Goal: Task Accomplishment & Management: Complete application form

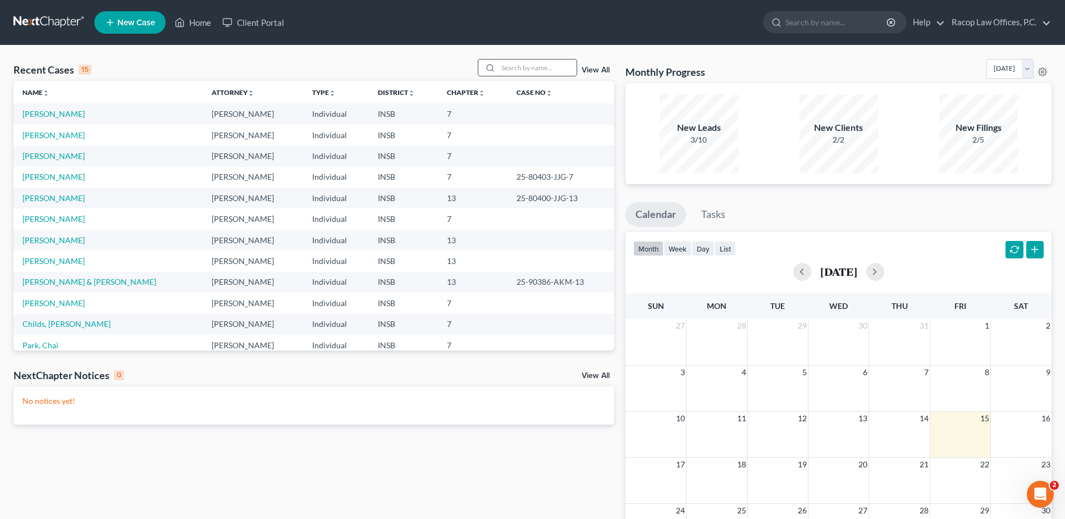
click at [548, 65] on input "search" at bounding box center [537, 68] width 79 height 16
click at [504, 70] on input "search" at bounding box center [537, 68] width 79 height 16
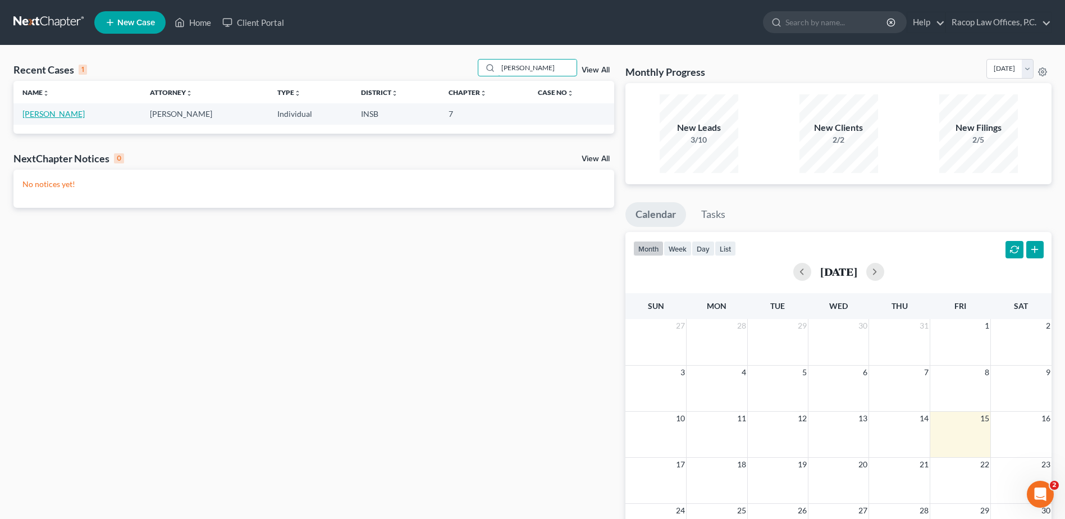
type input "corbin"
click at [47, 114] on link "[PERSON_NAME]" at bounding box center [53, 114] width 62 height 10
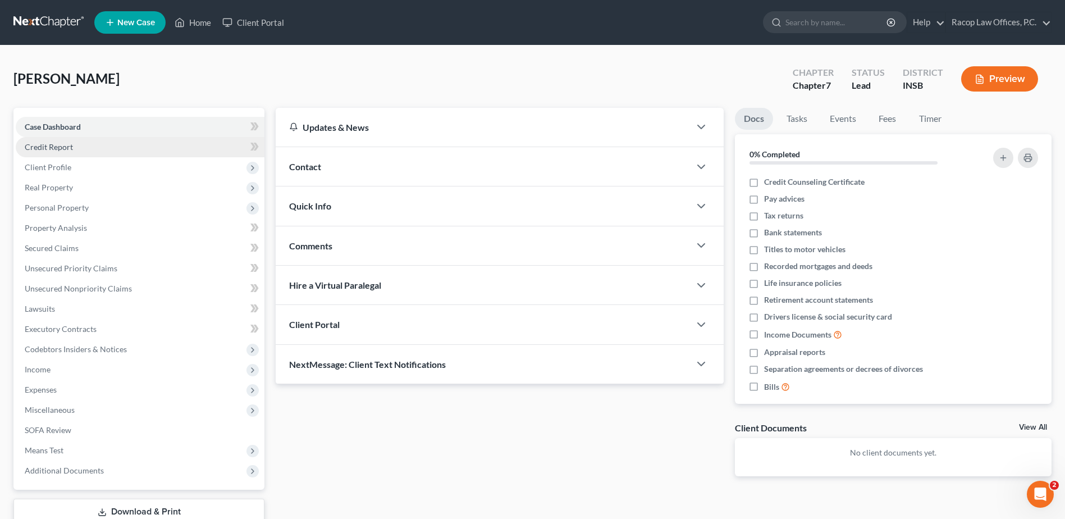
click at [73, 150] on link "Credit Report" at bounding box center [140, 147] width 249 height 20
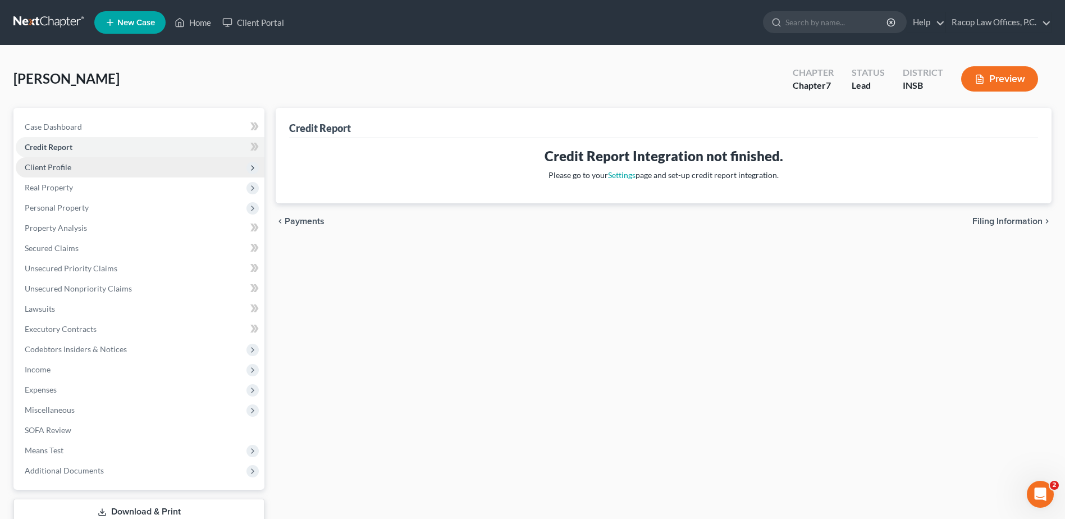
click at [76, 174] on span "Client Profile" at bounding box center [140, 167] width 249 height 20
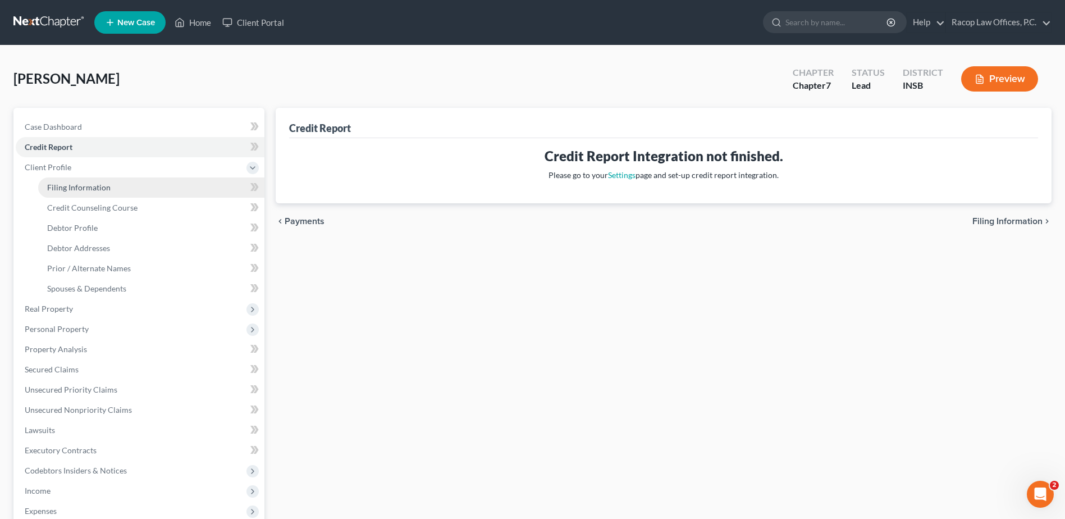
click at [96, 188] on span "Filing Information" at bounding box center [78, 188] width 63 height 10
select select "1"
select select "0"
select select "15"
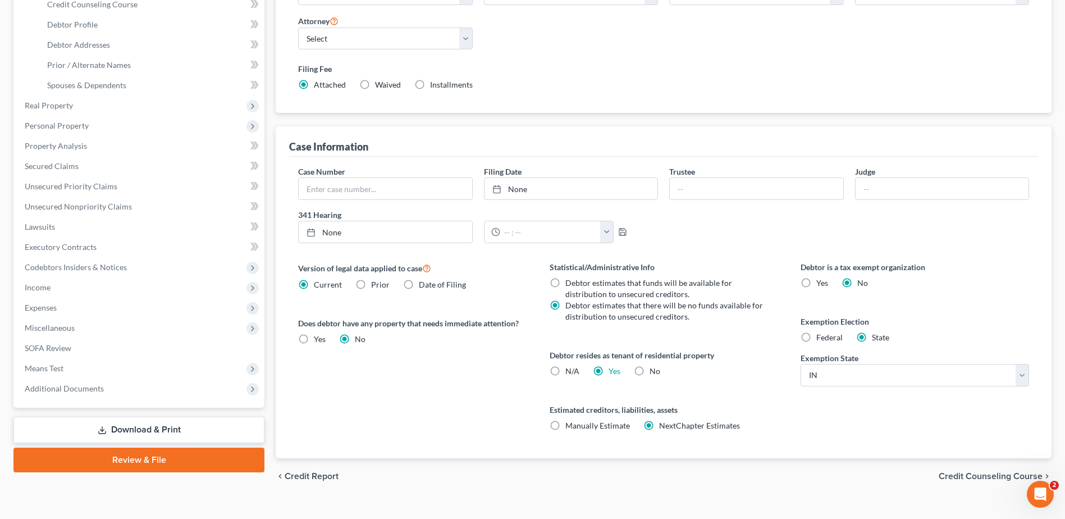
scroll to position [221, 0]
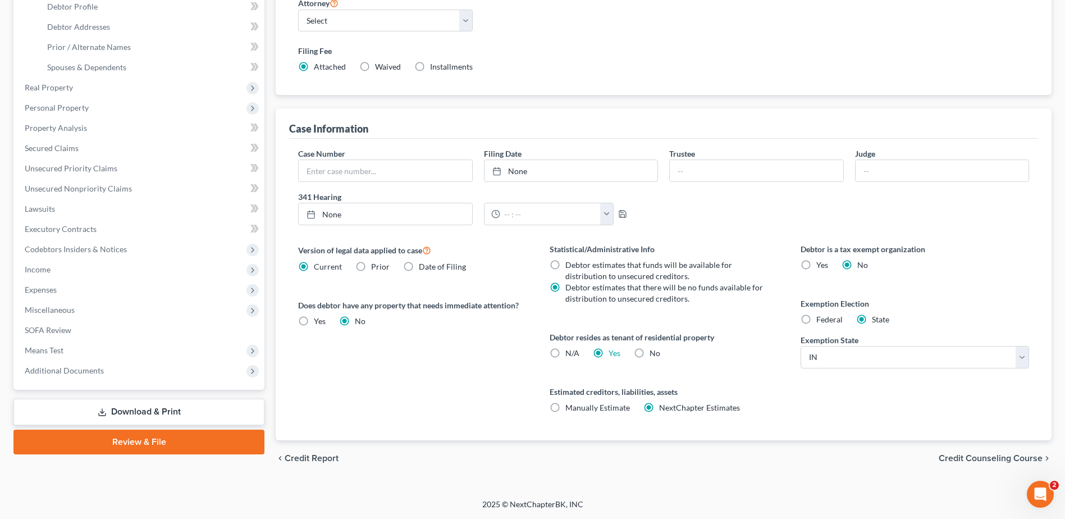
click at [983, 457] on span "Credit Counseling Course" at bounding box center [991, 458] width 104 height 9
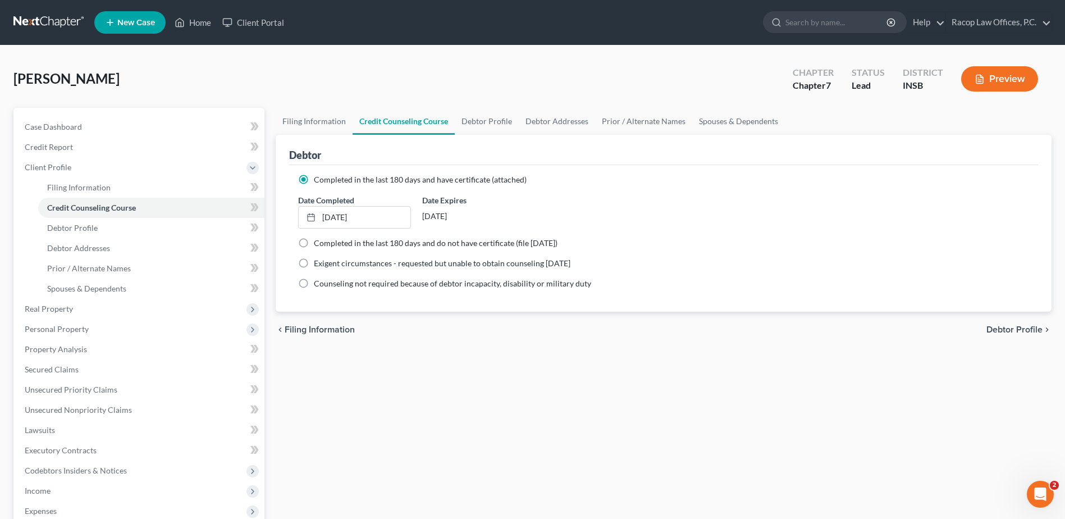
click at [1008, 330] on span "Debtor Profile" at bounding box center [1015, 329] width 56 height 9
select select "0"
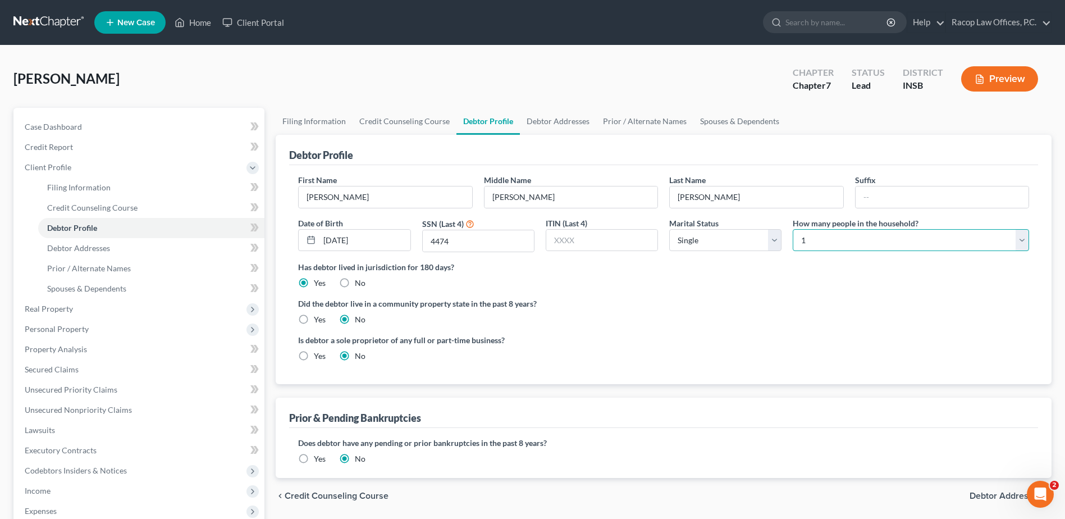
click at [987, 239] on select "Select 1 2 3 4 5 6 7 8 9 10 11 12 13 14 15 16 17 18 19 20" at bounding box center [911, 240] width 236 height 22
select select "1"
click at [793, 229] on select "Select 1 2 3 4 5 6 7 8 9 10 11 12 13 14 15 16 17 18 19 20" at bounding box center [911, 240] width 236 height 22
click at [702, 325] on div "Did the debtor live in a community property state in the past 8 years? Yes No" at bounding box center [663, 312] width 731 height 28
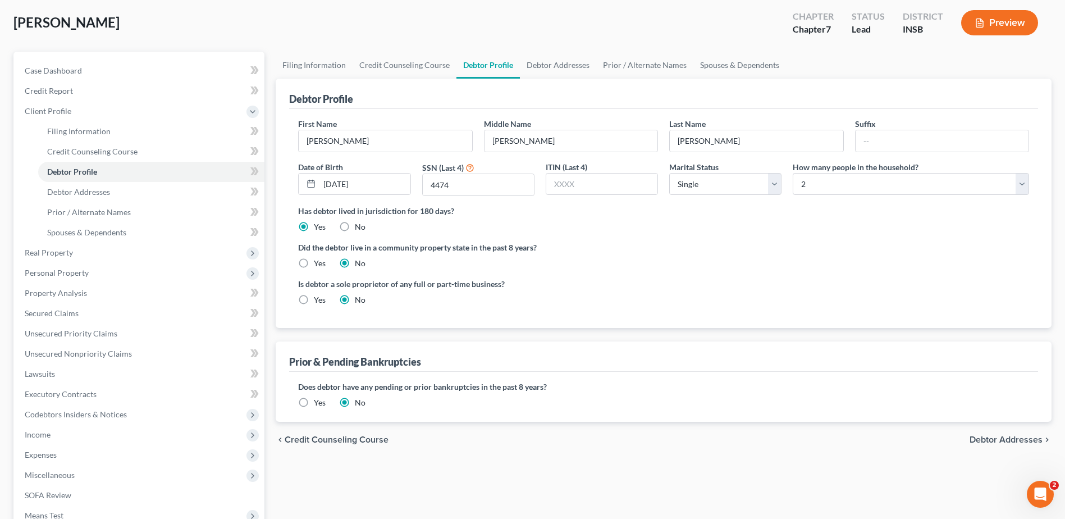
click at [996, 440] on span "Debtor Addresses" at bounding box center [1006, 439] width 73 height 9
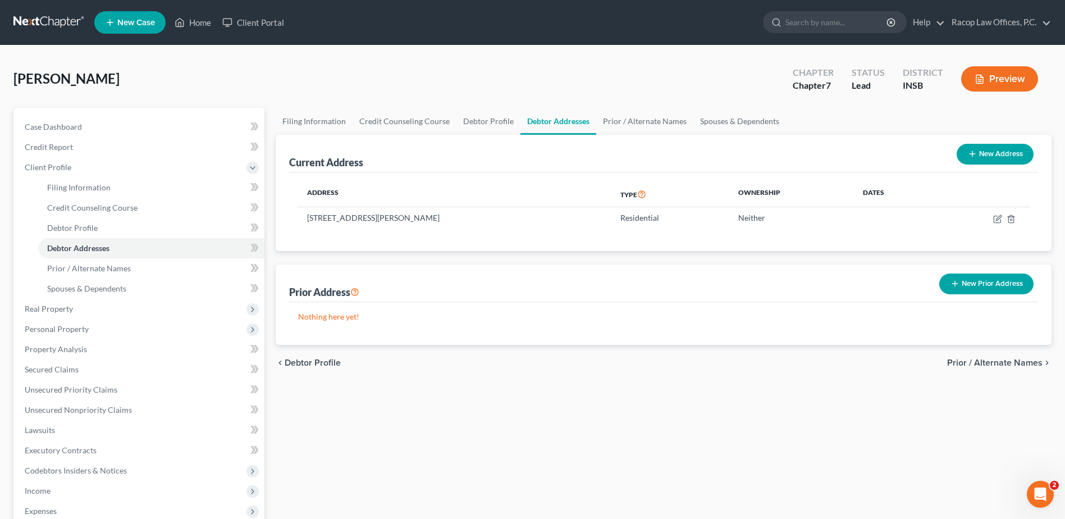
click at [996, 363] on span "Prior / Alternate Names" at bounding box center [994, 362] width 95 height 9
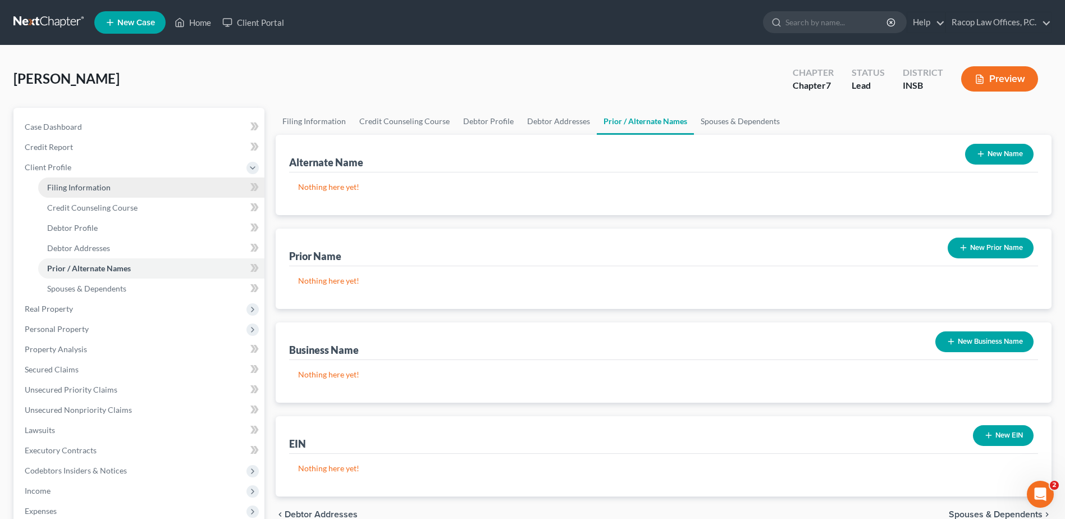
click at [91, 189] on span "Filing Information" at bounding box center [78, 188] width 63 height 10
select select "1"
select select "0"
select select "28"
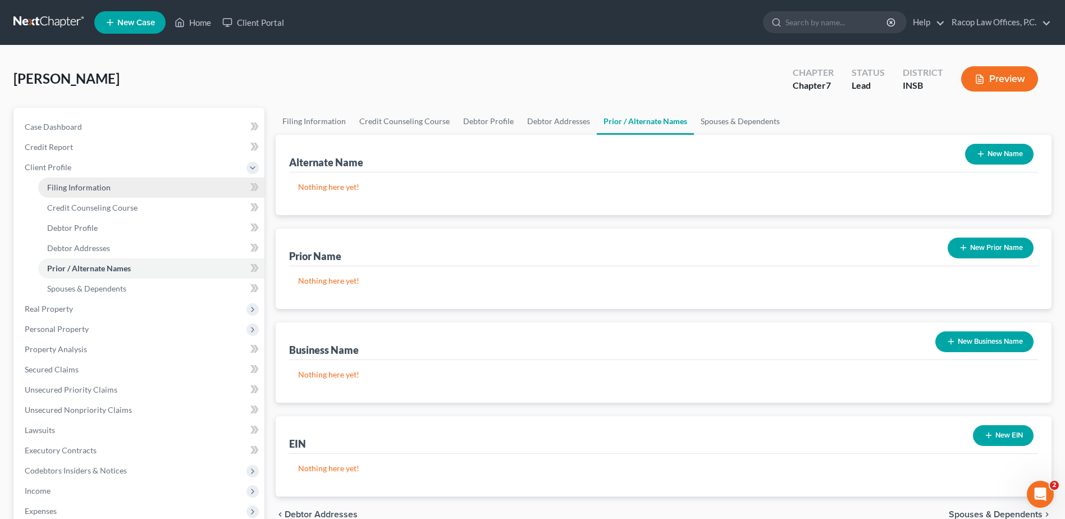
select select "0"
select select "15"
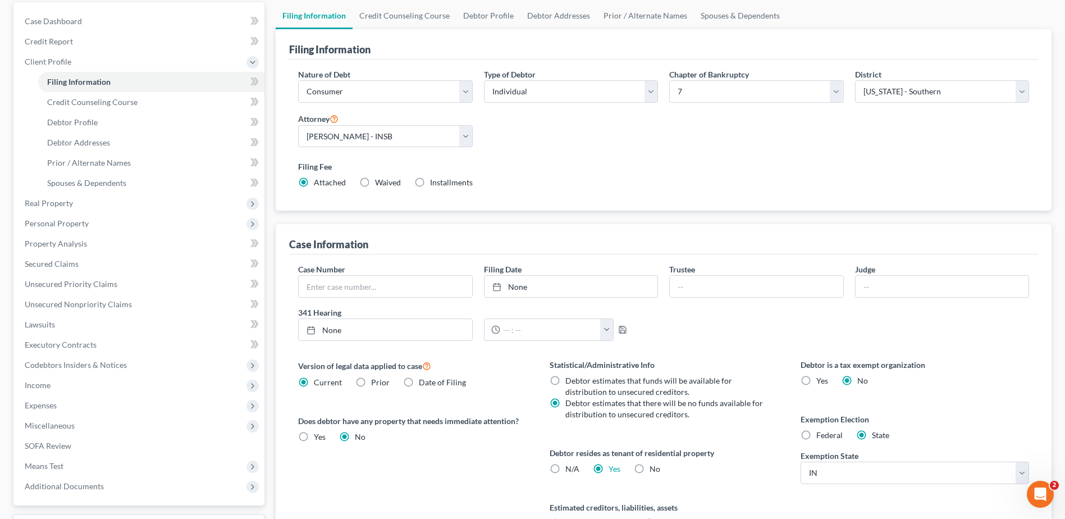
scroll to position [112, 0]
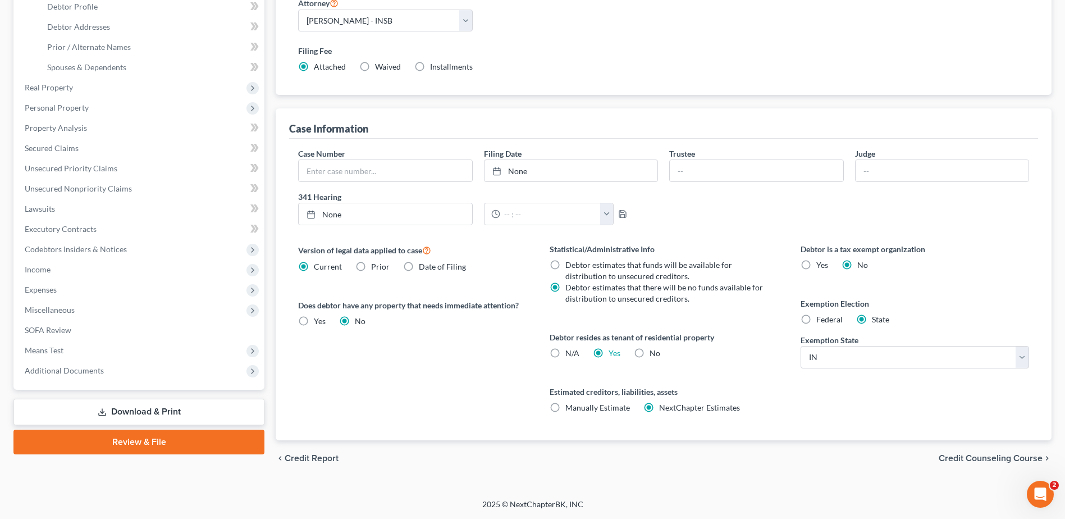
click at [993, 456] on span "Credit Counseling Course" at bounding box center [991, 458] width 104 height 9
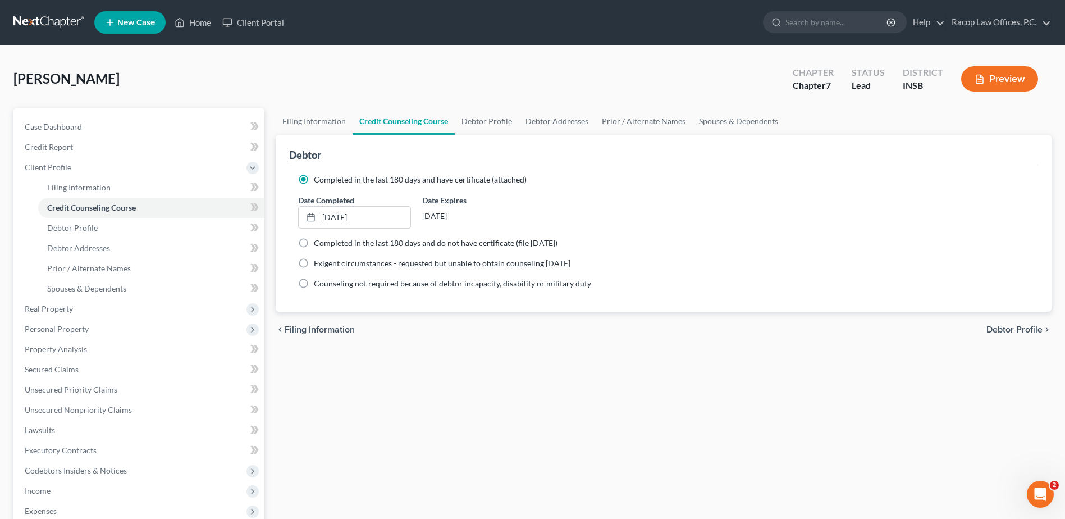
click at [1020, 332] on span "Debtor Profile" at bounding box center [1015, 329] width 56 height 9
select select "0"
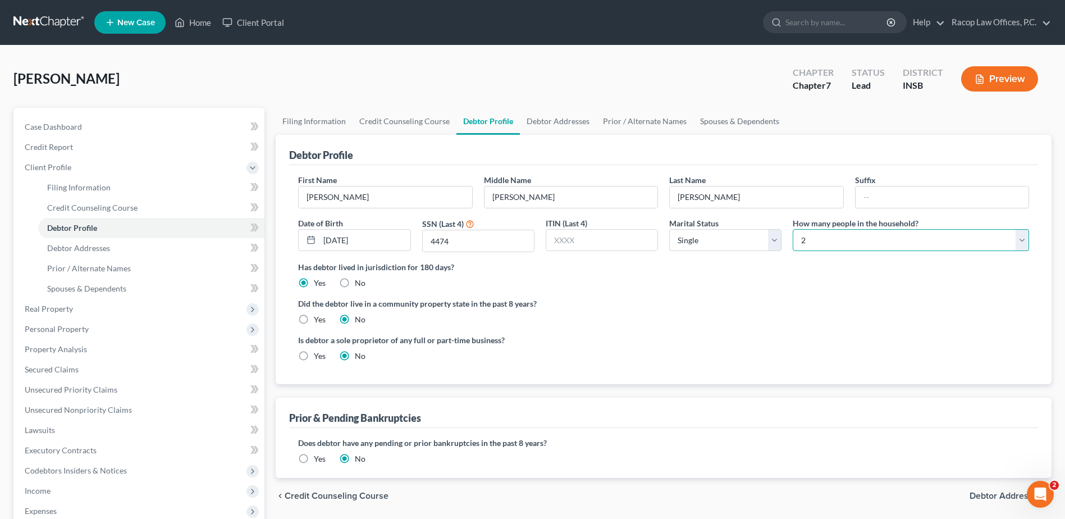
click at [840, 240] on select "Select 1 2 3 4 5 6 7 8 9 10 11 12 13 14 15 16 17 18 19 20" at bounding box center [911, 240] width 236 height 22
select select "0"
click at [793, 229] on select "Select 1 2 3 4 5 6 7 8 9 10 11 12 13 14 15 16 17 18 19 20" at bounding box center [911, 240] width 236 height 22
click at [644, 348] on div "Is debtor a sole proprietor of any full or part-time business? Yes No" at bounding box center [478, 348] width 371 height 28
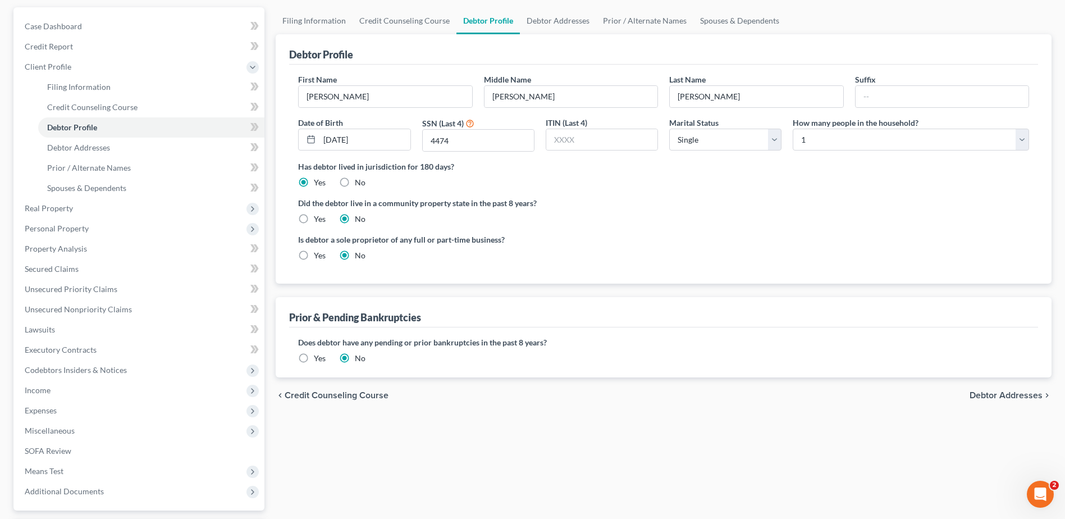
scroll to position [112, 0]
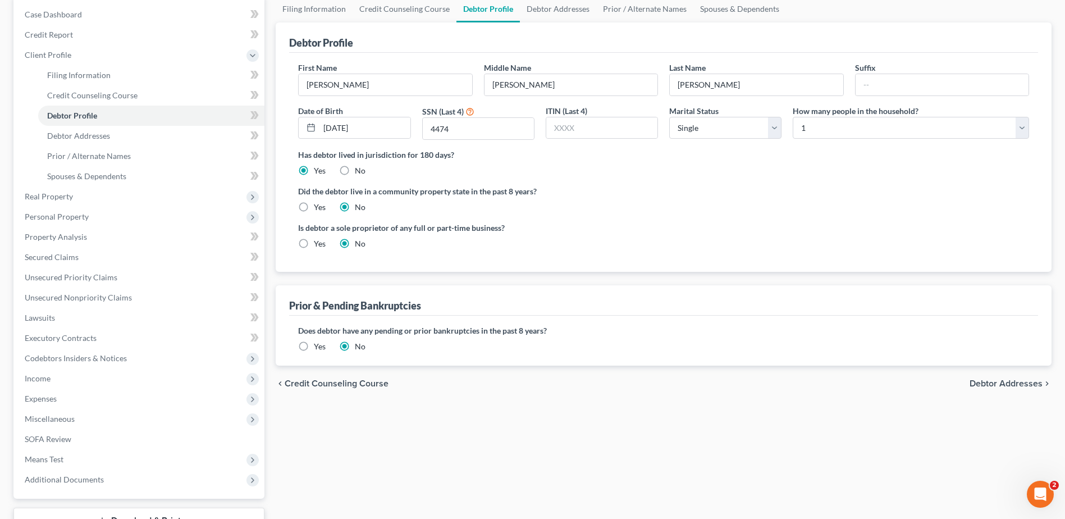
click at [1002, 384] on span "Debtor Addresses" at bounding box center [1006, 383] width 73 height 9
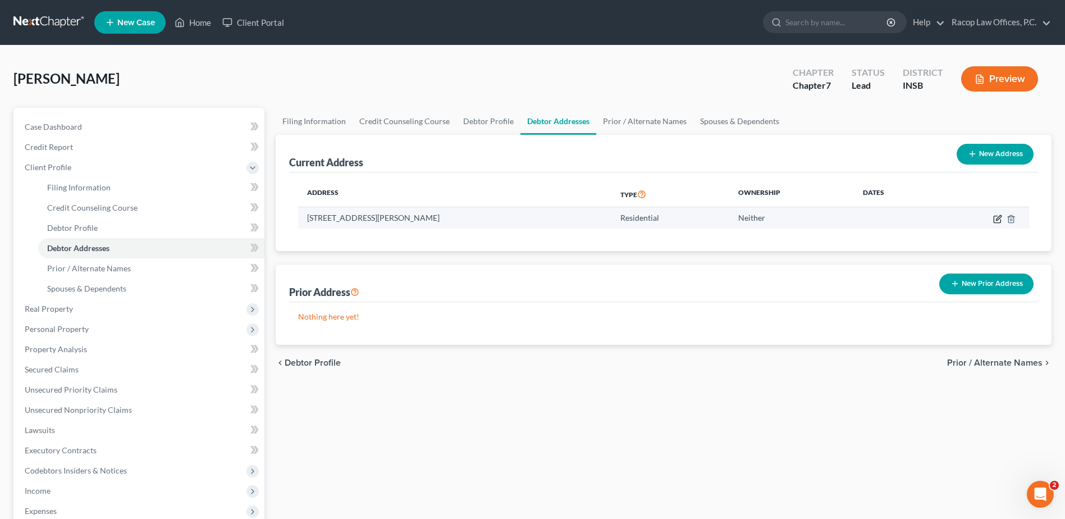
click at [997, 217] on icon "button" at bounding box center [997, 219] width 9 height 9
select select "15"
select select "83"
select select "0"
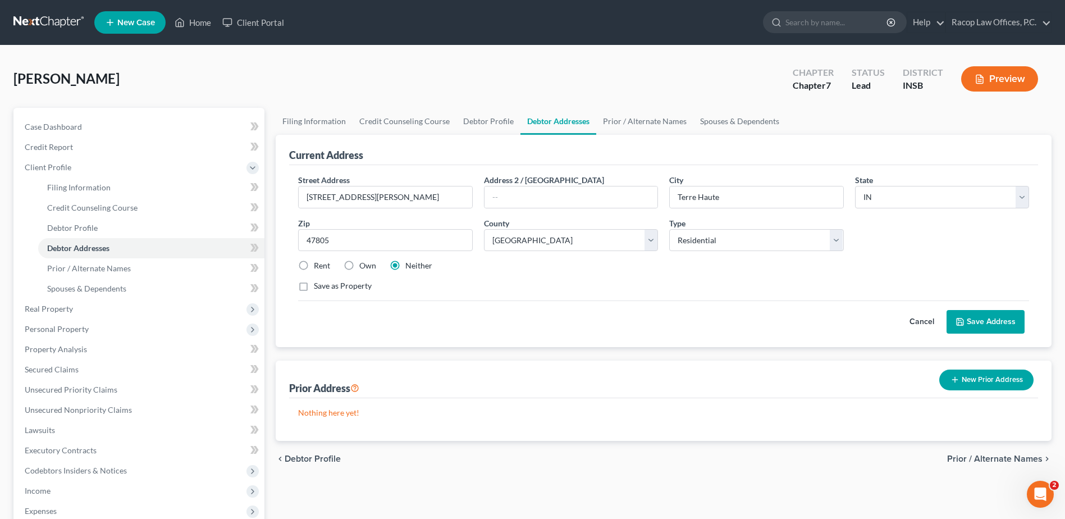
click at [314, 263] on label "Rent" at bounding box center [322, 265] width 16 height 11
click at [318, 263] on input "Rent" at bounding box center [321, 263] width 7 height 7
radio input "true"
click at [984, 321] on button "Save Address" at bounding box center [986, 322] width 78 height 24
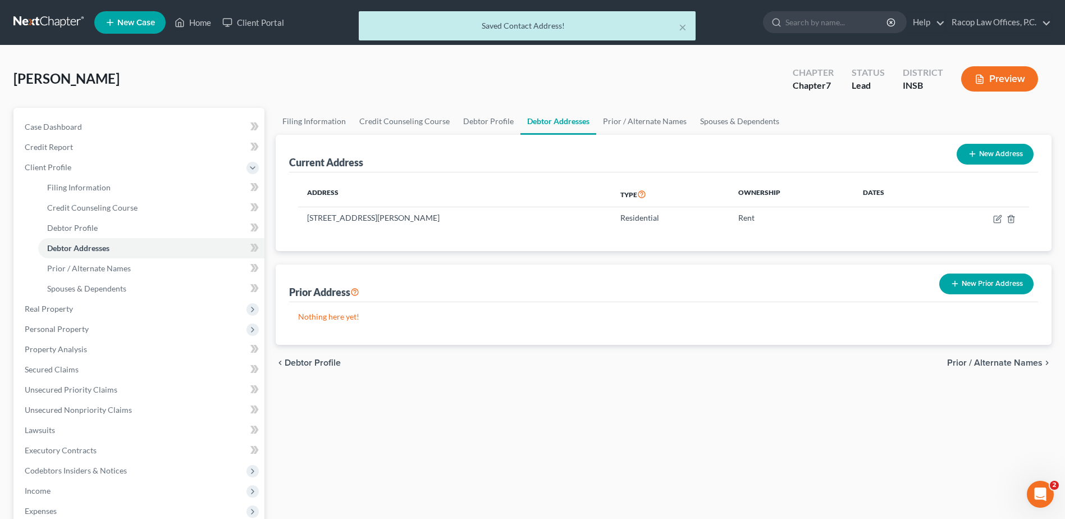
click at [980, 362] on span "Prior / Alternate Names" at bounding box center [994, 362] width 95 height 9
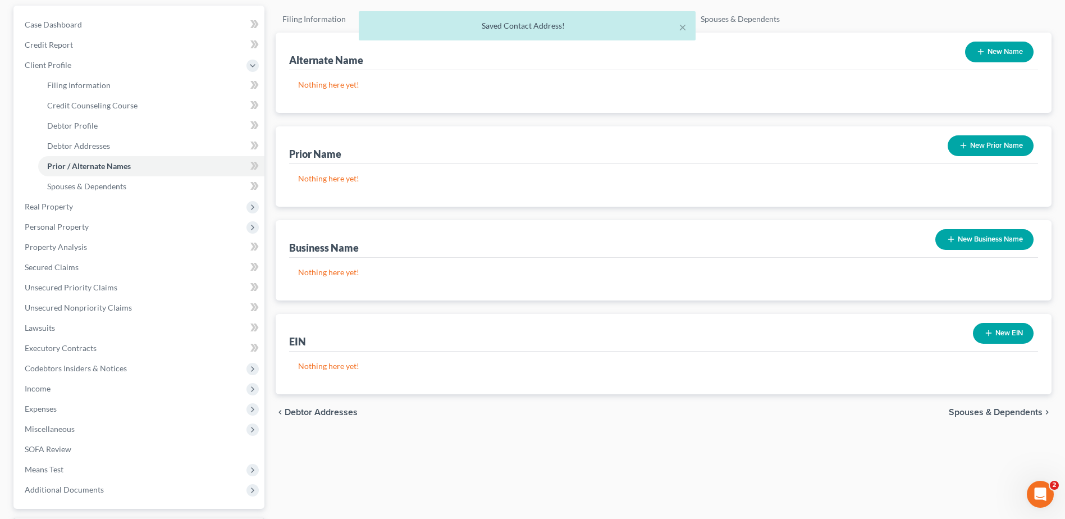
scroll to position [199, 0]
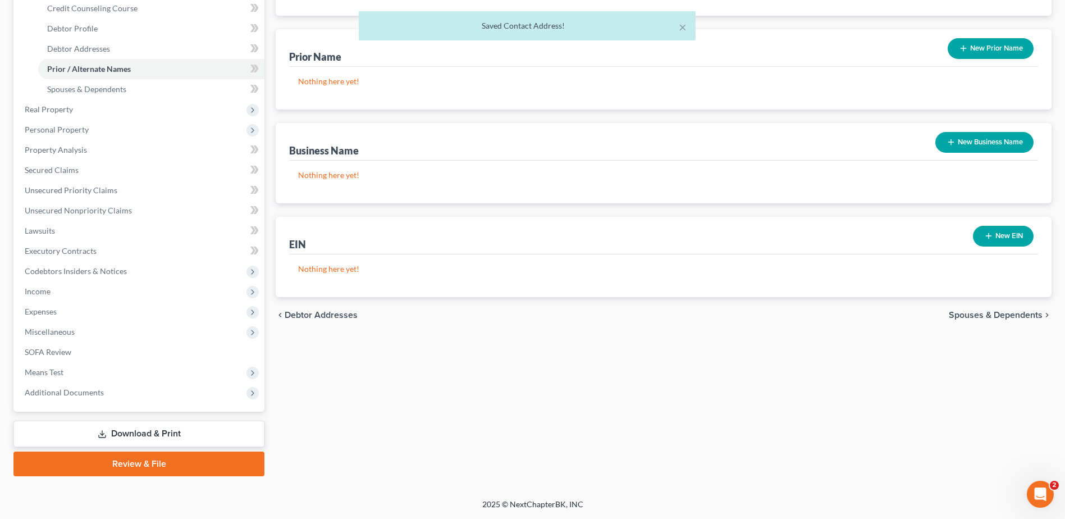
click at [1012, 322] on div "chevron_left Debtor Addresses Spouses & Dependents chevron_right" at bounding box center [664, 315] width 776 height 36
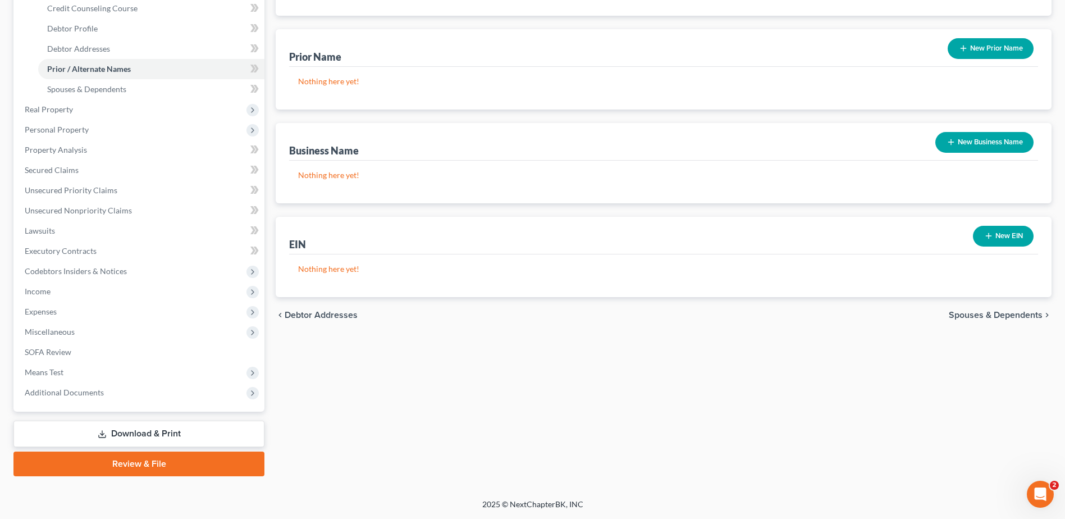
click at [1011, 314] on span "Spouses & Dependents" at bounding box center [996, 315] width 94 height 9
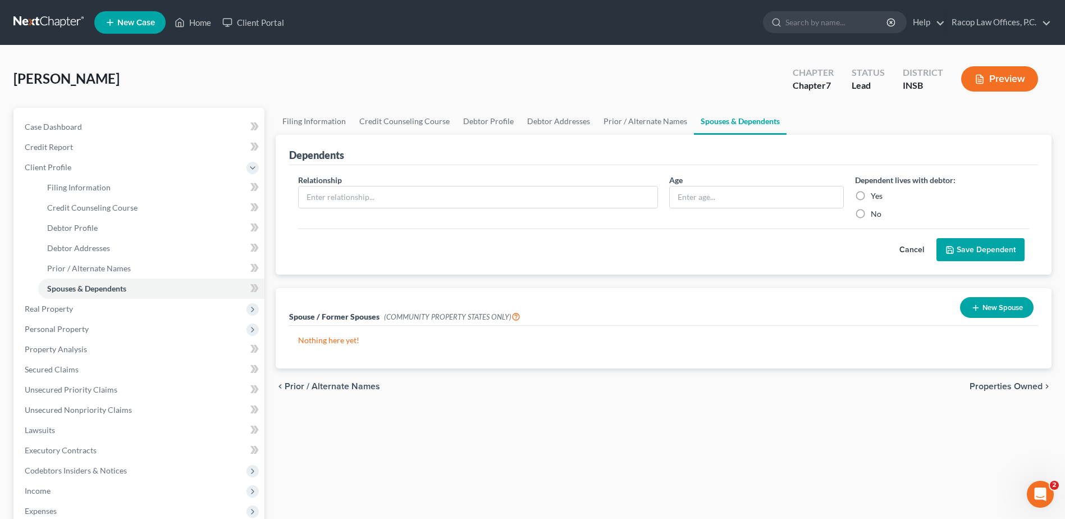
click at [999, 388] on span "Properties Owned" at bounding box center [1006, 386] width 73 height 9
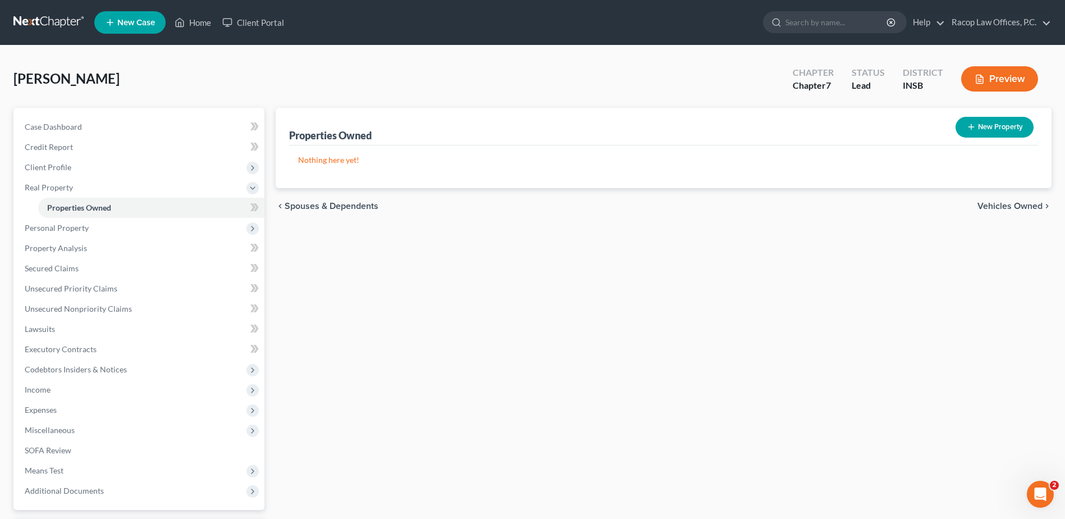
click at [1004, 207] on span "Vehicles Owned" at bounding box center [1010, 206] width 65 height 9
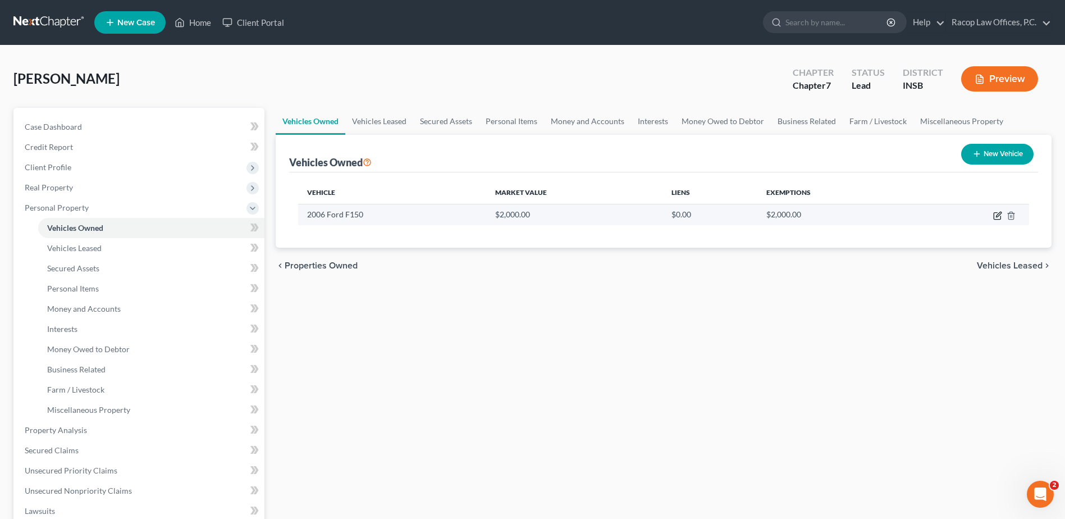
click at [997, 215] on icon "button" at bounding box center [997, 215] width 9 height 9
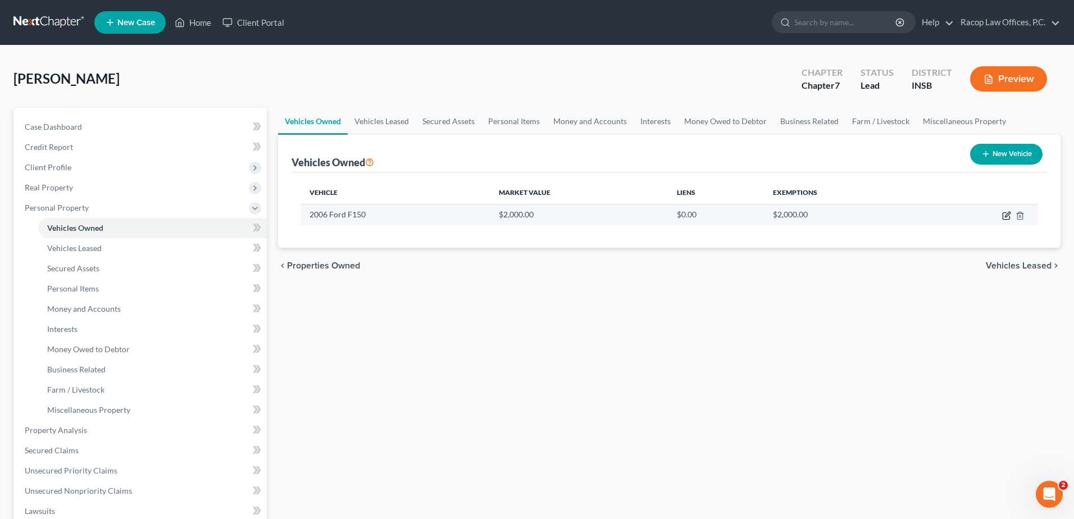
select select "0"
select select "20"
select select "4"
select select "0"
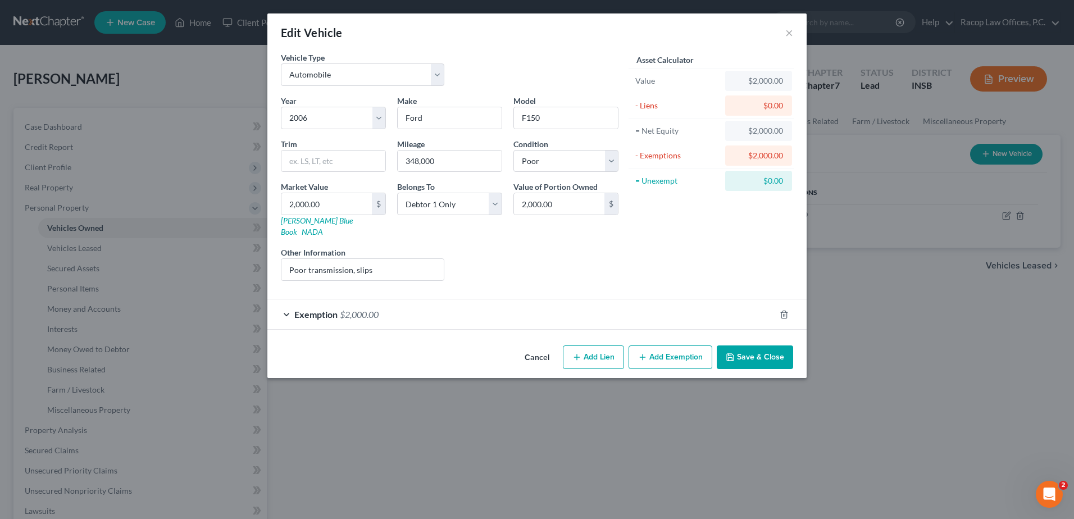
click at [753, 345] on button "Save & Close" at bounding box center [755, 357] width 76 height 24
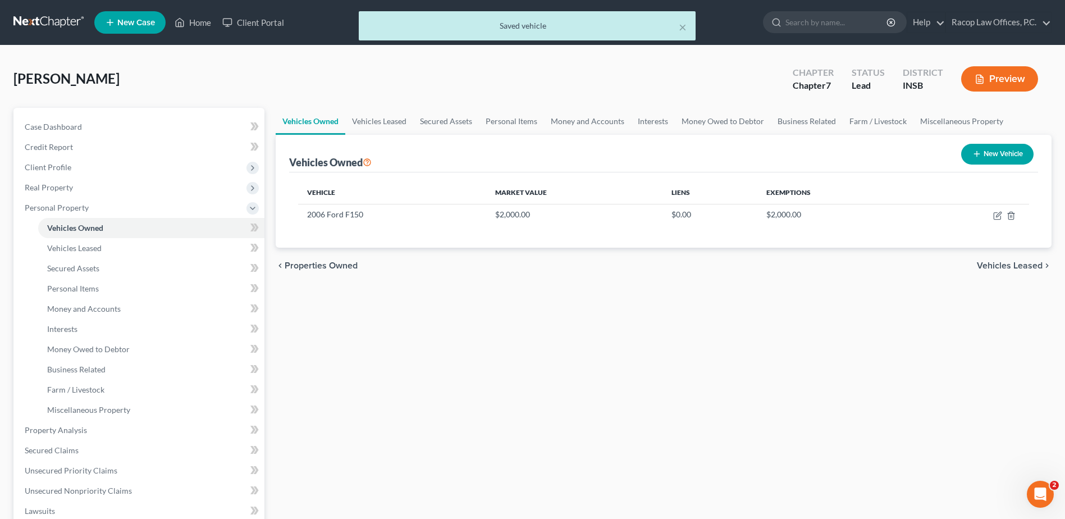
click at [987, 267] on span "Vehicles Leased" at bounding box center [1010, 265] width 66 height 9
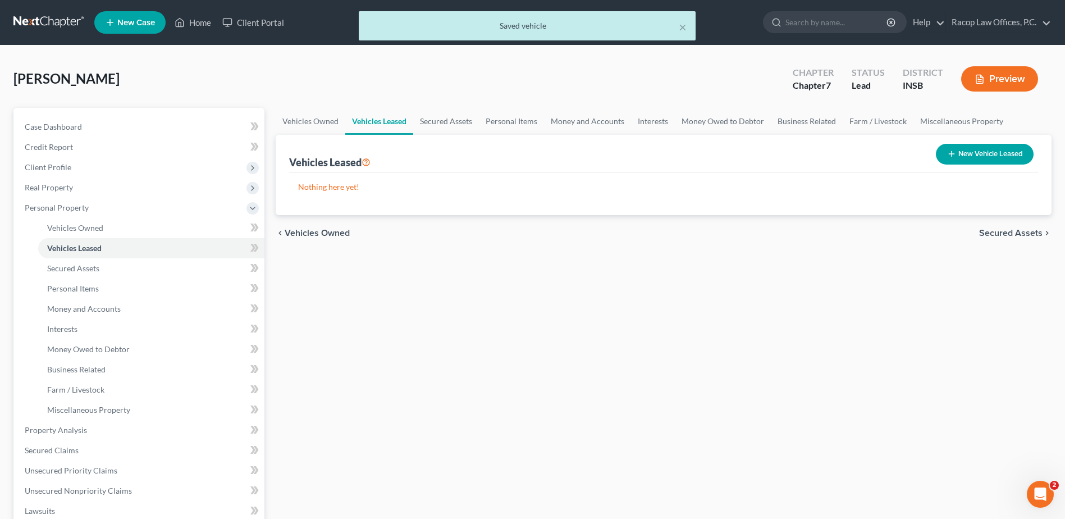
click at [1000, 232] on span "Secured Assets" at bounding box center [1010, 233] width 63 height 9
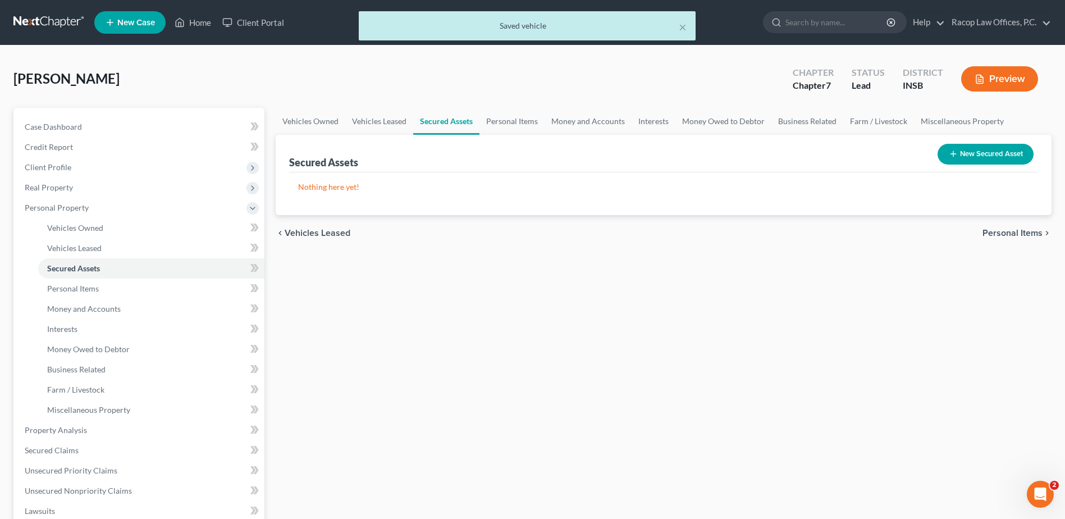
click at [1006, 235] on span "Personal Items" at bounding box center [1013, 233] width 60 height 9
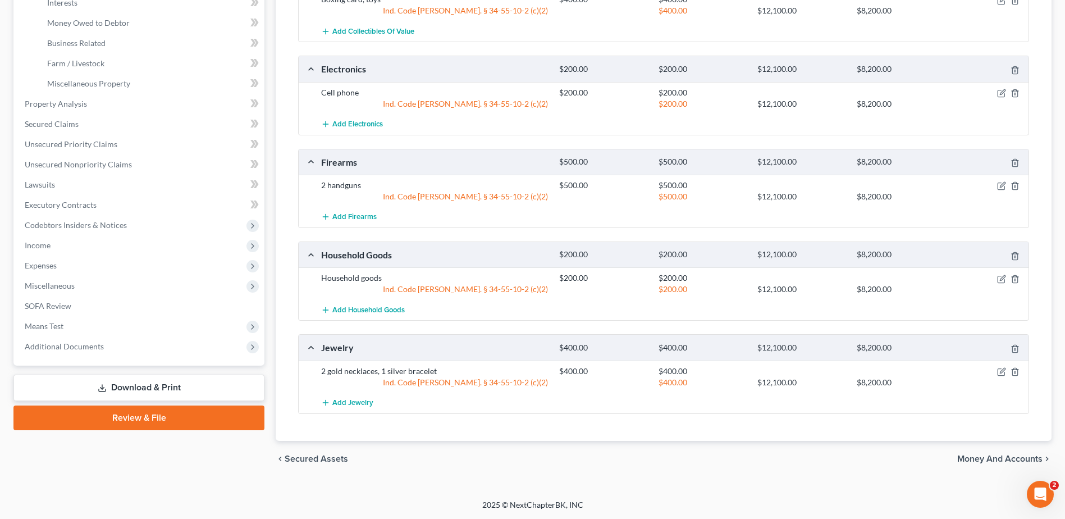
scroll to position [327, 0]
click at [1002, 459] on span "Money and Accounts" at bounding box center [999, 458] width 85 height 9
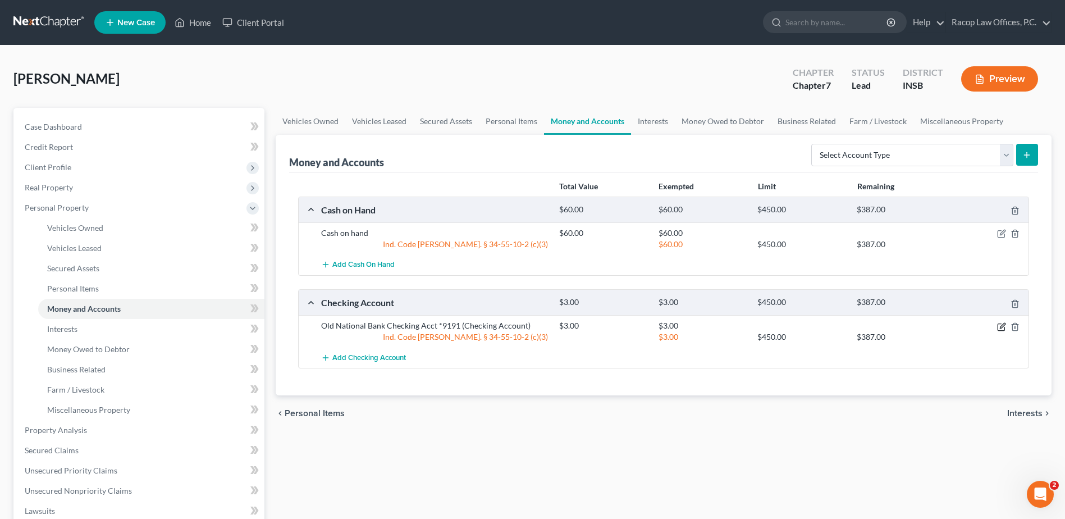
click at [1002, 326] on icon "button" at bounding box center [1001, 326] width 9 height 9
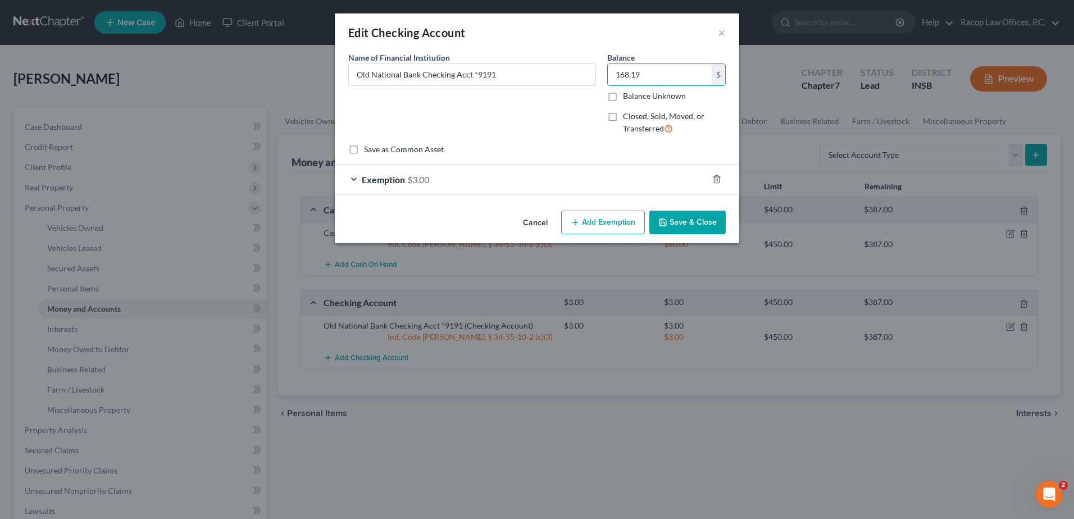
type input "168.19"
click at [380, 175] on span "Exemption" at bounding box center [383, 179] width 43 height 11
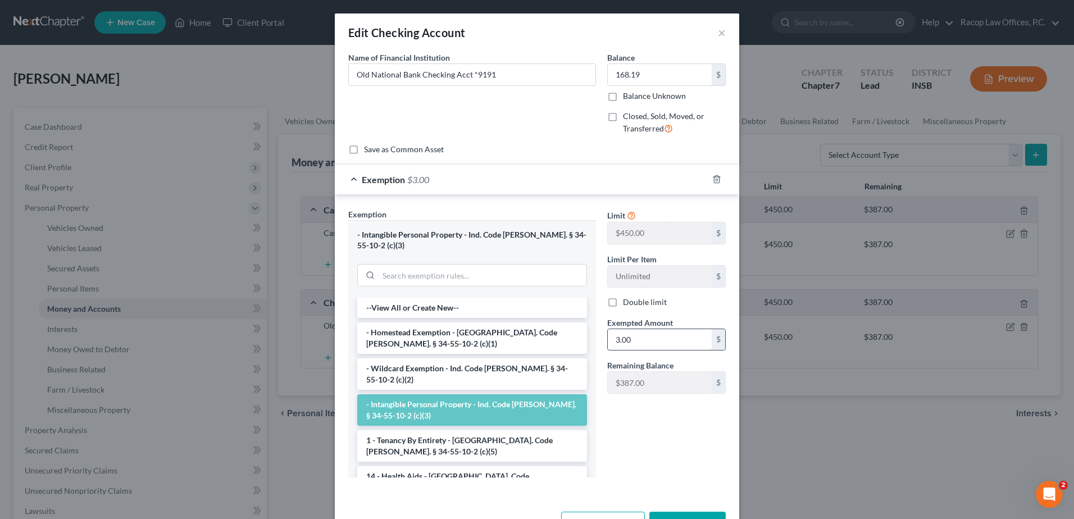
click at [684, 342] on input "3.00" at bounding box center [660, 339] width 104 height 21
type input "168.19"
click at [685, 512] on button "Save & Close" at bounding box center [687, 524] width 76 height 24
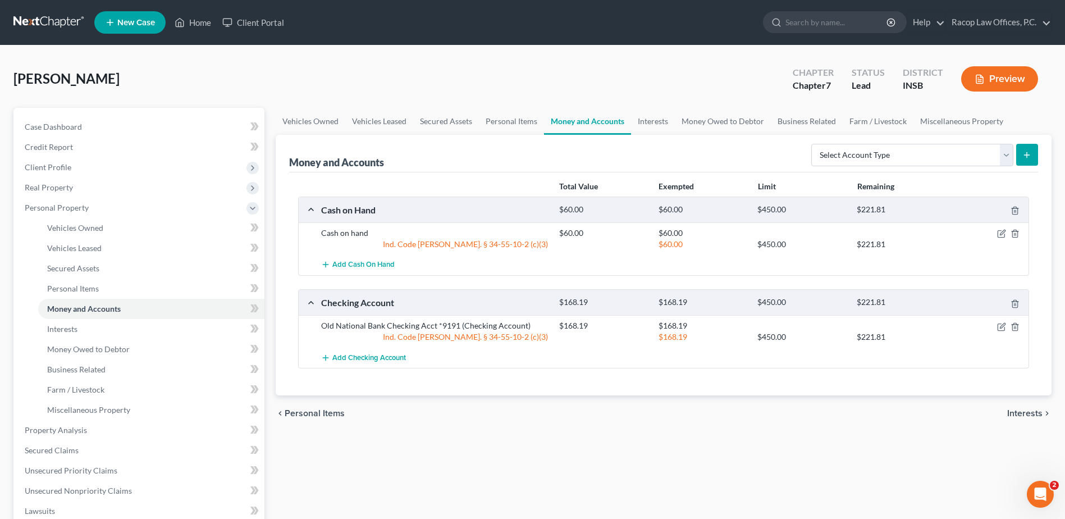
click at [1026, 414] on span "Interests" at bounding box center [1024, 413] width 35 height 9
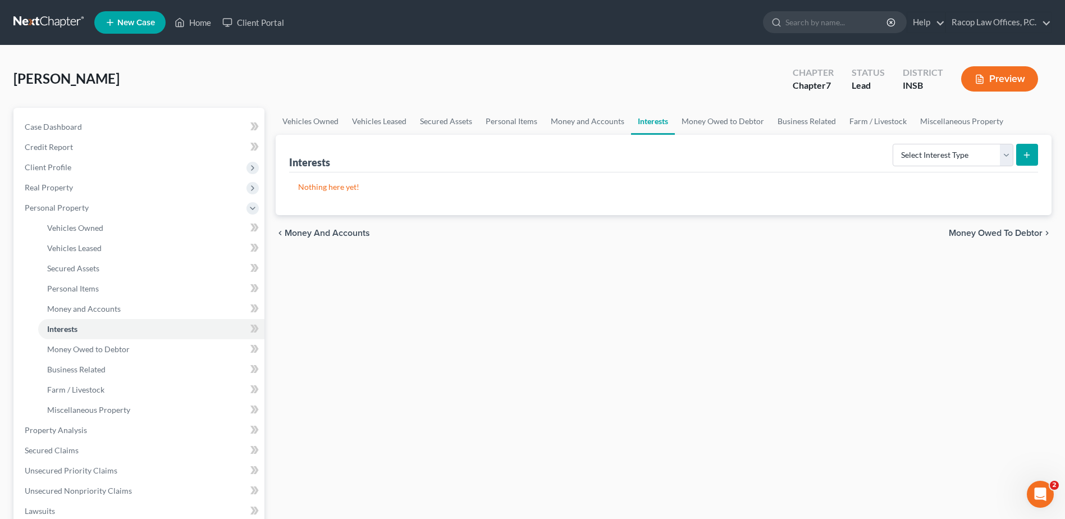
click at [1007, 232] on span "Money Owed to Debtor" at bounding box center [996, 233] width 94 height 9
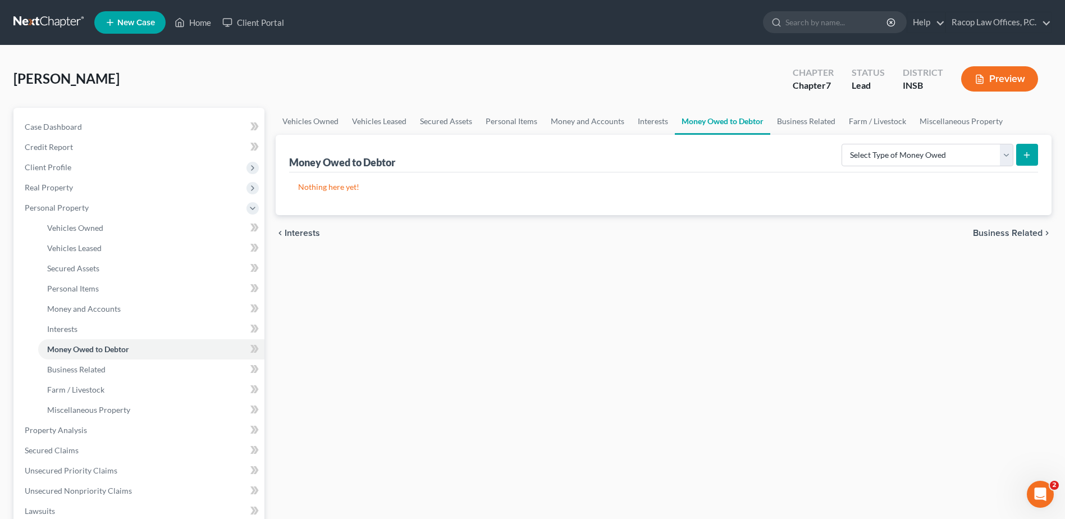
click at [1003, 234] on span "Business Related" at bounding box center [1008, 233] width 70 height 9
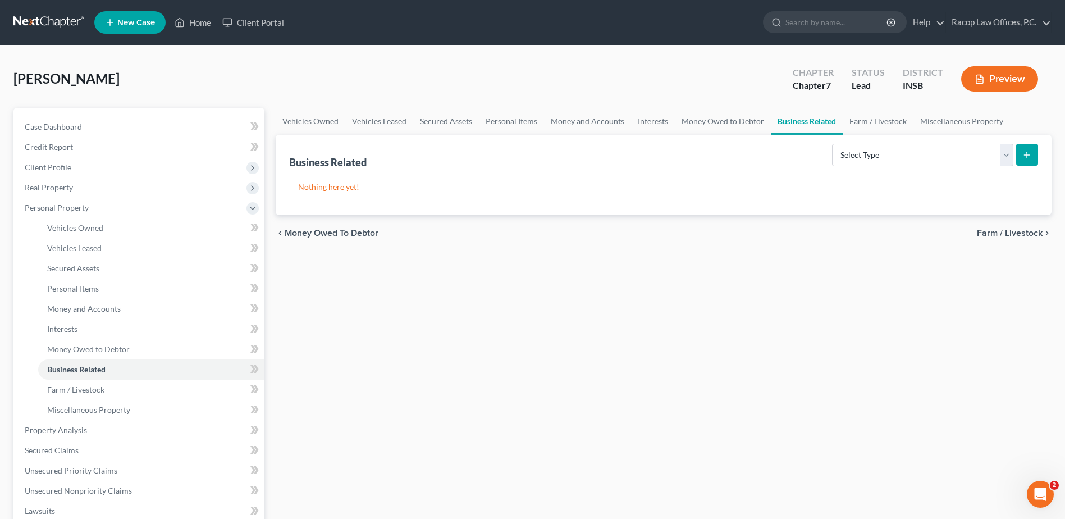
click at [1012, 233] on span "Farm / Livestock" at bounding box center [1010, 233] width 66 height 9
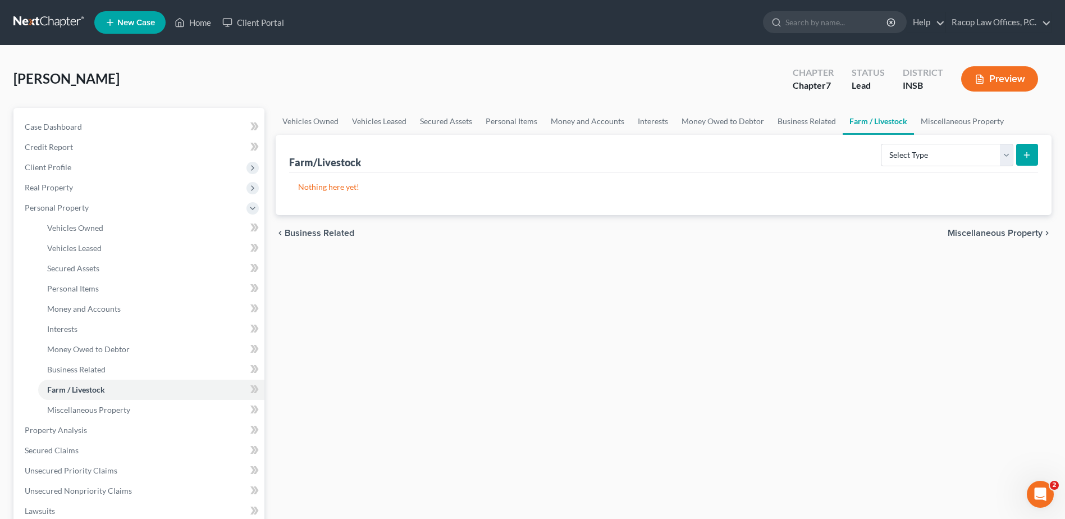
click at [1002, 238] on span "Miscellaneous Property" at bounding box center [995, 233] width 95 height 9
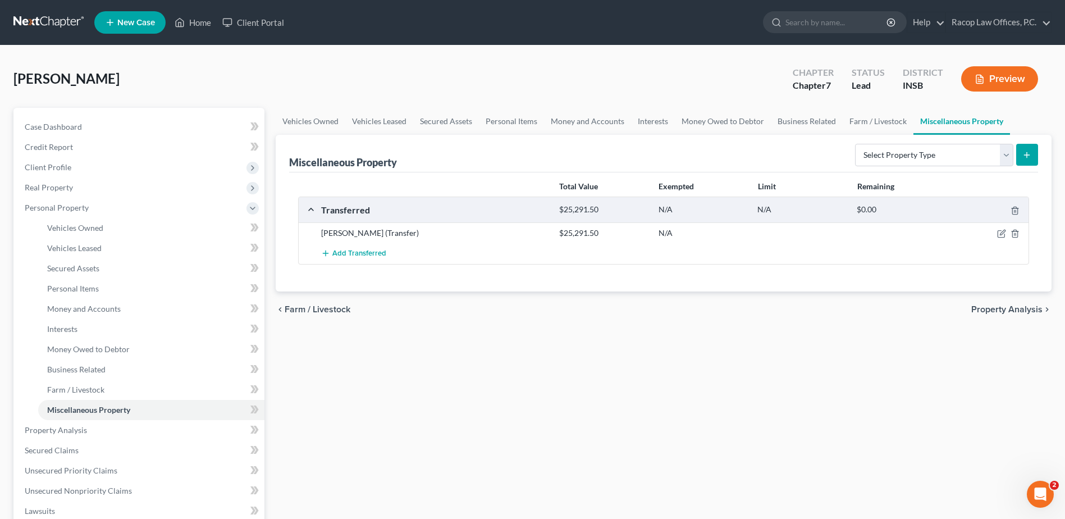
click at [1001, 309] on span "Property Analysis" at bounding box center [1006, 309] width 71 height 9
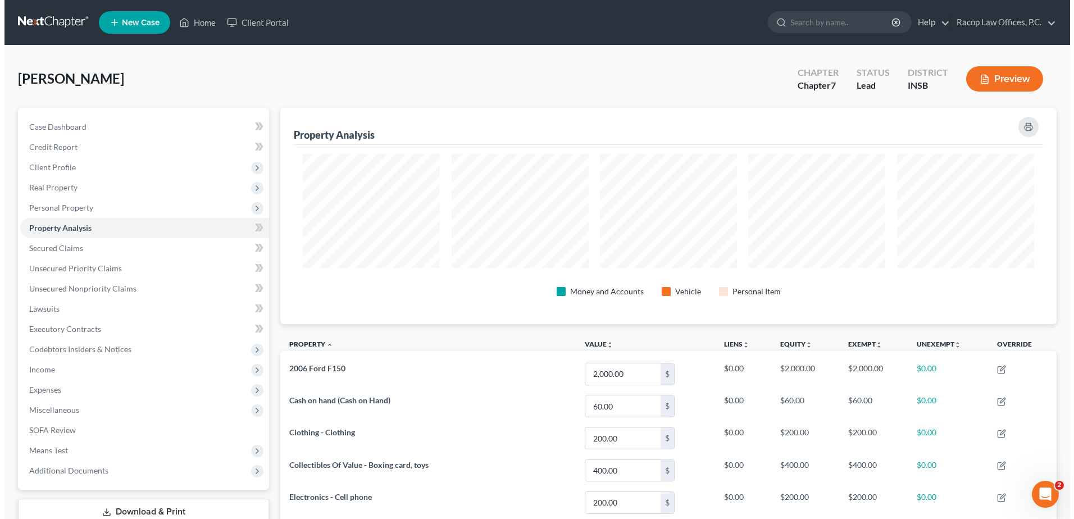
scroll to position [216, 776]
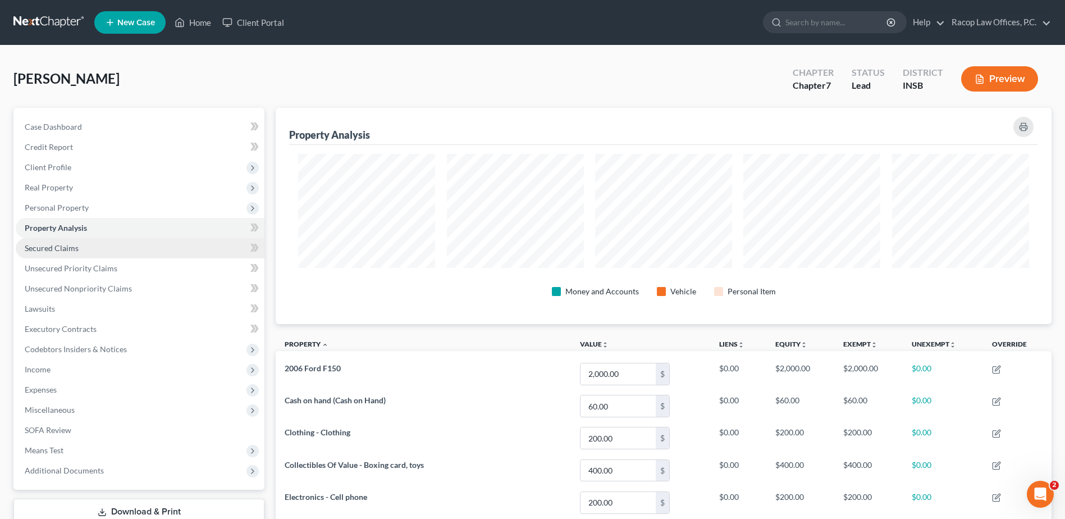
click at [66, 252] on span "Secured Claims" at bounding box center [52, 248] width 54 height 10
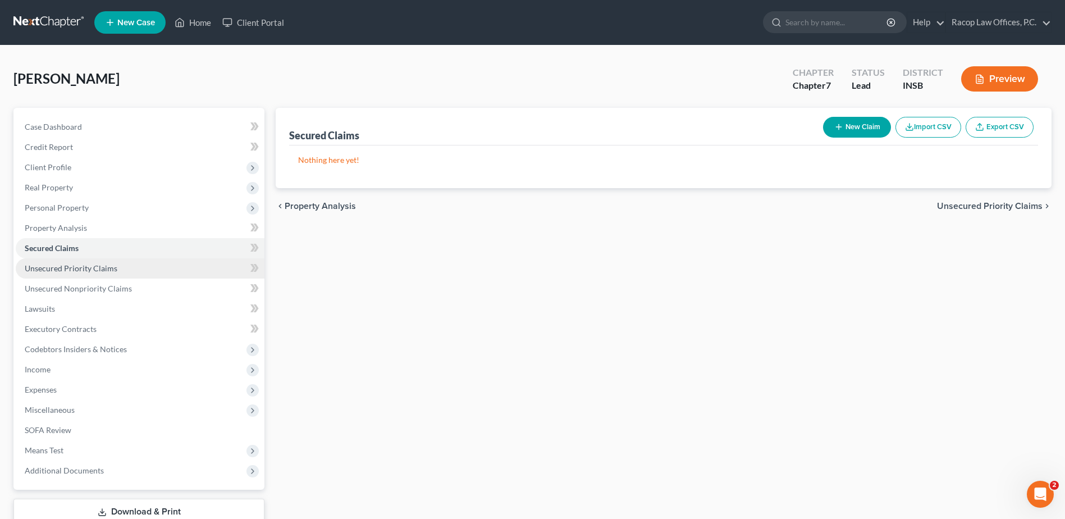
click at [64, 268] on span "Unsecured Priority Claims" at bounding box center [71, 268] width 93 height 10
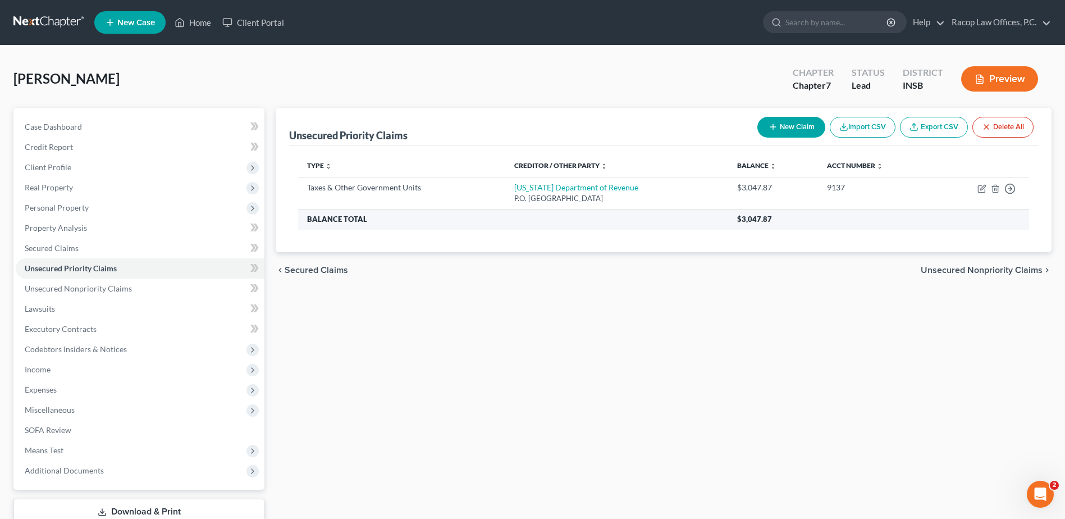
click at [16, 258] on link "Unsecured Priority Claims" at bounding box center [140, 268] width 249 height 20
click at [511, 324] on div "Unsecured Priority Claims New Claim Import CSV Export CSV Delete All Type expan…" at bounding box center [663, 331] width 787 height 446
click at [984, 188] on icon "button" at bounding box center [982, 187] width 5 height 5
select select "2"
select select "15"
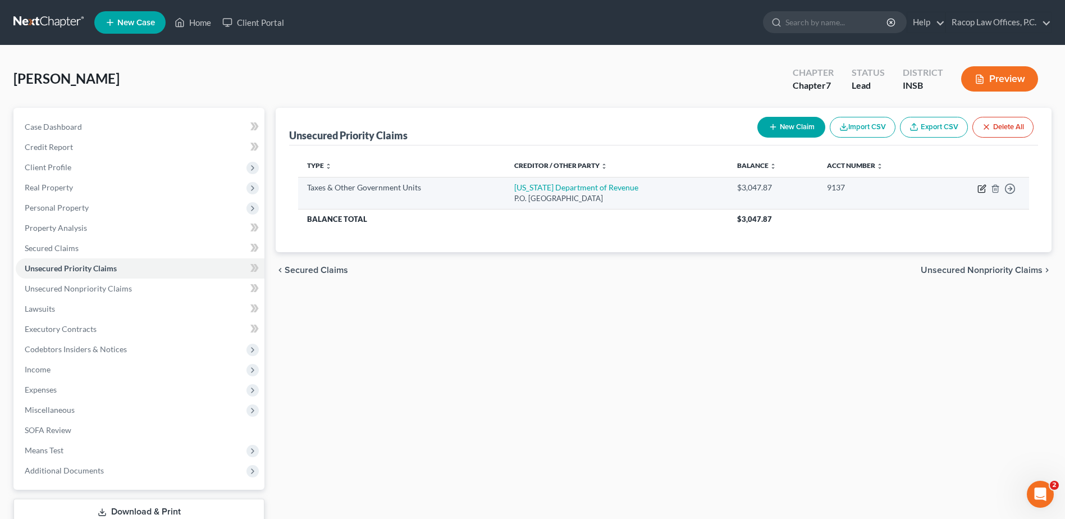
select select "0"
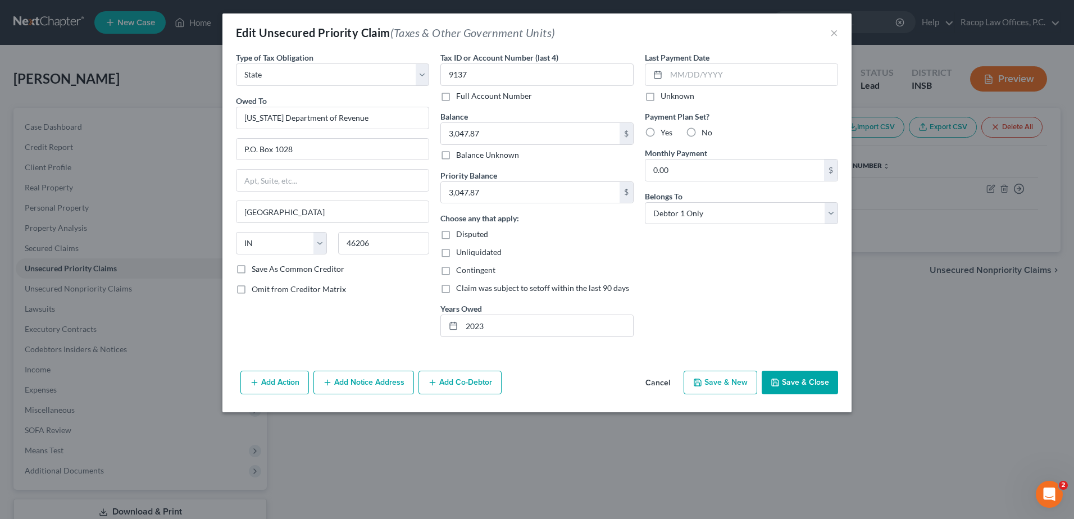
click at [660, 134] on label "Yes" at bounding box center [666, 132] width 12 height 11
click at [665, 134] on input "Yes" at bounding box center [668, 130] width 7 height 7
radio input "true"
click at [690, 170] on input "0.00" at bounding box center [734, 169] width 179 height 21
type input "334.25"
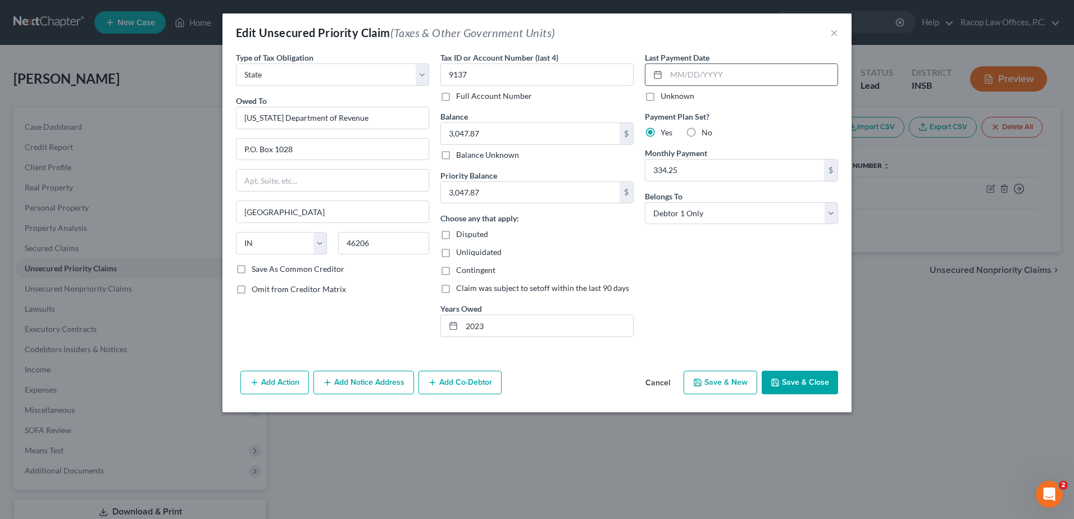
click at [663, 73] on div at bounding box center [655, 74] width 21 height 21
click at [670, 70] on input "text" at bounding box center [751, 74] width 171 height 21
click at [802, 381] on button "Save & Close" at bounding box center [799, 383] width 76 height 24
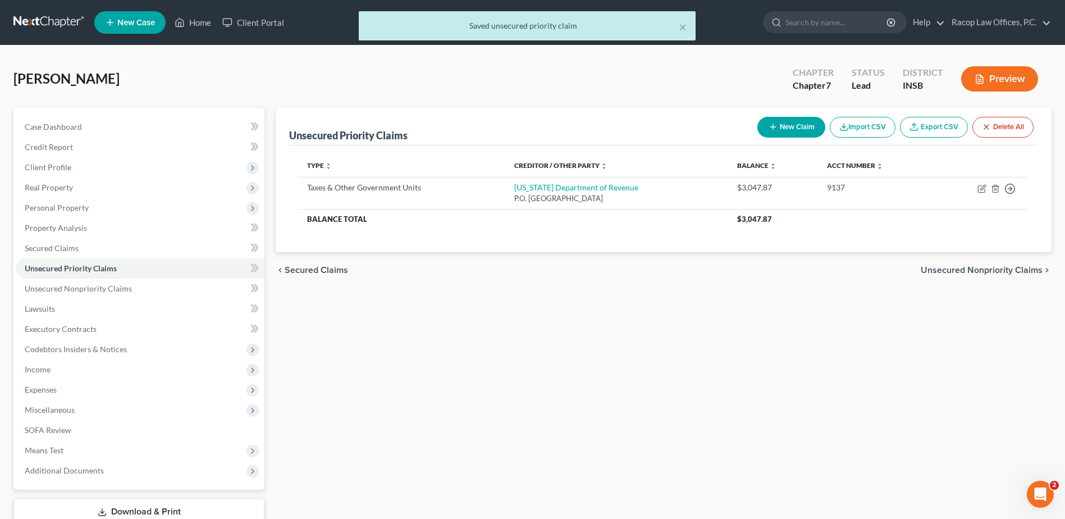
click at [964, 270] on span "Unsecured Nonpriority Claims" at bounding box center [982, 270] width 122 height 9
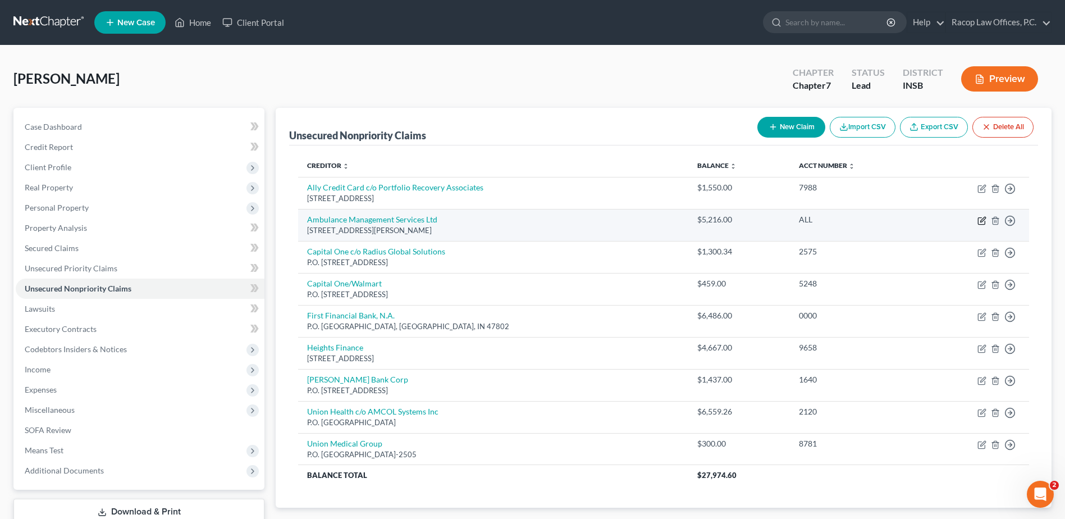
click at [980, 223] on icon "button" at bounding box center [982, 220] width 9 height 9
select select "15"
select select "9"
select select "0"
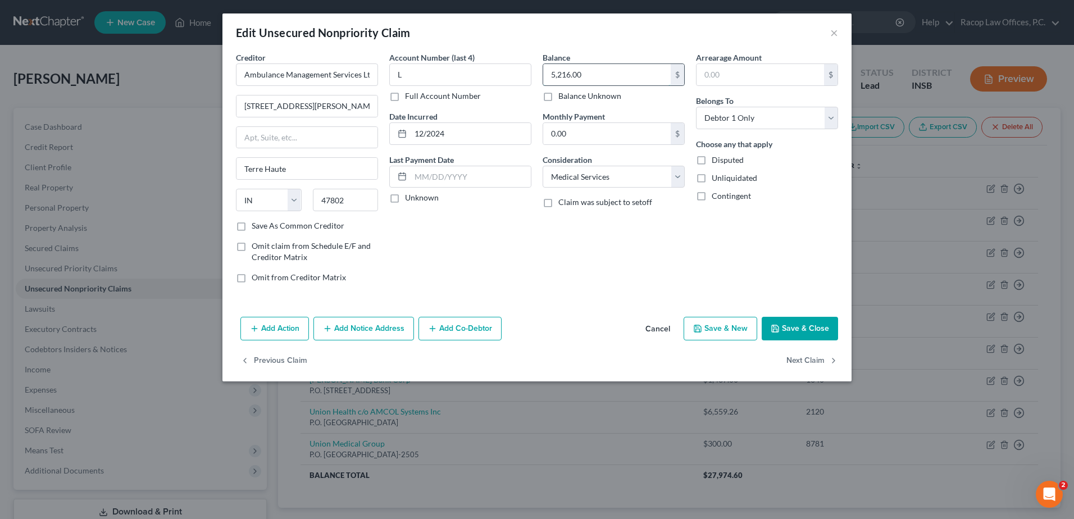
click at [601, 74] on input "5,216.00" at bounding box center [606, 74] width 127 height 21
type input "11,157.00"
drag, startPoint x: 413, startPoint y: 69, endPoint x: 379, endPoint y: 75, distance: 34.3
click at [379, 75] on div "Creditor * Ambulance Management Services Ltd 1299 E Voorhees St Terre Haute Sta…" at bounding box center [536, 172] width 613 height 240
type input "ALL"
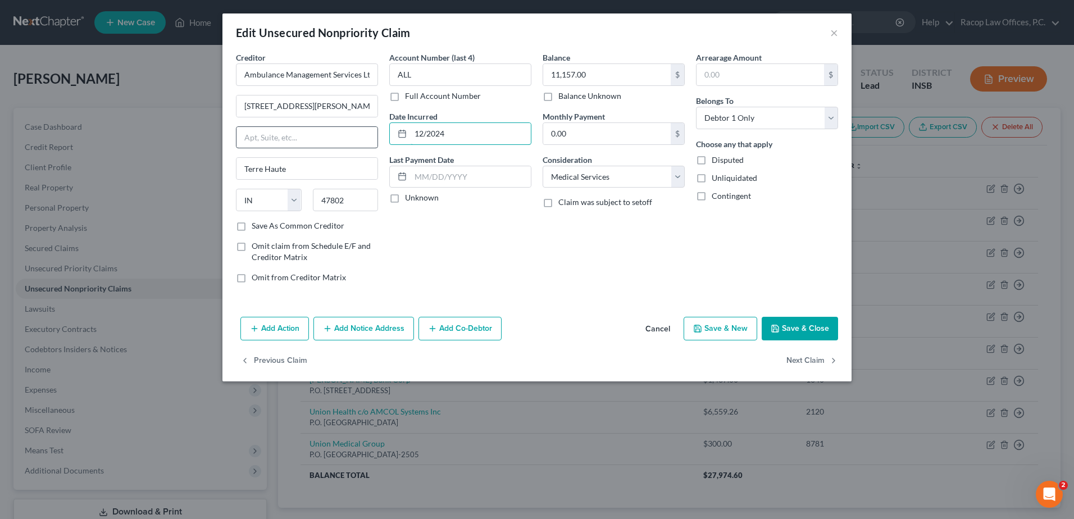
drag, startPoint x: 453, startPoint y: 135, endPoint x: 322, endPoint y: 134, distance: 130.8
click at [322, 134] on div "Creditor * Ambulance Management Services Ltd 1299 E Voorhees St Terre Haute Sta…" at bounding box center [536, 172] width 613 height 240
click at [455, 138] on input "12/2024" at bounding box center [470, 133] width 120 height 21
type input "12/2024-05/2025"
click at [792, 326] on button "Save & Close" at bounding box center [799, 329] width 76 height 24
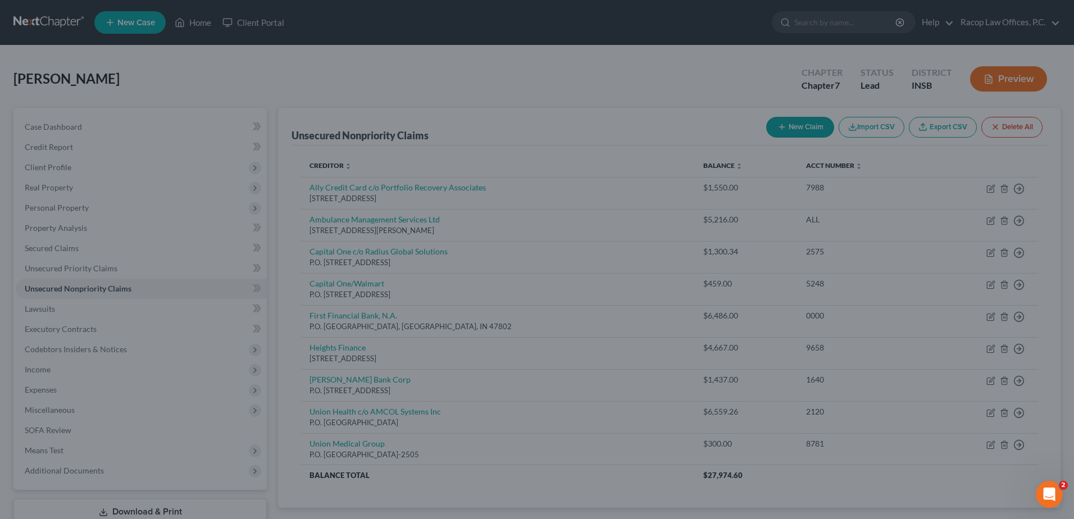
type input "0"
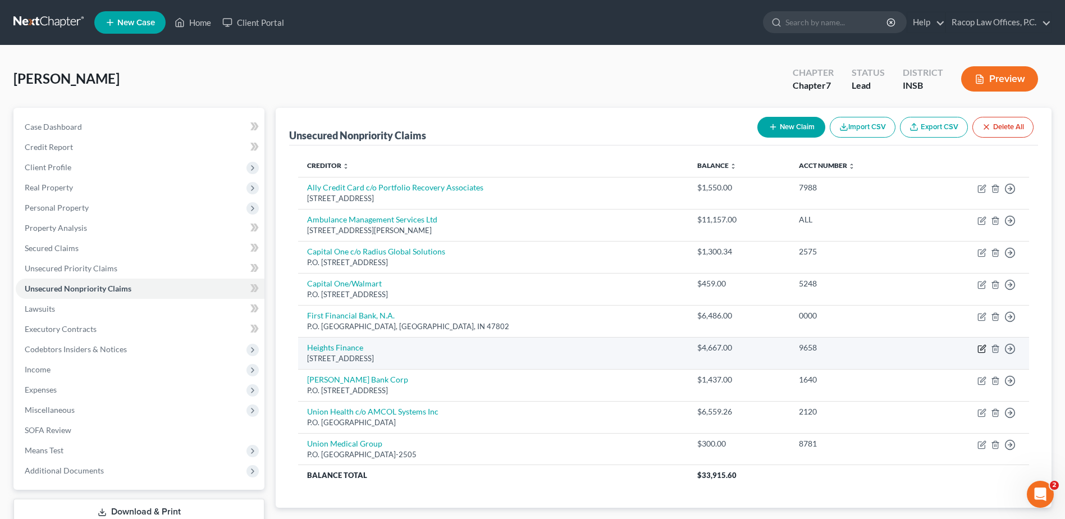
click at [985, 349] on icon "button" at bounding box center [981, 348] width 7 height 7
select select "42"
select select "10"
select select "0"
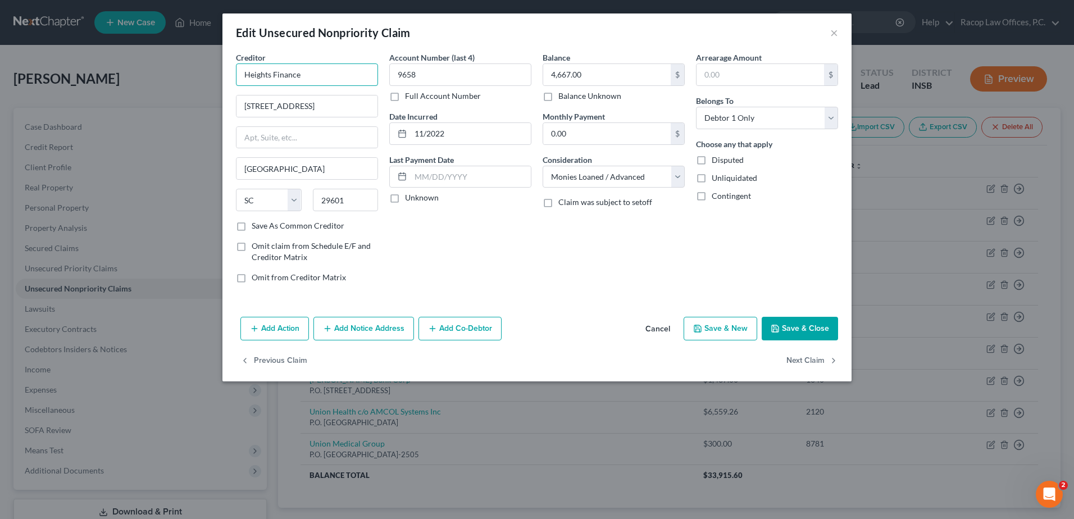
click at [326, 73] on input "Heights Finance" at bounding box center [307, 74] width 142 height 22
type input "Heights Finance c/o Bleecker Brodey & Andrews"
click at [311, 108] on input "301 N Main St" at bounding box center [306, 105] width 141 height 21
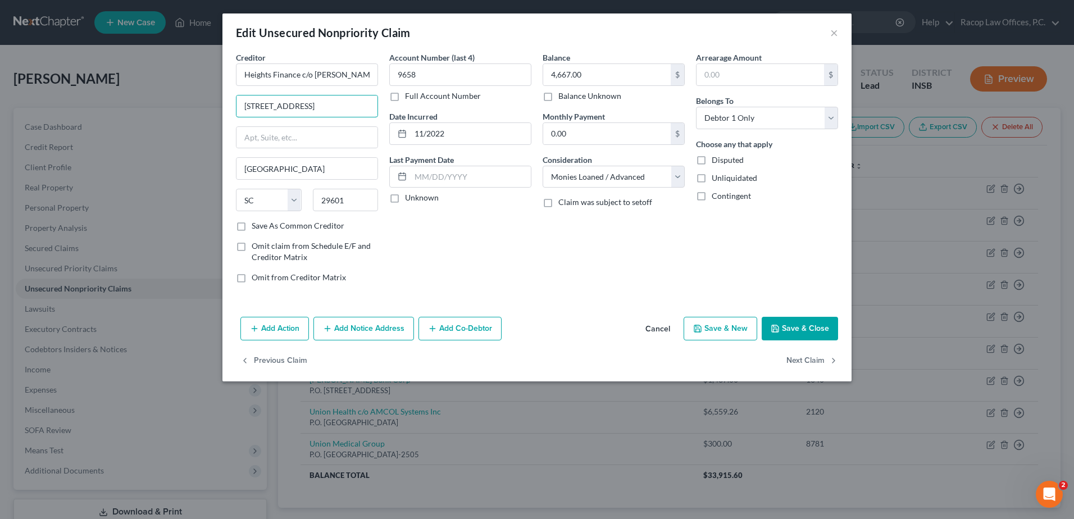
drag, startPoint x: 292, startPoint y: 106, endPoint x: 205, endPoint y: 104, distance: 87.1
click at [205, 104] on div "Edit Unsecured Nonpriority Claim × Creditor * Heights Finance c/o Bleecker Brod…" at bounding box center [537, 259] width 1074 height 519
type input "9247 N Meridian St"
type input "S"
drag, startPoint x: 319, startPoint y: 104, endPoint x: 222, endPoint y: 111, distance: 97.3
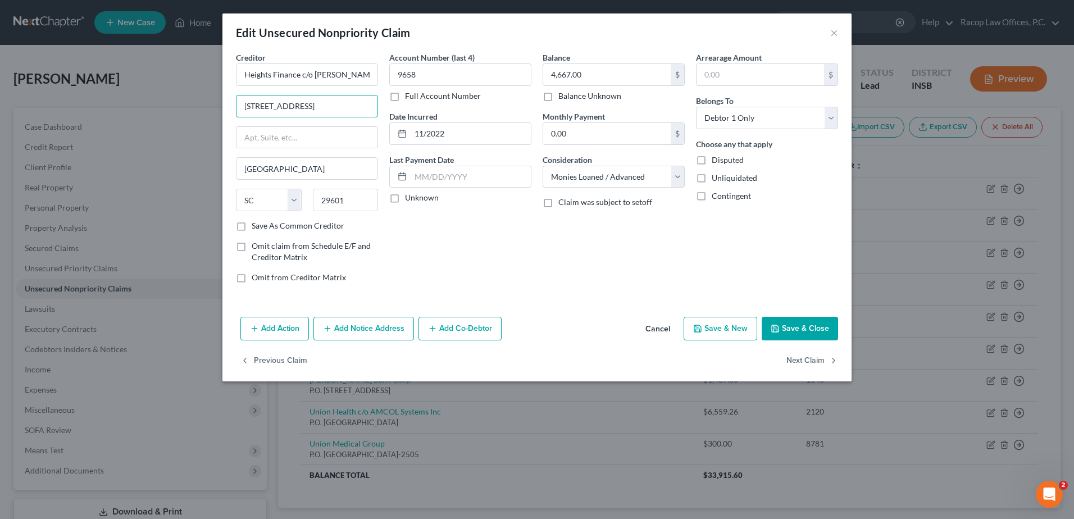
click at [224, 111] on div "Creditor * Heights Finance c/o Bleecker Brodey & Andrews 9247 N Meridian St Gre…" at bounding box center [536, 182] width 629 height 261
click at [261, 134] on input "text" at bounding box center [306, 137] width 141 height 21
paste input "9247 N Meridian St"
type input "9247 N Meridian St Suite 101"
drag, startPoint x: 300, startPoint y: 172, endPoint x: 199, endPoint y: 161, distance: 102.3
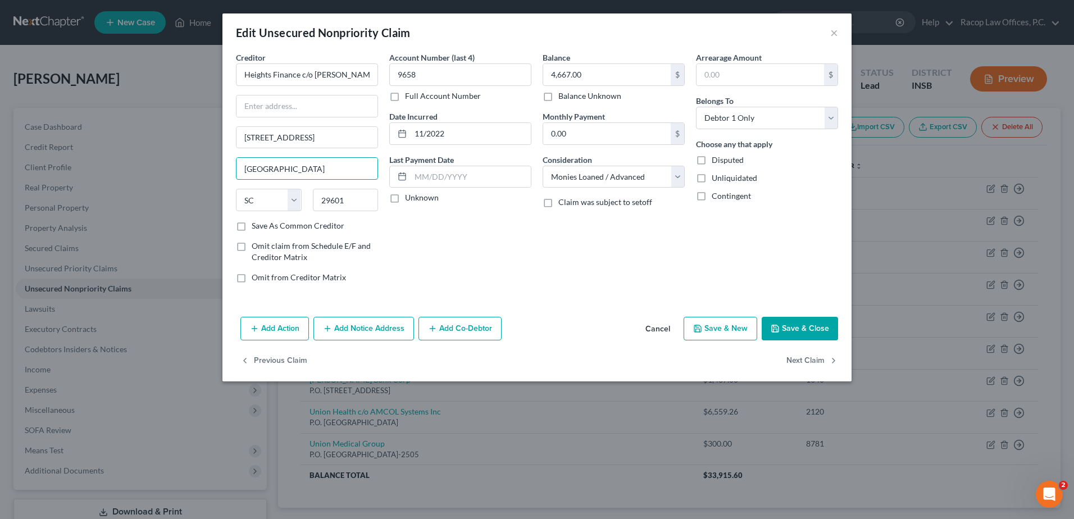
click at [204, 161] on div "Edit Unsecured Nonpriority Claim × Creditor * Heights Finance c/o Bleecker Brod…" at bounding box center [537, 259] width 1074 height 519
type input "[GEOGRAPHIC_DATA]"
select select "15"
type input "46260"
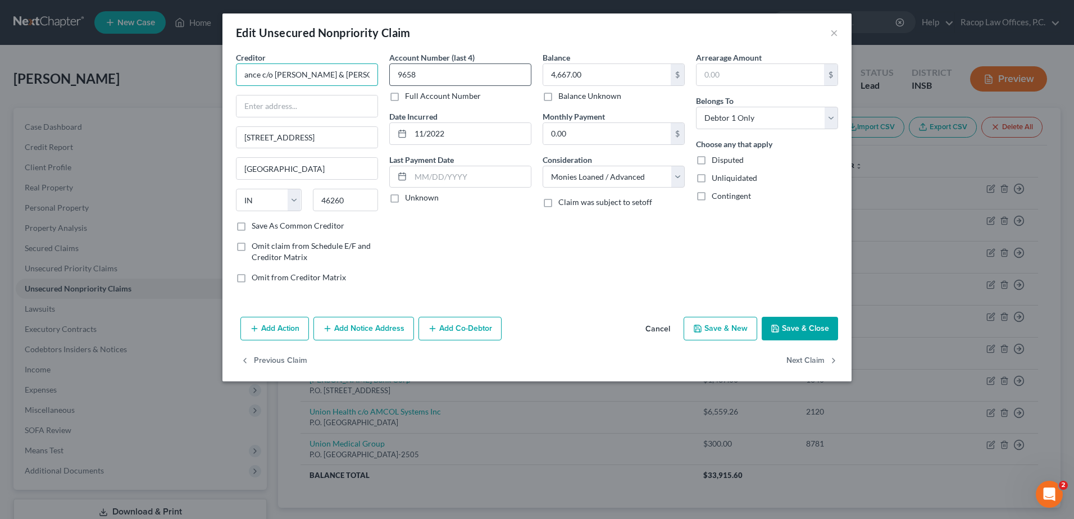
drag, startPoint x: 300, startPoint y: 75, endPoint x: 412, endPoint y: 75, distance: 111.7
click at [412, 75] on div "Creditor * Heights Finance c/o Bleecker Brodey & Andrews 9247 N Meridian St Sui…" at bounding box center [536, 172] width 613 height 240
type input "Heights Finance"
click at [254, 105] on input "text" at bounding box center [306, 105] width 141 height 21
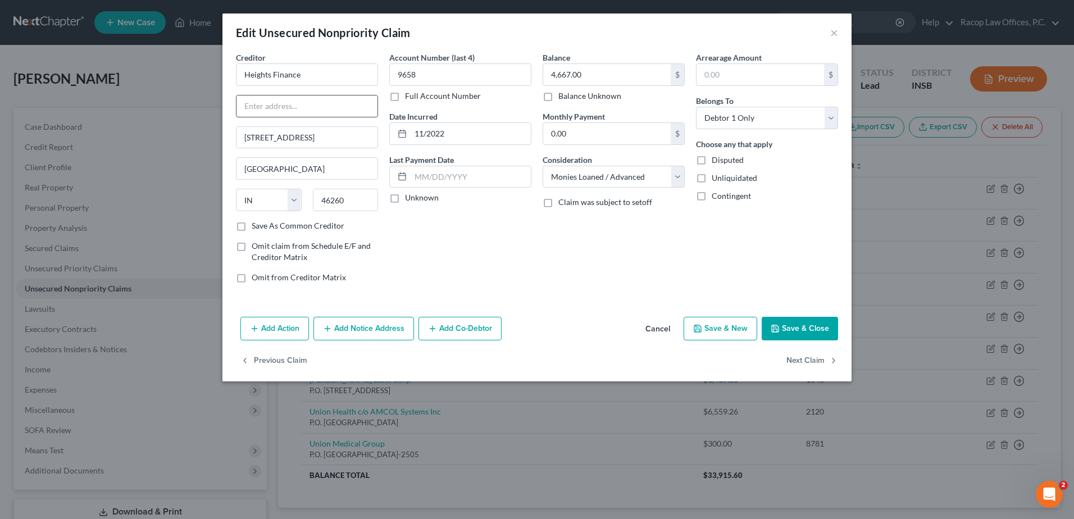
paste input "c/o Bleecker Brodey & Andrews"
type input "c/o Bleecker Brodey & Andrews"
click at [599, 83] on input "4,667.00" at bounding box center [606, 74] width 127 height 21
type input "5,108.17"
click at [797, 323] on button "Save & Close" at bounding box center [799, 329] width 76 height 24
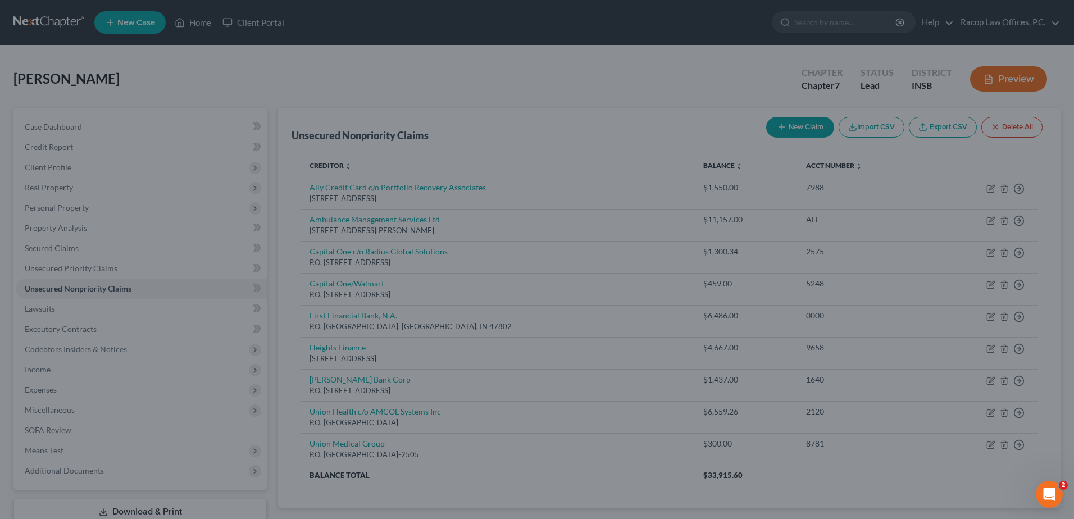
type input "0"
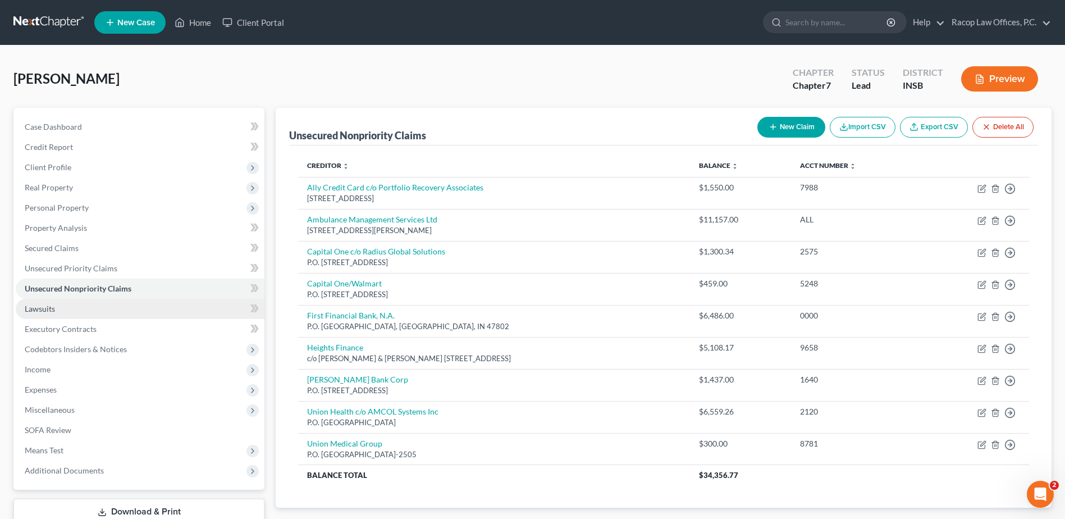
click at [131, 307] on link "Lawsuits" at bounding box center [140, 309] width 249 height 20
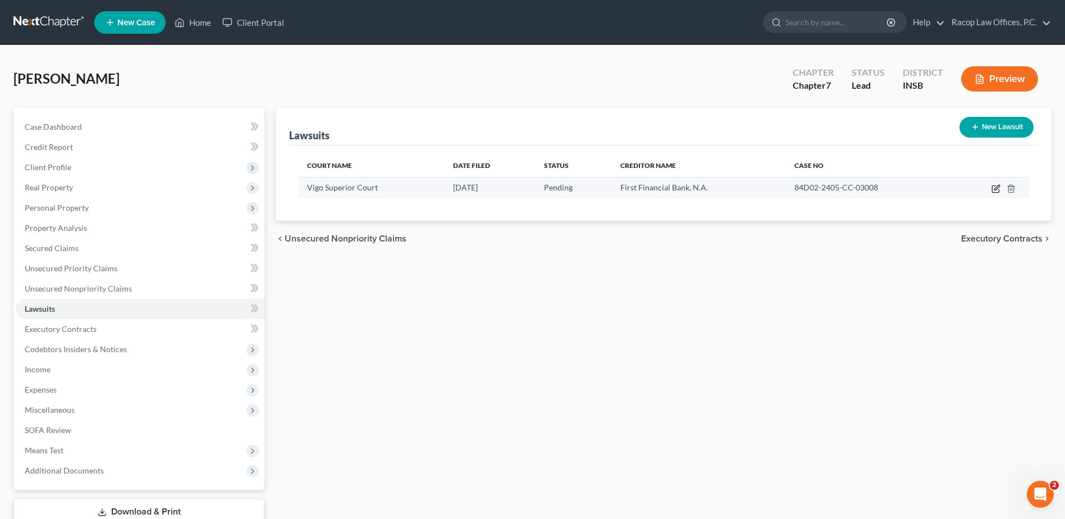
click at [994, 188] on icon "button" at bounding box center [996, 188] width 9 height 9
select select "0"
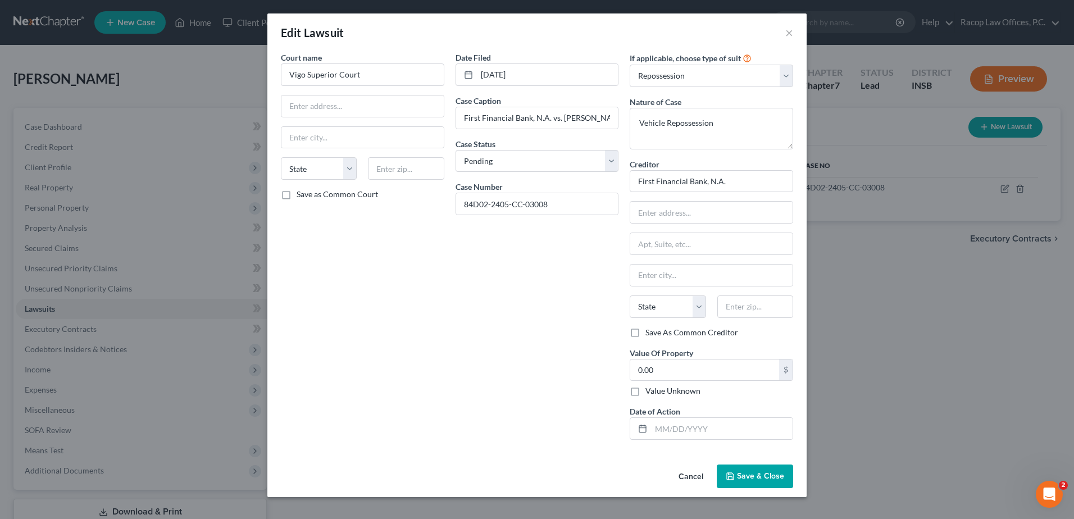
click at [759, 475] on span "Save & Close" at bounding box center [760, 476] width 47 height 10
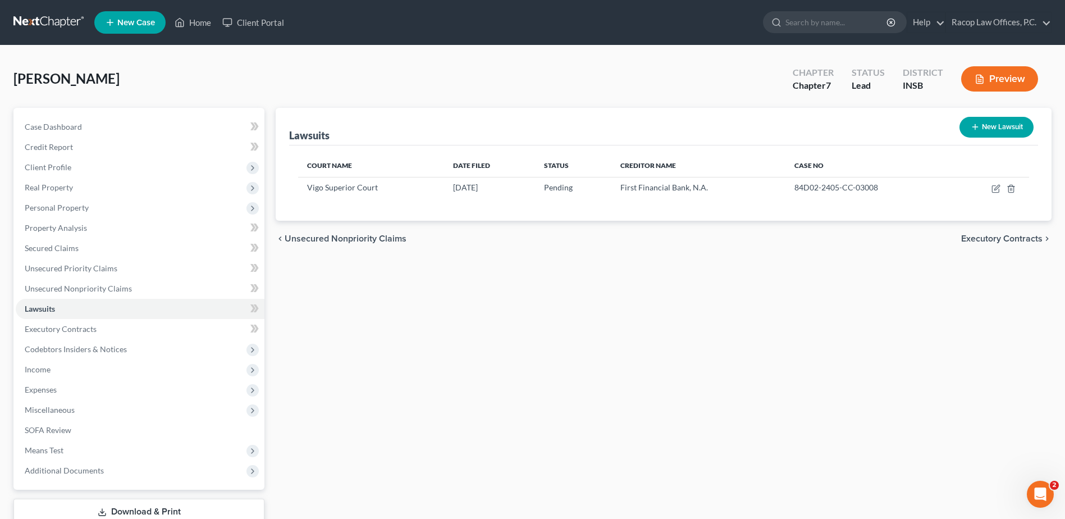
click at [1006, 131] on button "New Lawsuit" at bounding box center [997, 127] width 74 height 21
select select "0"
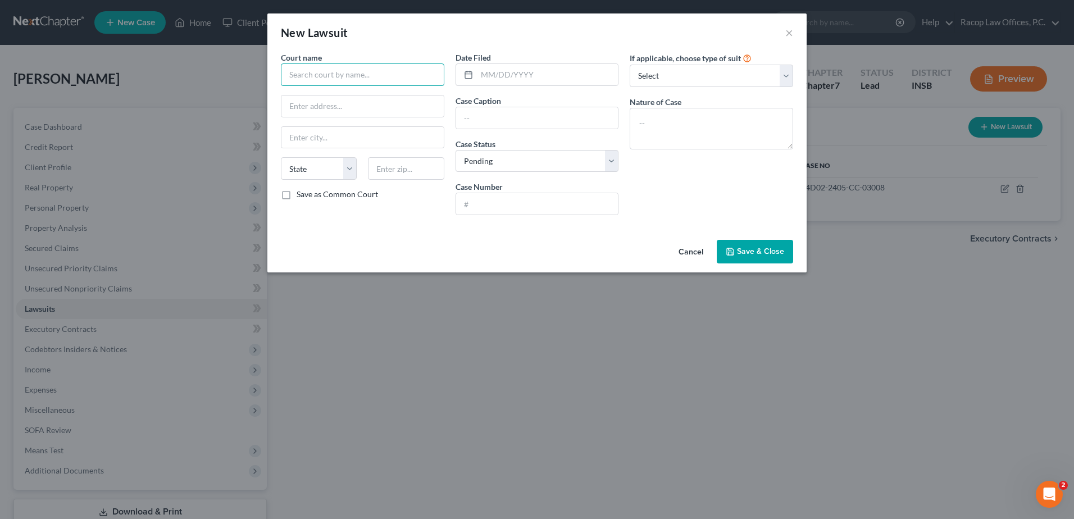
click at [391, 77] on input "text" at bounding box center [362, 74] width 163 height 22
type input "Vigo County Superior Court"
type input "33 S 3rd Street"
type input "Terre Haute"
select select "15"
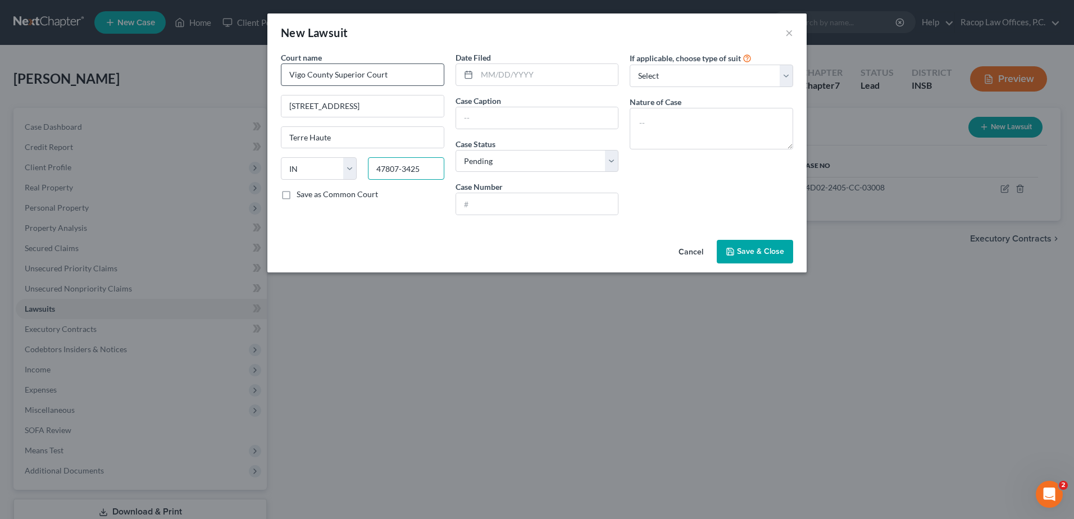
type input "47807-3425"
click at [499, 72] on input "text" at bounding box center [548, 74] width 142 height 21
type input "07/16/2025"
click at [495, 119] on input "text" at bounding box center [537, 117] width 162 height 21
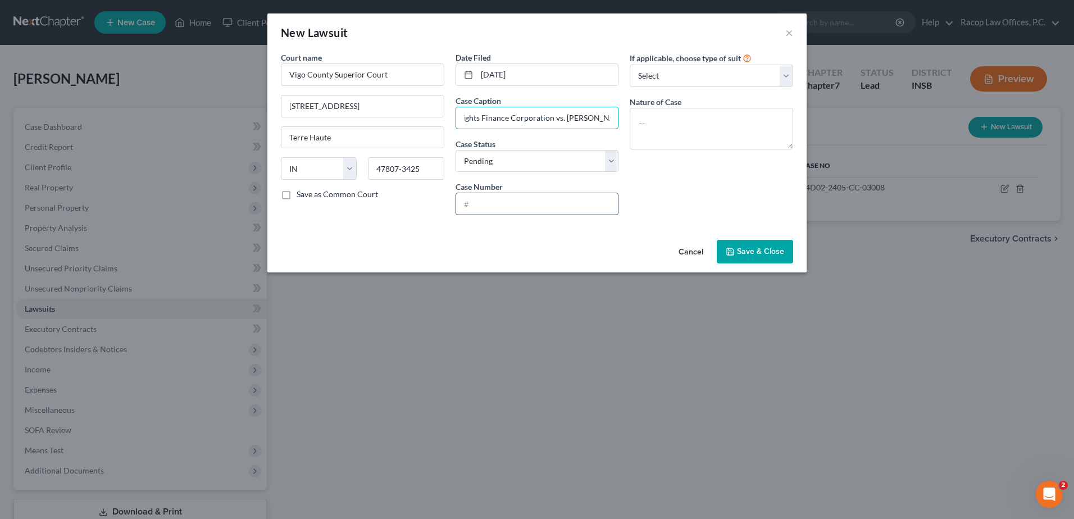
type input "Heights Finance Corporation vs. James Corbin"
click at [474, 206] on input "text" at bounding box center [537, 203] width 162 height 21
type input "84D03-2507-CC-005133"
click at [756, 249] on span "Save & Close" at bounding box center [760, 252] width 47 height 10
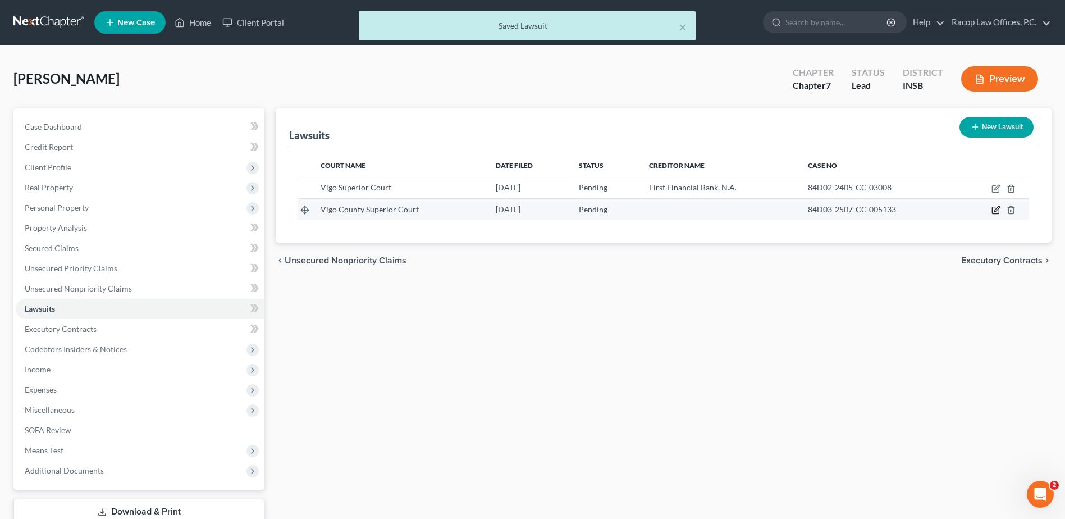
click at [995, 209] on icon "button" at bounding box center [996, 210] width 9 height 9
select select "15"
select select "0"
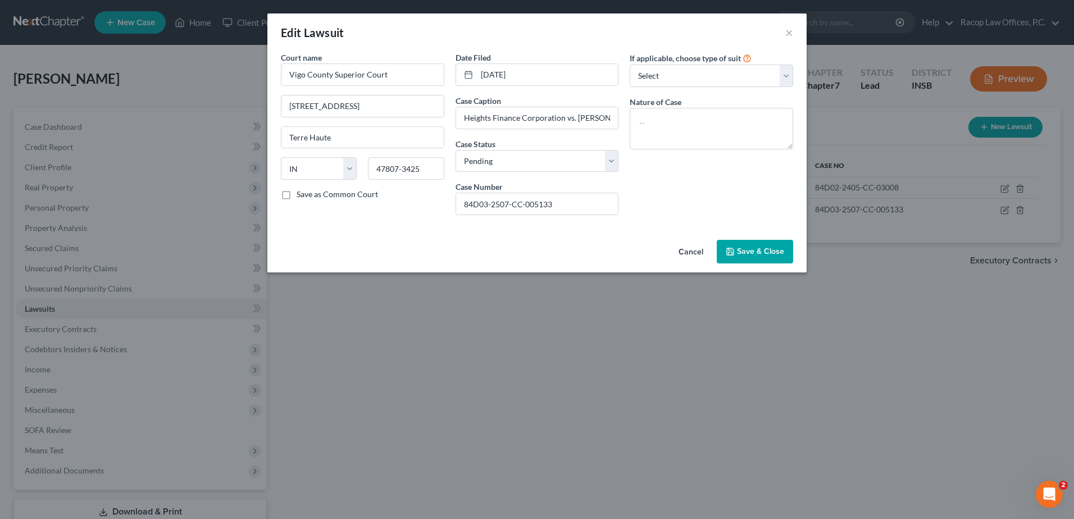
click at [760, 249] on span "Save & Close" at bounding box center [760, 252] width 47 height 10
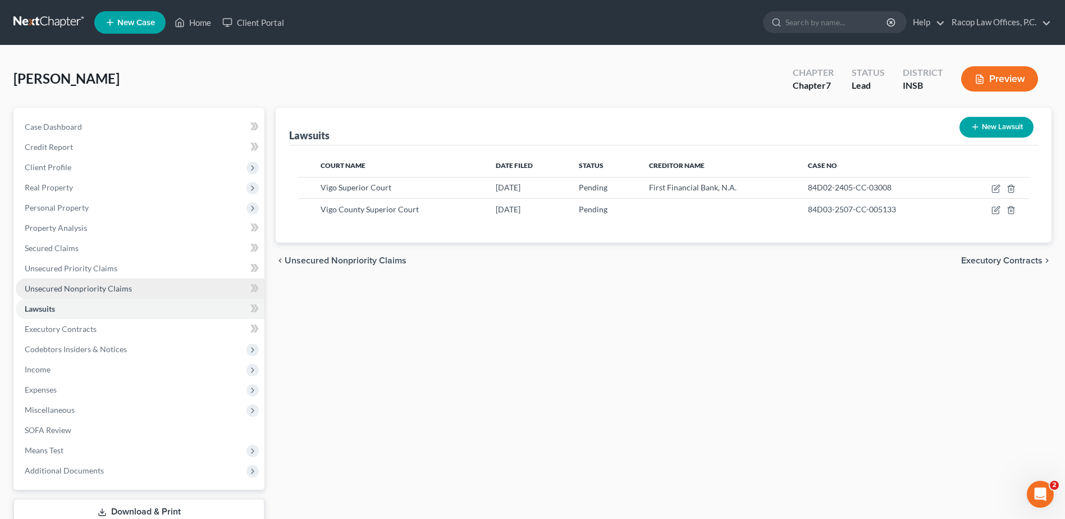
click at [49, 292] on span "Unsecured Nonpriority Claims" at bounding box center [78, 289] width 107 height 10
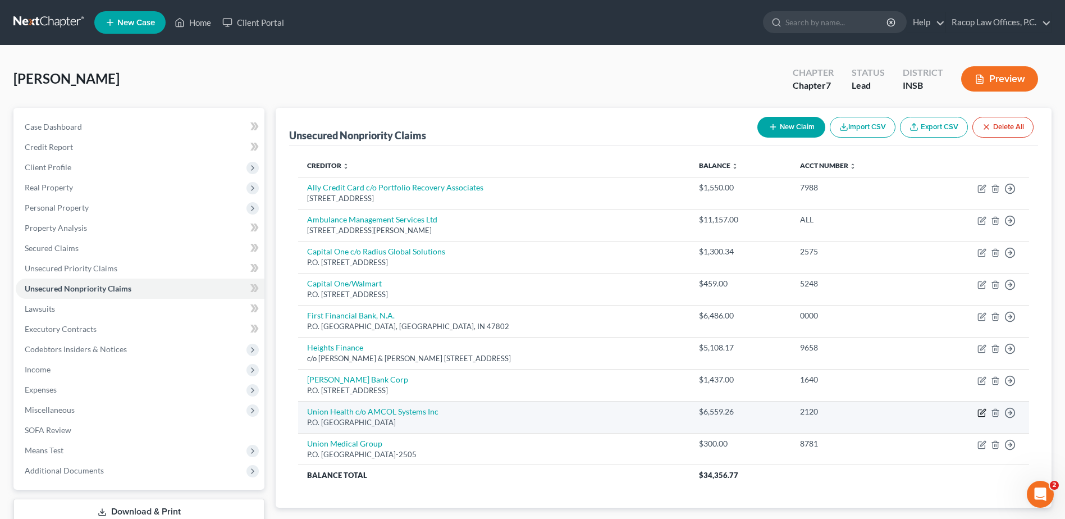
click at [980, 413] on icon "button" at bounding box center [982, 412] width 9 height 9
select select "42"
select select "9"
select select "0"
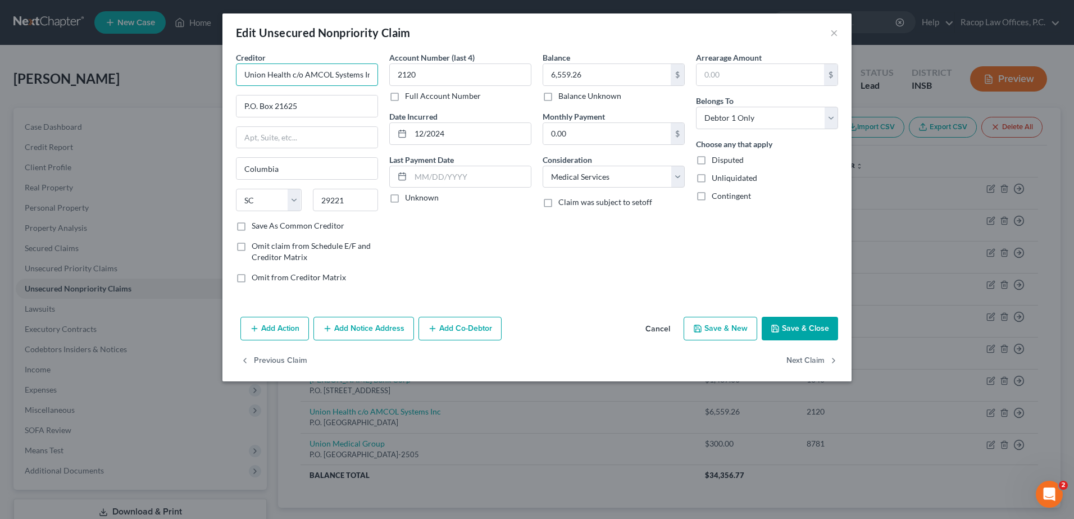
scroll to position [0, 4]
drag, startPoint x: 290, startPoint y: 74, endPoint x: 389, endPoint y: 70, distance: 98.9
click at [389, 70] on div "Creditor * Union Health c/o AMCOL Systems Inc P.O. Box 21625 Columbia State AL …" at bounding box center [536, 172] width 613 height 240
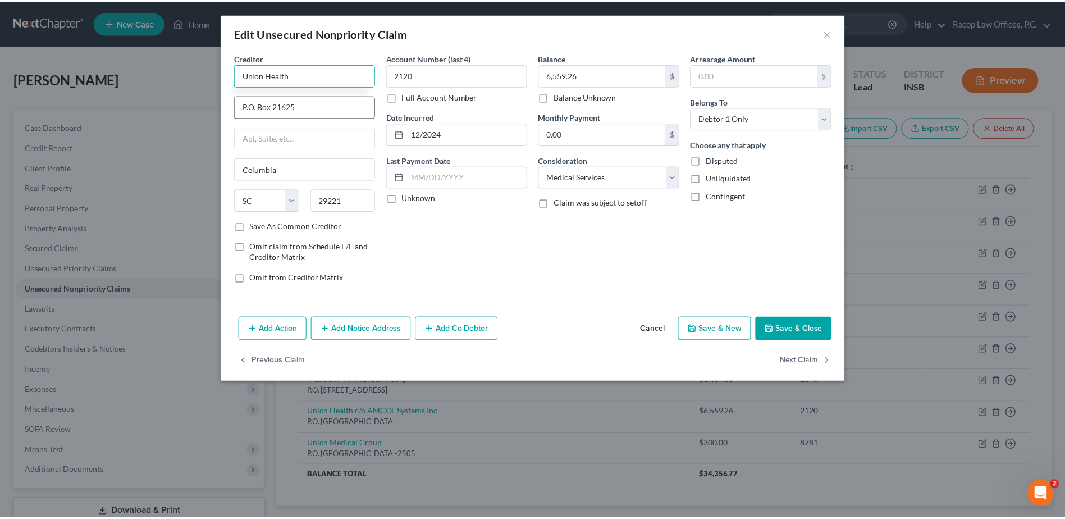
scroll to position [0, 0]
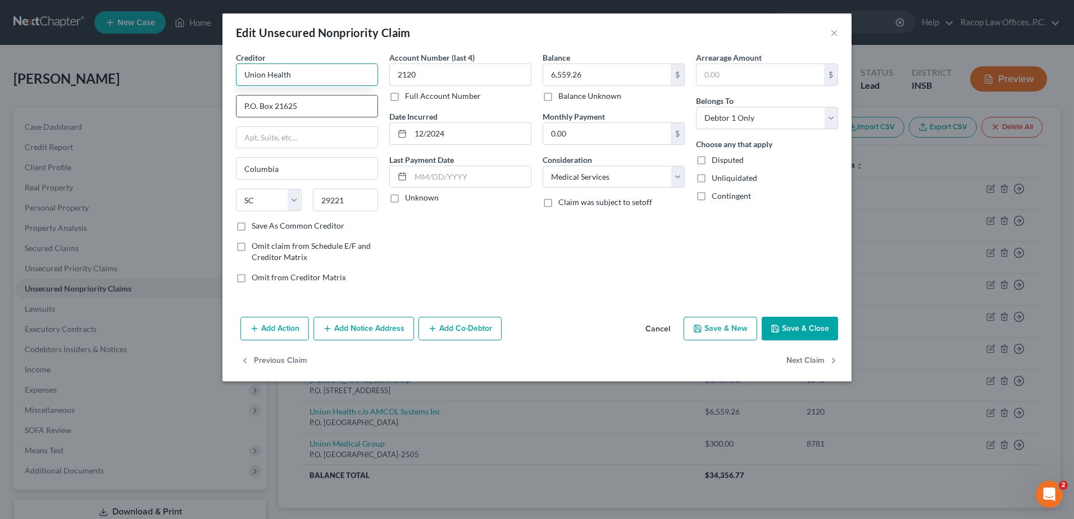
type input "Union Health"
drag, startPoint x: 305, startPoint y: 103, endPoint x: 223, endPoint y: 118, distance: 82.7
click at [225, 118] on div "Creditor * Union Health P.O. Box 21625 Columbia State AL AK AR AZ CA CO CT DE D…" at bounding box center [536, 182] width 629 height 261
type input "c/o The CBE Group, Inc."
type input "1309 Technology Pkwy"
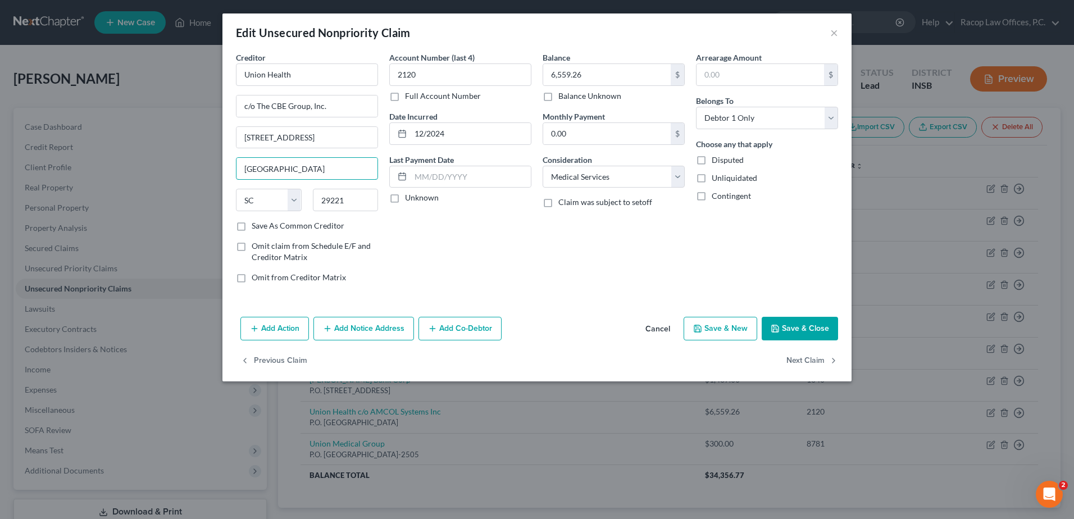
type input "Cedar Falls"
select select "16"
type input "50613"
click at [434, 77] on input "2120" at bounding box center [460, 74] width 142 height 22
type input "2"
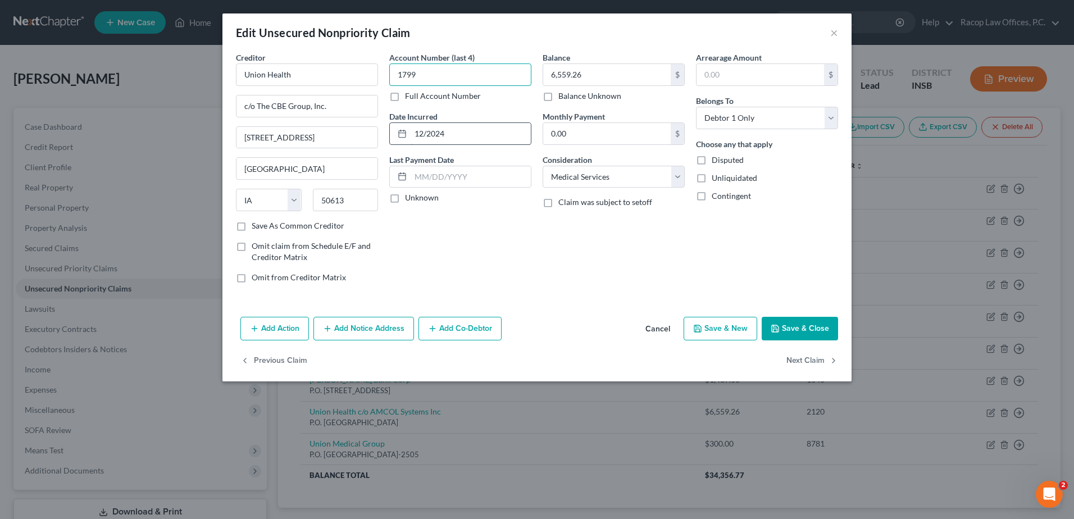
type input "1799"
drag, startPoint x: 451, startPoint y: 135, endPoint x: 393, endPoint y: 135, distance: 58.4
click at [393, 135] on div "12/2024" at bounding box center [460, 133] width 142 height 22
type input "08/2024"
click at [804, 325] on button "Save & Close" at bounding box center [799, 329] width 76 height 24
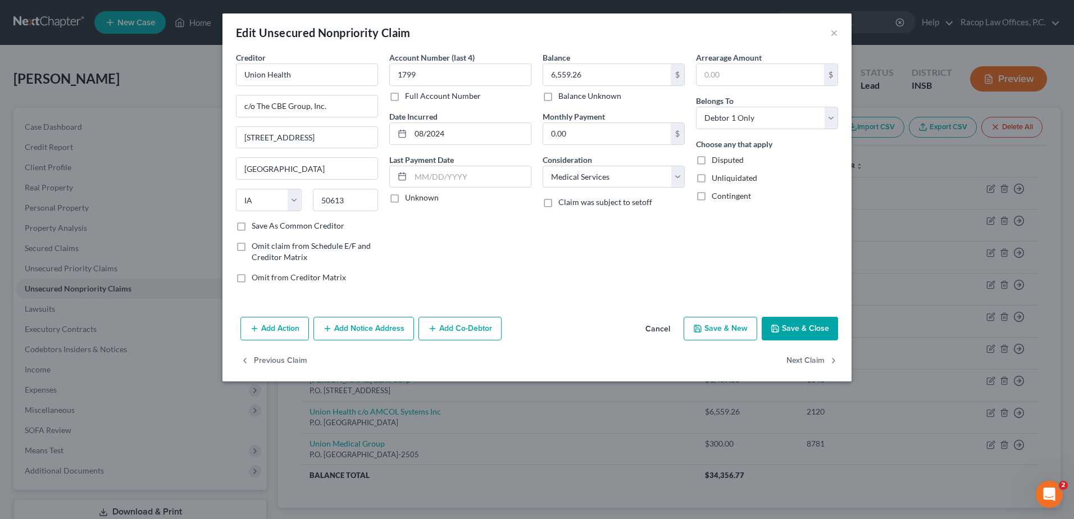
type input "0"
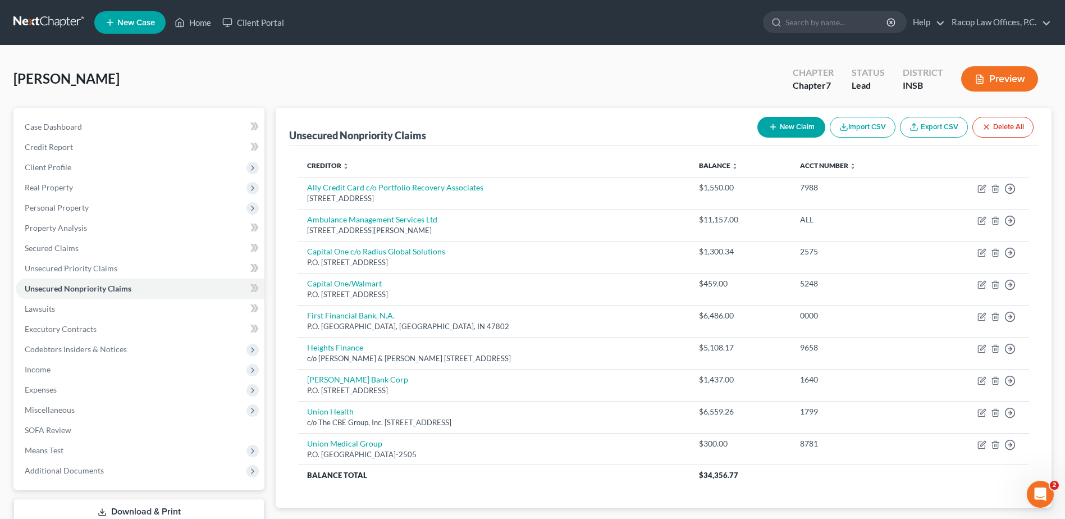
click at [783, 126] on button "New Claim" at bounding box center [792, 127] width 68 height 21
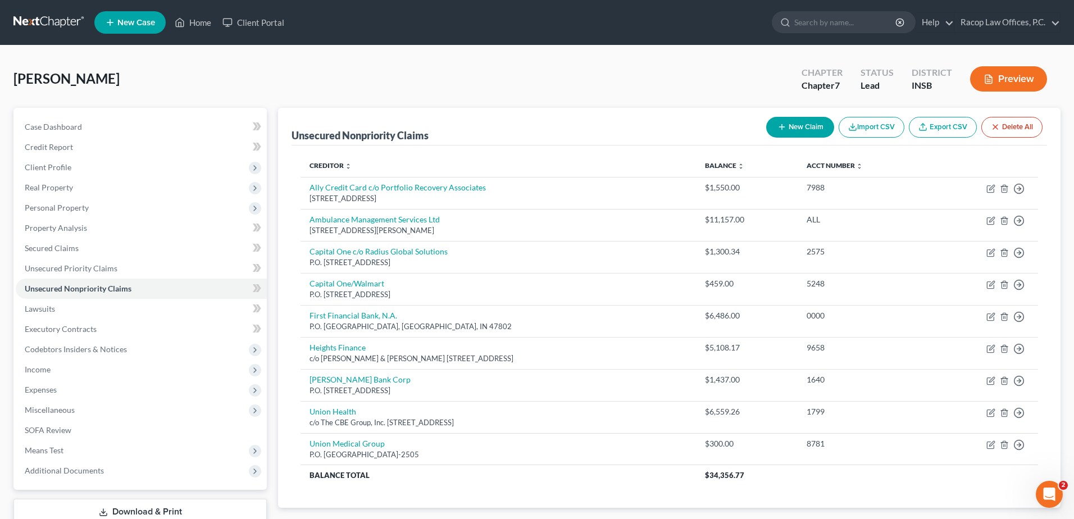
select select "0"
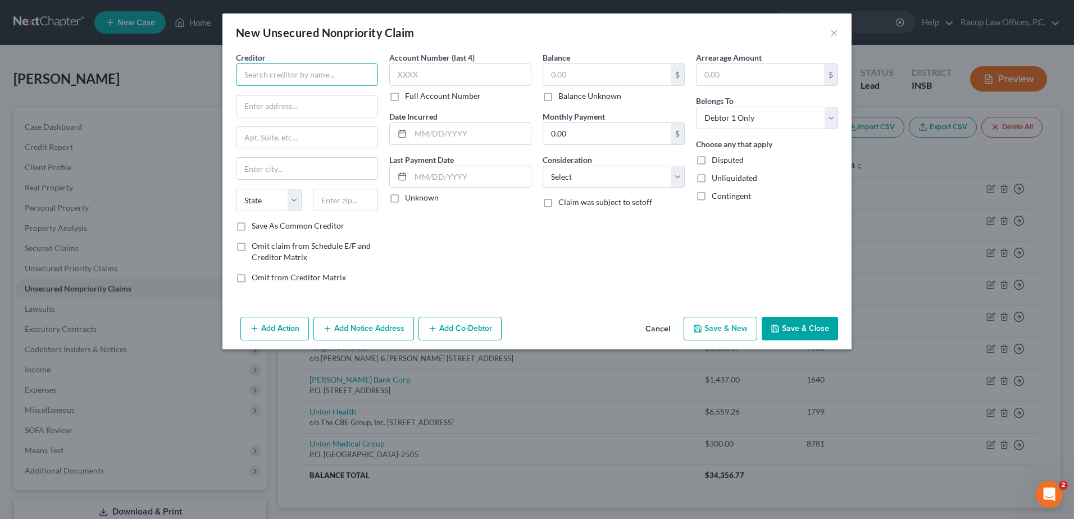
click at [299, 65] on input "text" at bounding box center [307, 74] width 142 height 22
type input "Union Hospital"
type input "1606 North 7th Street"
type input "Terre Haute"
select select "15"
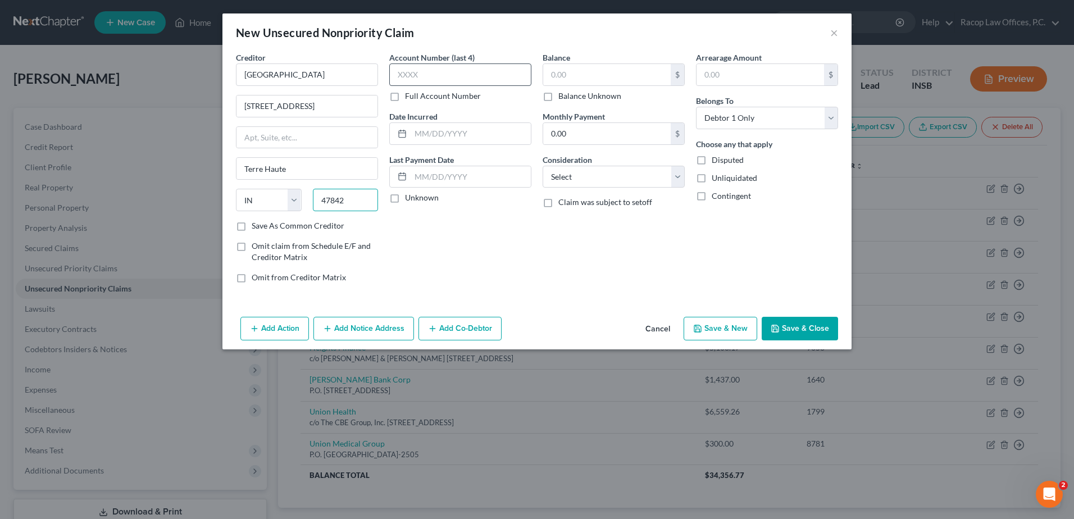
type input "47842"
type input "Clinton"
click at [430, 79] on input "text" at bounding box center [460, 74] width 142 height 22
type input "8138"
click at [418, 124] on input "text" at bounding box center [470, 133] width 120 height 21
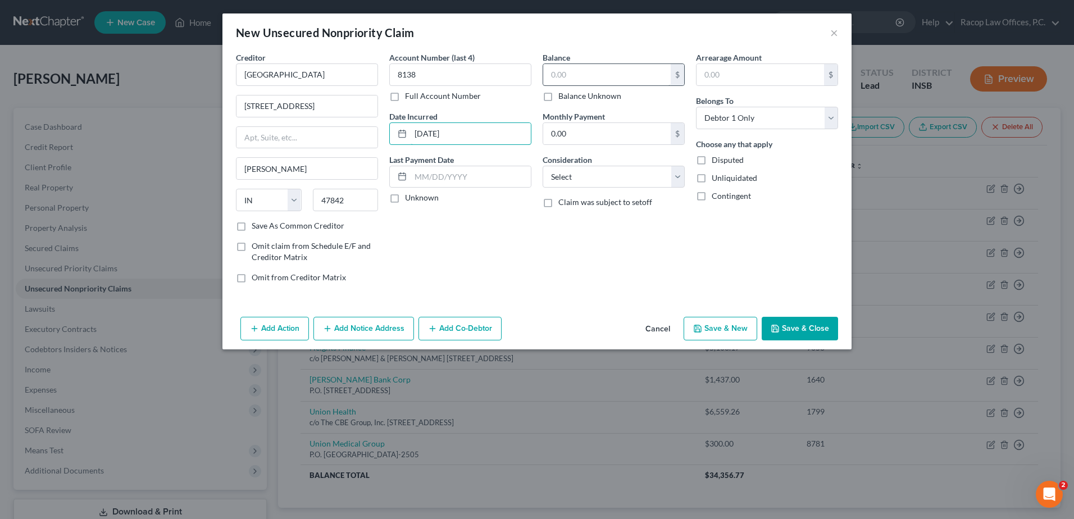
type input "05/02/2025"
click at [606, 70] on input "text" at bounding box center [606, 74] width 127 height 21
type input "1,263.45"
click at [603, 177] on select "Select Cable / Satellite Services Collection Agency Credit Card Debt Debt Couns…" at bounding box center [613, 177] width 142 height 22
select select "9"
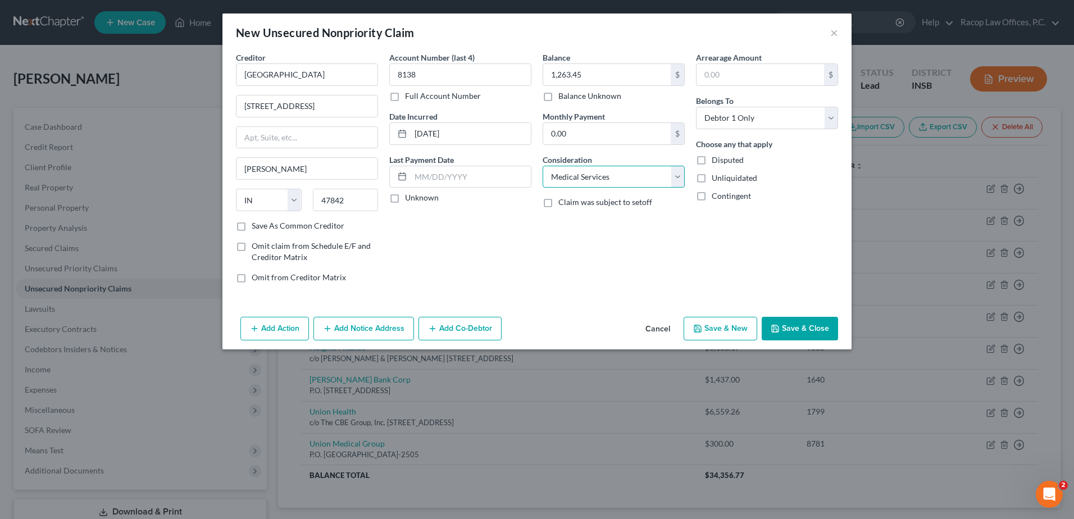
click at [542, 166] on select "Select Cable / Satellite Services Collection Agency Credit Card Debt Debt Couns…" at bounding box center [613, 177] width 142 height 22
click at [782, 328] on button "Save & Close" at bounding box center [799, 329] width 76 height 24
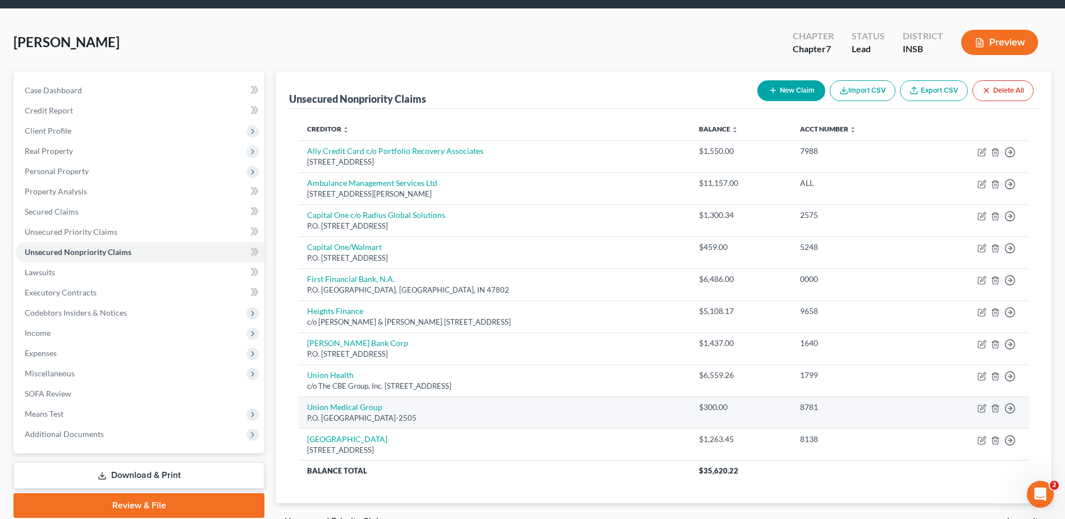
scroll to position [56, 0]
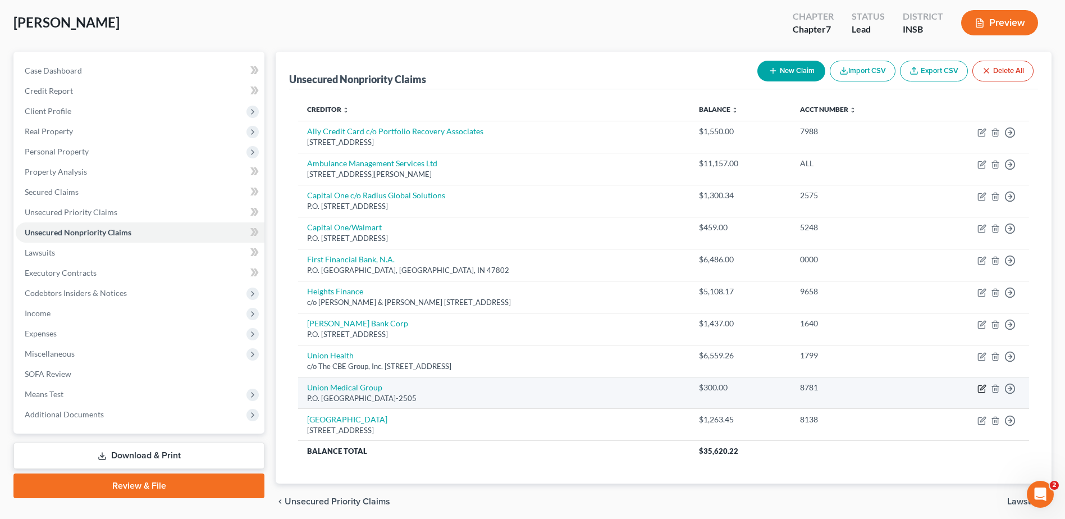
click at [979, 391] on icon "button" at bounding box center [982, 388] width 9 height 9
select select "15"
select select "9"
select select "0"
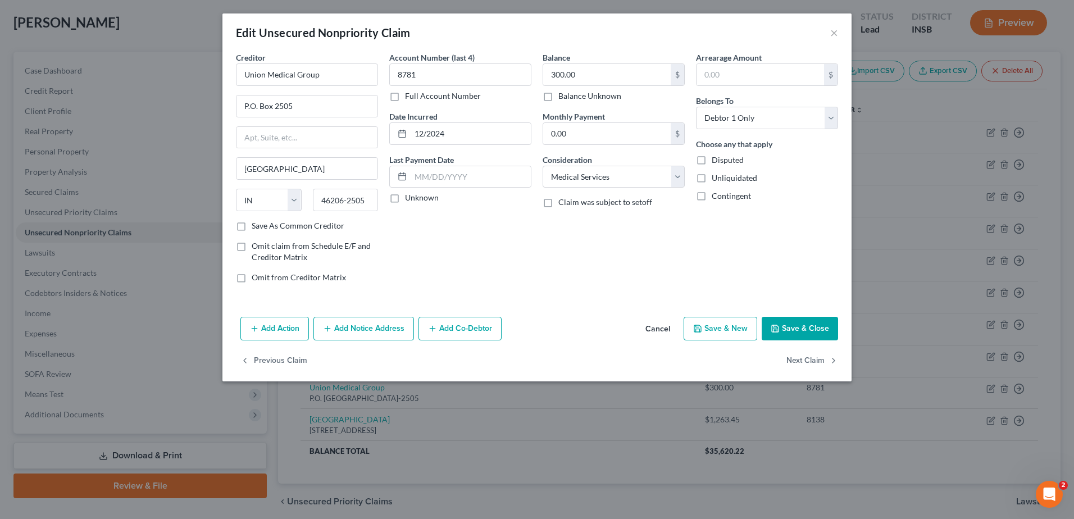
click at [815, 335] on button "Save & Close" at bounding box center [799, 329] width 76 height 24
type input "0"
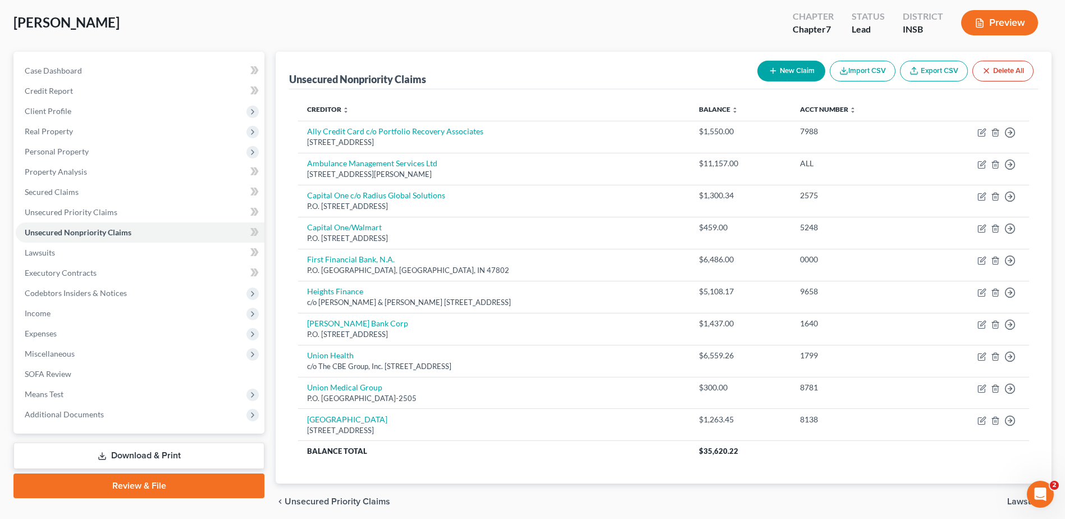
click at [790, 72] on button "New Claim" at bounding box center [792, 71] width 68 height 21
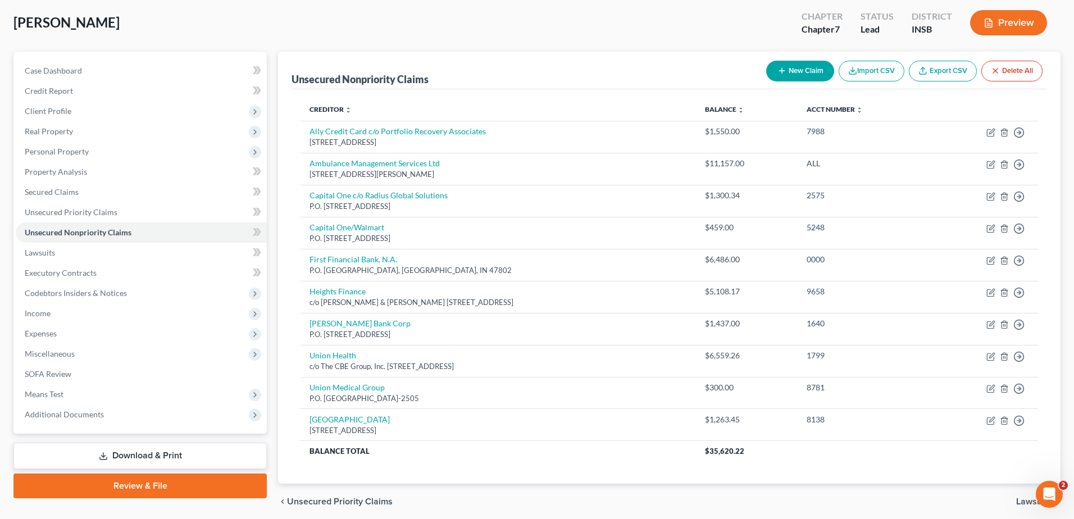
select select "0"
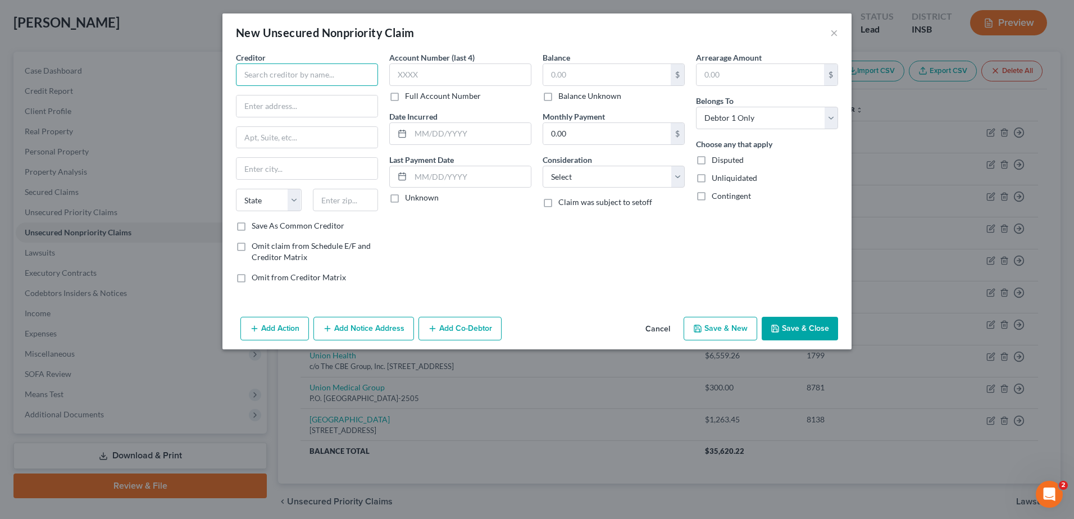
click at [298, 63] on input "text" at bounding box center [307, 74] width 142 height 22
type input "Galen Inpatient Physicians"
type input "P.O. Box 582663"
type input "Modesto"
select select "4"
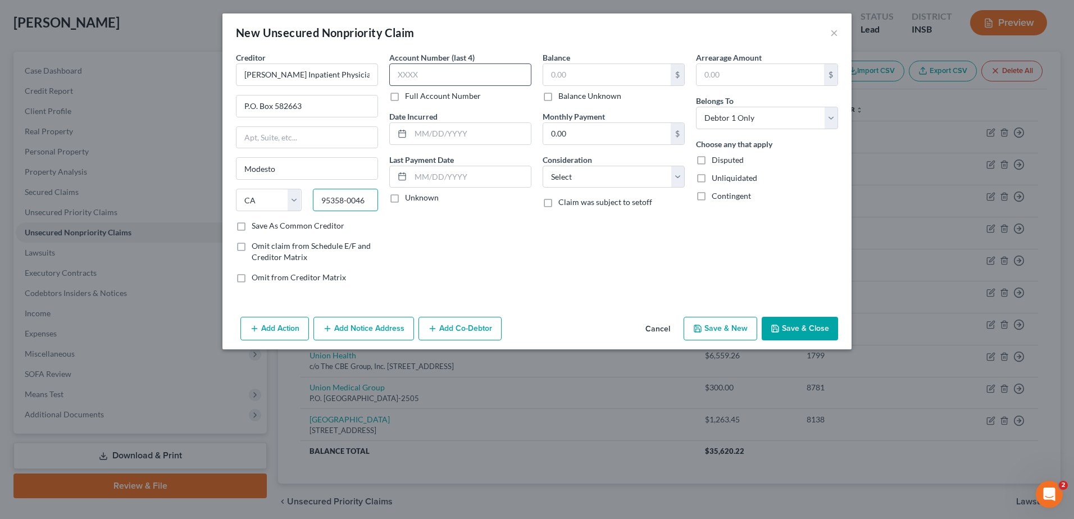
type input "95358-0046"
click at [403, 73] on input "text" at bounding box center [460, 74] width 142 height 22
type input "7700"
click at [414, 127] on input "text" at bounding box center [470, 133] width 120 height 21
type input "05/2025-07/2025"
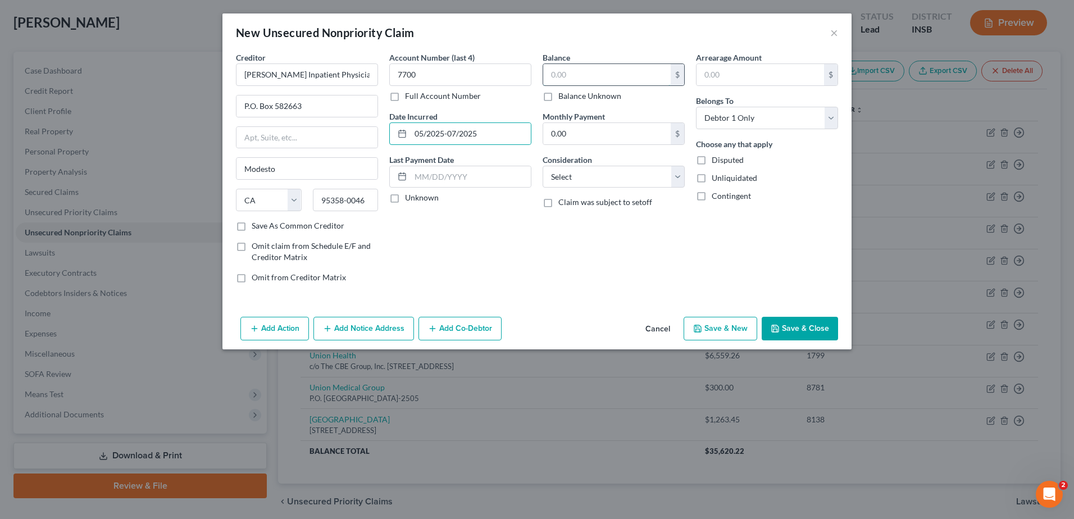
click at [582, 69] on input "text" at bounding box center [606, 74] width 127 height 21
type input "314.11"
click at [601, 181] on select "Select Cable / Satellite Services Collection Agency Credit Card Debt Debt Couns…" at bounding box center [613, 177] width 142 height 22
select select "9"
click at [542, 166] on select "Select Cable / Satellite Services Collection Agency Credit Card Debt Debt Couns…" at bounding box center [613, 177] width 142 height 22
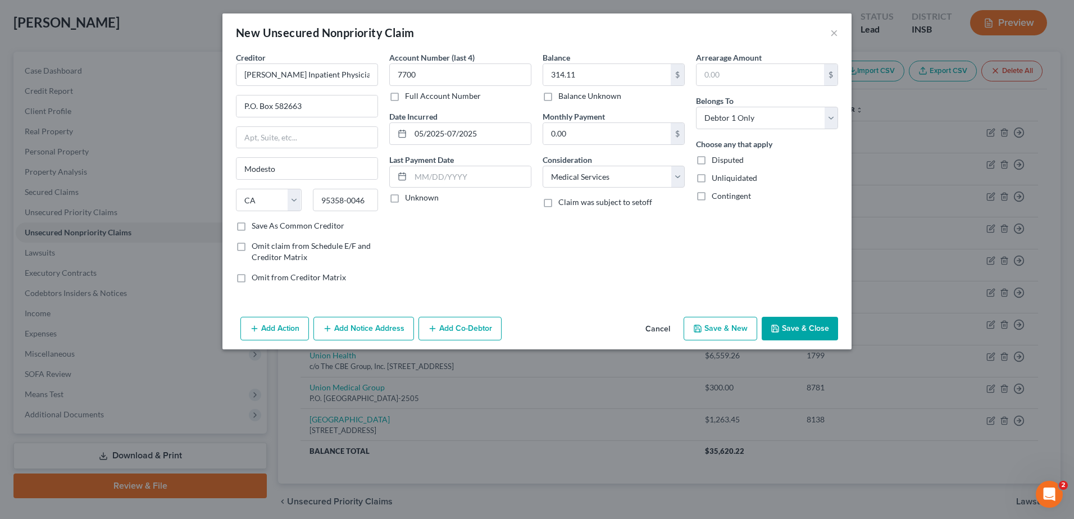
click at [795, 330] on button "Save & Close" at bounding box center [799, 329] width 76 height 24
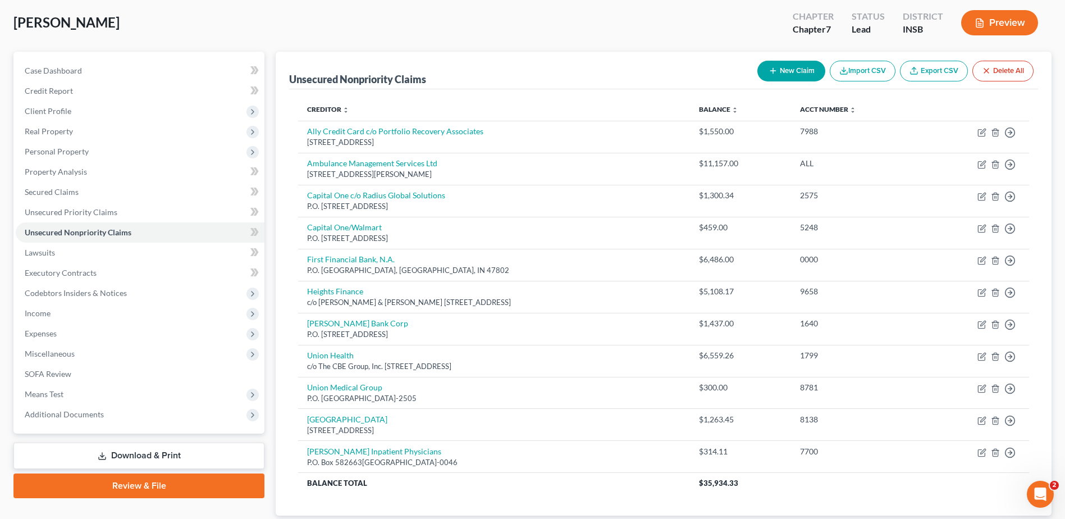
click at [785, 73] on button "New Claim" at bounding box center [792, 71] width 68 height 21
select select "0"
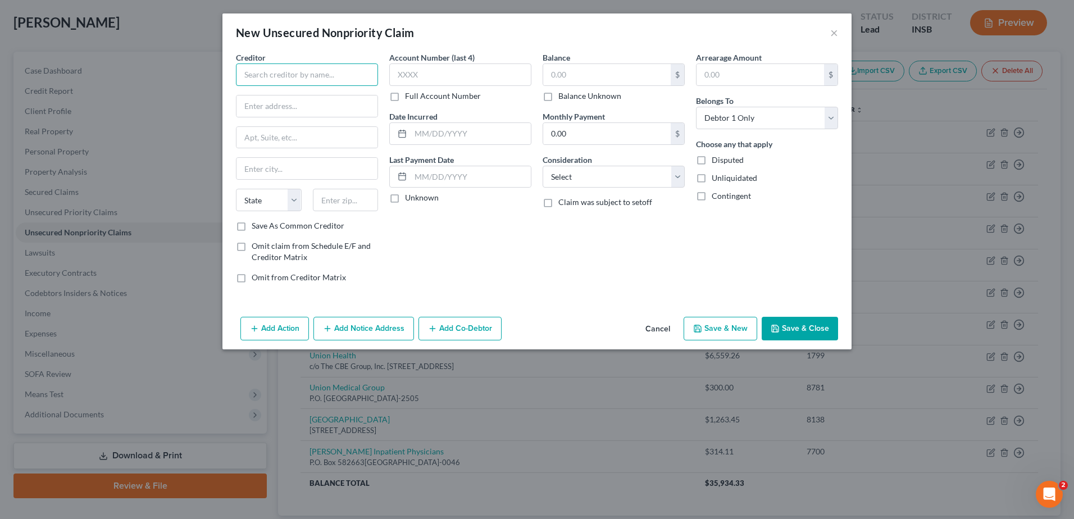
click at [273, 80] on input "text" at bounding box center [307, 74] width 142 height 22
type input "Concord Radiology"
type input "P.O. Box 3387"
type input "Dept 165956"
click at [255, 171] on input "text" at bounding box center [306, 168] width 141 height 21
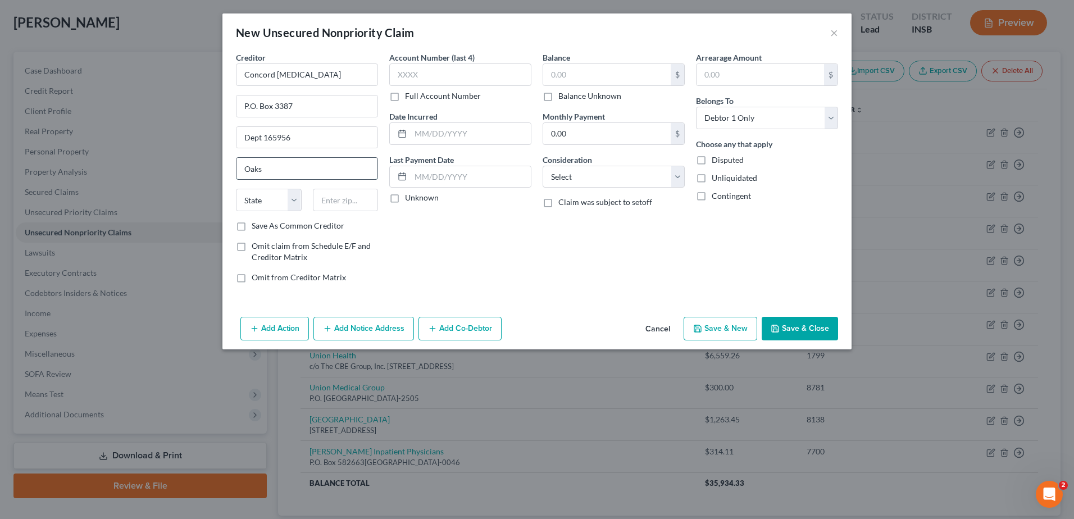
type input "Oaks"
select select "39"
type input "19456"
click at [400, 81] on input "text" at bounding box center [460, 74] width 142 height 22
type input "4528"
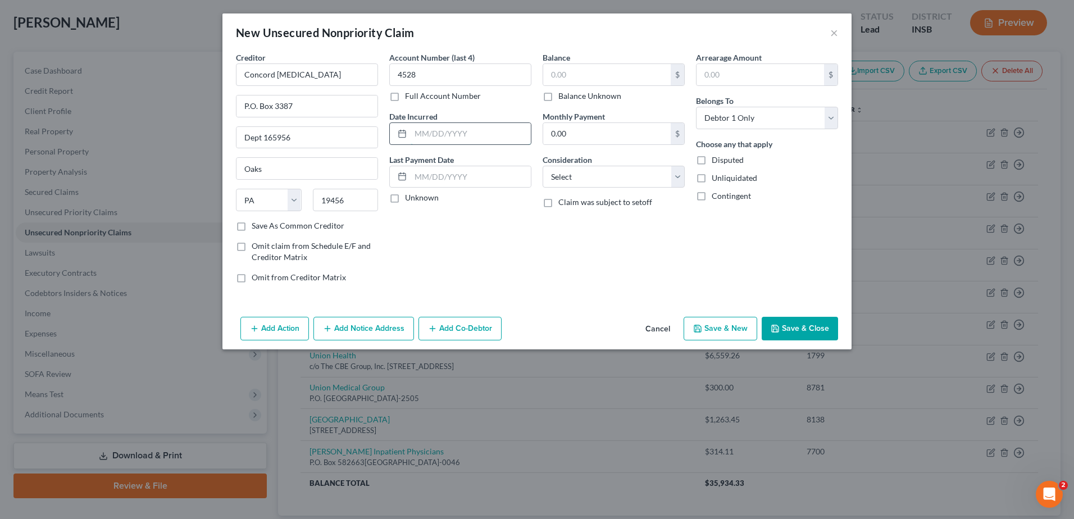
click at [412, 141] on input "text" at bounding box center [470, 133] width 120 height 21
type input "12/29/2024"
click at [563, 84] on input "text" at bounding box center [606, 74] width 127 height 21
type input "305.00"
click at [598, 177] on select "Select Cable / Satellite Services Collection Agency Credit Card Debt Debt Couns…" at bounding box center [613, 177] width 142 height 22
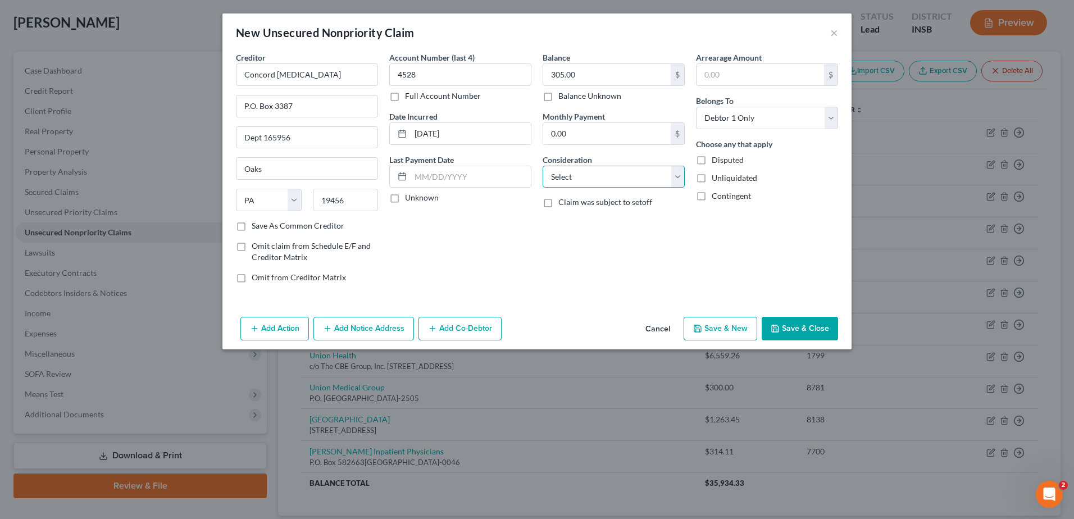
select select "9"
click at [542, 166] on select "Select Cable / Satellite Services Collection Agency Credit Card Debt Debt Couns…" at bounding box center [613, 177] width 142 height 22
click at [801, 326] on button "Save & Close" at bounding box center [799, 329] width 76 height 24
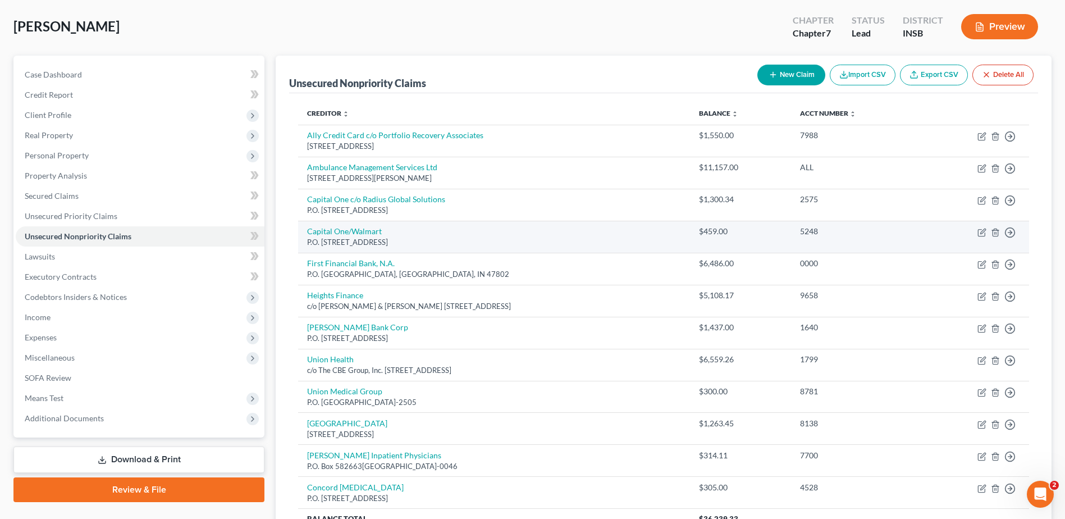
scroll to position [51, 0]
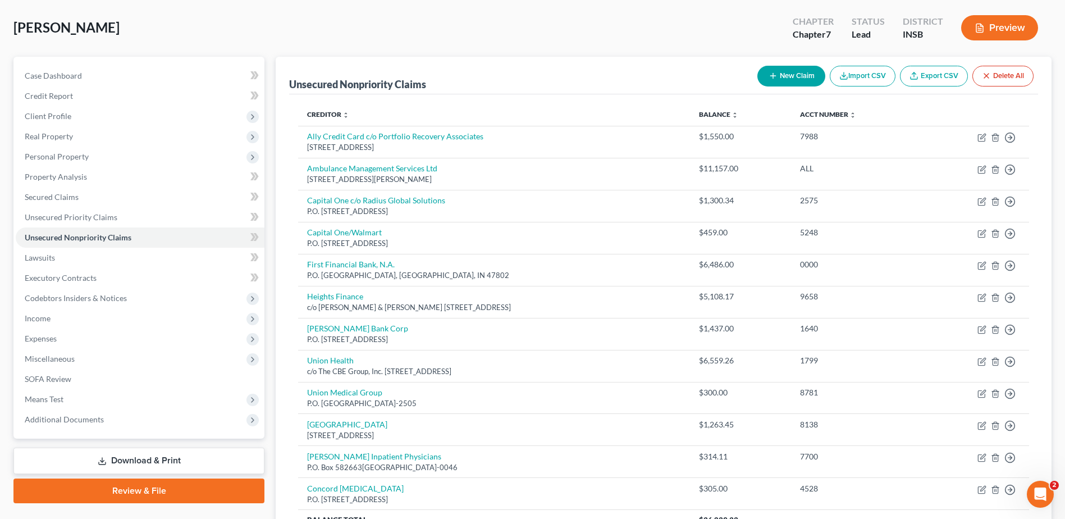
click at [779, 79] on button "New Claim" at bounding box center [792, 76] width 68 height 21
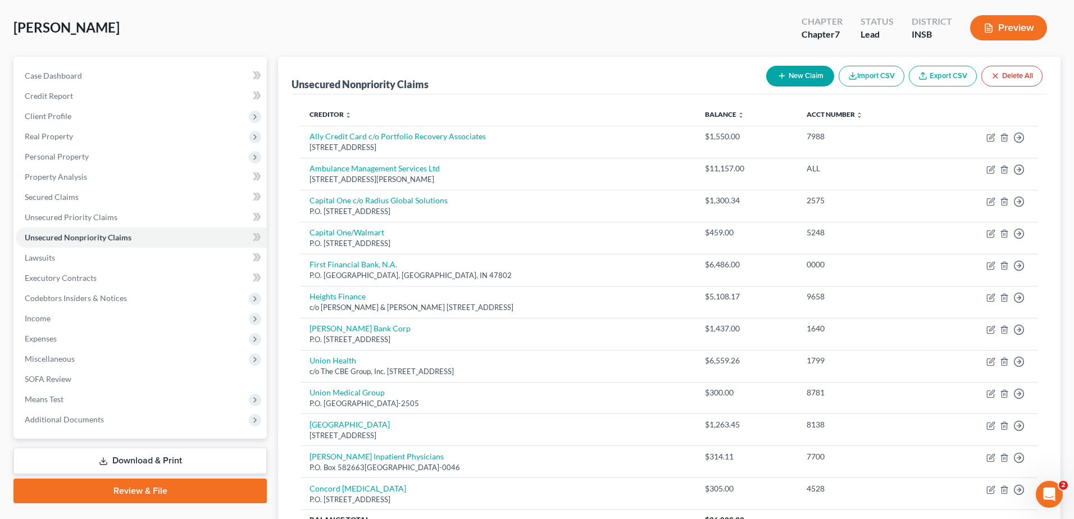
select select "0"
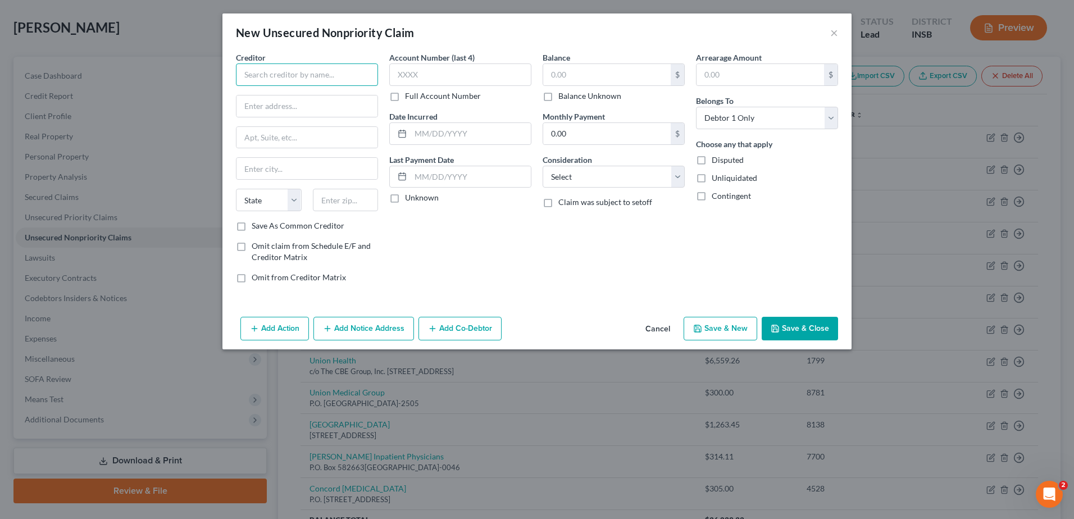
click at [294, 66] on input "text" at bounding box center [307, 74] width 142 height 22
type input "Quest Diagnostics"
type input "c/o Credit Collection Services"
type input "P.O. Box 337"
type input "M"
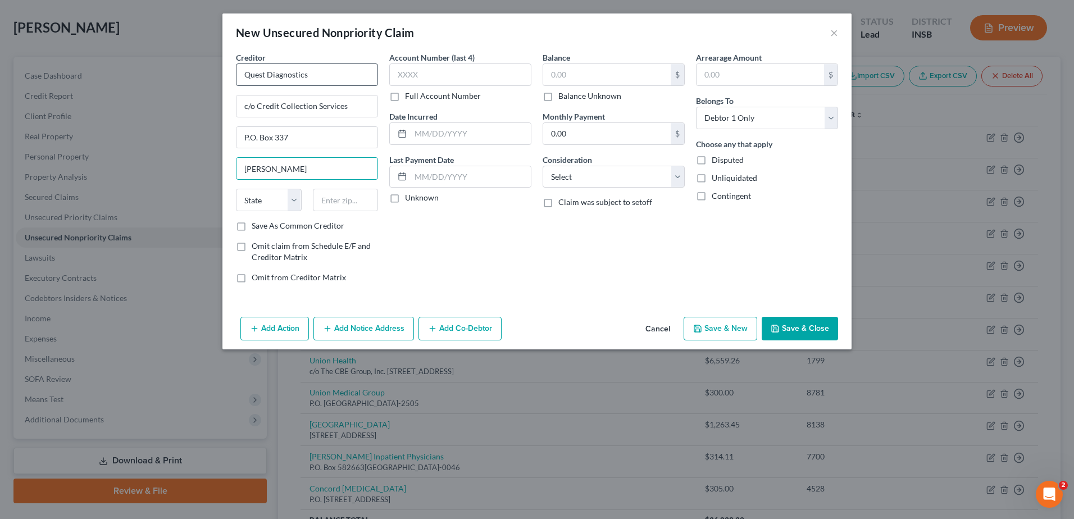
type input "Norwood"
select select "22"
type input "02062-0337"
click at [411, 68] on input "text" at bounding box center [460, 74] width 142 height 22
type input "7852"
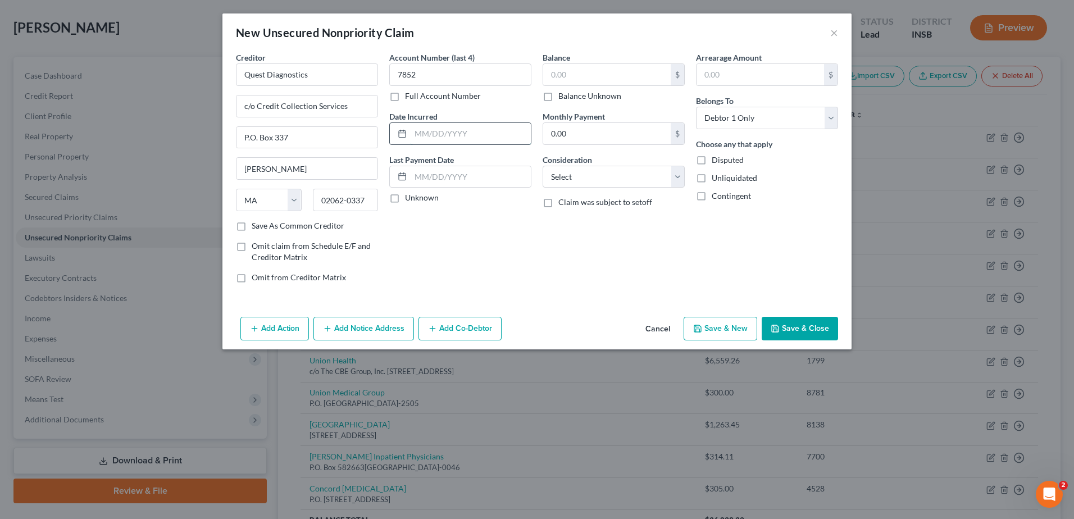
click at [418, 140] on input "text" at bounding box center [470, 133] width 120 height 21
type input "06/2023"
click at [573, 74] on input "text" at bounding box center [606, 74] width 127 height 21
type input "281.67"
click at [591, 178] on select "Select Cable / Satellite Services Collection Agency Credit Card Debt Debt Couns…" at bounding box center [613, 177] width 142 height 22
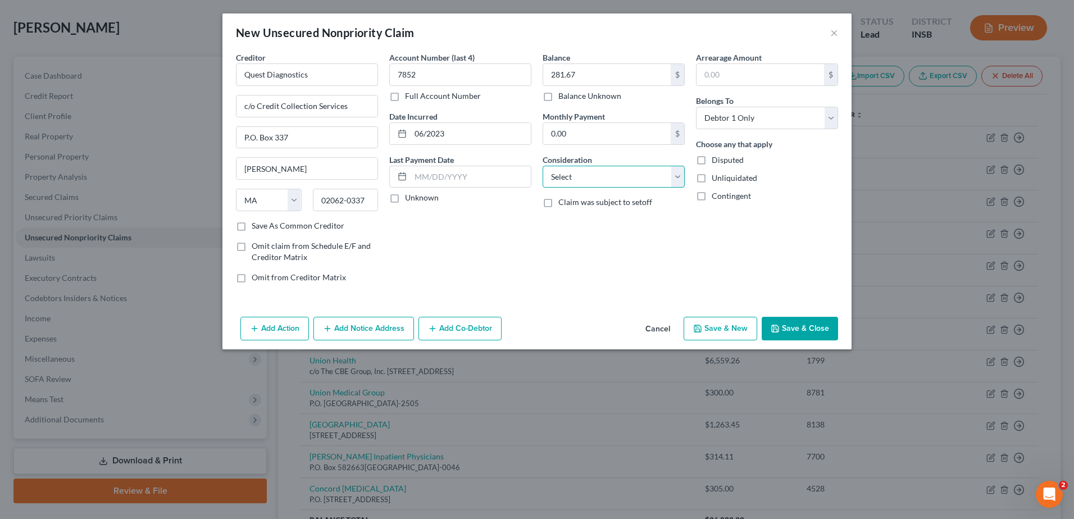
select select "9"
click at [542, 166] on select "Select Cable / Satellite Services Collection Agency Credit Card Debt Debt Couns…" at bounding box center [613, 177] width 142 height 22
click at [786, 327] on button "Save & Close" at bounding box center [799, 329] width 76 height 24
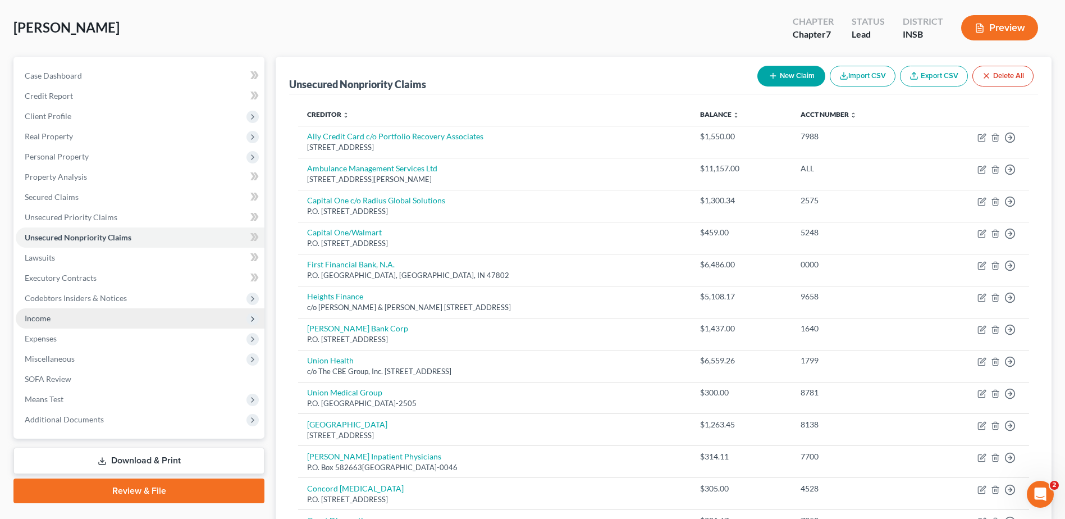
click at [36, 322] on span "Income" at bounding box center [38, 318] width 26 height 10
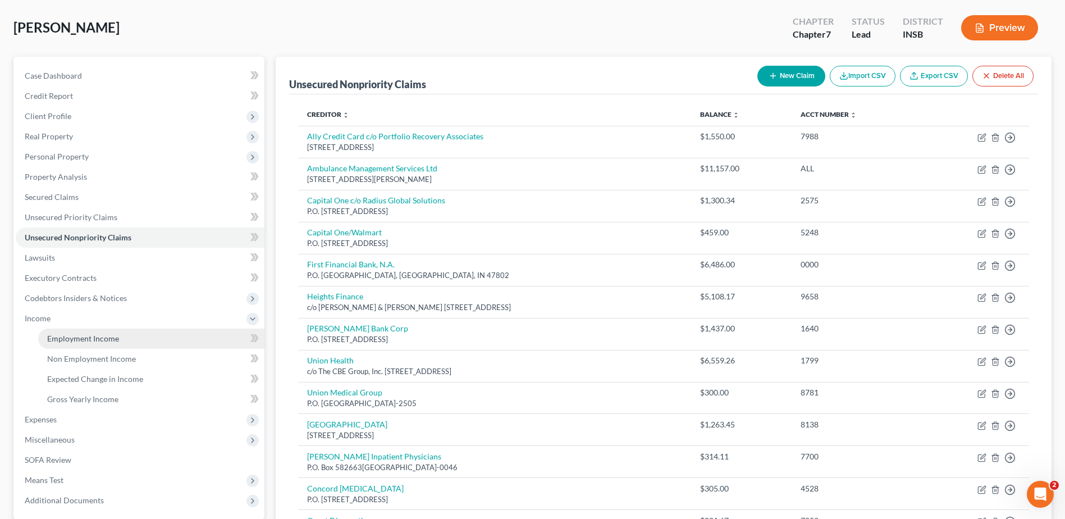
click at [107, 340] on span "Employment Income" at bounding box center [83, 339] width 72 height 10
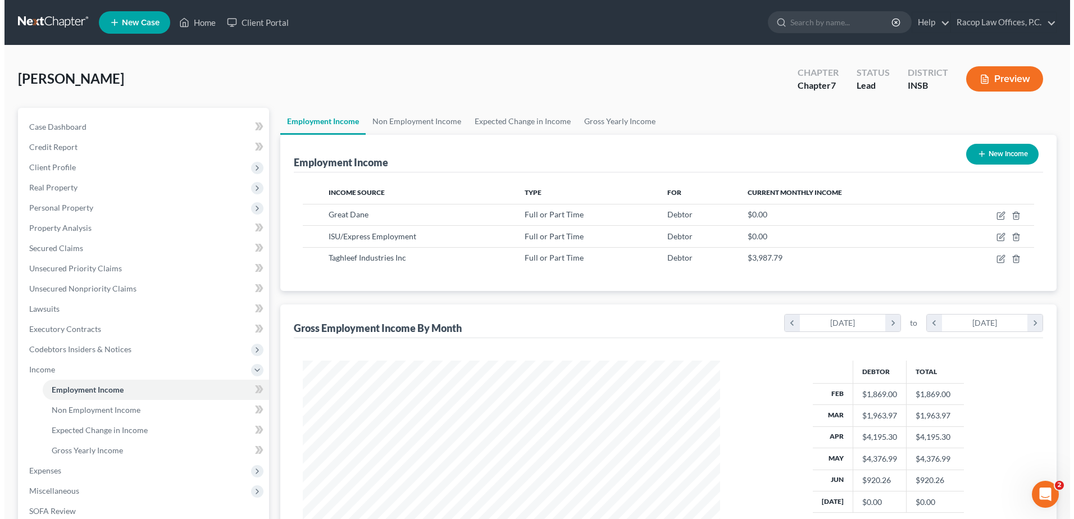
scroll to position [208, 439]
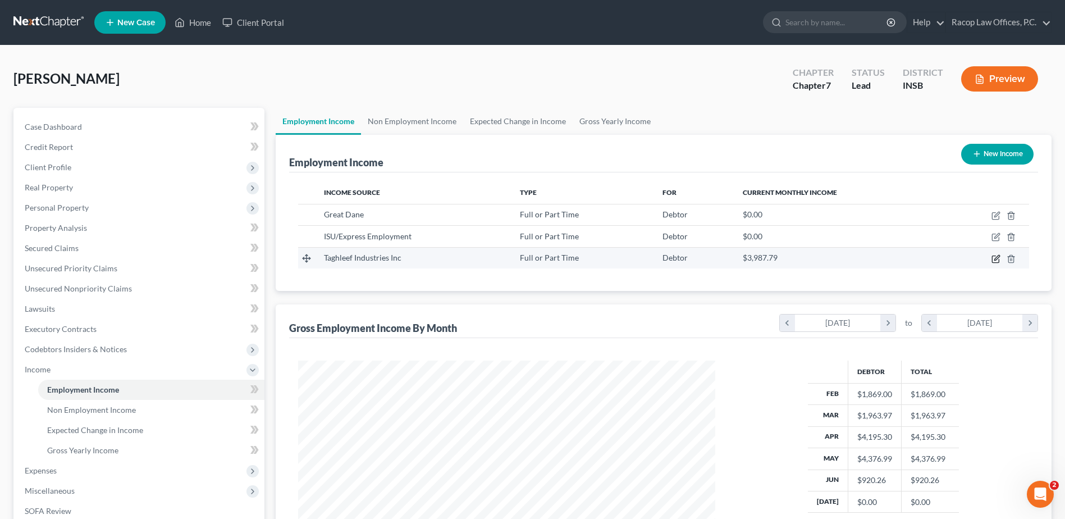
click at [996, 261] on icon "button" at bounding box center [996, 258] width 9 height 9
select select "0"
select select "15"
select select "3"
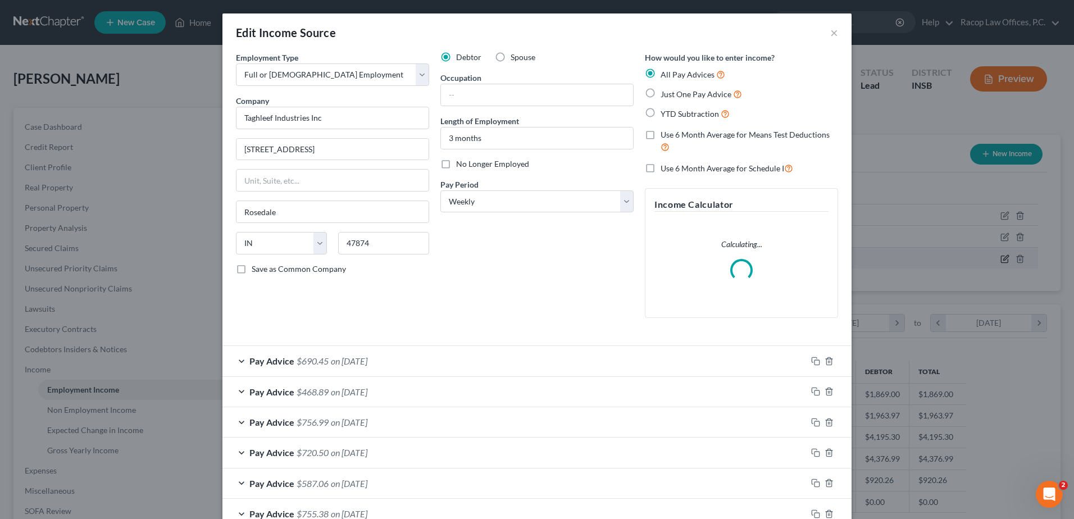
scroll to position [210, 444]
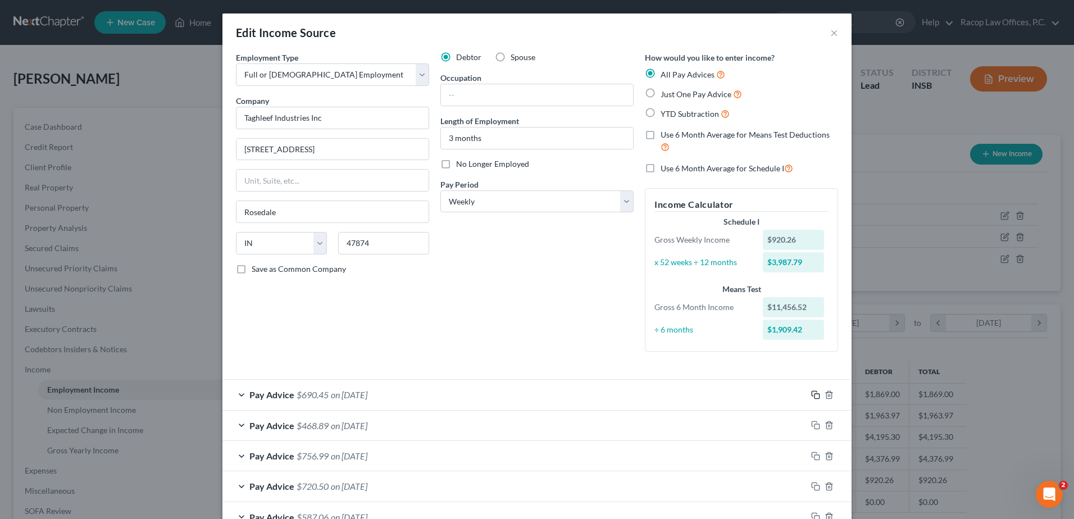
click at [814, 394] on rect "button" at bounding box center [816, 396] width 5 height 5
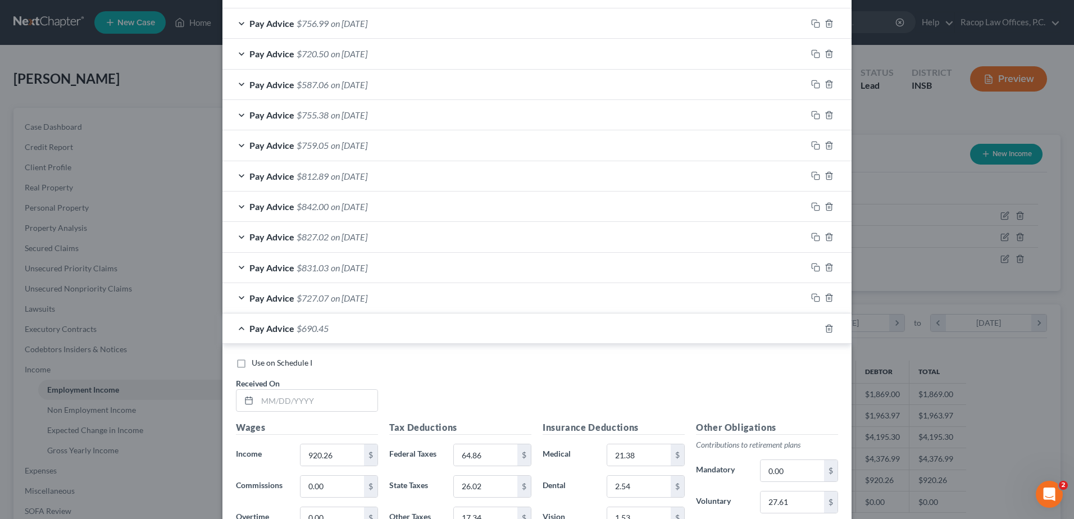
scroll to position [208, 0]
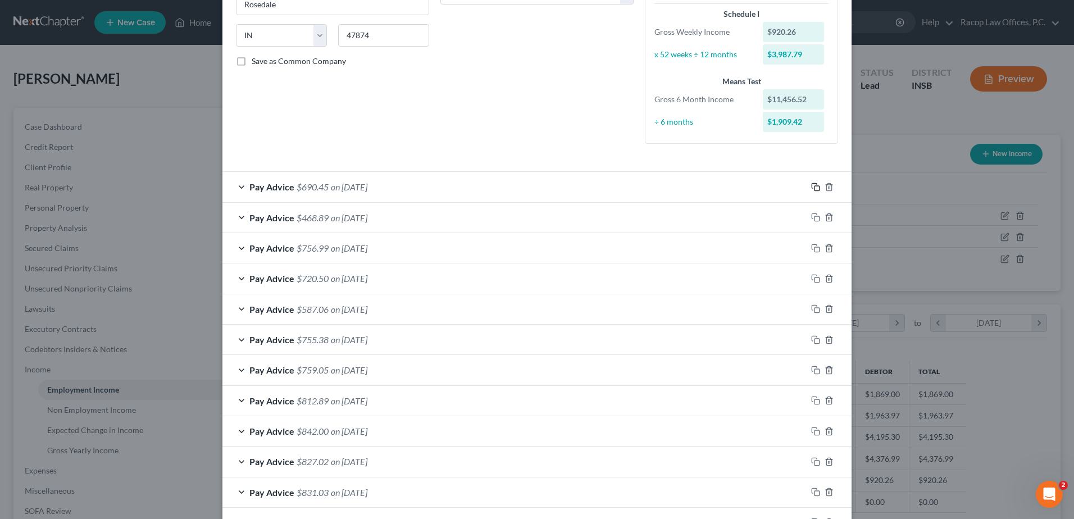
click at [811, 188] on icon "button" at bounding box center [815, 187] width 9 height 9
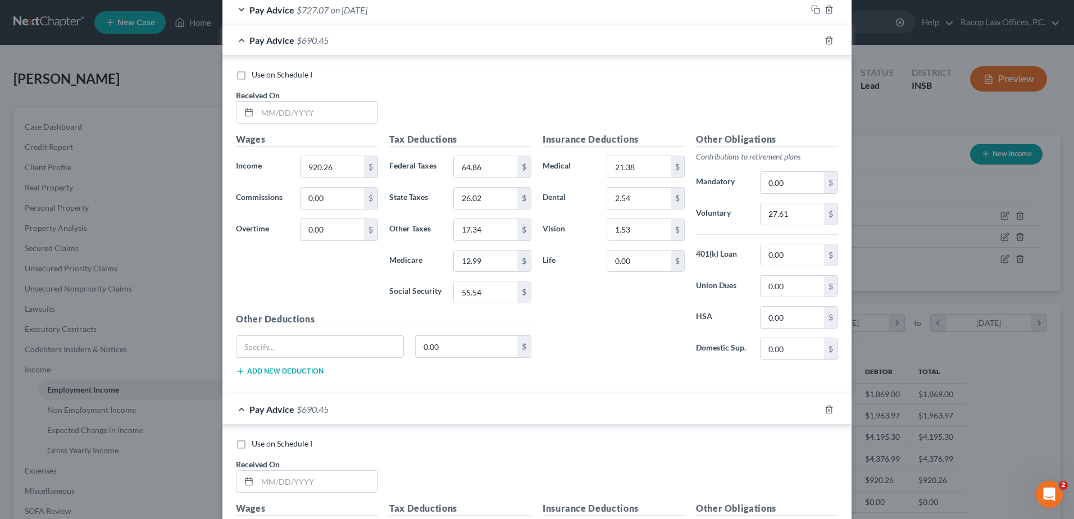
scroll to position [688, 0]
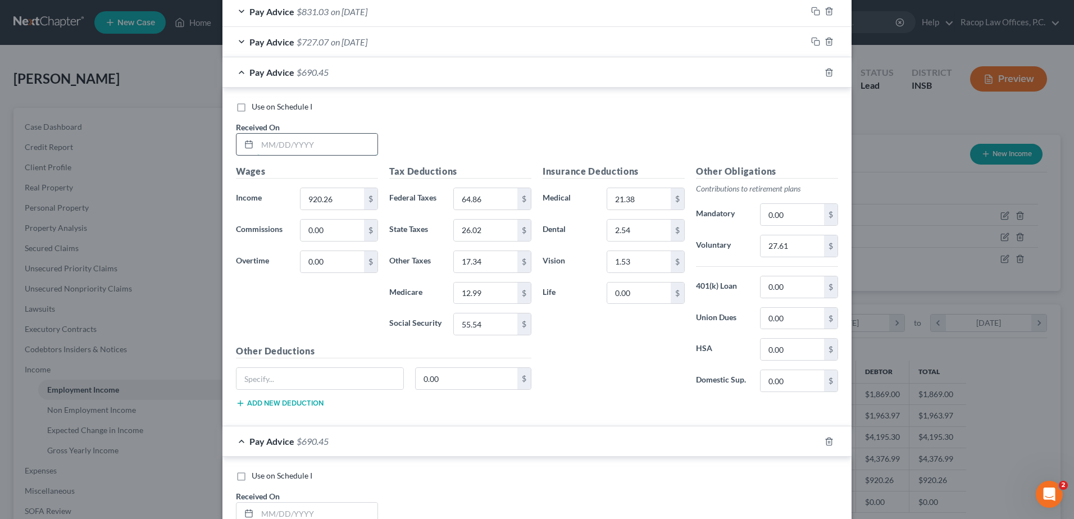
click at [260, 144] on input "text" at bounding box center [317, 144] width 120 height 21
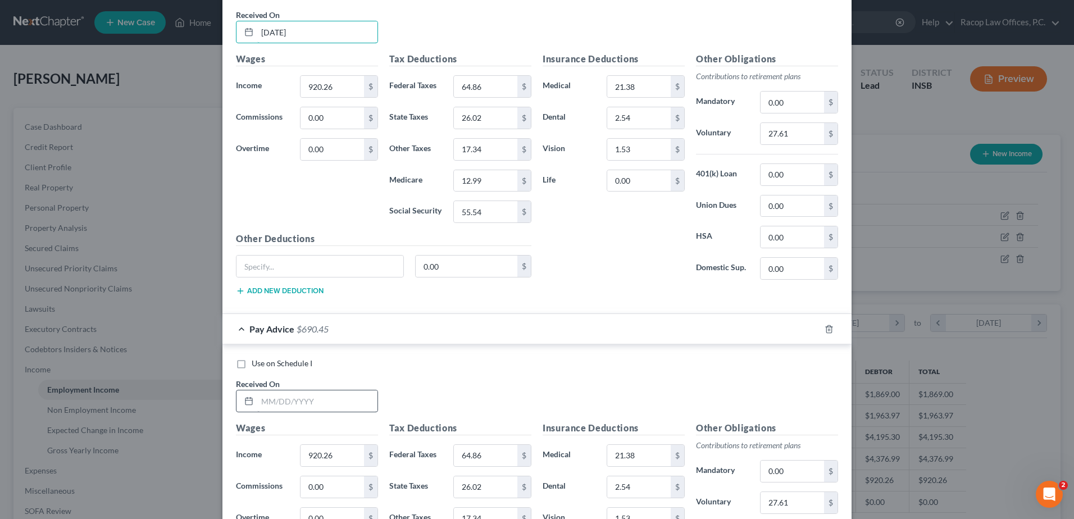
type input "06/13/2025"
click at [257, 401] on input "text" at bounding box center [317, 400] width 120 height 21
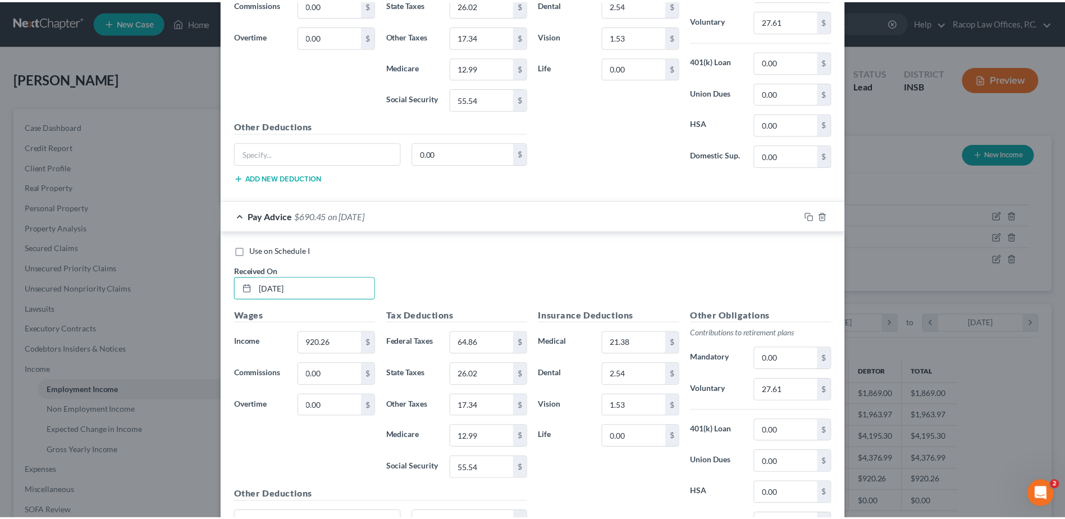
scroll to position [1025, 0]
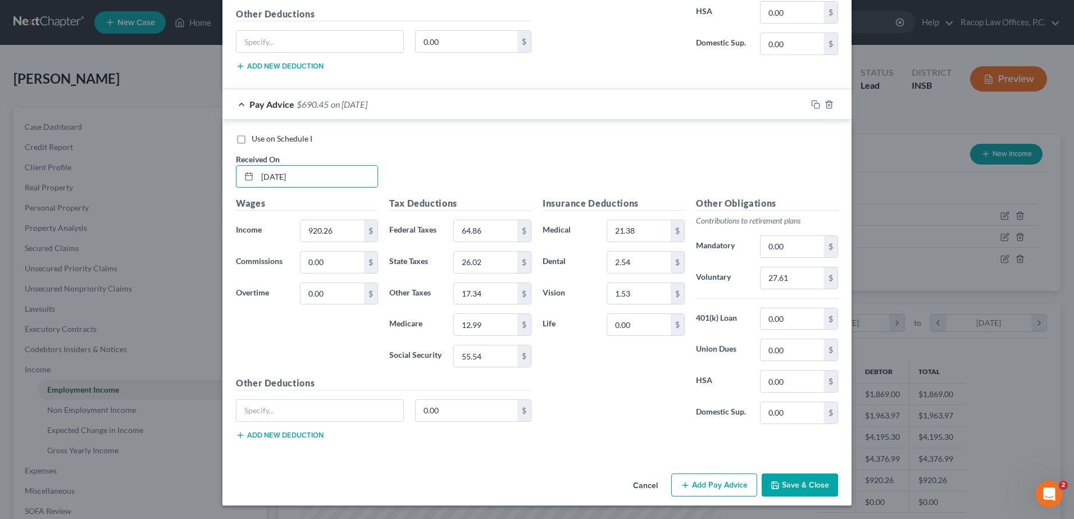
type input "06/20/2025"
click at [802, 486] on button "Save & Close" at bounding box center [799, 485] width 76 height 24
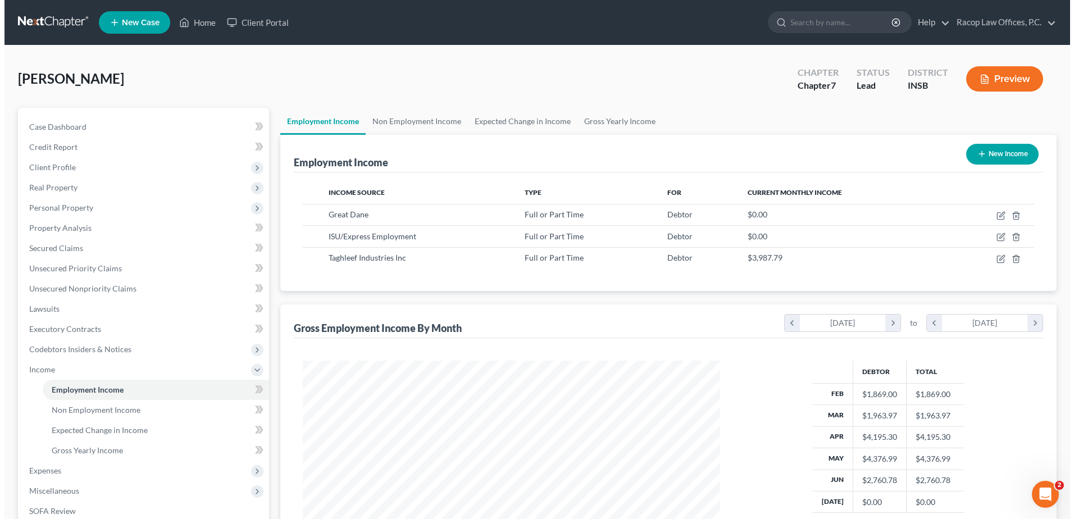
scroll to position [56, 0]
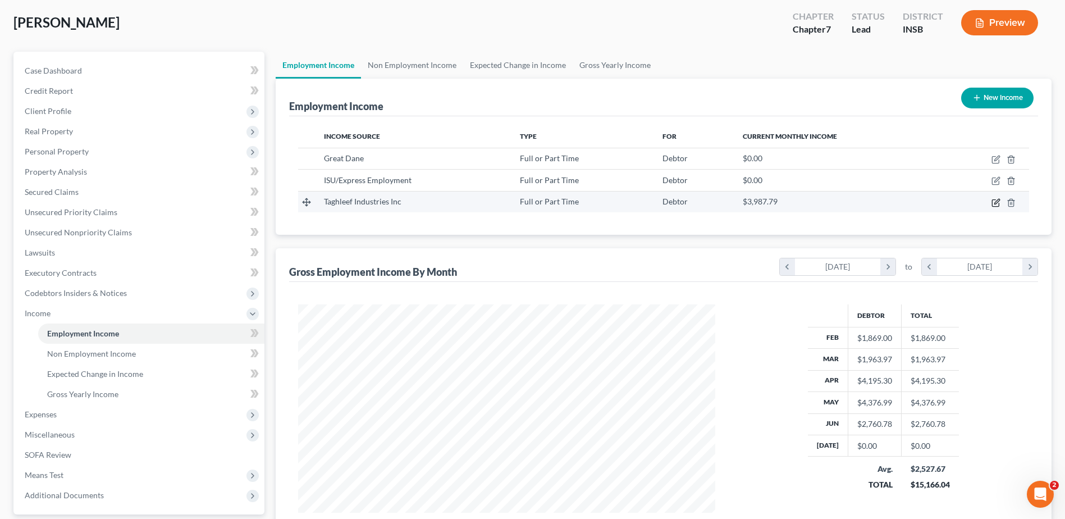
click at [995, 200] on icon "button" at bounding box center [996, 202] width 9 height 9
select select "0"
select select "15"
select select "3"
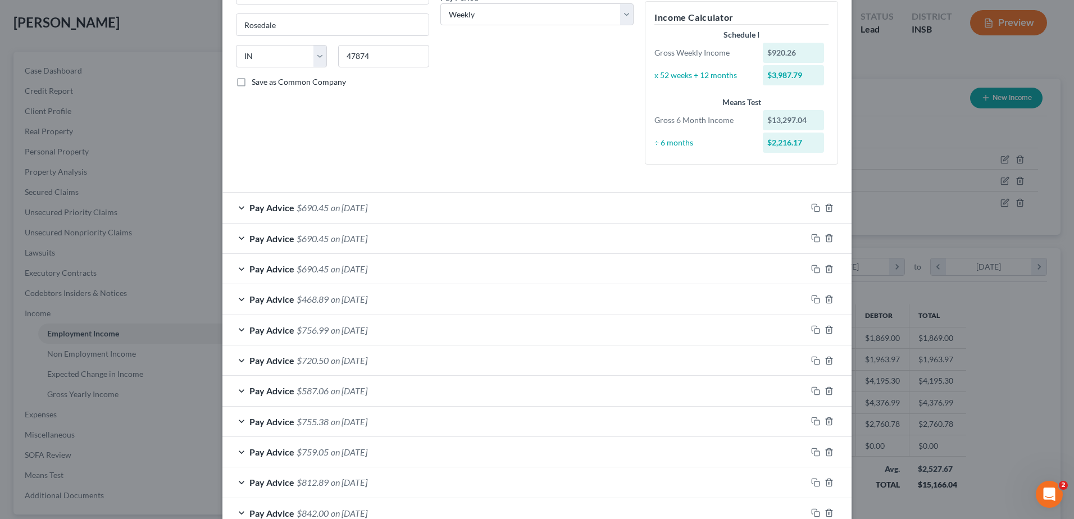
scroll to position [181, 0]
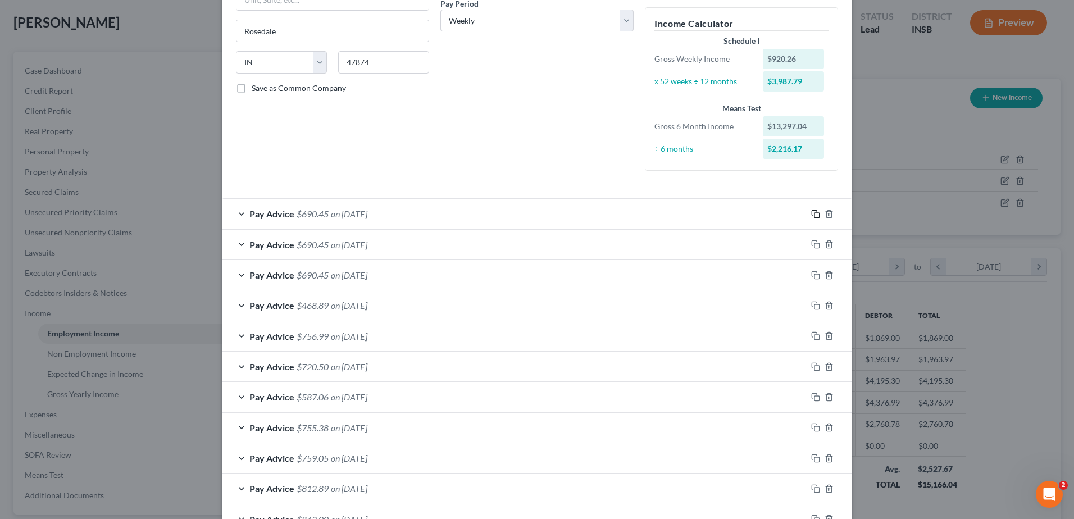
click at [814, 213] on rect "button" at bounding box center [816, 215] width 5 height 5
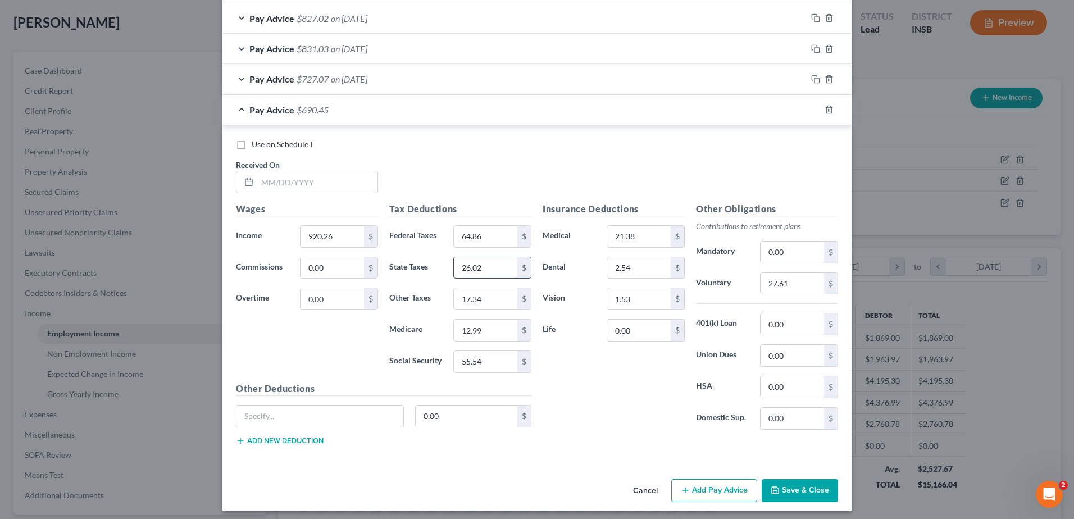
scroll to position [718, 0]
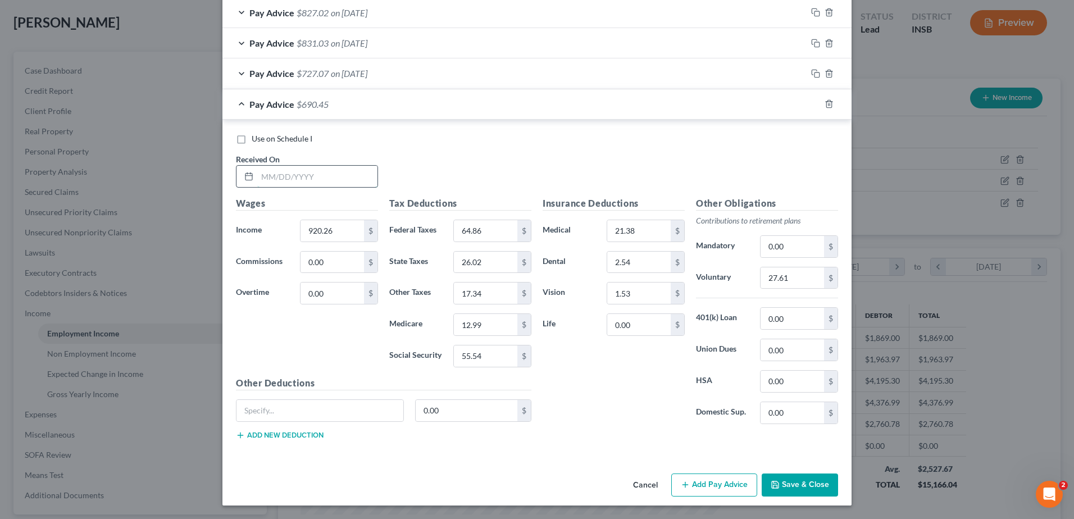
click at [272, 172] on input "text" at bounding box center [317, 176] width 120 height 21
type input "06/27/2025"
click at [335, 230] on input "920.26" at bounding box center [331, 230] width 63 height 21
type input "1,099.34"
click at [329, 303] on input "0.00" at bounding box center [331, 292] width 63 height 21
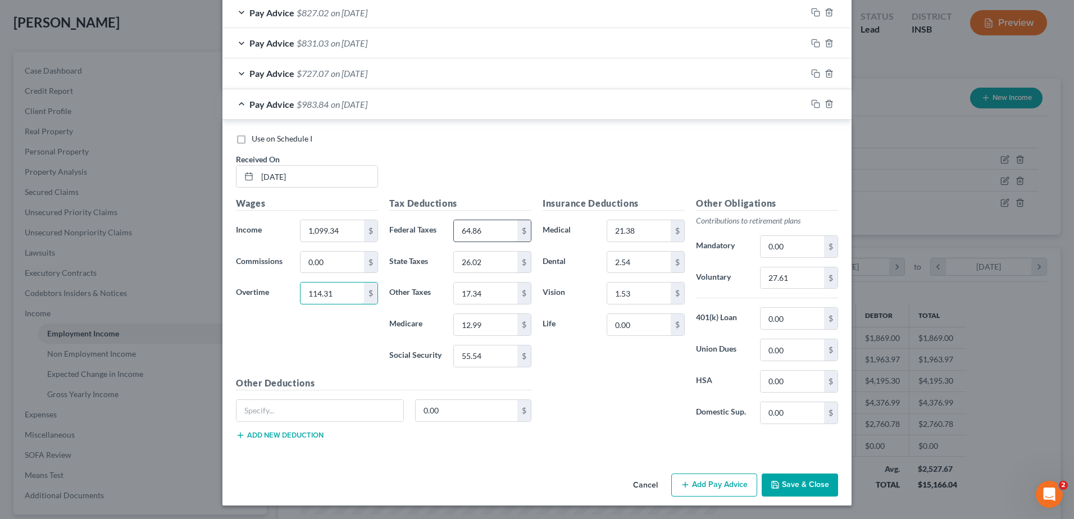
type input "114.31"
click at [500, 228] on input "64.86" at bounding box center [485, 230] width 63 height 21
type input "99.01"
click at [503, 260] on input "26.02" at bounding box center [485, 262] width 63 height 21
type input "34.55"
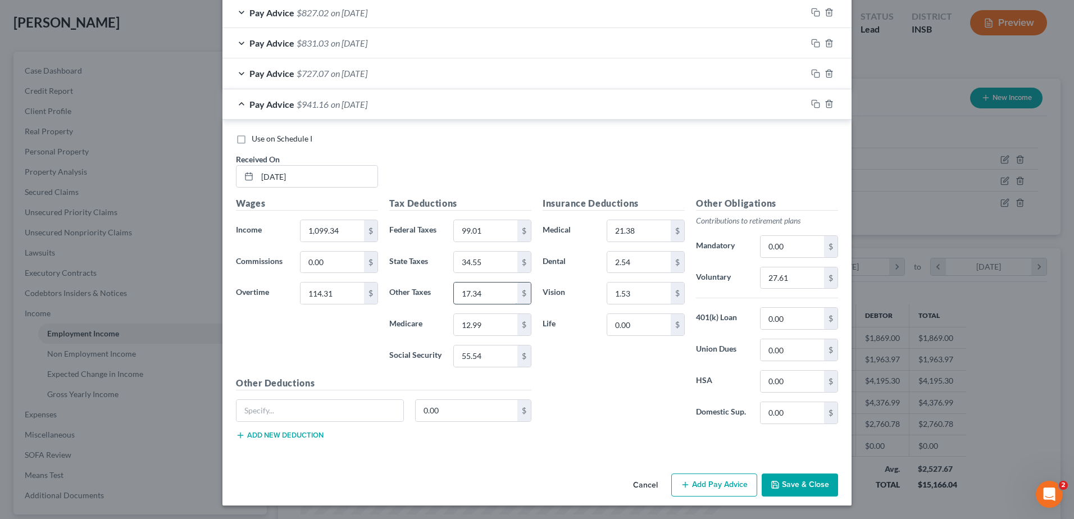
click at [497, 295] on input "17.34" at bounding box center [485, 292] width 63 height 21
type input "23.04"
click at [495, 324] on input "12.99" at bounding box center [485, 324] width 63 height 21
type input "17.25"
click at [495, 362] on input "55.54" at bounding box center [485, 355] width 63 height 21
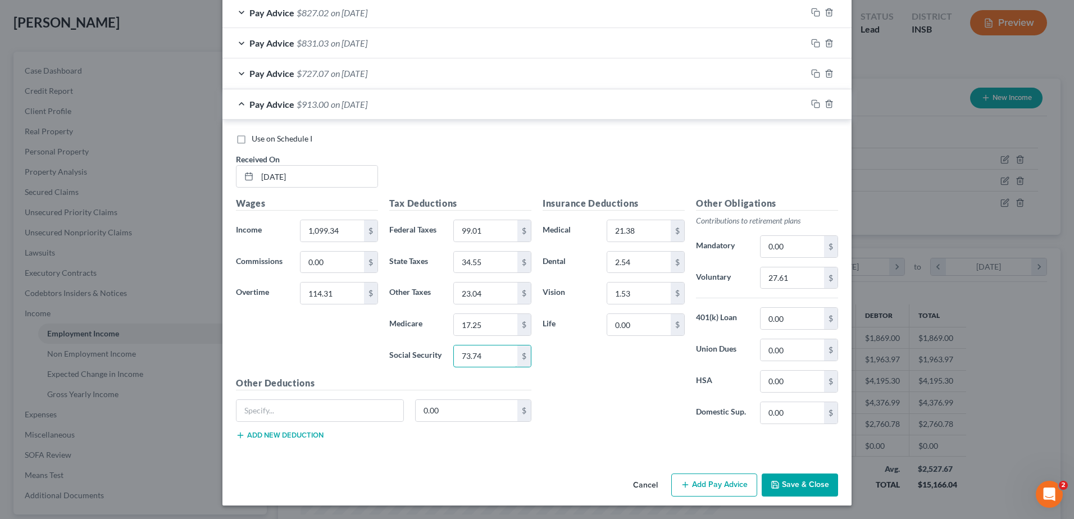
type input "73.74"
click at [582, 373] on div "Insurance Deductions Medical 21.38 $ Dental 2.54 $ Vision 1.53 $ Life 0.00 $" at bounding box center [613, 315] width 153 height 236
click at [796, 276] on input "27.61" at bounding box center [791, 277] width 63 height 21
type input "36.41"
click at [582, 405] on div "Insurance Deductions Medical 21.38 $ Dental 2.54 $ Vision 1.53 $ Life 0.00 $" at bounding box center [613, 315] width 153 height 236
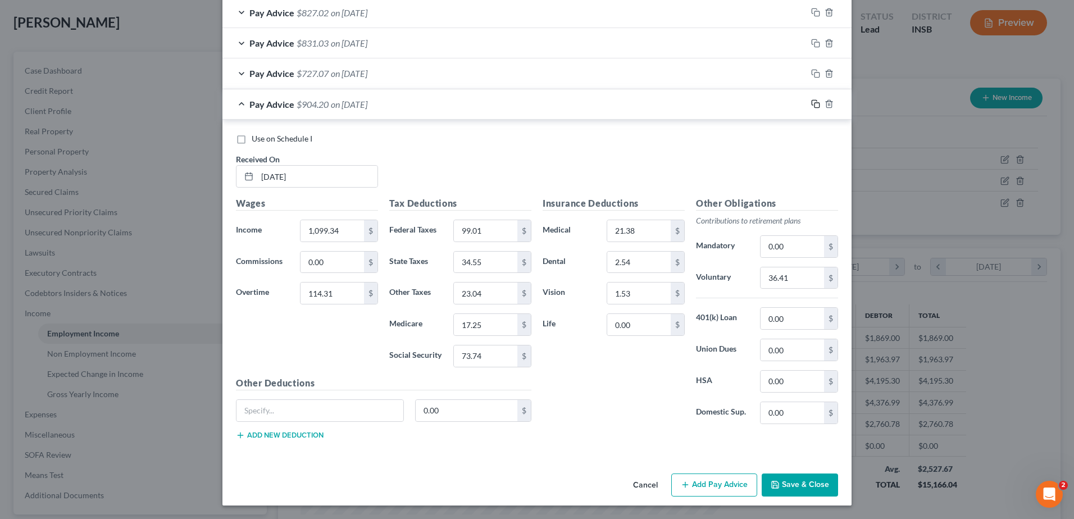
click at [811, 102] on icon "button" at bounding box center [815, 103] width 9 height 9
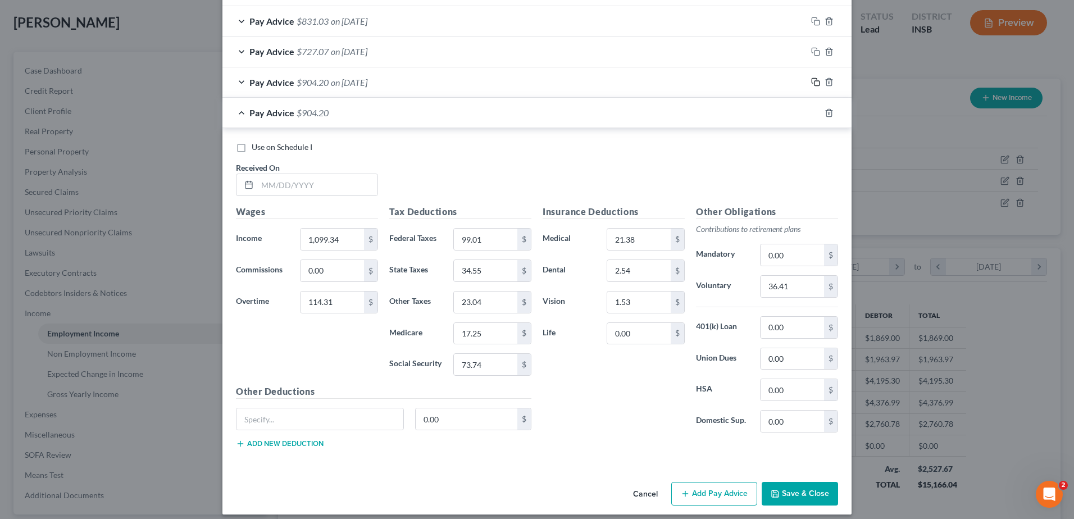
scroll to position [749, 0]
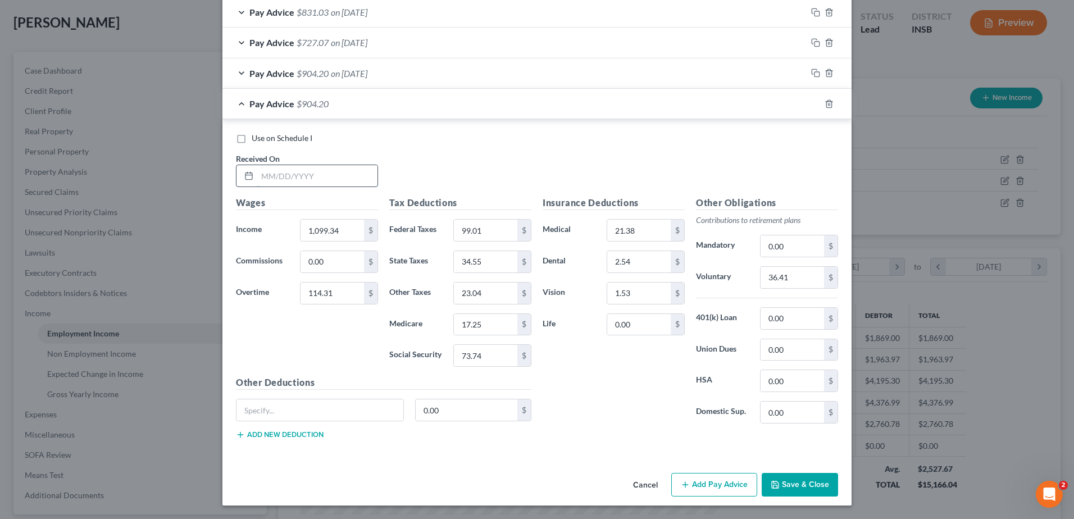
click at [258, 173] on input "text" at bounding box center [317, 175] width 120 height 21
type input "07/03/2025"
type input "735.24"
click at [494, 226] on input "99.01" at bounding box center [485, 230] width 63 height 21
type input "43.32"
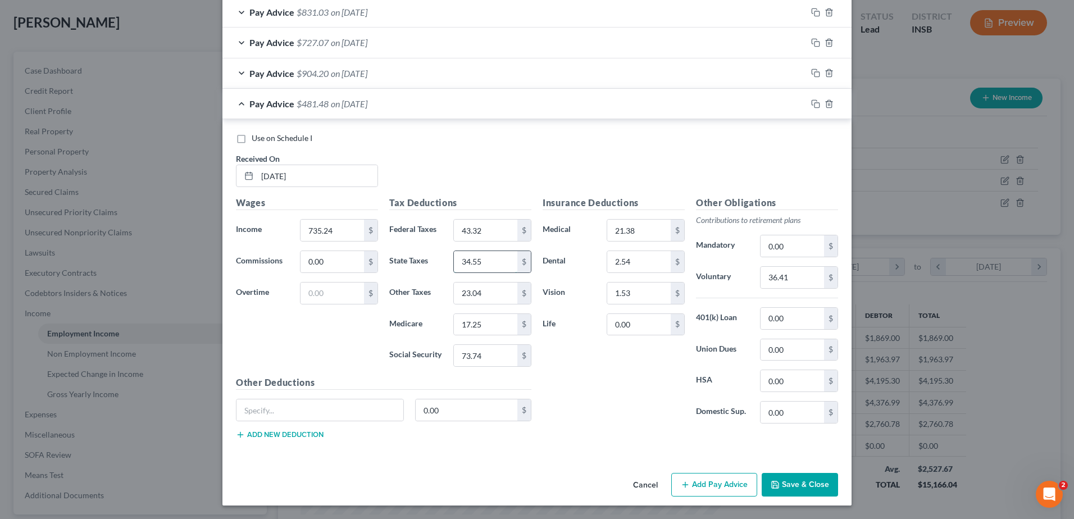
click at [494, 264] on input "34.55" at bounding box center [485, 261] width 63 height 21
type input "20.63"
click at [480, 296] on input "23.04" at bounding box center [485, 292] width 63 height 21
type input "13.75"
click at [486, 329] on input "17.25" at bounding box center [485, 324] width 63 height 21
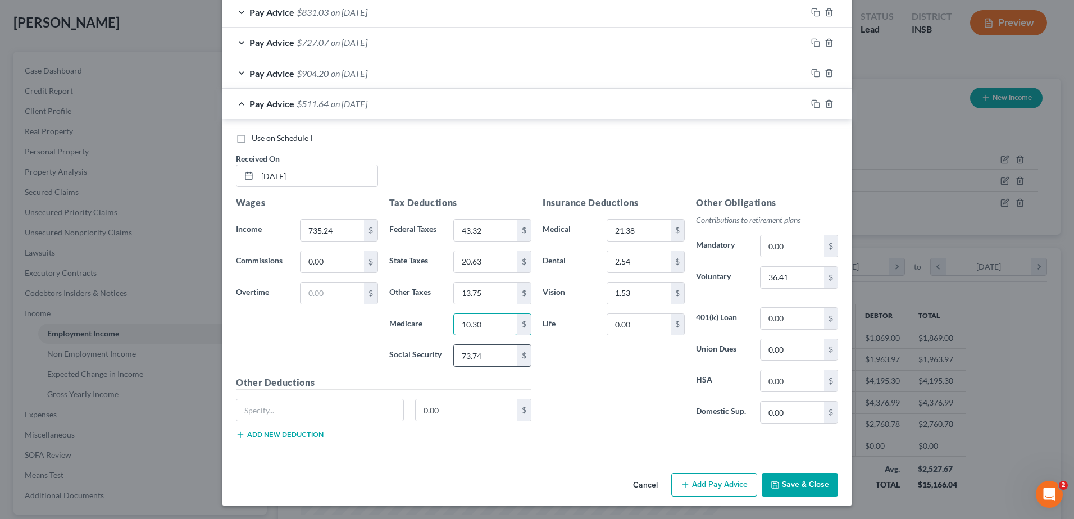
type input "10.30"
click at [488, 358] on input "73.74" at bounding box center [485, 355] width 63 height 21
type input "44.07"
click at [635, 381] on div "Insurance Deductions Medical 21.38 $ Dental 2.54 $ Vision 1.53 $ Life 0.00 $" at bounding box center [613, 314] width 153 height 236
click at [789, 275] on input "36.41" at bounding box center [791, 277] width 63 height 21
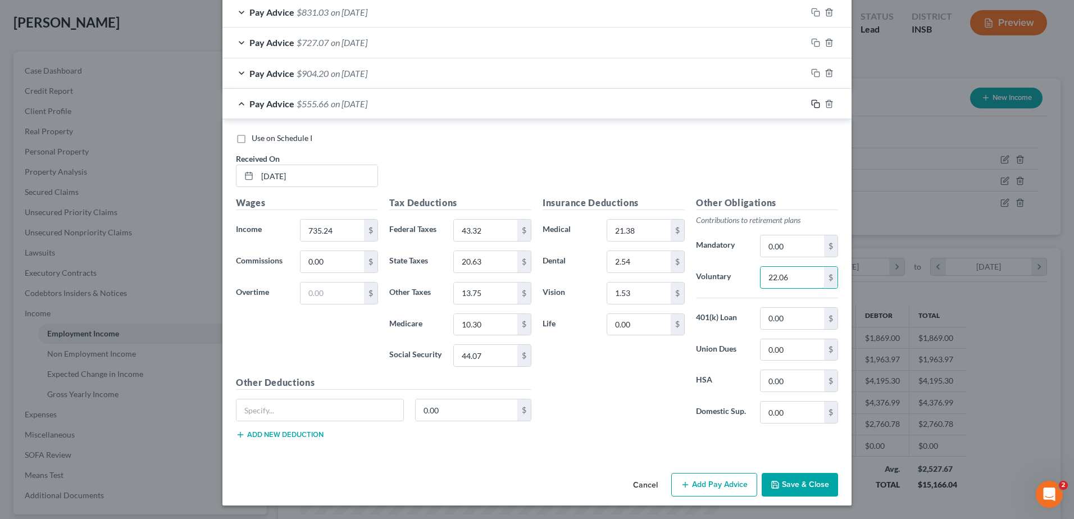
type input "22.06"
click at [811, 103] on icon "button" at bounding box center [815, 103] width 9 height 9
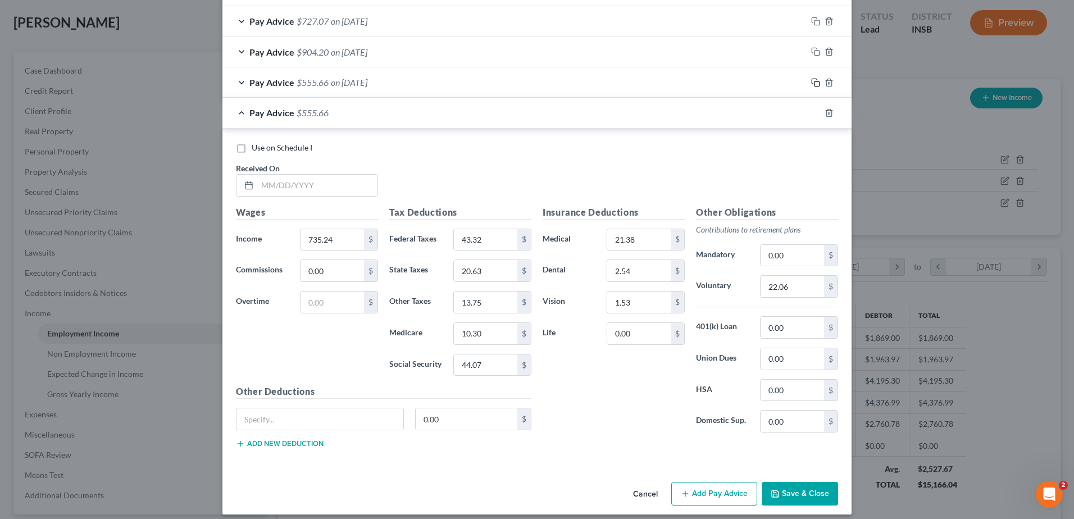
scroll to position [779, 0]
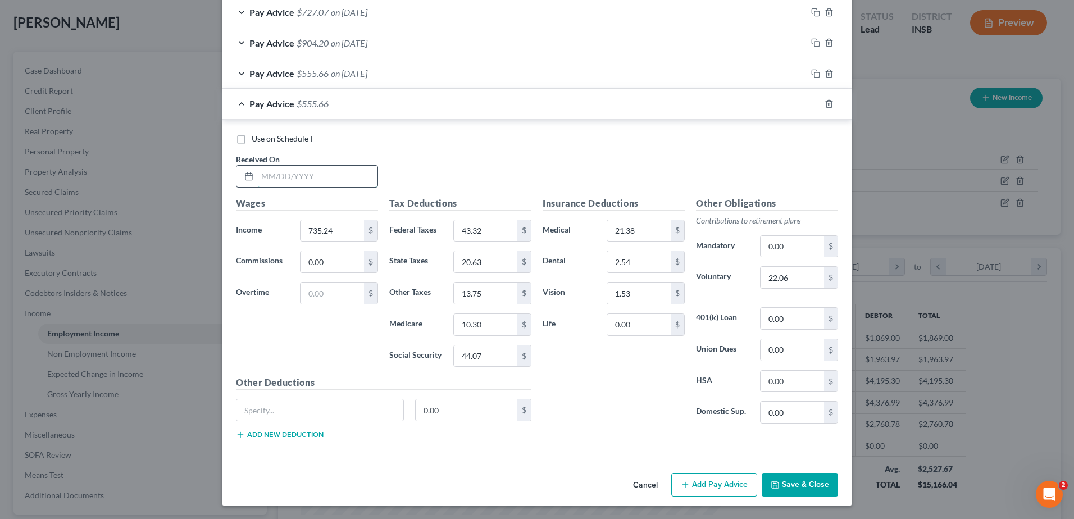
click at [260, 176] on input "text" at bounding box center [317, 176] width 120 height 21
type input "07/11/2025"
click at [336, 230] on input "735.24" at bounding box center [331, 230] width 63 height 21
type input "896.50"
click at [489, 235] on input "43.32" at bounding box center [485, 230] width 63 height 21
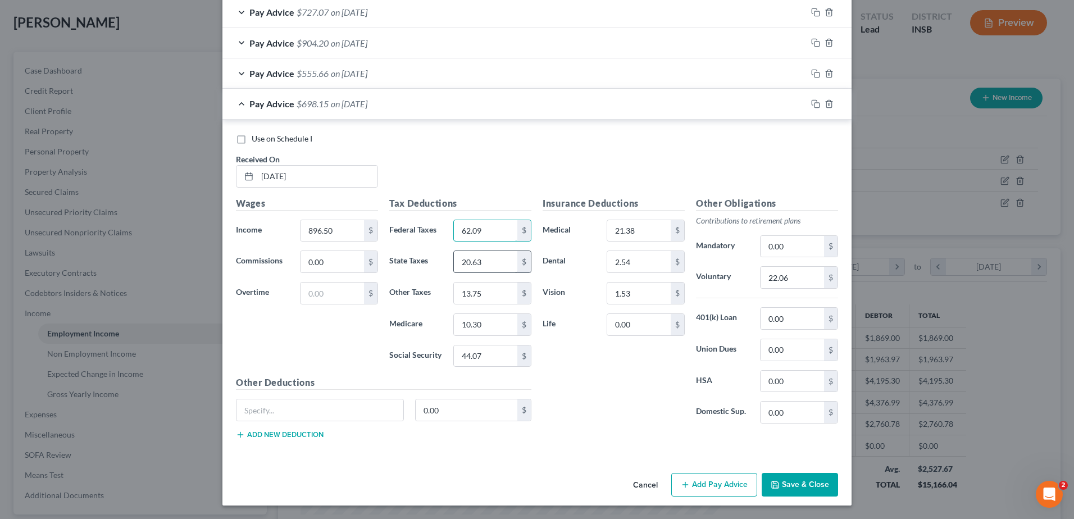
type input "62.09"
click at [492, 262] on input "20.63" at bounding box center [485, 261] width 63 height 21
type input "25.32"
click at [493, 300] on input "13.75" at bounding box center [485, 292] width 63 height 21
type input "16.88"
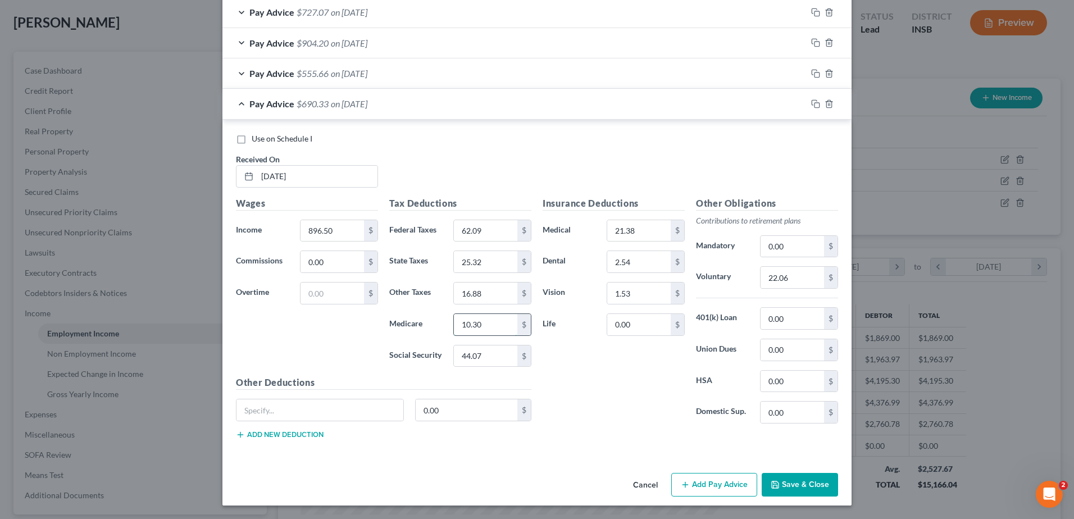
click at [488, 325] on input "10.30" at bounding box center [485, 324] width 63 height 21
type input "12.65"
click at [493, 352] on input "44.07" at bounding box center [485, 355] width 63 height 21
type input "54.06"
click at [630, 391] on div "Insurance Deductions Medical 21.38 $ Dental 2.54 $ Vision 1.53 $ Life 0.00 $" at bounding box center [613, 315] width 153 height 236
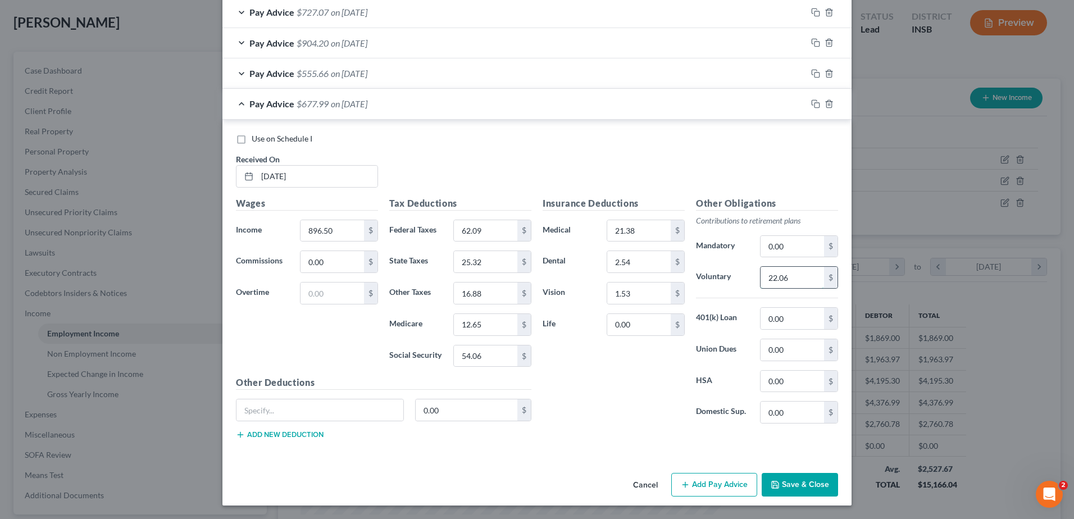
click at [794, 277] on input "22.06" at bounding box center [791, 277] width 63 height 21
type input "26.90"
click at [609, 408] on div "Insurance Deductions Medical 21.38 $ Dental 2.54 $ Vision 1.53 $ Life 0.00 $" at bounding box center [613, 315] width 153 height 236
click at [811, 102] on icon "button" at bounding box center [815, 103] width 9 height 9
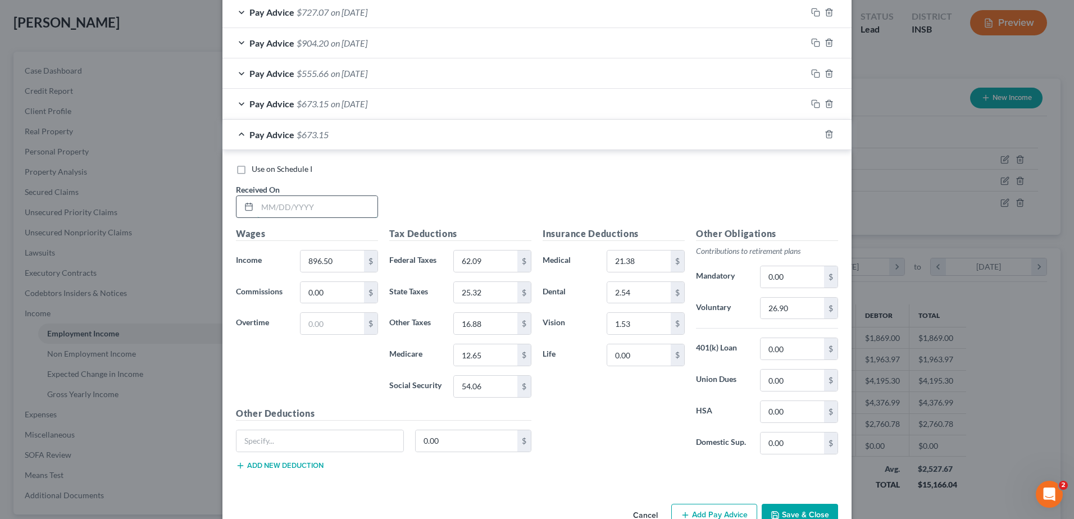
click at [263, 205] on input "text" at bounding box center [317, 206] width 120 height 21
type input "07/18/2025"
click at [339, 261] on input "896.50" at bounding box center [331, 260] width 63 height 21
type input "921.36"
click at [329, 325] on input "text" at bounding box center [331, 323] width 63 height 21
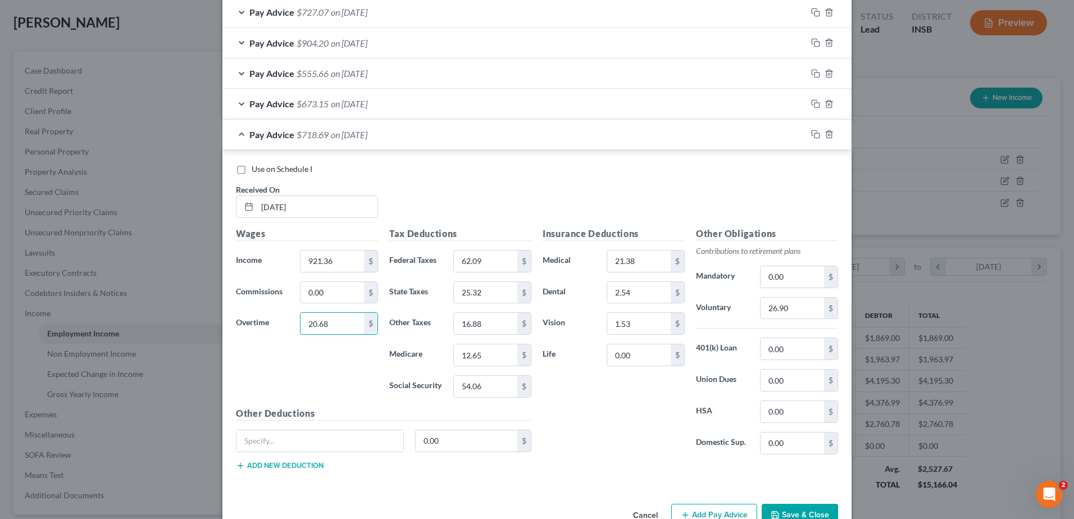
type input "20.68"
click at [496, 261] on input "62.09" at bounding box center [485, 260] width 63 height 21
type input "67.40"
click at [486, 297] on input "25.32" at bounding box center [485, 292] width 63 height 21
type input "26.65"
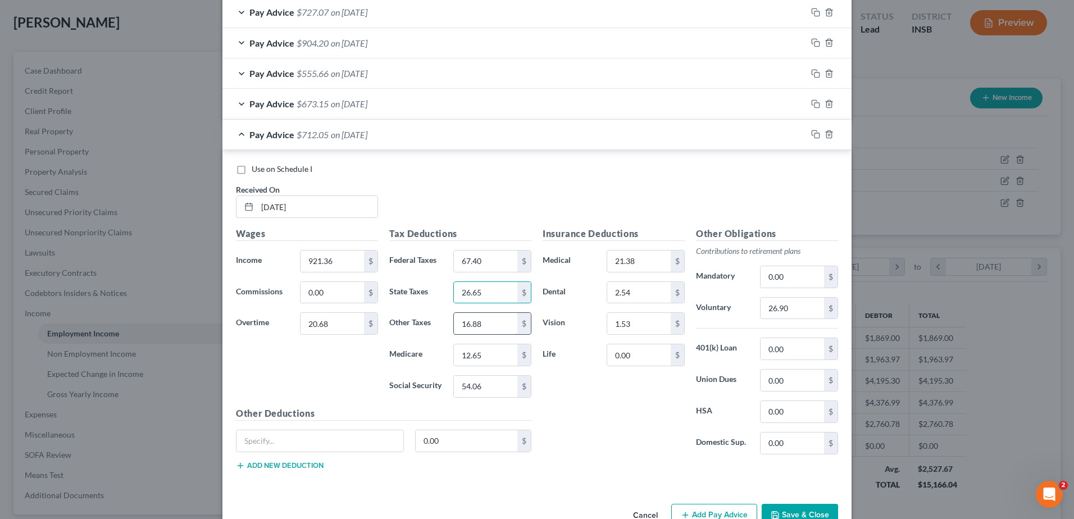
click at [484, 328] on input "16.88" at bounding box center [485, 323] width 63 height 21
type input "17.77"
click at [482, 358] on input "12.65" at bounding box center [485, 354] width 63 height 21
type input "13.30"
click at [477, 383] on input "54.06" at bounding box center [485, 386] width 63 height 21
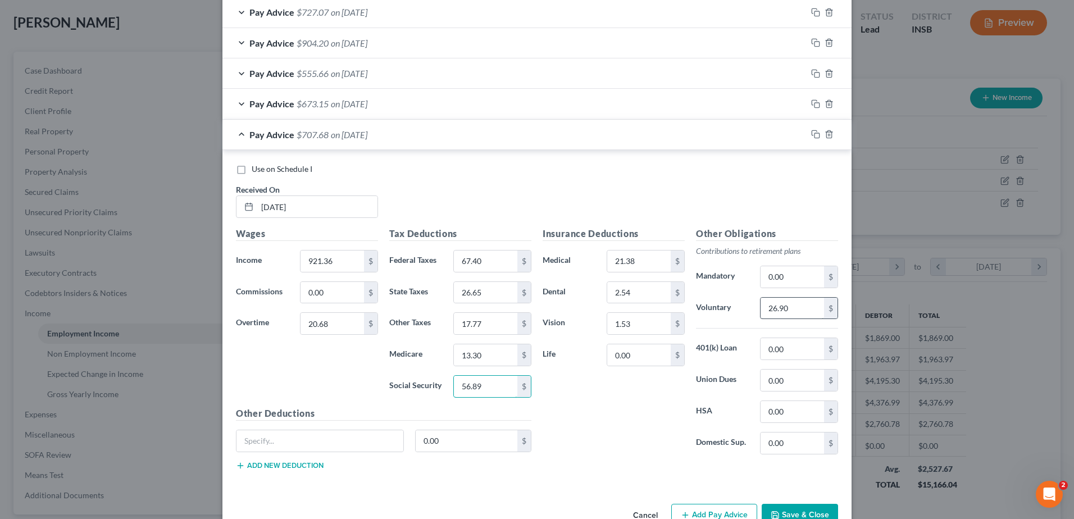
type input "56.89"
click at [801, 313] on input "26.90" at bounding box center [791, 308] width 63 height 21
type input "28.26"
click at [814, 134] on rect "button" at bounding box center [816, 135] width 5 height 5
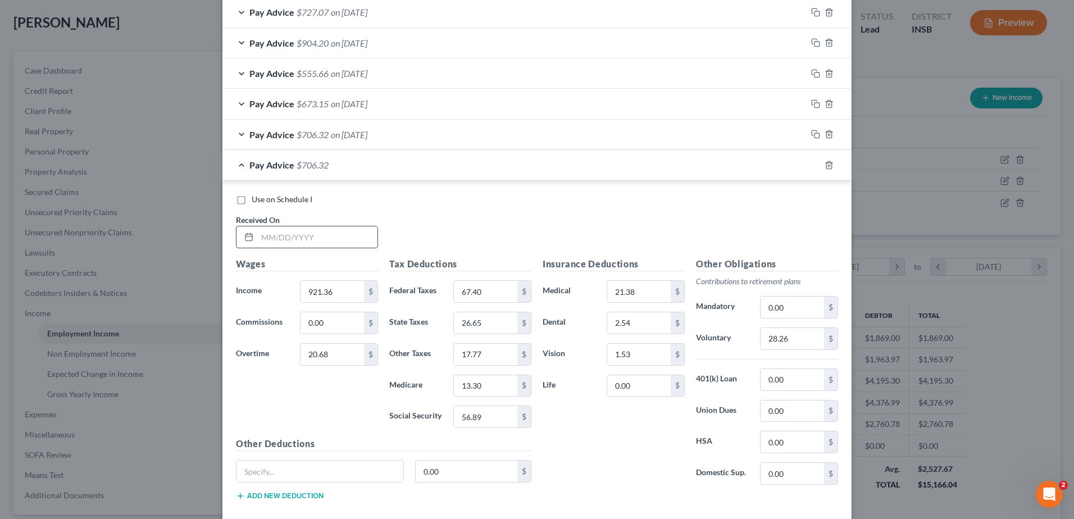
click at [257, 232] on input "text" at bounding box center [317, 236] width 120 height 21
type input "07/25/2025"
click at [337, 290] on input "921.36" at bounding box center [331, 291] width 63 height 21
type input "1,035.54"
click at [330, 354] on input "20.68" at bounding box center [331, 354] width 63 height 21
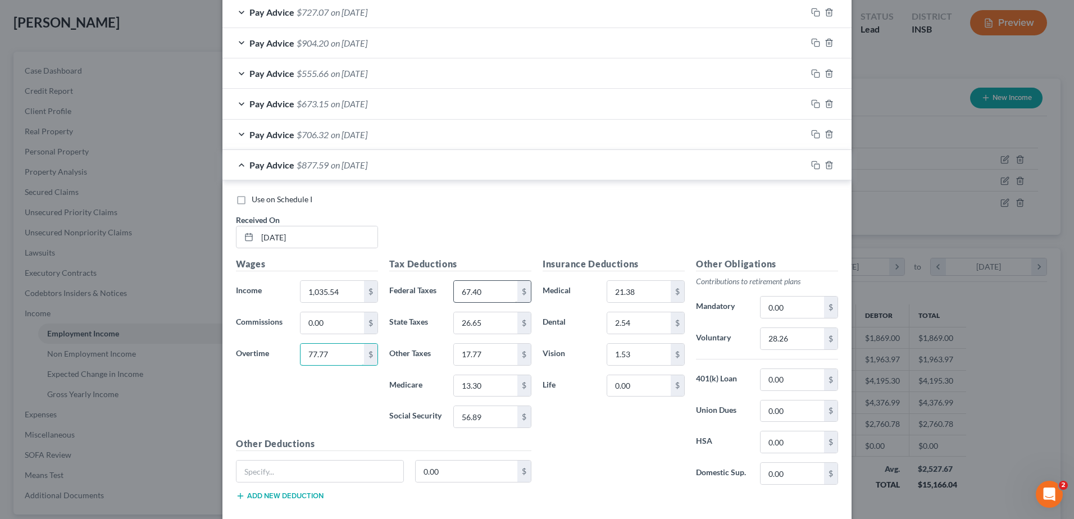
type input "77.77"
click at [490, 298] on input "67.40" at bounding box center [485, 291] width 63 height 21
type input "87.33"
click at [504, 322] on input "26.65" at bounding box center [485, 322] width 63 height 21
type input "6"
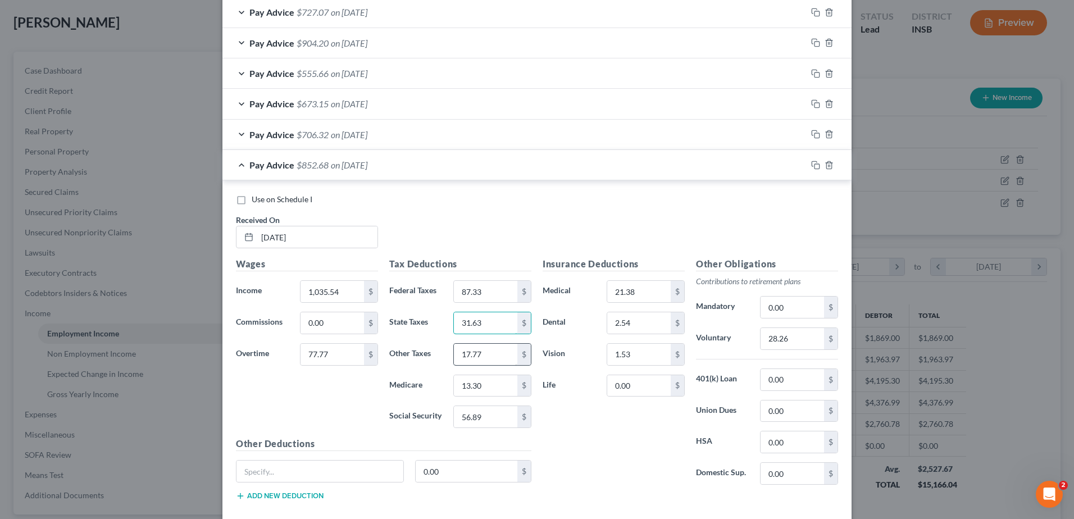
type input "31.63"
click at [492, 353] on input "17.77" at bounding box center [485, 354] width 63 height 21
type input "21.09"
click at [489, 387] on input "13.30" at bounding box center [485, 385] width 63 height 21
type input "15.79"
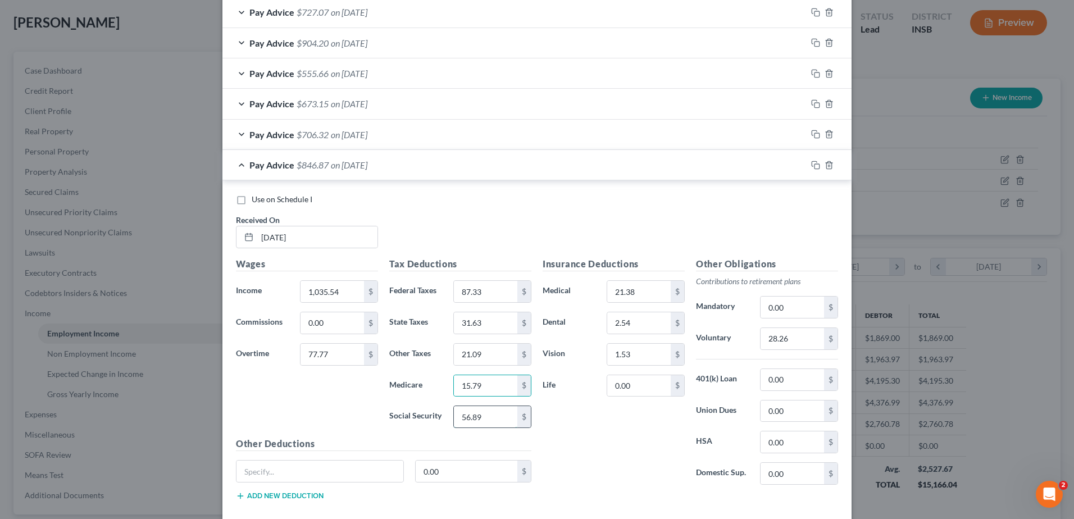
click at [477, 417] on input "56.89" at bounding box center [485, 416] width 63 height 21
type input "67.51"
click at [600, 418] on div "Insurance Deductions Medical 21.38 $ Dental 2.54 $ Vision 1.53 $ Life 0.00 $" at bounding box center [613, 375] width 153 height 236
click at [788, 340] on input "28.26" at bounding box center [791, 338] width 63 height 21
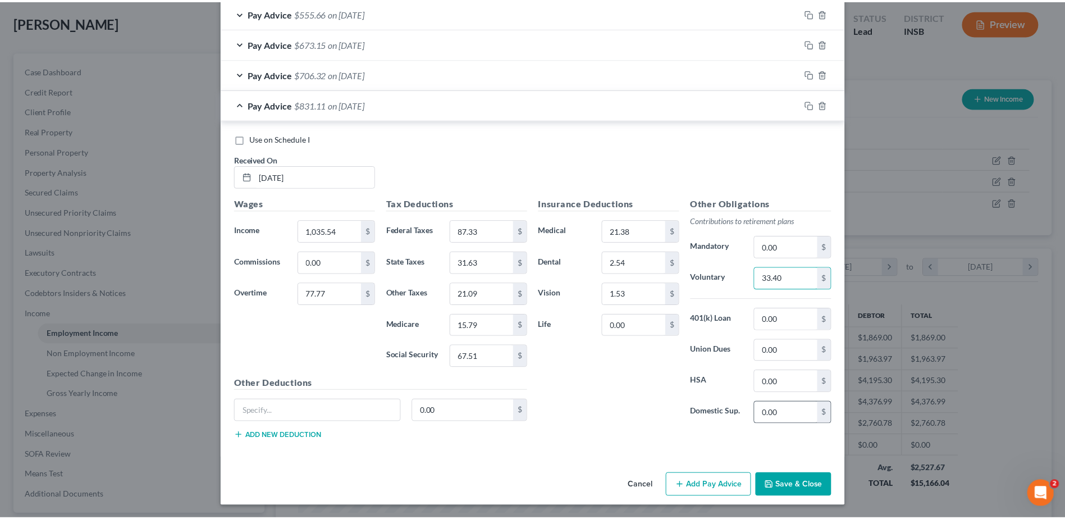
scroll to position [840, 0]
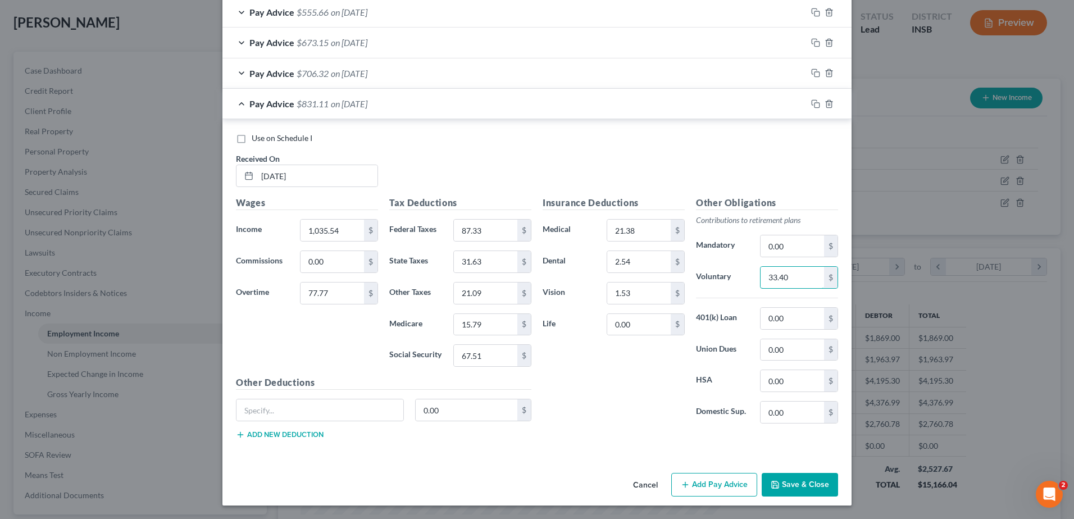
type input "33.40"
click at [786, 492] on button "Save & Close" at bounding box center [799, 485] width 76 height 24
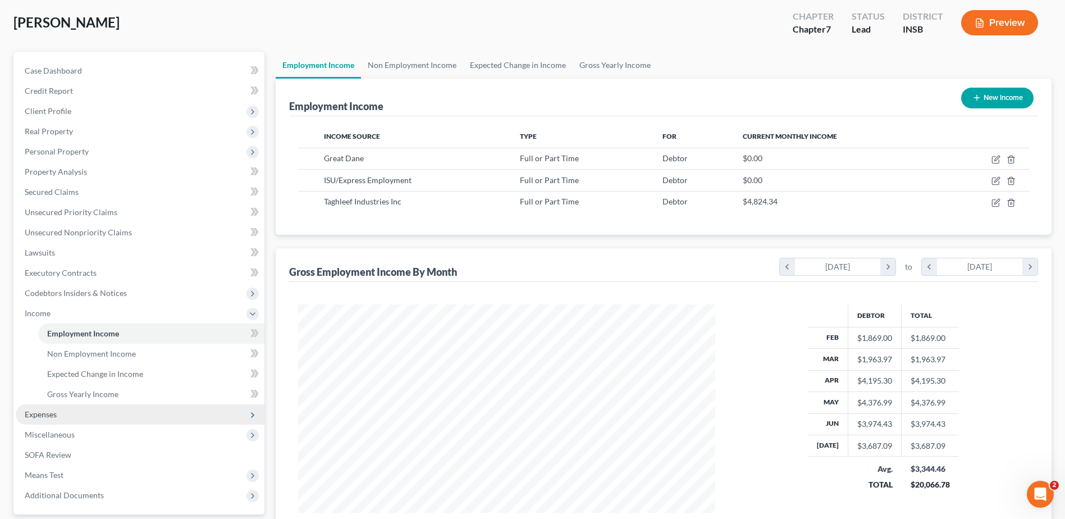
scroll to position [112, 0]
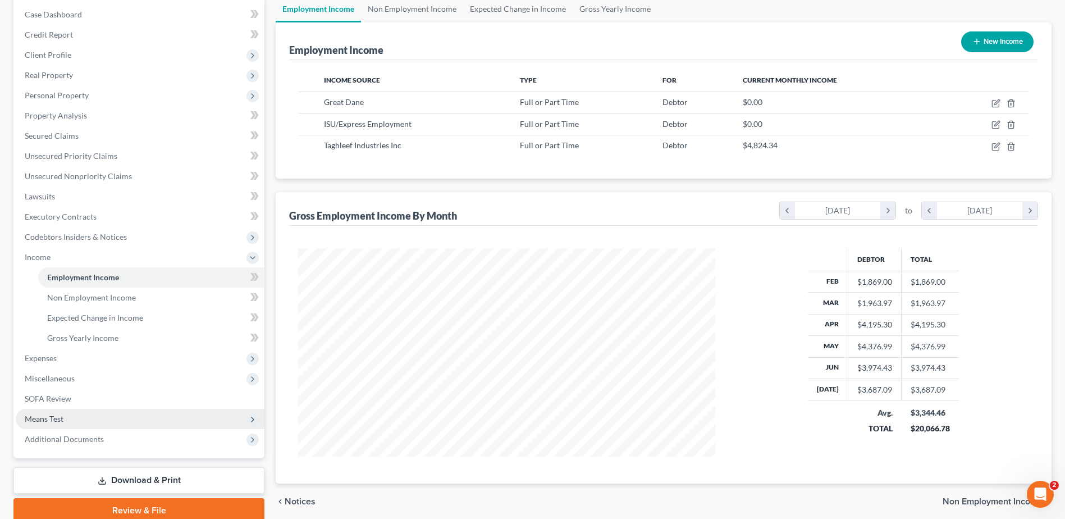
click at [51, 418] on span "Means Test" at bounding box center [44, 419] width 39 height 10
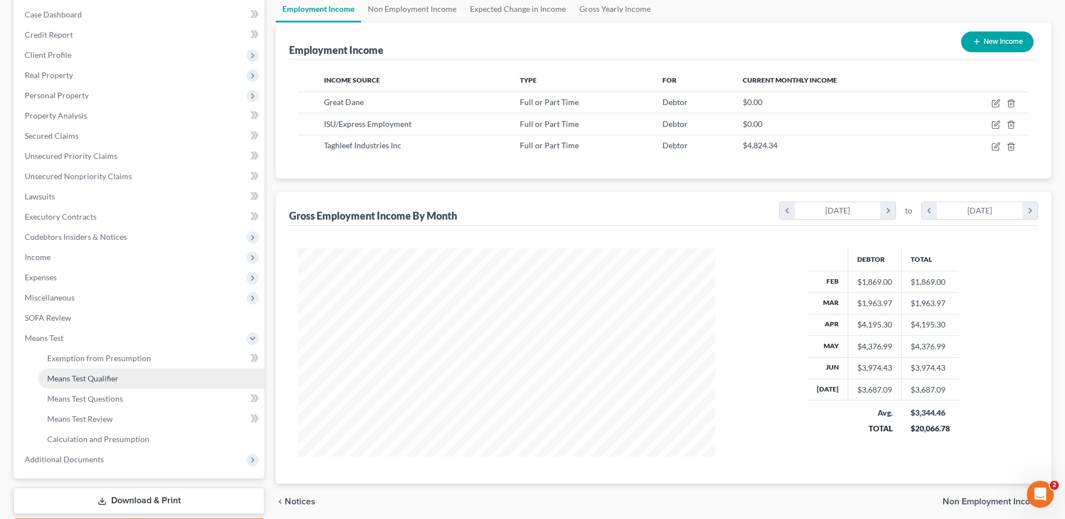
click at [86, 380] on span "Means Test Qualifier" at bounding box center [82, 378] width 71 height 10
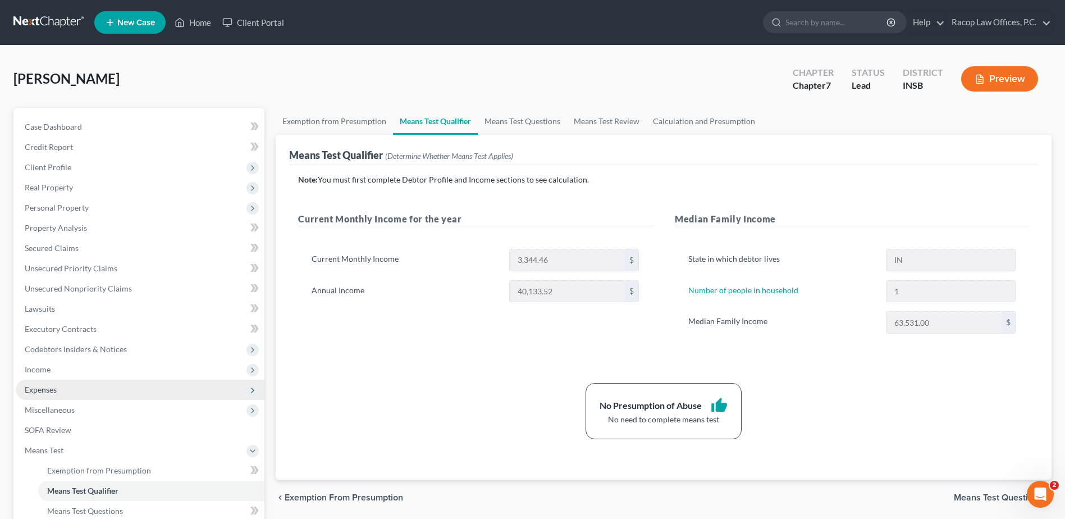
click at [43, 392] on span "Expenses" at bounding box center [41, 390] width 32 height 10
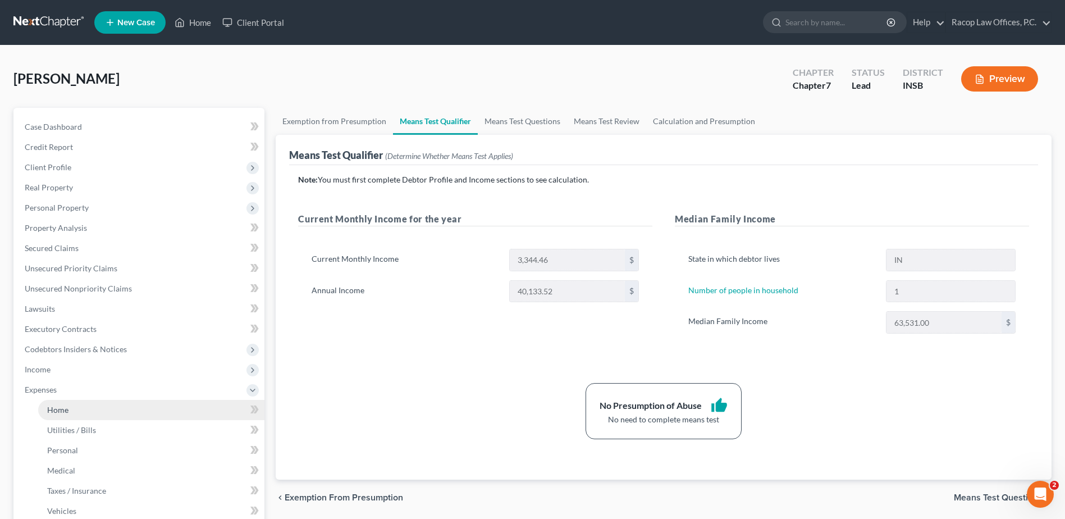
click at [61, 408] on span "Home" at bounding box center [57, 410] width 21 height 10
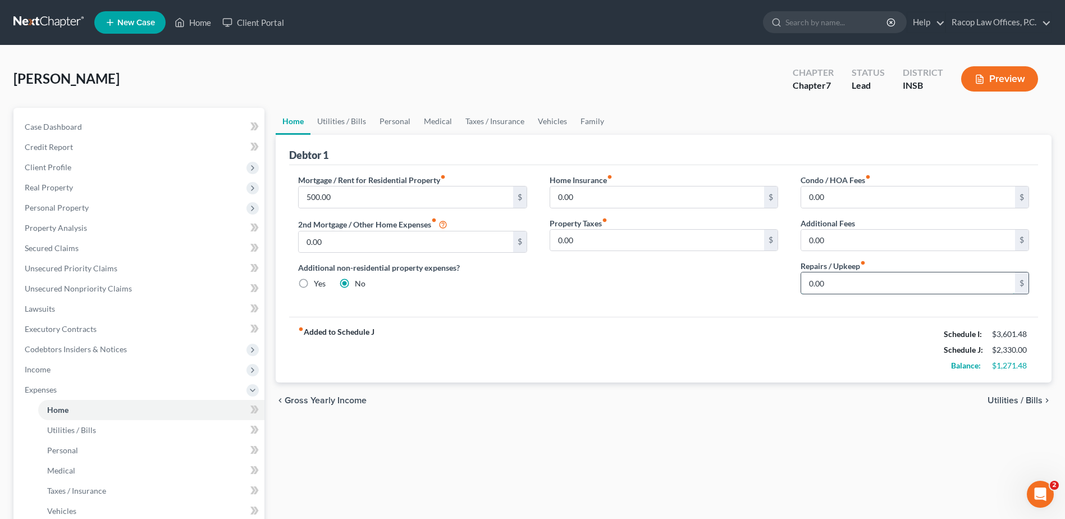
click at [863, 286] on input "0.00" at bounding box center [908, 282] width 214 height 21
type input "100.00"
click at [577, 284] on div "Home Insurance fiber_manual_record 0.00 $ Property Taxes fiber_manual_record 0.…" at bounding box center [664, 238] width 251 height 129
click at [334, 122] on link "Utilities / Bills" at bounding box center [342, 121] width 62 height 27
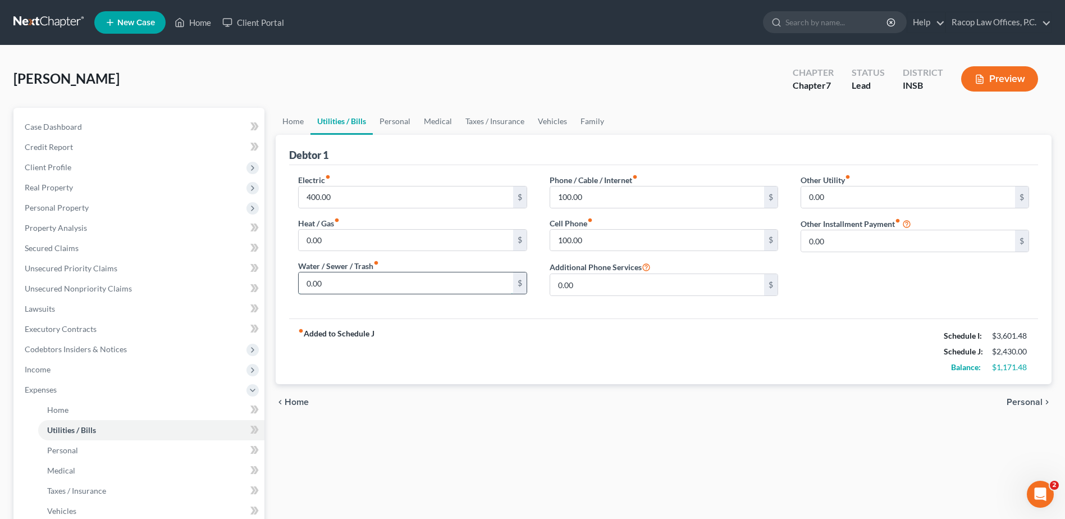
click at [369, 285] on input "0.00" at bounding box center [406, 282] width 214 height 21
type input "55.00"
click at [603, 308] on div "Electric fiber_manual_record 400.00 $ Heat / Gas fiber_manual_record 0.00 $ Wat…" at bounding box center [663, 241] width 749 height 153
click at [393, 120] on link "Personal" at bounding box center [395, 121] width 44 height 27
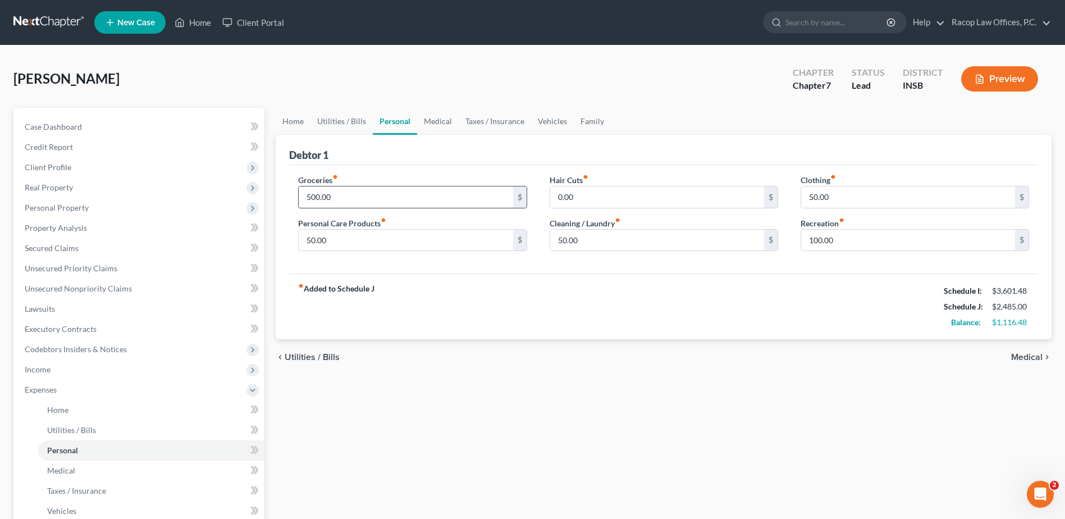
click at [337, 201] on input "500.00" at bounding box center [406, 196] width 214 height 21
type input "600.00"
click at [428, 120] on link "Medical" at bounding box center [438, 121] width 42 height 27
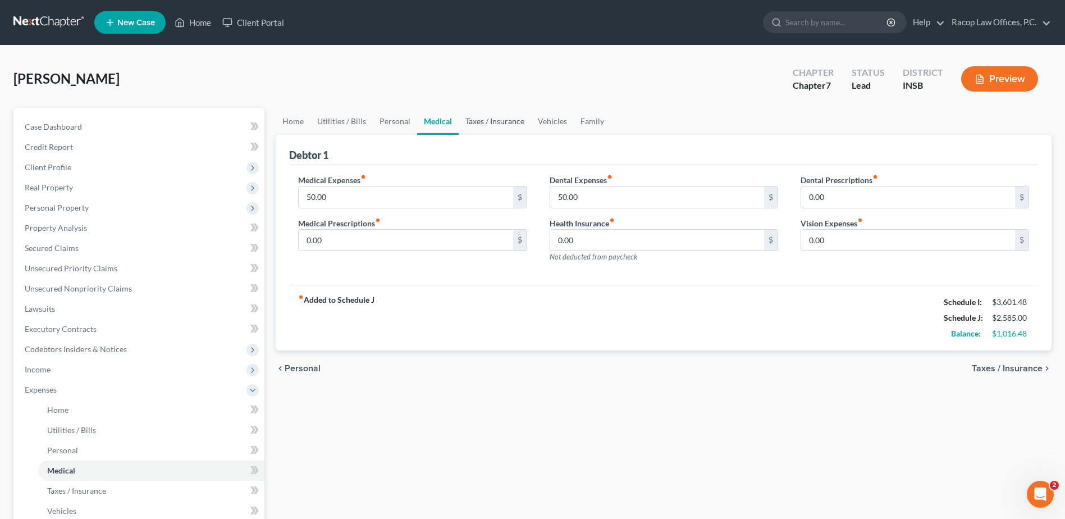
click at [501, 120] on link "Taxes / Insurance" at bounding box center [495, 121] width 72 height 27
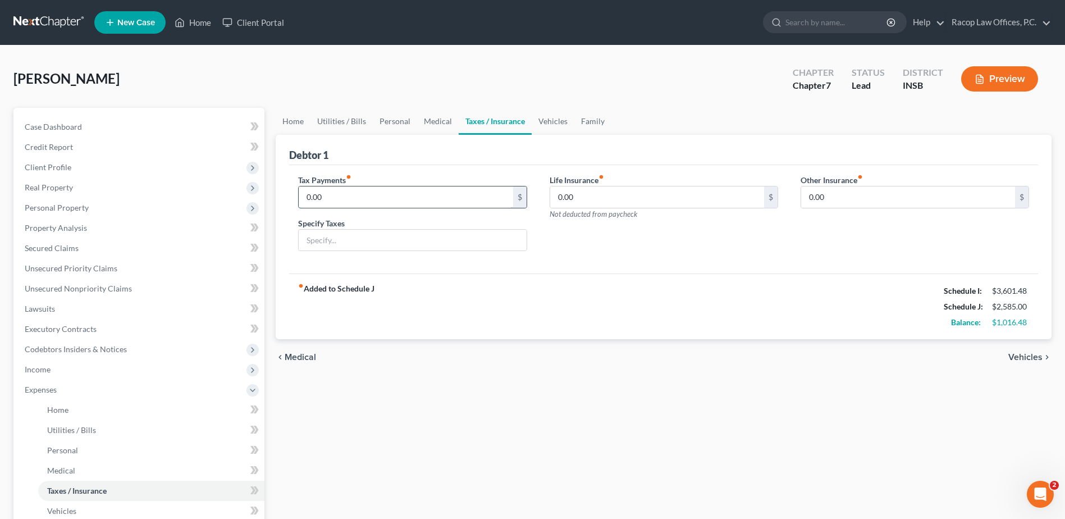
click at [343, 194] on input "0.00" at bounding box center [406, 196] width 214 height 21
type input "334.25"
click at [326, 234] on input "text" at bounding box center [412, 240] width 227 height 21
type input "IDR tax payment"
click at [547, 122] on link "Vehicles" at bounding box center [553, 121] width 43 height 27
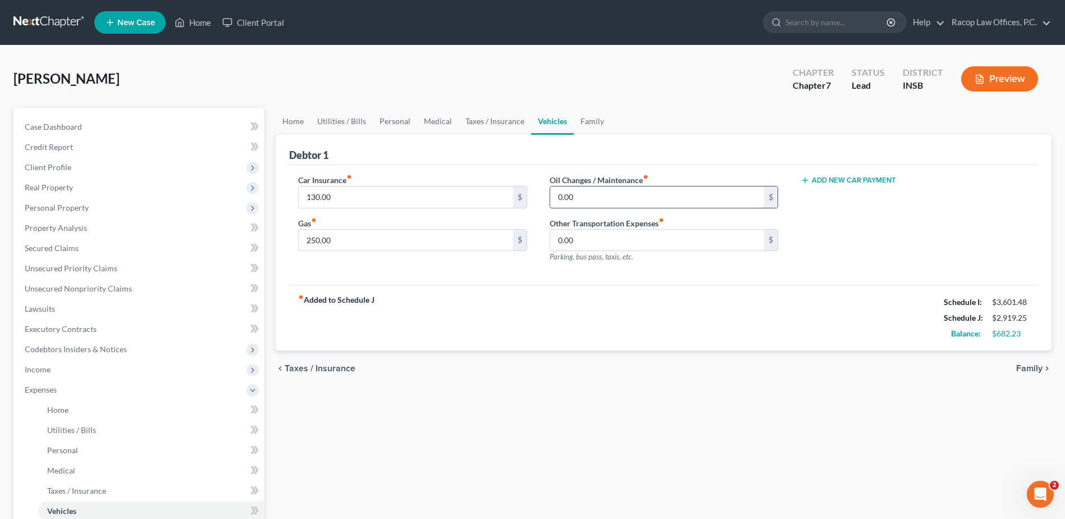
click at [591, 195] on input "0.00" at bounding box center [657, 196] width 214 height 21
type input "25.00"
click at [594, 124] on link "Family" at bounding box center [592, 121] width 37 height 27
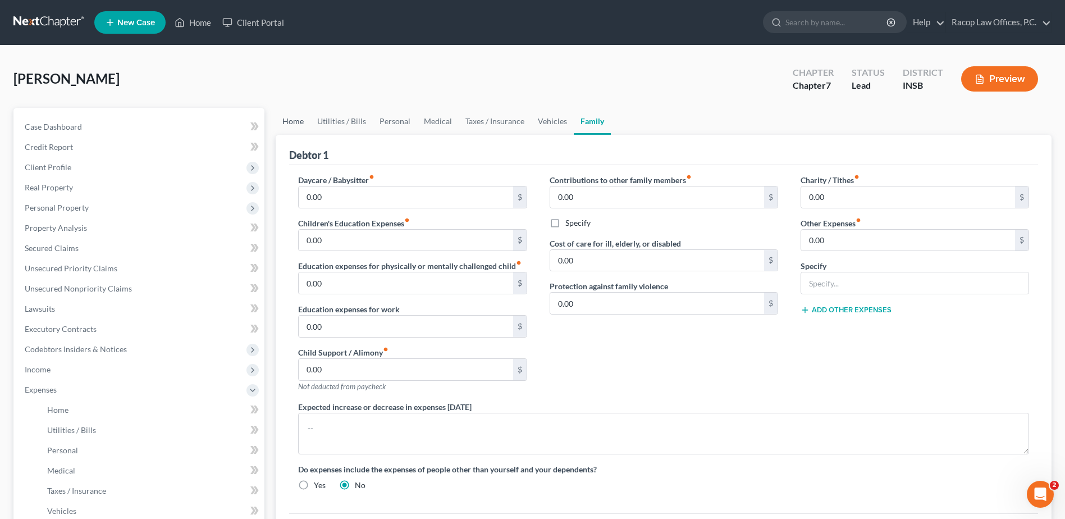
click at [285, 123] on link "Home" at bounding box center [293, 121] width 35 height 27
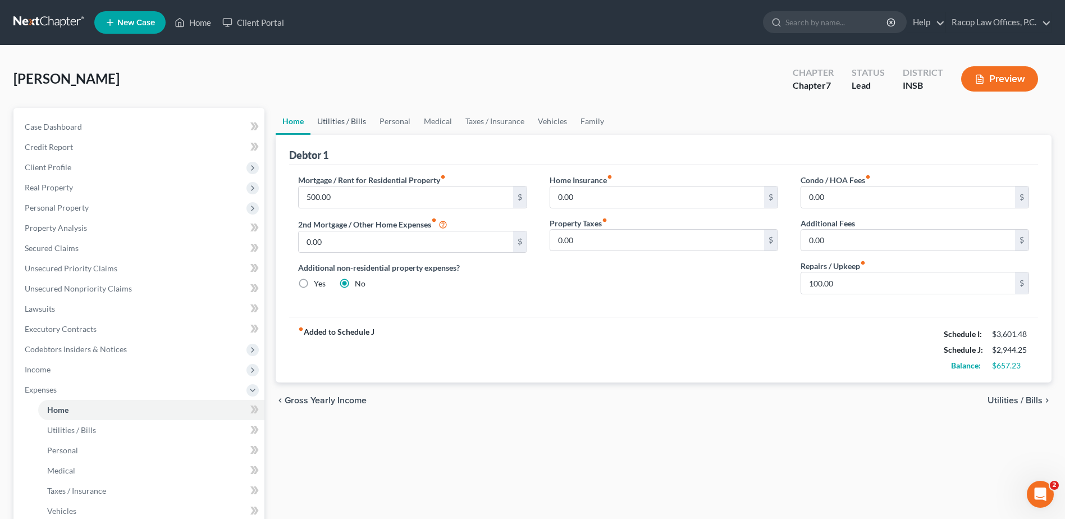
click at [323, 124] on link "Utilities / Bills" at bounding box center [342, 121] width 62 height 27
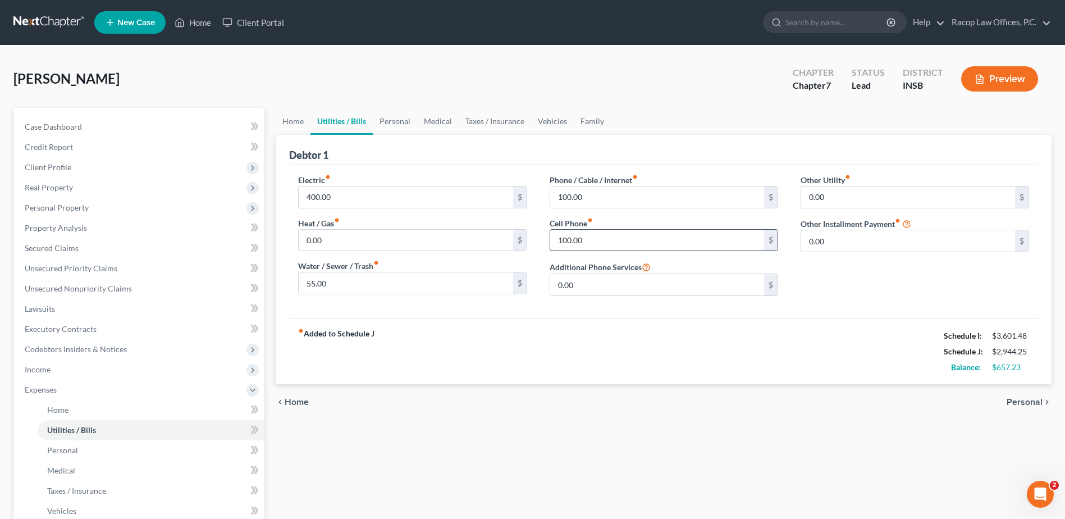
click at [621, 242] on input "100.00" at bounding box center [657, 240] width 214 height 21
type input "150.00"
click at [387, 123] on link "Personal" at bounding box center [395, 121] width 44 height 27
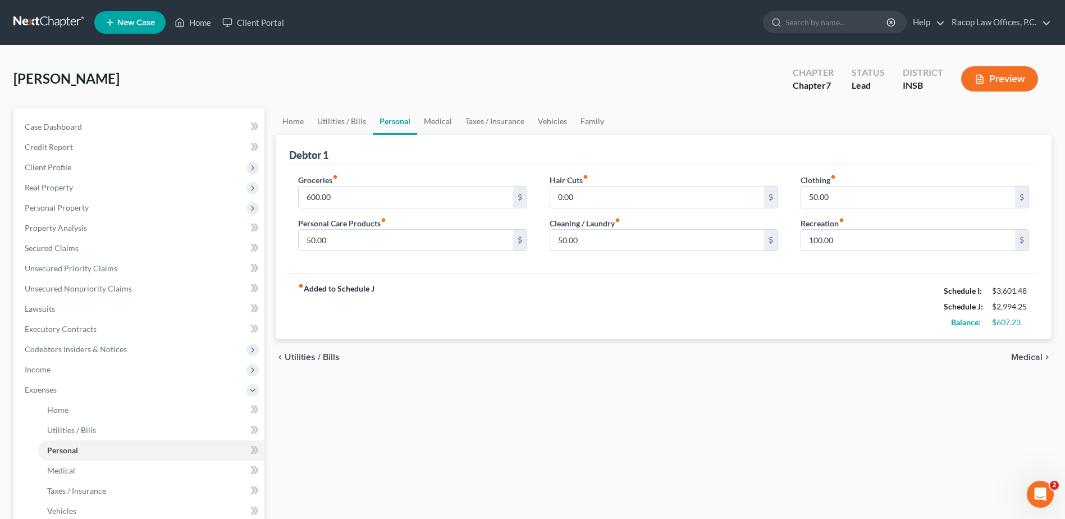
click at [387, 123] on link "Personal" at bounding box center [395, 121] width 44 height 27
click at [352, 126] on link "Utilities / Bills" at bounding box center [342, 121] width 62 height 27
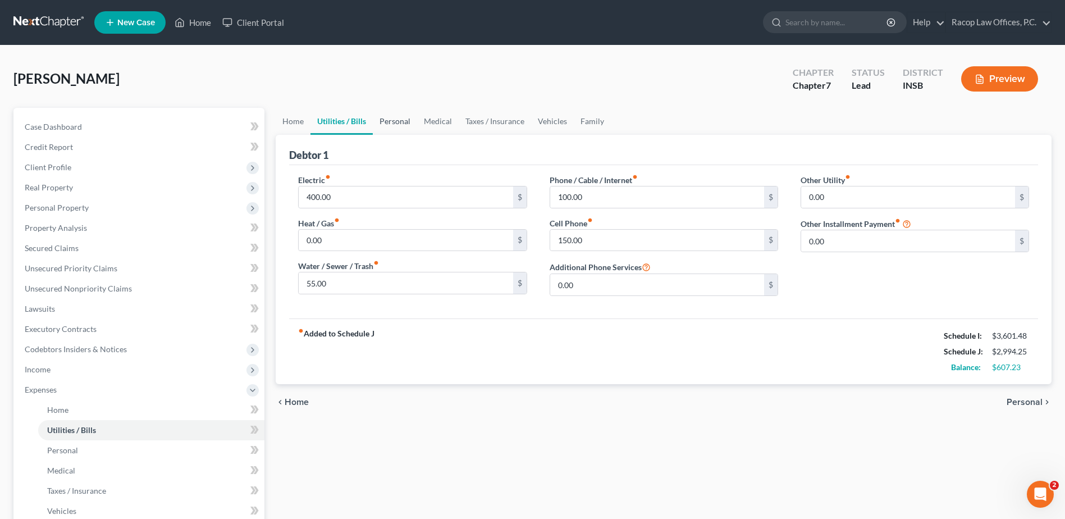
click at [393, 121] on link "Personal" at bounding box center [395, 121] width 44 height 27
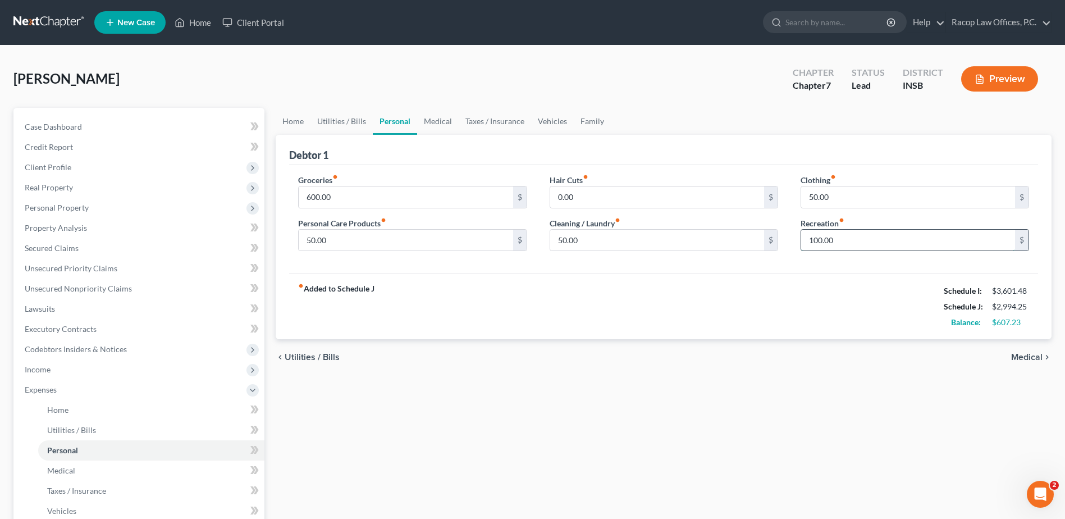
click at [843, 235] on input "100.00" at bounding box center [908, 240] width 214 height 21
type input "100.00"
click at [436, 121] on link "Medical" at bounding box center [438, 121] width 42 height 27
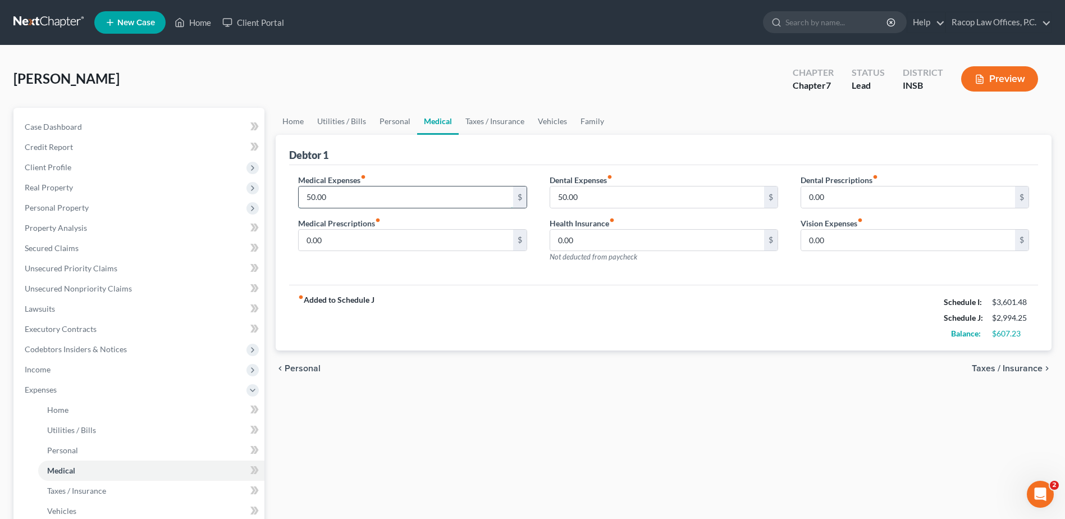
click at [356, 197] on input "50.00" at bounding box center [406, 196] width 214 height 21
type input "100.00"
click at [482, 124] on link "Taxes / Insurance" at bounding box center [495, 121] width 72 height 27
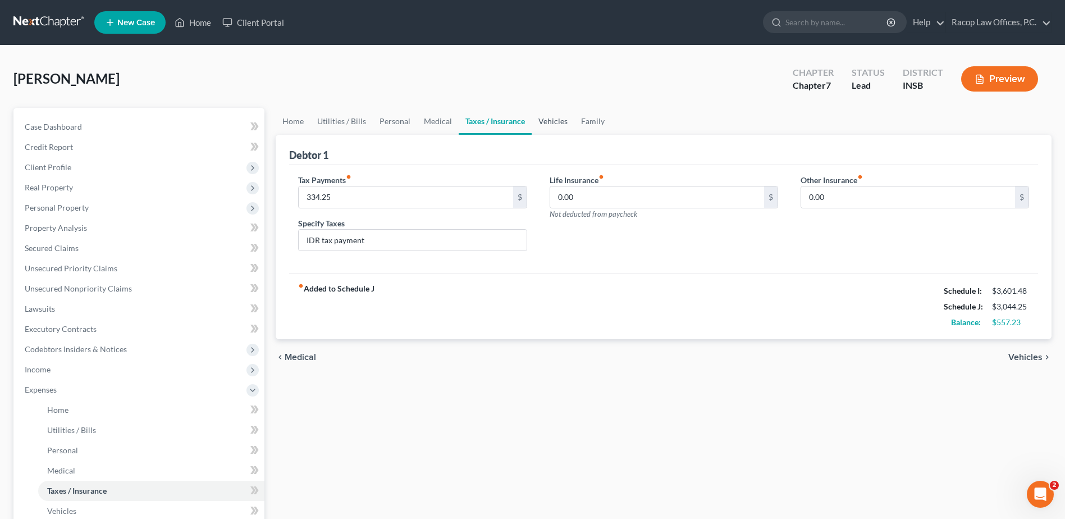
click at [557, 122] on link "Vehicles" at bounding box center [553, 121] width 43 height 27
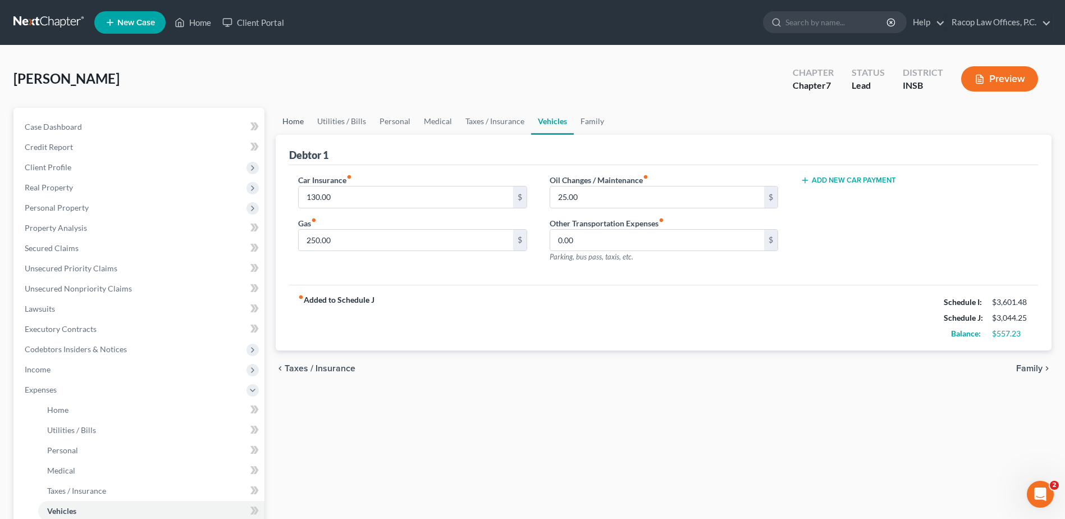
click at [300, 123] on link "Home" at bounding box center [293, 121] width 35 height 27
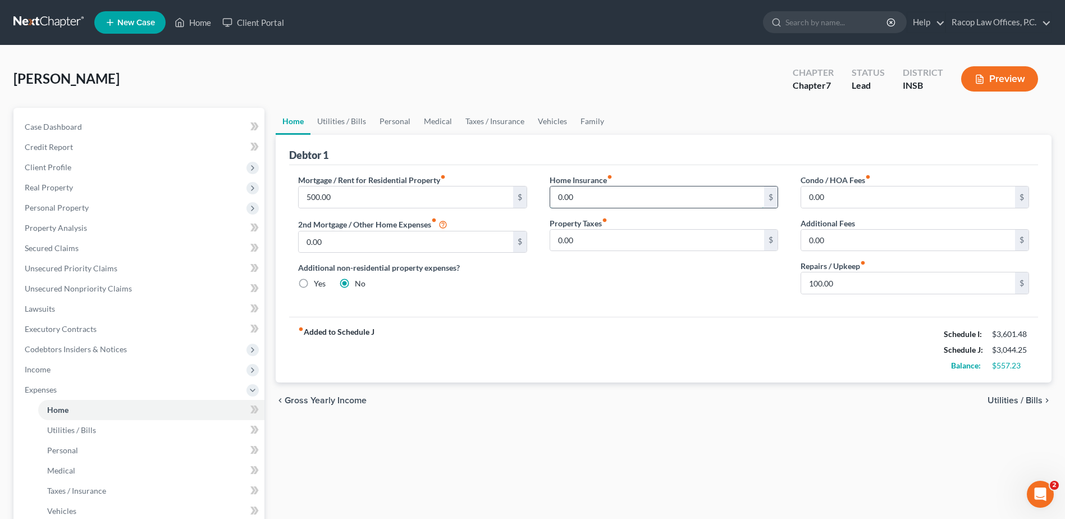
click at [584, 199] on input "0.00" at bounding box center [657, 196] width 214 height 21
type input "2"
click at [342, 119] on link "Utilities / Bills" at bounding box center [342, 121] width 62 height 27
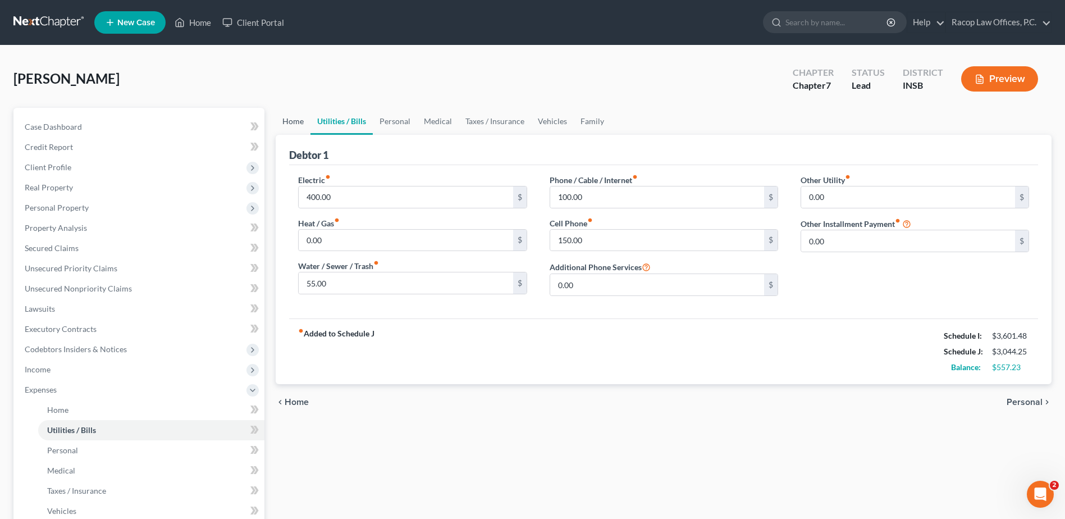
click at [290, 123] on link "Home" at bounding box center [293, 121] width 35 height 27
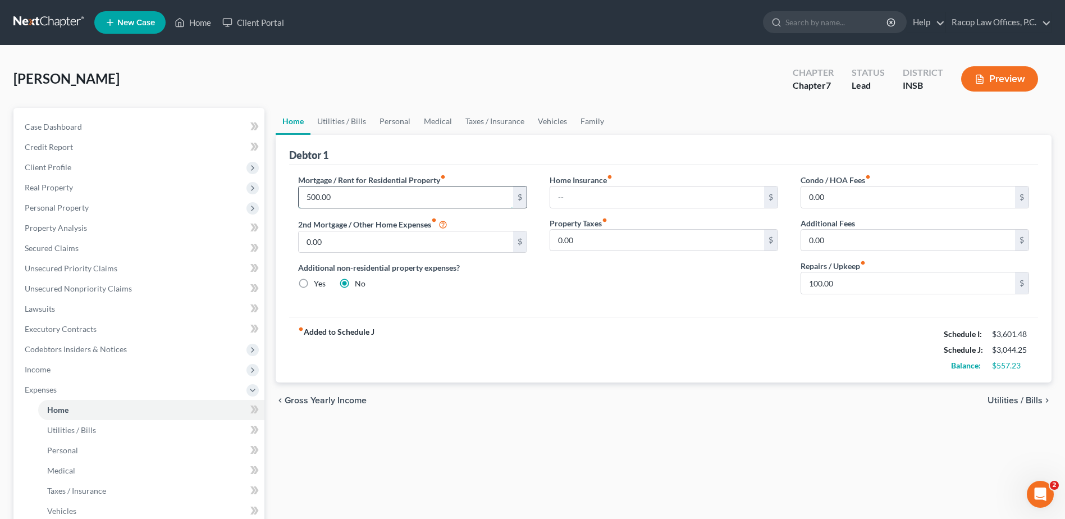
click at [337, 190] on input "500.00" at bounding box center [406, 196] width 214 height 21
type input "650.00"
click at [334, 122] on link "Utilities / Bills" at bounding box center [342, 121] width 62 height 27
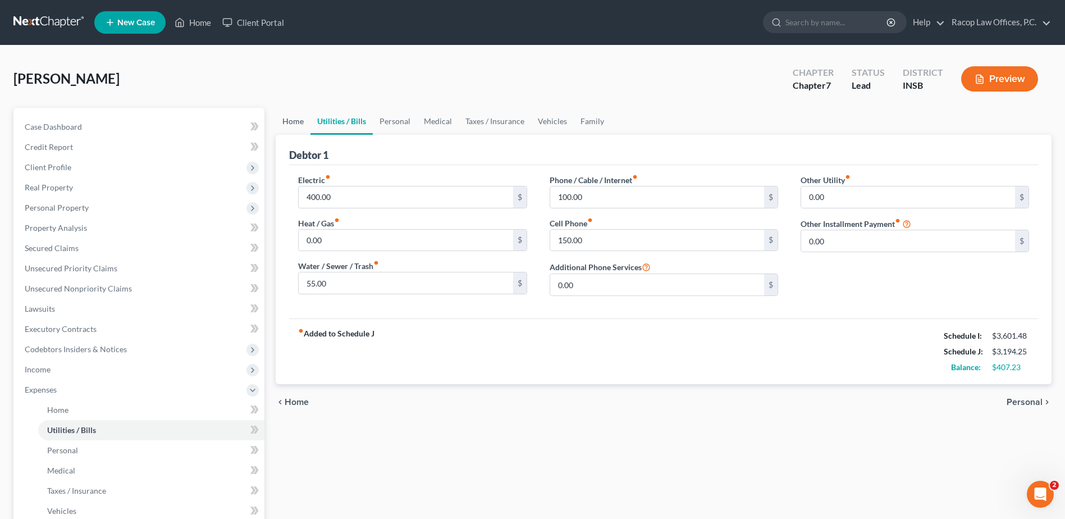
click at [294, 123] on link "Home" at bounding box center [293, 121] width 35 height 27
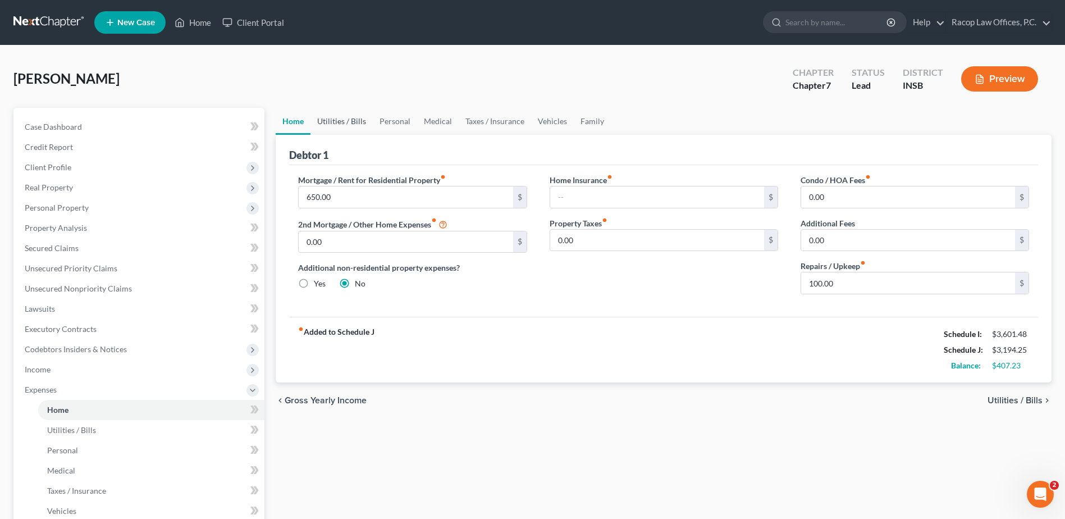
click at [335, 124] on link "Utilities / Bills" at bounding box center [342, 121] width 62 height 27
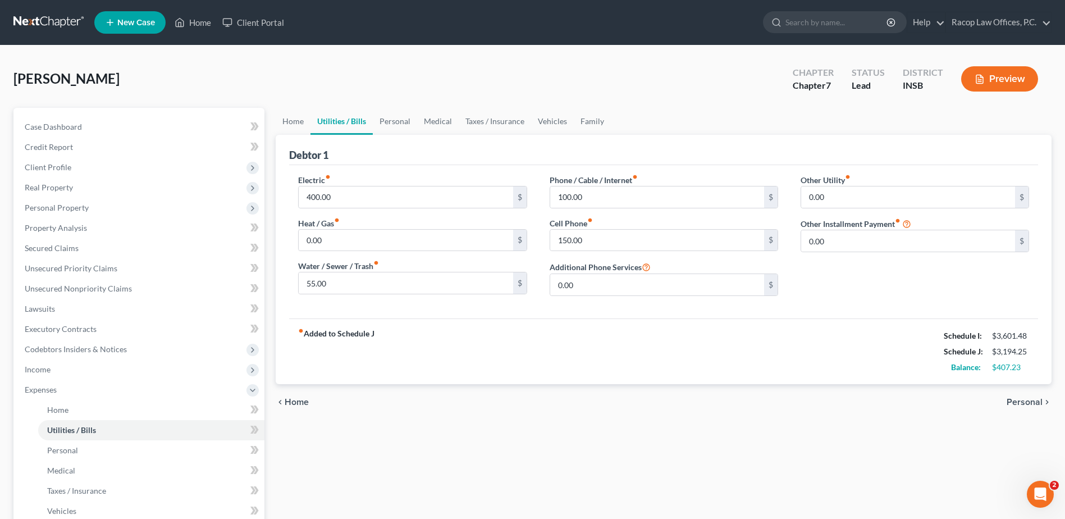
click at [356, 269] on label "Water / Sewer / Trash fiber_manual_record" at bounding box center [338, 266] width 81 height 12
click at [356, 281] on input "55.00" at bounding box center [406, 282] width 214 height 21
type input "60.00"
click at [394, 123] on link "Personal" at bounding box center [395, 121] width 44 height 27
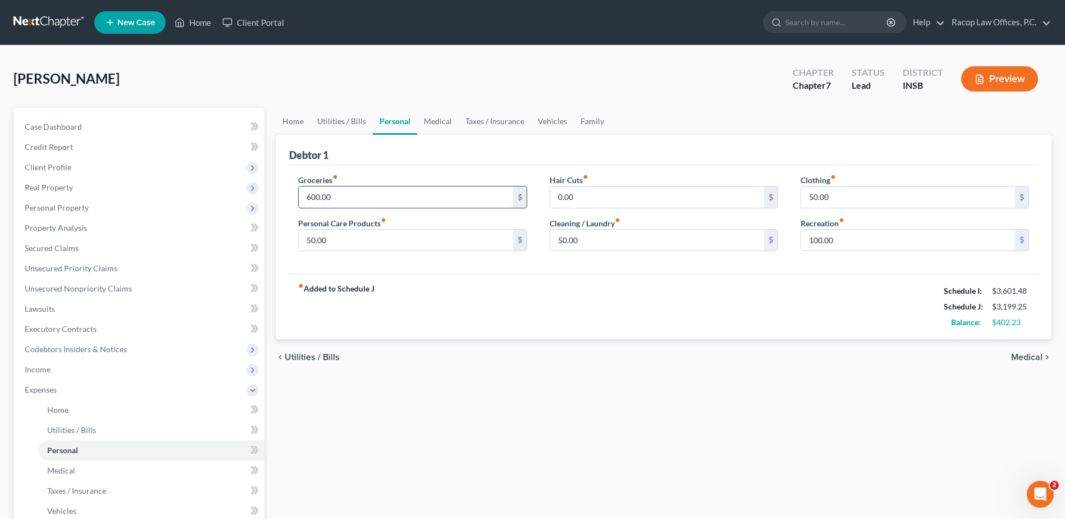
click at [394, 194] on input "600.00" at bounding box center [406, 196] width 214 height 21
type input "700.00"
click at [410, 249] on input "50.00" at bounding box center [406, 240] width 214 height 21
click at [600, 200] on input "0.00" at bounding box center [657, 196] width 214 height 21
type input "25.00"
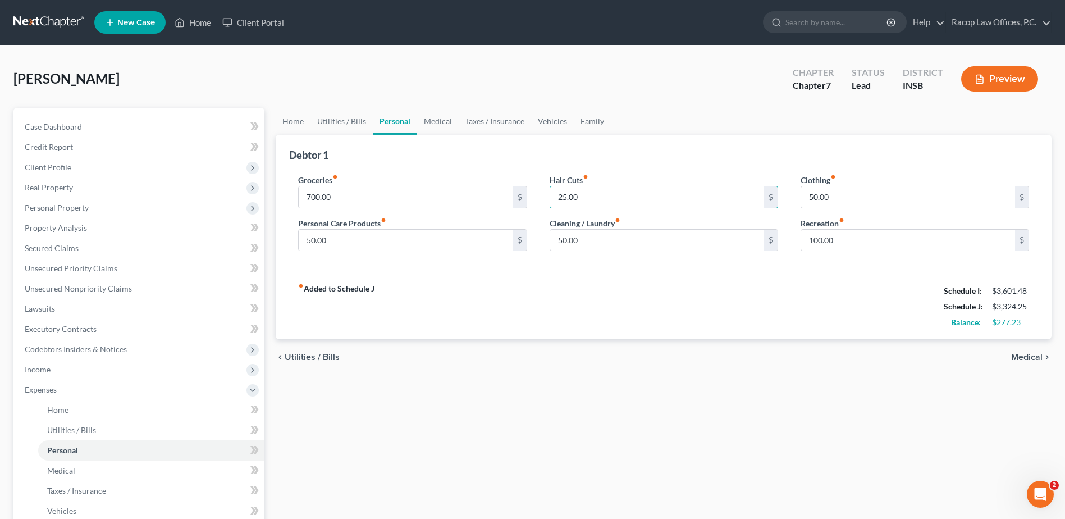
click at [598, 318] on div "fiber_manual_record Added to Schedule J Schedule I: $3,601.48 Schedule J: $3,32…" at bounding box center [663, 306] width 749 height 66
click at [432, 121] on link "Medical" at bounding box center [438, 121] width 42 height 27
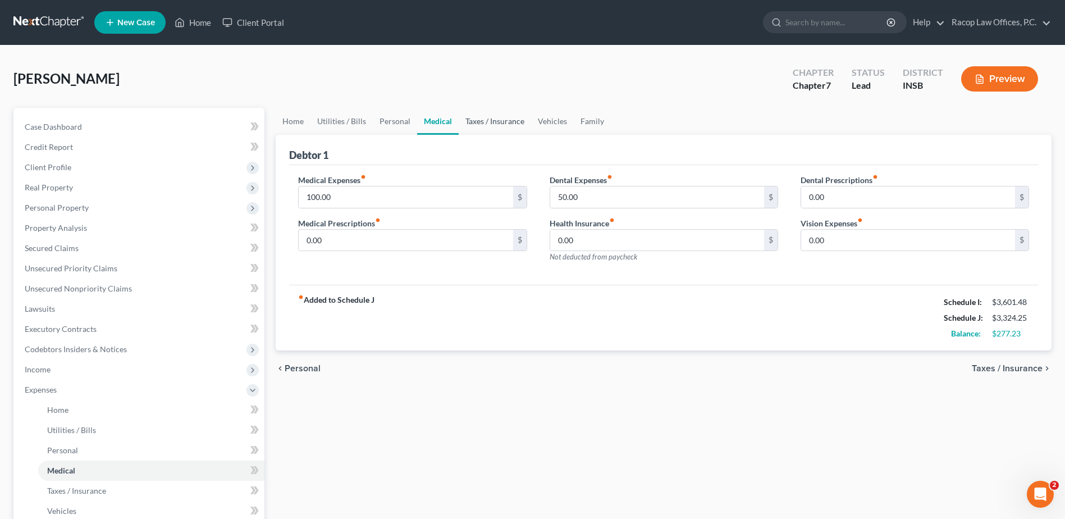
click at [481, 124] on link "Taxes / Insurance" at bounding box center [495, 121] width 72 height 27
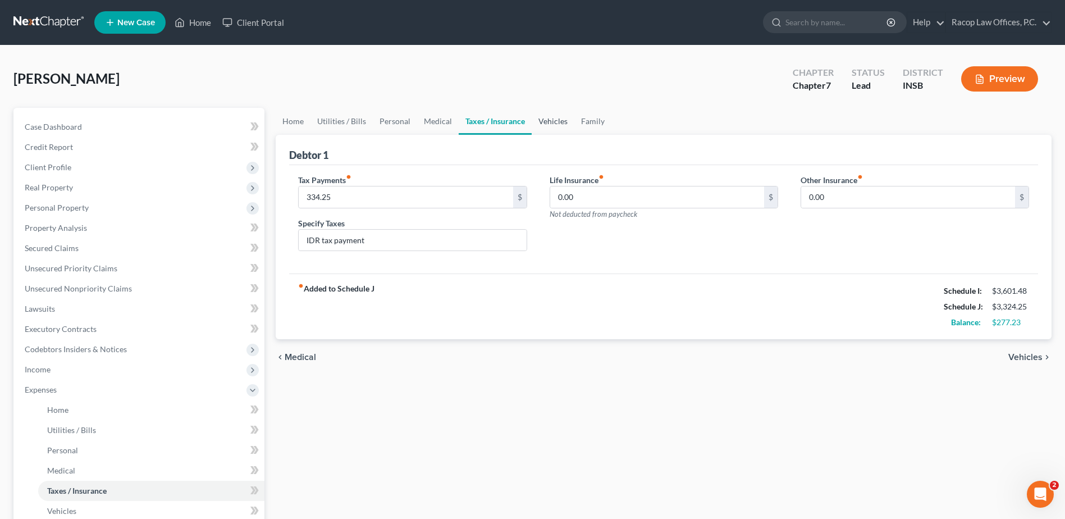
click at [555, 118] on link "Vehicles" at bounding box center [553, 121] width 43 height 27
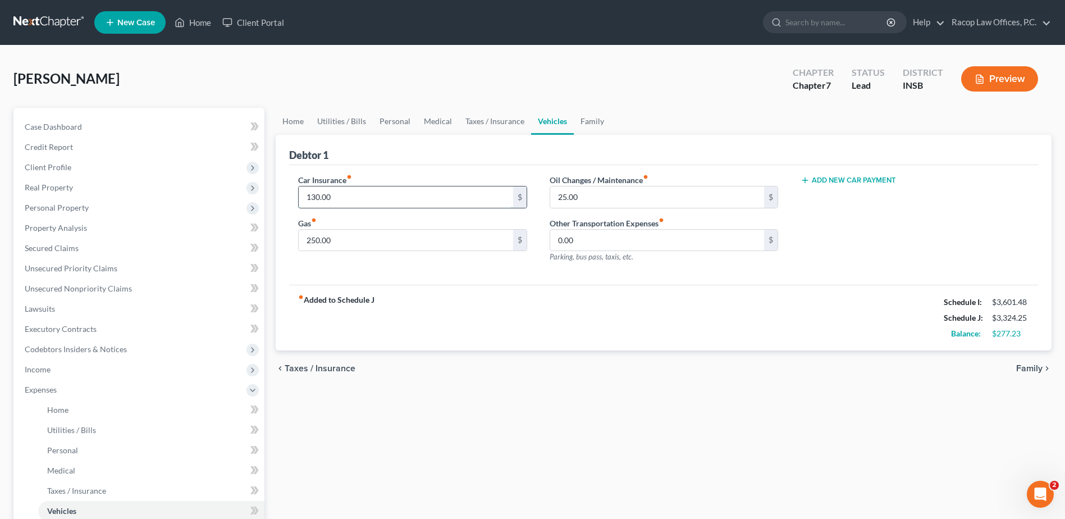
click at [425, 197] on input "130.00" at bounding box center [406, 196] width 214 height 21
type input "150.00"
click at [617, 197] on input "25.00" at bounding box center [657, 196] width 214 height 21
type input "75.00"
click at [587, 125] on link "Family" at bounding box center [592, 121] width 37 height 27
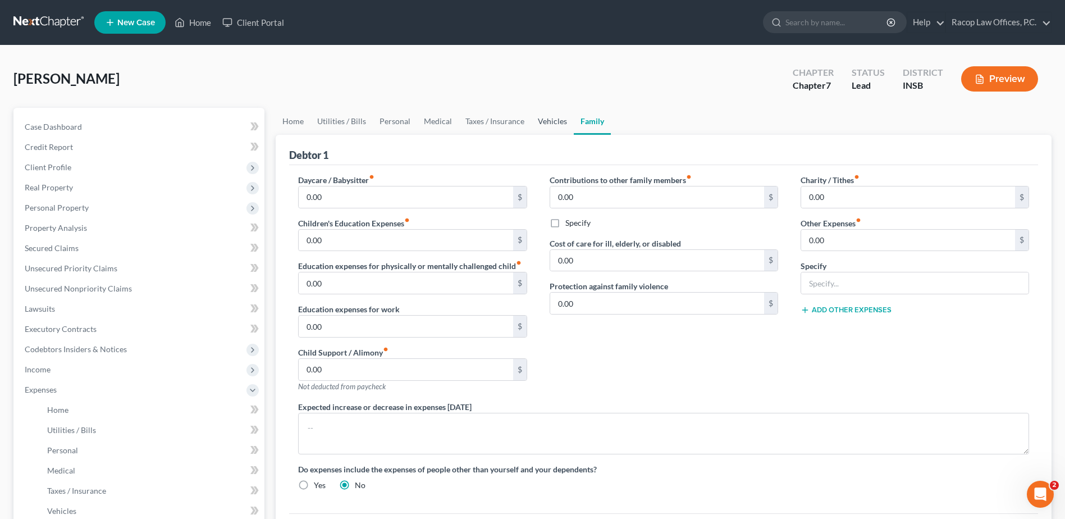
click at [548, 125] on link "Vehicles" at bounding box center [552, 121] width 43 height 27
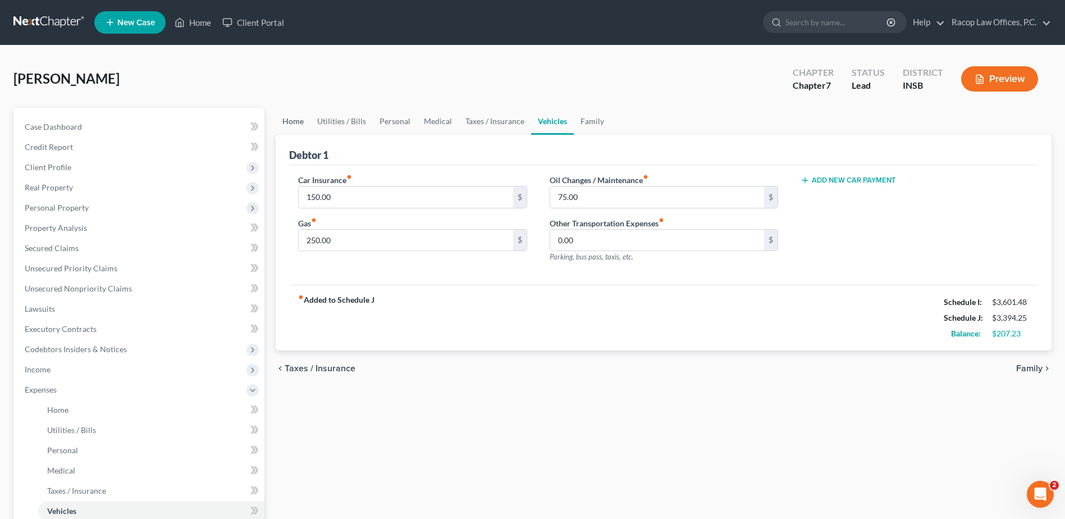
click at [298, 122] on link "Home" at bounding box center [293, 121] width 35 height 27
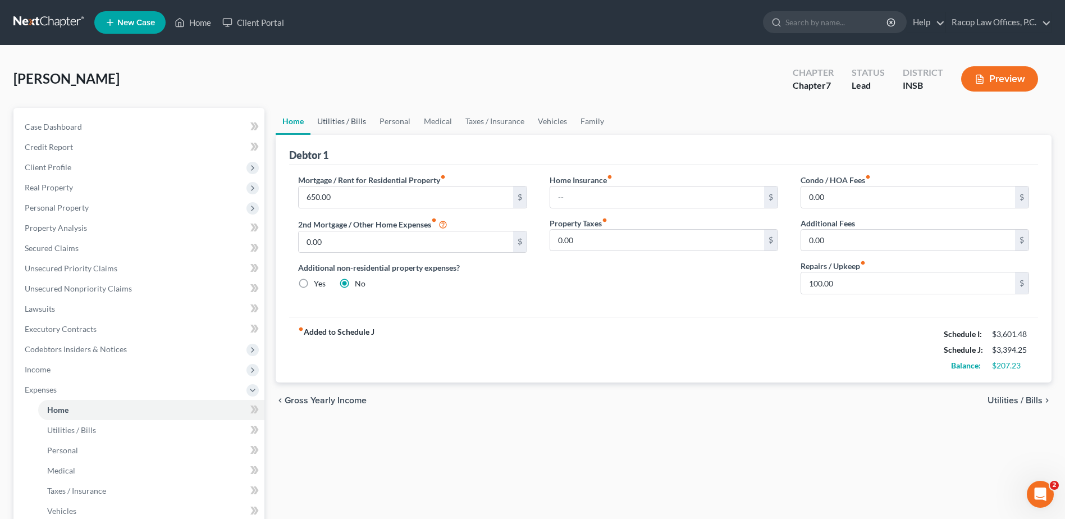
click at [335, 124] on link "Utilities / Bills" at bounding box center [342, 121] width 62 height 27
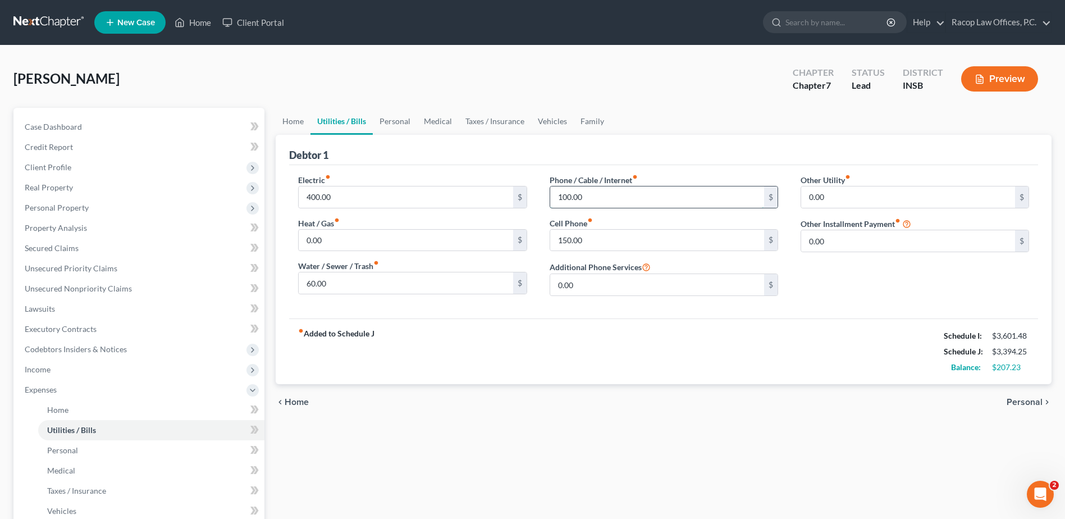
click at [608, 194] on input "100.00" at bounding box center [657, 196] width 214 height 21
type input "125.00"
click at [389, 124] on link "Personal" at bounding box center [395, 121] width 44 height 27
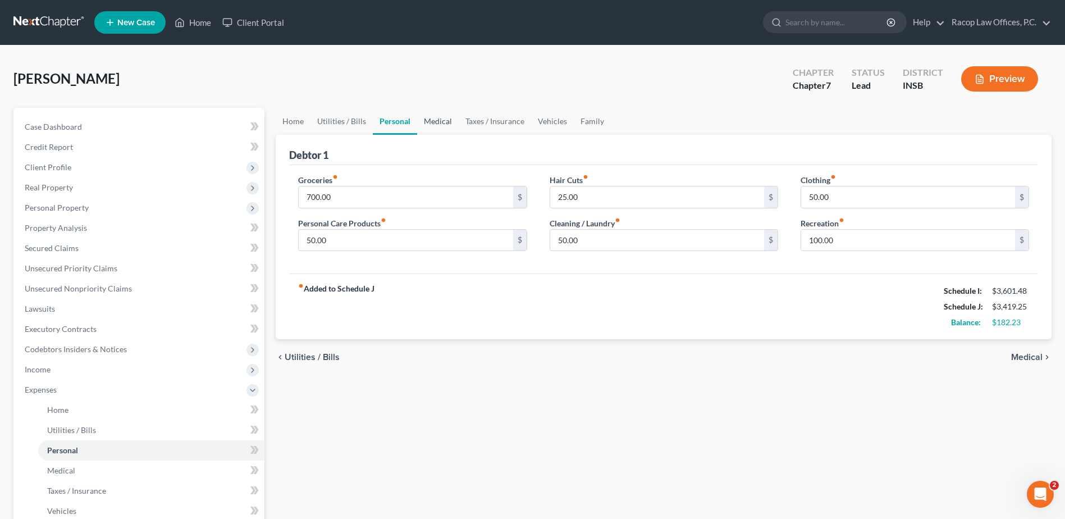
click at [429, 124] on link "Medical" at bounding box center [438, 121] width 42 height 27
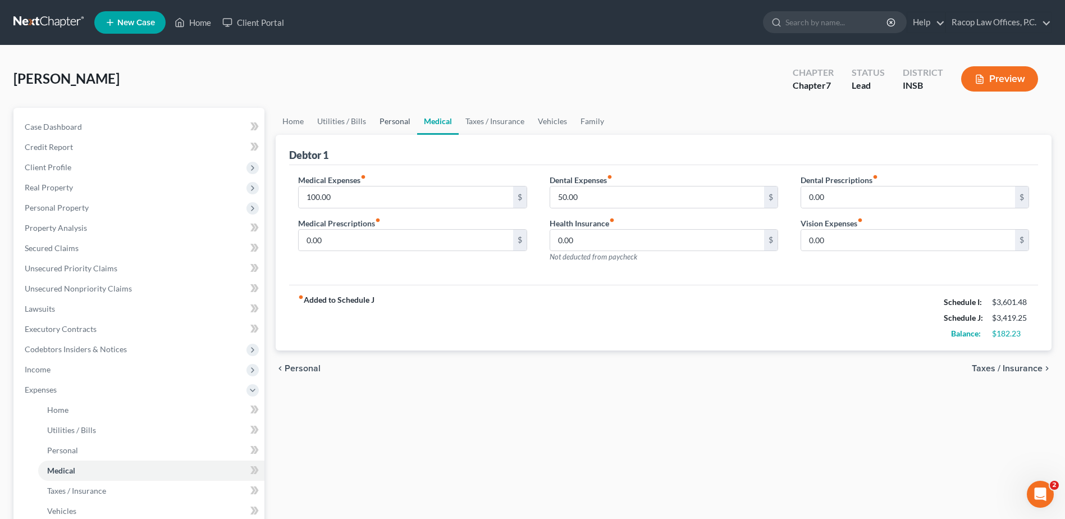
click at [391, 124] on link "Personal" at bounding box center [395, 121] width 44 height 27
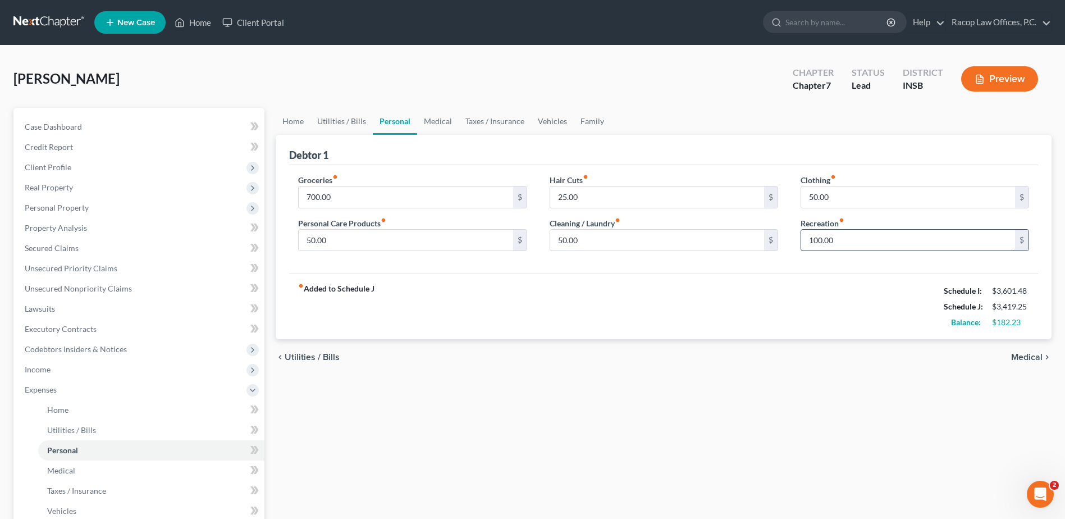
click at [892, 239] on input "100.00" at bounding box center [908, 240] width 214 height 21
type input "120.00"
click at [628, 270] on div "Groceries fiber_manual_record 700.00 $ Personal Care Products fiber_manual_reco…" at bounding box center [663, 219] width 749 height 109
click at [439, 122] on link "Medical" at bounding box center [438, 121] width 42 height 27
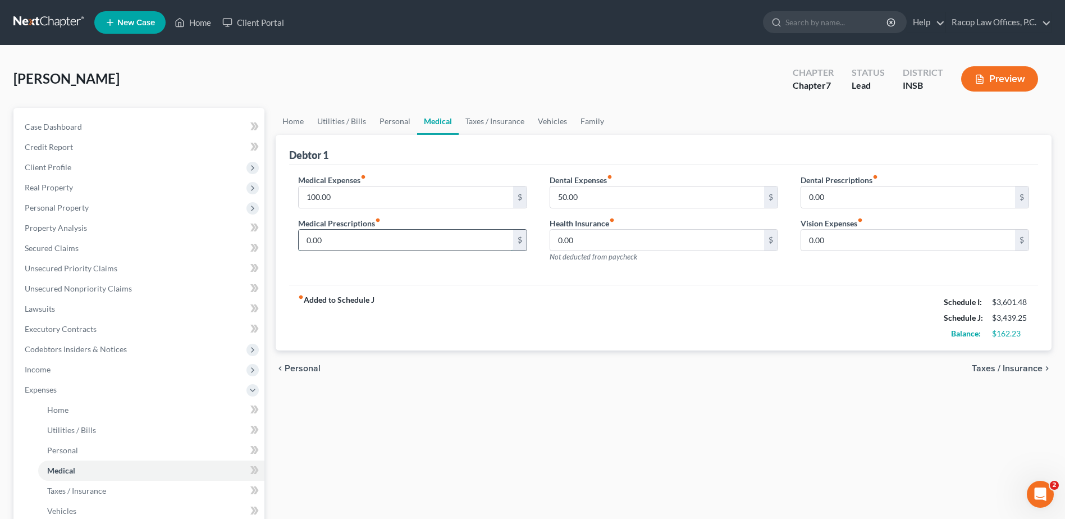
click at [326, 243] on input "0.00" at bounding box center [406, 240] width 214 height 21
type input "20.00"
click at [490, 122] on link "Taxes / Insurance" at bounding box center [495, 121] width 72 height 27
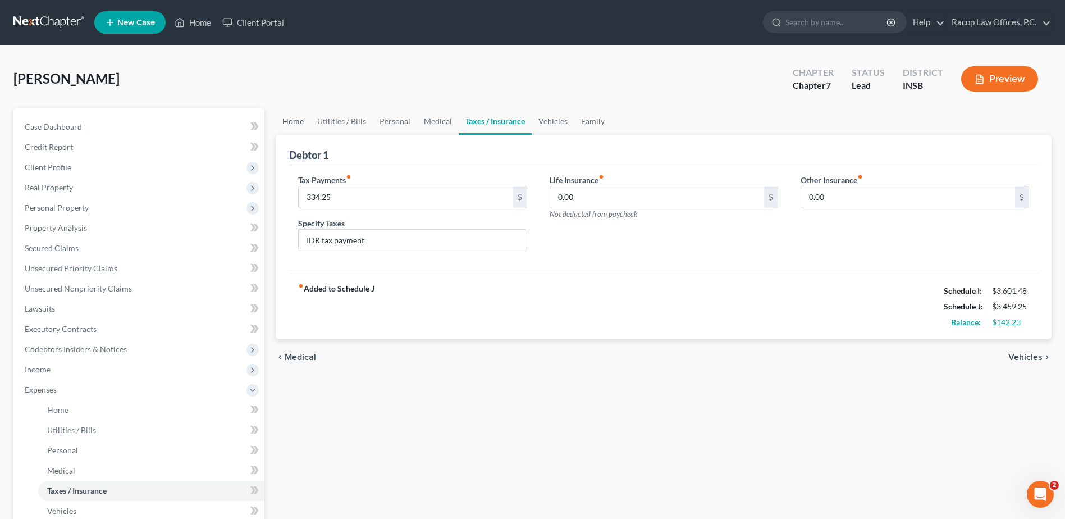
click at [289, 126] on link "Home" at bounding box center [293, 121] width 35 height 27
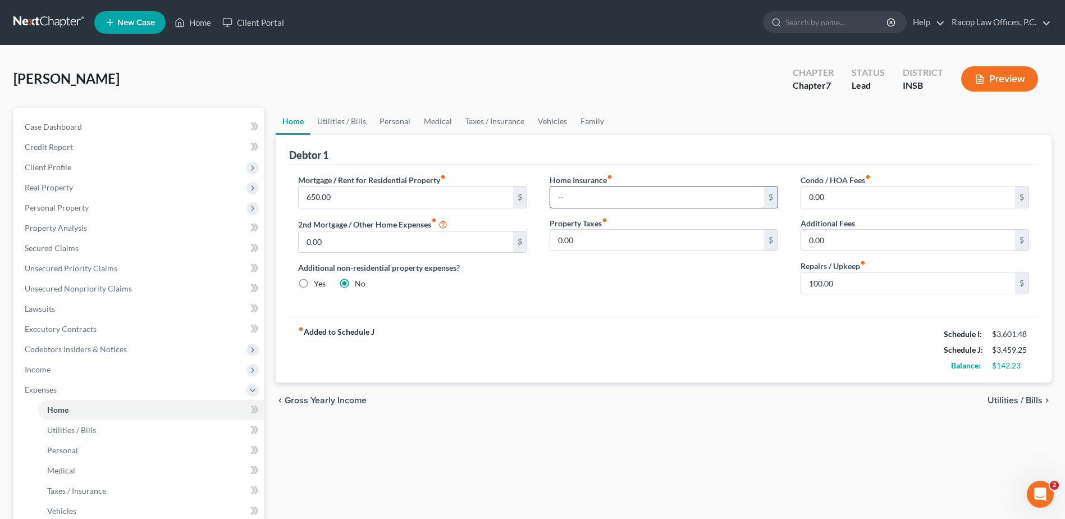
click at [590, 198] on input "text" at bounding box center [657, 196] width 214 height 21
click at [619, 298] on div "Home Insurance fiber_manual_record 25.00 $ Property Taxes fiber_manual_record 0…" at bounding box center [664, 238] width 251 height 129
click at [339, 121] on link "Utilities / Bills" at bounding box center [342, 121] width 62 height 27
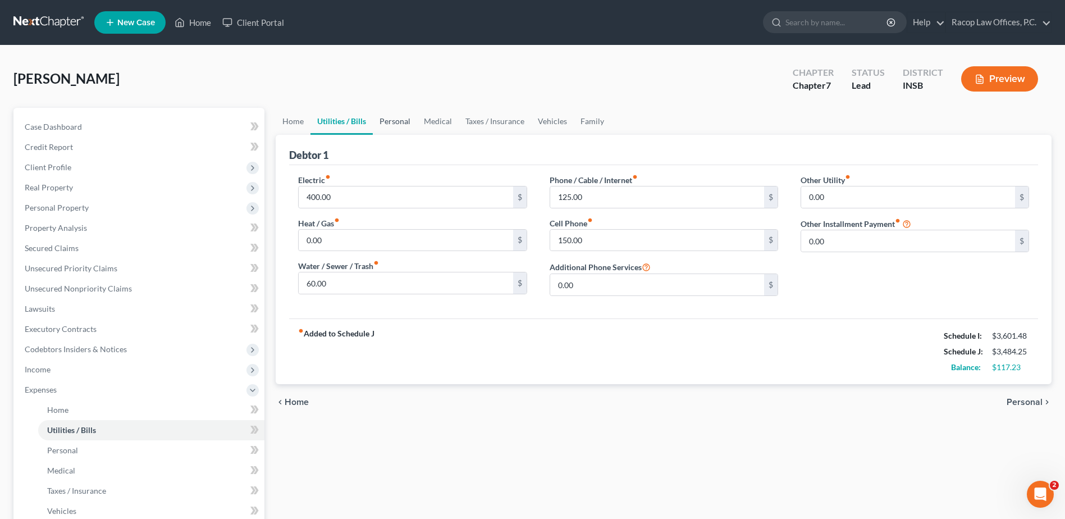
click at [397, 120] on link "Personal" at bounding box center [395, 121] width 44 height 27
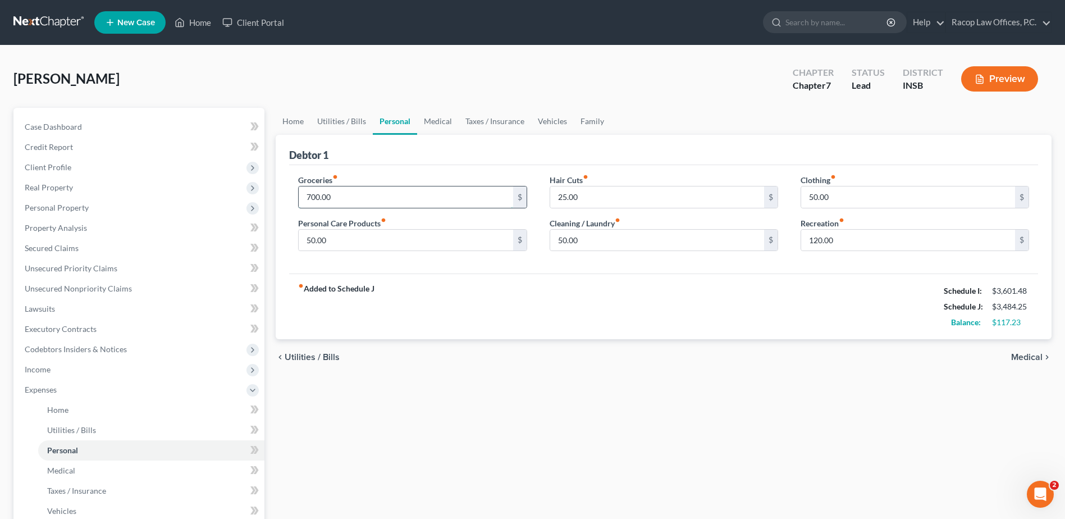
click at [373, 200] on input "700.00" at bounding box center [406, 196] width 214 height 21
click at [440, 125] on link "Medical" at bounding box center [438, 121] width 42 height 27
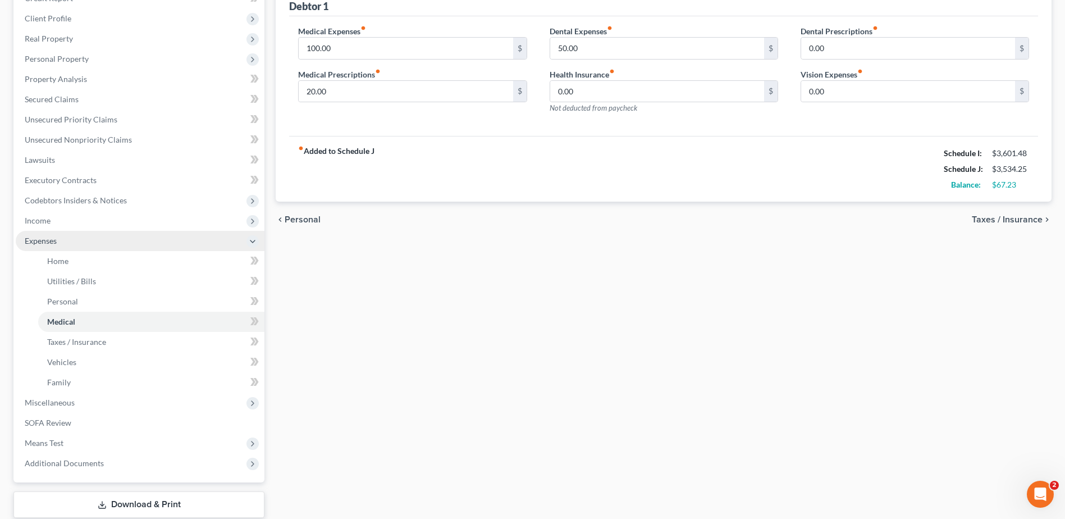
scroll to position [168, 0]
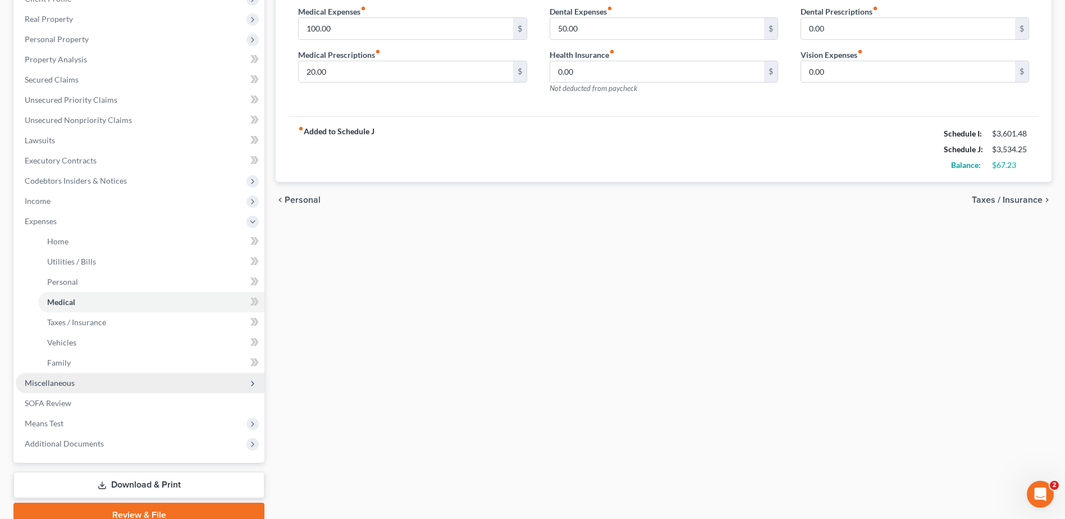
click at [45, 386] on span "Miscellaneous" at bounding box center [50, 383] width 50 height 10
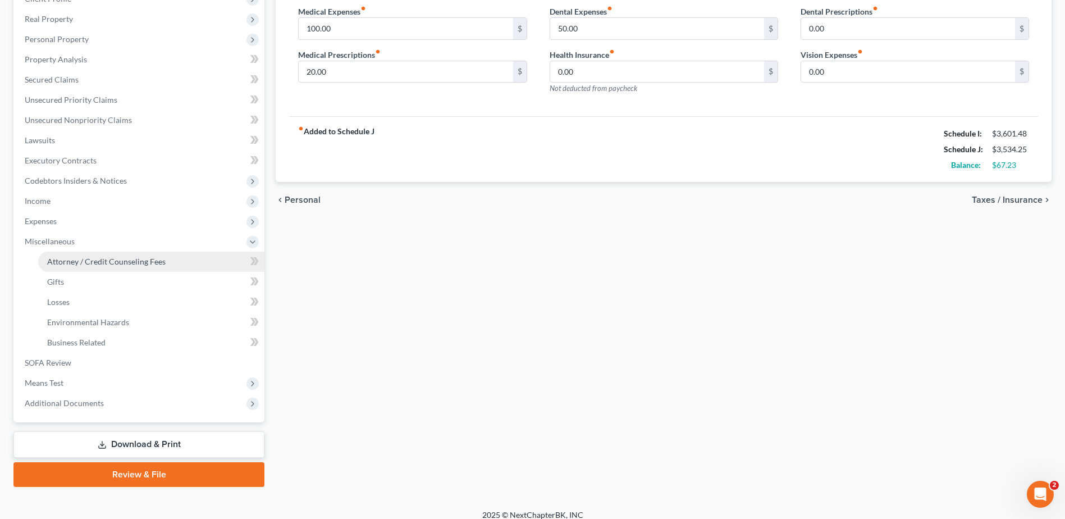
click at [71, 266] on span "Attorney / Credit Counseling Fees" at bounding box center [106, 262] width 118 height 10
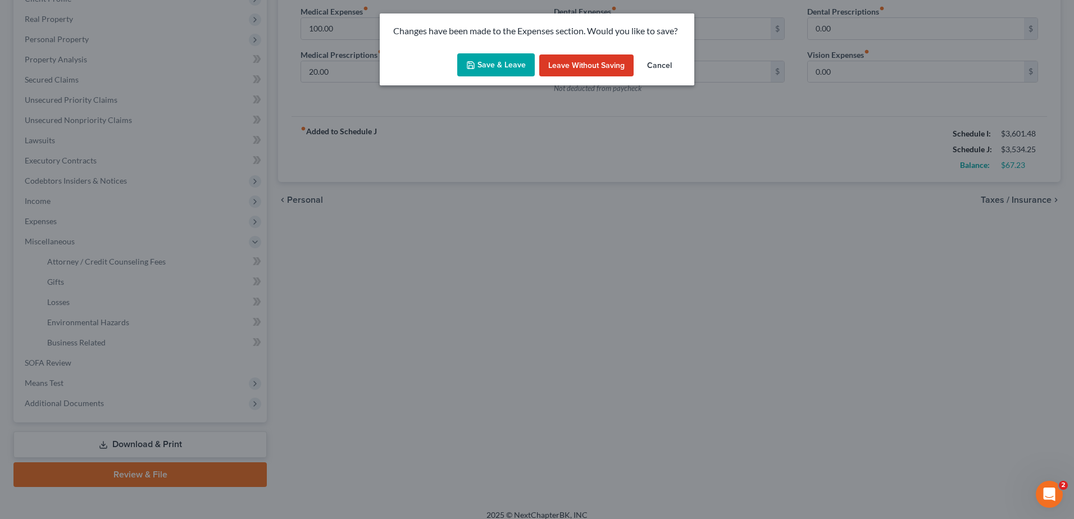
click at [496, 66] on button "Save & Leave" at bounding box center [495, 65] width 77 height 24
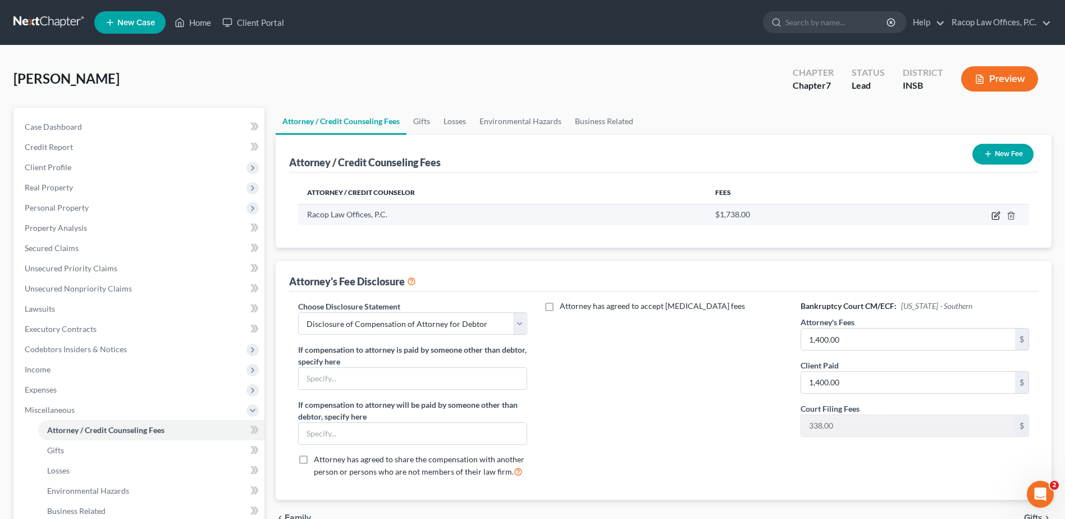
click at [996, 216] on icon "button" at bounding box center [997, 214] width 5 height 5
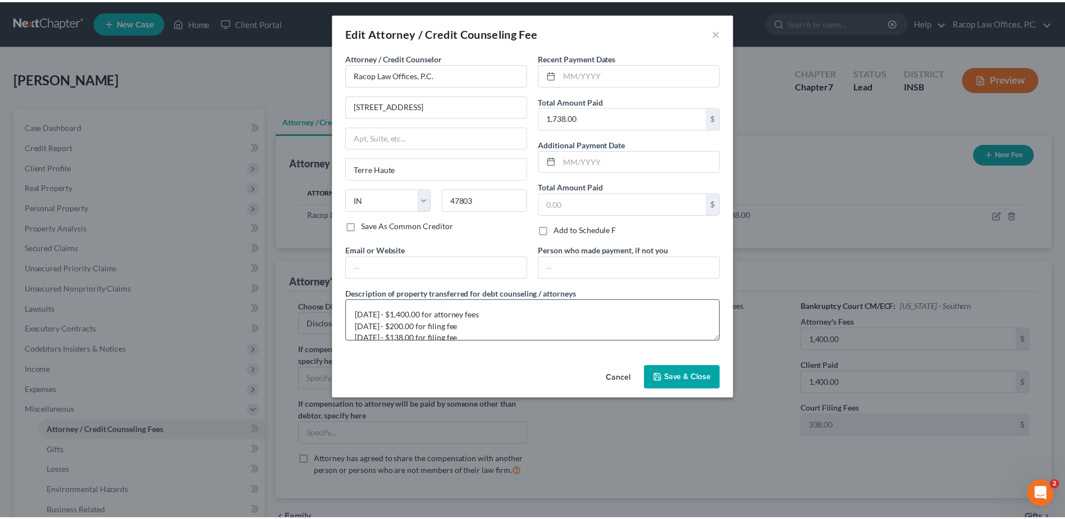
scroll to position [12, 0]
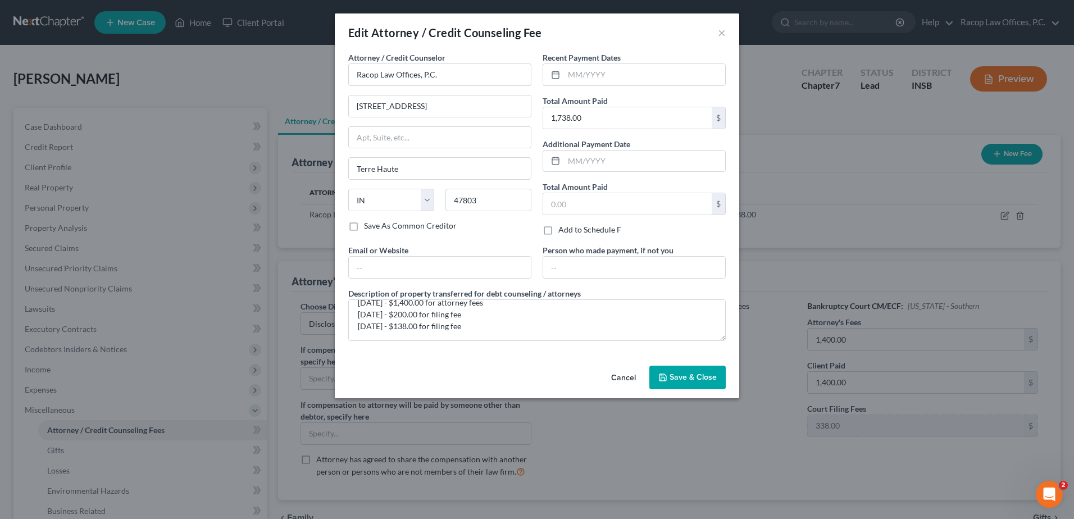
click at [683, 382] on button "Save & Close" at bounding box center [687, 378] width 76 height 24
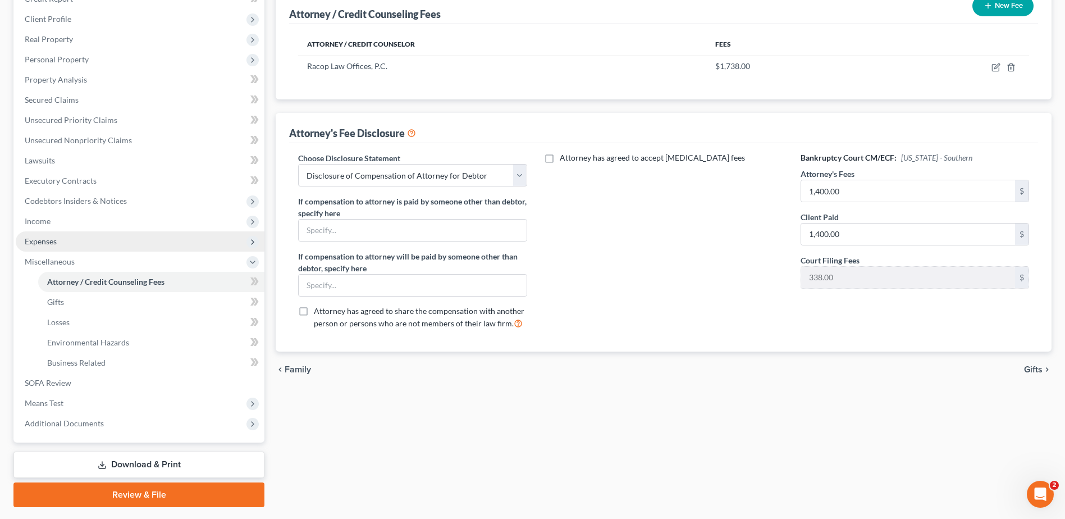
scroll to position [168, 0]
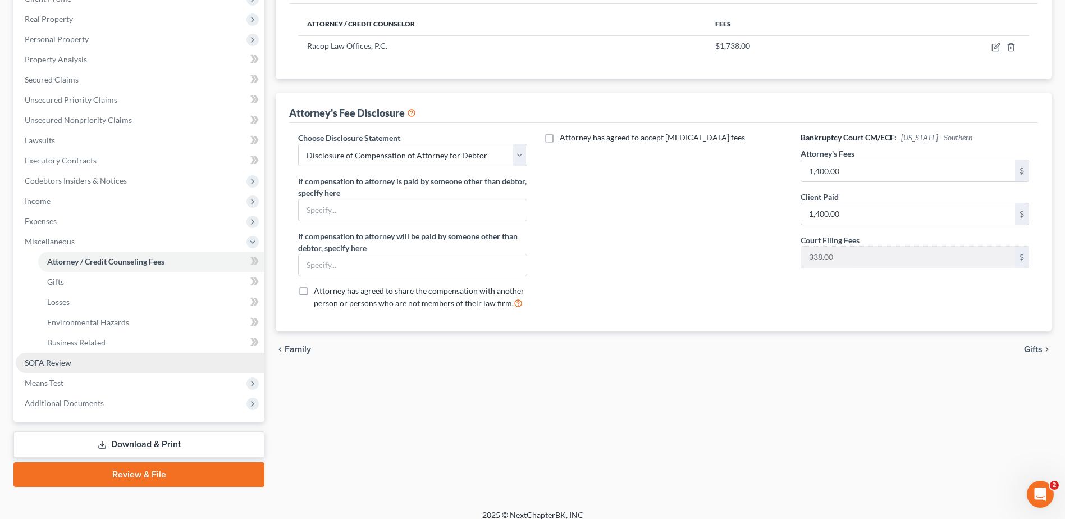
click at [35, 365] on span "SOFA Review" at bounding box center [48, 363] width 47 height 10
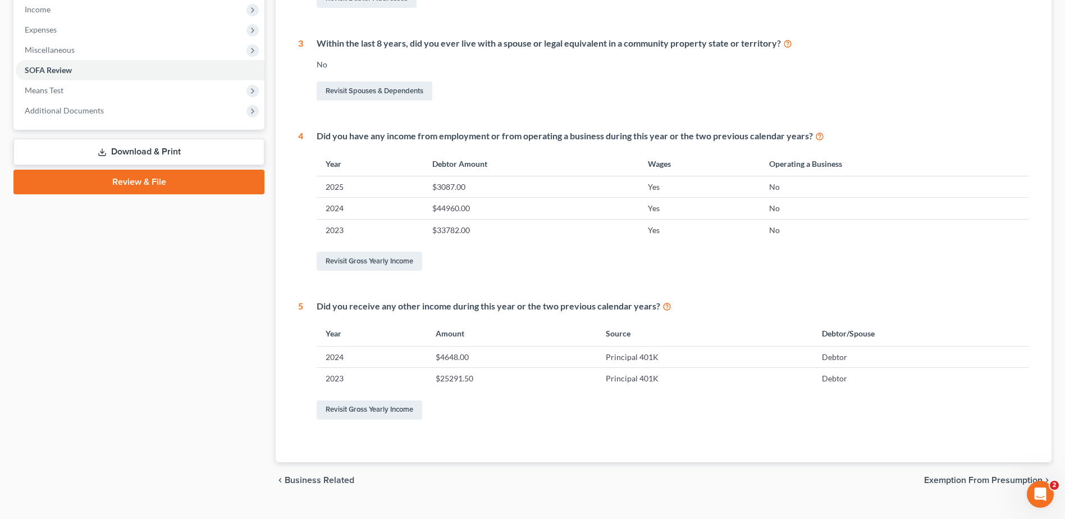
scroll to position [382, 0]
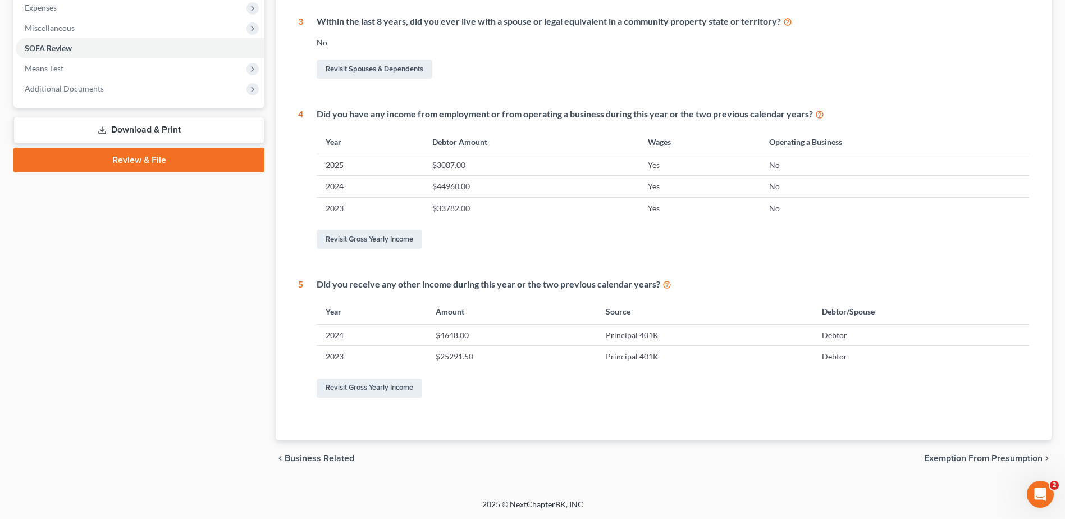
click at [970, 461] on span "Exemption from Presumption" at bounding box center [983, 458] width 118 height 9
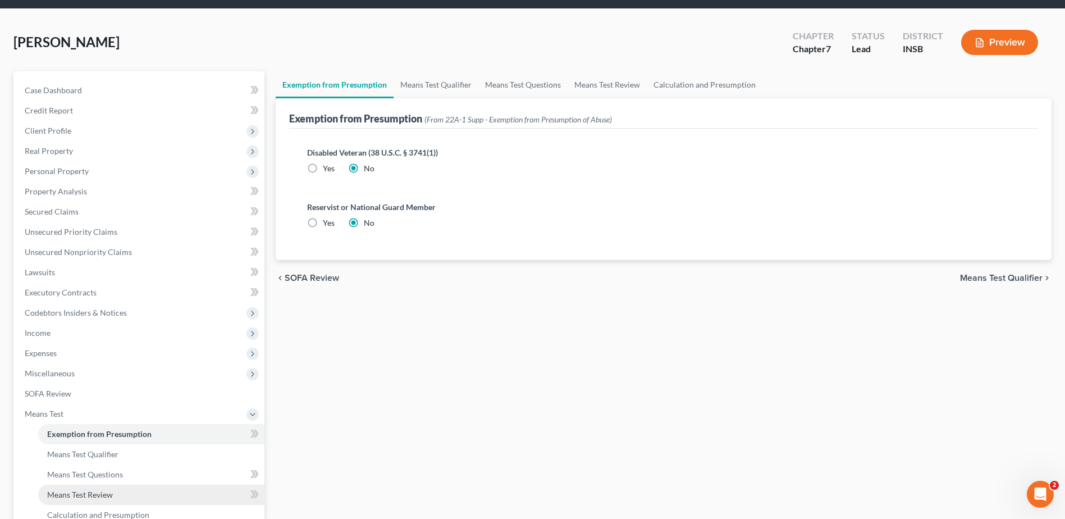
scroll to position [56, 0]
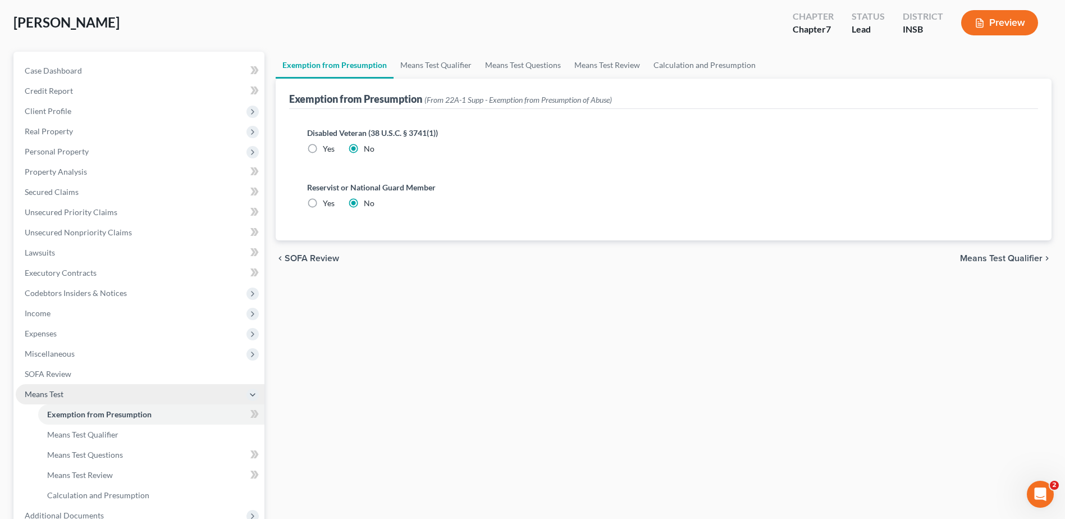
click at [39, 396] on span "Means Test" at bounding box center [44, 394] width 39 height 10
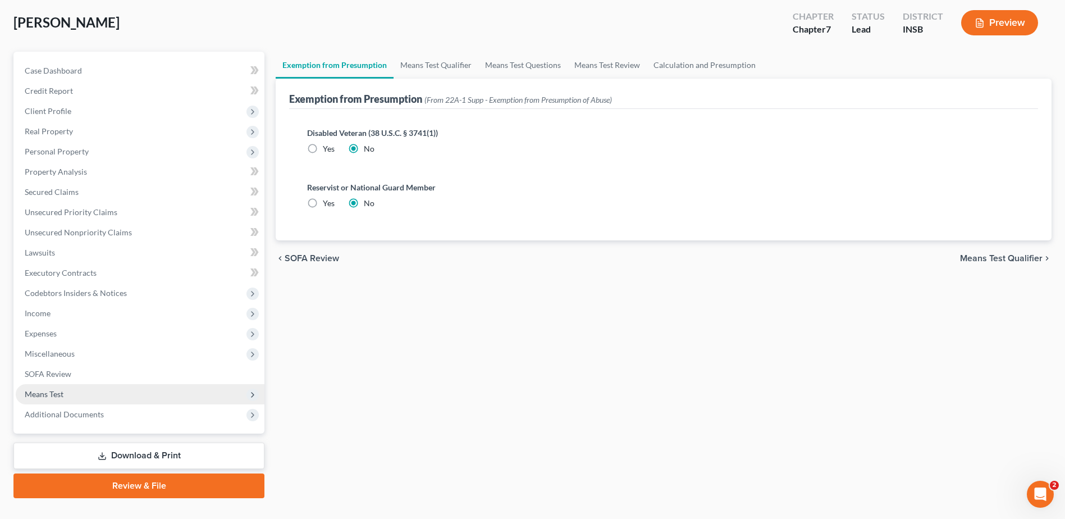
click at [72, 392] on span "Means Test" at bounding box center [140, 394] width 249 height 20
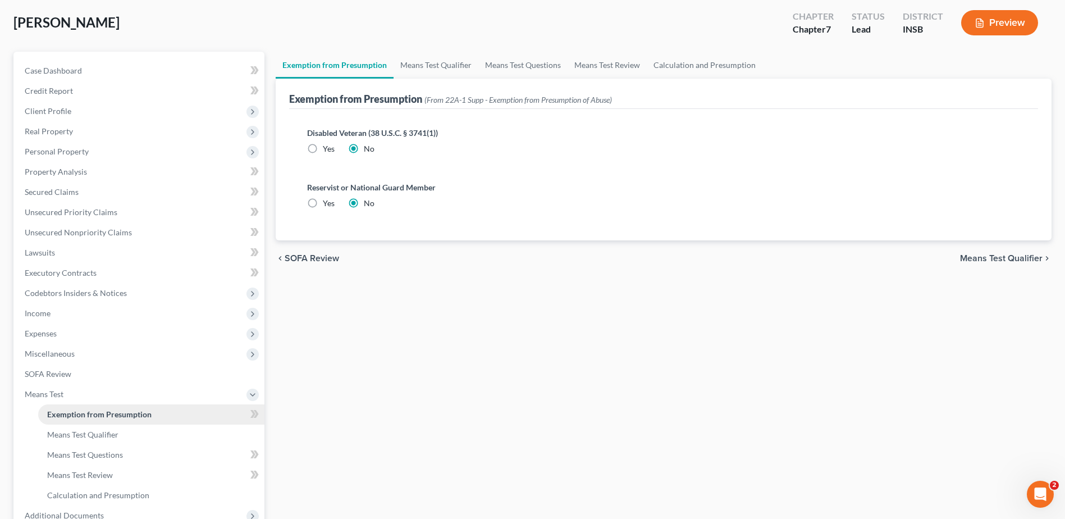
click at [83, 413] on span "Exemption from Presumption" at bounding box center [99, 414] width 104 height 10
click at [105, 434] on span "Means Test Qualifier" at bounding box center [82, 435] width 71 height 10
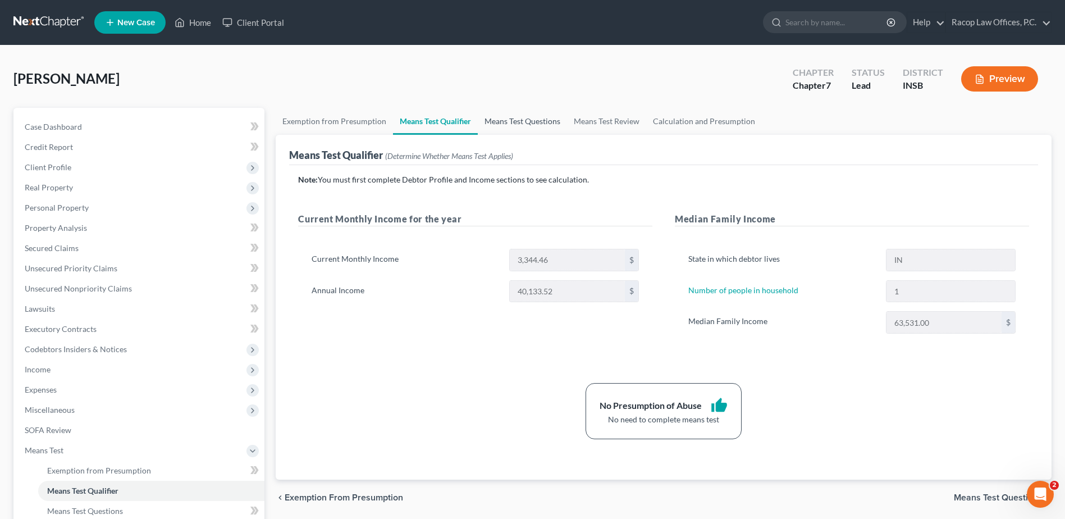
click at [503, 118] on link "Means Test Questions" at bounding box center [522, 121] width 89 height 27
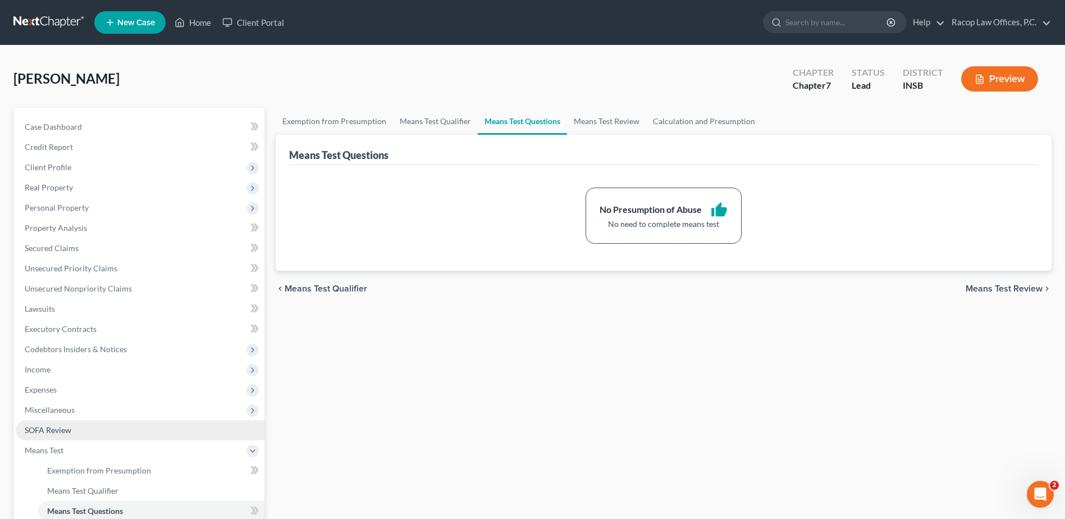
click at [86, 430] on link "SOFA Review" at bounding box center [140, 430] width 249 height 20
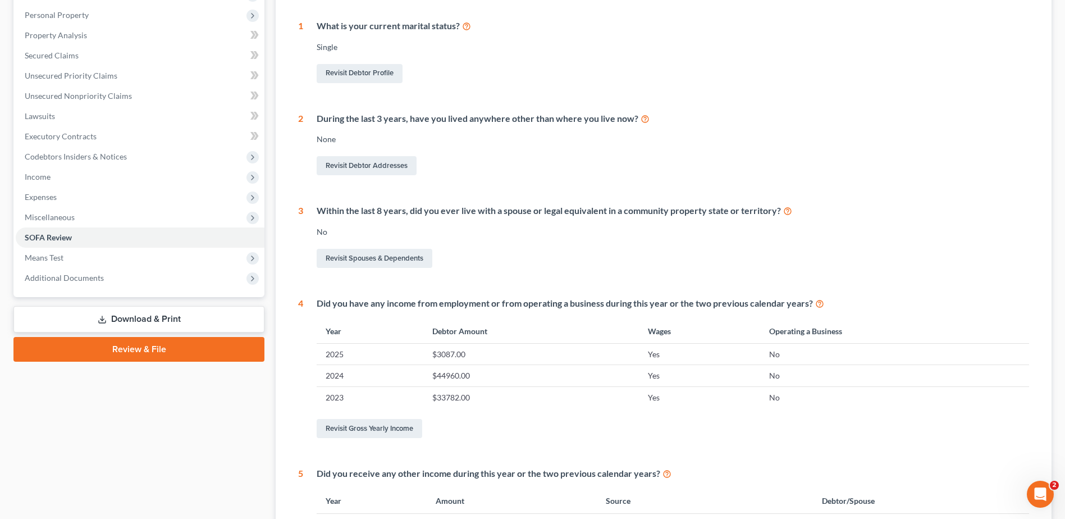
scroll to position [101, 0]
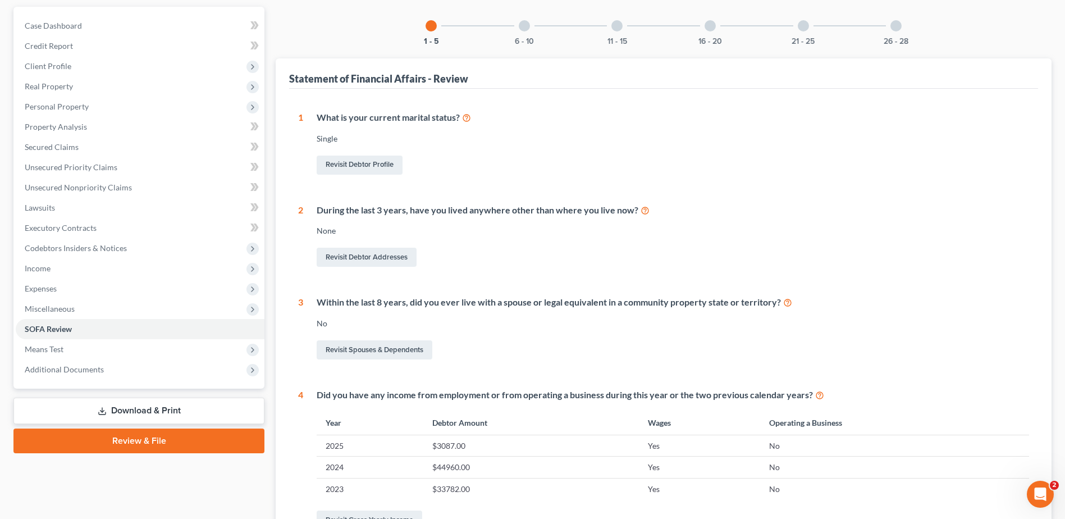
click at [523, 27] on div at bounding box center [524, 25] width 11 height 11
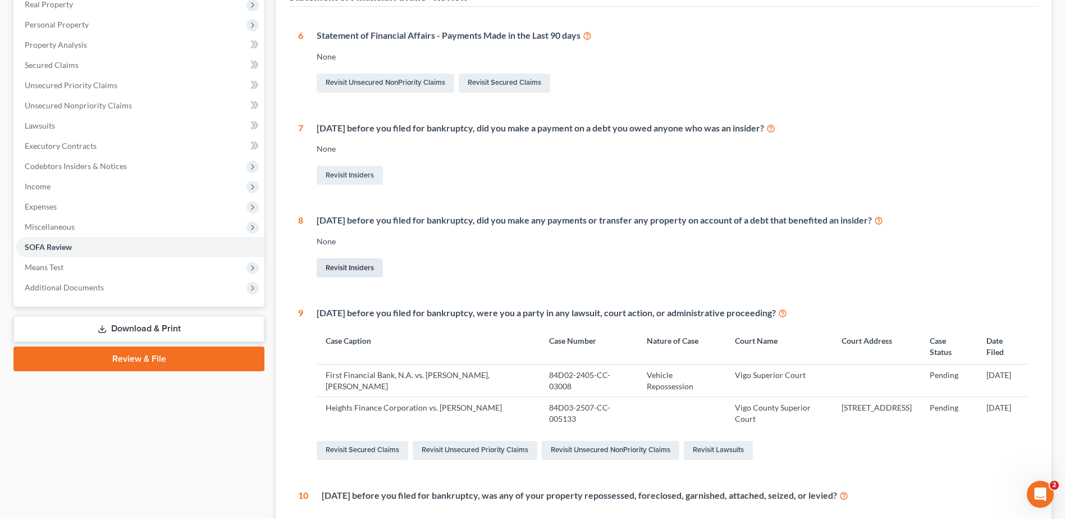
scroll to position [157, 0]
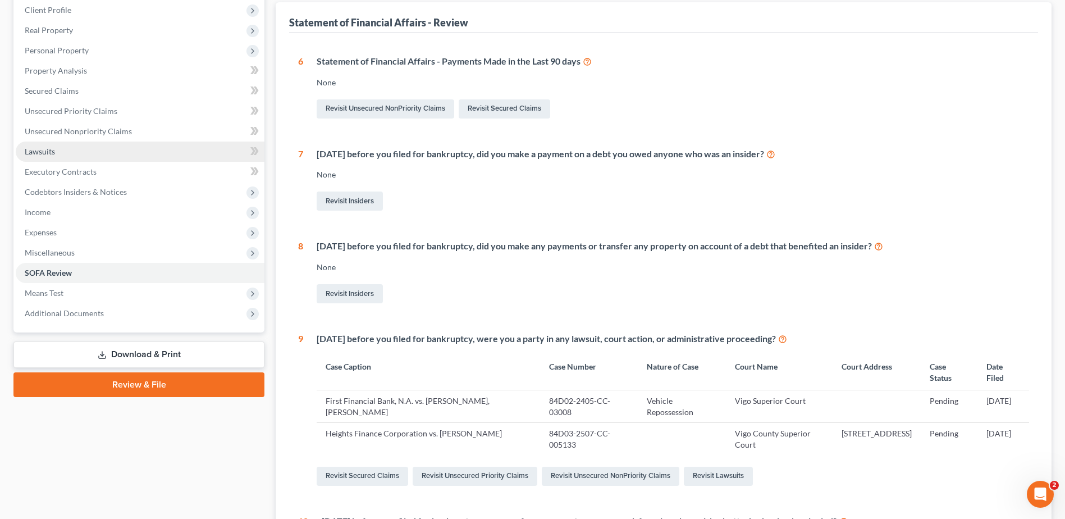
click at [47, 157] on link "Lawsuits" at bounding box center [140, 152] width 249 height 20
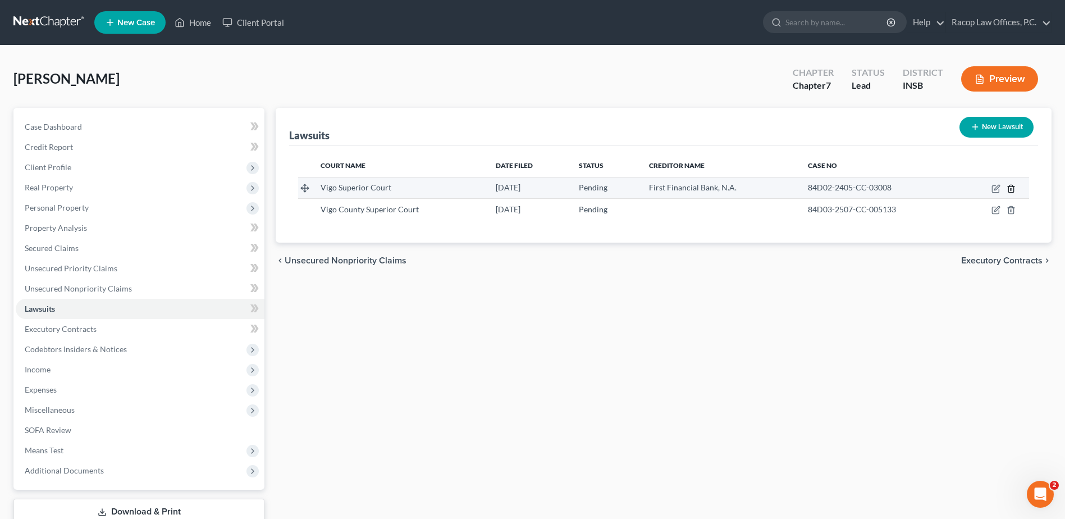
click at [1011, 188] on line "button" at bounding box center [1011, 189] width 0 height 2
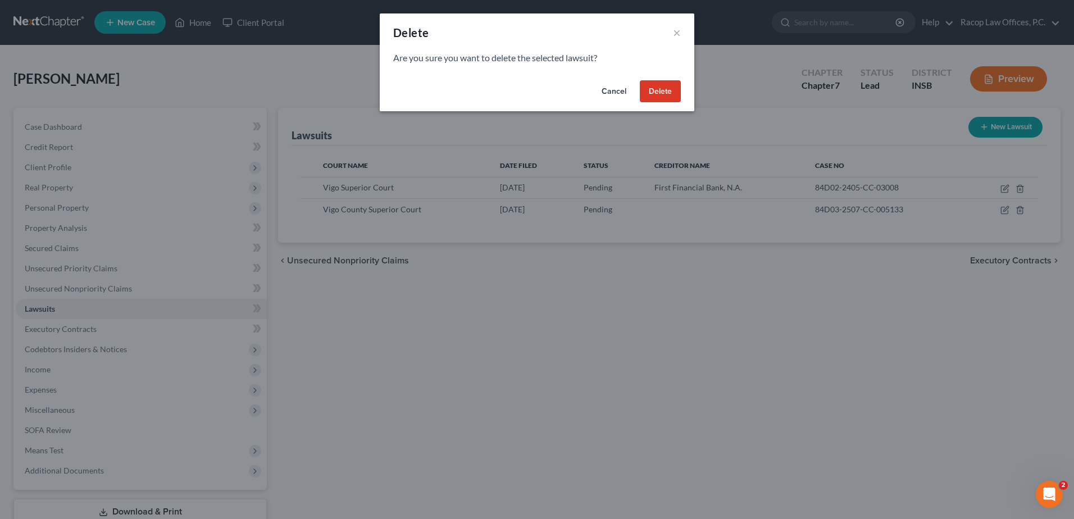
click at [662, 93] on button "Delete" at bounding box center [660, 91] width 41 height 22
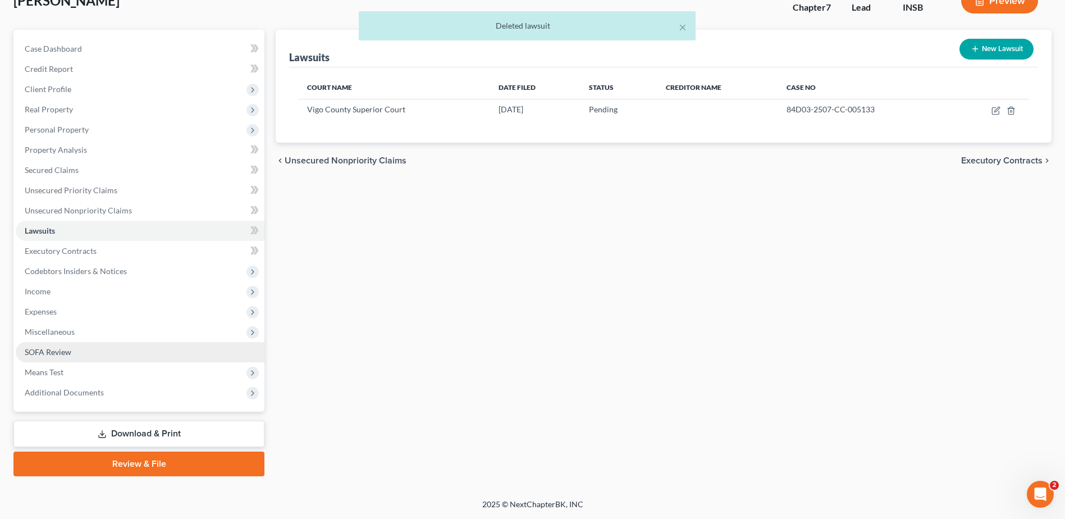
click at [46, 356] on span "SOFA Review" at bounding box center [48, 352] width 47 height 10
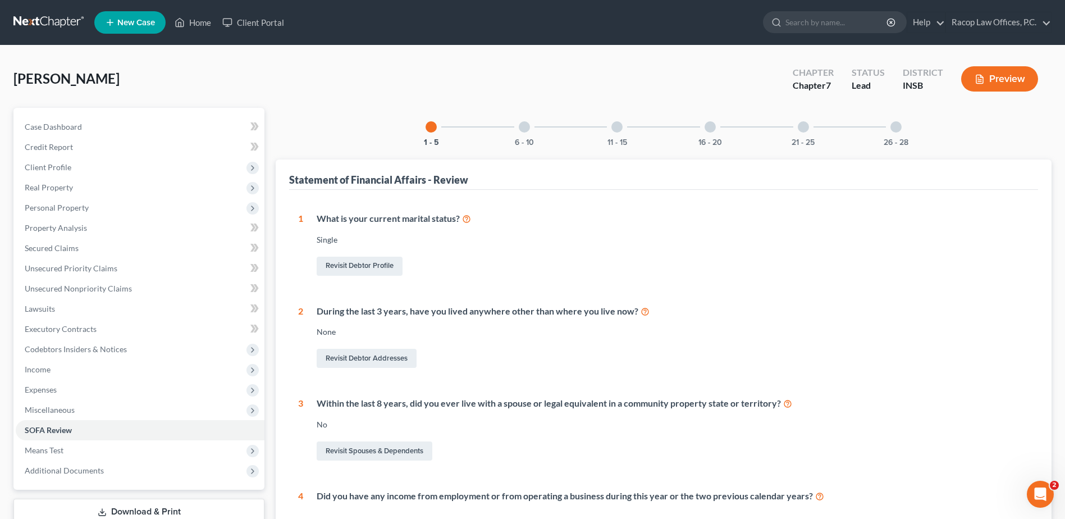
click at [522, 128] on div at bounding box center [524, 126] width 11 height 11
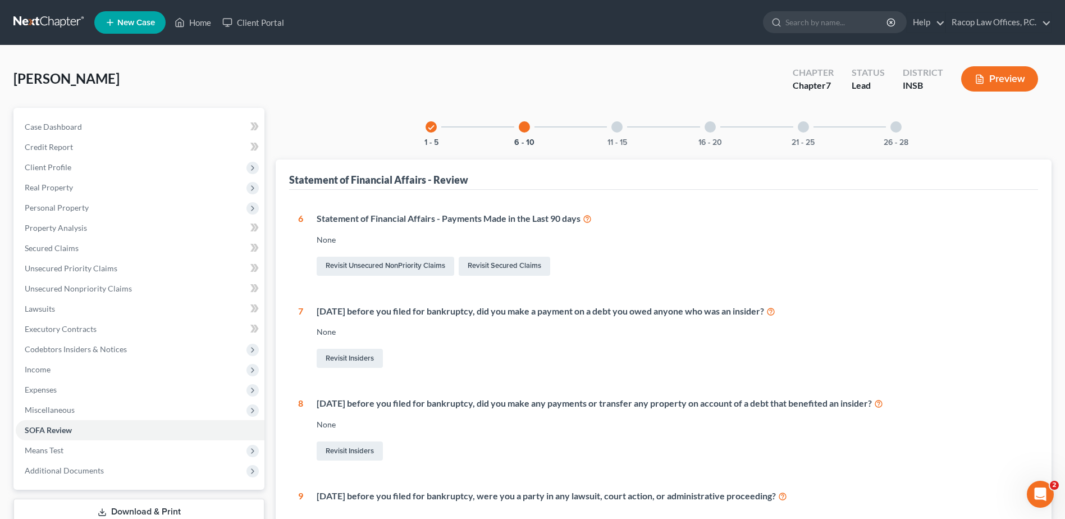
click at [613, 129] on div at bounding box center [617, 126] width 11 height 11
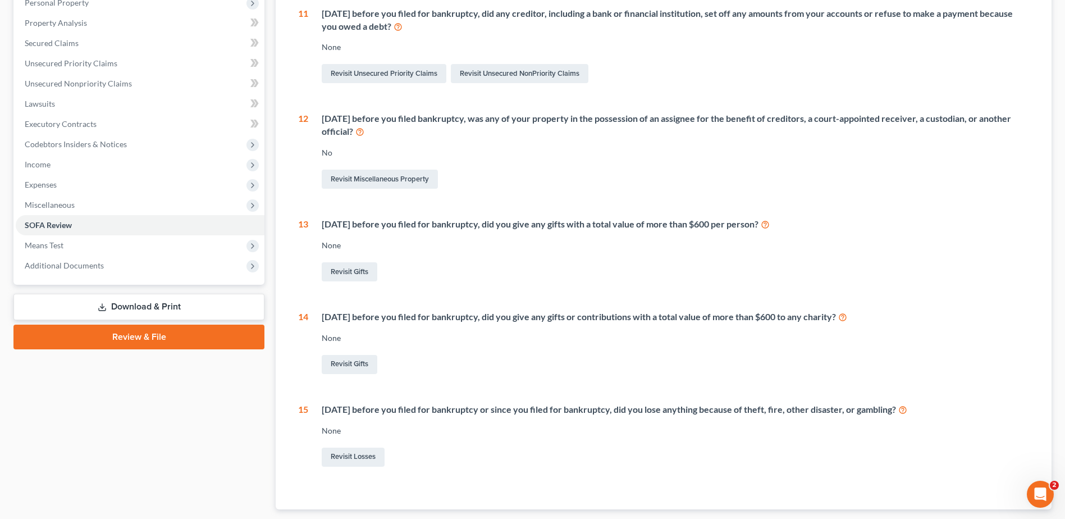
scroll to position [49, 0]
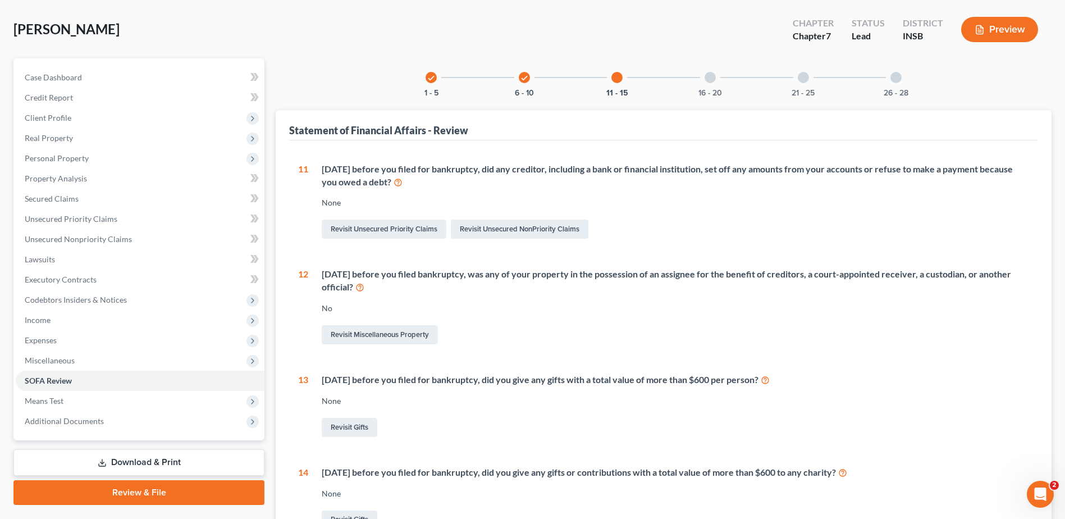
click at [710, 77] on div at bounding box center [710, 77] width 11 height 11
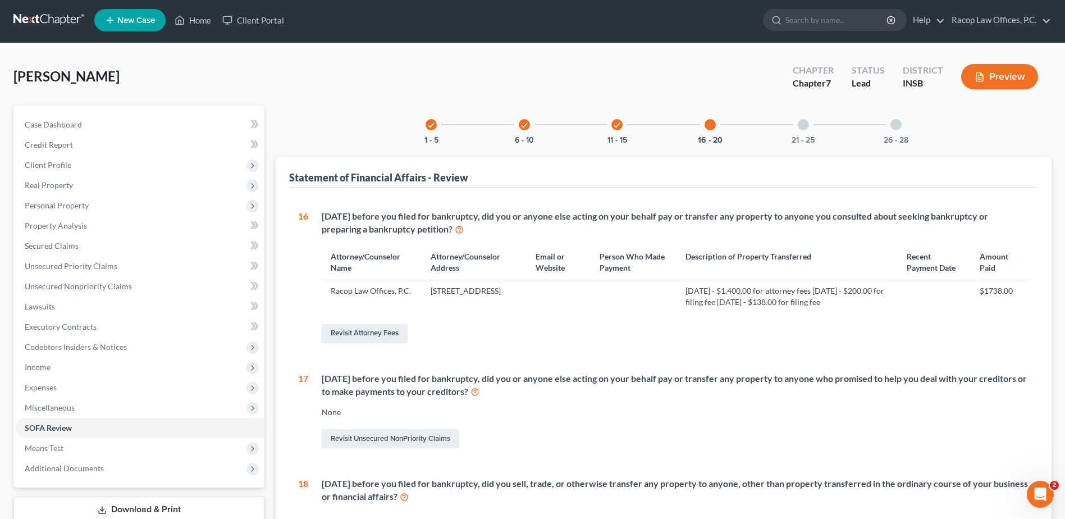
scroll to position [0, 0]
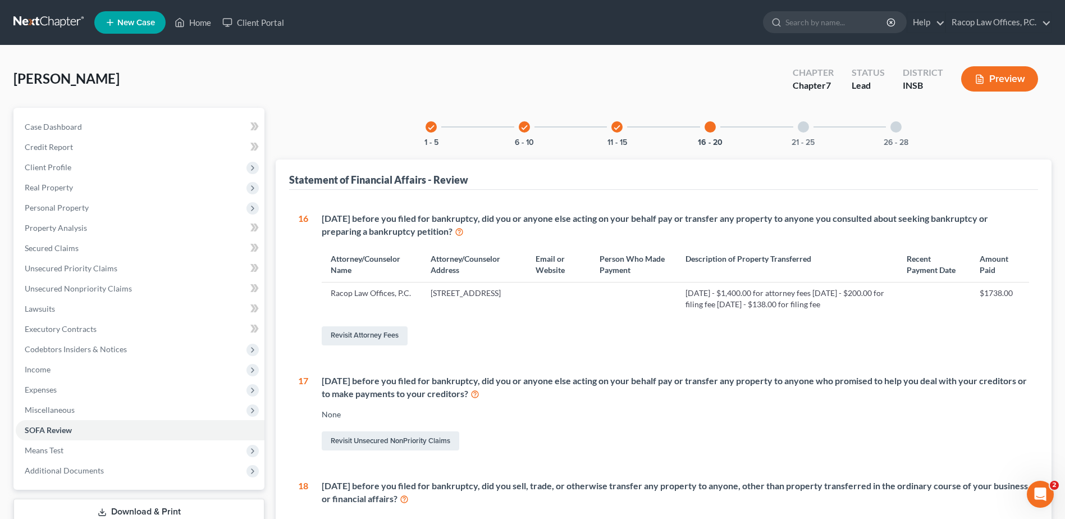
click at [801, 131] on div at bounding box center [803, 126] width 11 height 11
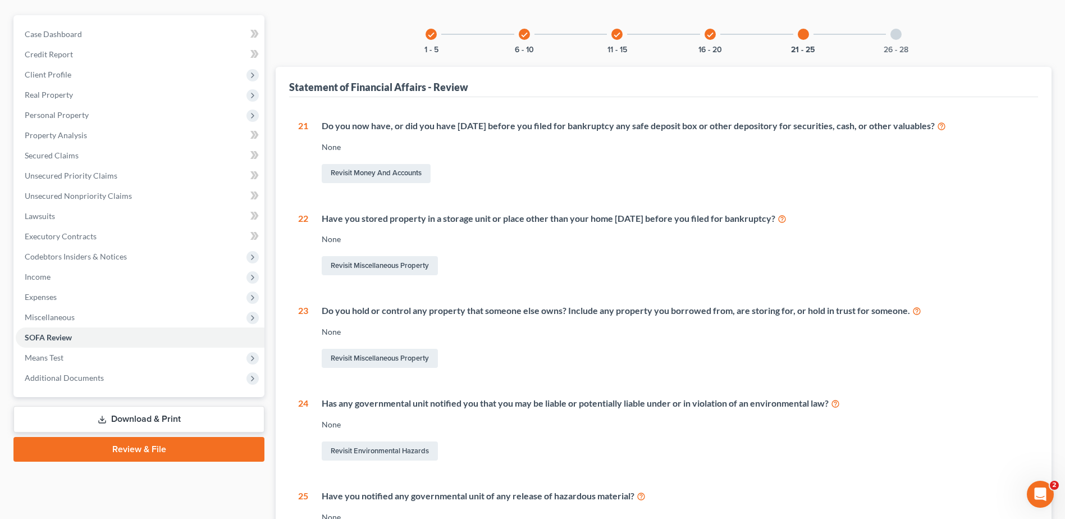
scroll to position [112, 0]
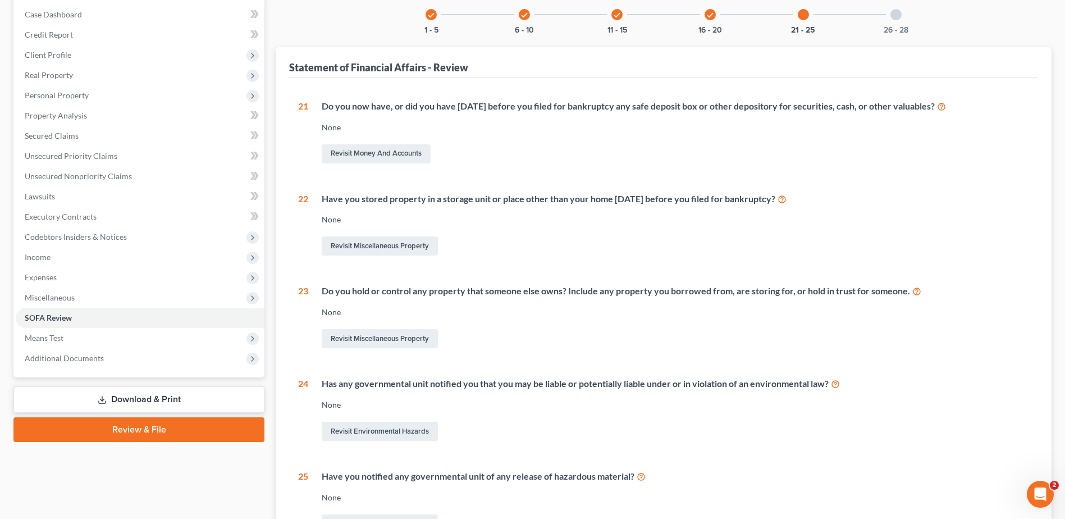
click at [898, 16] on div at bounding box center [896, 14] width 11 height 11
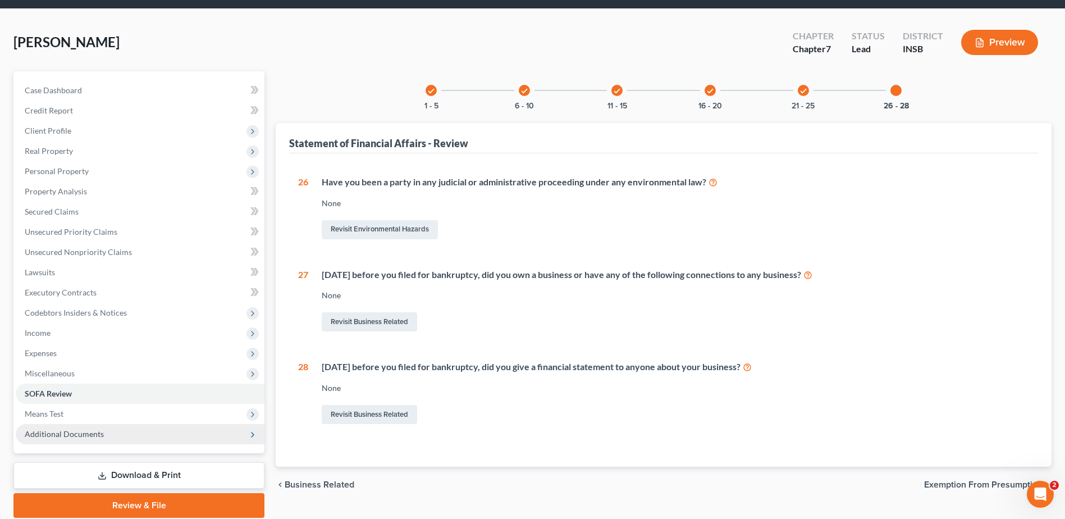
scroll to position [78, 0]
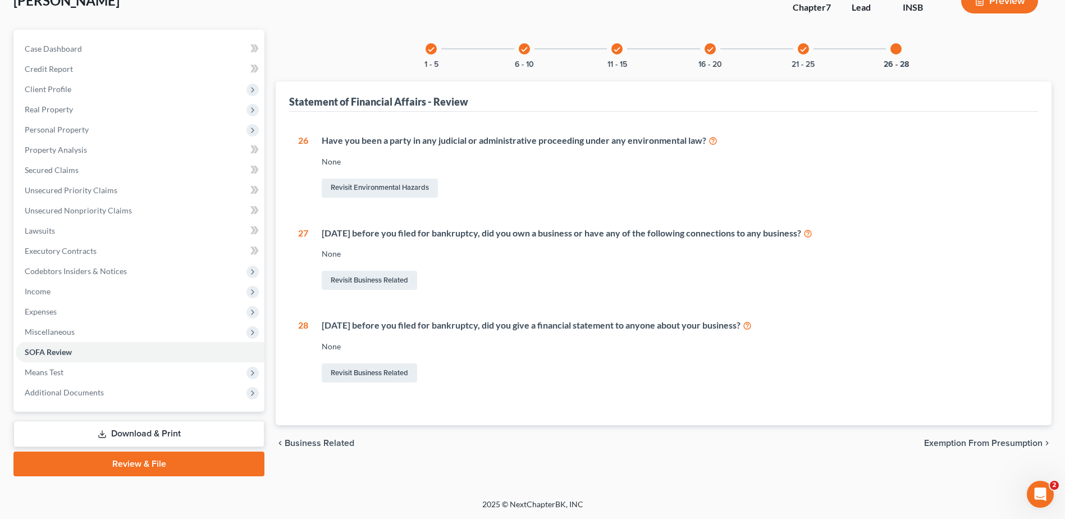
click at [136, 464] on link "Review & File" at bounding box center [138, 463] width 251 height 25
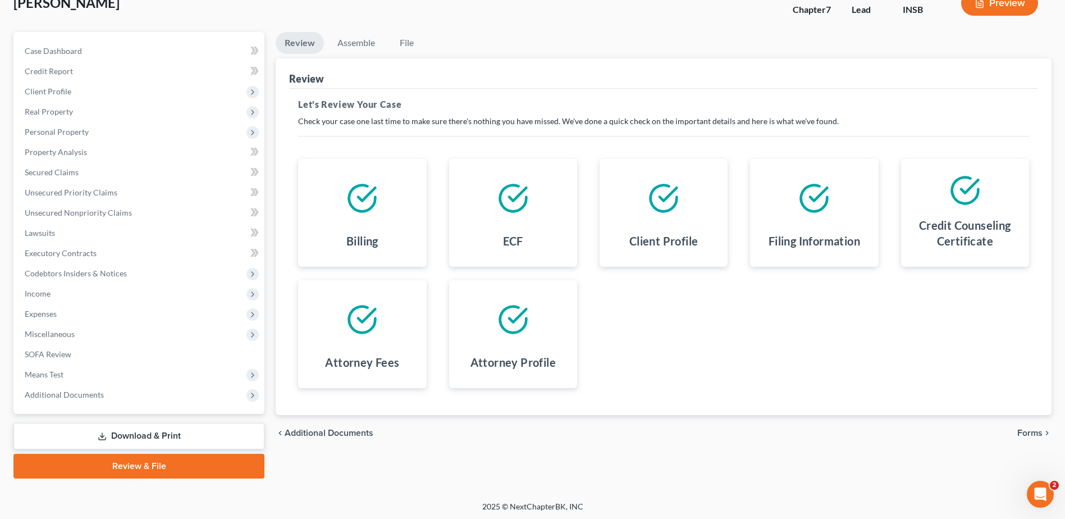
scroll to position [78, 0]
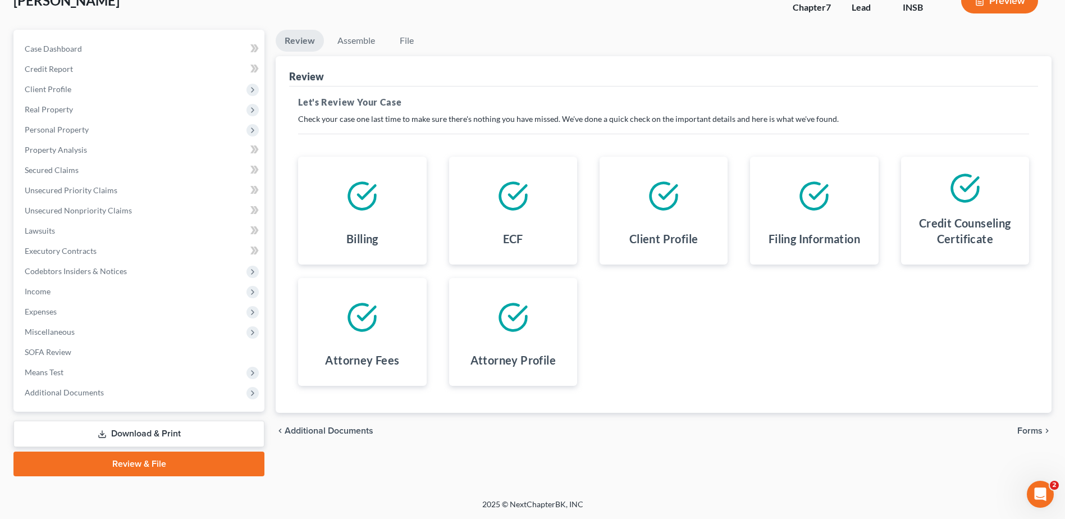
click at [1036, 433] on span "Forms" at bounding box center [1030, 430] width 25 height 9
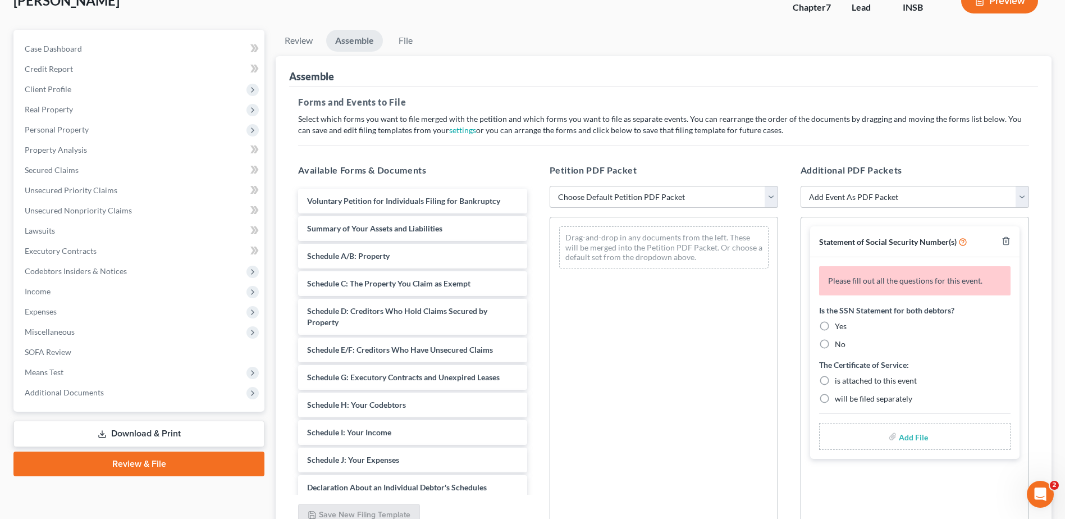
click at [636, 197] on select "Choose Default Petition PDF Packet Emergency Filing (Voluntary Petition and Cre…" at bounding box center [664, 197] width 229 height 22
click at [550, 186] on select "Choose Default Petition PDF Packet Emergency Filing (Voluntary Petition and Cre…" at bounding box center [664, 197] width 229 height 22
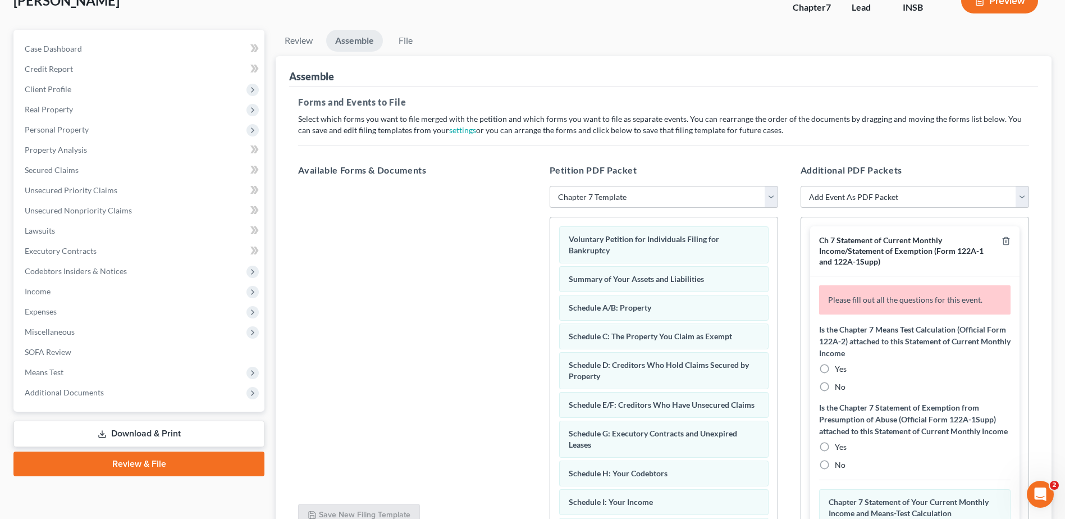
click at [835, 387] on label "No" at bounding box center [840, 386] width 11 height 11
click at [840, 387] on input "No" at bounding box center [843, 384] width 7 height 7
click at [835, 471] on label "No" at bounding box center [840, 464] width 11 height 11
click at [840, 467] on input "No" at bounding box center [843, 462] width 7 height 7
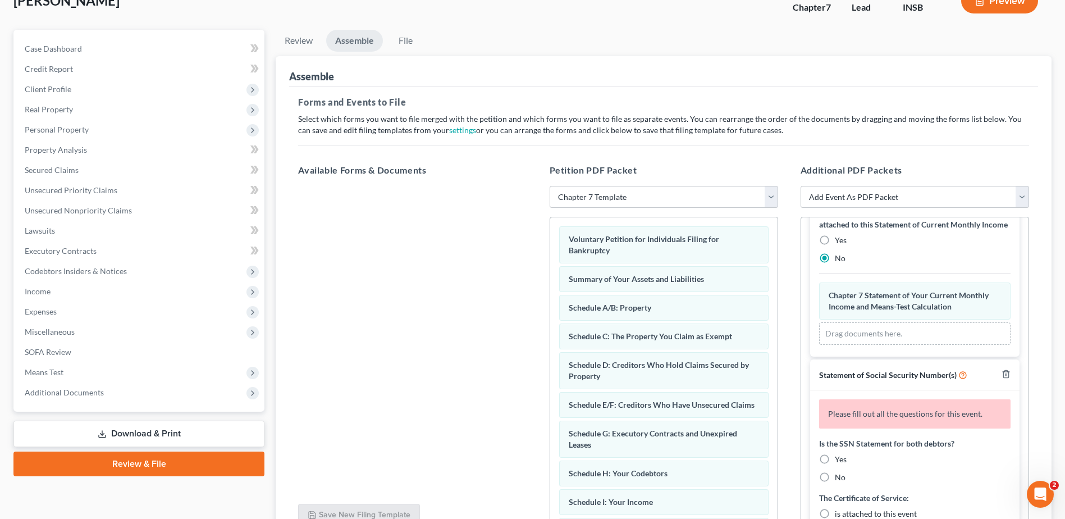
scroll to position [225, 0]
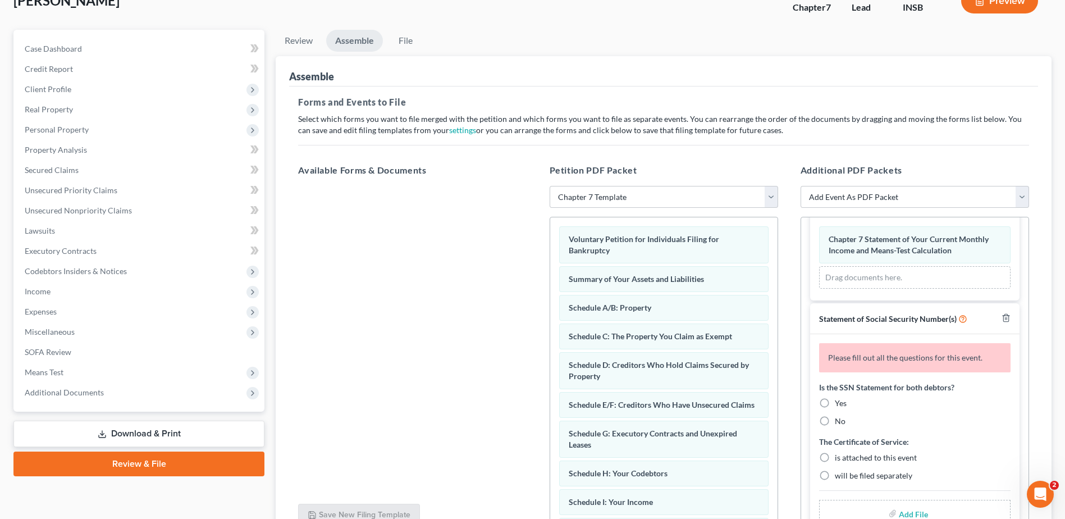
click at [835, 409] on label "Yes" at bounding box center [841, 403] width 12 height 11
click at [840, 405] on input "Yes" at bounding box center [843, 401] width 7 height 7
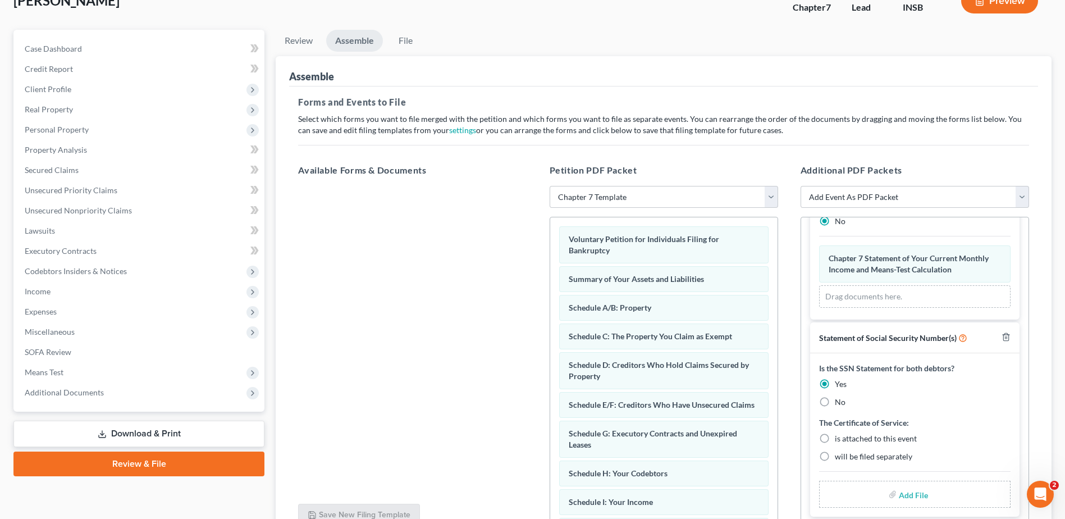
scroll to position [217, 0]
click at [835, 455] on label "will be filed separately" at bounding box center [873, 456] width 77 height 11
click at [840, 455] on input "will be filed separately" at bounding box center [843, 454] width 7 height 7
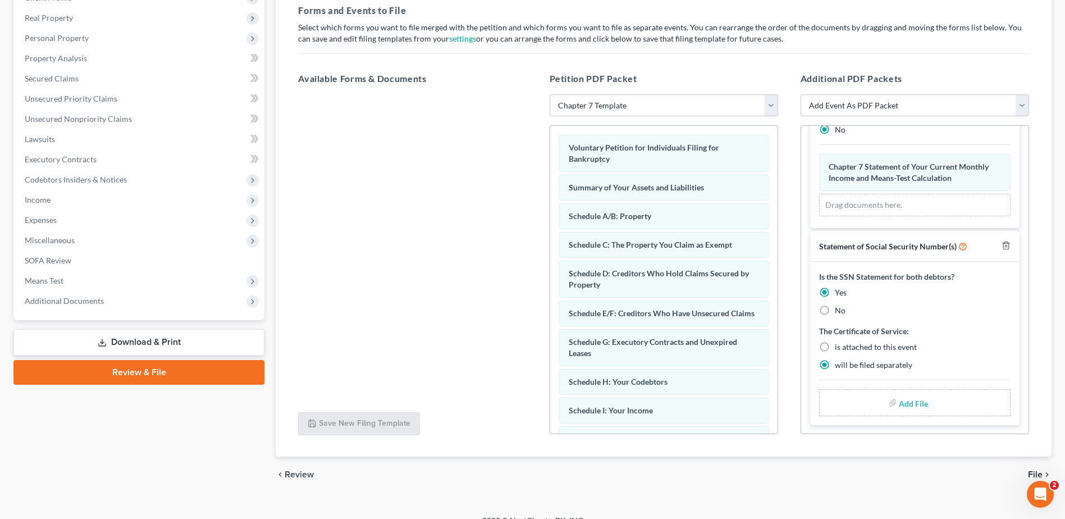
scroll to position [186, 0]
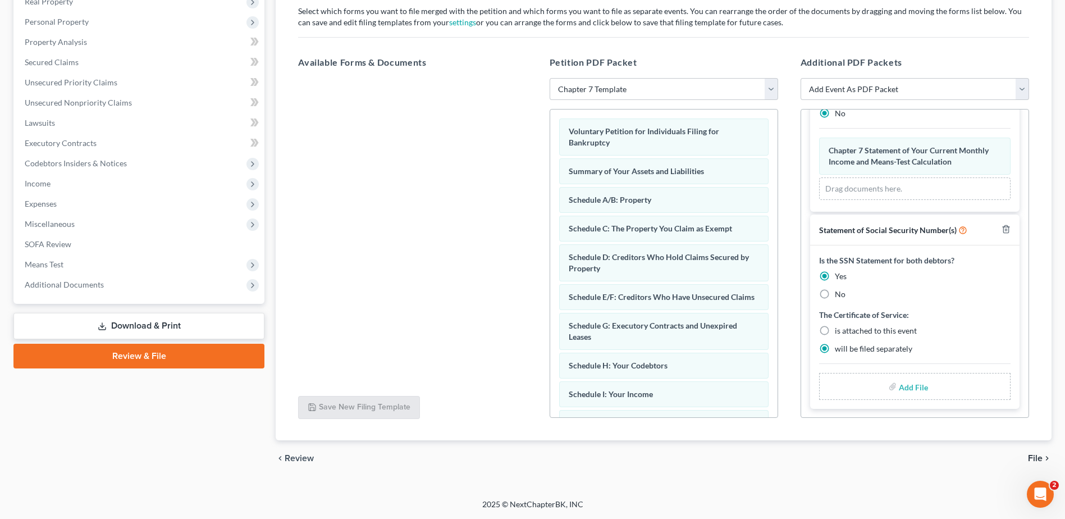
click at [1036, 459] on span "File" at bounding box center [1035, 458] width 15 height 9
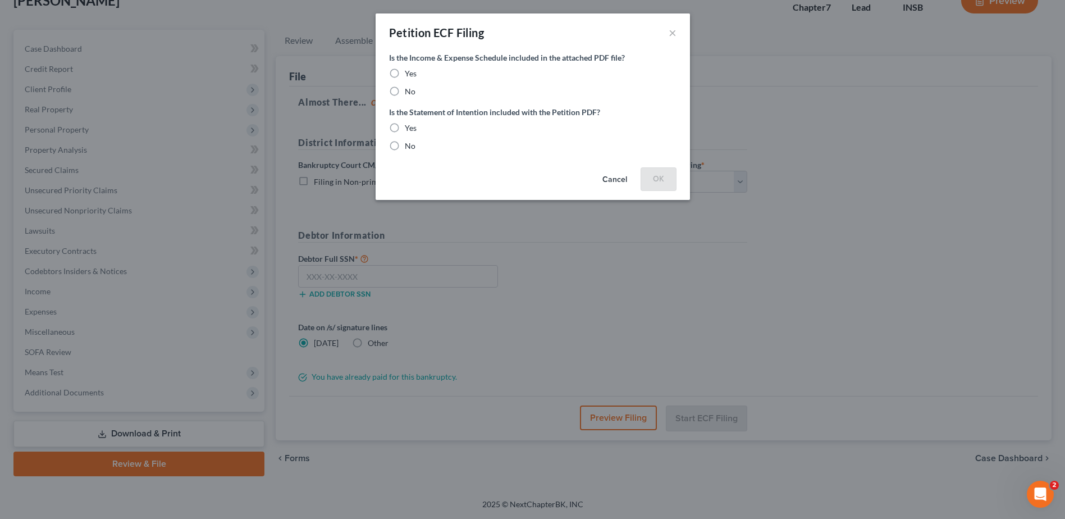
scroll to position [78, 0]
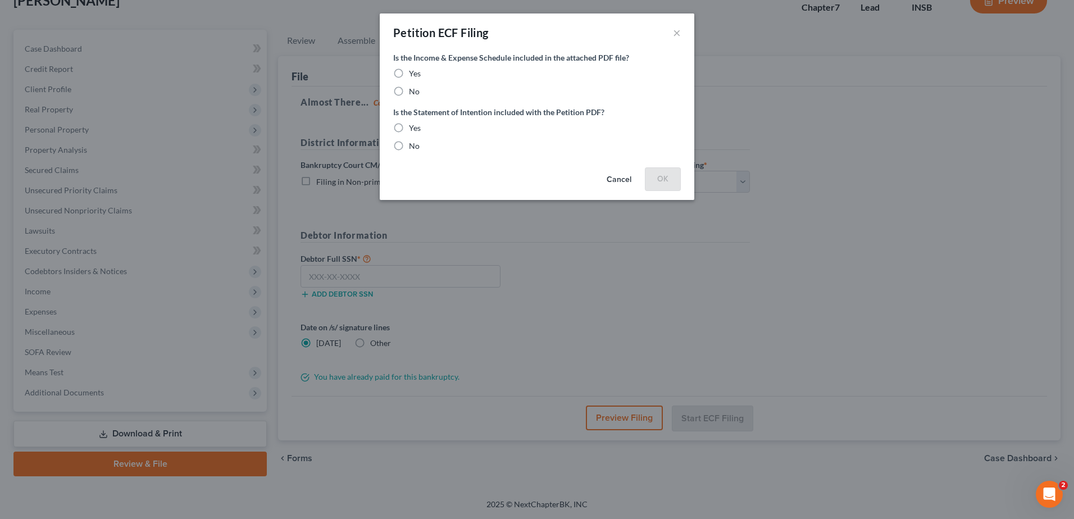
click at [409, 73] on label "Yes" at bounding box center [415, 73] width 12 height 11
click at [413, 73] on input "Yes" at bounding box center [416, 71] width 7 height 7
click at [409, 130] on label "Yes" at bounding box center [415, 127] width 12 height 11
click at [413, 130] on input "Yes" at bounding box center [416, 125] width 7 height 7
click at [651, 179] on button "OK" at bounding box center [663, 178] width 36 height 22
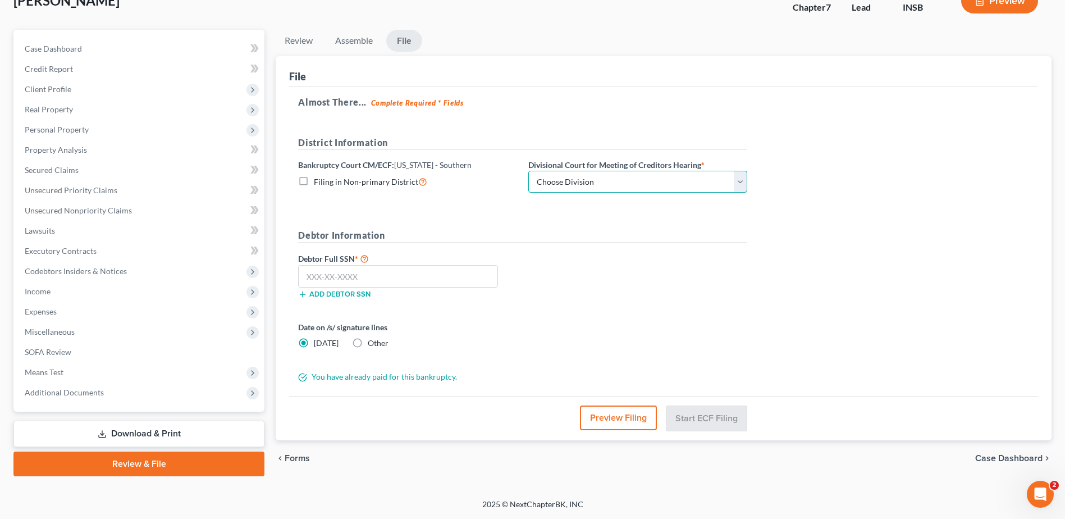
click at [592, 183] on select "Choose Division [GEOGRAPHIC_DATA] [GEOGRAPHIC_DATA] [GEOGRAPHIC_DATA] [GEOGRAPH…" at bounding box center [637, 182] width 219 height 22
click at [528, 171] on select "Choose Division [GEOGRAPHIC_DATA] [GEOGRAPHIC_DATA] [GEOGRAPHIC_DATA] [GEOGRAPH…" at bounding box center [637, 182] width 219 height 22
click at [309, 273] on input "text" at bounding box center [398, 276] width 200 height 22
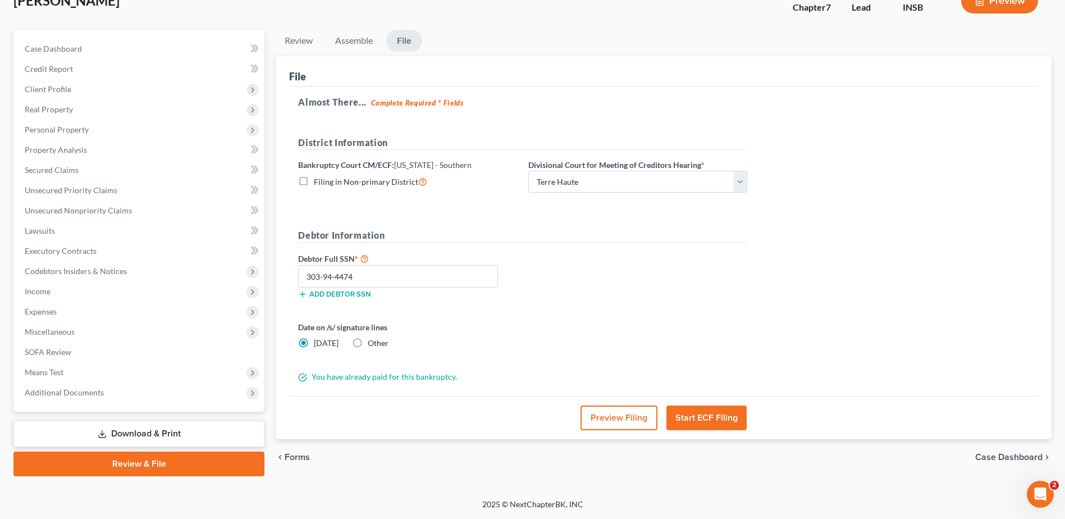
click at [706, 418] on button "Start ECF Filing" at bounding box center [707, 417] width 80 height 25
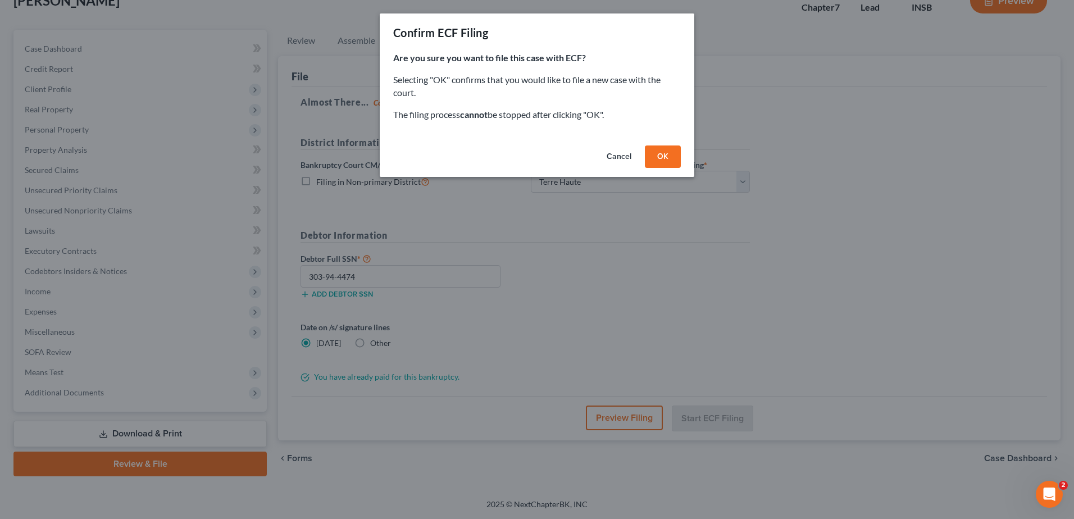
click at [665, 158] on button "OK" at bounding box center [663, 156] width 36 height 22
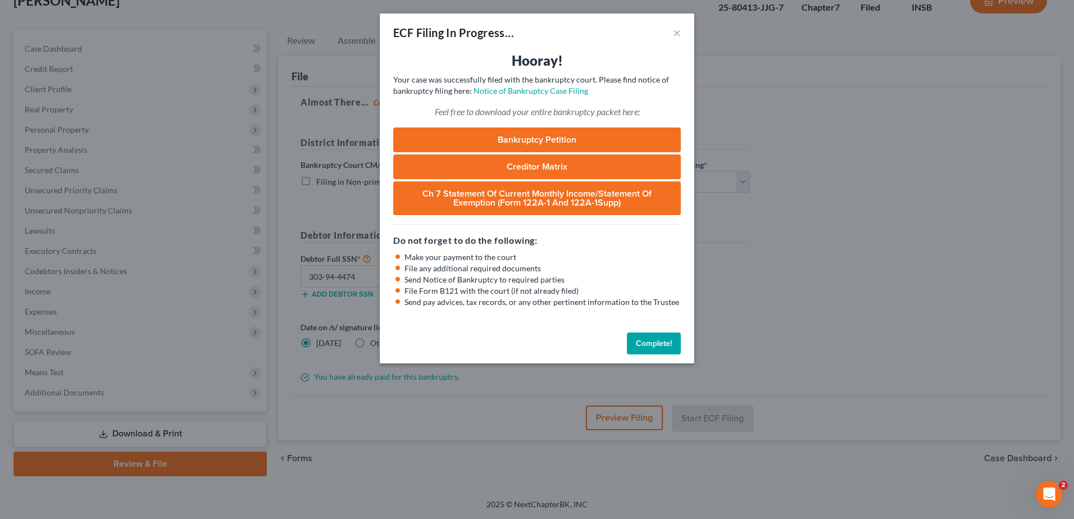
click at [434, 56] on h3 "Hooray!" at bounding box center [537, 61] width 288 height 18
click at [651, 343] on button "Complete!" at bounding box center [654, 343] width 54 height 22
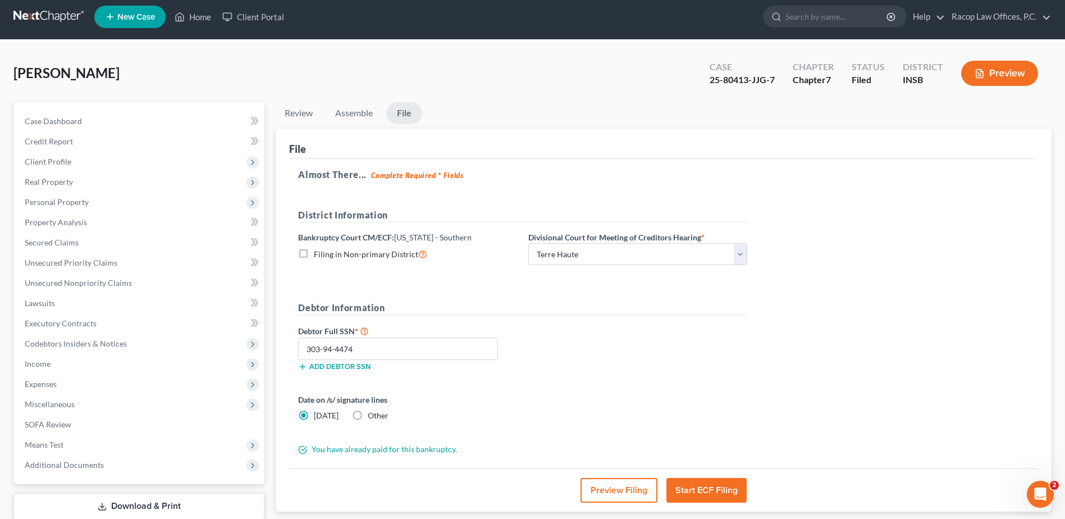
scroll to position [0, 0]
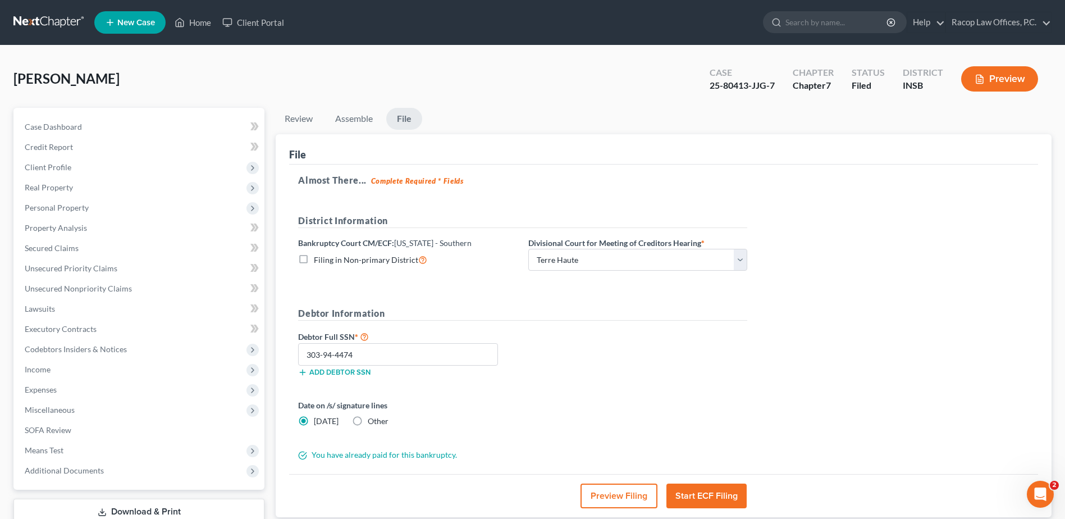
click at [40, 22] on link at bounding box center [49, 22] width 72 height 20
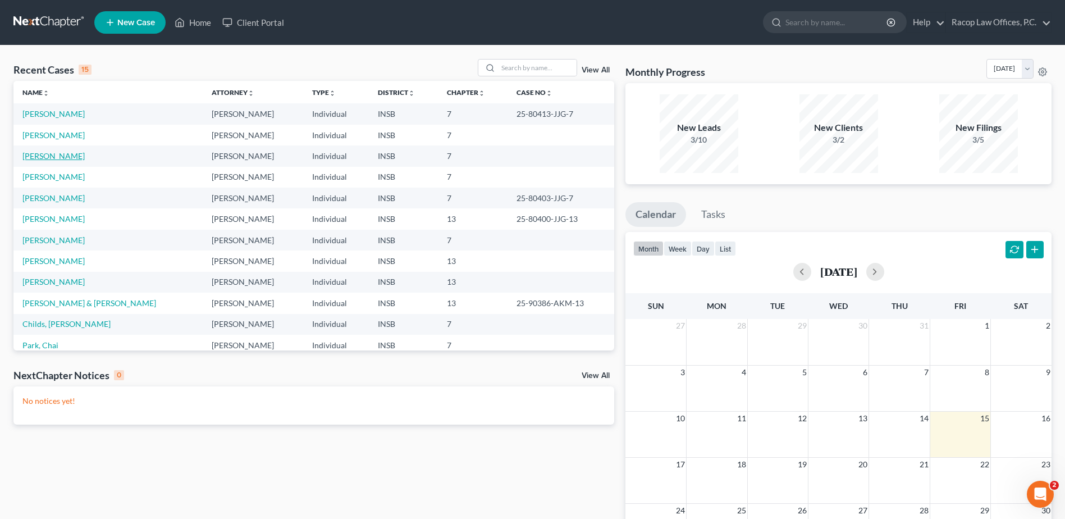
click at [56, 157] on link "[PERSON_NAME]" at bounding box center [53, 156] width 62 height 10
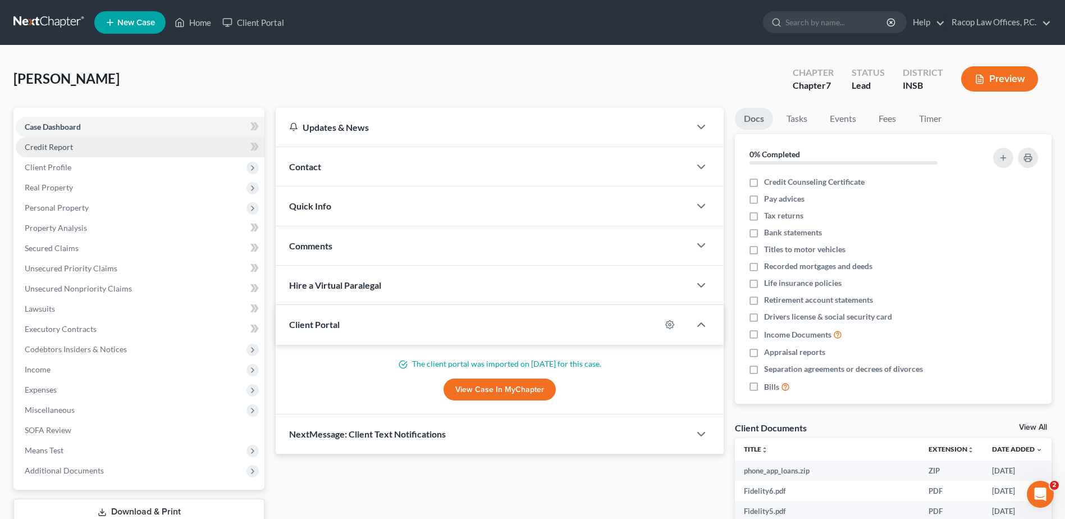
click at [92, 150] on link "Credit Report" at bounding box center [140, 147] width 249 height 20
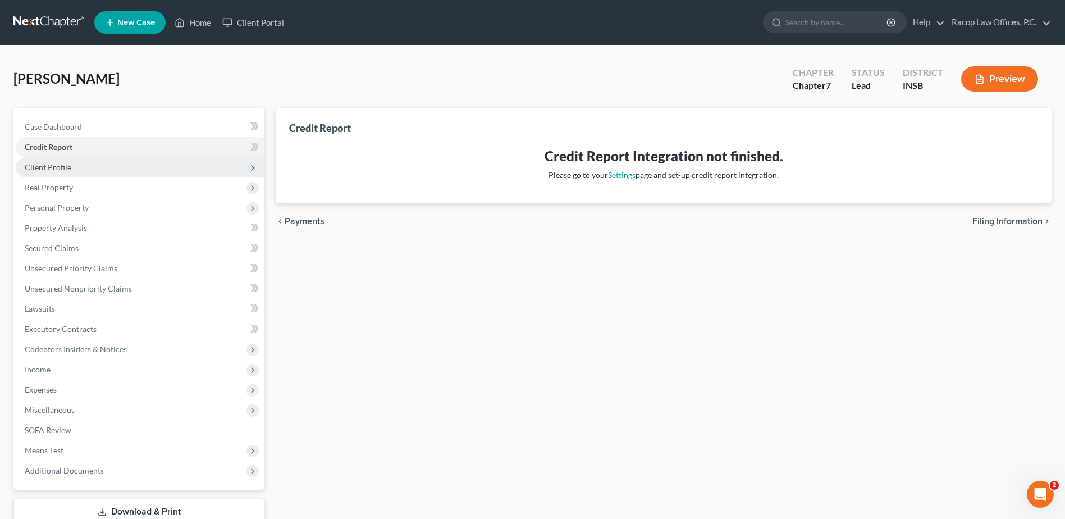
click at [59, 165] on span "Client Profile" at bounding box center [48, 167] width 47 height 10
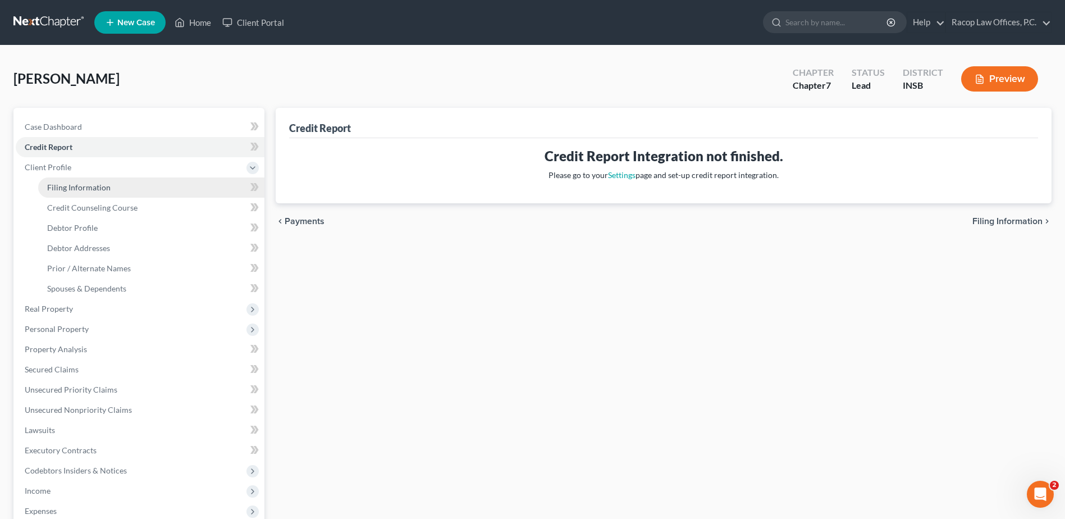
click at [104, 187] on span "Filing Information" at bounding box center [78, 188] width 63 height 10
select select "1"
select select "0"
select select "15"
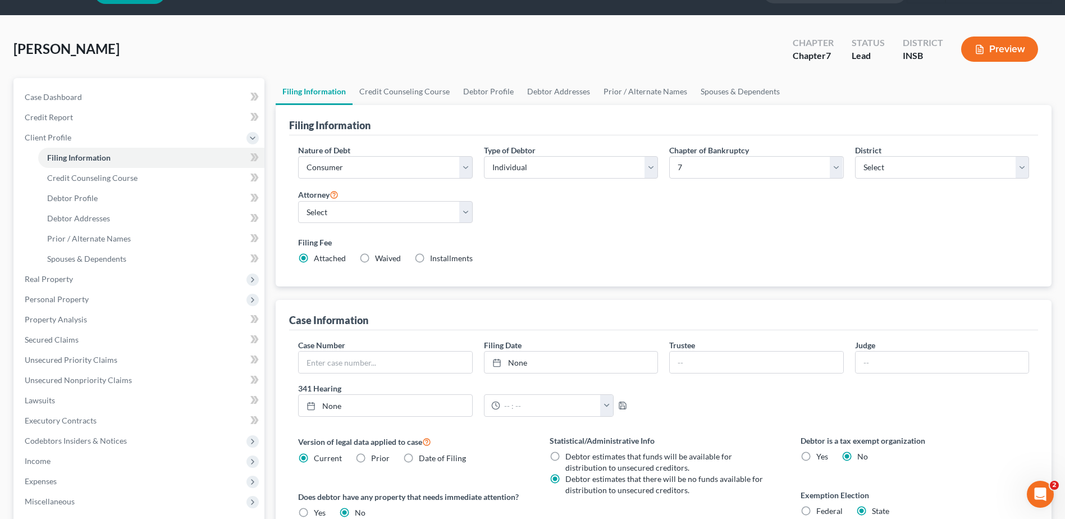
scroll to position [56, 0]
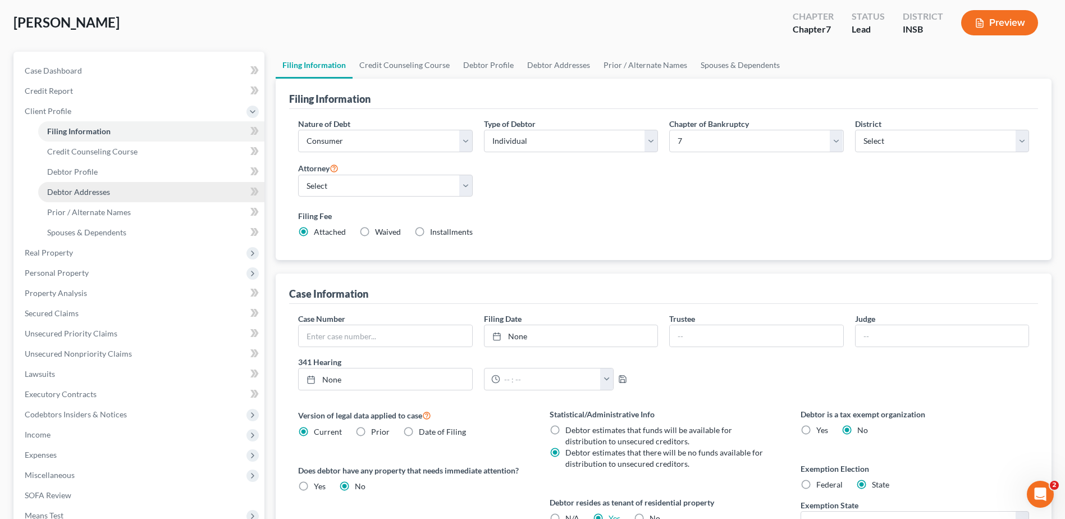
click at [95, 190] on span "Debtor Addresses" at bounding box center [78, 192] width 63 height 10
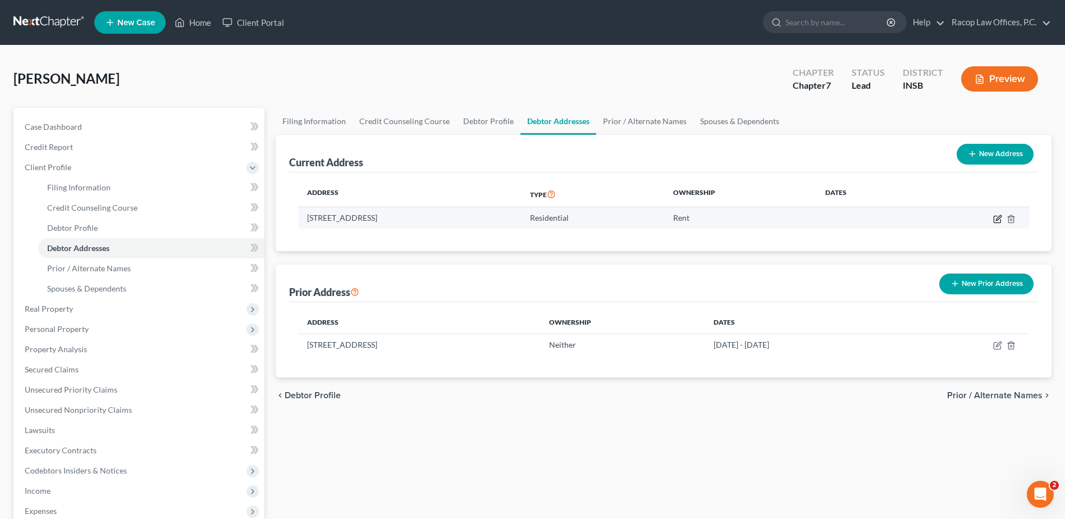
click at [998, 216] on icon "button" at bounding box center [997, 219] width 9 height 9
select select "15"
select select "83"
select select "0"
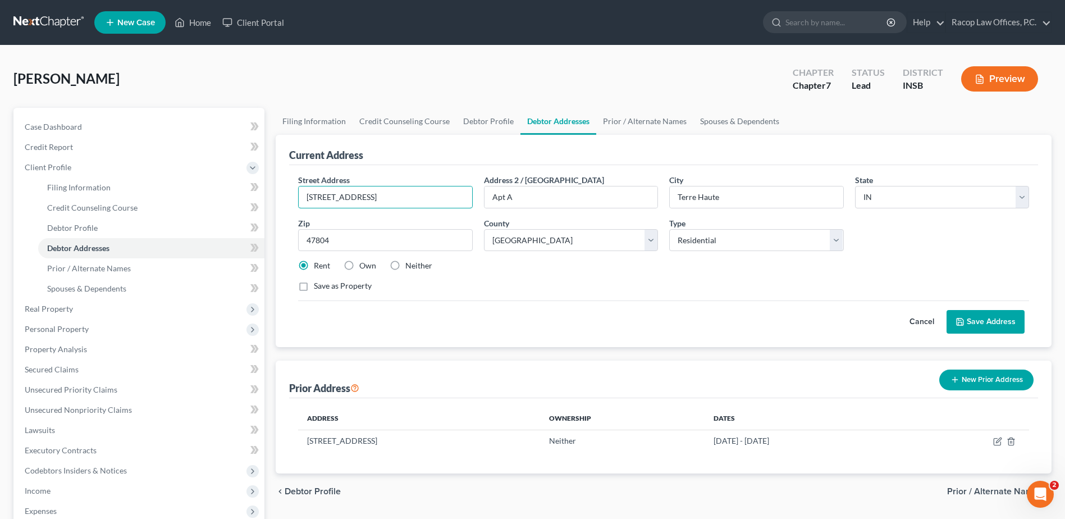
drag, startPoint x: 389, startPoint y: 197, endPoint x: 277, endPoint y: 205, distance: 112.6
click at [277, 205] on div "Current Address Street Address * [STREET_ADDRESS] * [GEOGRAPHIC_DATA] * State […" at bounding box center [664, 241] width 776 height 212
type input "[STREET_ADDRESS]"
type input "Camby"
type input "46113"
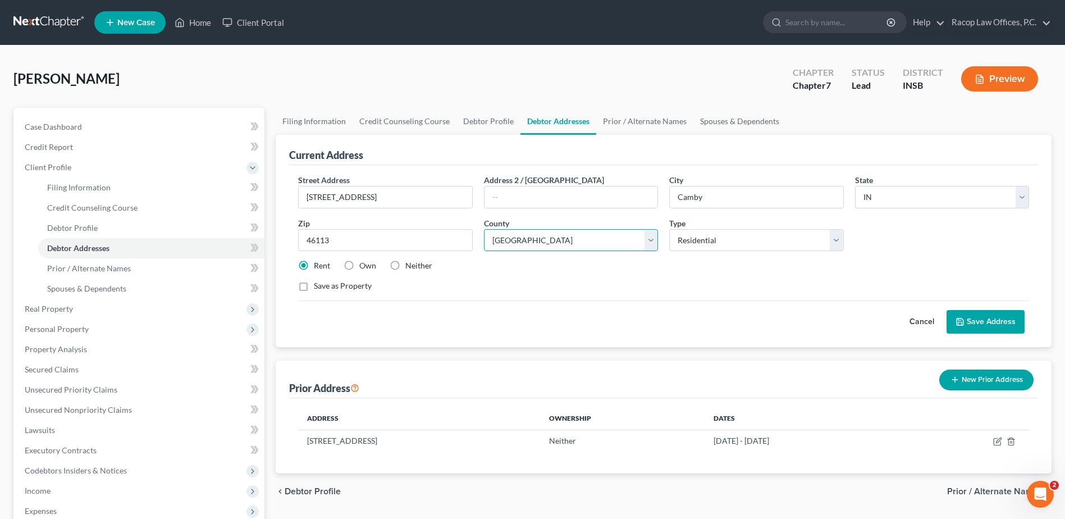
click at [575, 233] on select "County [GEOGRAPHIC_DATA] [GEOGRAPHIC_DATA] [GEOGRAPHIC_DATA] [GEOGRAPHIC_DATA] …" at bounding box center [571, 240] width 174 height 22
select select "48"
click at [484, 229] on select "County [GEOGRAPHIC_DATA] [GEOGRAPHIC_DATA] [GEOGRAPHIC_DATA] [GEOGRAPHIC_DATA] …" at bounding box center [571, 240] width 174 height 22
click at [972, 321] on button "Save Address" at bounding box center [986, 322] width 78 height 24
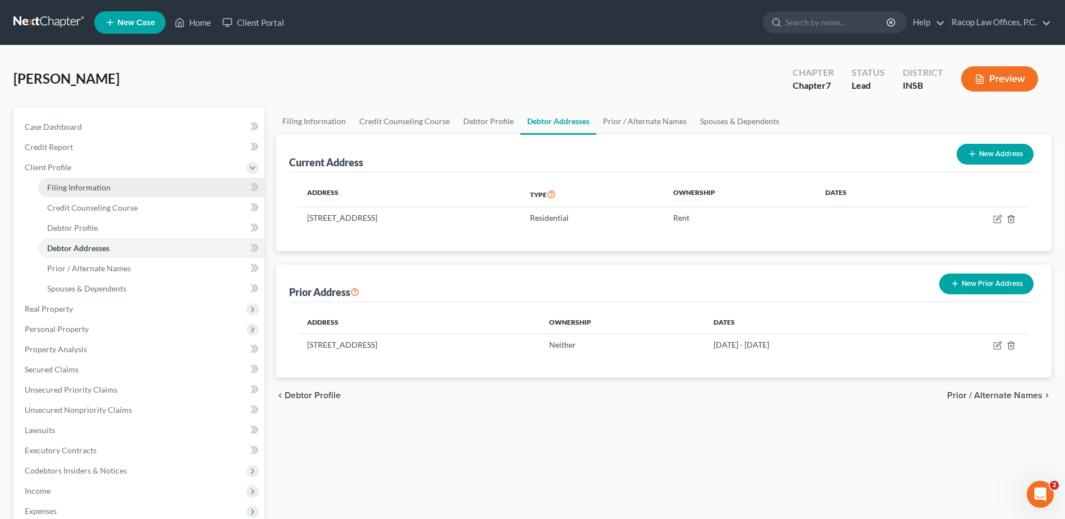
click at [57, 184] on span "Filing Information" at bounding box center [78, 188] width 63 height 10
select select "1"
select select "0"
select select "28"
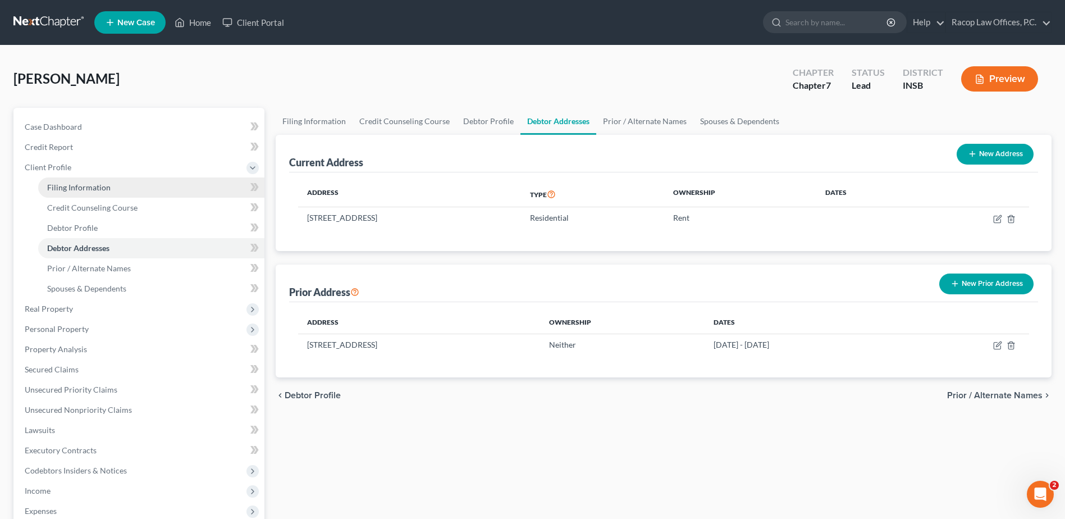
select select "0"
select select "15"
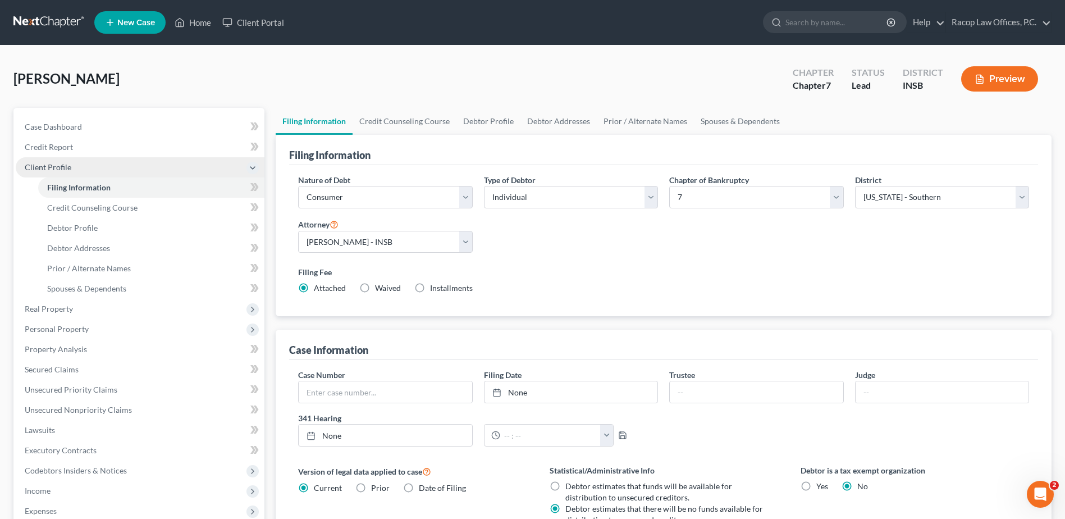
click at [72, 168] on span "Client Profile" at bounding box center [140, 167] width 249 height 20
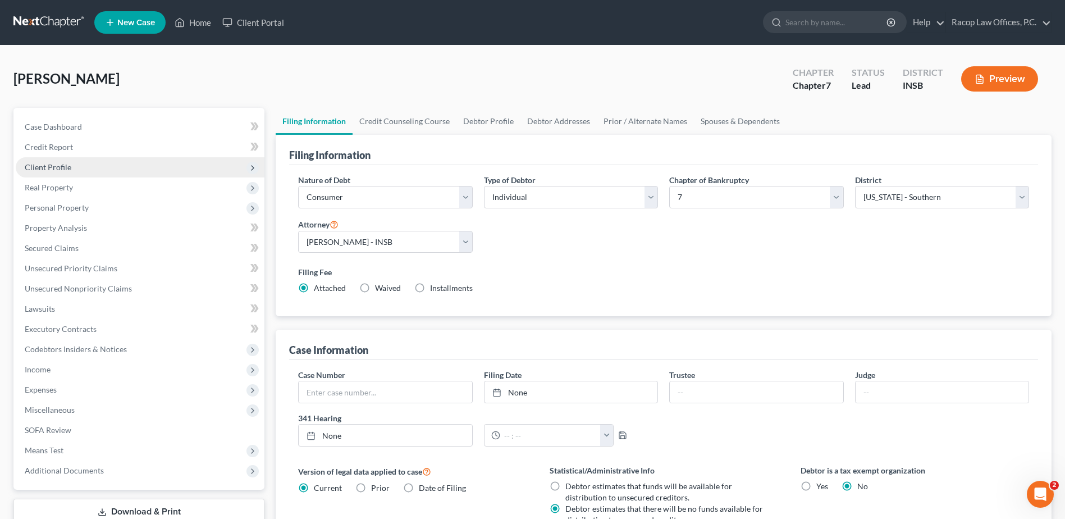
click at [54, 170] on span "Client Profile" at bounding box center [48, 167] width 47 height 10
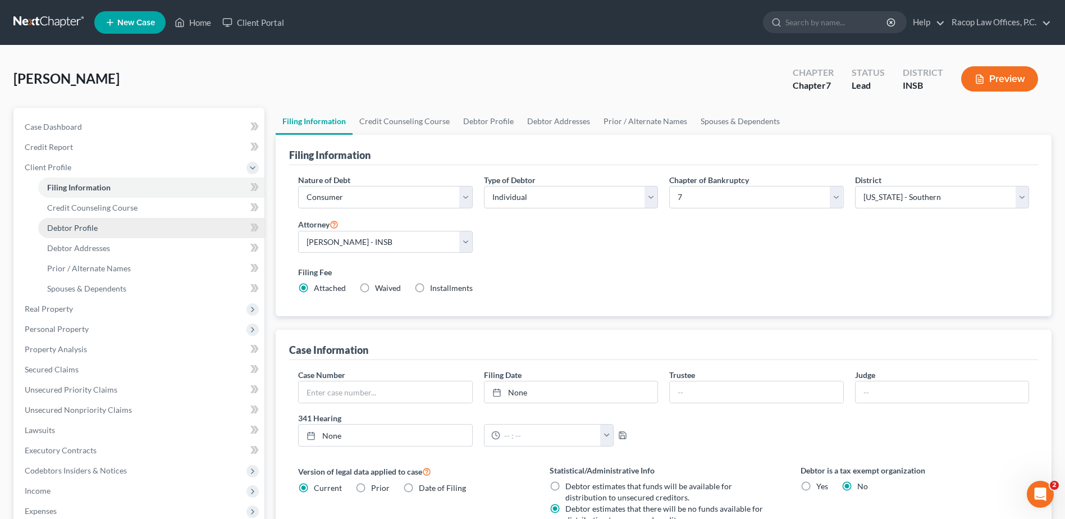
click at [72, 232] on link "Debtor Profile" at bounding box center [151, 228] width 226 height 20
select select "0"
select select "1"
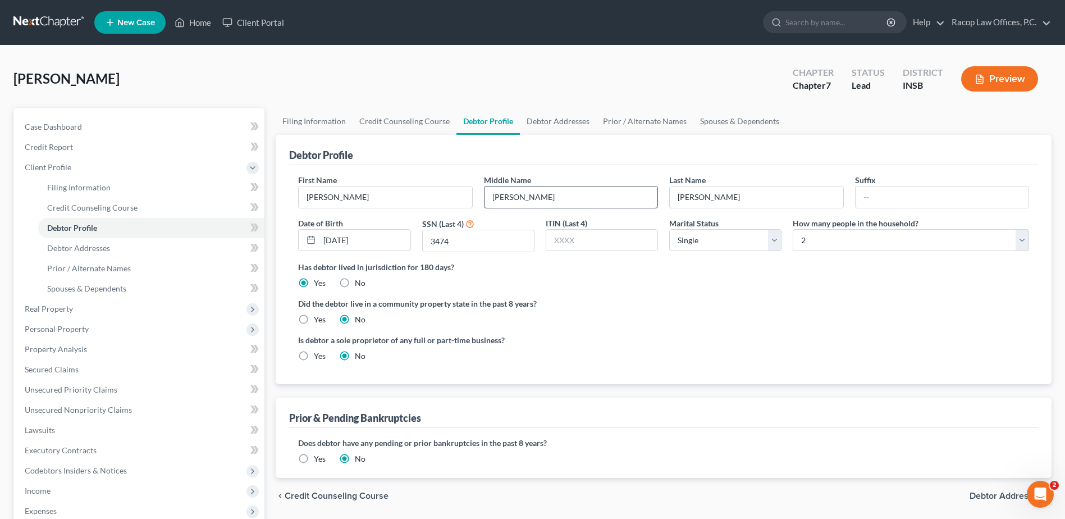
click at [558, 199] on input "[PERSON_NAME]" at bounding box center [571, 196] width 173 height 21
click at [986, 500] on span "Debtor Addresses" at bounding box center [1006, 495] width 73 height 9
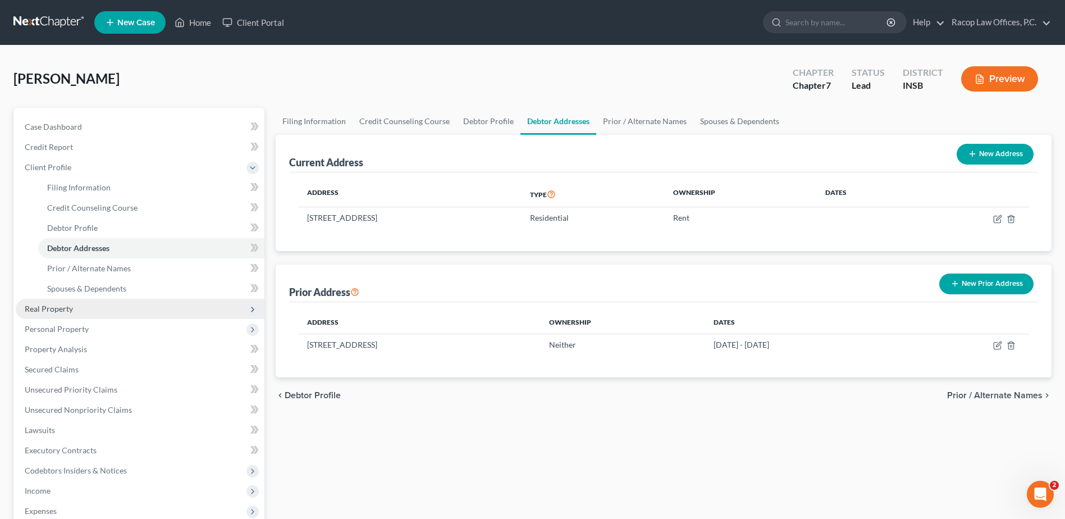
click at [76, 307] on span "Real Property" at bounding box center [140, 309] width 249 height 20
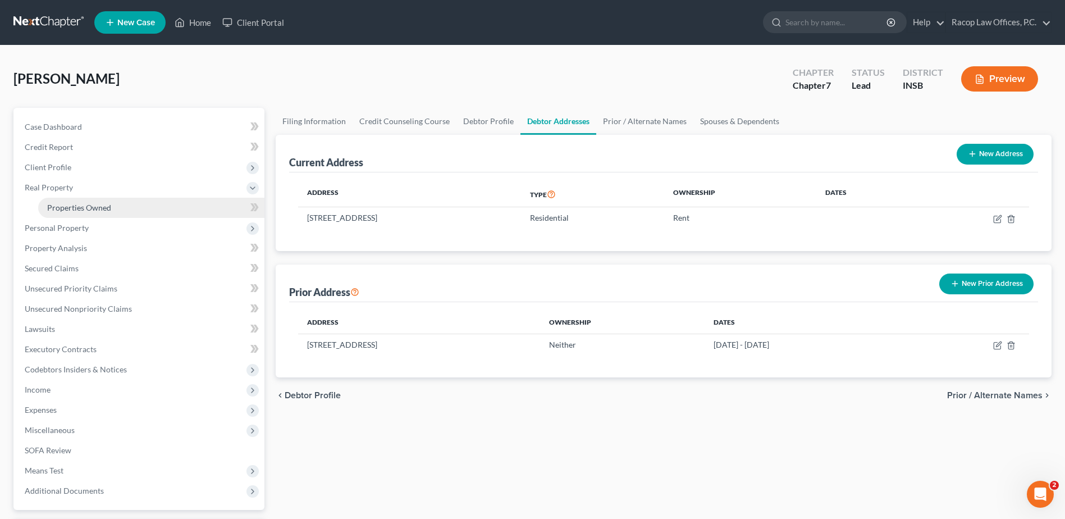
click at [70, 205] on span "Properties Owned" at bounding box center [79, 208] width 64 height 10
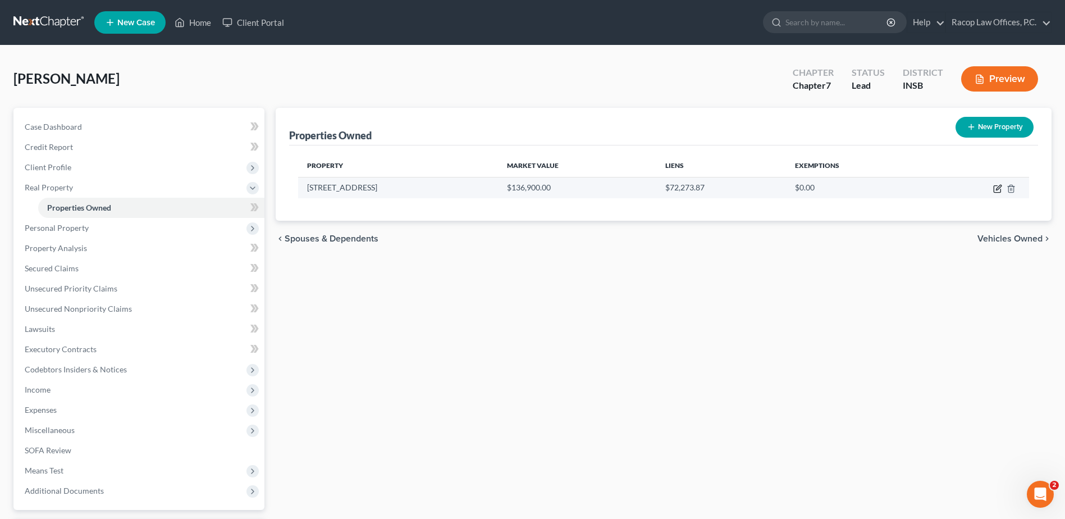
click at [995, 189] on icon "button" at bounding box center [997, 189] width 7 height 7
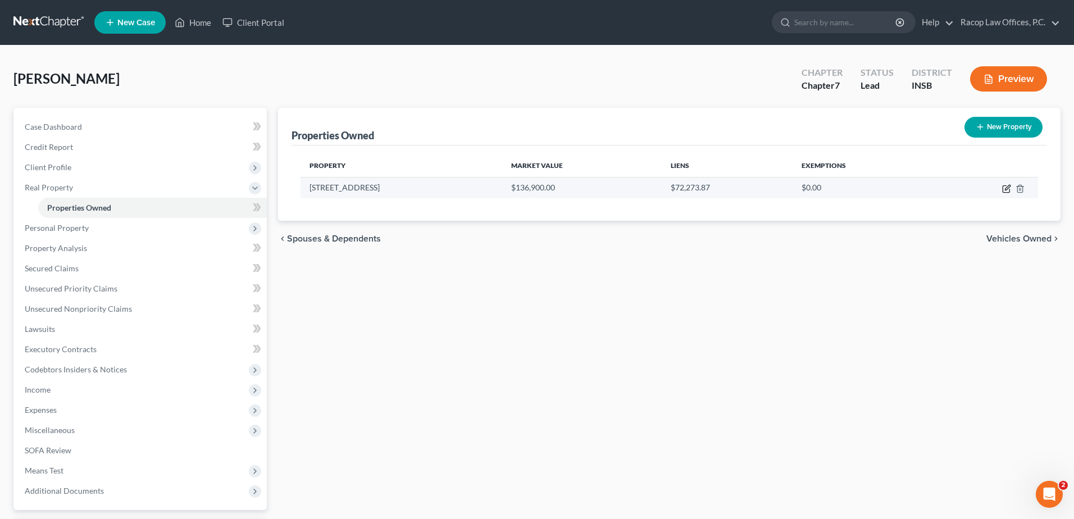
select select "15"
select select "83"
select select "3"
select select "0"
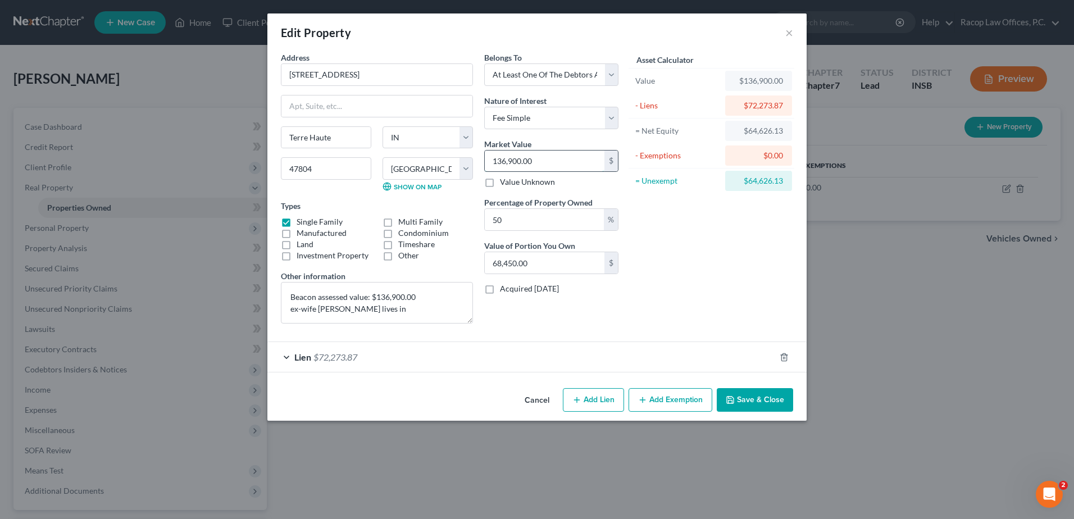
type input "9"
type input "4.50"
type input "90"
type input "45.00"
type input "900"
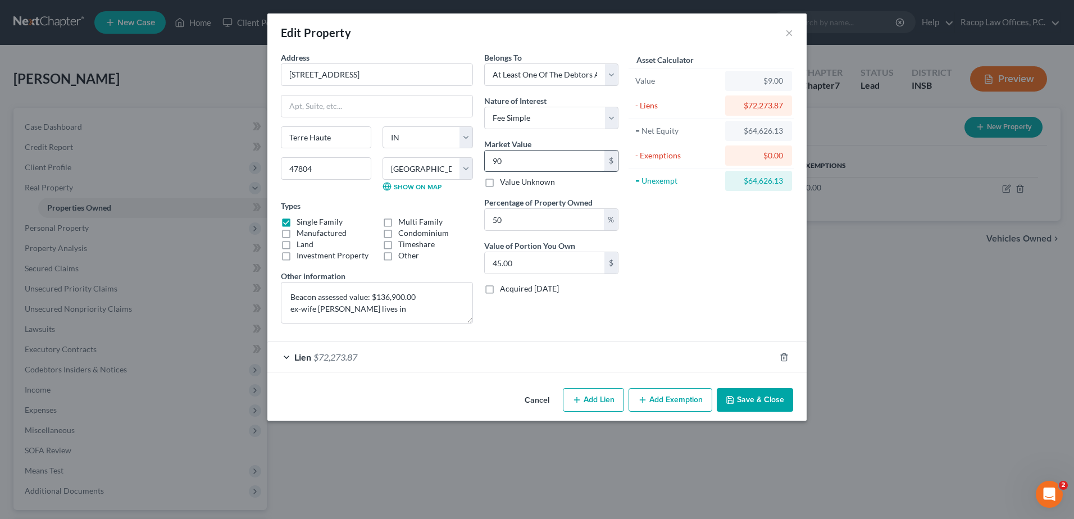
type input "450.00"
type input "9000"
type input "4,500.00"
type input "9,0000"
type input "45,000.00"
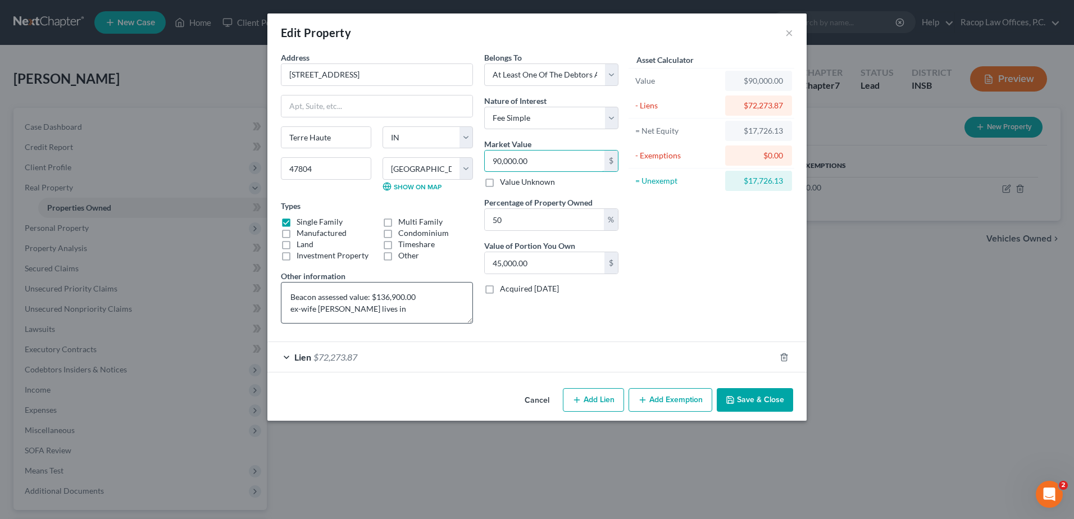
type input "90,000.00"
click at [417, 316] on textarea "Beacon assessed value: $136,900.00 ex-wife [PERSON_NAME] lives in" at bounding box center [377, 303] width 192 height 42
drag, startPoint x: 419, startPoint y: 292, endPoint x: 285, endPoint y: 295, distance: 134.2
click at [285, 295] on textarea "Beacon assessed value: $136,900.00 ex-wife [PERSON_NAME] lives in" at bounding box center [377, 303] width 192 height 42
type textarea "Has damage to roof and window by tree ex-wife [PERSON_NAME] lives in"
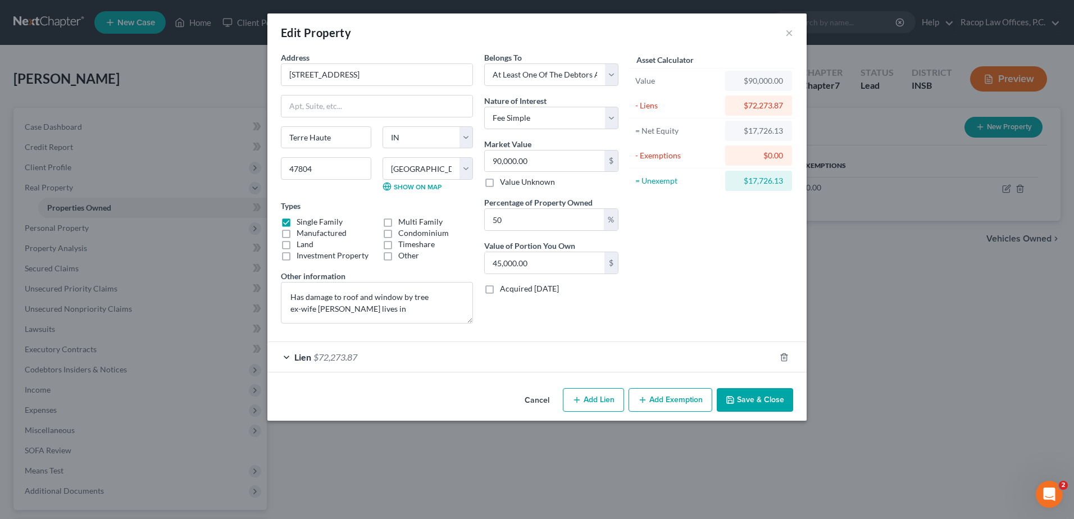
click at [758, 398] on button "Save & Close" at bounding box center [755, 400] width 76 height 24
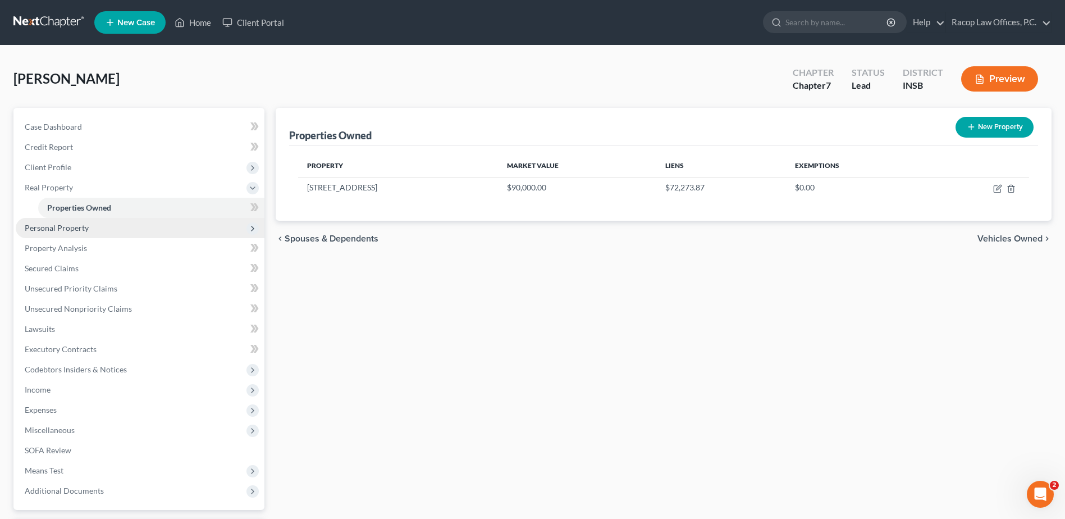
click at [71, 226] on span "Personal Property" at bounding box center [57, 228] width 64 height 10
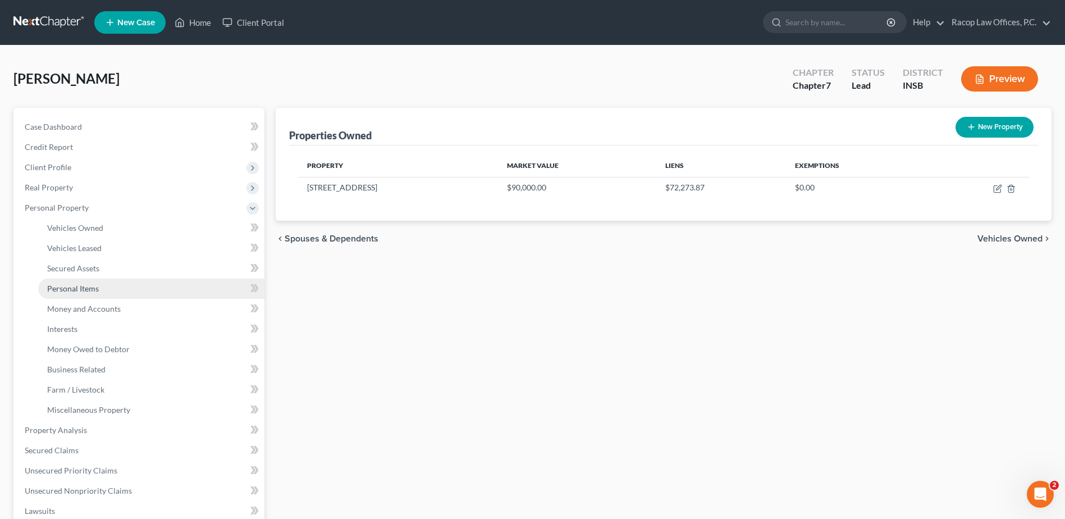
click at [81, 288] on span "Personal Items" at bounding box center [73, 289] width 52 height 10
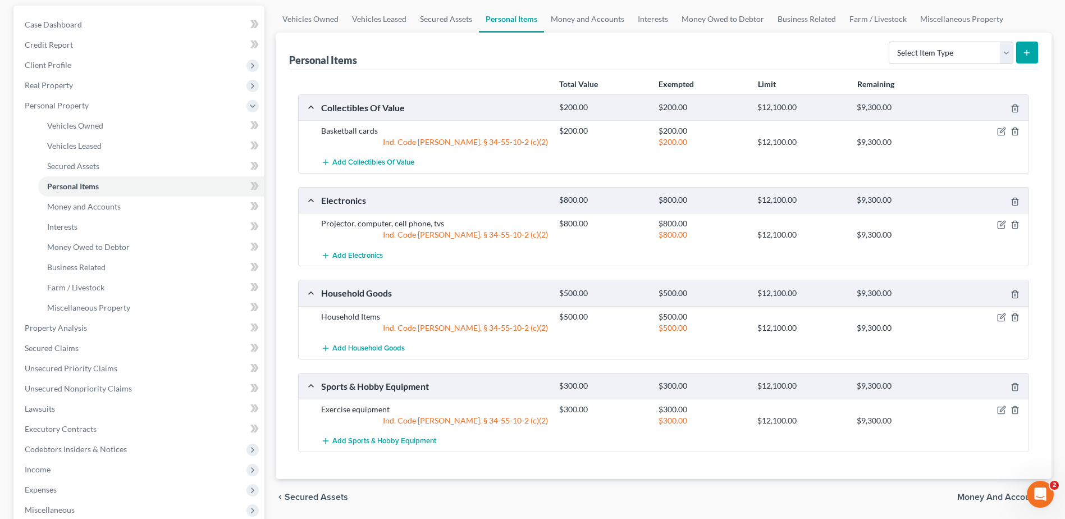
scroll to position [112, 0]
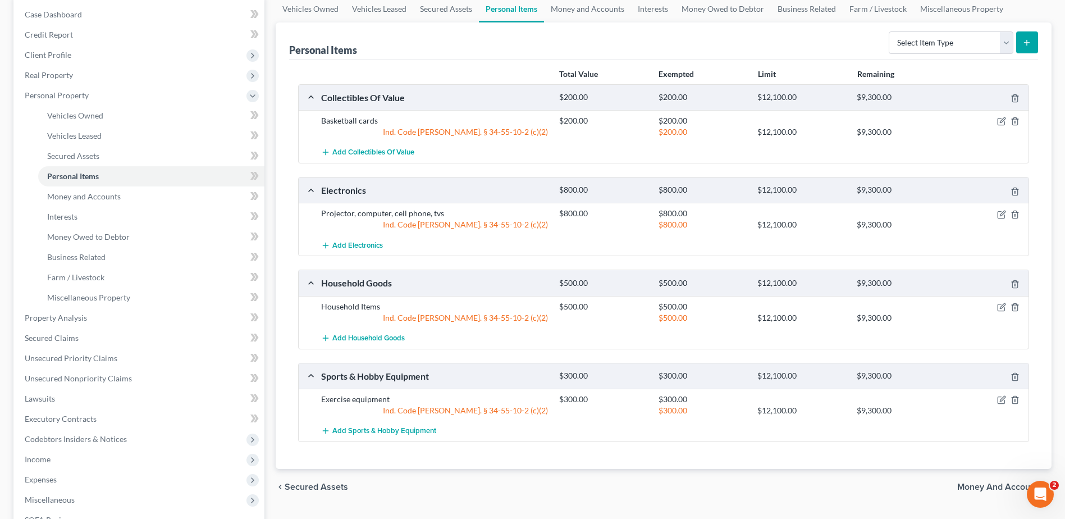
click at [38, 166] on link "Personal Items" at bounding box center [151, 176] width 226 height 20
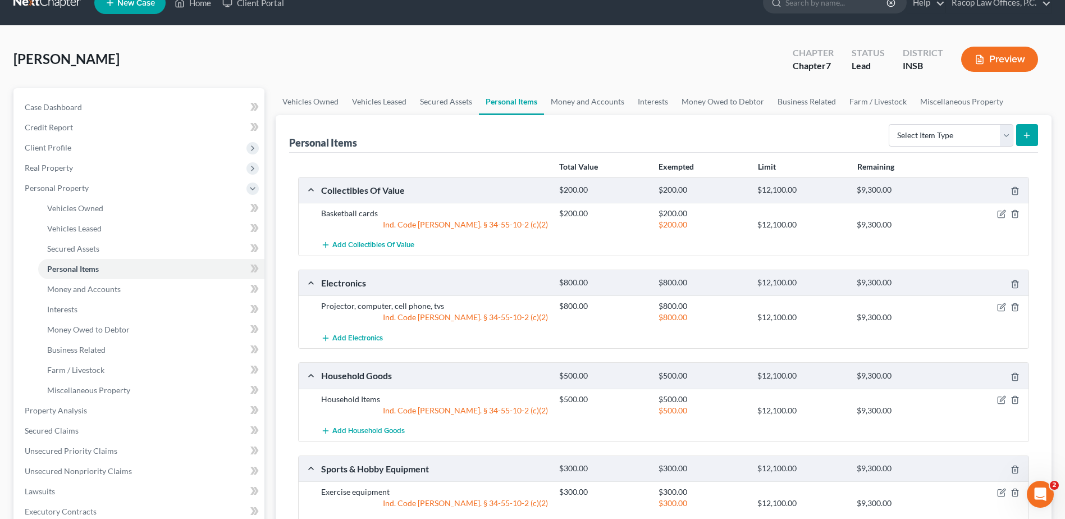
scroll to position [0, 0]
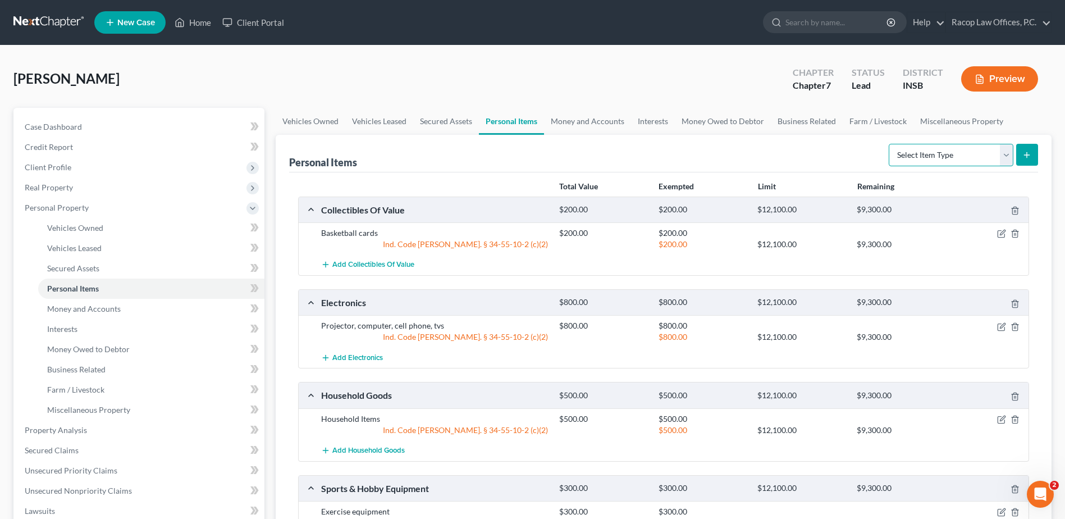
click at [936, 161] on select "Select Item Type Clothing Collectibles Of Value Electronics Firearms Household …" at bounding box center [951, 155] width 125 height 22
select select "clothing"
click at [890, 144] on select "Select Item Type Clothing Collectibles Of Value Electronics Firearms Household …" at bounding box center [951, 155] width 125 height 22
click at [1026, 158] on icon "submit" at bounding box center [1027, 154] width 9 height 9
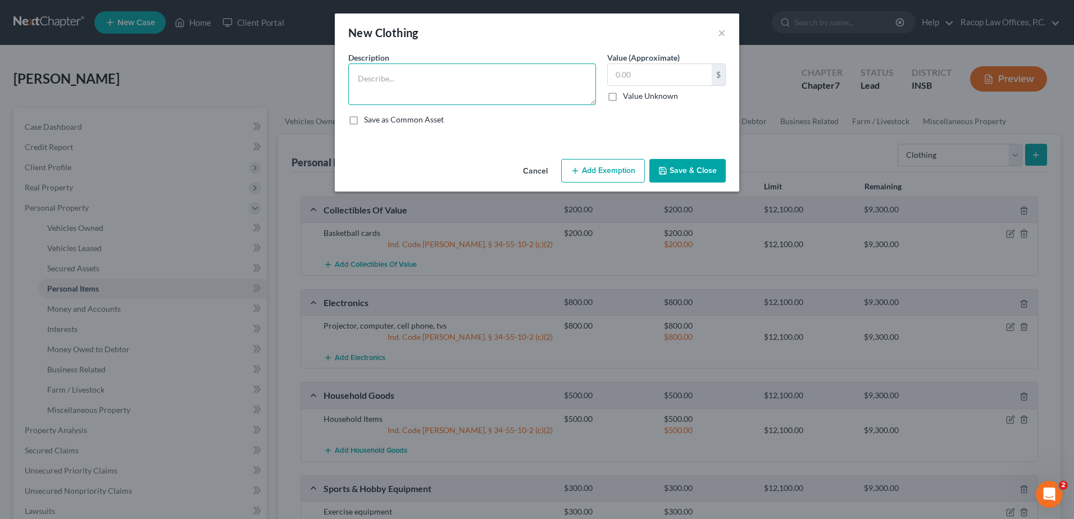
click at [419, 83] on textarea at bounding box center [472, 84] width 248 height 42
type textarea "Clothing"
type input "200.0"
click at [599, 170] on button "Add Exemption" at bounding box center [603, 171] width 84 height 24
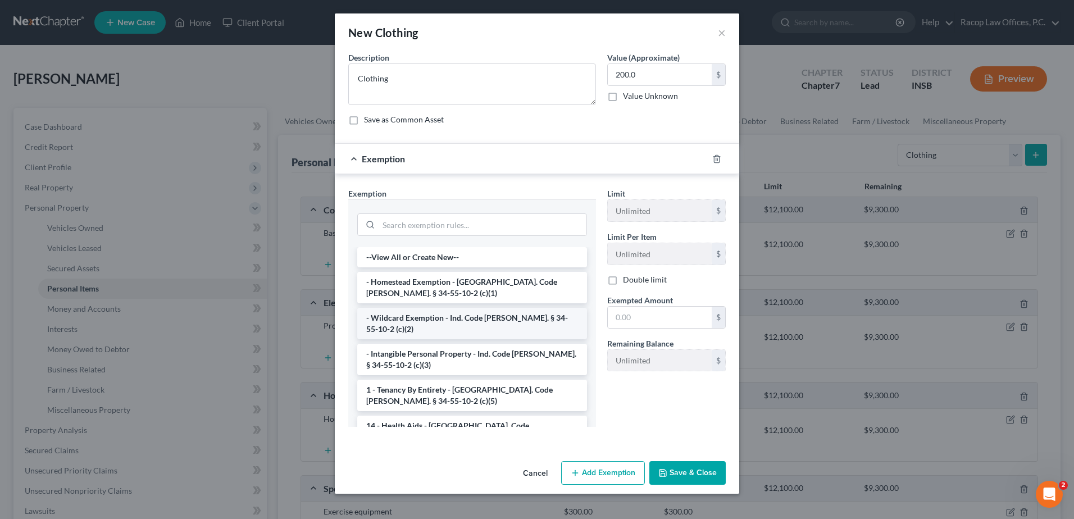
click at [416, 317] on li "- Wildcard Exemption - Ind. Code [PERSON_NAME]. § 34-55-10-2 (c)(2)" at bounding box center [472, 323] width 230 height 31
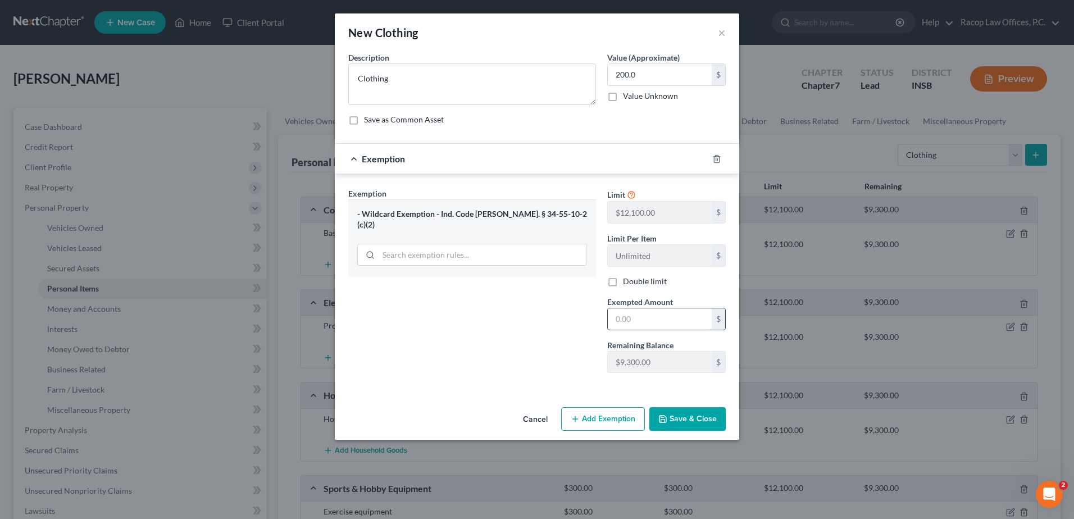
click at [656, 318] on input "text" at bounding box center [660, 318] width 104 height 21
type input "200.00"
click at [694, 417] on button "Save & Close" at bounding box center [687, 419] width 76 height 24
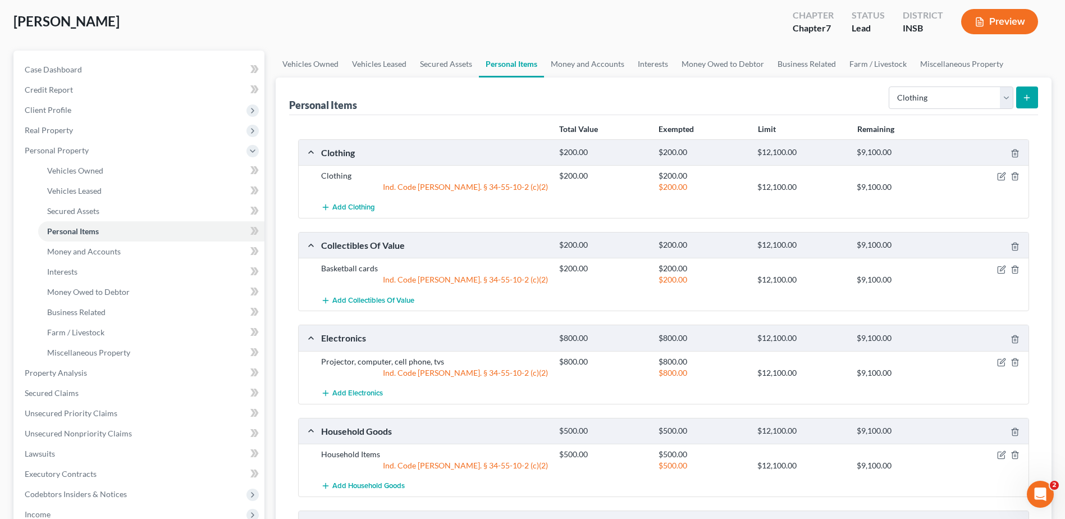
scroll to position [56, 0]
click at [1007, 99] on select "Select Item Type Clothing Collectibles Of Value Electronics Firearms Household …" at bounding box center [951, 99] width 125 height 22
select select "jewelry"
click at [890, 88] on select "Select Item Type Clothing Collectibles Of Value Electronics Firearms Household …" at bounding box center [951, 99] width 125 height 22
click at [1023, 99] on icon "submit" at bounding box center [1027, 98] width 9 height 9
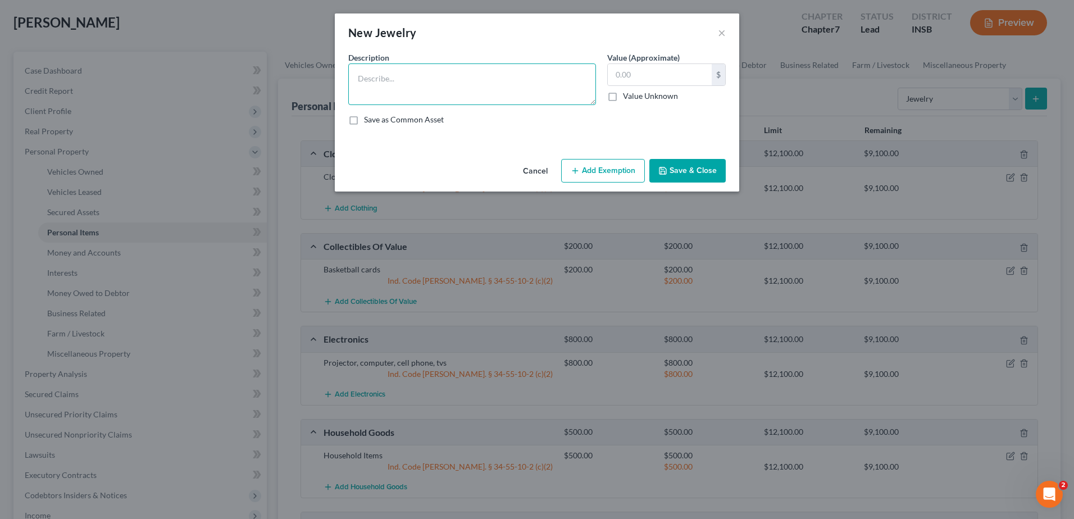
click at [483, 87] on textarea at bounding box center [472, 84] width 248 height 42
click at [484, 86] on textarea "Jewelry" at bounding box center [472, 84] width 248 height 42
type textarea "Jewelry - smart watch"
type input "75.00"
click at [597, 170] on button "Add Exemption" at bounding box center [603, 171] width 84 height 24
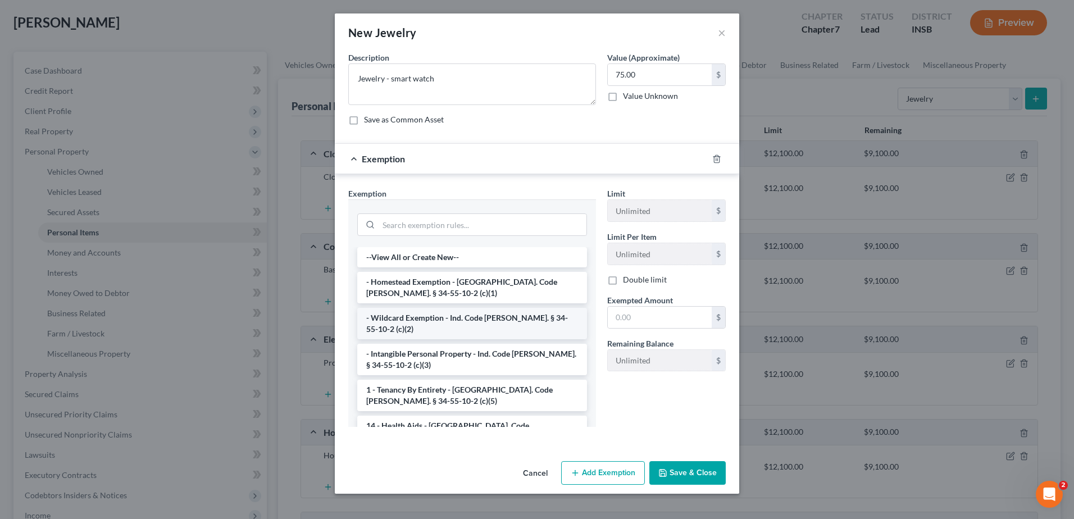
click at [444, 325] on li "- Wildcard Exemption - Ind. Code [PERSON_NAME]. § 34-55-10-2 (c)(2)" at bounding box center [472, 323] width 230 height 31
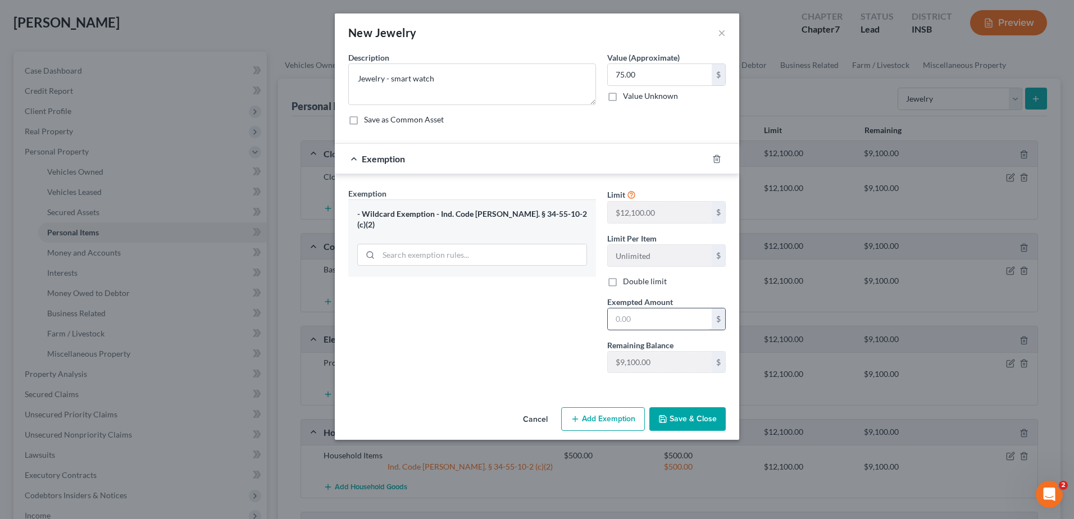
click at [646, 317] on input "text" at bounding box center [660, 318] width 104 height 21
type input "75.00"
click at [694, 423] on button "Save & Close" at bounding box center [687, 419] width 76 height 24
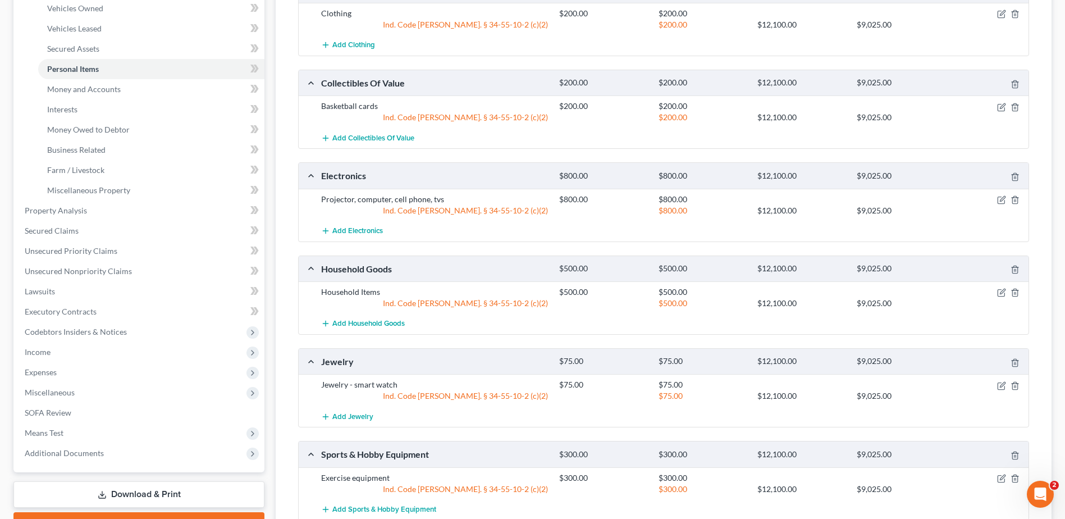
scroll to position [225, 0]
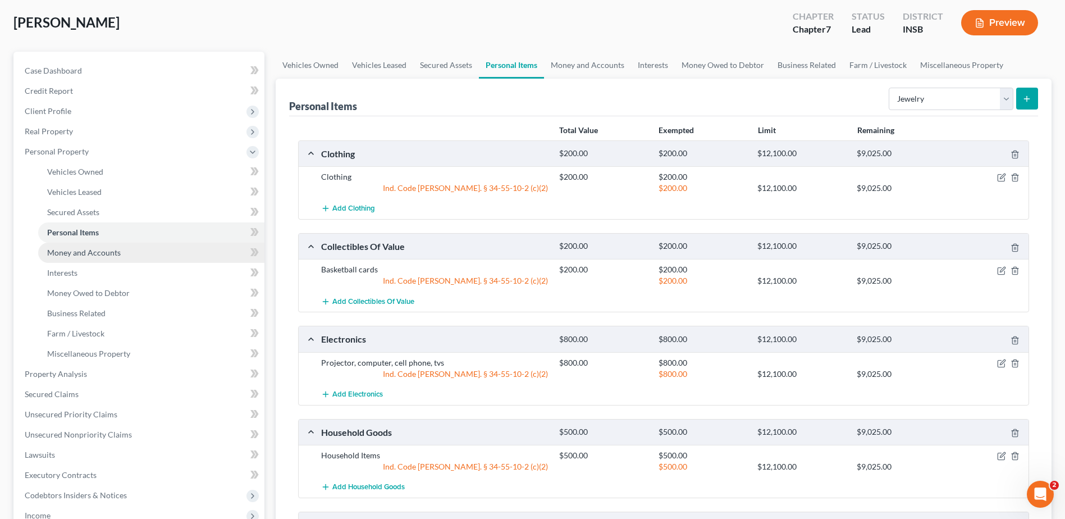
click at [54, 253] on span "Money and Accounts" at bounding box center [84, 253] width 74 height 10
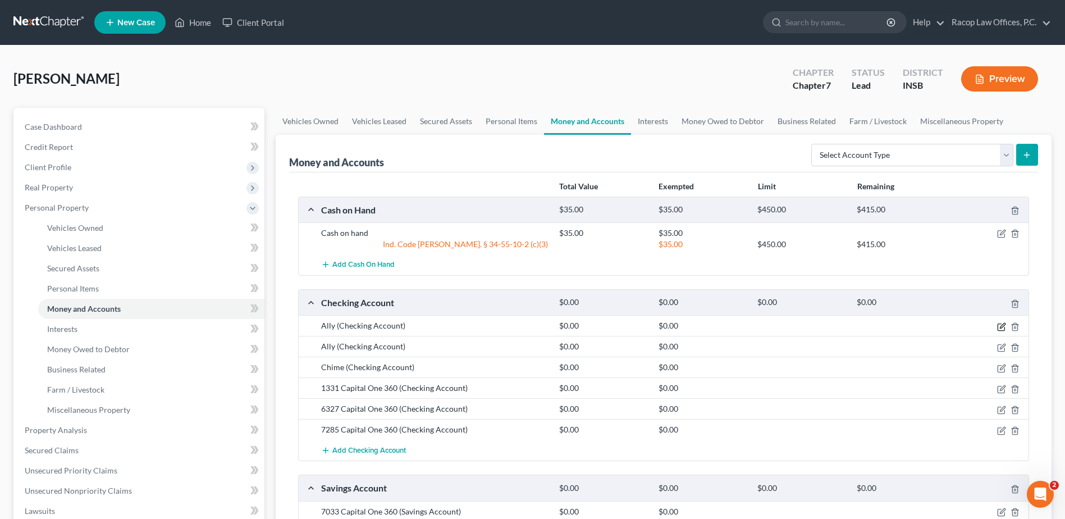
click at [1001, 327] on icon "button" at bounding box center [1002, 325] width 5 height 5
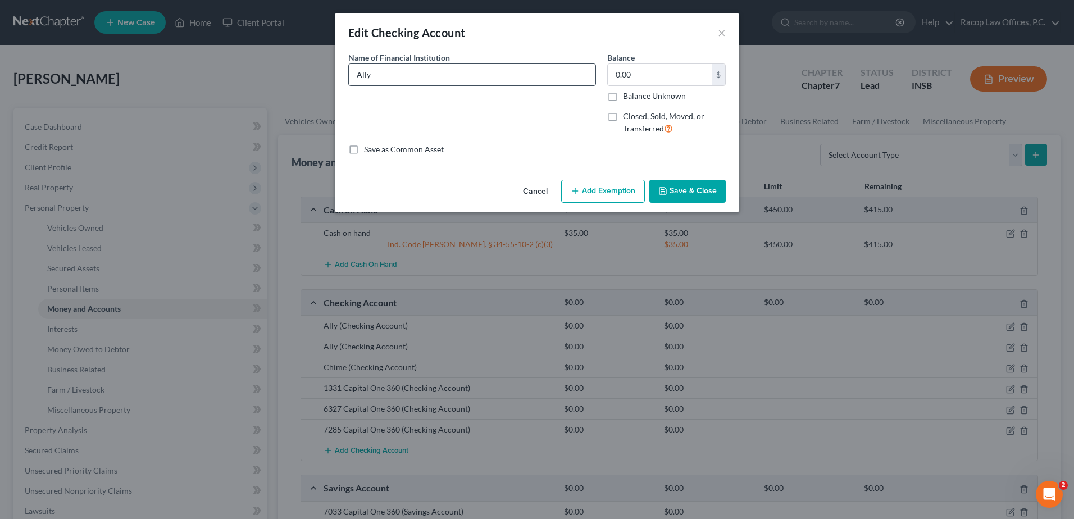
click at [401, 81] on input "Ally" at bounding box center [472, 74] width 247 height 21
click at [509, 72] on input "Ally Checking Account" at bounding box center [472, 74] width 247 height 21
type input "Ally Checking Account *9135"
click at [657, 75] on input "0.00" at bounding box center [660, 74] width 104 height 21
type input "435.71"
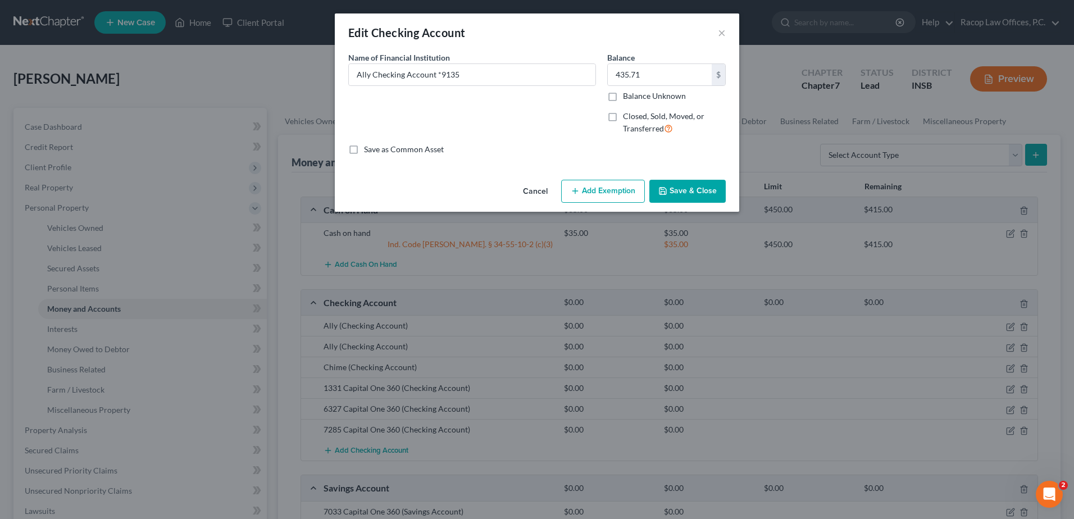
click at [594, 190] on button "Add Exemption" at bounding box center [603, 192] width 84 height 24
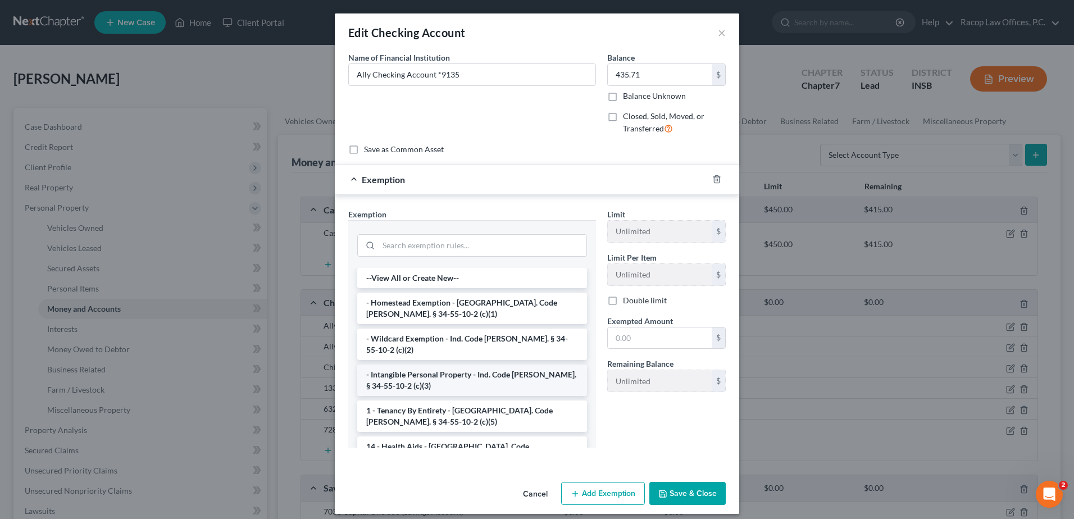
click at [417, 365] on li "- Intangible Personal Property - Ind. Code [PERSON_NAME]. § 34-55-10-2 (c)(3)" at bounding box center [472, 379] width 230 height 31
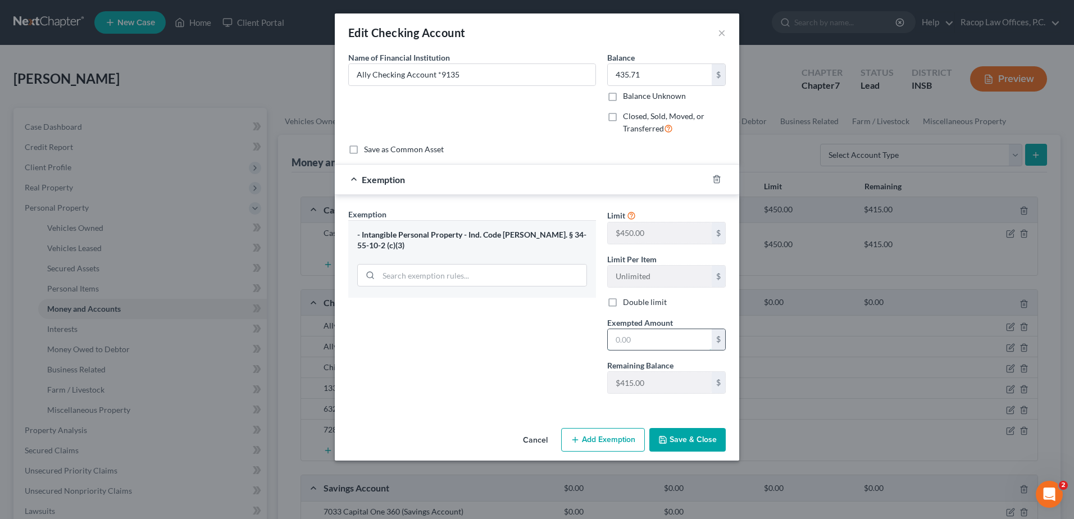
click at [667, 338] on input "text" at bounding box center [660, 339] width 104 height 21
drag, startPoint x: 647, startPoint y: 337, endPoint x: 592, endPoint y: 341, distance: 55.2
click at [592, 341] on div "Exemption Set must be selected for CA. Exemption * - Intangible Personal Proper…" at bounding box center [537, 305] width 389 height 195
type input "435.71"
click at [537, 343] on div "Exemption Set must be selected for CA. Exemption * - Intangible Personal Proper…" at bounding box center [472, 305] width 259 height 194
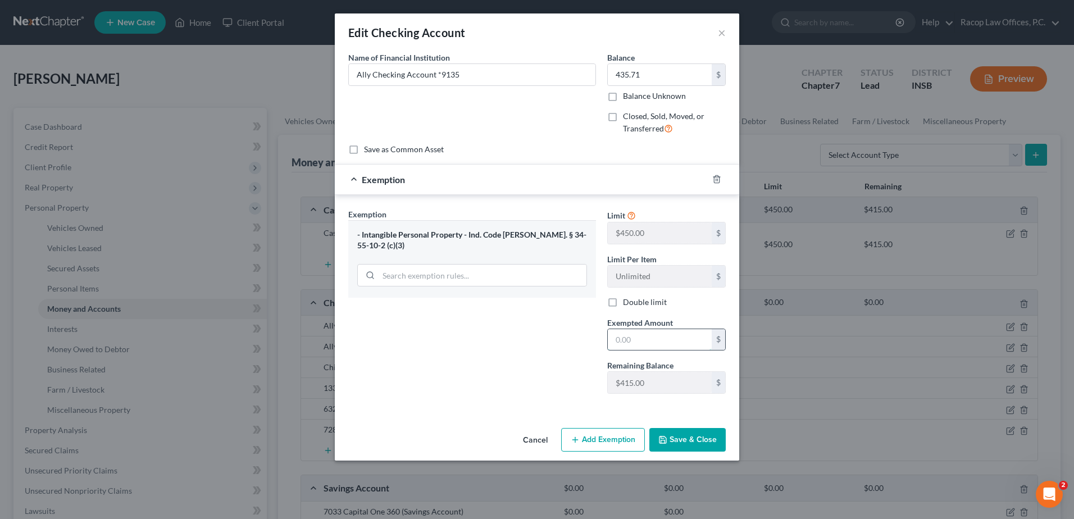
click at [632, 334] on input "text" at bounding box center [660, 339] width 104 height 21
type input "415.00"
click at [691, 440] on button "Save & Close" at bounding box center [687, 440] width 76 height 24
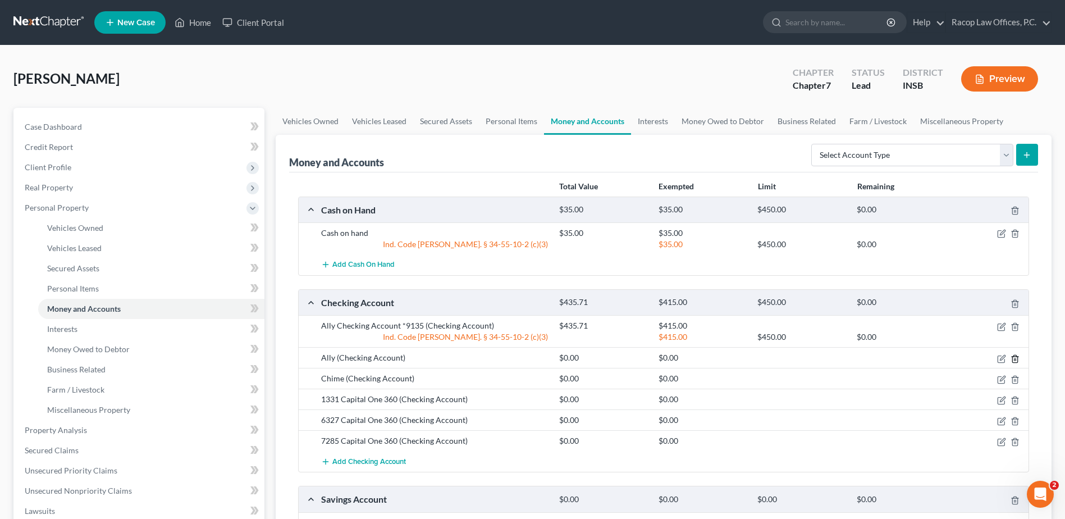
click at [1016, 358] on icon "button" at bounding box center [1015, 358] width 9 height 9
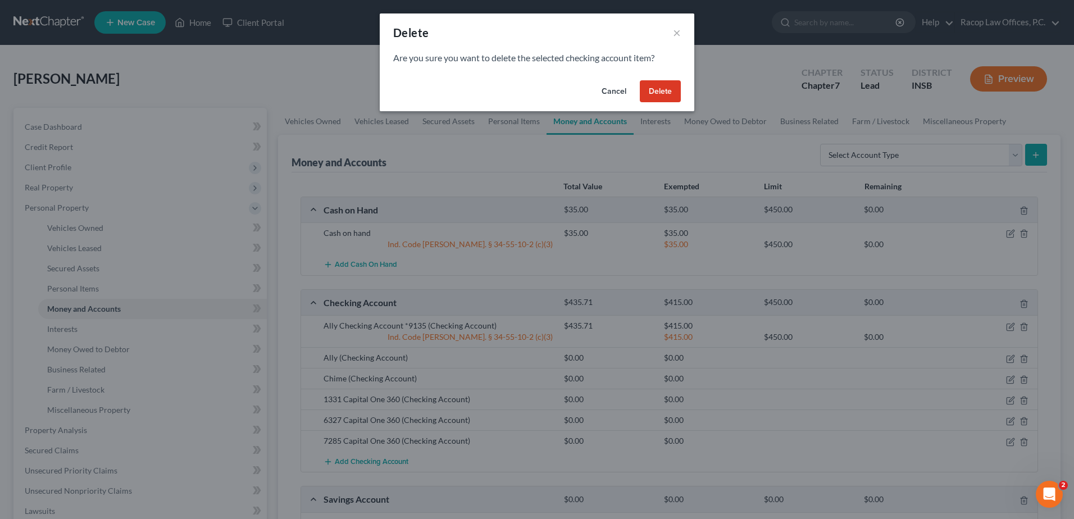
click at [662, 89] on button "Delete" at bounding box center [660, 91] width 41 height 22
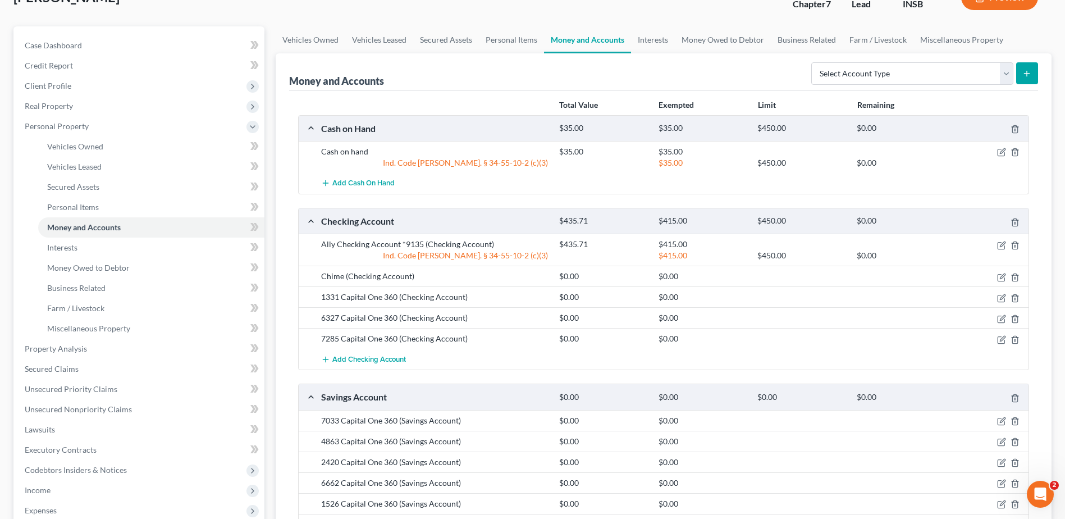
scroll to position [56, 0]
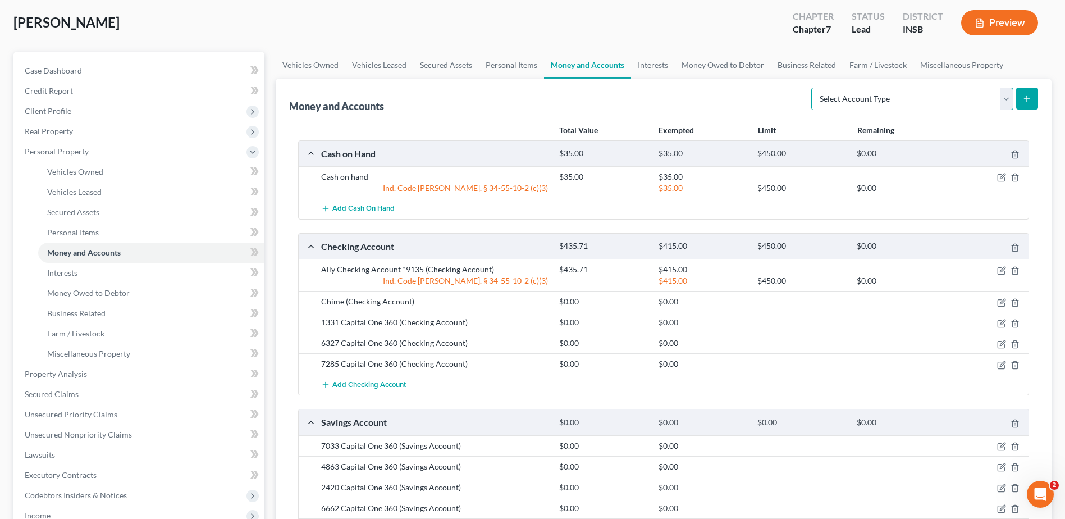
click at [919, 95] on select "Select Account Type Brokerage Cash on Hand Certificates of Deposit Checking Acc…" at bounding box center [912, 99] width 202 height 22
select select "savings"
click at [814, 88] on select "Select Account Type Brokerage Cash on Hand Certificates of Deposit Checking Acc…" at bounding box center [912, 99] width 202 height 22
click at [1025, 97] on icon "submit" at bounding box center [1027, 98] width 9 height 9
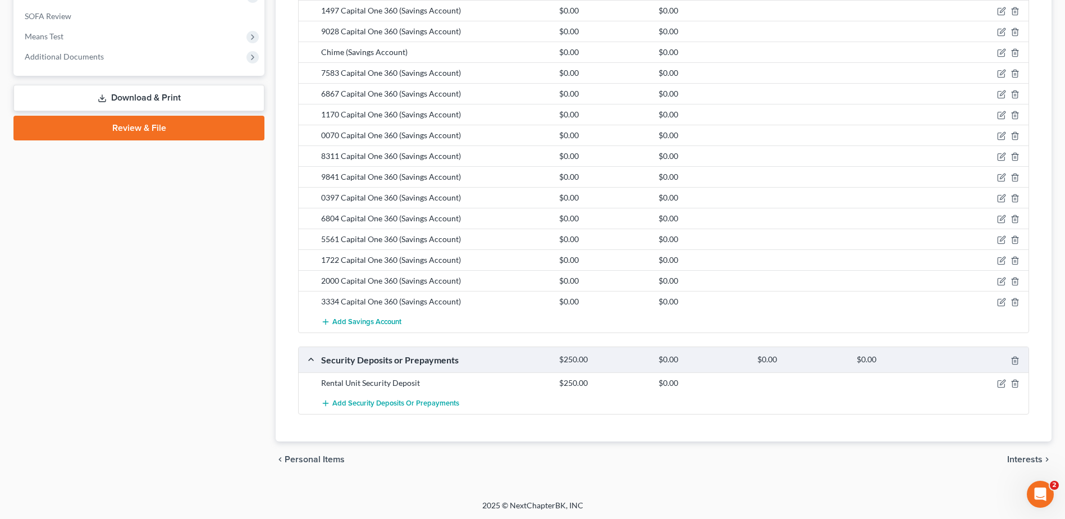
scroll to position [617, 0]
click at [372, 323] on span "Add Savings Account" at bounding box center [366, 320] width 69 height 9
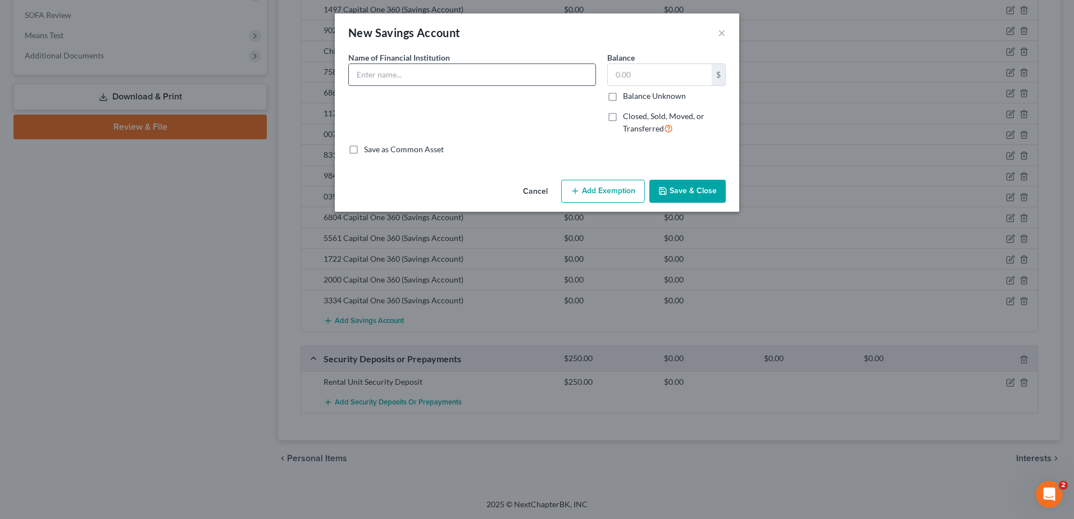
click at [444, 72] on input "text" at bounding box center [472, 74] width 247 height 21
type input "Ally Savings *9140"
click at [687, 78] on input "text" at bounding box center [660, 74] width 104 height 21
type input "132.08"
click at [587, 190] on button "Add Exemption" at bounding box center [603, 192] width 84 height 24
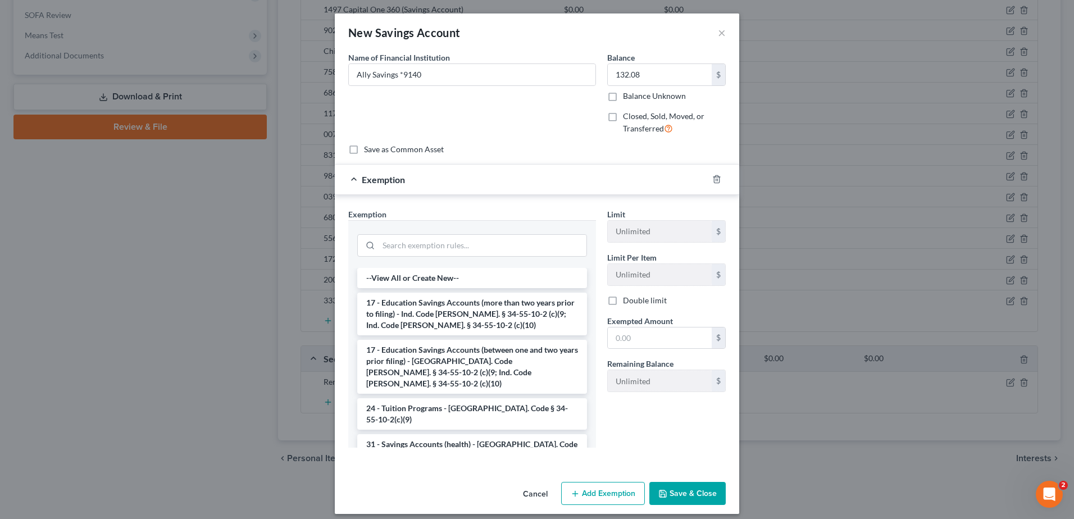
click at [678, 492] on button "Save & Close" at bounding box center [687, 494] width 76 height 24
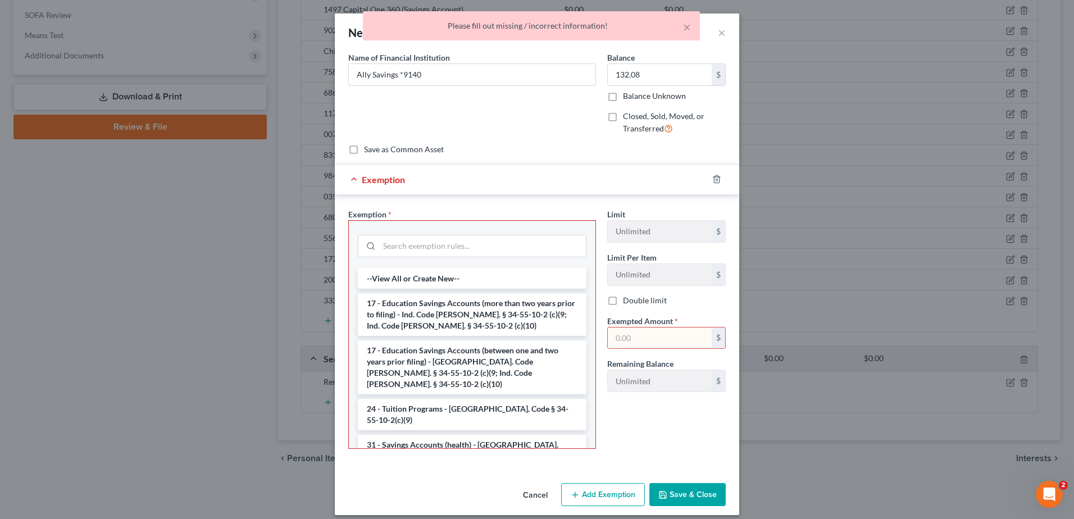
click at [509, 490] on div "Cancel Add Exemption Save & Close" at bounding box center [537, 496] width 404 height 37
click at [529, 497] on button "Cancel" at bounding box center [535, 495] width 43 height 22
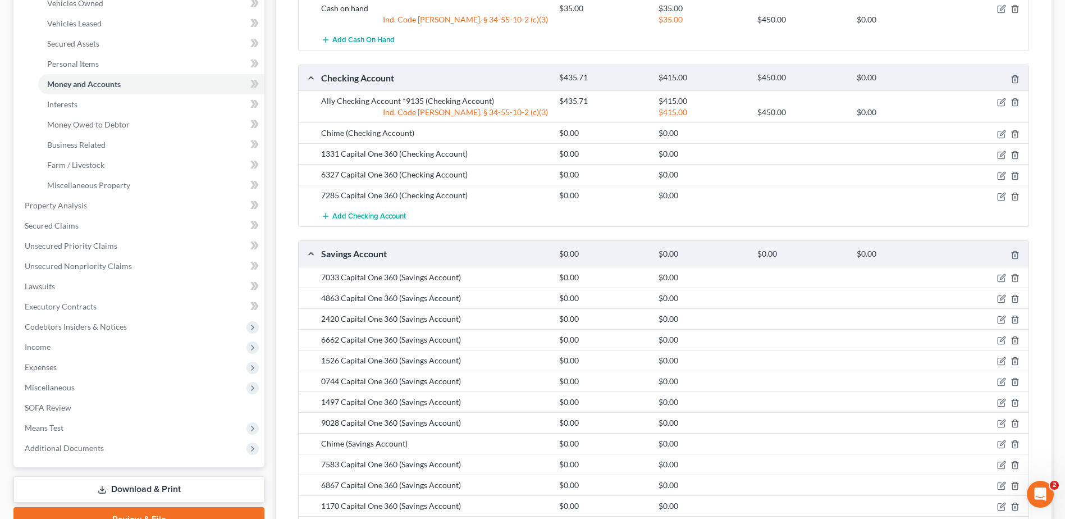
scroll to position [224, 0]
click at [1002, 134] on icon "button" at bounding box center [1001, 134] width 9 height 9
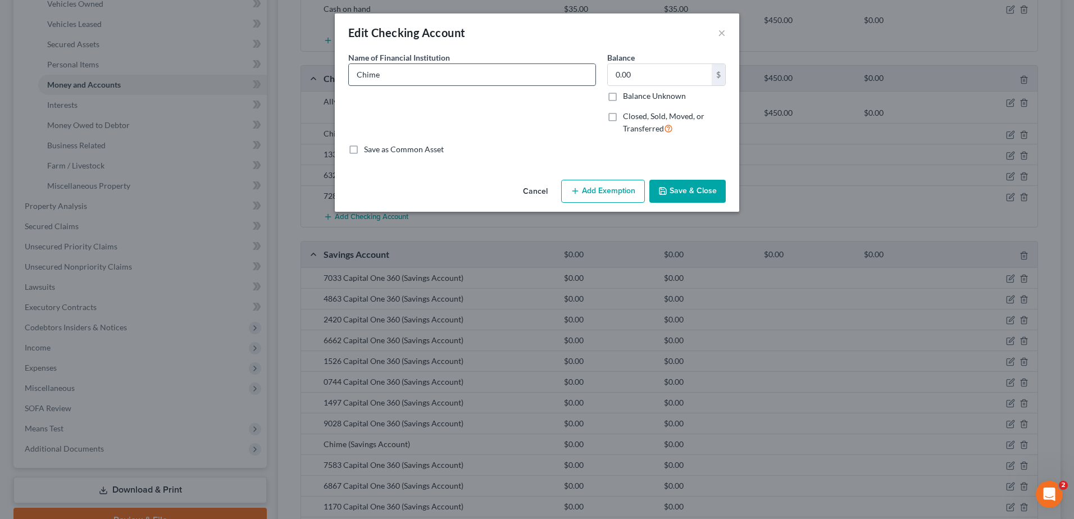
click at [490, 74] on input "Chime" at bounding box center [472, 74] width 247 height 21
type input "Chime"
click at [723, 31] on button "×" at bounding box center [722, 32] width 8 height 13
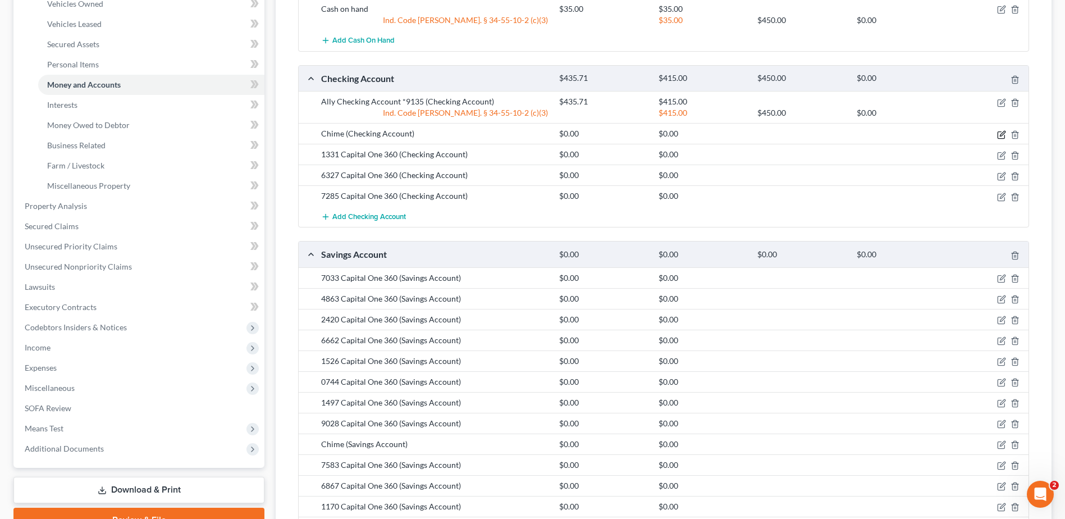
click at [1000, 134] on icon "button" at bounding box center [1001, 134] width 9 height 9
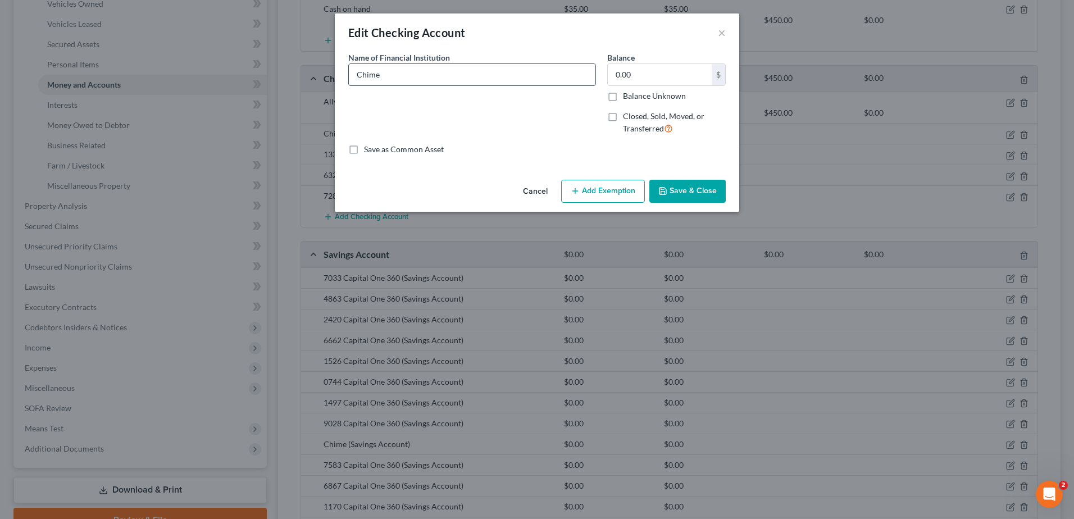
click at [423, 75] on input "Chime" at bounding box center [472, 74] width 247 height 21
type input "Chime *7352"
click at [649, 80] on input "0.00" at bounding box center [660, 74] width 104 height 21
type input "0"
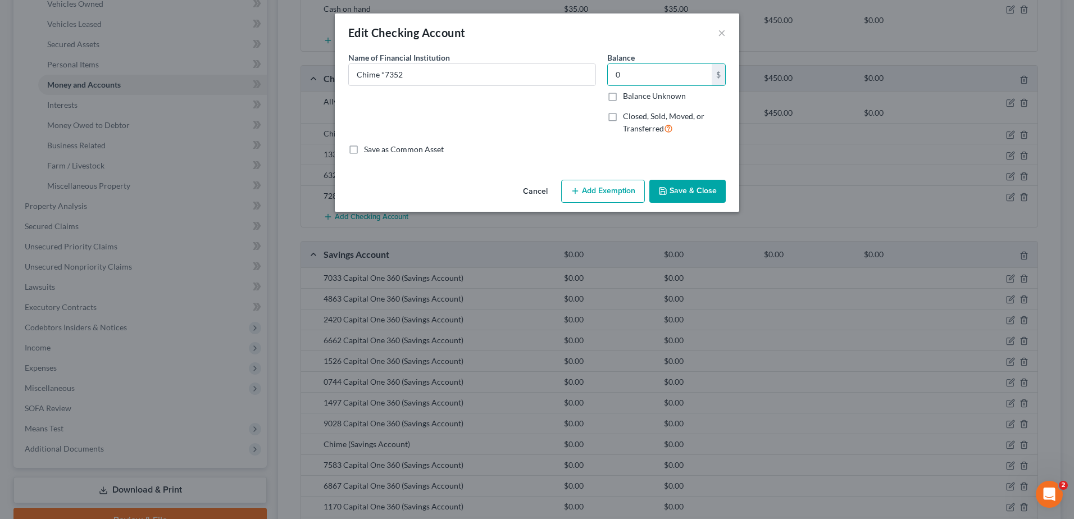
click at [677, 191] on button "Save & Close" at bounding box center [687, 192] width 76 height 24
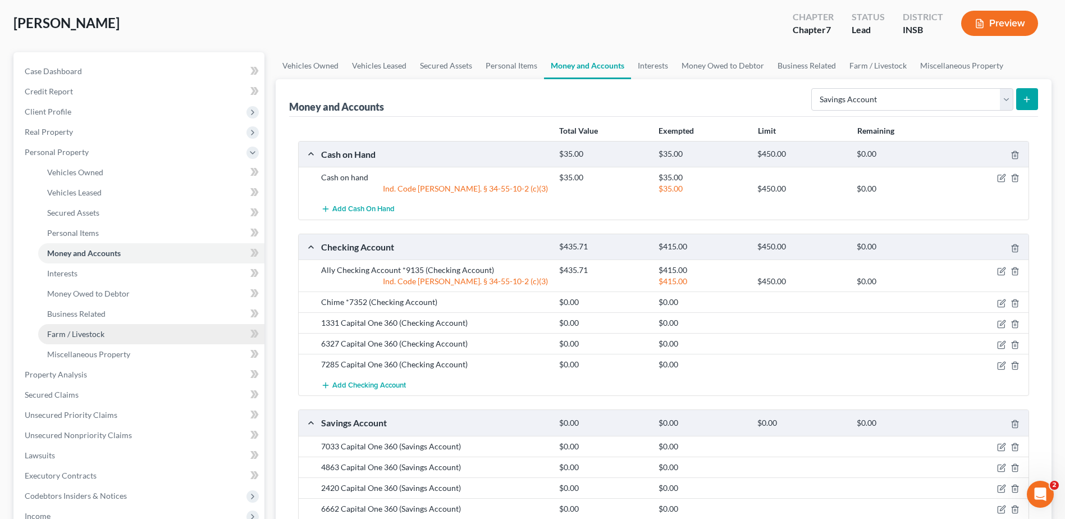
scroll to position [112, 0]
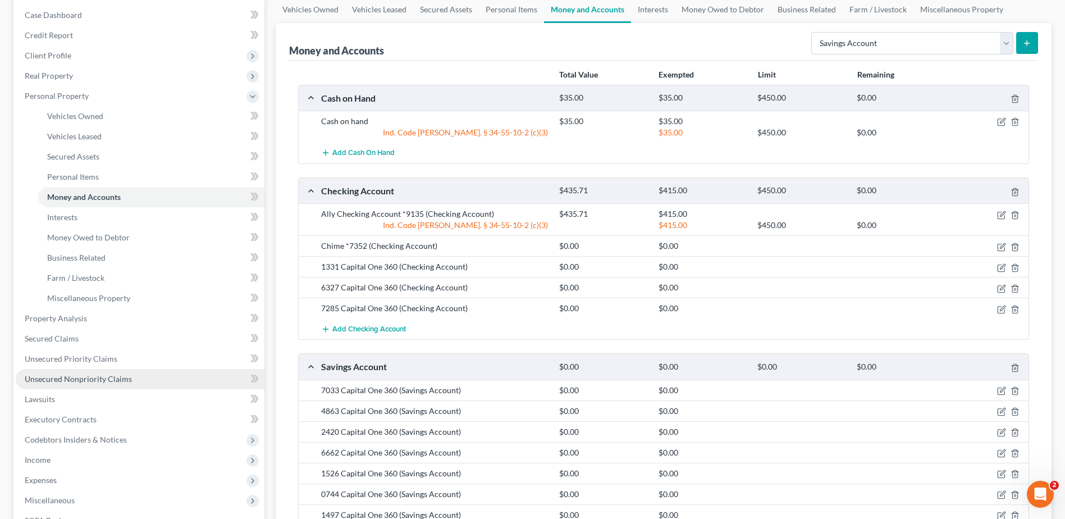
click at [84, 379] on span "Unsecured Nonpriority Claims" at bounding box center [78, 379] width 107 height 10
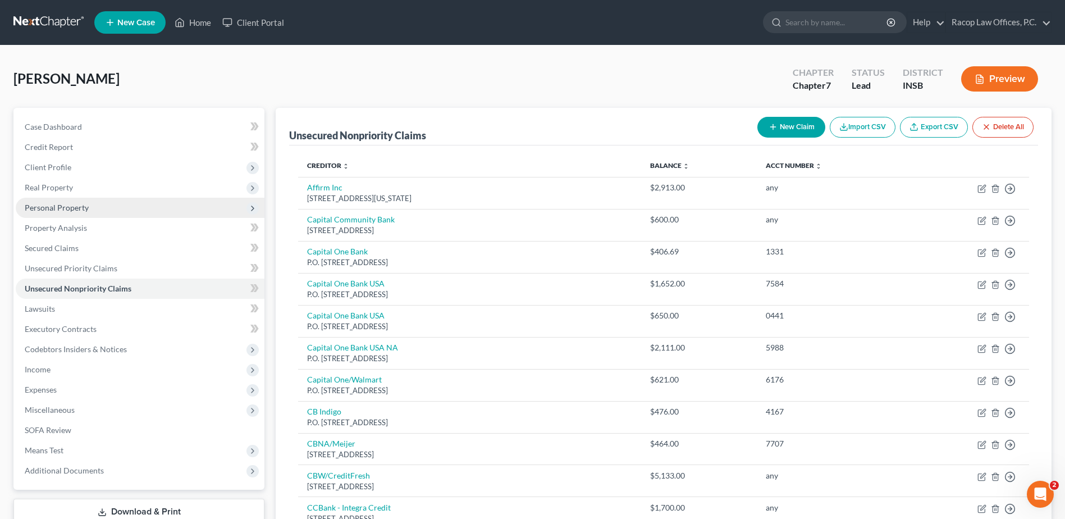
click at [65, 212] on span "Personal Property" at bounding box center [140, 208] width 249 height 20
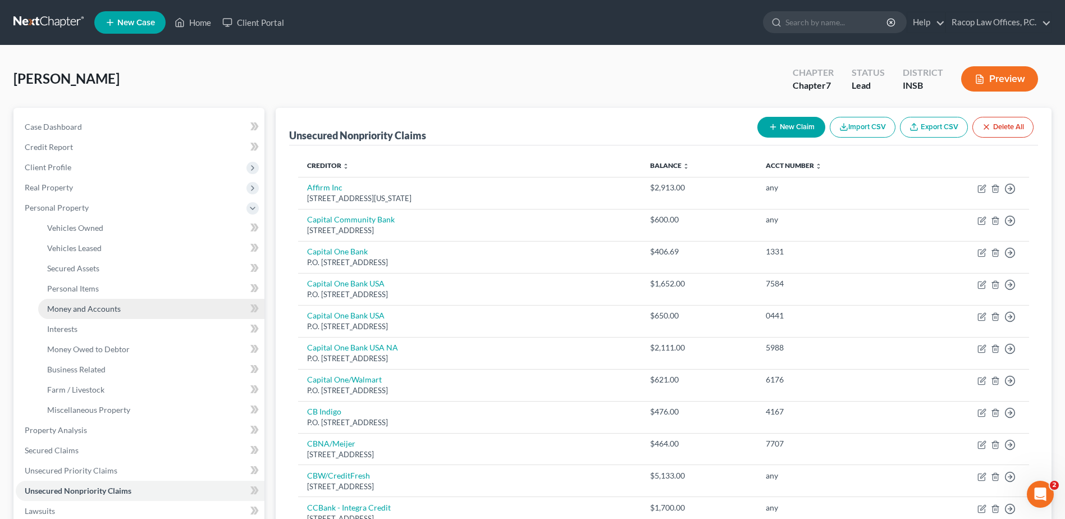
click at [74, 307] on span "Money and Accounts" at bounding box center [84, 309] width 74 height 10
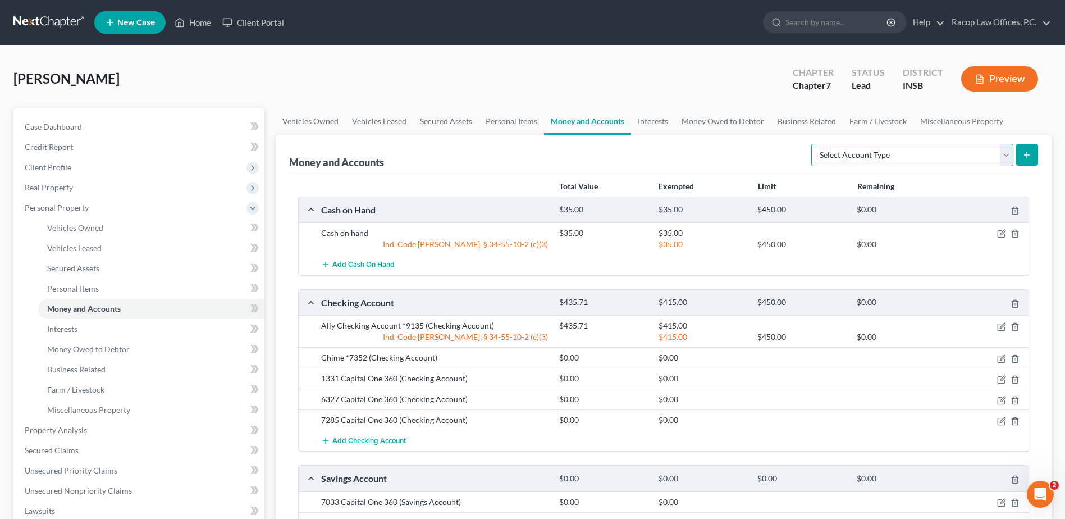
click at [859, 153] on select "Select Account Type Brokerage Cash on Hand Certificates of Deposit Checking Acc…" at bounding box center [912, 155] width 202 height 22
click at [646, 124] on link "Interests" at bounding box center [653, 121] width 44 height 27
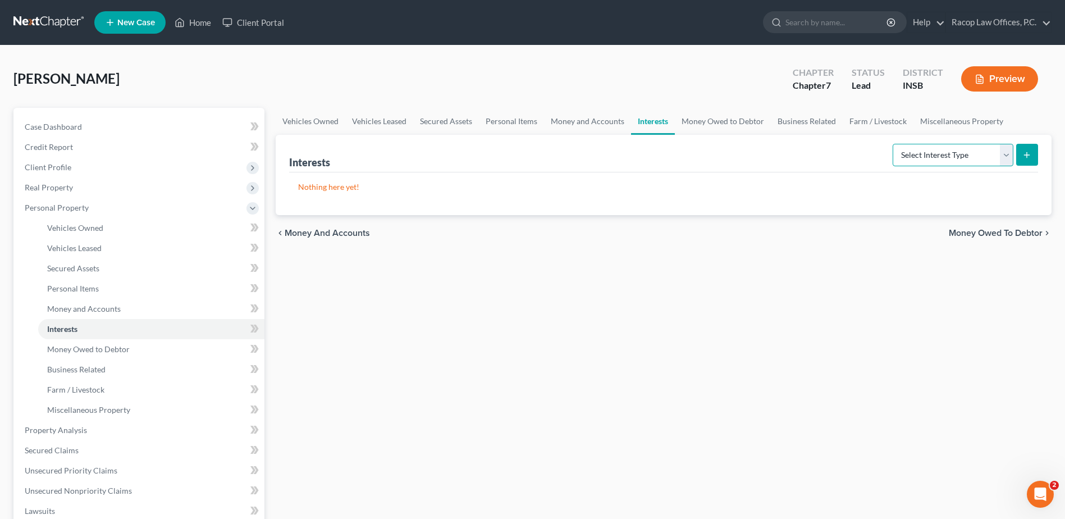
click at [925, 149] on select "Select Interest Type 401K Annuity Bond Education IRA Government Bond Government…" at bounding box center [953, 155] width 121 height 22
select select "401k"
click at [894, 144] on select "Select Interest Type 401K Annuity Bond Education IRA Government Bond Government…" at bounding box center [953, 155] width 121 height 22
click at [1027, 154] on line "submit" at bounding box center [1027, 154] width 0 height 5
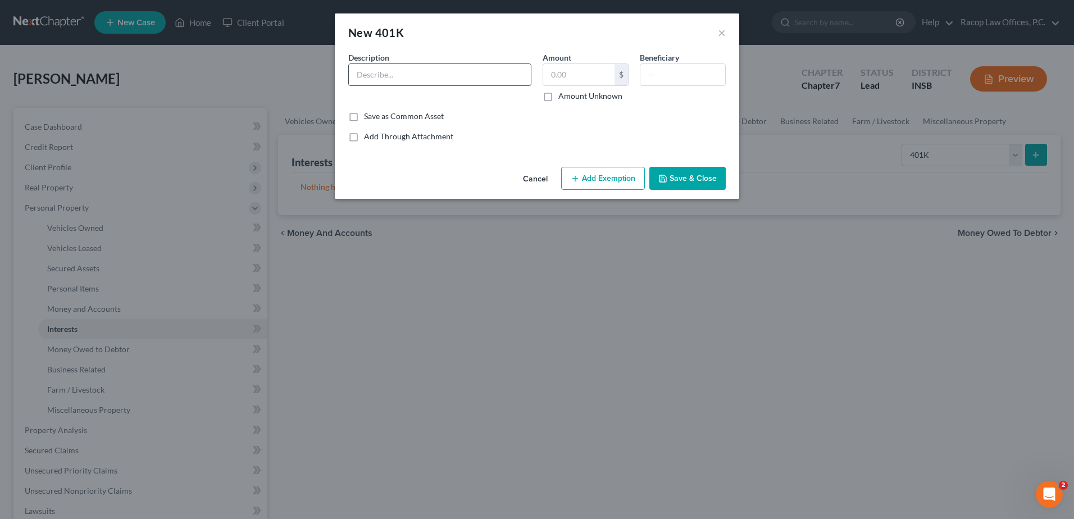
click at [404, 68] on input "text" at bounding box center [440, 74] width 182 height 21
type input "403(b)"
type input "469.93"
click at [614, 177] on button "Add Exemption" at bounding box center [603, 179] width 84 height 24
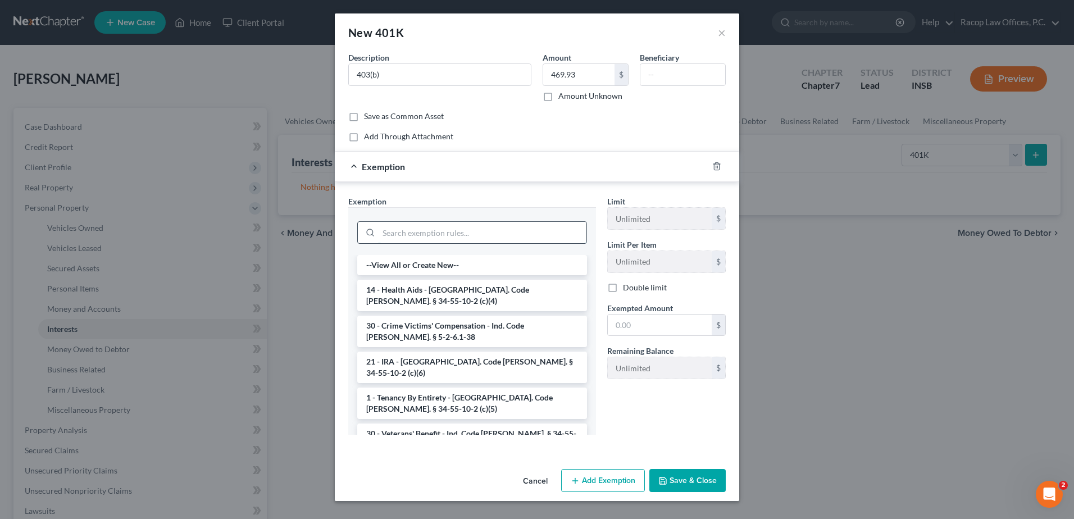
click at [406, 235] on input "search" at bounding box center [482, 232] width 208 height 21
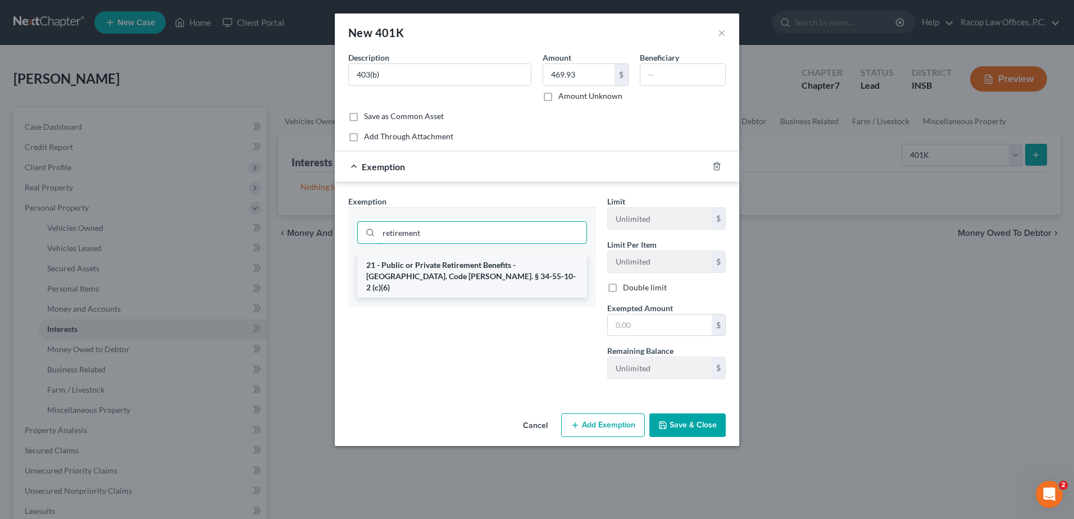
type input "retirement"
click at [449, 268] on li "21 - Public or Private Retirement Benefits - [GEOGRAPHIC_DATA]. Code [PERSON_NA…" at bounding box center [472, 276] width 230 height 43
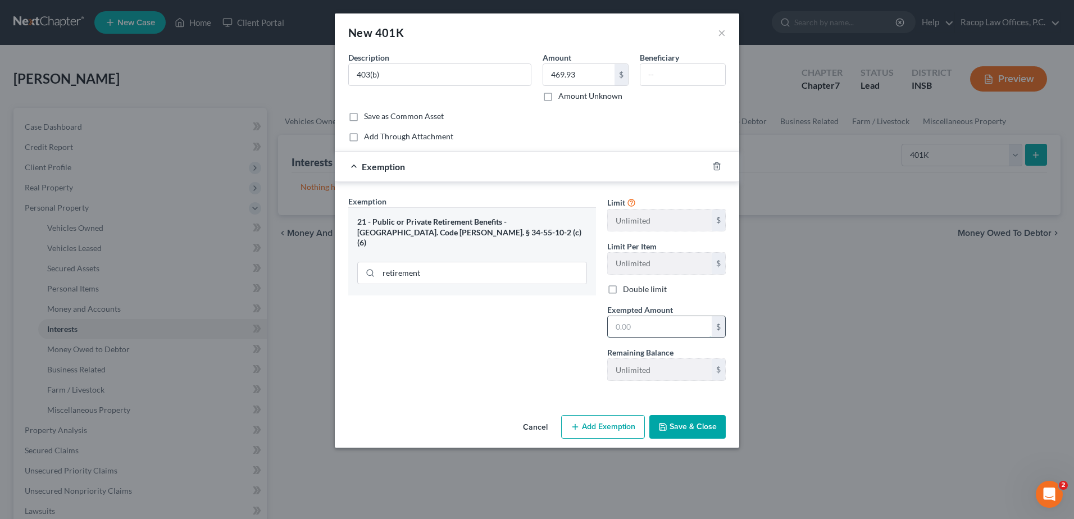
click at [618, 323] on input "text" at bounding box center [660, 326] width 104 height 21
type input "469.93"
click at [679, 428] on button "Save & Close" at bounding box center [687, 427] width 76 height 24
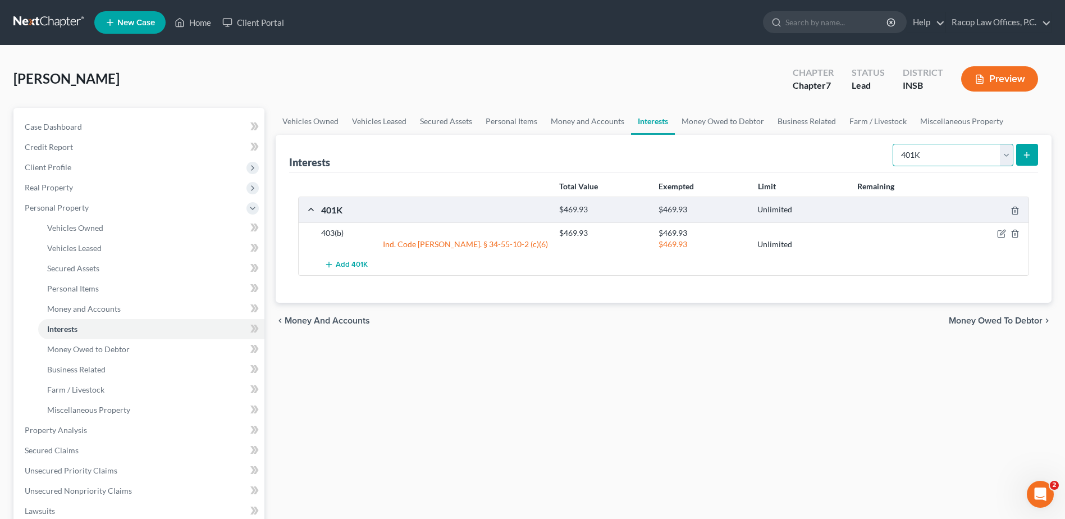
click at [1004, 159] on select "Select Interest Type 401K Annuity Bond Education IRA Government Bond Government…" at bounding box center [953, 155] width 121 height 22
click at [709, 352] on div "Vehicles Owned Vehicles Leased Secured Assets Personal Items Money and Accounts…" at bounding box center [663, 432] width 787 height 649
click at [115, 307] on span "Money and Accounts" at bounding box center [84, 309] width 74 height 10
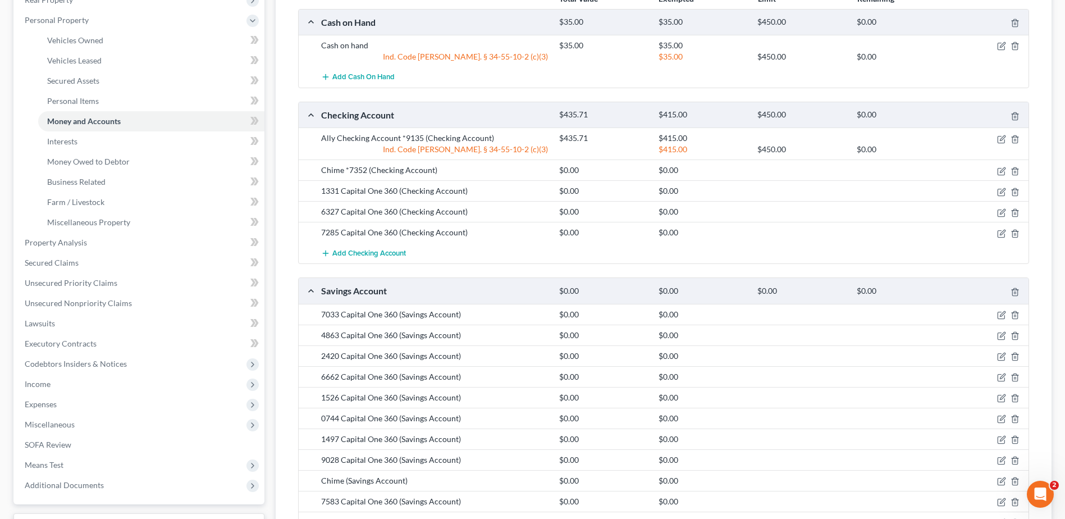
scroll to position [225, 0]
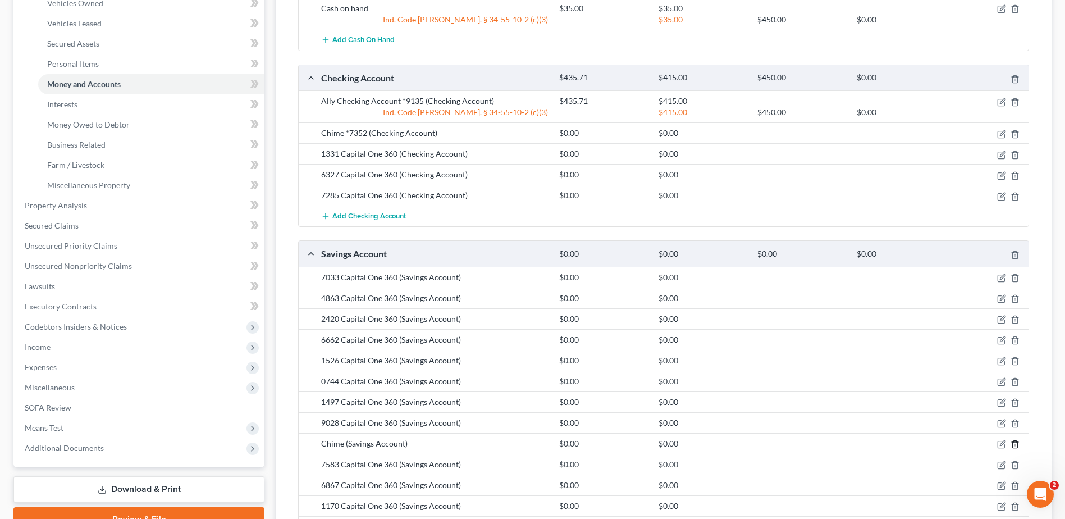
click at [1019, 444] on icon "button" at bounding box center [1015, 444] width 9 height 9
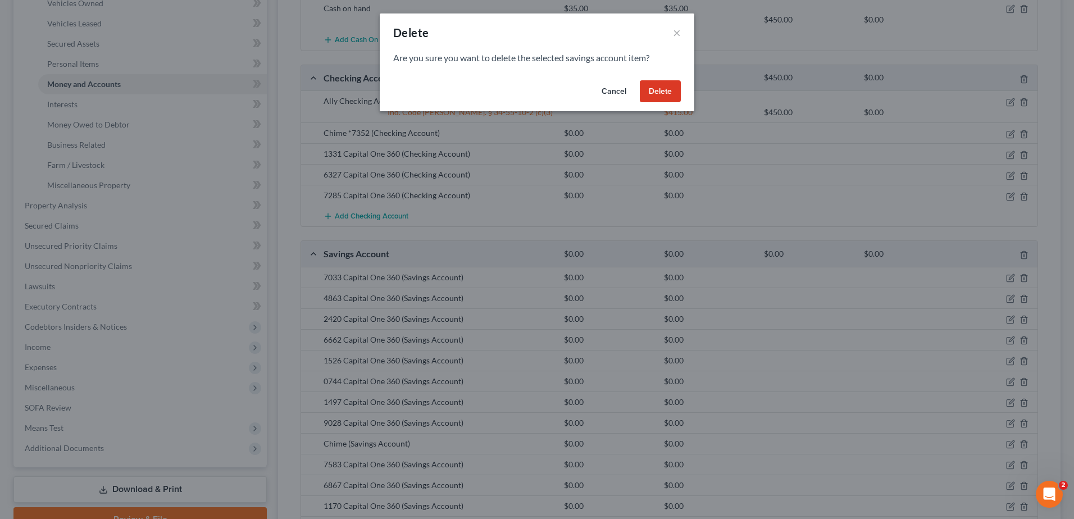
click at [659, 97] on button "Delete" at bounding box center [660, 91] width 41 height 22
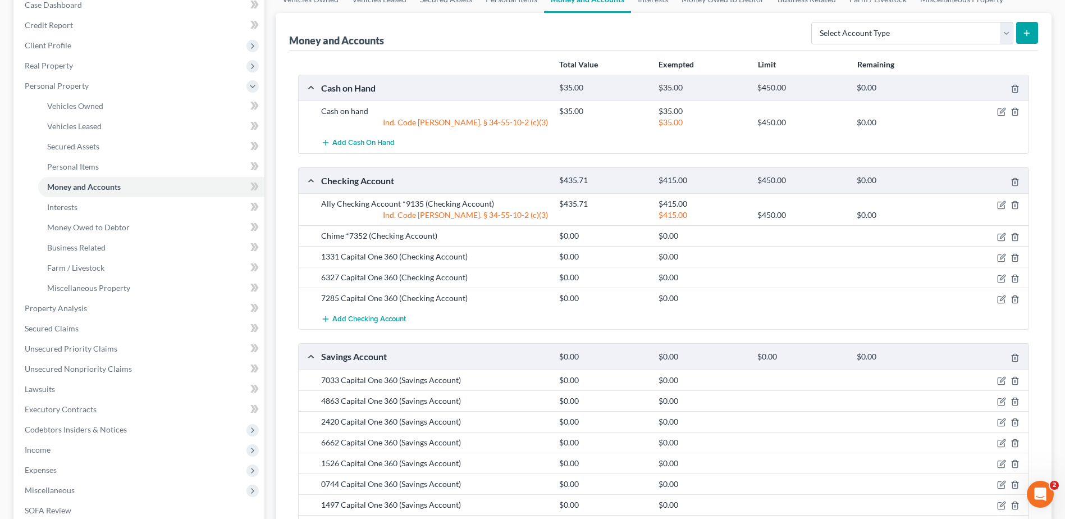
scroll to position [112, 0]
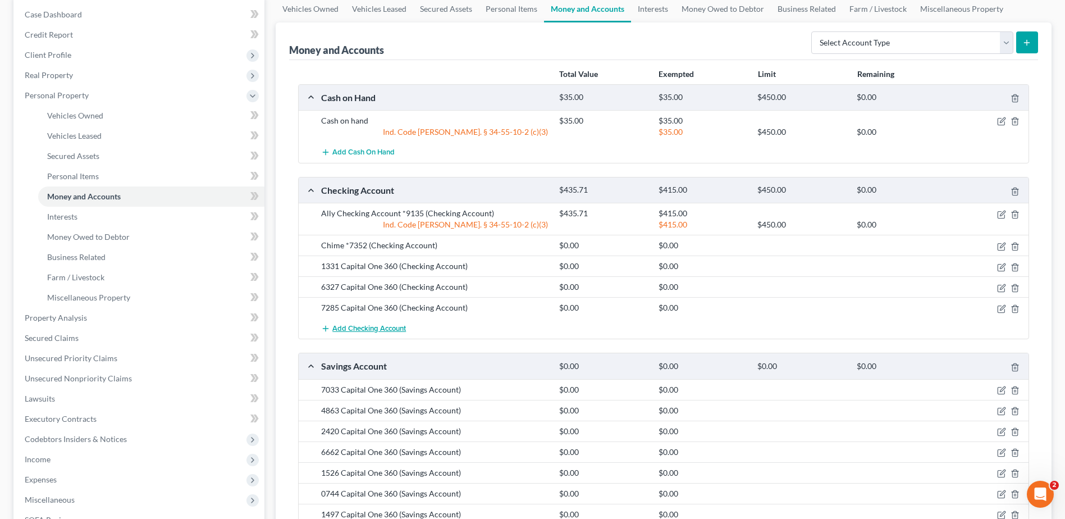
click at [349, 330] on span "Add Checking Account" at bounding box center [369, 328] width 74 height 9
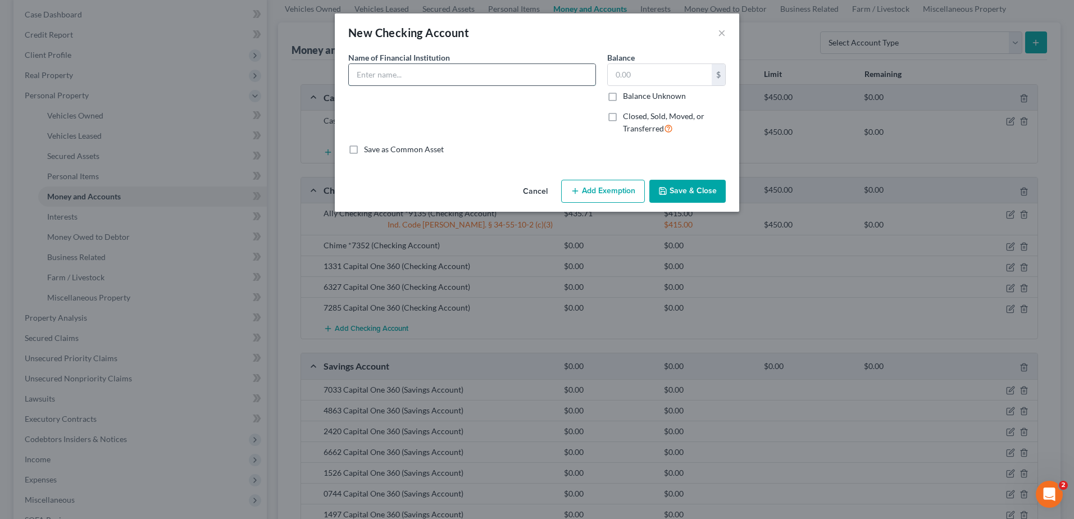
click at [391, 75] on input "text" at bounding box center [472, 74] width 247 height 21
type input "Advantage Plus 4400"
click at [625, 75] on input "text" at bounding box center [660, 74] width 104 height 21
click at [623, 97] on label "Balance Unknown" at bounding box center [654, 95] width 63 height 11
click at [627, 97] on input "Balance Unknown" at bounding box center [630, 93] width 7 height 7
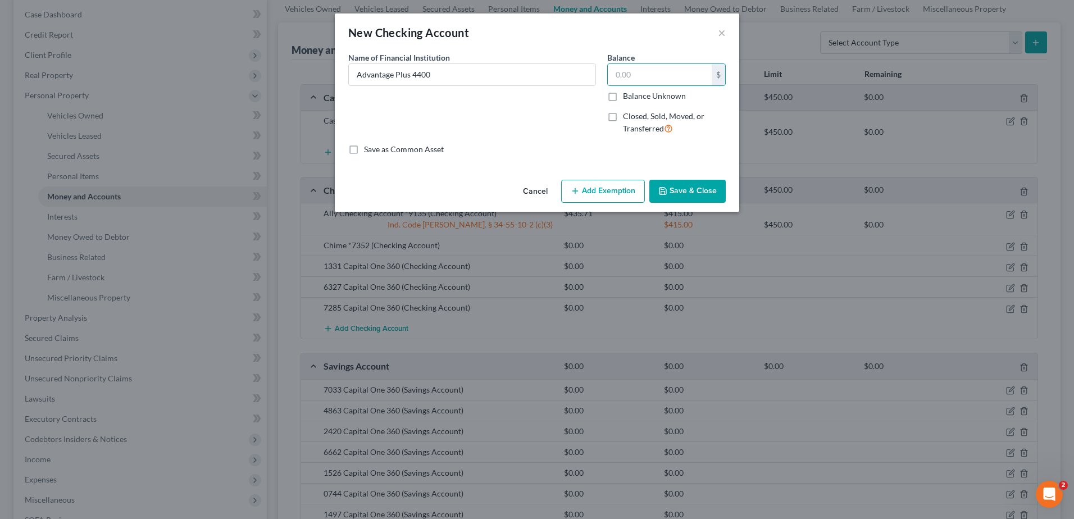
checkbox input "true"
type input "0.00"
click at [678, 195] on button "Save & Close" at bounding box center [687, 192] width 76 height 24
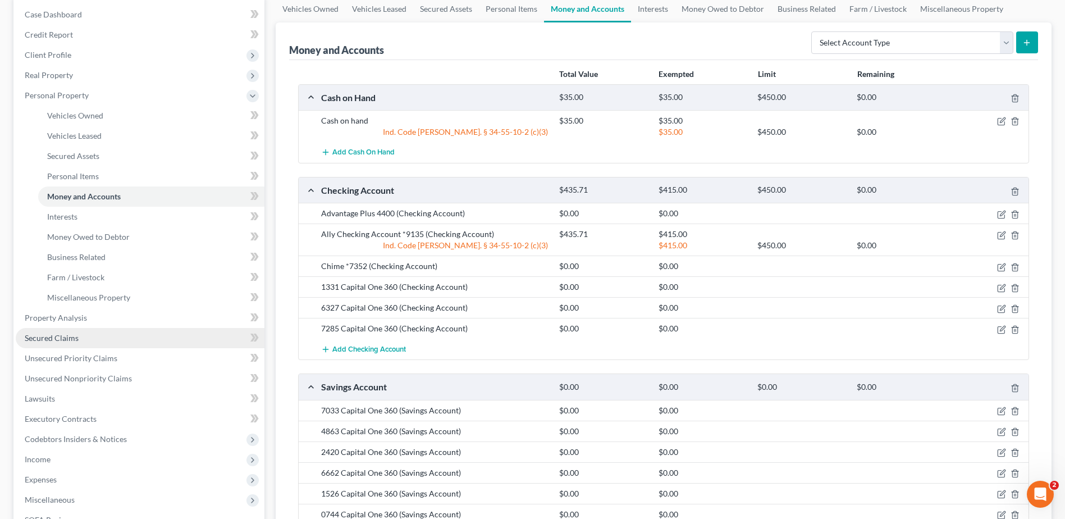
click at [61, 340] on span "Secured Claims" at bounding box center [52, 338] width 54 height 10
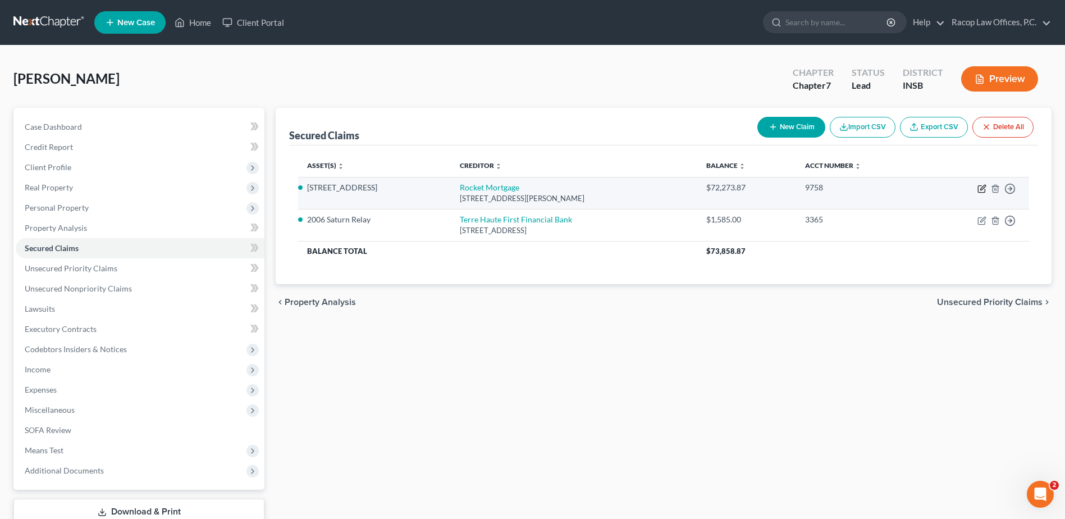
click at [984, 189] on icon "button" at bounding box center [982, 188] width 9 height 9
select select "23"
select select "0"
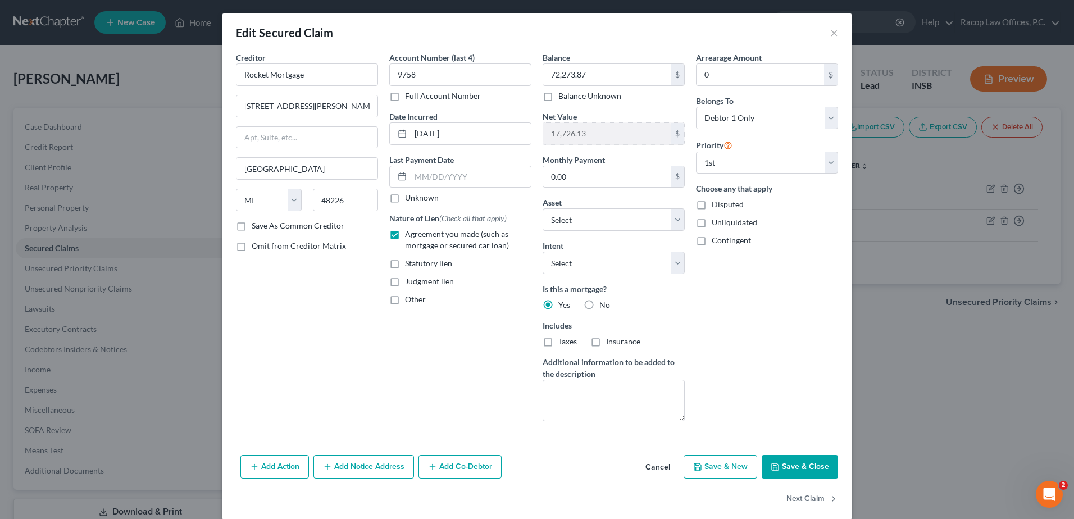
click at [797, 466] on button "Save & Close" at bounding box center [799, 467] width 76 height 24
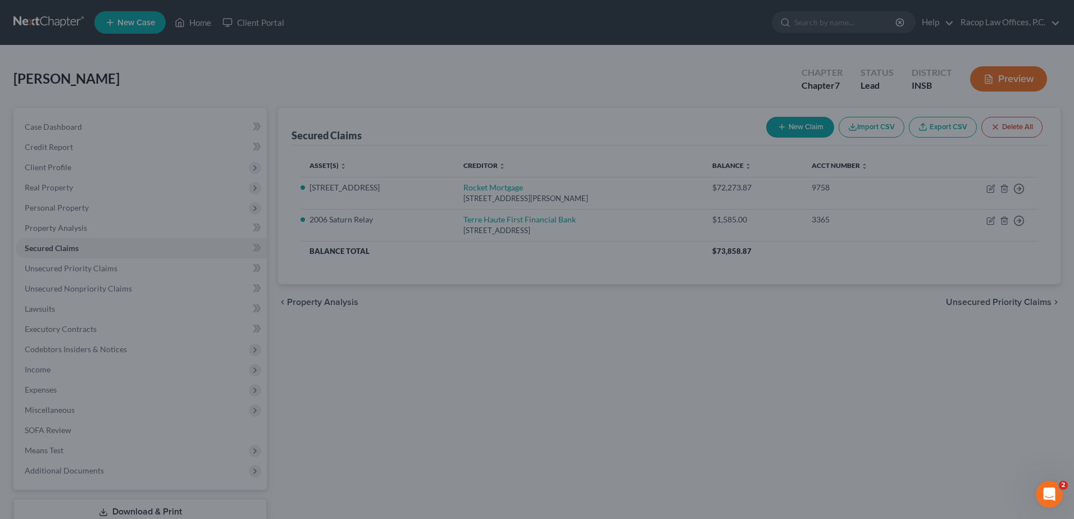
select select "32"
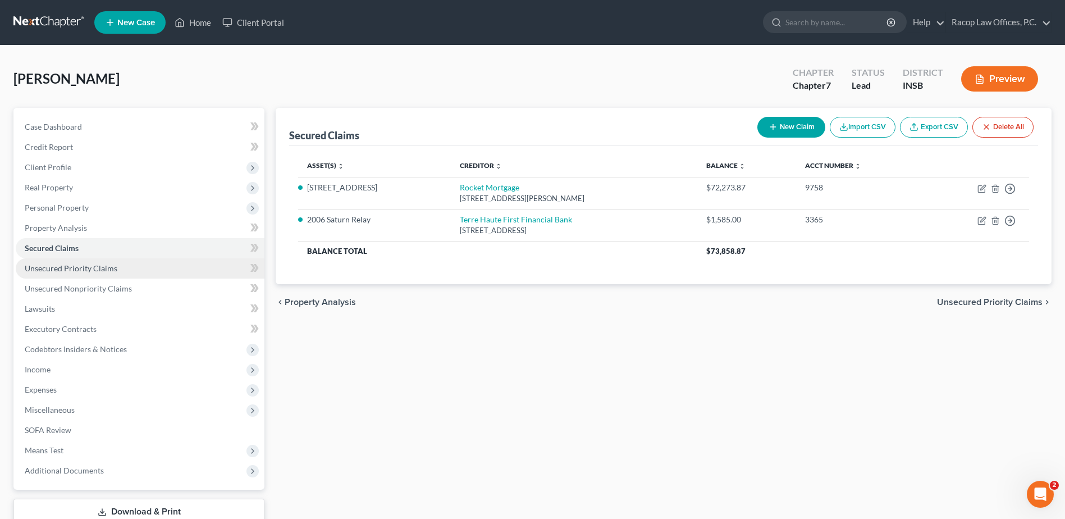
click at [94, 273] on link "Unsecured Priority Claims" at bounding box center [140, 268] width 249 height 20
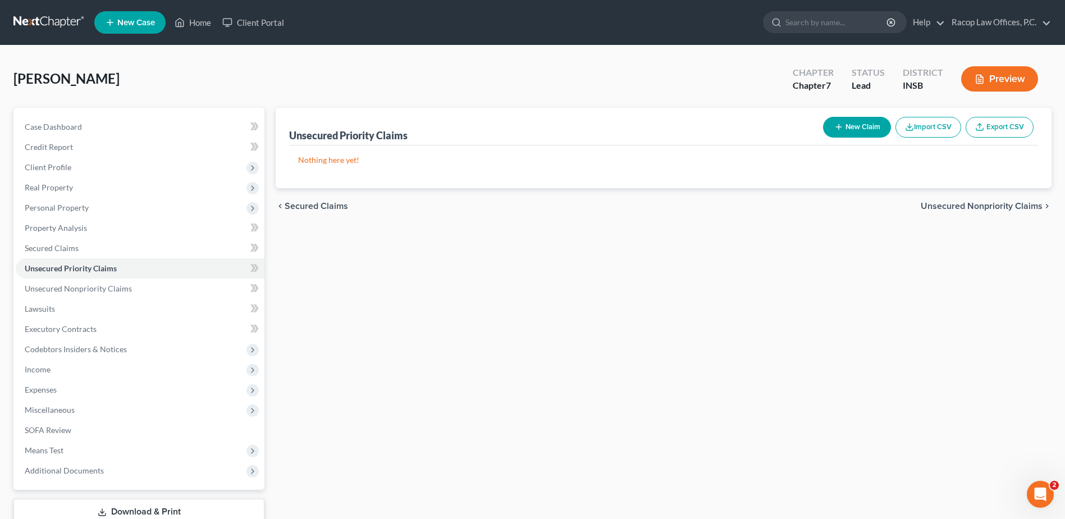
click at [865, 128] on button "New Claim" at bounding box center [857, 127] width 68 height 21
select select "0"
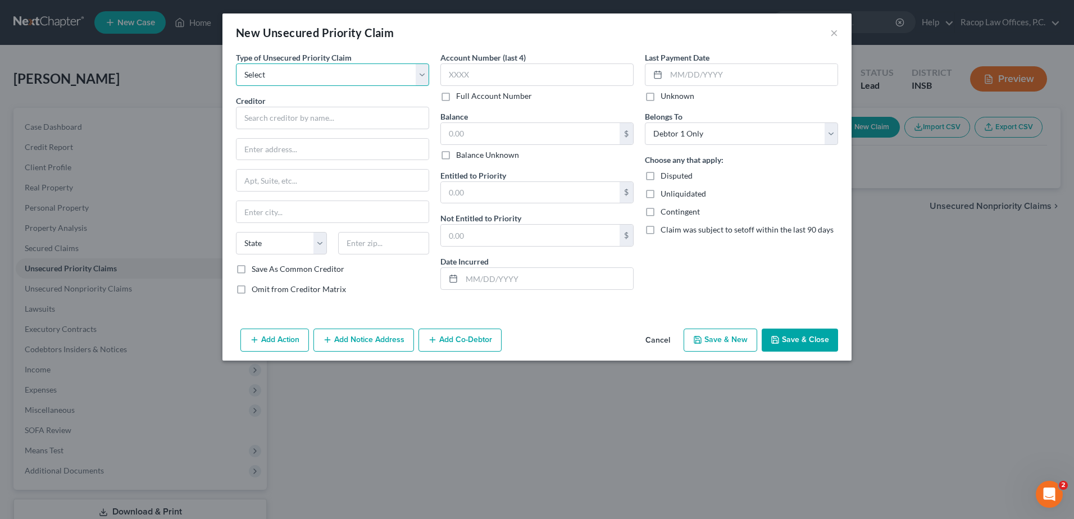
click at [302, 82] on select "Select Taxes & Other Government Units Domestic Support Obligations Extensions o…" at bounding box center [332, 74] width 193 height 22
select select "1"
click at [236, 63] on select "Select Taxes & Other Government Units Domestic Support Obligations Extensions o…" at bounding box center [332, 74] width 193 height 22
click at [294, 120] on input "text" at bounding box center [332, 118] width 193 height 22
type input "[PERSON_NAME]"
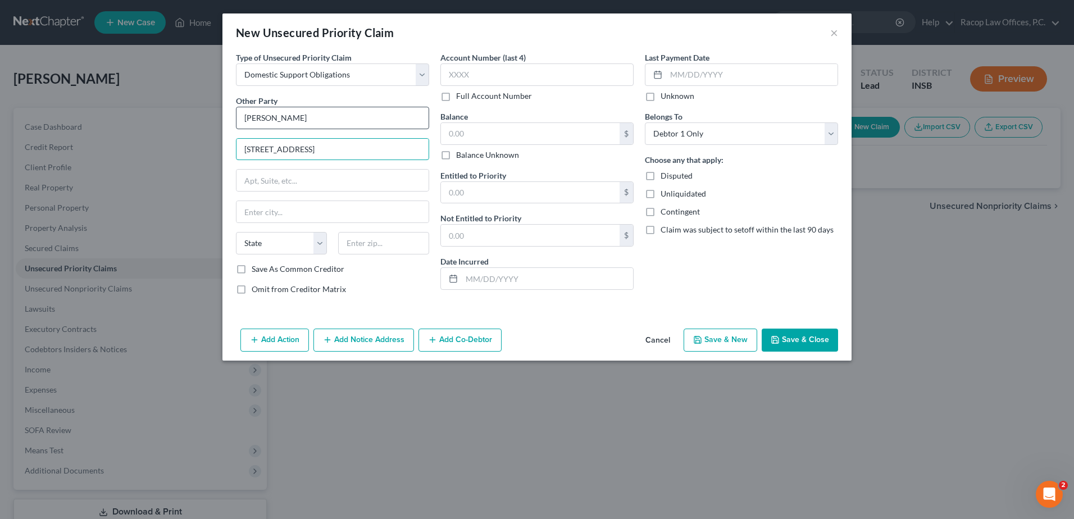
type input "[STREET_ADDRESS]"
type input "Terre Haute"
select select "15"
type input "47804"
click at [477, 66] on input "text" at bounding box center [536, 74] width 193 height 22
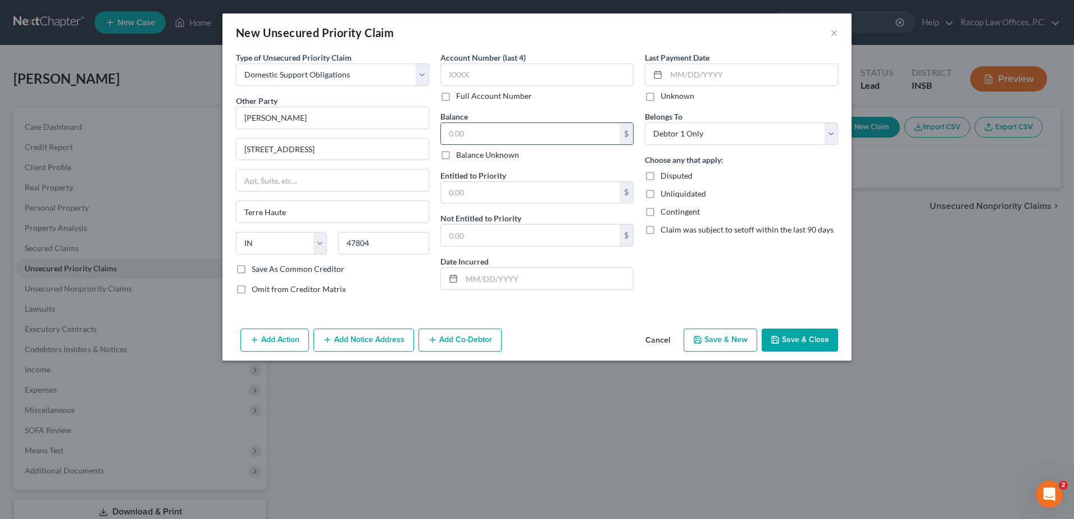
click at [484, 142] on input "text" at bounding box center [530, 133] width 179 height 21
type input "0.0"
click at [793, 336] on button "Save & Close" at bounding box center [799, 341] width 76 height 24
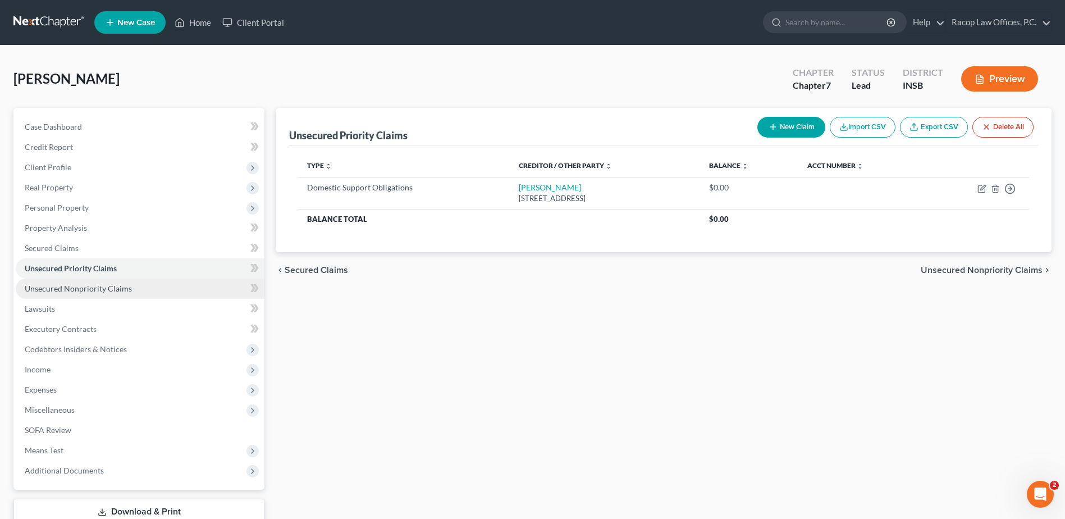
click at [81, 293] on link "Unsecured Nonpriority Claims" at bounding box center [140, 289] width 249 height 20
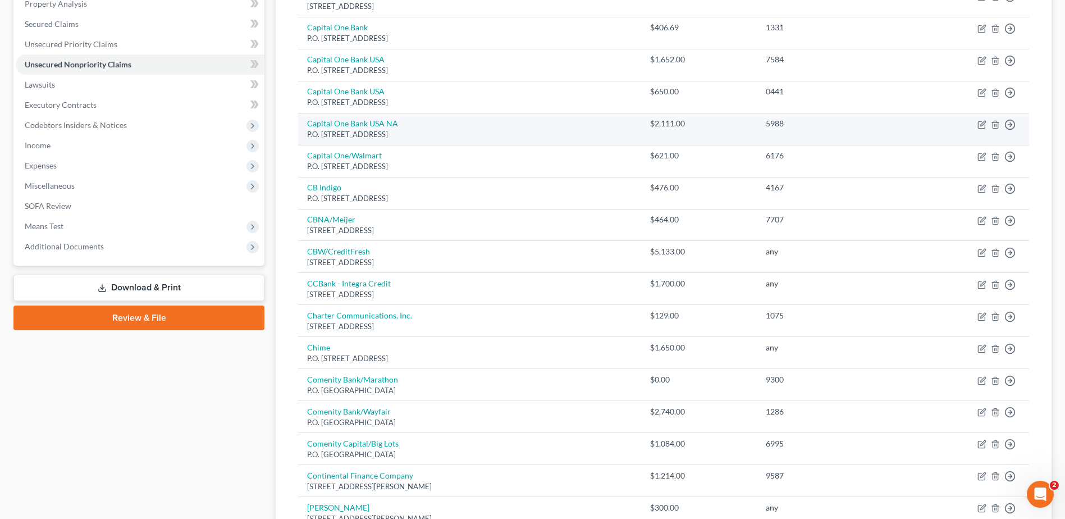
scroll to position [225, 0]
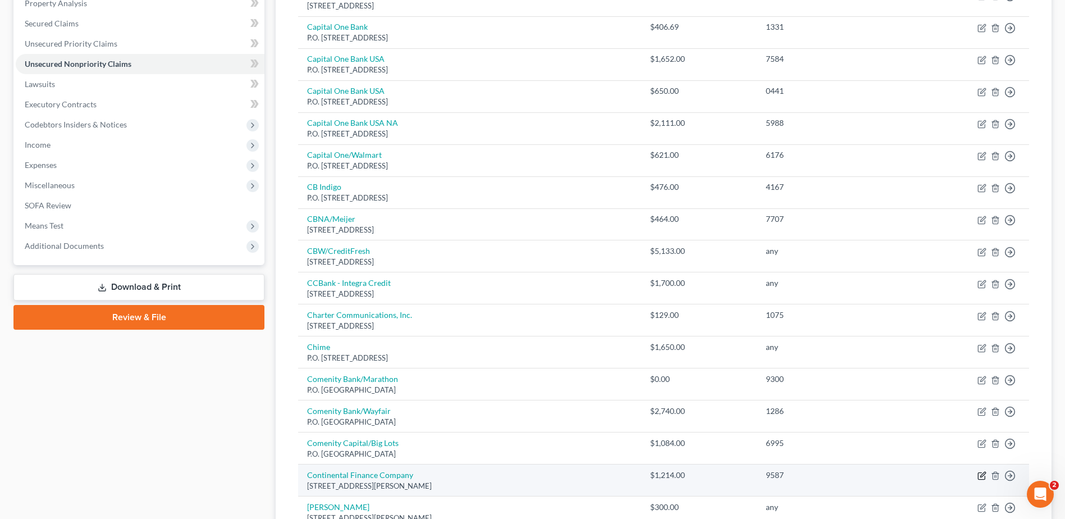
click at [982, 476] on icon "button" at bounding box center [982, 475] width 9 height 9
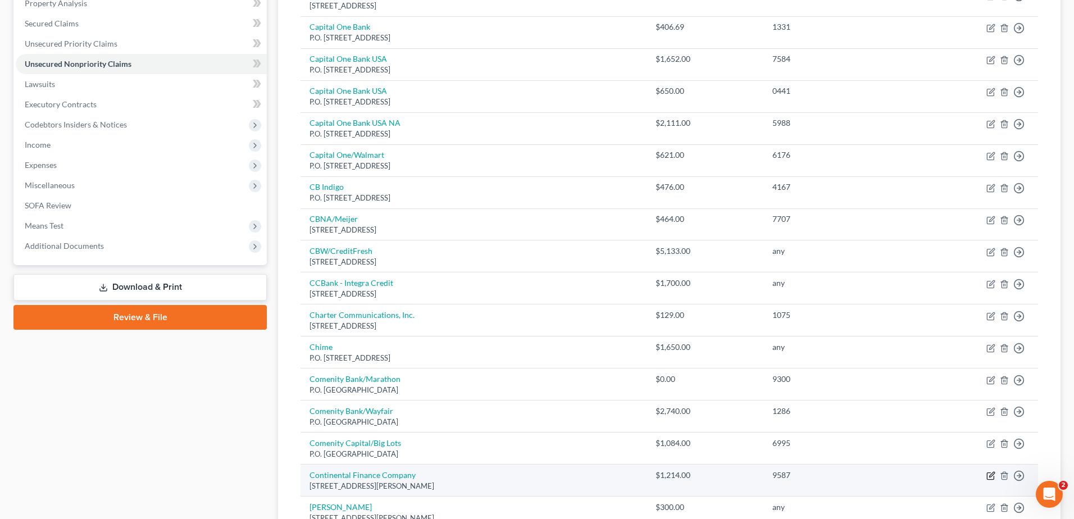
select select "7"
select select "2"
select select "0"
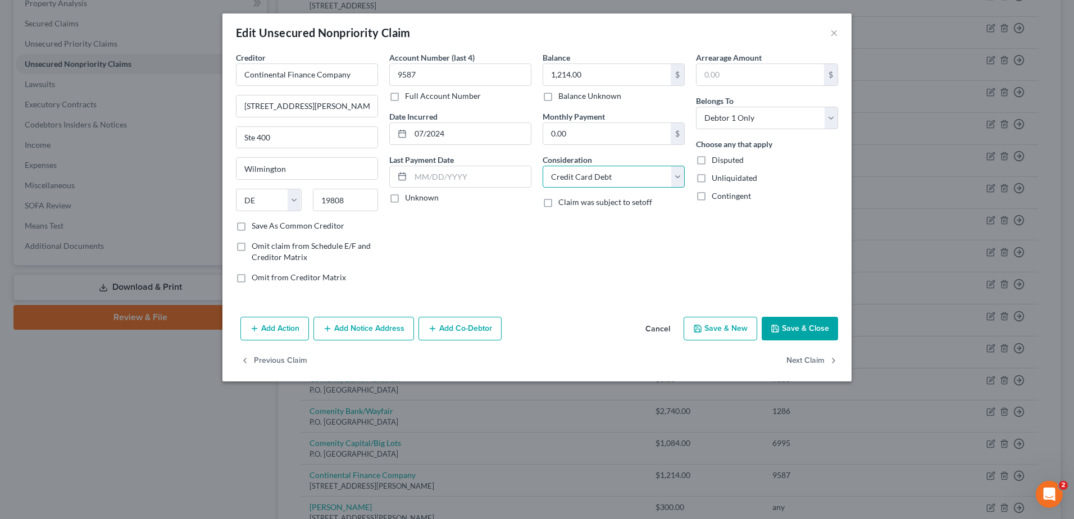
click at [573, 174] on select "Select Cable / Satellite Services Collection Agency Credit Card Debt Debt Couns…" at bounding box center [613, 177] width 142 height 22
select select "14"
click at [542, 166] on select "Select Cable / Satellite Services Collection Agency Credit Card Debt Debt Couns…" at bounding box center [613, 177] width 142 height 22
click at [588, 223] on input "text" at bounding box center [613, 219] width 141 height 21
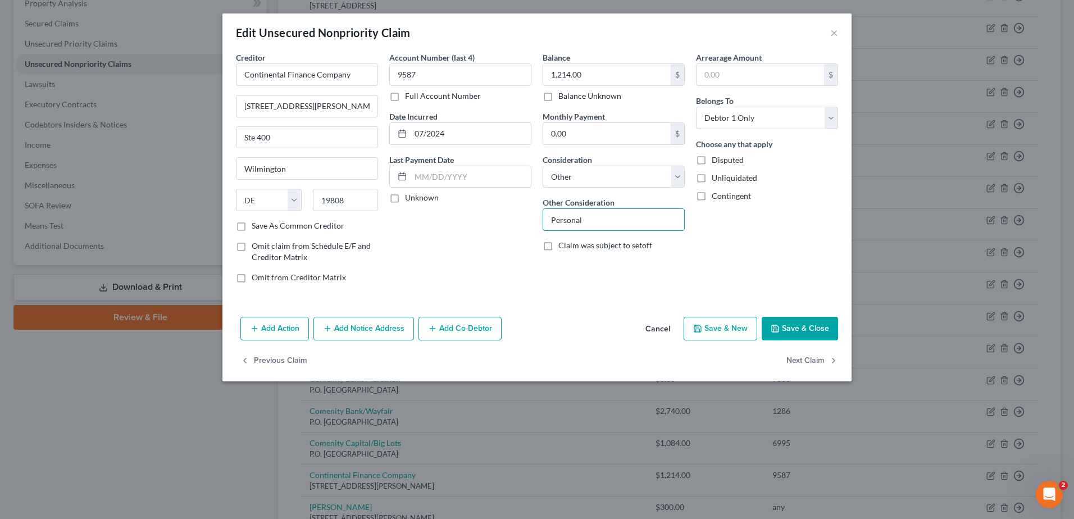
type input "Personal"
click at [789, 215] on div "Arrearage Amount $ Belongs To * Select Debtor 1 Only Debtor 2 Only Debtor 1 And…" at bounding box center [766, 172] width 153 height 240
click at [804, 328] on button "Save & Close" at bounding box center [799, 329] width 76 height 24
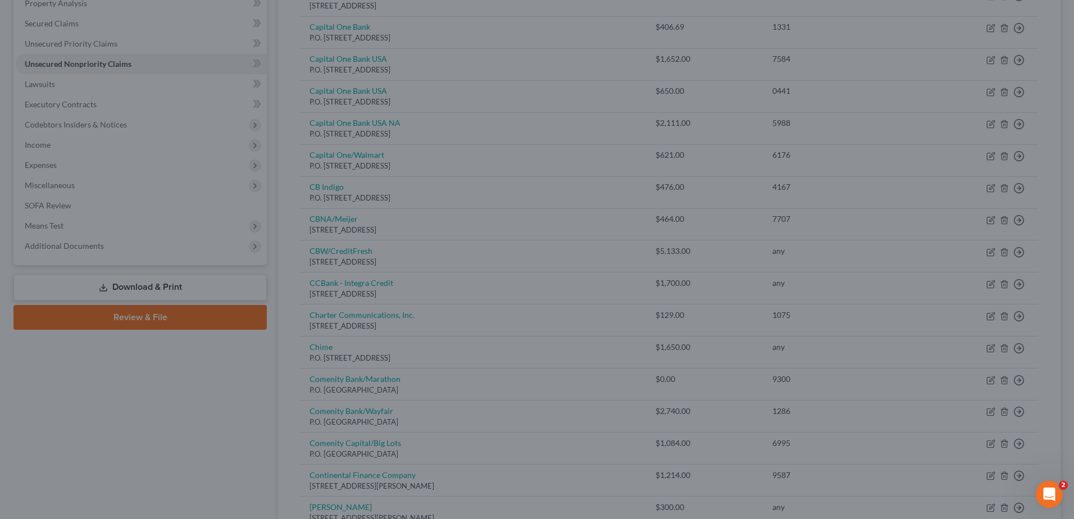
type input "0"
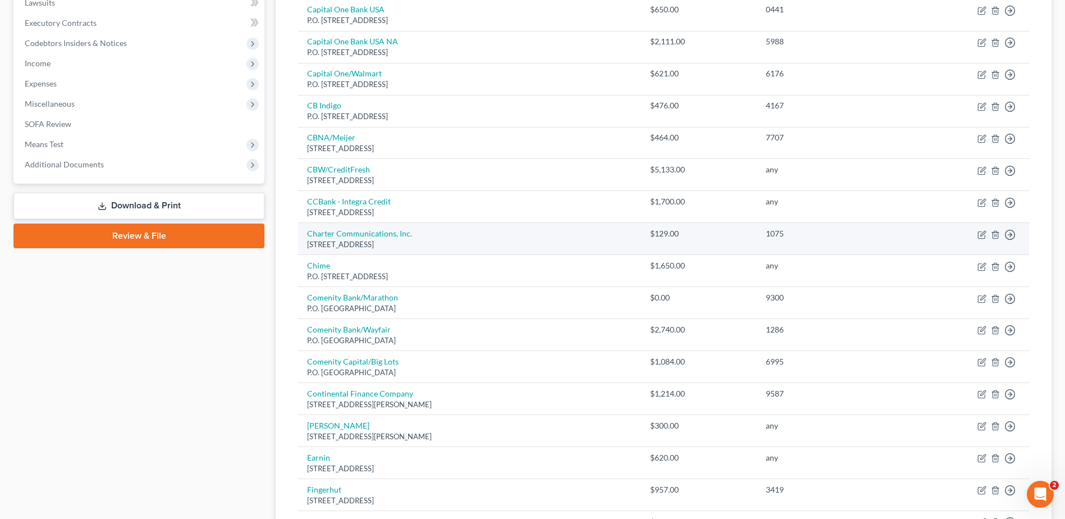
scroll to position [337, 0]
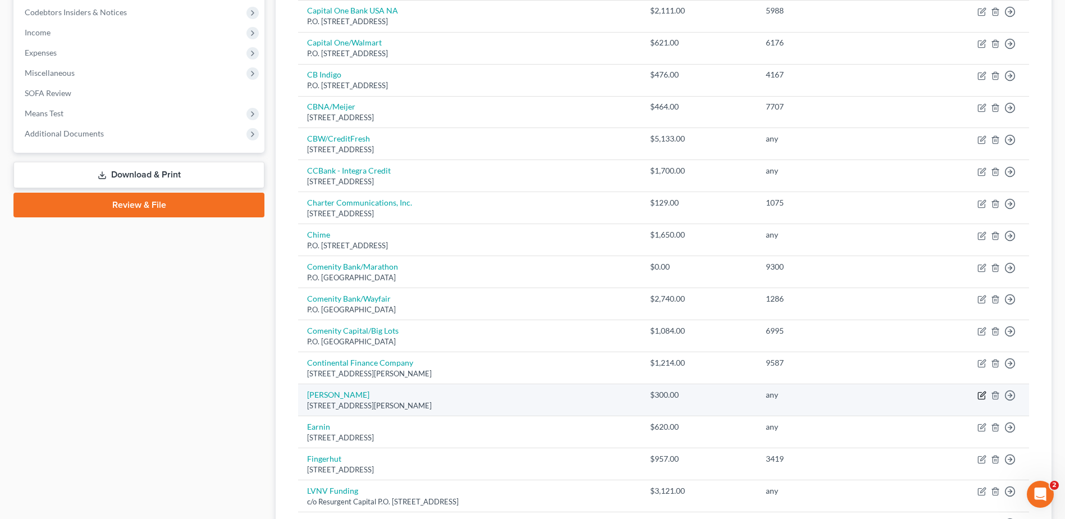
click at [982, 395] on icon "button" at bounding box center [982, 394] width 5 height 5
select select "4"
select select "10"
select select "0"
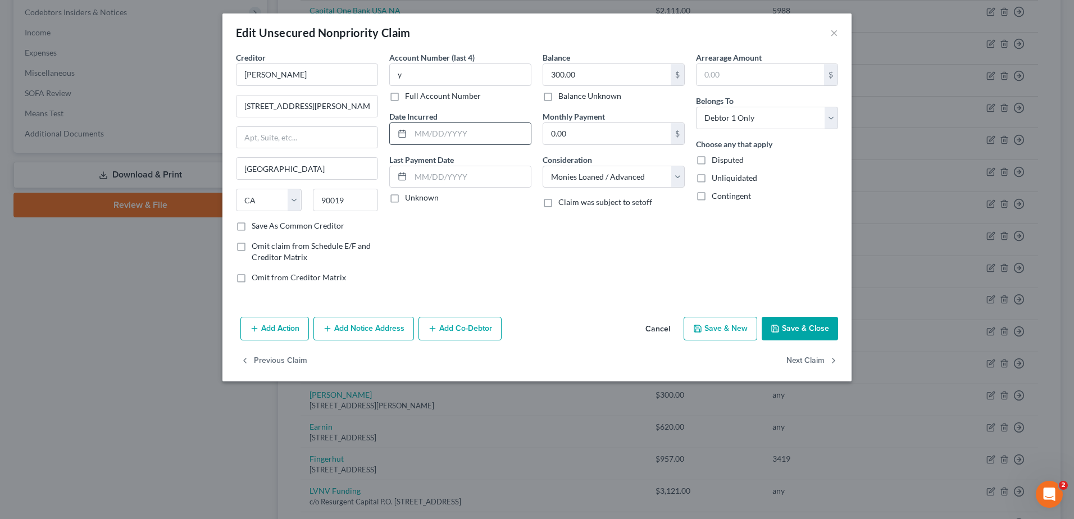
click at [407, 131] on div at bounding box center [400, 133] width 21 height 21
click at [410, 85] on input "y" at bounding box center [460, 74] width 142 height 22
type input "any"
click at [423, 130] on input "text" at bounding box center [470, 133] width 120 height 21
type input "06/2024"
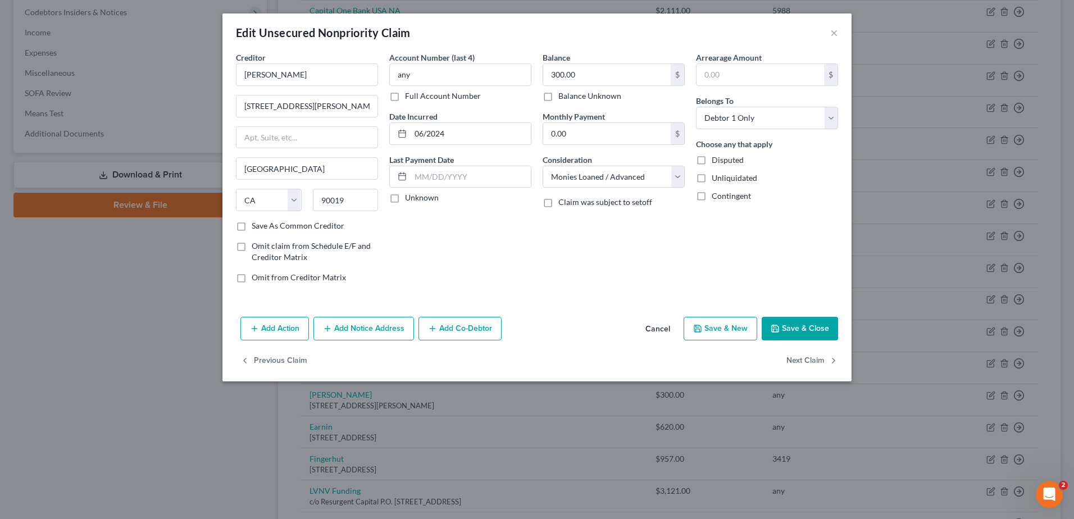
click at [801, 332] on button "Save & Close" at bounding box center [799, 329] width 76 height 24
type input "0"
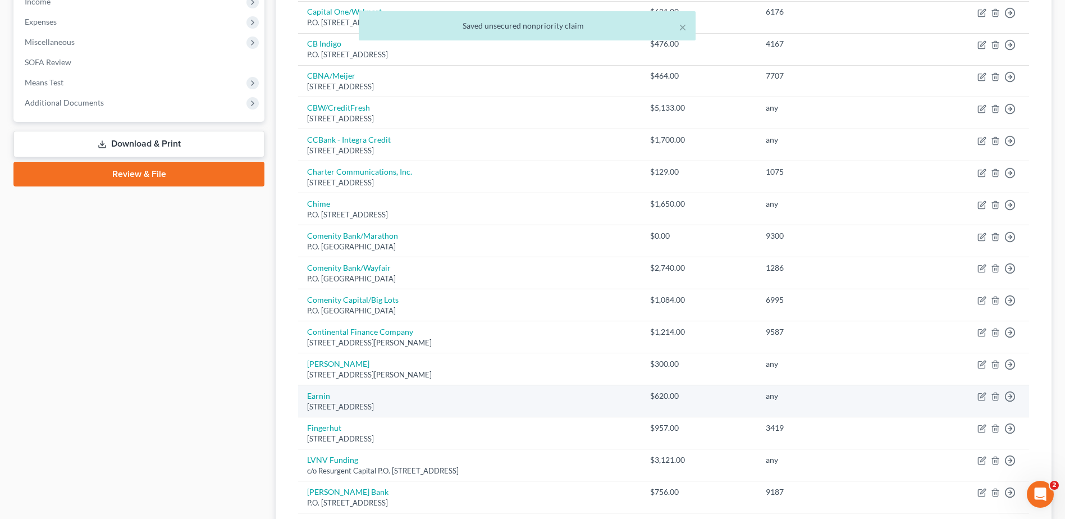
scroll to position [393, 0]
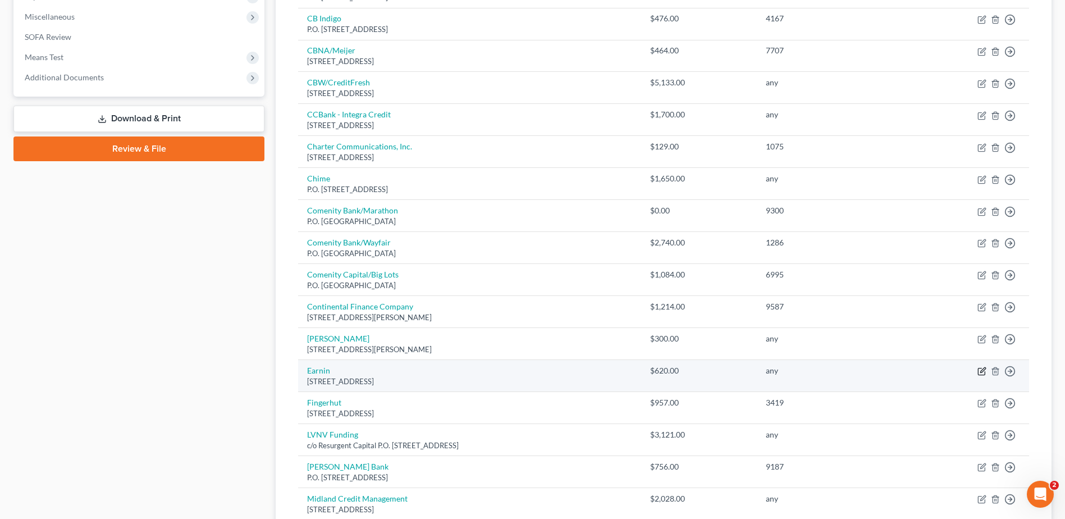
click at [983, 372] on icon "button" at bounding box center [982, 370] width 5 height 5
select select "4"
select select "10"
select select "0"
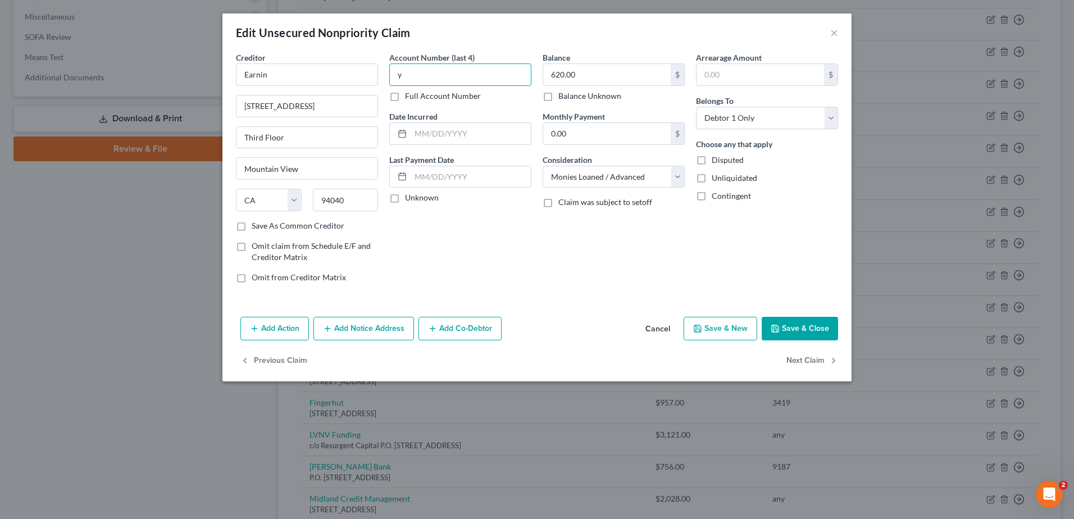
click at [427, 73] on input "y" at bounding box center [460, 74] width 142 height 22
type input "any"
click at [434, 140] on input "text" at bounding box center [470, 133] width 120 height 21
type input "06/2024"
click at [796, 330] on button "Save & Close" at bounding box center [799, 329] width 76 height 24
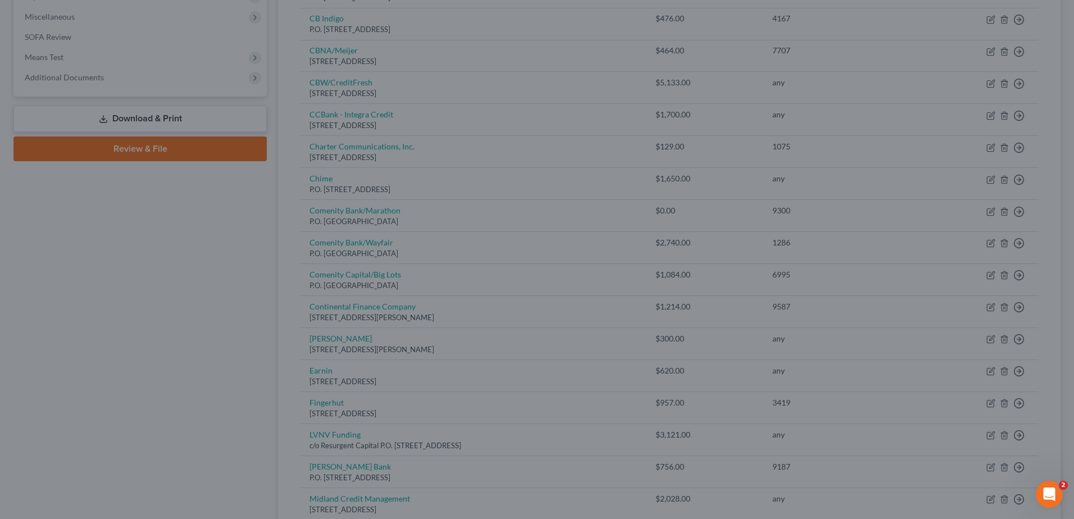
type input "0"
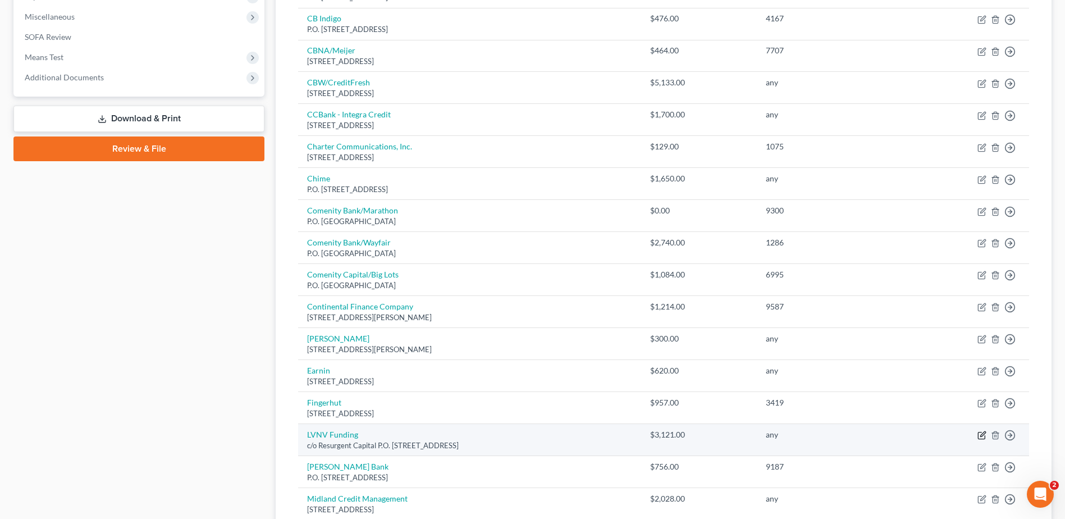
click at [980, 435] on icon "button" at bounding box center [982, 435] width 9 height 9
select select "42"
select select "14"
select select "0"
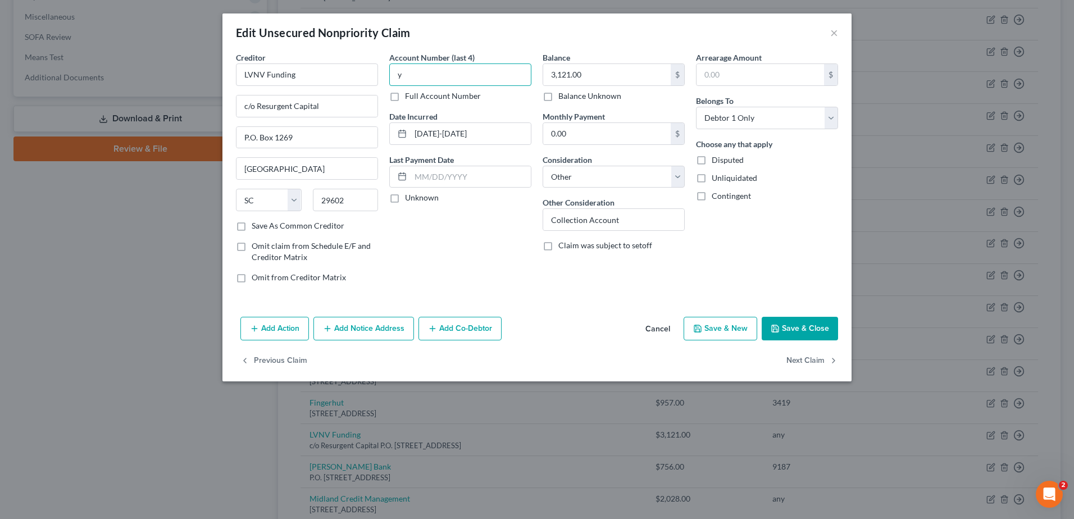
click at [459, 71] on input "y" at bounding box center [460, 74] width 142 height 22
type input "any"
click at [618, 227] on input "Collection Account" at bounding box center [613, 219] width 141 height 21
drag, startPoint x: 637, startPoint y: 222, endPoint x: 545, endPoint y: 223, distance: 92.7
click at [545, 223] on input "Collection Account" at bounding box center [613, 219] width 141 height 21
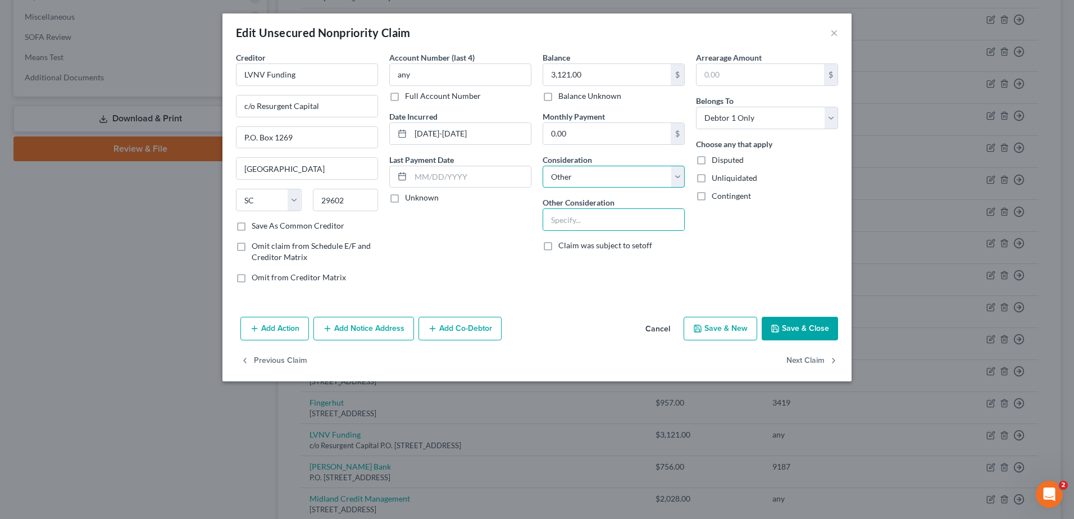
click at [586, 183] on select "Select Cable / Satellite Services Collection Agency Credit Card Debt Debt Couns…" at bounding box center [613, 177] width 142 height 22
select select "2"
click at [542, 166] on select "Select Cable / Satellite Services Collection Agency Credit Card Debt Debt Couns…" at bounding box center [613, 177] width 142 height 22
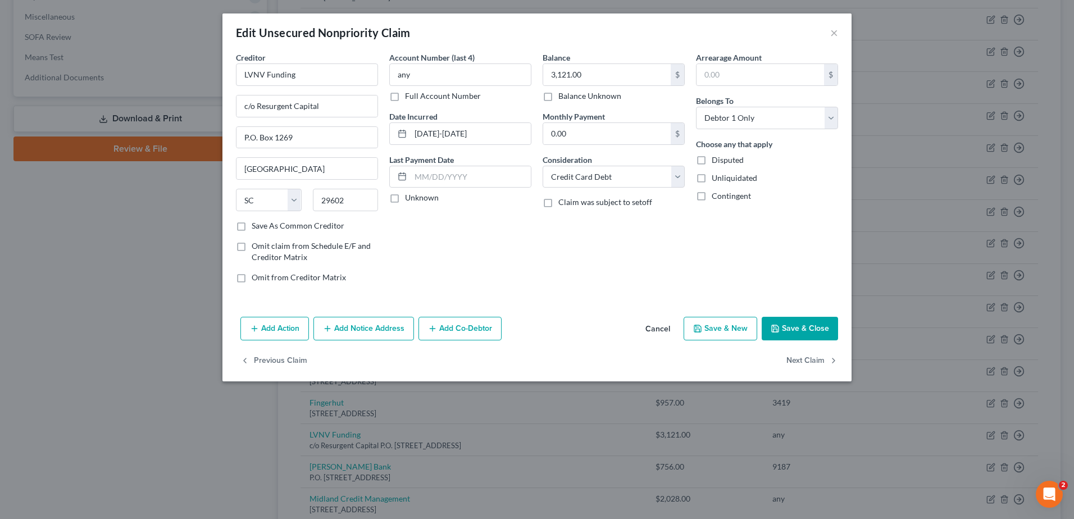
click at [792, 326] on button "Save & Close" at bounding box center [799, 329] width 76 height 24
type input "0"
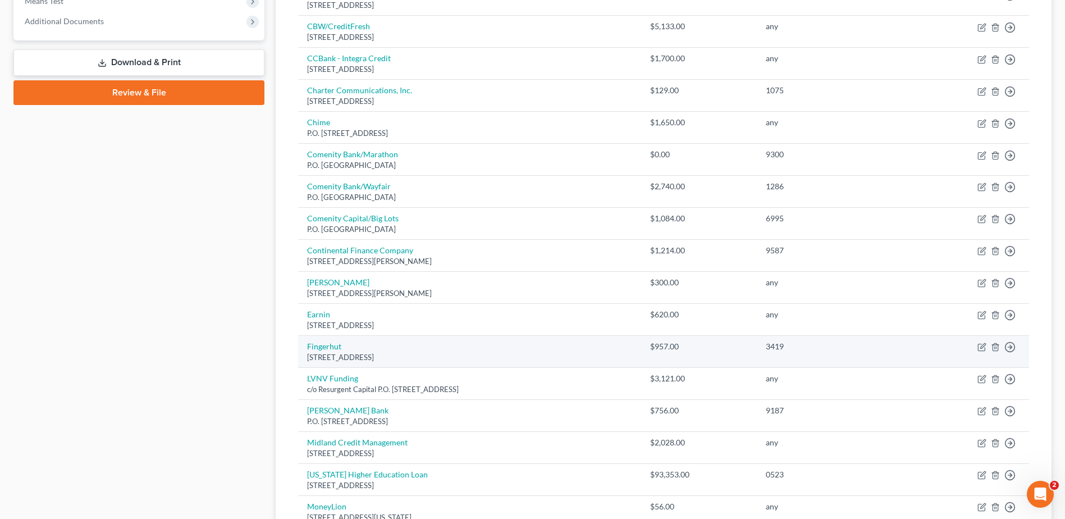
scroll to position [505, 0]
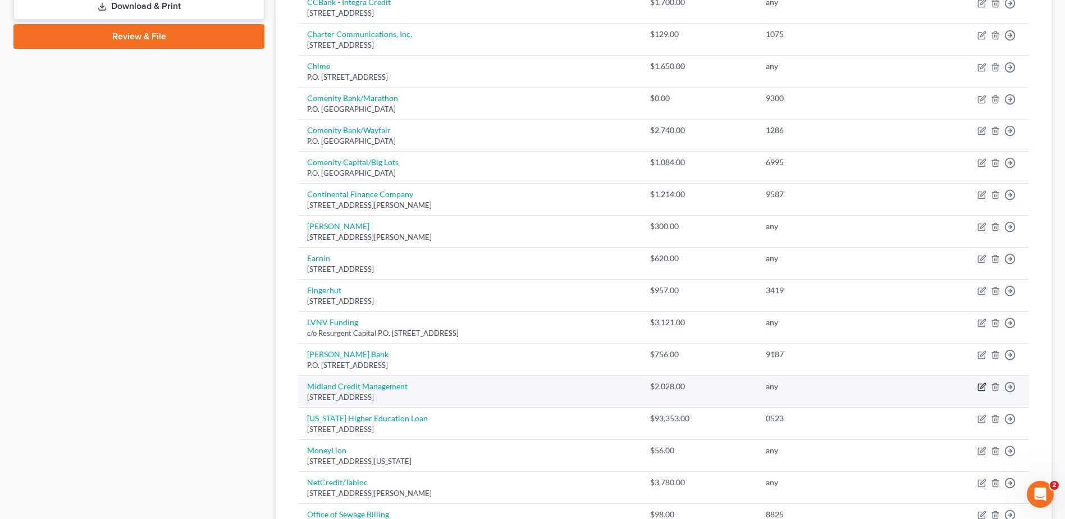
click at [980, 391] on icon "button" at bounding box center [981, 387] width 7 height 7
select select "23"
select select "14"
select select "0"
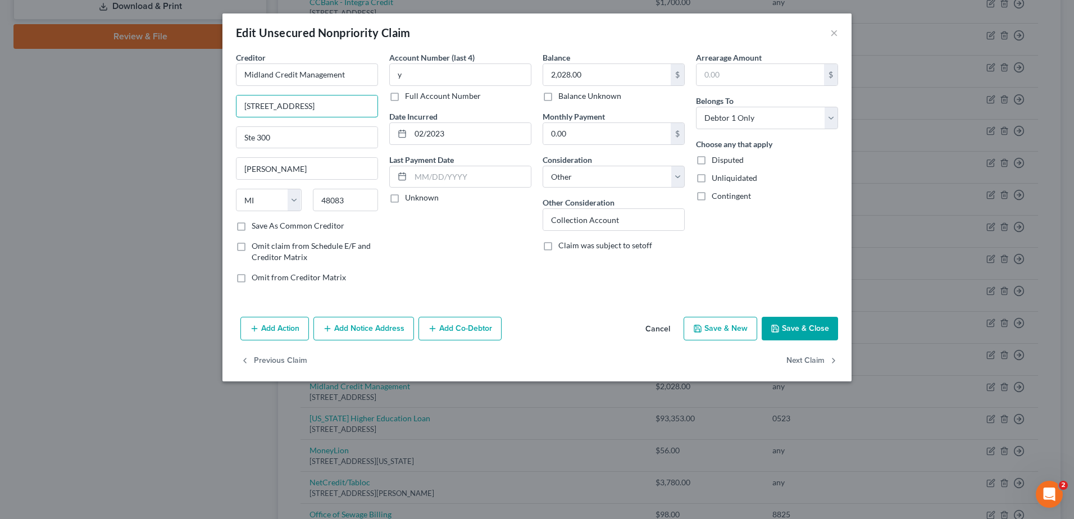
drag, startPoint x: 334, startPoint y: 106, endPoint x: 194, endPoint y: 107, distance: 139.3
click at [194, 107] on div "Edit Unsecured Nonpriority Claim × Creditor * Midland Credit Management [STREET…" at bounding box center [537, 259] width 1074 height 519
click at [241, 139] on input "Ste 300" at bounding box center [306, 137] width 141 height 21
paste input "[STREET_ADDRESS]"
type input "[STREET_ADDRESS]"
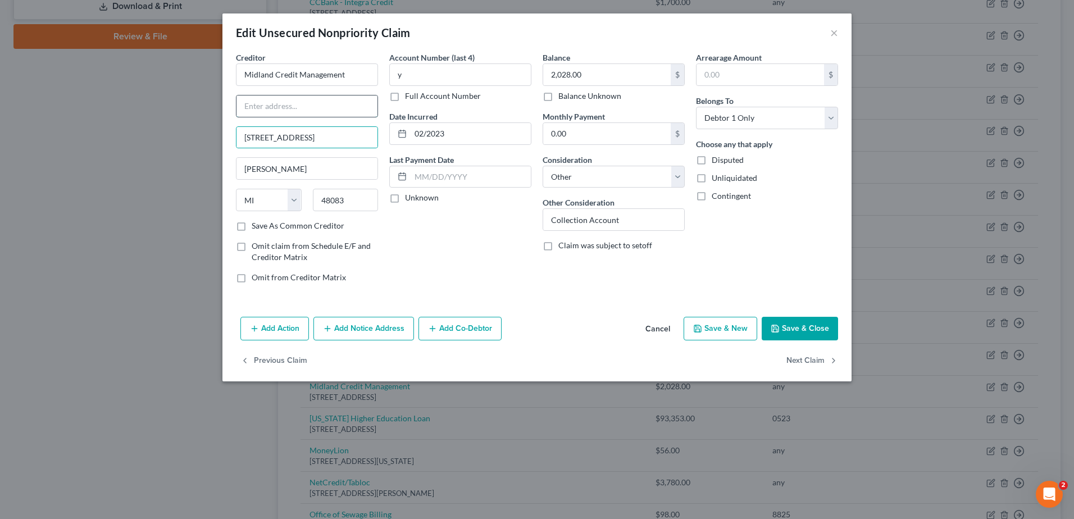
click at [262, 106] on input "text" at bounding box center [306, 105] width 141 height 21
type input "c/o Midland Credit Management"
drag, startPoint x: 351, startPoint y: 78, endPoint x: 223, endPoint y: 74, distance: 128.1
click at [223, 74] on div "Creditor * Midland Credit Management c/o Midland Credit Management [STREET_ADDR…" at bounding box center [536, 182] width 629 height 261
type input "Comenity Capital Bank"
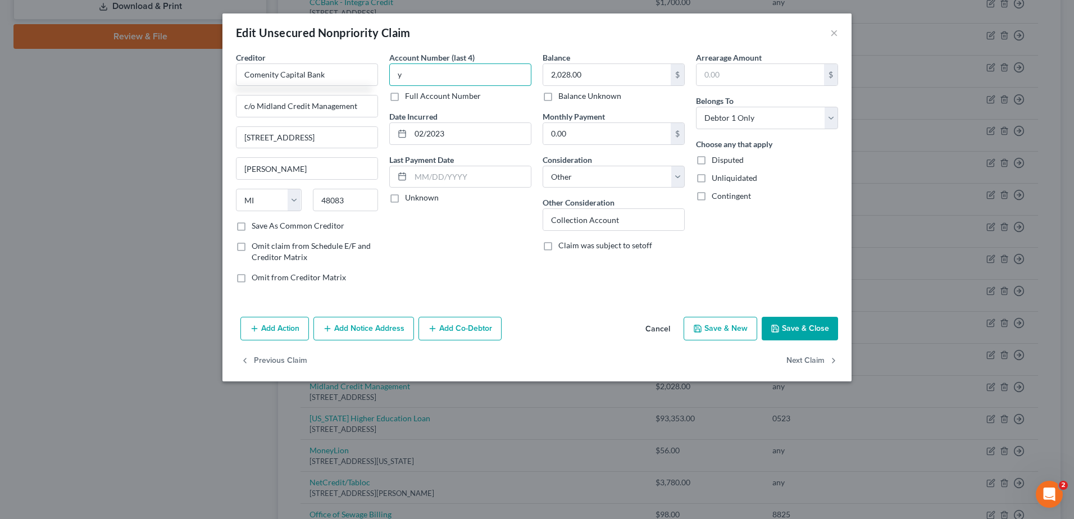
click at [415, 82] on input "y" at bounding box center [460, 74] width 142 height 22
drag, startPoint x: 425, startPoint y: 72, endPoint x: 384, endPoint y: 69, distance: 40.6
click at [384, 69] on div "Account Number (last 4) any Full Account Number Date Incurred 02/2023 Last Paym…" at bounding box center [460, 172] width 153 height 240
type input "8886"
click at [595, 73] on input "2,028.00" at bounding box center [606, 74] width 127 height 21
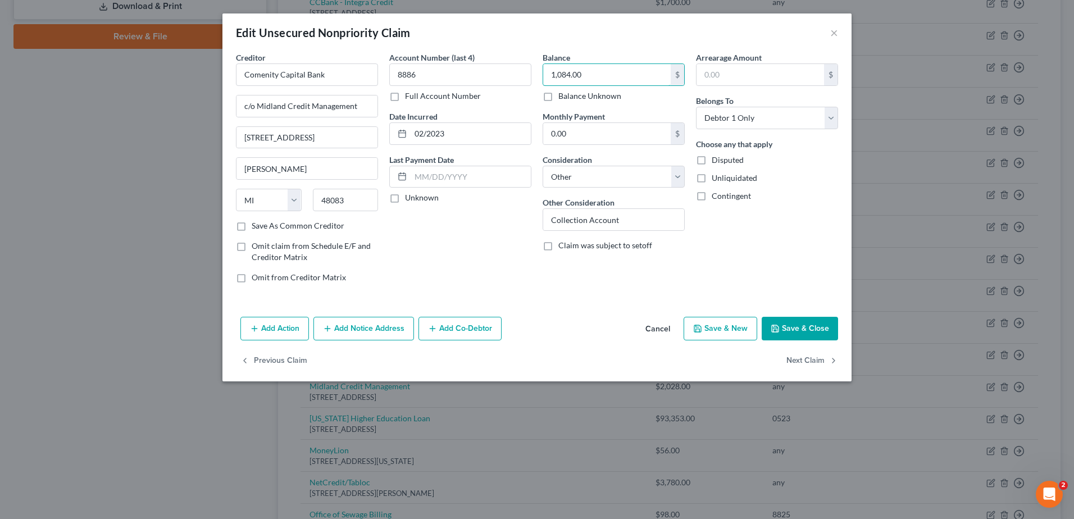
type input "1,084.00"
click at [785, 328] on button "Save & Close" at bounding box center [799, 329] width 76 height 24
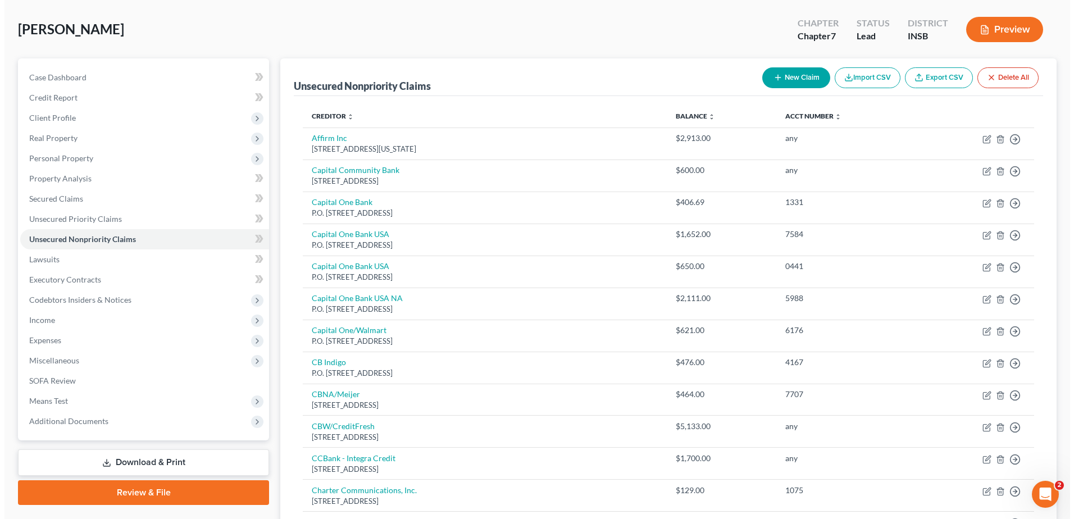
scroll to position [0, 0]
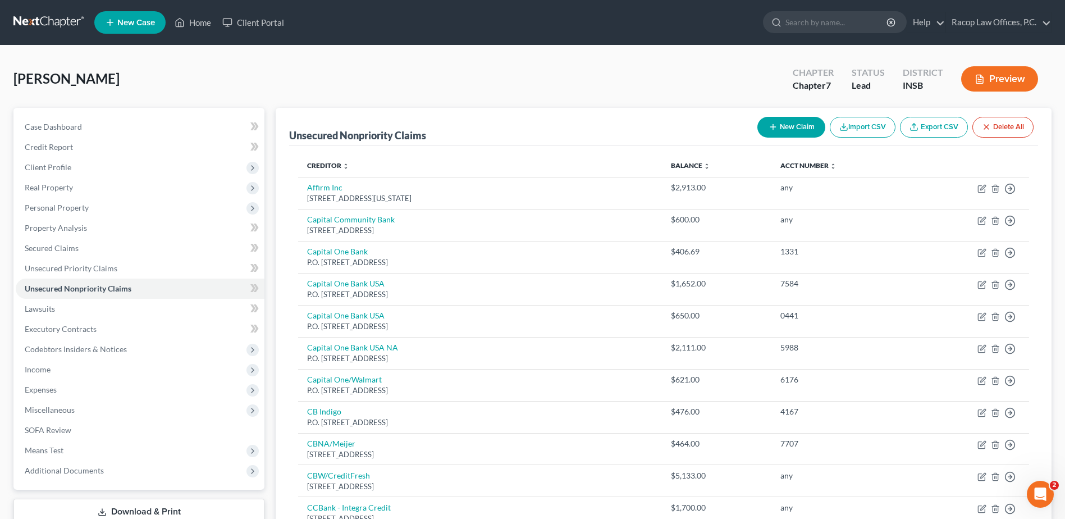
click at [793, 129] on button "New Claim" at bounding box center [792, 127] width 68 height 21
select select "0"
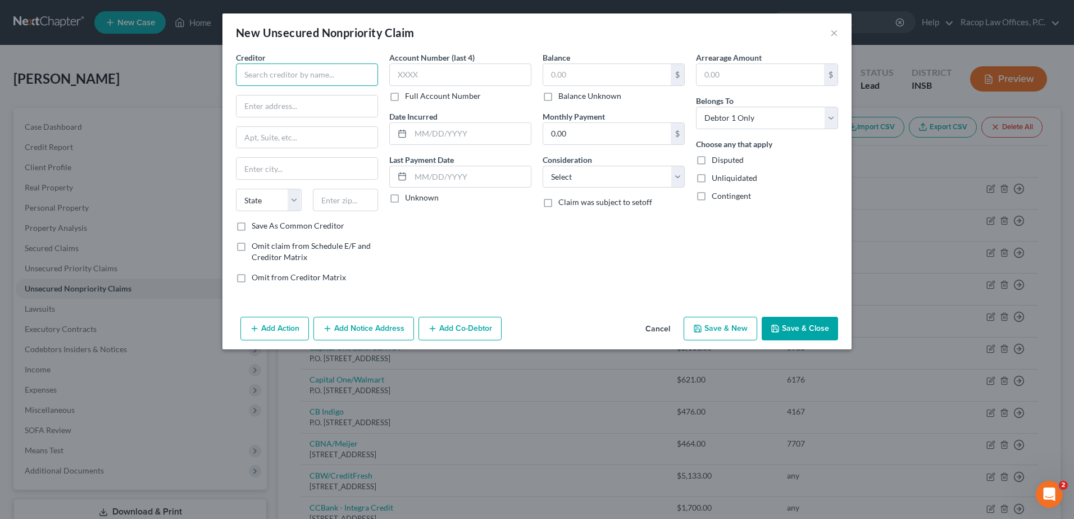
click at [296, 78] on input "text" at bounding box center [307, 74] width 142 height 22
type input "Citibank c/o Midland Credit Management"
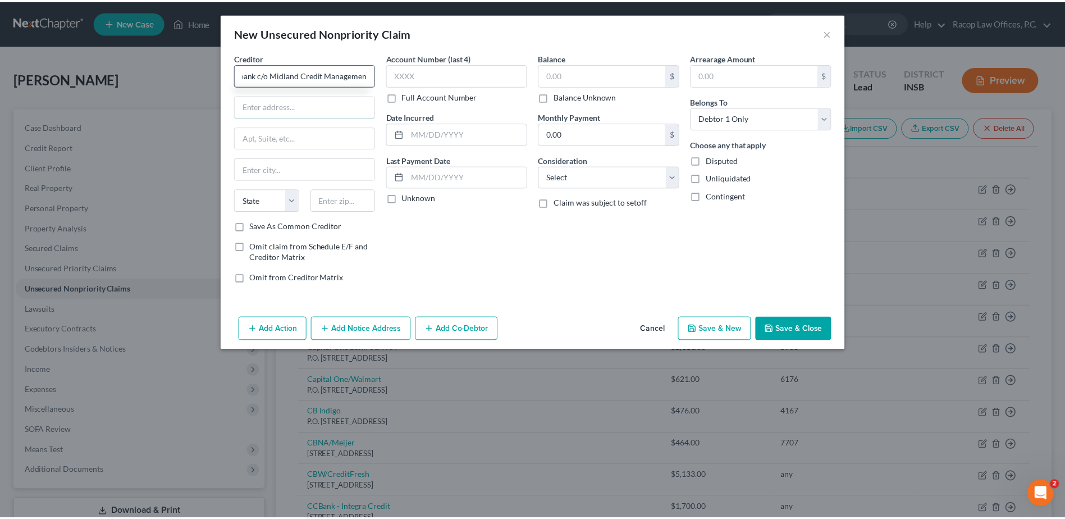
scroll to position [0, 0]
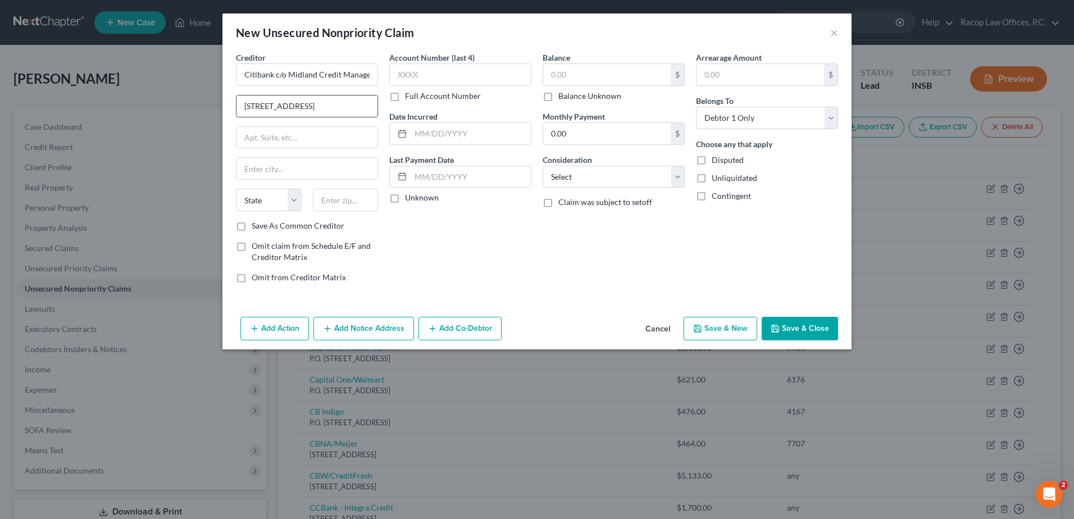
click at [334, 105] on input "[STREET_ADDRESS]" at bounding box center [306, 105] width 141 height 21
type input "[STREET_ADDRESS]"
click at [258, 172] on input "text" at bounding box center [306, 168] width 141 height 21
type input "[PERSON_NAME]"
select select "23"
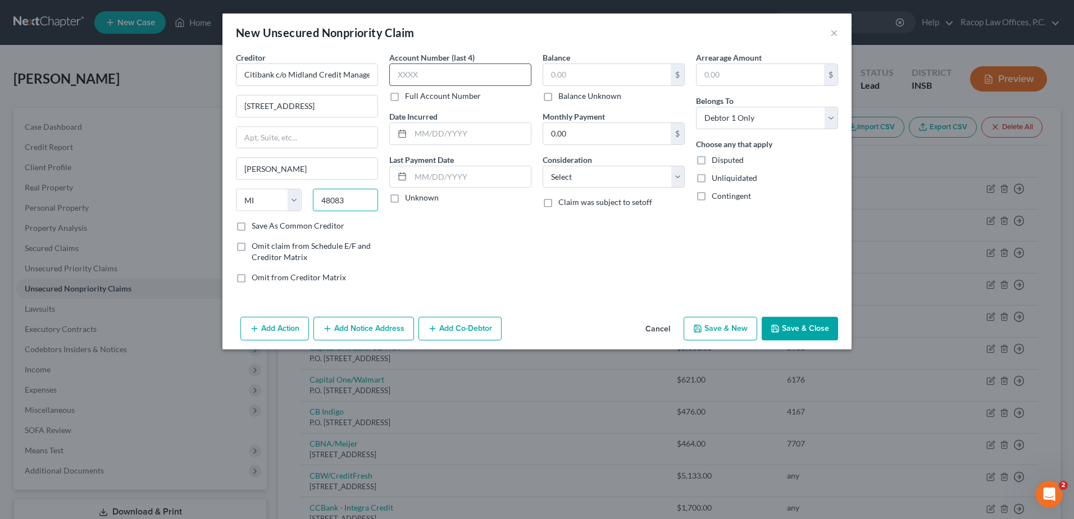
type input "48083"
click at [451, 71] on input "text" at bounding box center [460, 74] width 142 height 22
type input "2450"
click at [430, 133] on input "text" at bounding box center [470, 133] width 120 height 21
type input "2023"
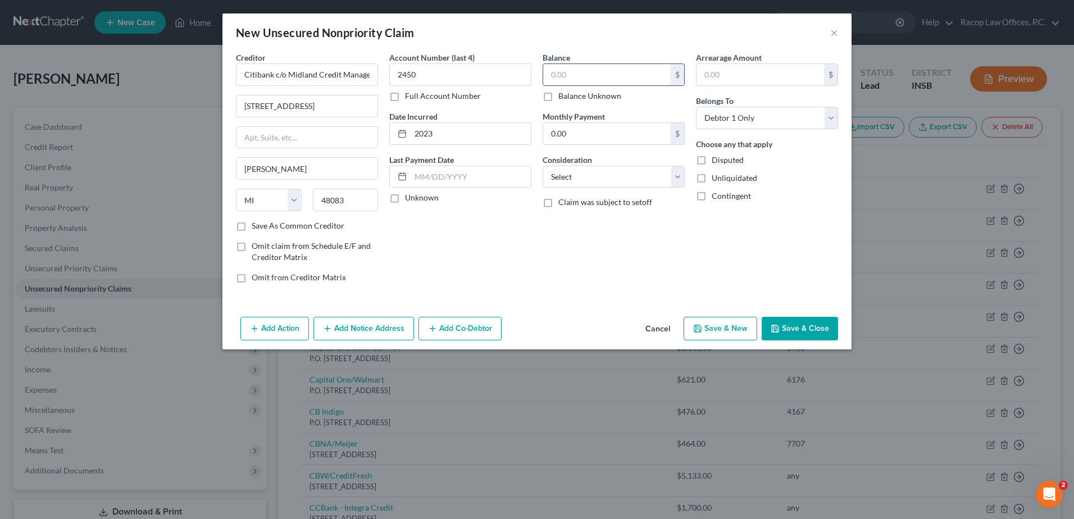
click at [596, 77] on input "text" at bounding box center [606, 74] width 127 height 21
type input "726.48"
click at [805, 329] on button "Save & Close" at bounding box center [799, 329] width 76 height 24
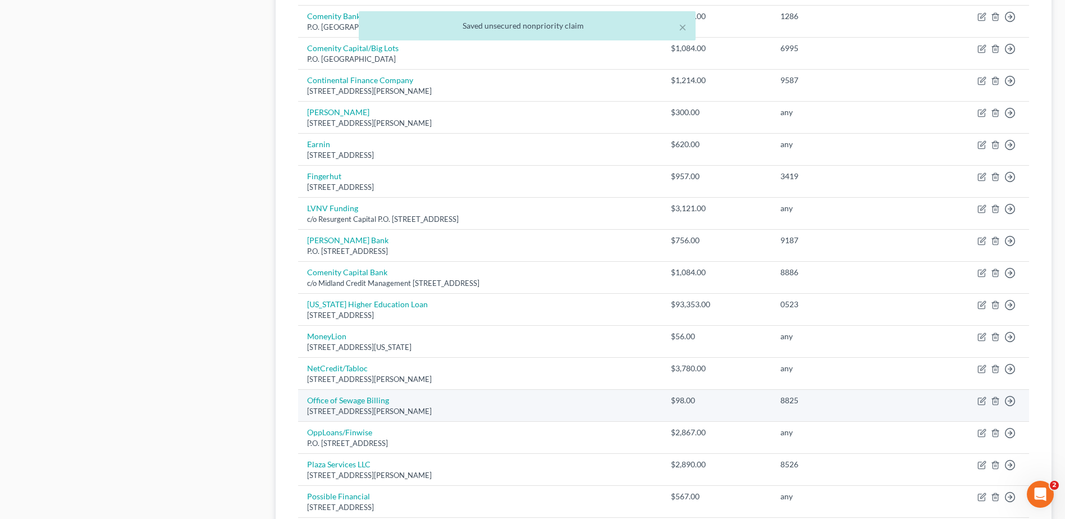
scroll to position [674, 0]
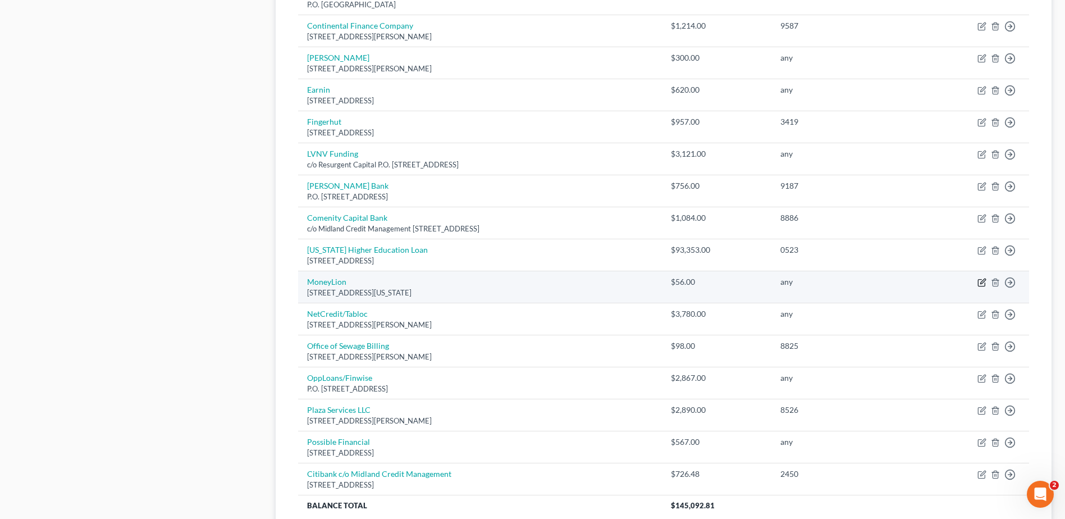
click at [983, 281] on icon "button" at bounding box center [982, 281] width 5 height 5
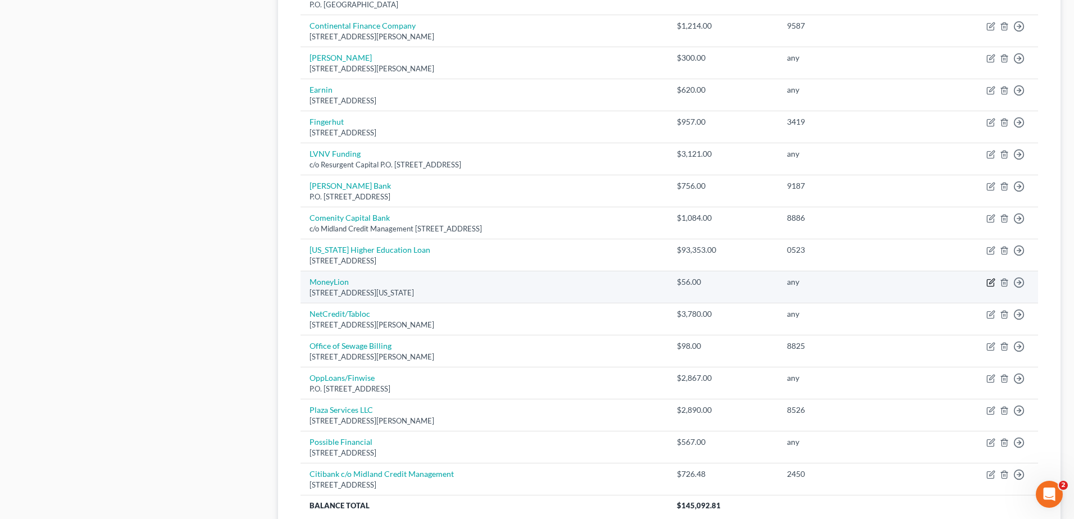
select select "35"
select select "10"
select select "0"
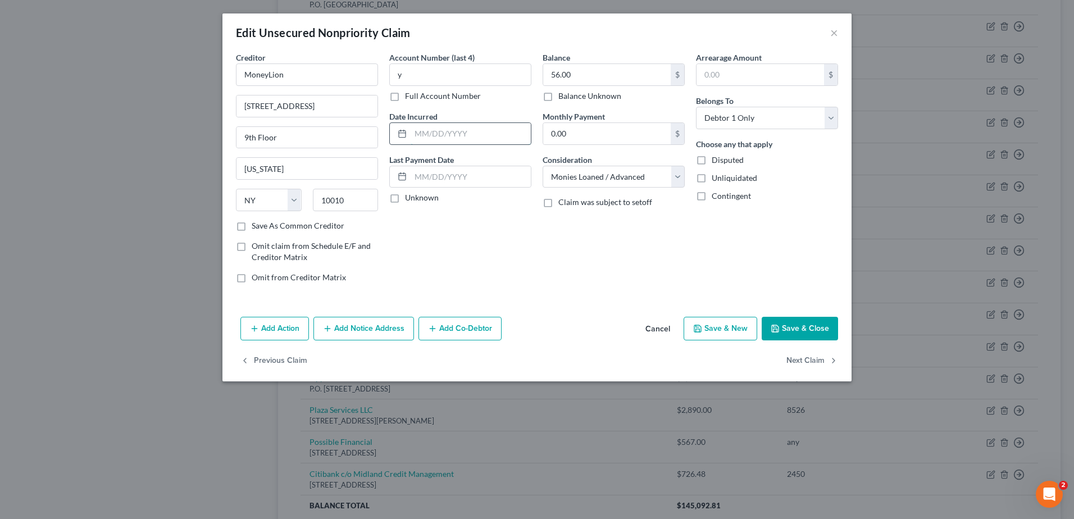
click at [414, 134] on input "text" at bounding box center [470, 133] width 120 height 21
type input "06/2024"
click at [802, 330] on button "Save & Close" at bounding box center [799, 329] width 76 height 24
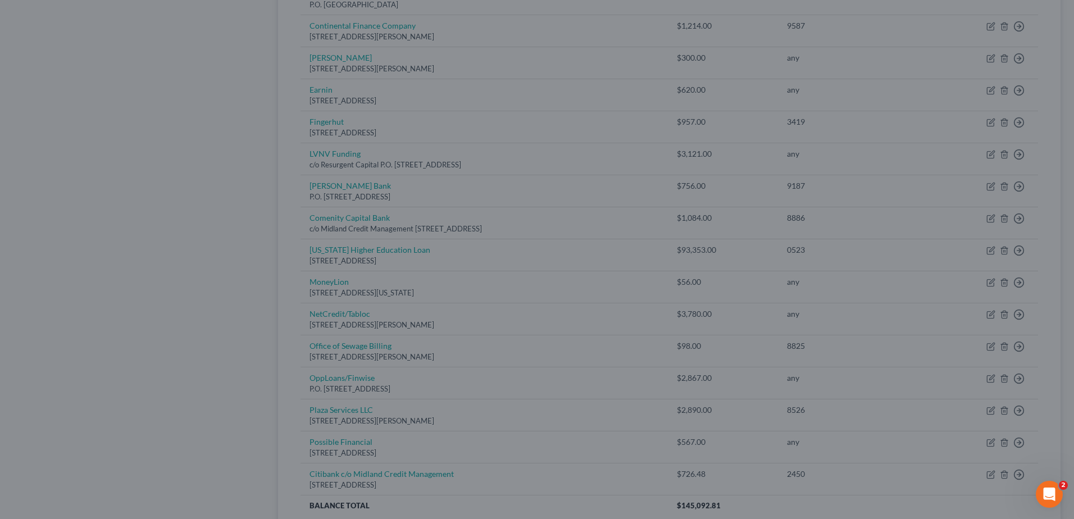
type input "0"
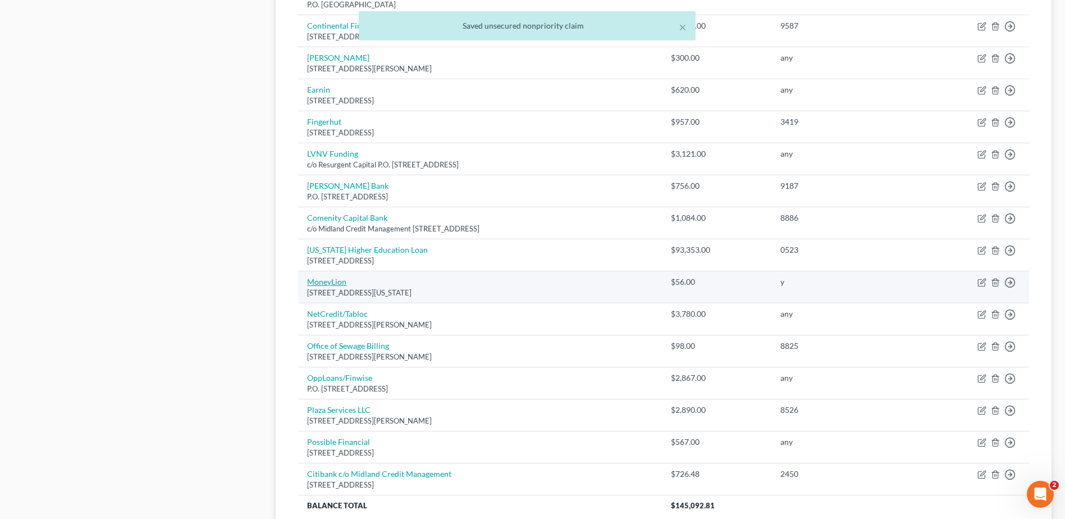
click at [317, 282] on link "MoneyLion" at bounding box center [326, 282] width 39 height 10
select select "35"
select select "10"
select select "0"
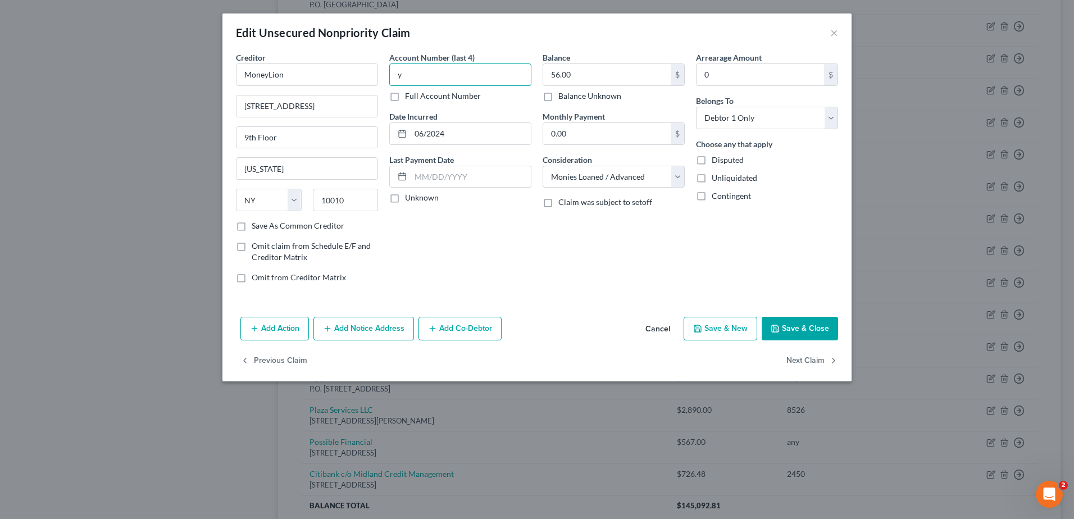
drag, startPoint x: 403, startPoint y: 76, endPoint x: 384, endPoint y: 72, distance: 19.6
click at [384, 72] on div "Account Number (last 4) y Full Account Number Date Incurred 06/2024 Last Paymen…" at bounding box center [460, 172] width 153 height 240
type input "any"
click at [791, 330] on button "Save & Close" at bounding box center [799, 329] width 76 height 24
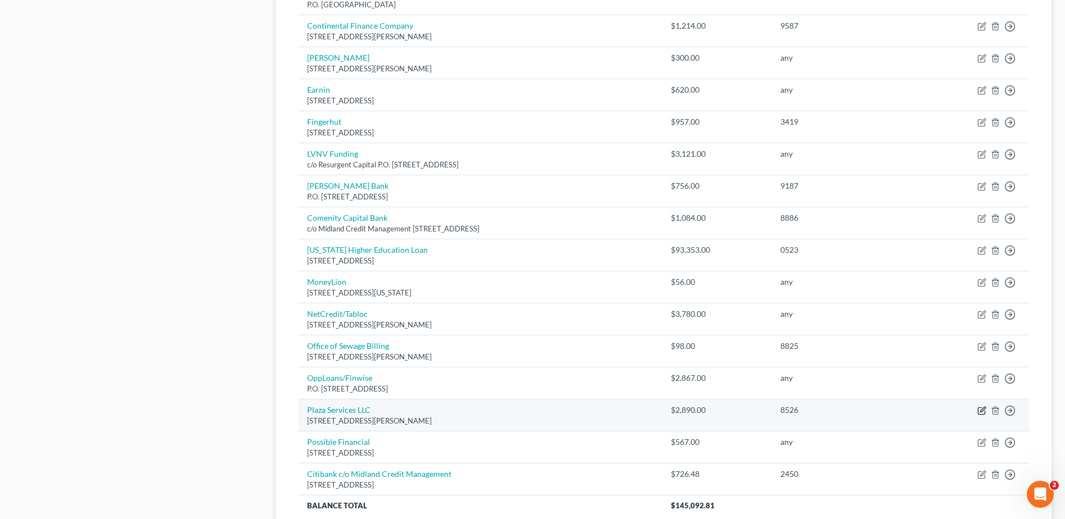
click at [980, 409] on icon "button" at bounding box center [982, 410] width 9 height 9
select select "10"
select select "14"
select select "0"
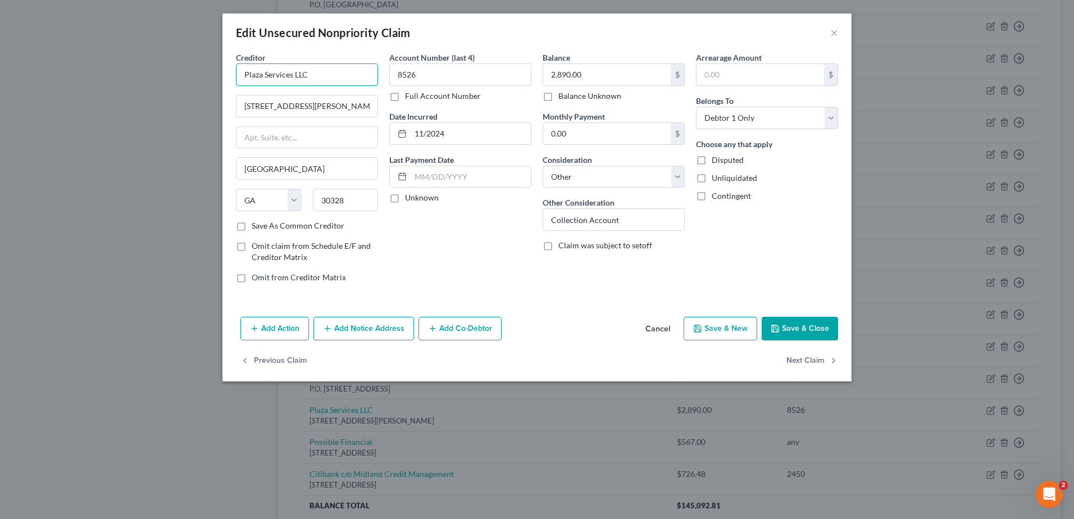
click at [343, 74] on input "Plaza Services LLC" at bounding box center [307, 74] width 142 height 22
click at [241, 72] on input "Plaza Services LLC" at bounding box center [307, 74] width 142 height 22
type input "CCB Integra Credit c/o Plaza Services LLC"
click at [802, 329] on button "Save & Close" at bounding box center [799, 329] width 76 height 24
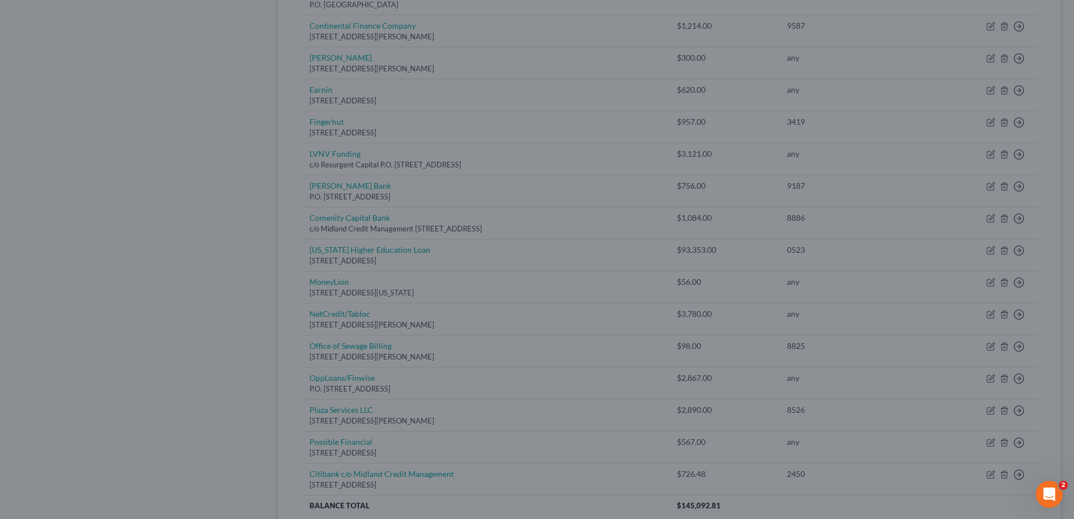
type input "0"
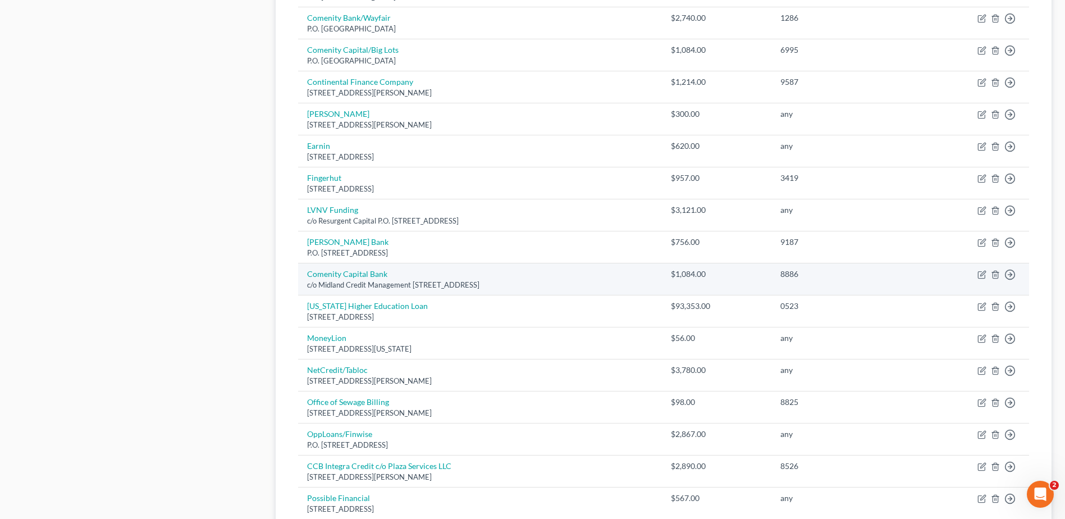
scroll to position [730, 0]
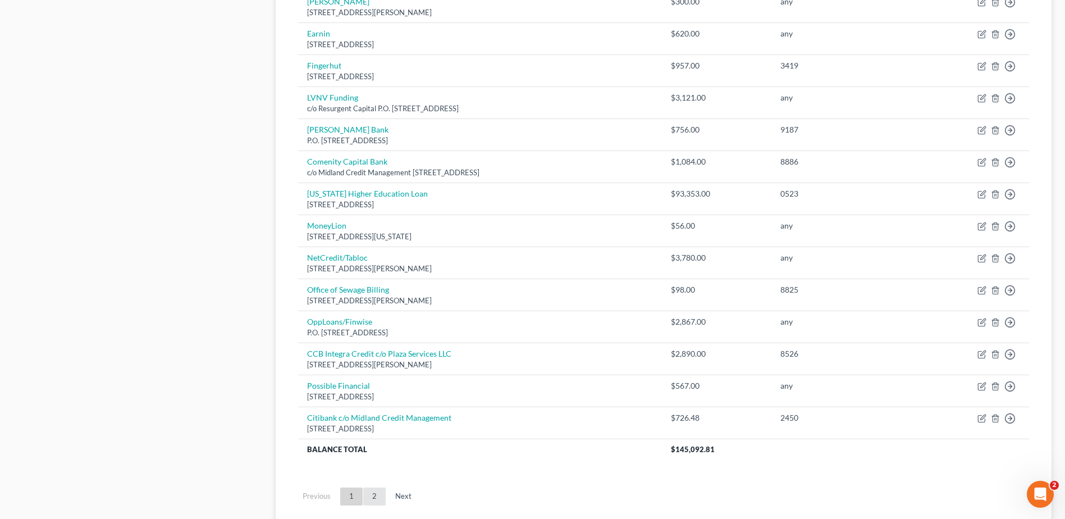
click at [372, 500] on link "2" at bounding box center [374, 496] width 22 height 18
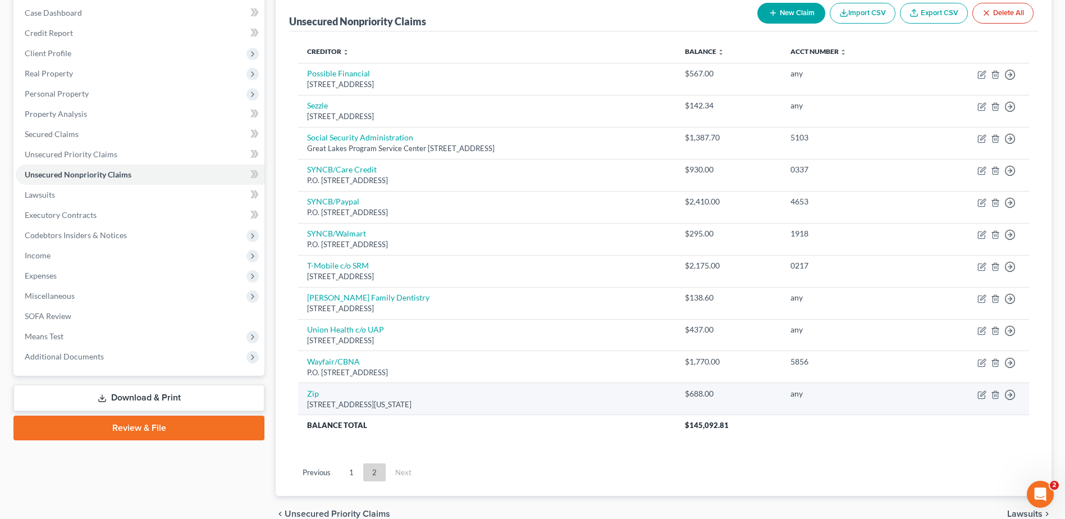
scroll to position [113, 0]
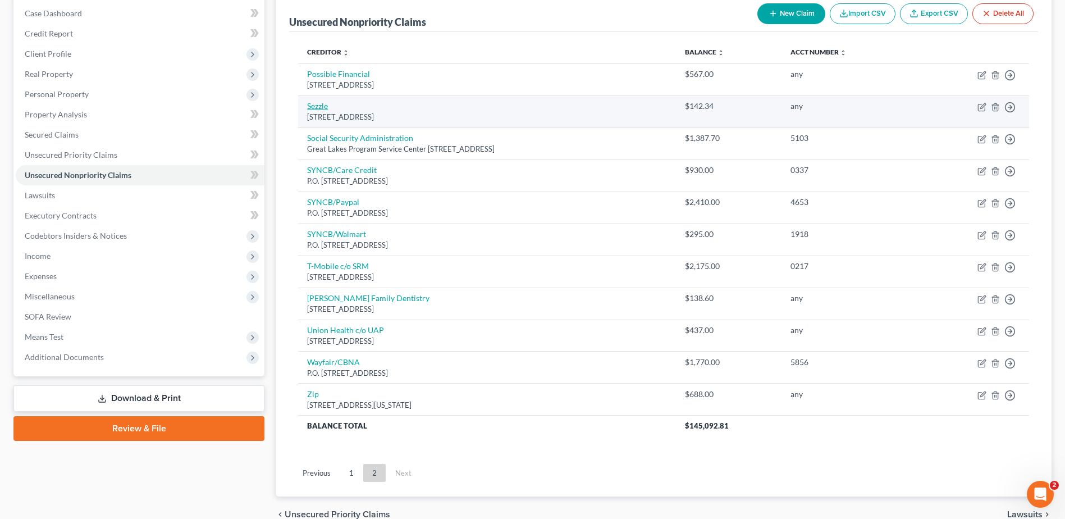
click at [320, 107] on link "Sezzle" at bounding box center [317, 106] width 21 height 10
select select "24"
select select "10"
select select "0"
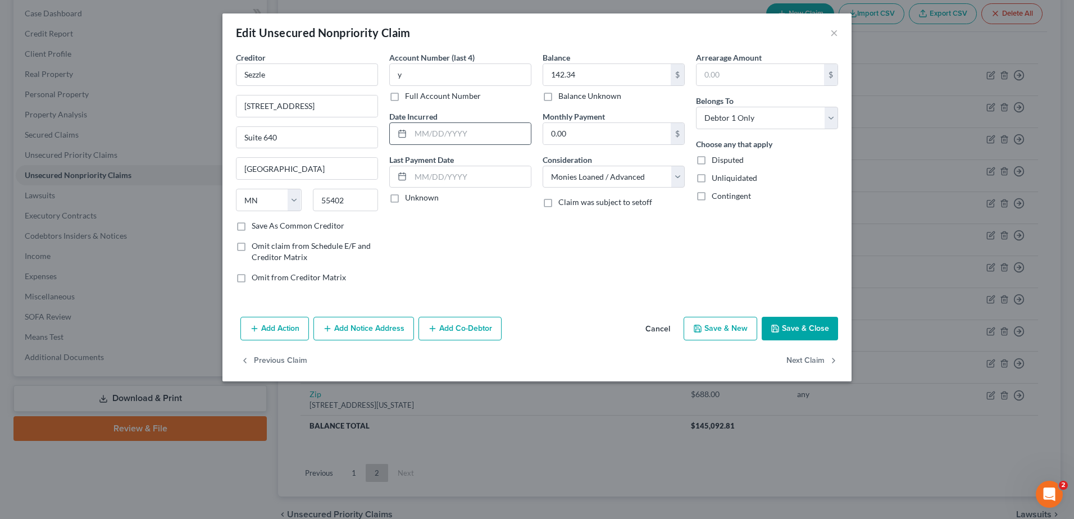
click at [409, 130] on div at bounding box center [400, 133] width 21 height 21
click at [416, 131] on input "text" at bounding box center [470, 133] width 120 height 21
type input "06/2024"
click at [799, 330] on button "Save & Close" at bounding box center [799, 329] width 76 height 24
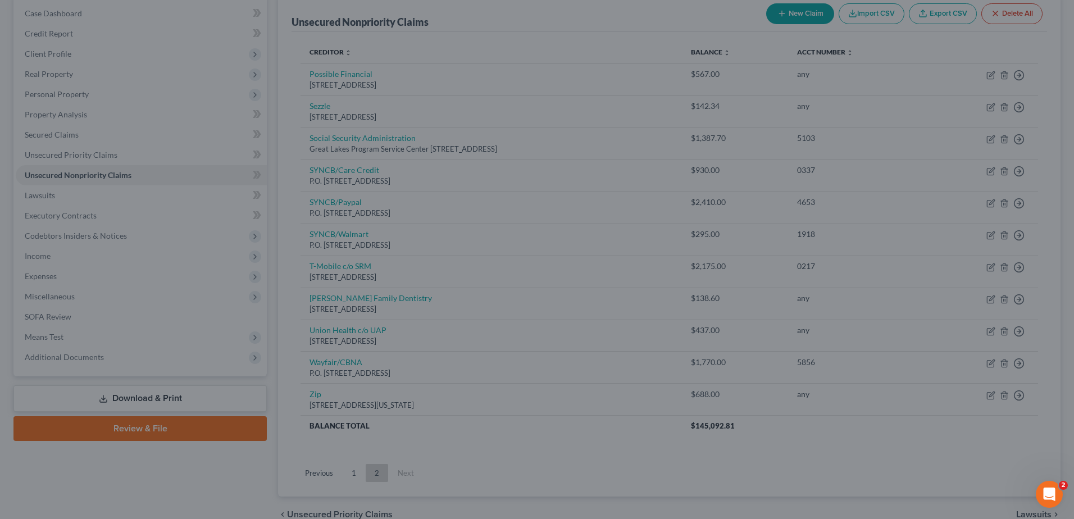
type input "0"
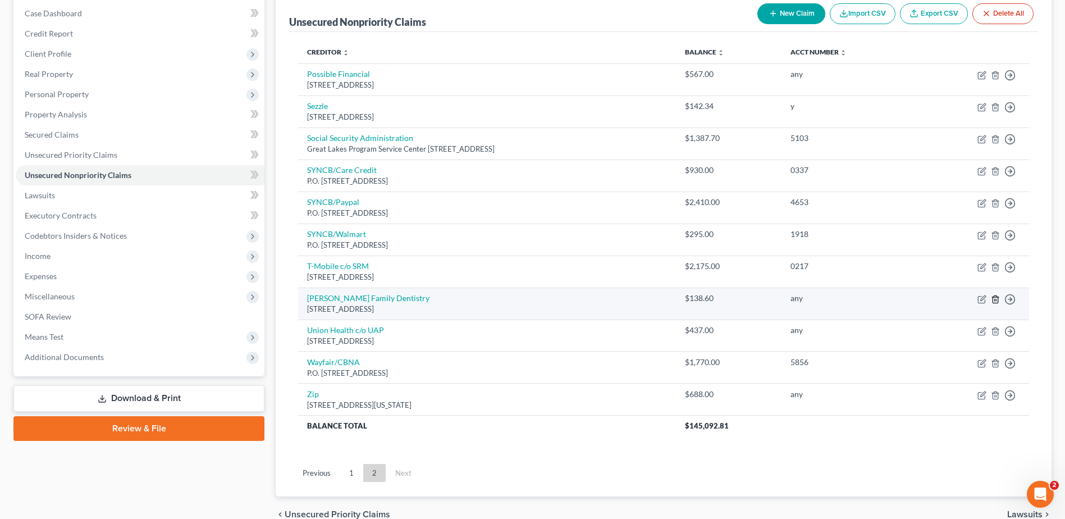
click at [996, 298] on icon "button" at bounding box center [995, 299] width 9 height 9
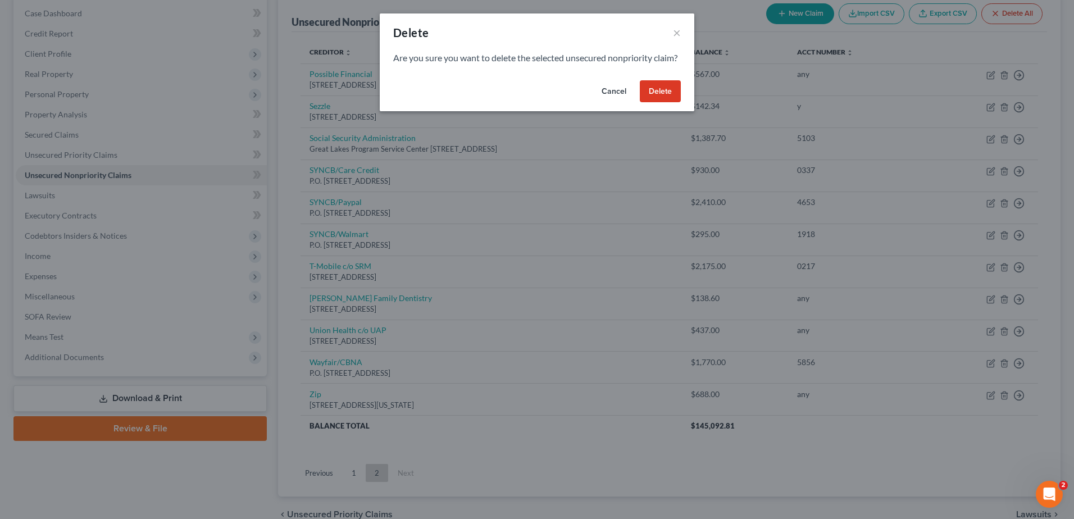
click at [662, 103] on button "Delete" at bounding box center [660, 91] width 41 height 22
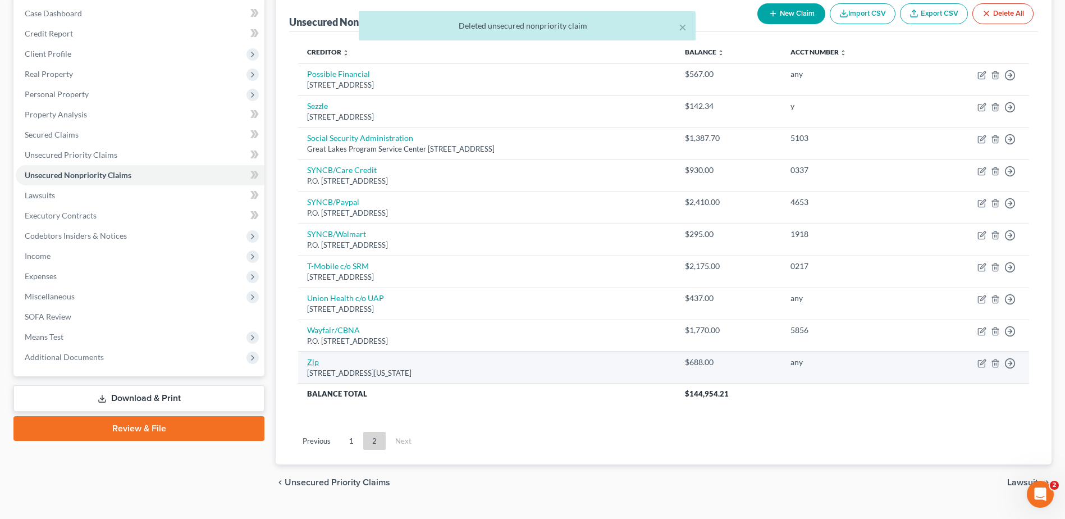
click at [311, 363] on link "Zip" at bounding box center [313, 362] width 12 height 10
select select "35"
select select "10"
select select "0"
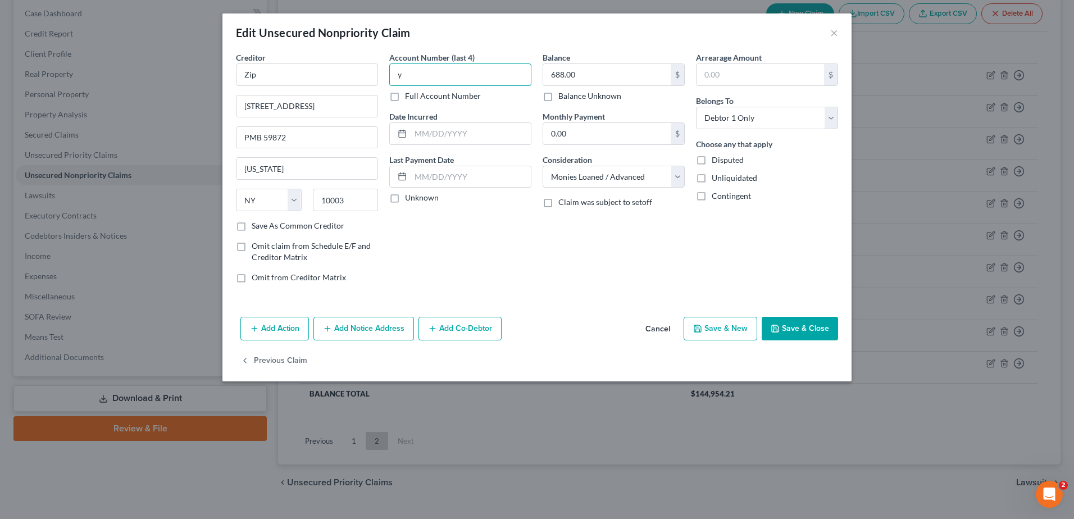
click at [417, 74] on input "y" at bounding box center [460, 74] width 142 height 22
type input "any"
click at [413, 134] on input "text" at bounding box center [470, 133] width 120 height 21
type input "06/2024"
click at [793, 321] on button "Save & Close" at bounding box center [799, 329] width 76 height 24
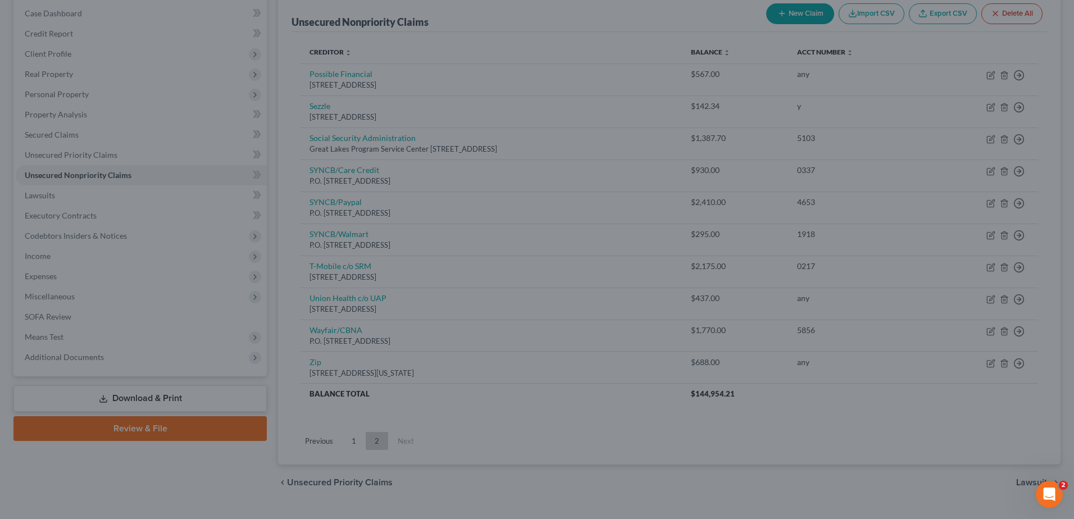
type input "0"
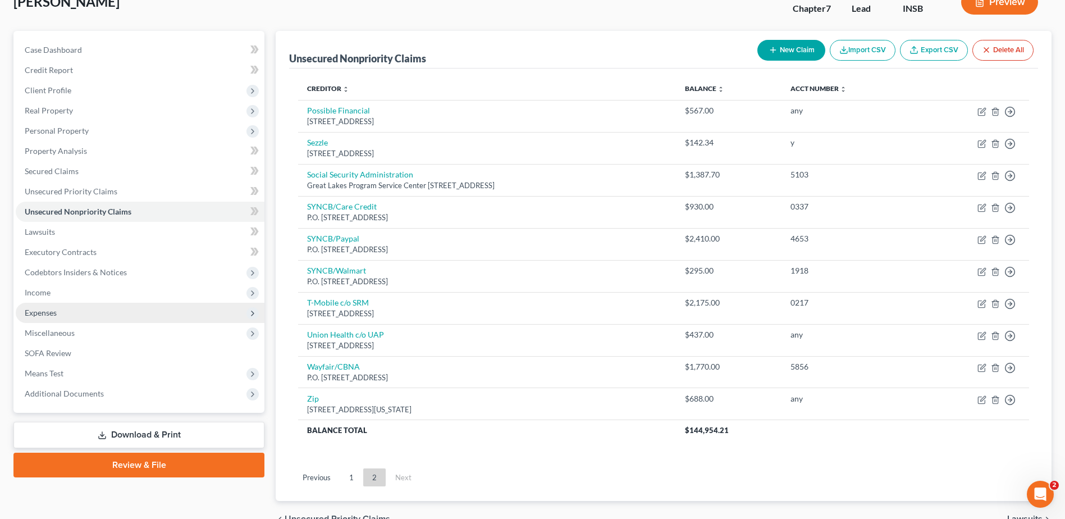
scroll to position [57, 0]
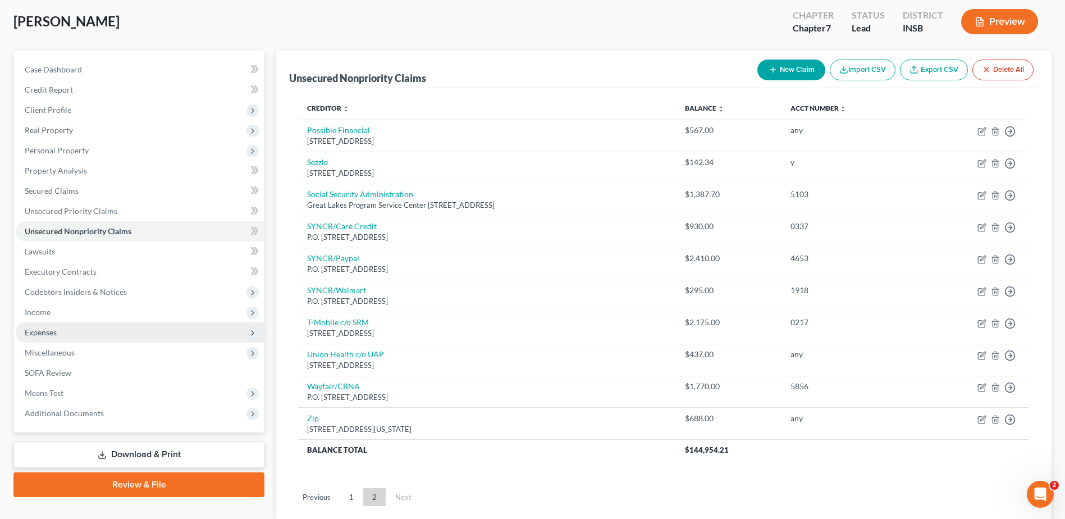
click at [45, 335] on span "Expenses" at bounding box center [41, 332] width 32 height 10
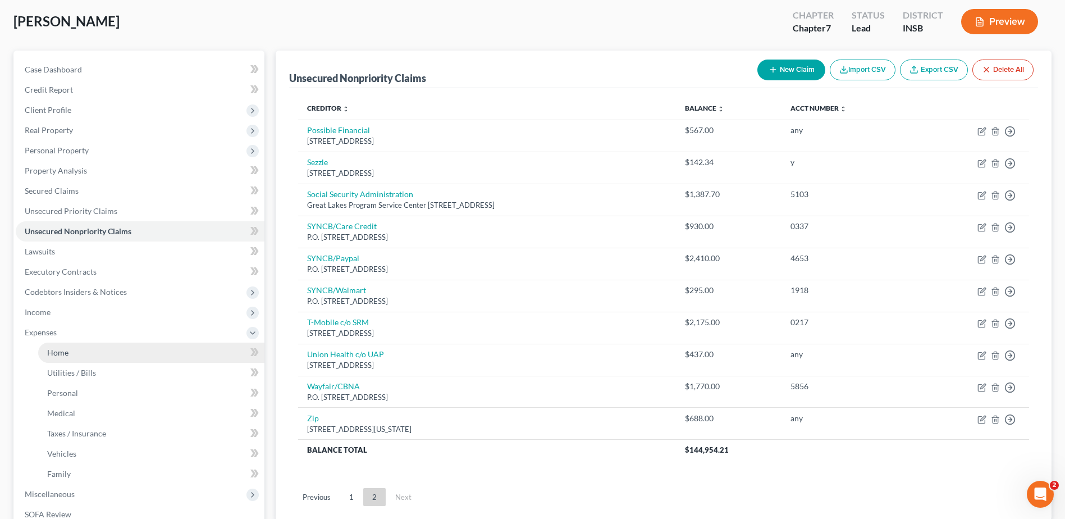
click at [51, 355] on span "Home" at bounding box center [57, 353] width 21 height 10
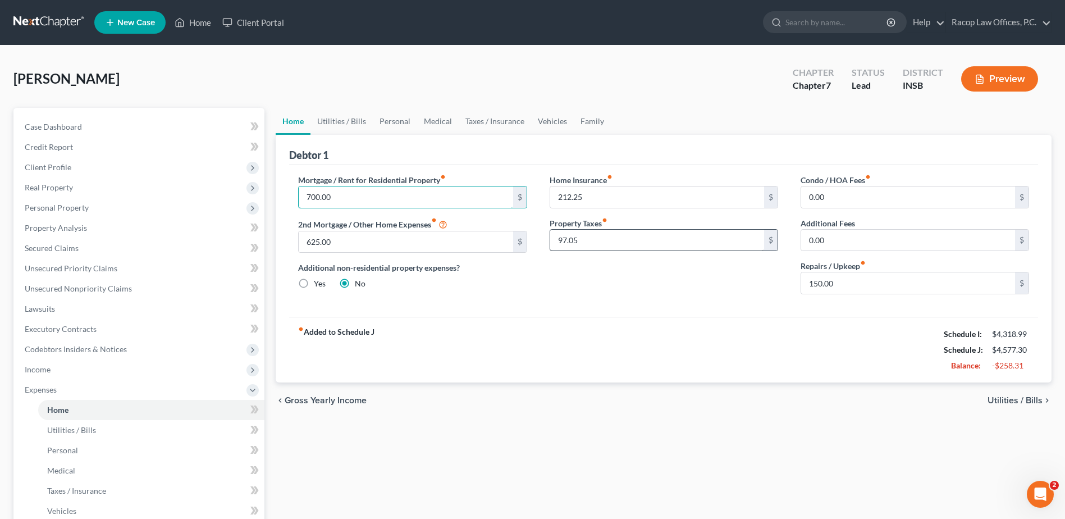
type input "700.00"
click at [601, 199] on input "212.25" at bounding box center [657, 196] width 214 height 21
type input "25.00"
click at [909, 289] on input "150.00" at bounding box center [908, 282] width 214 height 21
type input "0.0"
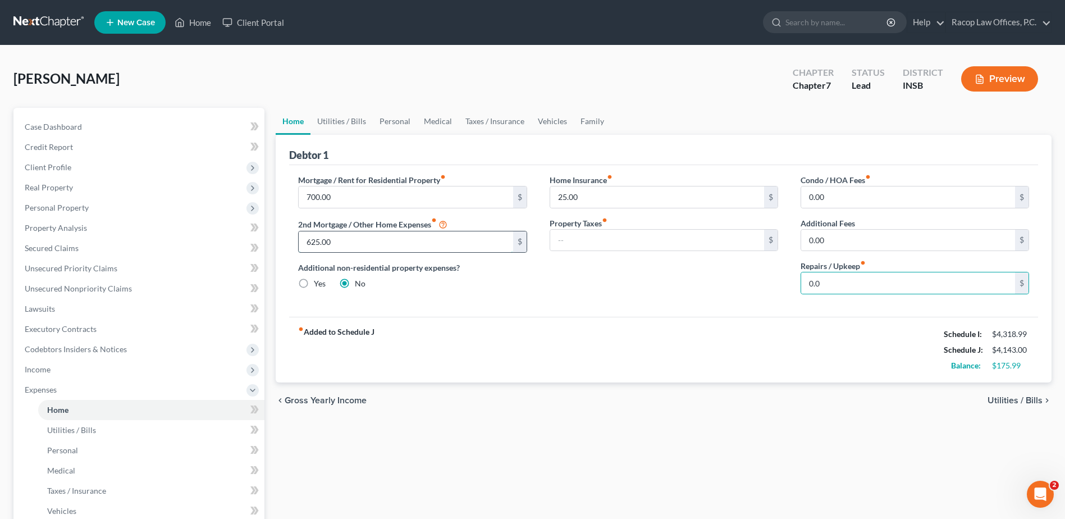
click at [387, 236] on input "625.00" at bounding box center [406, 241] width 214 height 21
type input "0.00"
click at [1003, 403] on span "Utilities / Bills" at bounding box center [1015, 400] width 55 height 9
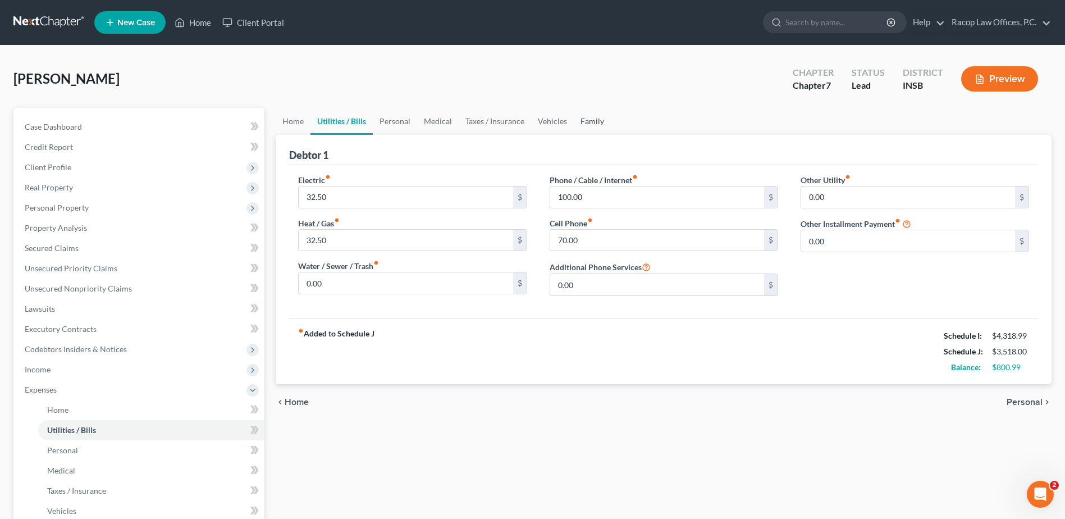
click at [591, 124] on link "Family" at bounding box center [592, 121] width 37 height 27
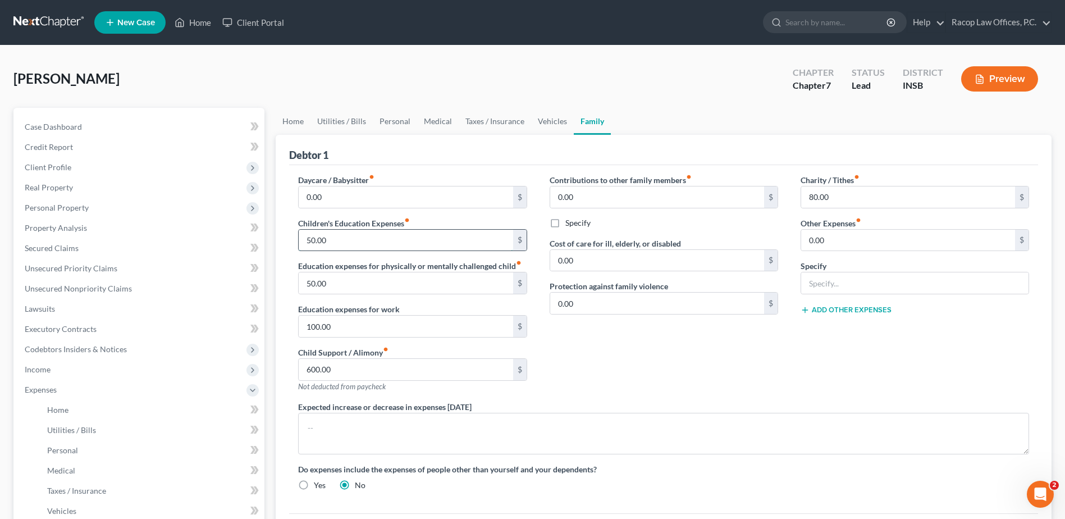
click at [346, 238] on input "50.00" at bounding box center [406, 240] width 214 height 21
type input "100.00"
click at [393, 123] on link "Personal" at bounding box center [395, 121] width 44 height 27
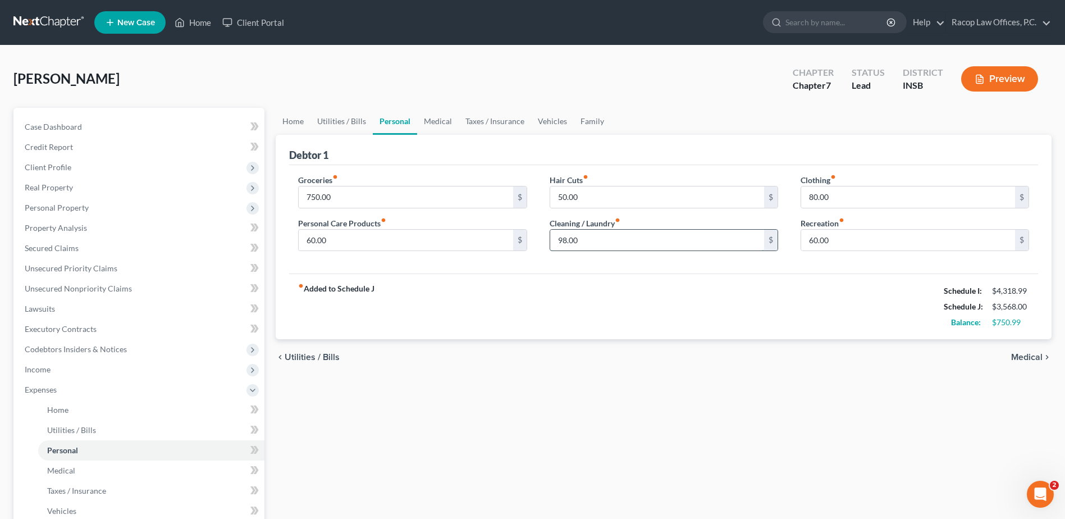
click at [618, 247] on input "98.00" at bounding box center [657, 240] width 214 height 21
drag, startPoint x: 563, startPoint y: 241, endPoint x: 542, endPoint y: 242, distance: 20.8
click at [542, 242] on div "Hair Cuts fiber_manual_record 50.00 $ Cleaning / Laundry fiber_manual_record 10…" at bounding box center [664, 217] width 251 height 86
type input "50.00"
type input "5"
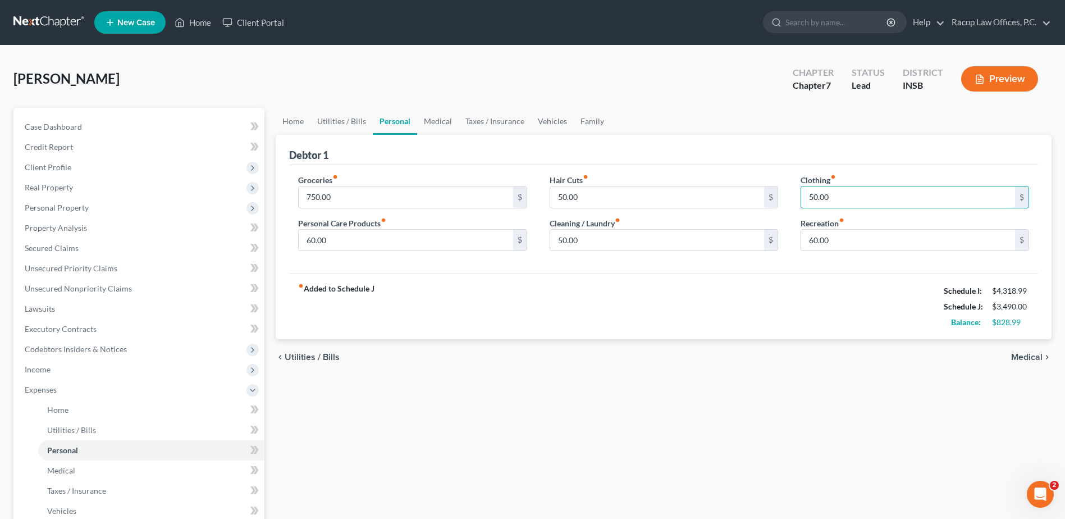
type input "50.00"
click at [735, 271] on div "Groceries fiber_manual_record 750.00 $ Personal Care Products fiber_manual_reco…" at bounding box center [663, 219] width 749 height 109
click at [608, 190] on input "50.00" at bounding box center [657, 196] width 214 height 21
click at [551, 125] on link "Vehicles" at bounding box center [552, 121] width 43 height 27
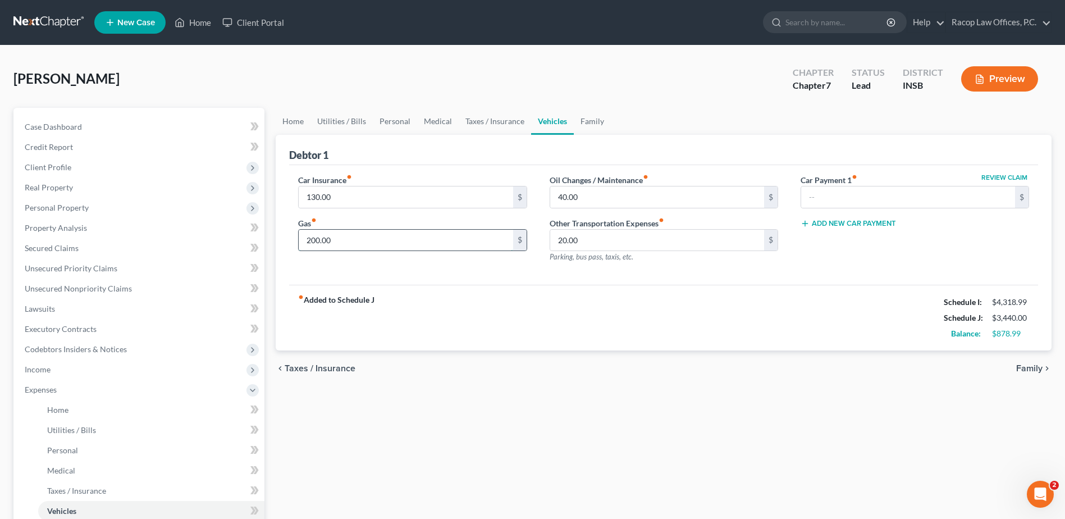
click at [378, 245] on input "200.00" at bounding box center [406, 240] width 214 height 21
type input "350.00"
click at [853, 196] on input "text" at bounding box center [908, 196] width 214 height 21
type input "156.00"
click at [295, 121] on link "Home" at bounding box center [293, 121] width 35 height 27
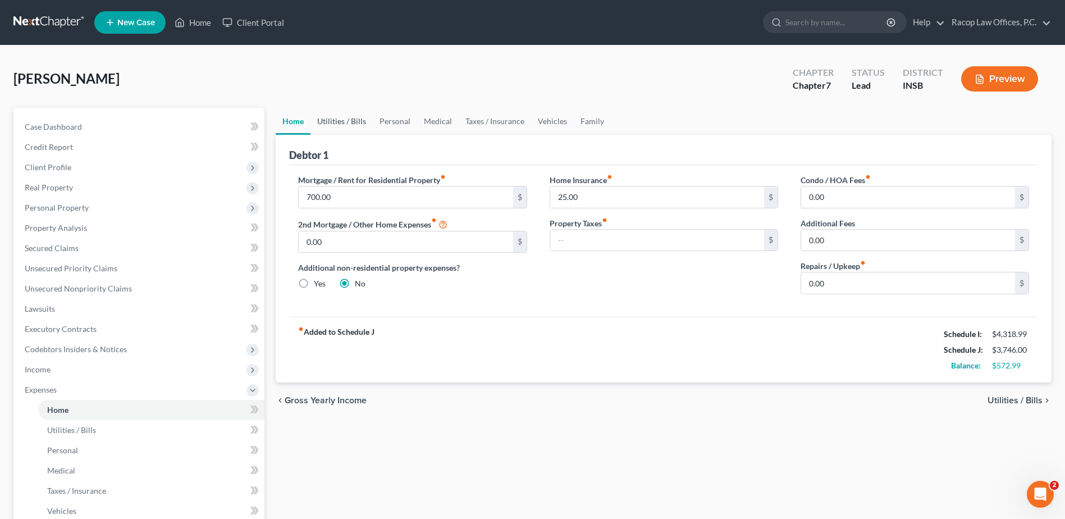
click at [337, 125] on link "Utilities / Bills" at bounding box center [342, 121] width 62 height 27
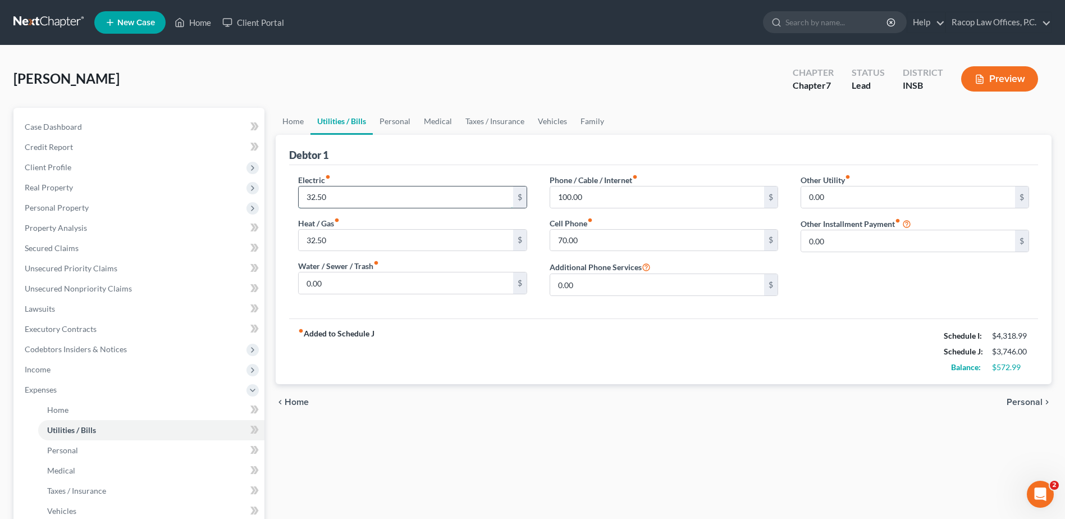
click at [351, 191] on input "32.50" at bounding box center [406, 196] width 214 height 21
click at [587, 122] on link "Family" at bounding box center [592, 121] width 37 height 27
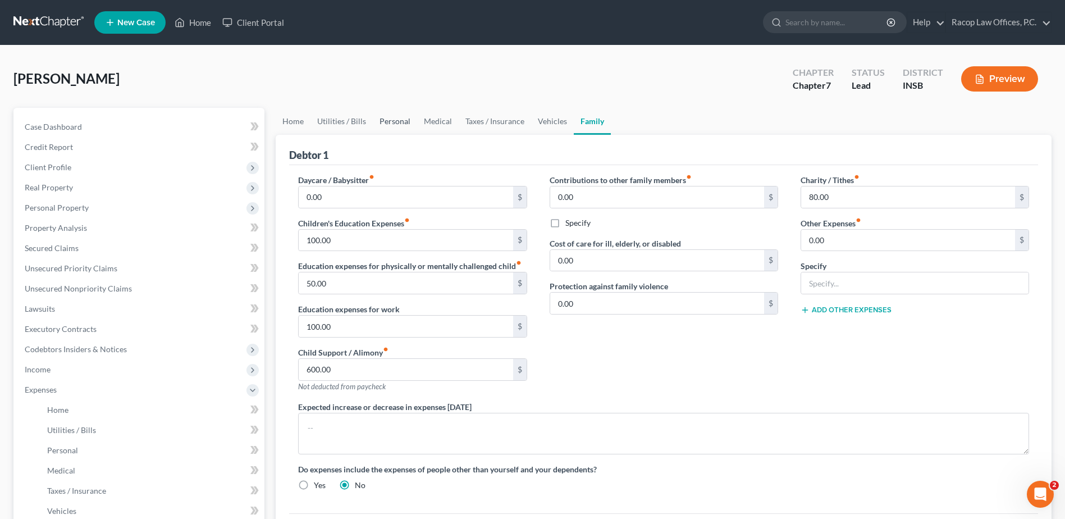
click at [385, 123] on link "Personal" at bounding box center [395, 121] width 44 height 27
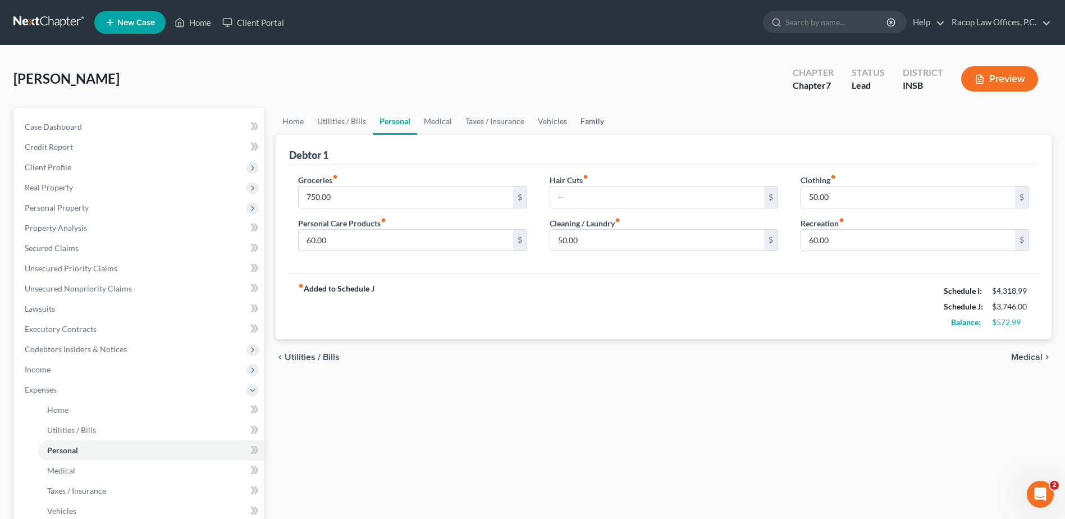
click at [586, 122] on link "Family" at bounding box center [592, 121] width 37 height 27
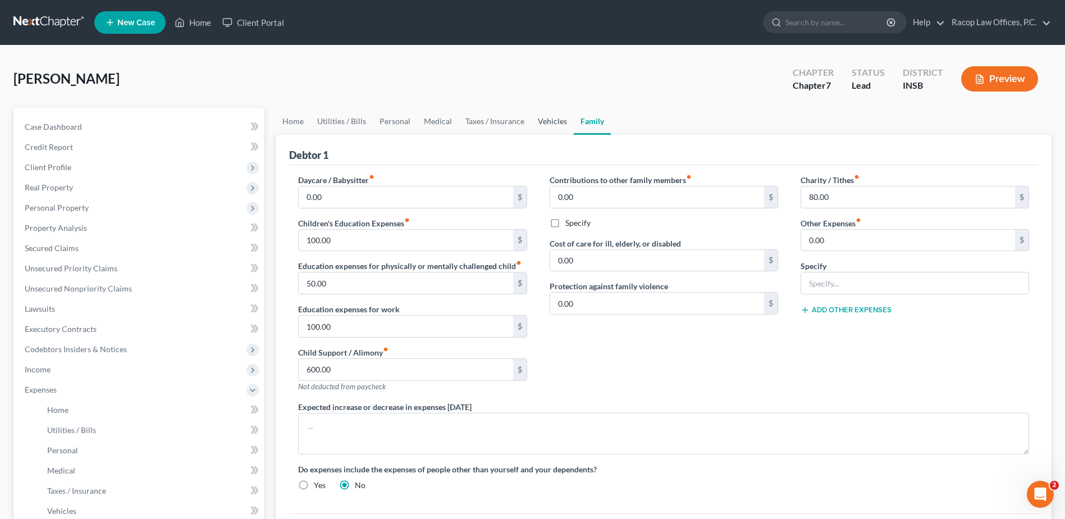
click at [553, 117] on link "Vehicles" at bounding box center [552, 121] width 43 height 27
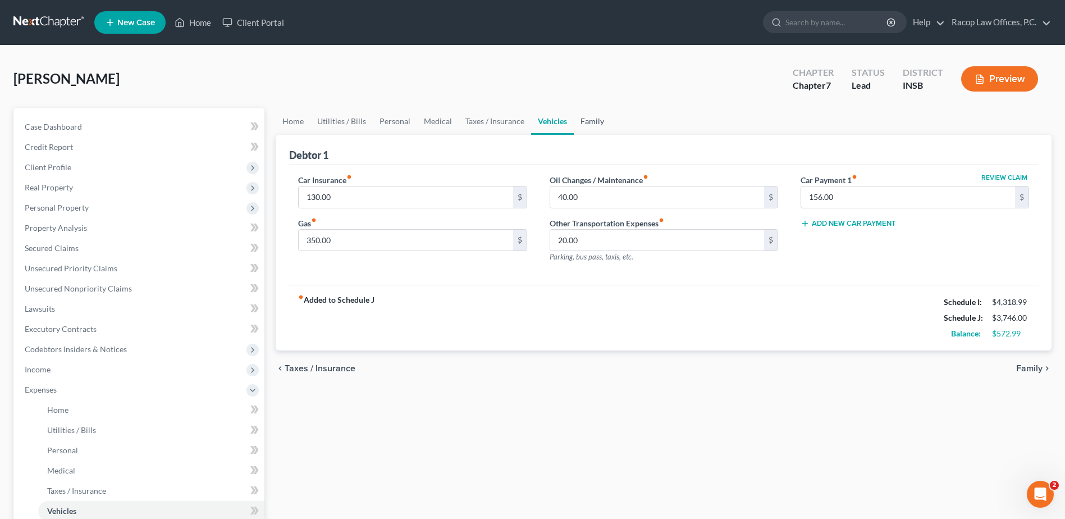
click at [587, 121] on link "Family" at bounding box center [592, 121] width 37 height 27
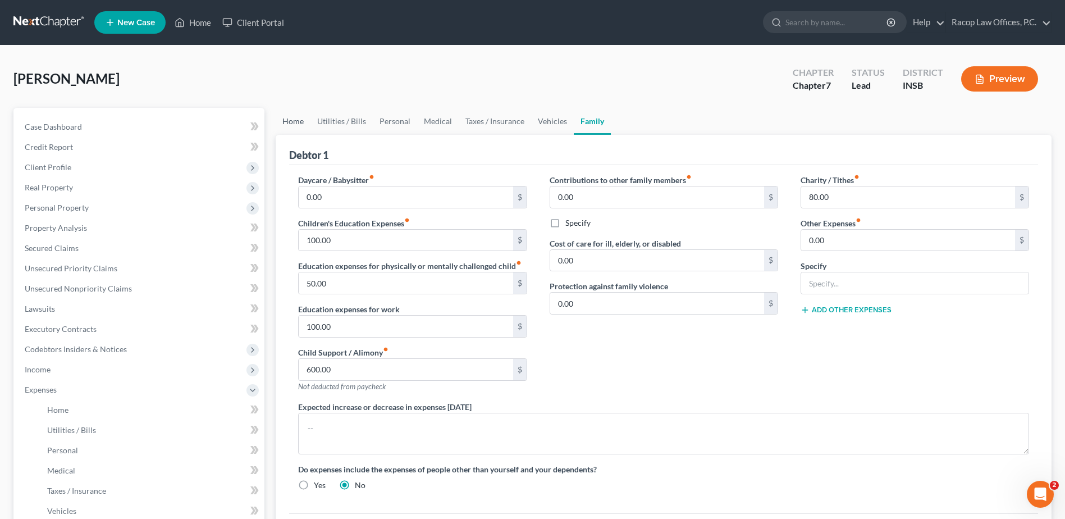
click at [285, 122] on link "Home" at bounding box center [293, 121] width 35 height 27
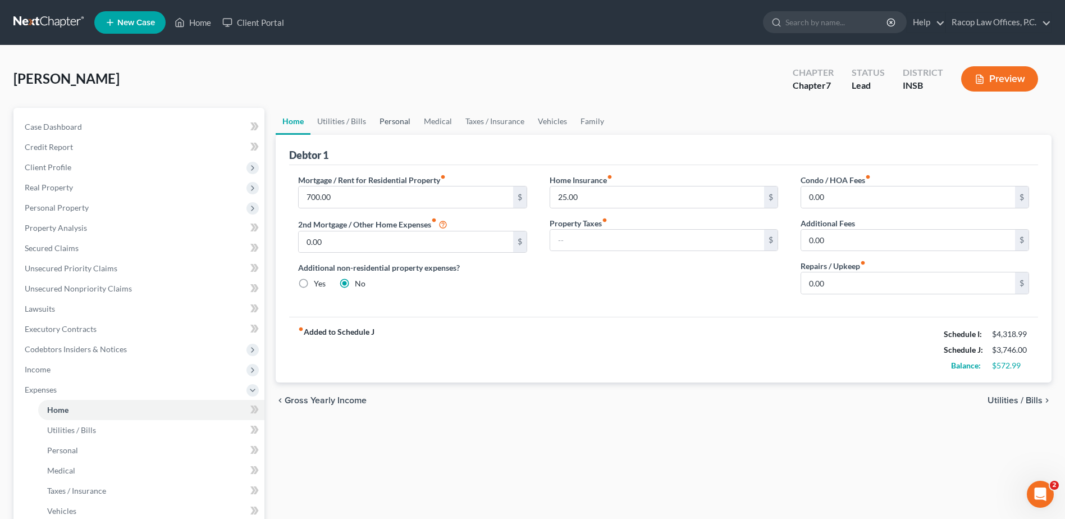
click at [399, 121] on link "Personal" at bounding box center [395, 121] width 44 height 27
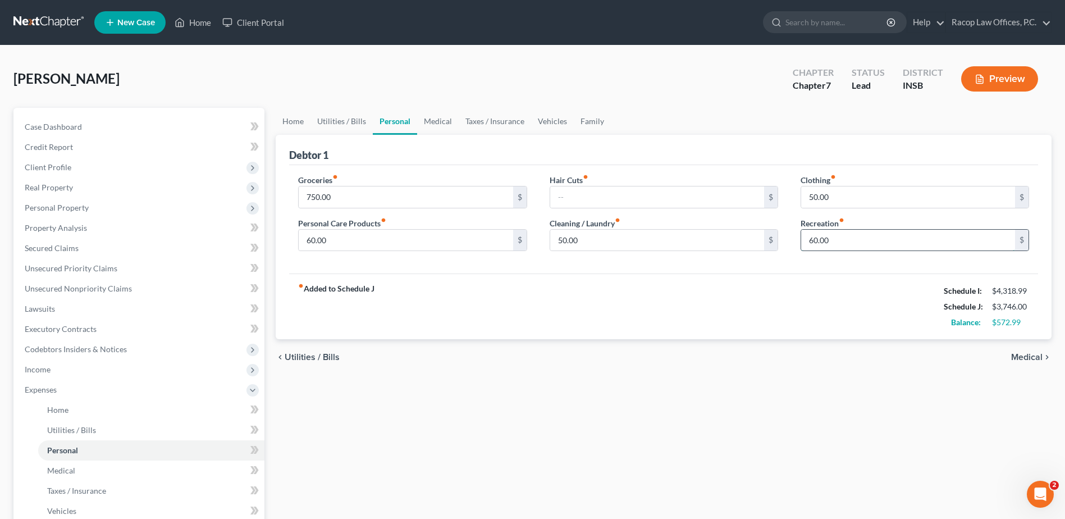
click at [864, 238] on input "60.00" at bounding box center [908, 240] width 214 height 21
type input "75.00"
click at [381, 235] on input "60.00" at bounding box center [406, 240] width 214 height 21
type input "75.00"
click at [340, 125] on link "Utilities / Bills" at bounding box center [342, 121] width 62 height 27
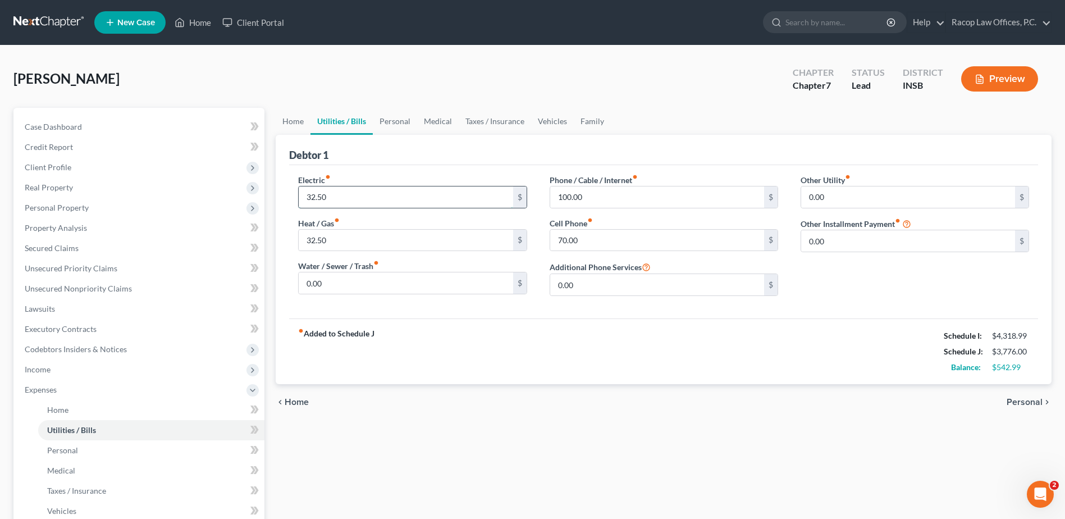
click at [339, 202] on input "32.50" at bounding box center [406, 196] width 214 height 21
type input "150.00"
click at [345, 243] on input "32.50" at bounding box center [406, 240] width 214 height 21
click at [291, 126] on link "Home" at bounding box center [293, 121] width 35 height 27
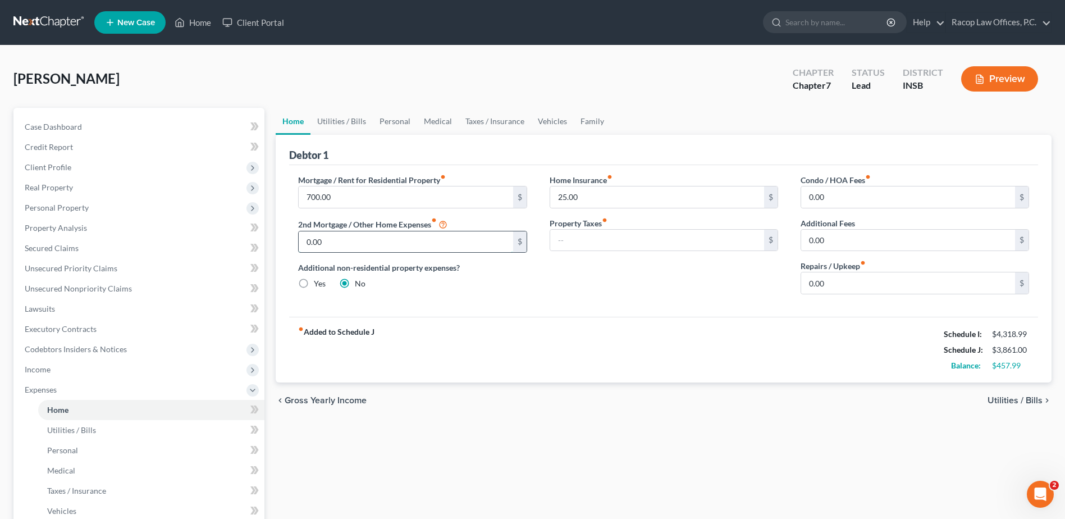
click at [335, 239] on input "0.00" at bounding box center [406, 241] width 214 height 21
type input "625.00"
click at [639, 291] on div "Home Insurance fiber_manual_record 25.00 $ Property Taxes fiber_manual_record $" at bounding box center [664, 238] width 251 height 129
click at [353, 122] on link "Utilities / Bills" at bounding box center [342, 121] width 62 height 27
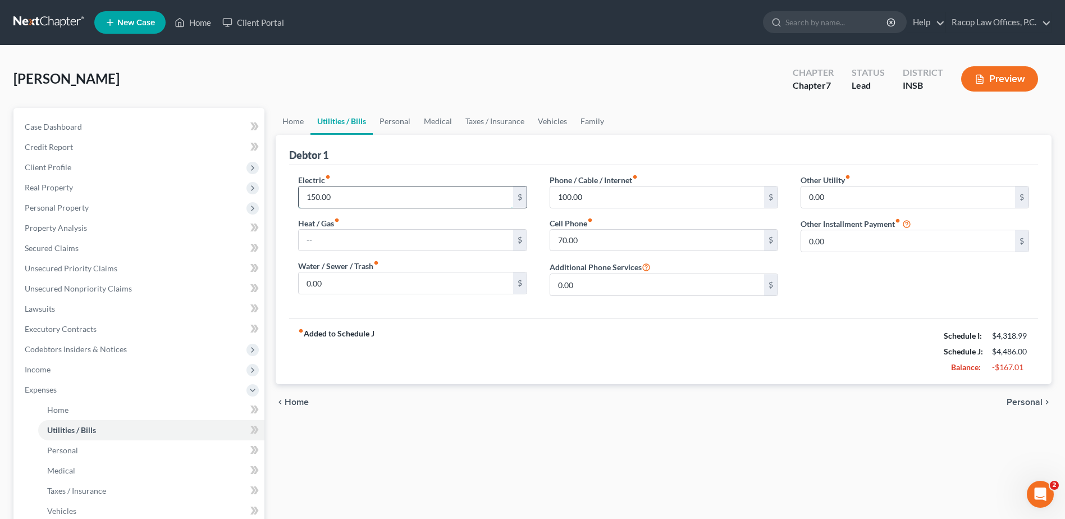
click at [362, 200] on input "150.00" at bounding box center [406, 196] width 214 height 21
type input "65.00"
click at [398, 171] on div "Electric fiber_manual_record 65.00 $ Heat / Gas fiber_manual_record $ Water / S…" at bounding box center [663, 241] width 749 height 153
click at [397, 123] on link "Personal" at bounding box center [395, 121] width 44 height 27
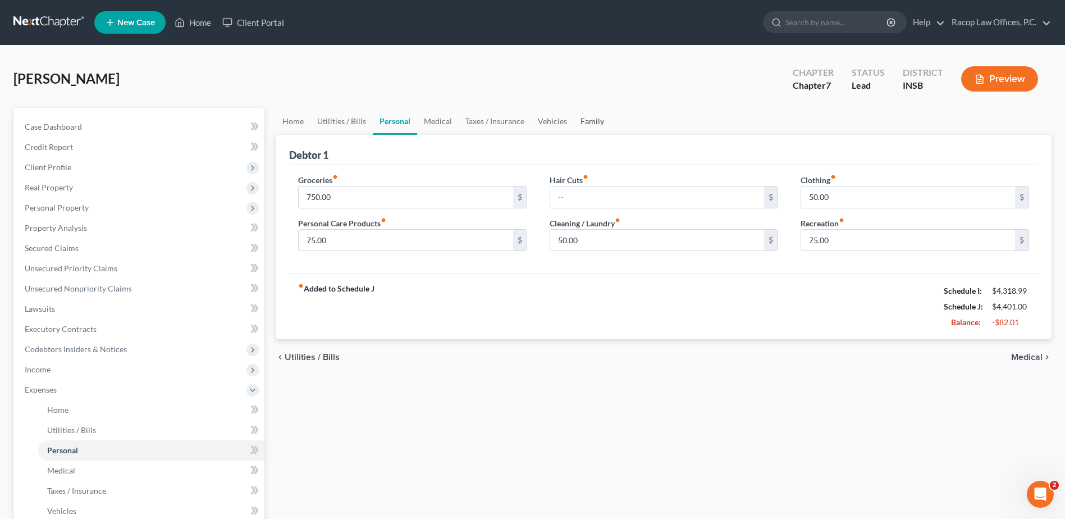
click at [586, 123] on link "Family" at bounding box center [592, 121] width 37 height 27
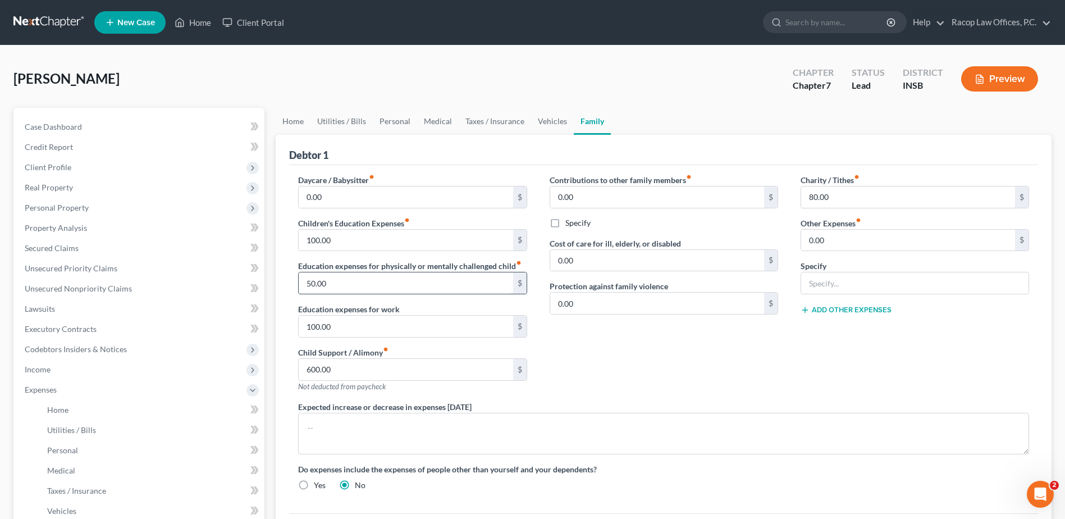
click at [372, 287] on input "50.00" at bounding box center [406, 282] width 214 height 21
click at [416, 237] on input "100.00" at bounding box center [406, 240] width 214 height 21
type input "150.00"
click at [551, 126] on link "Vehicles" at bounding box center [552, 121] width 43 height 27
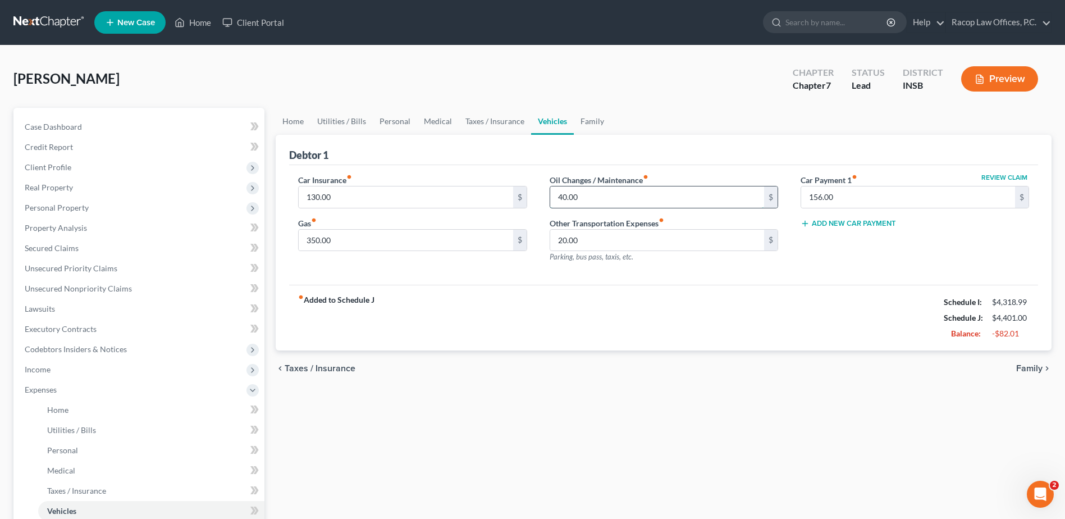
click at [597, 202] on input "40.00" at bounding box center [657, 196] width 214 height 21
type input "0.00"
click at [617, 235] on input "20.00" at bounding box center [657, 240] width 214 height 21
type input "0.00"
click at [729, 271] on div "Oil Changes / Maintenance fiber_manual_record 0.00 $ Other Transportation Expen…" at bounding box center [664, 223] width 251 height 98
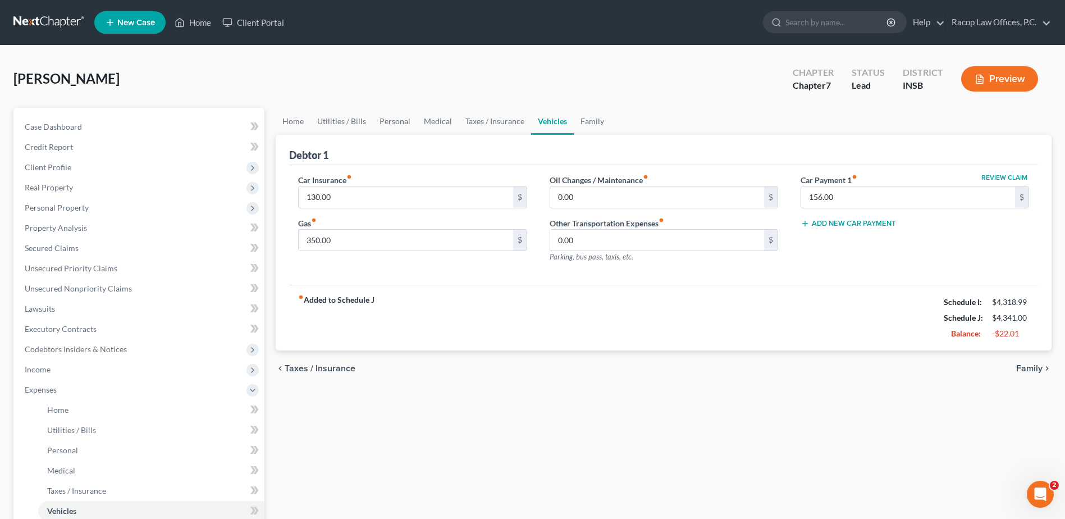
click at [582, 319] on div "fiber_manual_record Added to Schedule J Schedule I: $4,318.99 Schedule J: $4,34…" at bounding box center [663, 318] width 749 height 66
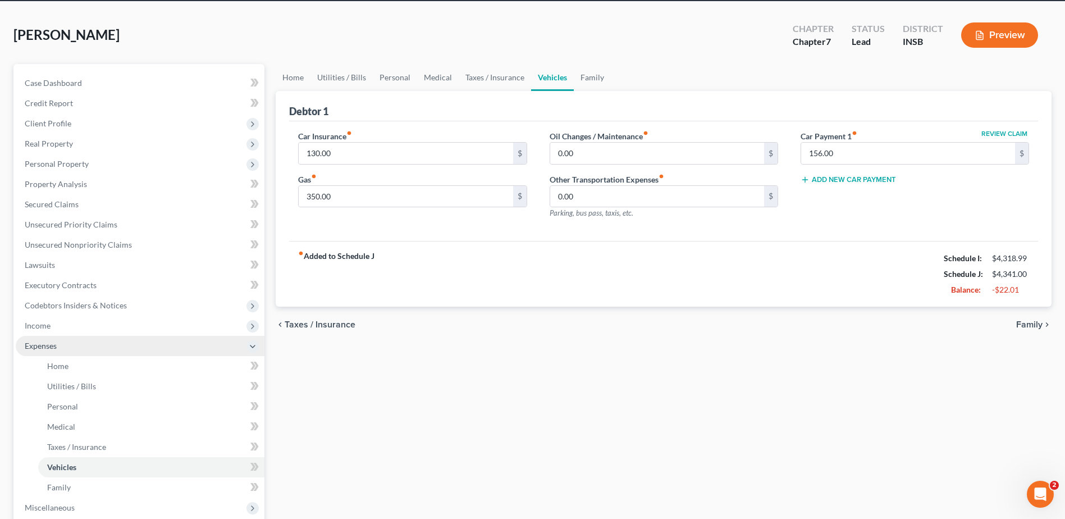
scroll to position [112, 0]
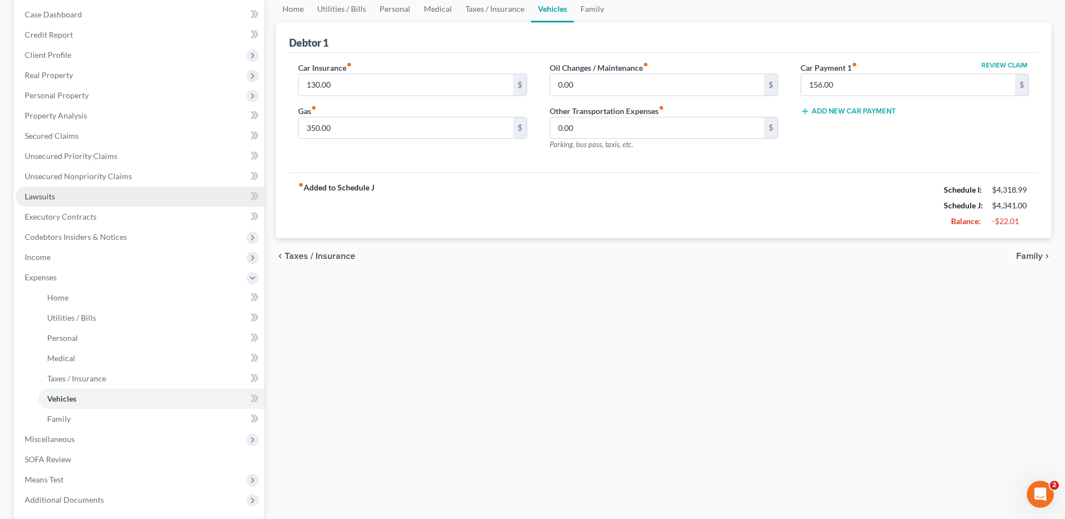
click at [47, 199] on span "Lawsuits" at bounding box center [40, 196] width 30 height 10
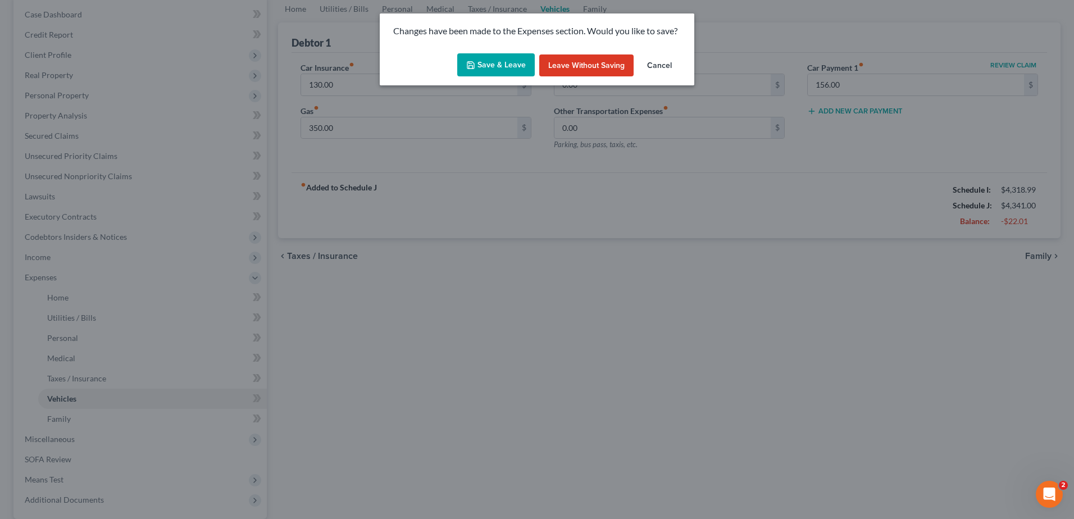
click at [491, 66] on button "Save & Leave" at bounding box center [495, 65] width 77 height 24
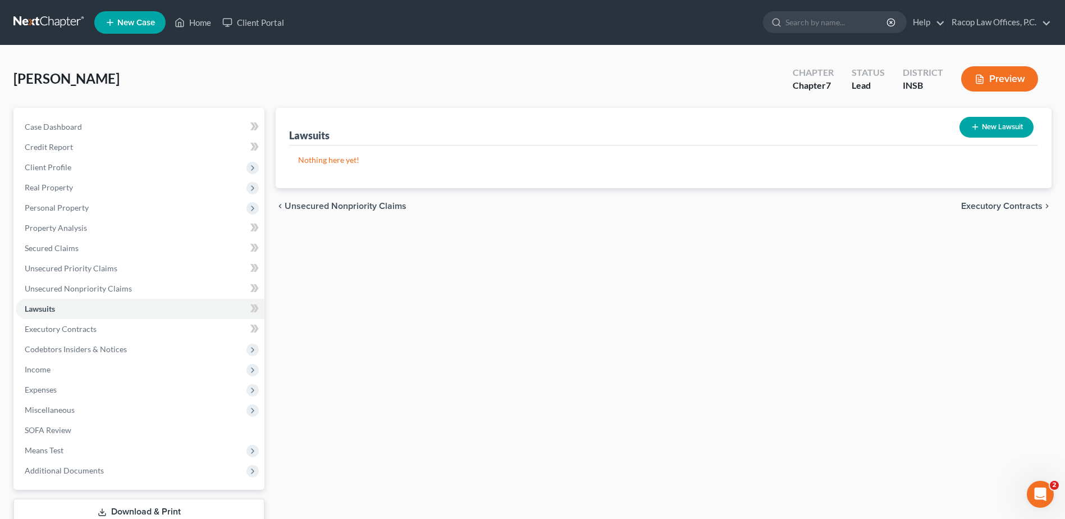
click at [1007, 129] on button "New Lawsuit" at bounding box center [997, 127] width 74 height 21
select select "0"
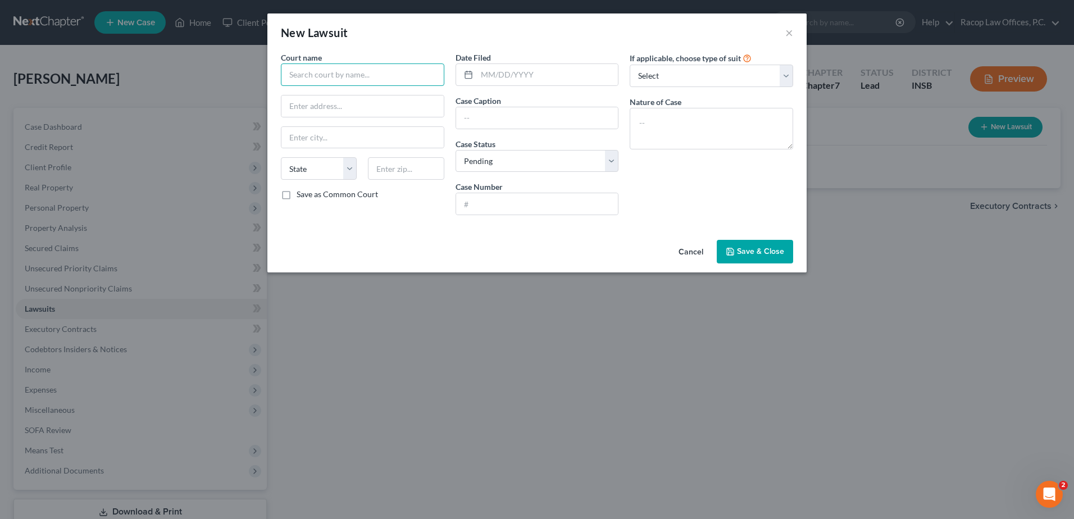
click at [372, 77] on input "text" at bounding box center [362, 74] width 163 height 22
type input "Vigo Superior Court"
click at [484, 197] on input "text" at bounding box center [537, 203] width 162 height 21
paste input "84D02-2410-DC-007552"
type input "84D02-2410-DC-007552"
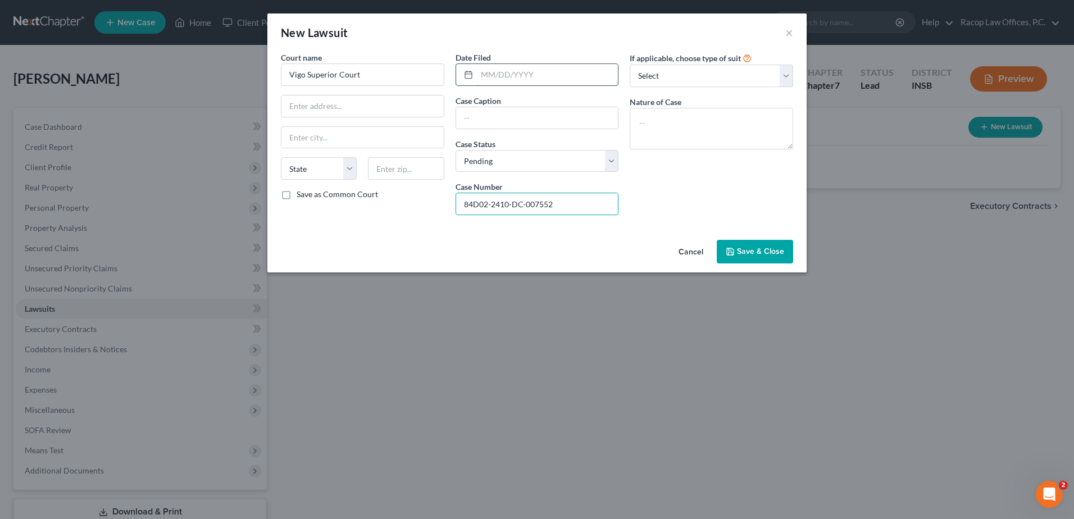
click at [482, 72] on input "text" at bounding box center [548, 74] width 142 height 21
click at [487, 76] on input "text" at bounding box center [548, 74] width 142 height 21
type input "[DATE]"
click at [495, 120] on input "text" at bounding box center [537, 117] width 162 height 21
paste input "In Re: the Marriage of [PERSON_NAME] and [PERSON_NAME]"
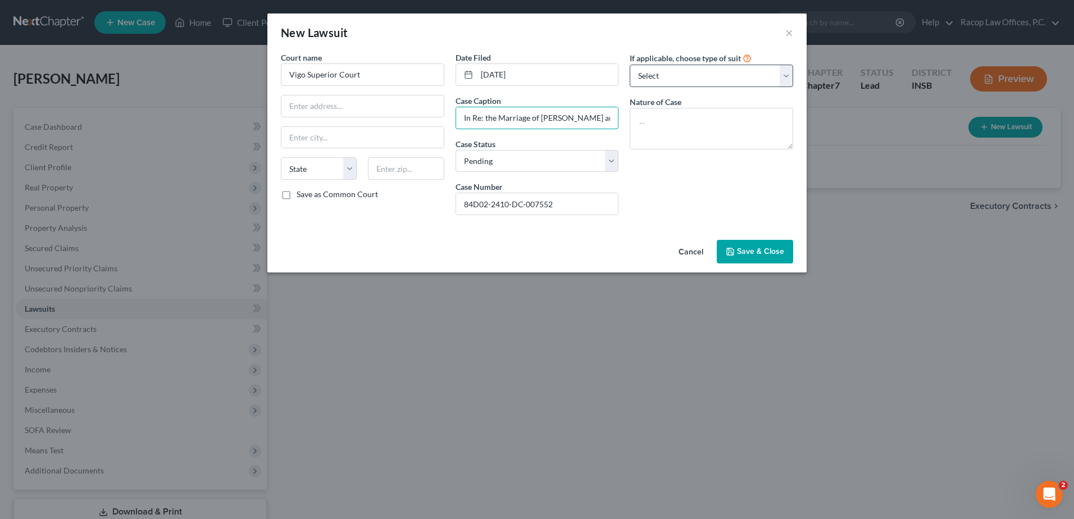
type input "In Re: the Marriage of [PERSON_NAME] and [PERSON_NAME]"
drag, startPoint x: 673, startPoint y: 65, endPoint x: 673, endPoint y: 71, distance: 6.7
click at [673, 69] on div "If applicable, choose type of suit Select Repossession Garnishment Foreclosure …" at bounding box center [711, 69] width 163 height 35
click at [673, 72] on select "Select Repossession Garnishment Foreclosure Attached, Seized, Or Levied Other" at bounding box center [711, 76] width 163 height 22
click at [577, 41] on div "New Lawsuit ×" at bounding box center [536, 32] width 539 height 38
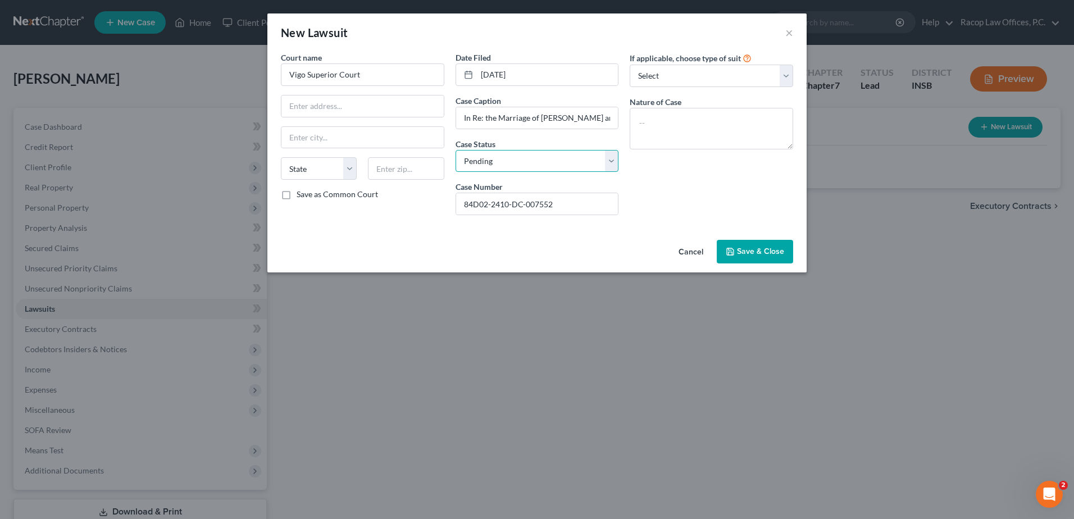
click at [518, 166] on select "Select Pending On Appeal Concluded" at bounding box center [536, 161] width 163 height 22
select select "2"
click at [455, 150] on select "Select Pending On Appeal Concluded" at bounding box center [536, 161] width 163 height 22
click at [758, 254] on span "Save & Close" at bounding box center [760, 252] width 47 height 10
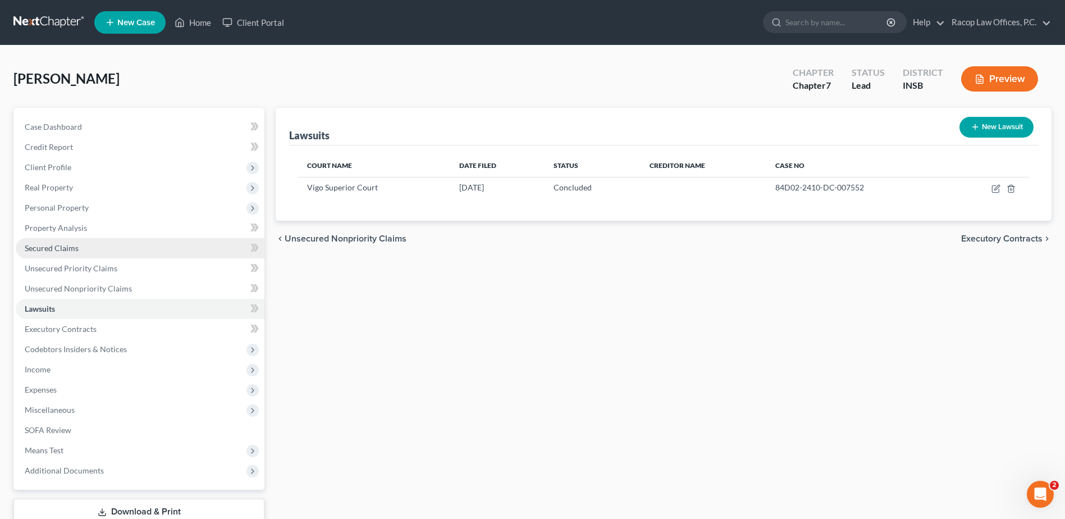
click at [50, 249] on span "Secured Claims" at bounding box center [52, 248] width 54 height 10
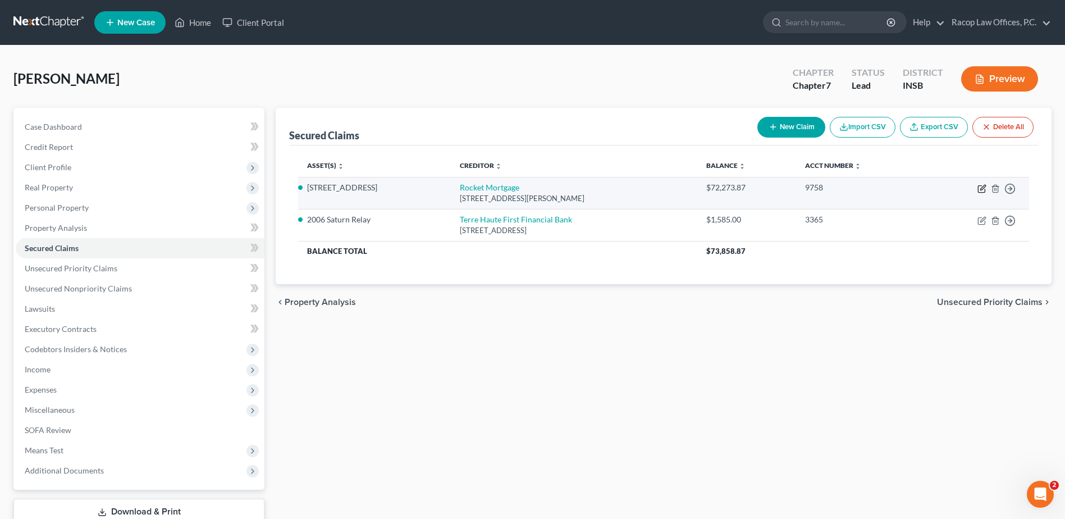
click at [981, 189] on icon "button" at bounding box center [982, 187] width 5 height 5
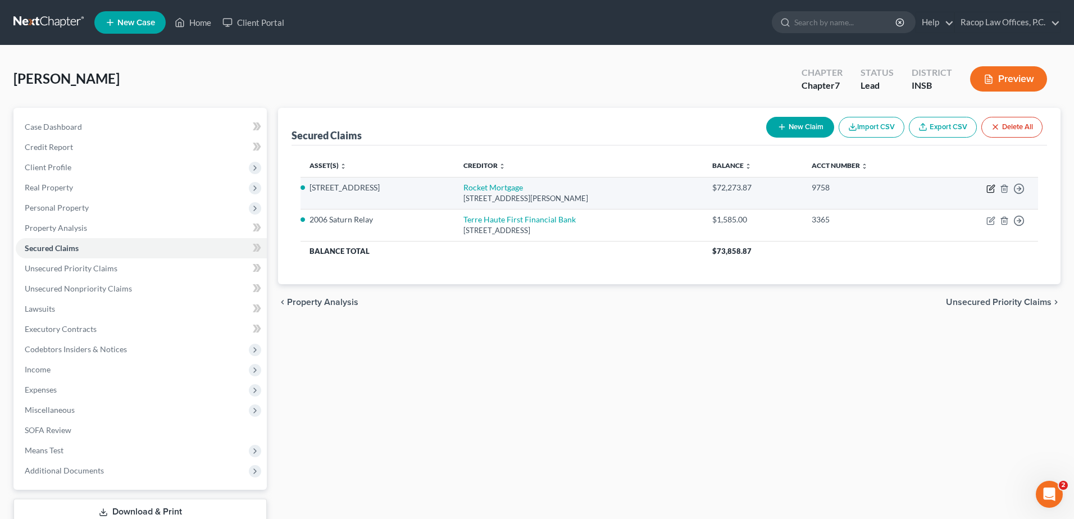
select select "23"
select select "0"
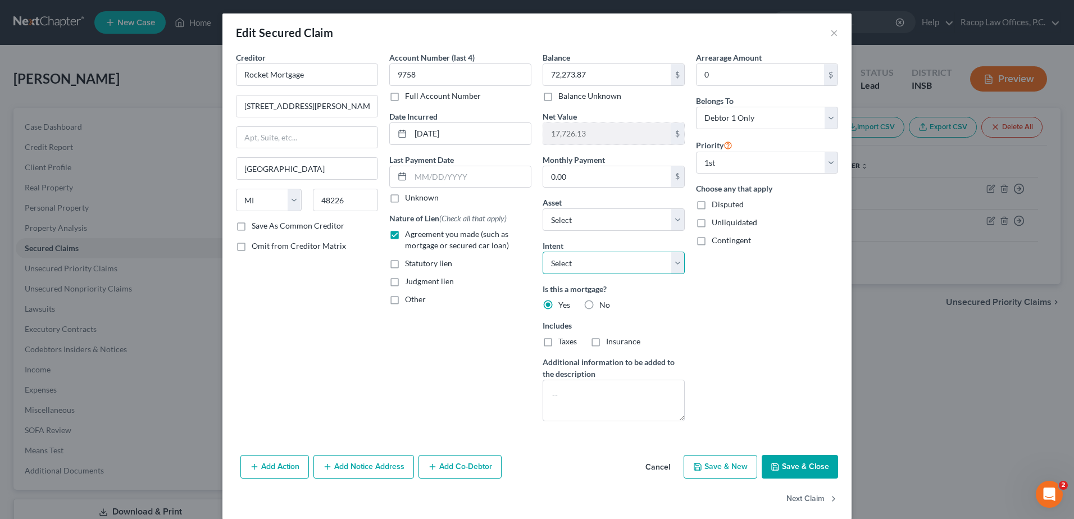
click at [614, 263] on select "Select Surrender Redeem Reaffirm Avoid Other" at bounding box center [613, 263] width 142 height 22
select select "0"
click at [542, 252] on select "Select Surrender Redeem Reaffirm Avoid Other" at bounding box center [613, 263] width 142 height 22
click at [785, 465] on button "Save & Close" at bounding box center [799, 467] width 76 height 24
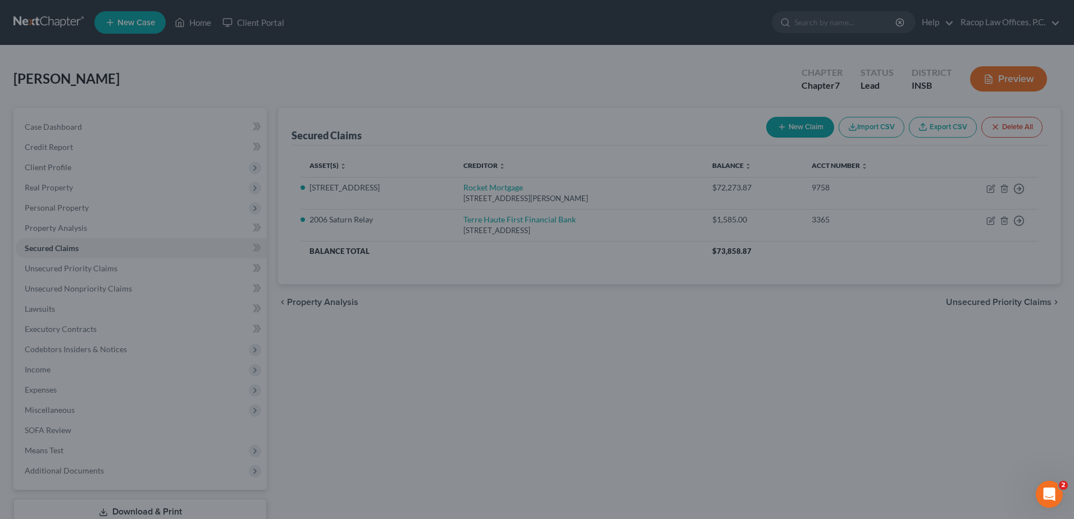
select select "32"
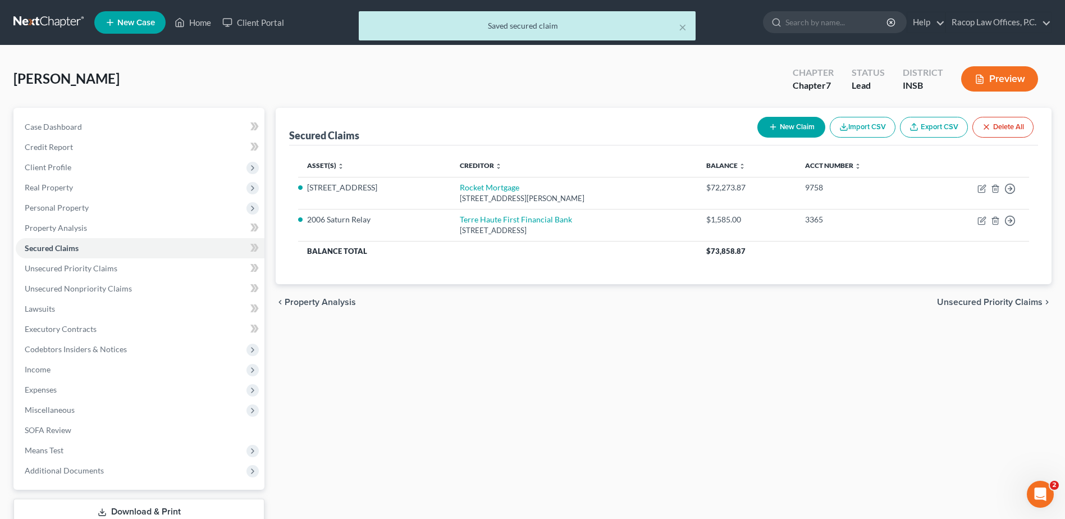
click at [779, 129] on button "New Claim" at bounding box center [792, 127] width 68 height 21
select select "0"
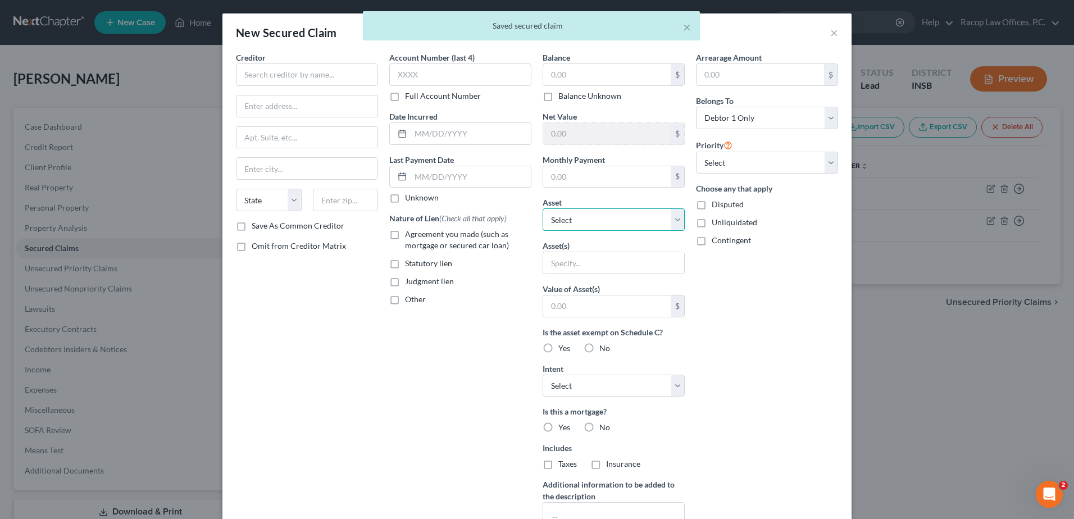
click at [569, 212] on select "Select Other Multiple Assets Clothing - Clothing - $200.0 403(b) - $469.93 Jewe…" at bounding box center [613, 219] width 142 height 22
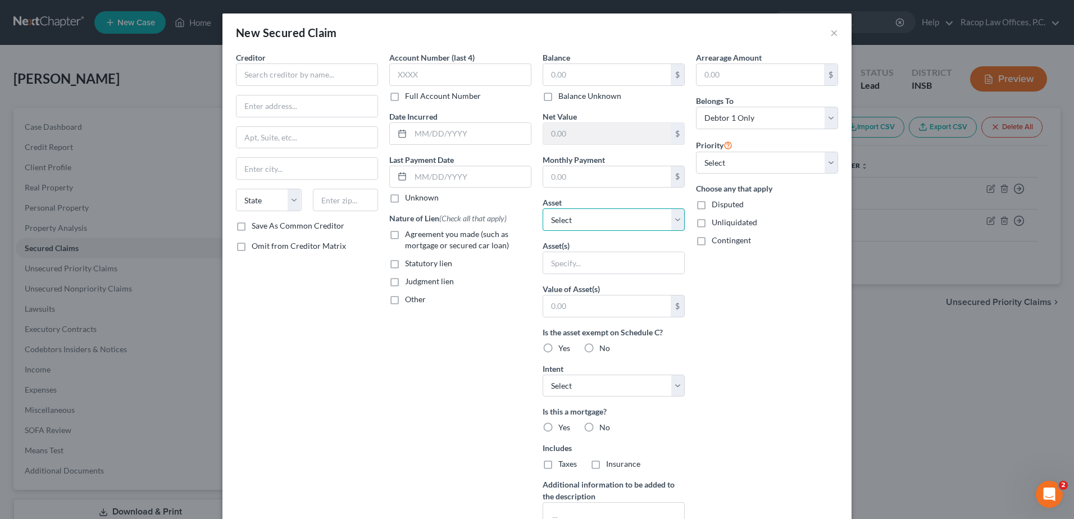
select select "32"
click at [542, 208] on select "Select Other Multiple Assets Clothing - Clothing - $200.0 403(b) - $469.93 Jewe…" at bounding box center [613, 219] width 142 height 22
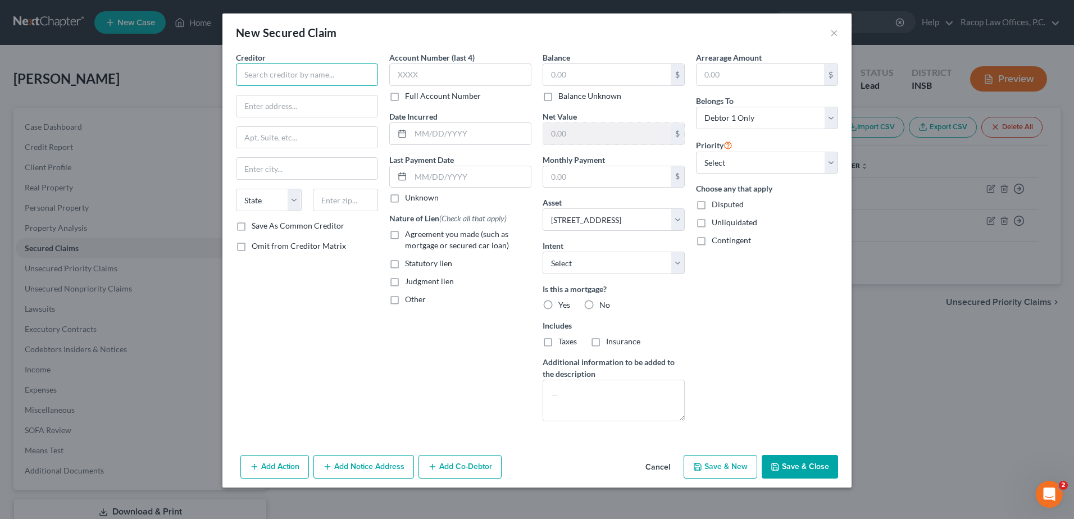
click at [279, 69] on input "text" at bounding box center [307, 74] width 142 height 22
type input "Secretary of Housing and Urban Development"
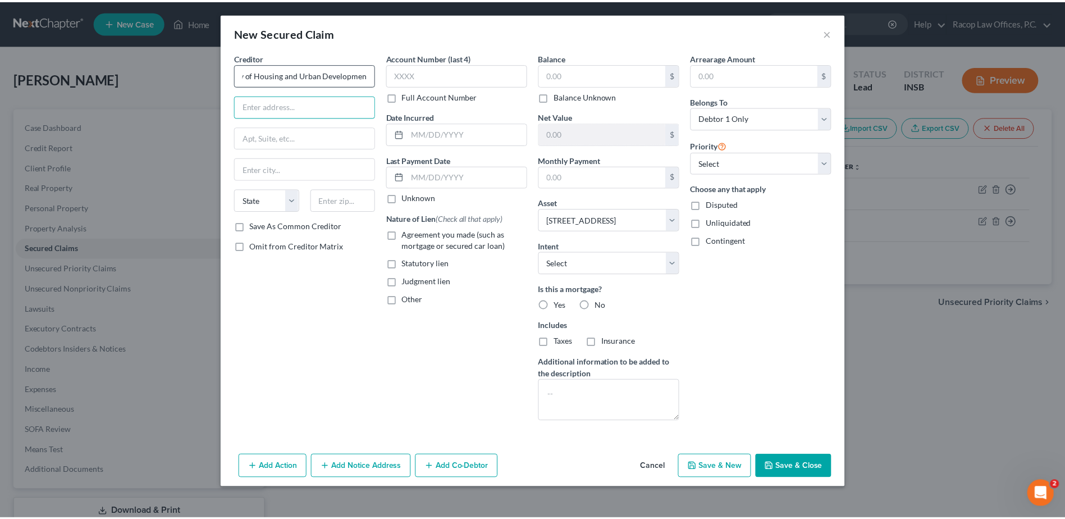
scroll to position [0, 0]
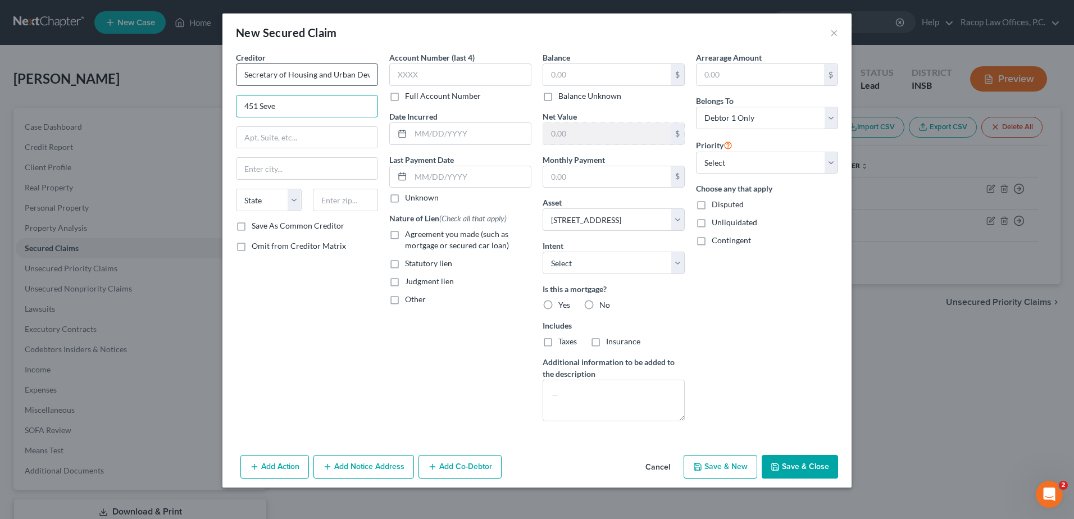
type input "[STREET_ADDRESS]"
type input "[US_STATE]"
select select "8"
type input "20410"
click at [439, 70] on input "text" at bounding box center [460, 74] width 142 height 22
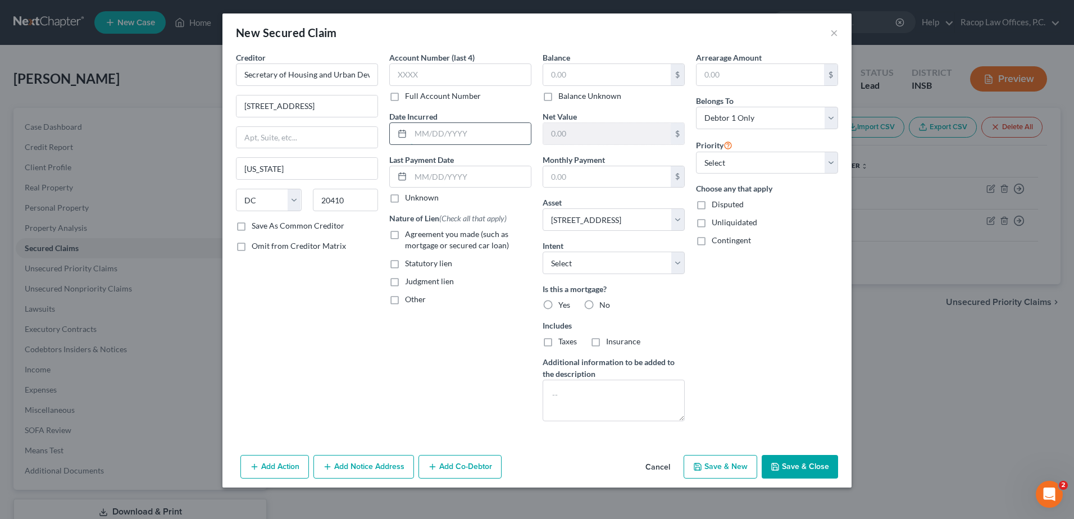
click at [419, 133] on input "text" at bounding box center [470, 133] width 120 height 21
click at [444, 69] on input "text" at bounding box center [460, 74] width 142 height 22
type input "9758"
click at [425, 131] on input "text" at bounding box center [470, 133] width 120 height 21
type input "12/2022"
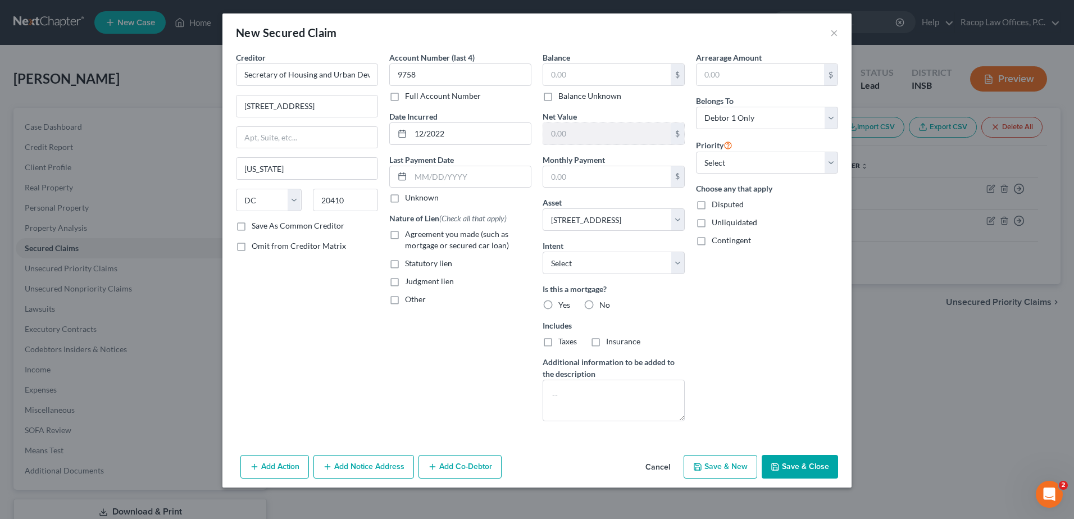
click at [605, 88] on div "$ Balance Unknown" at bounding box center [613, 82] width 142 height 38
click at [605, 75] on input "text" at bounding box center [606, 74] width 127 height 21
type input "5,042.84"
click at [599, 261] on select "Select Surrender Redeem Reaffirm Avoid Other" at bounding box center [613, 263] width 142 height 22
select select "0"
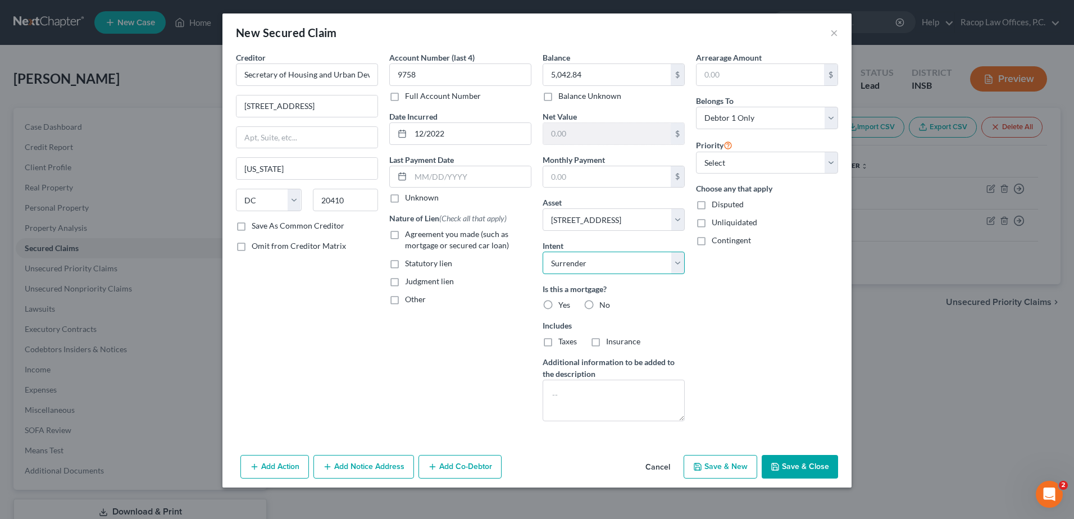
click at [542, 252] on select "Select Surrender Redeem Reaffirm Avoid Other" at bounding box center [613, 263] width 142 height 22
click at [558, 304] on label "Yes" at bounding box center [564, 304] width 12 height 11
click at [563, 304] on input "Yes" at bounding box center [566, 302] width 7 height 7
radio input "true"
click at [811, 467] on button "Save & Close" at bounding box center [799, 467] width 76 height 24
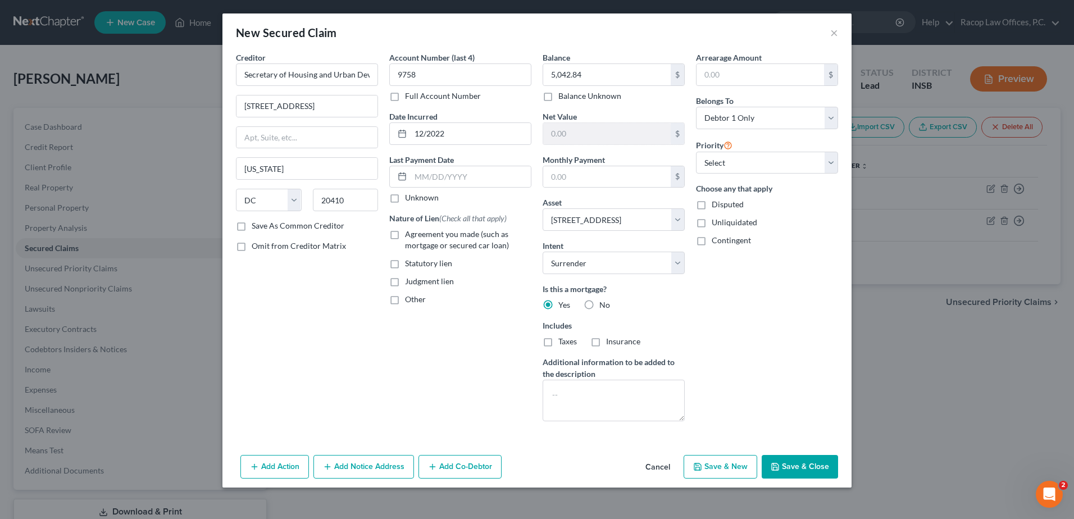
select select
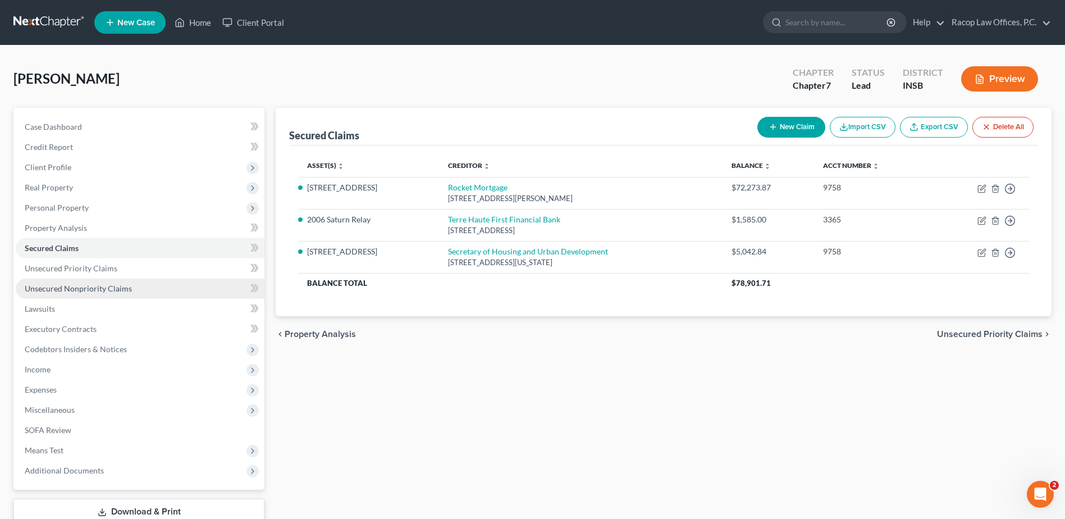
click at [89, 290] on span "Unsecured Nonpriority Claims" at bounding box center [78, 289] width 107 height 10
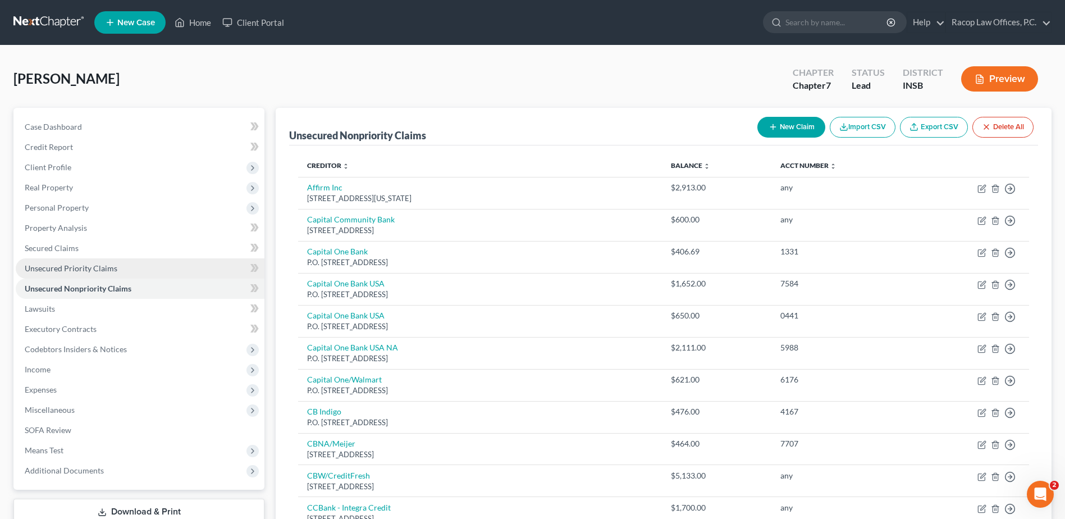
click at [87, 274] on link "Unsecured Priority Claims" at bounding box center [140, 268] width 249 height 20
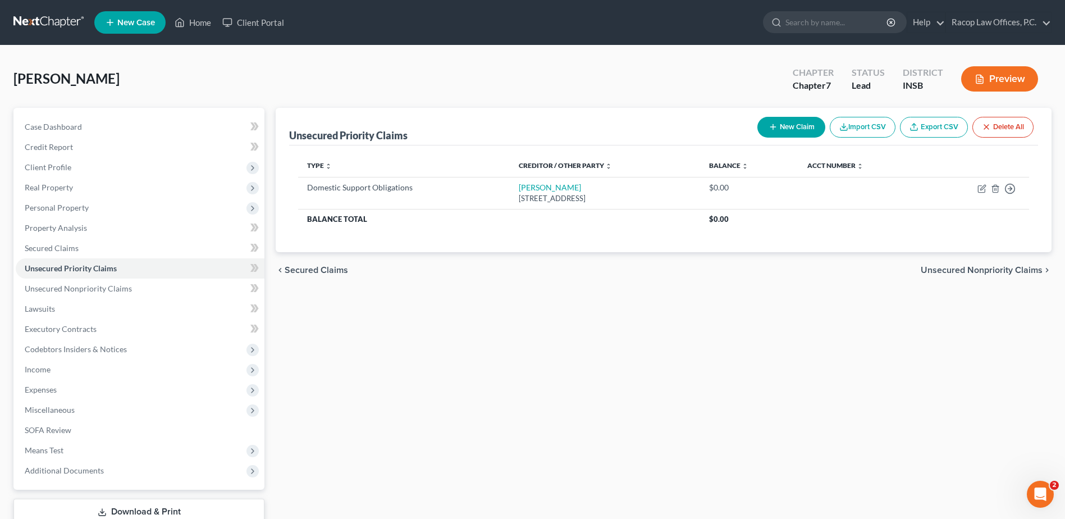
click at [791, 127] on button "New Claim" at bounding box center [792, 127] width 68 height 21
select select "0"
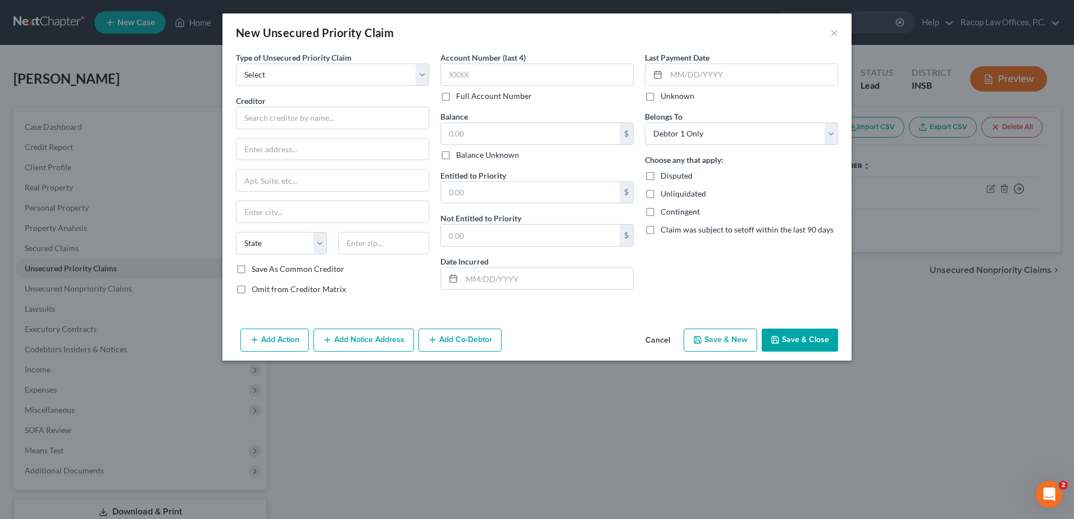
click at [321, 62] on label "Type of Unsecured Priority Claim *" at bounding box center [294, 58] width 116 height 12
click at [318, 72] on select "Select Taxes & Other Government Units Domestic Support Obligations Extensions o…" at bounding box center [332, 74] width 193 height 22
select select "0"
click at [236, 63] on select "Select Taxes & Other Government Units Domestic Support Obligations Extensions o…" at bounding box center [332, 74] width 193 height 22
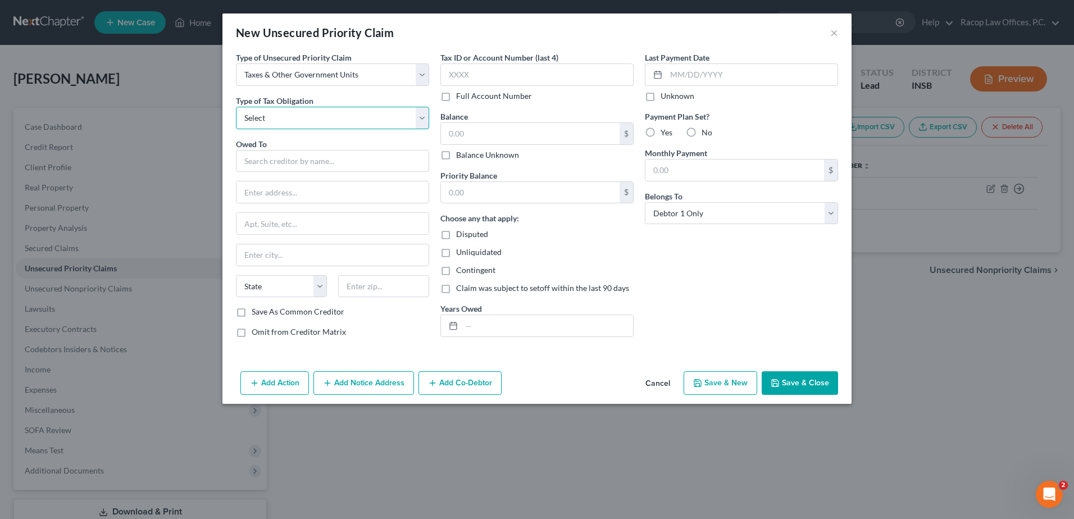
click at [297, 123] on select "Select Federal City State Franchise Tax Board Other" at bounding box center [332, 118] width 193 height 22
click at [831, 33] on button "×" at bounding box center [834, 32] width 8 height 13
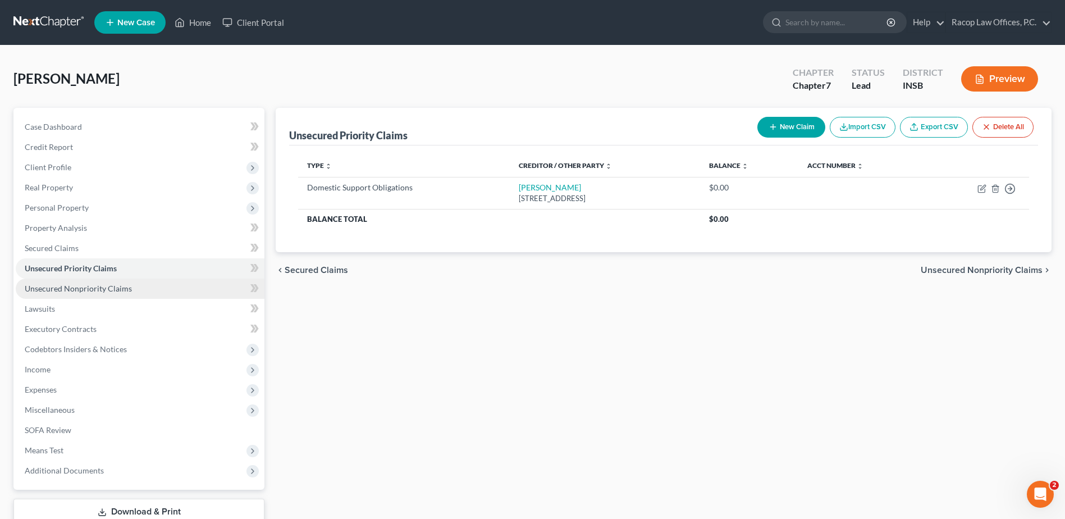
click at [61, 291] on span "Unsecured Nonpriority Claims" at bounding box center [78, 289] width 107 height 10
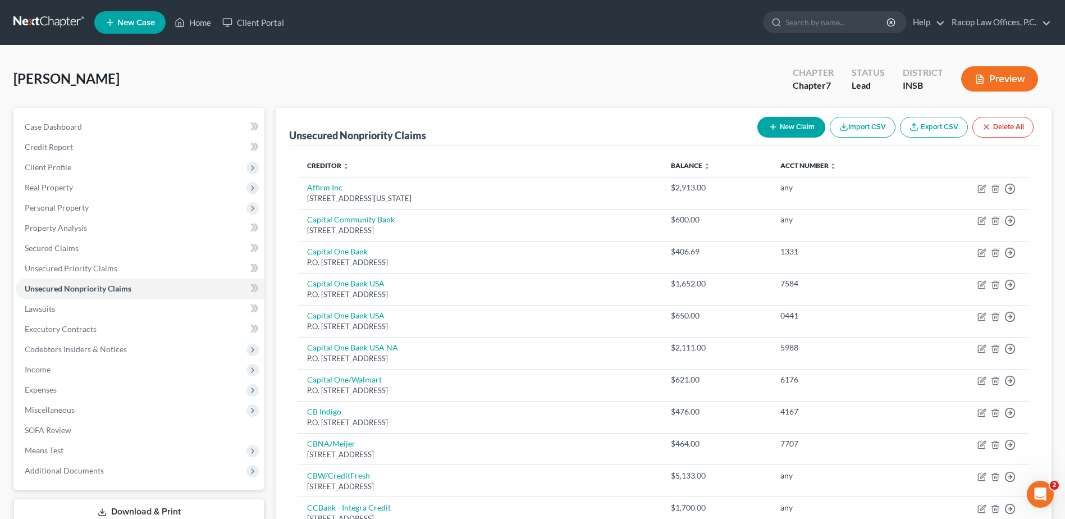
click at [783, 129] on button "New Claim" at bounding box center [792, 127] width 68 height 21
select select "0"
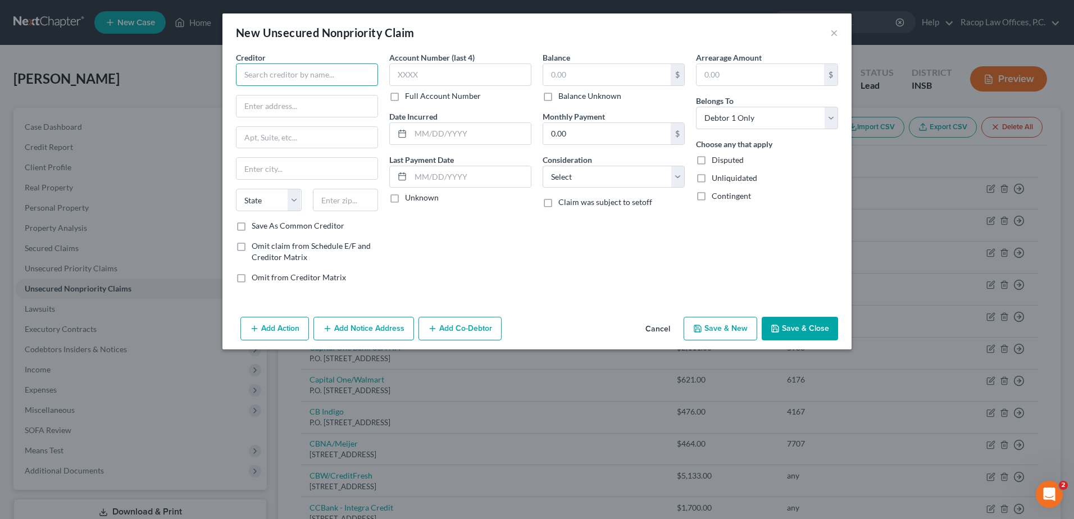
click at [299, 75] on input "text" at bounding box center [307, 74] width 142 height 22
type input "Social Security Administration"
click at [303, 104] on input "Great Lakes Progam Service Center" at bounding box center [306, 105] width 141 height 21
type input "Great Lakes Program Service Center"
click at [296, 131] on input "text" at bounding box center [306, 137] width 141 height 21
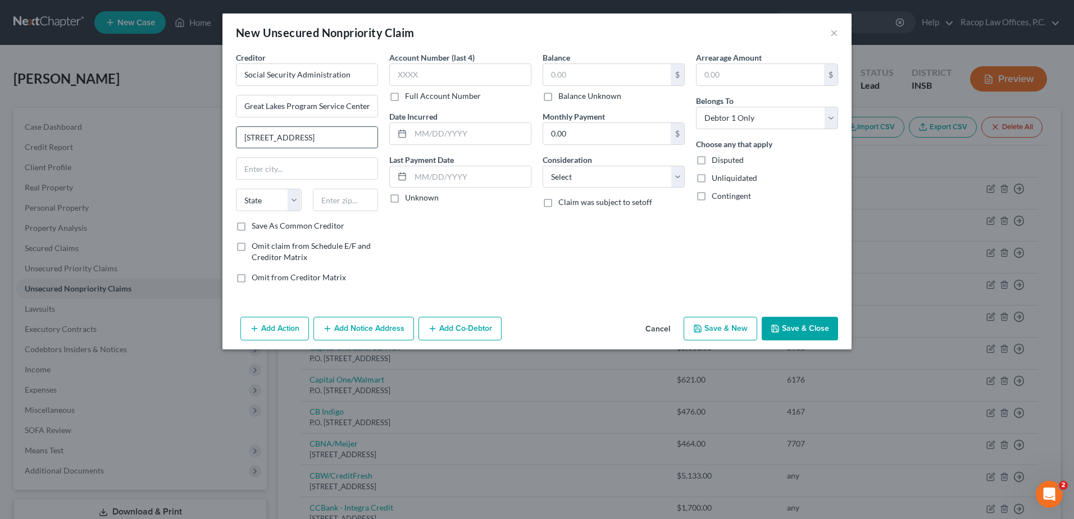
type input "[STREET_ADDRESS]"
type input "[GEOGRAPHIC_DATA]"
select select "14"
type input "60661-2474"
click at [425, 72] on input "text" at bounding box center [460, 74] width 142 height 22
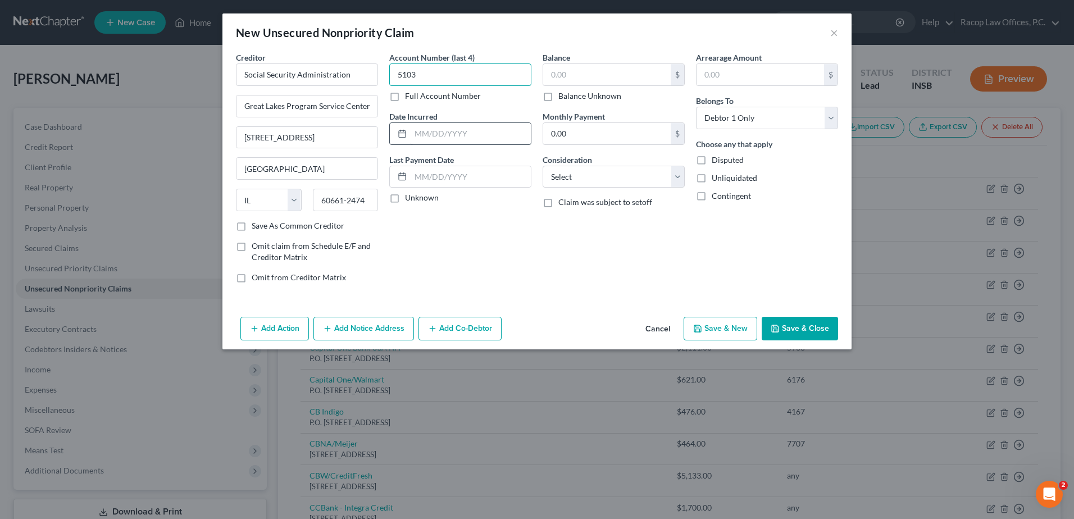
type input "5103"
click at [419, 137] on input "text" at bounding box center [470, 133] width 120 height 21
type input "12/2024"
click at [567, 69] on input "text" at bounding box center [606, 74] width 127 height 21
click at [585, 180] on select "Select Cable / Satellite Services Collection Agency Credit Card Debt Debt Couns…" at bounding box center [613, 177] width 142 height 22
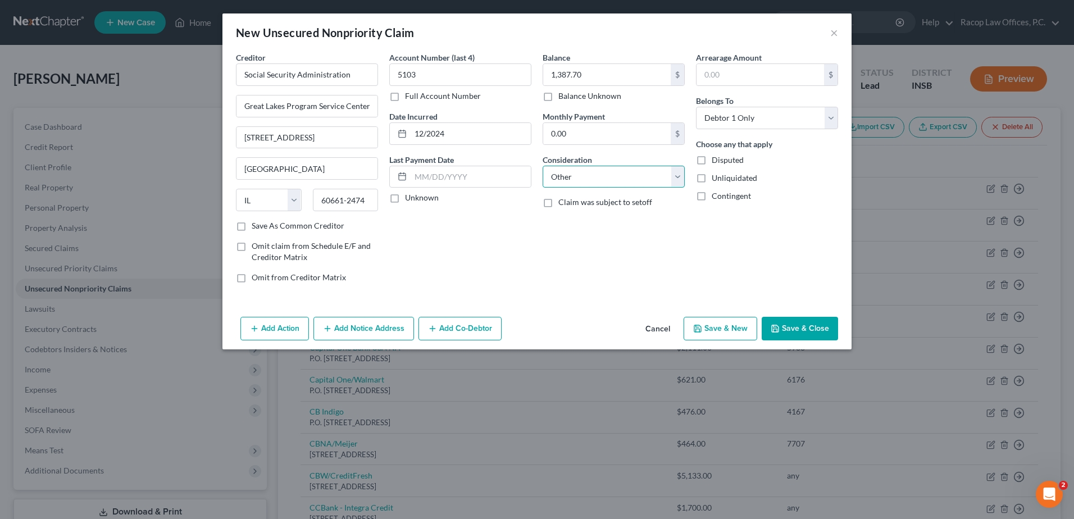
click at [542, 166] on select "Select Cable / Satellite Services Collection Agency Credit Card Debt Debt Couns…" at bounding box center [613, 177] width 142 height 22
click at [571, 219] on input "text" at bounding box center [613, 219] width 141 height 21
click at [581, 182] on select "Select Cable / Satellite Services Collection Agency Credit Card Debt Debt Couns…" at bounding box center [613, 177] width 142 height 22
click at [542, 166] on select "Select Cable / Satellite Services Collection Agency Credit Card Debt Debt Couns…" at bounding box center [613, 177] width 142 height 22
click at [567, 222] on input "text" at bounding box center [613, 219] width 141 height 21
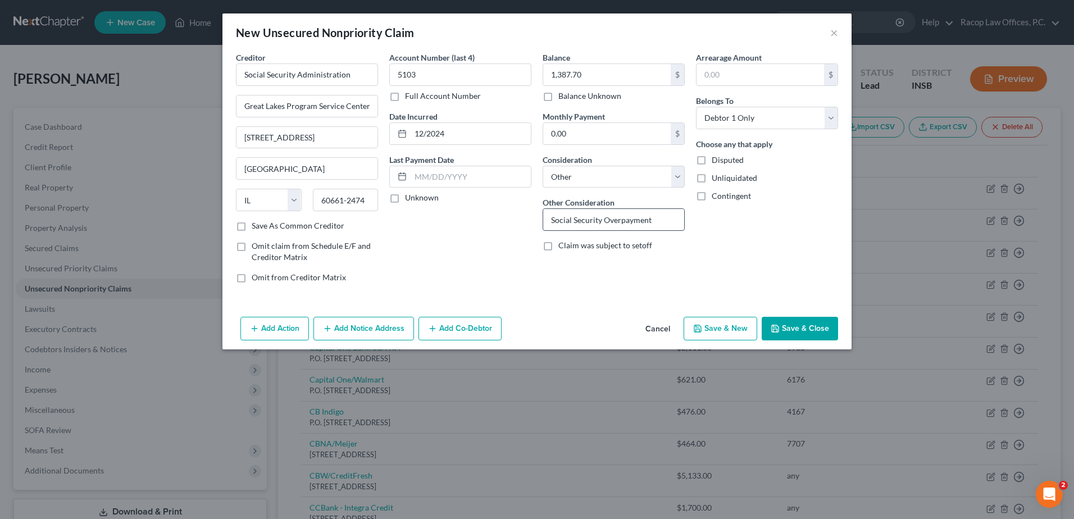
click at [675, 227] on input "Social Security Overpayment" at bounding box center [613, 219] width 141 height 21
click at [794, 331] on button "Save & Close" at bounding box center [799, 329] width 76 height 24
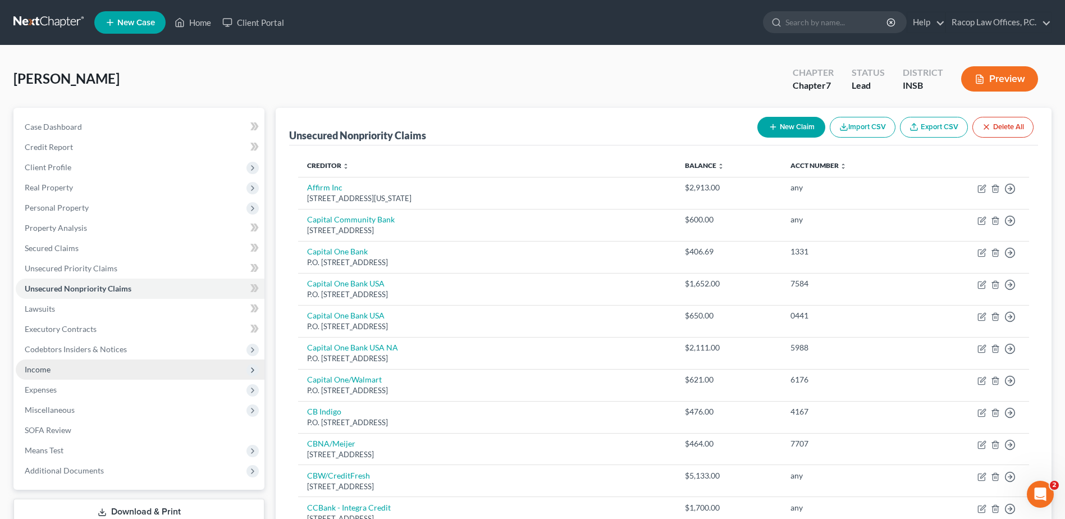
click at [49, 370] on span "Income" at bounding box center [38, 369] width 26 height 10
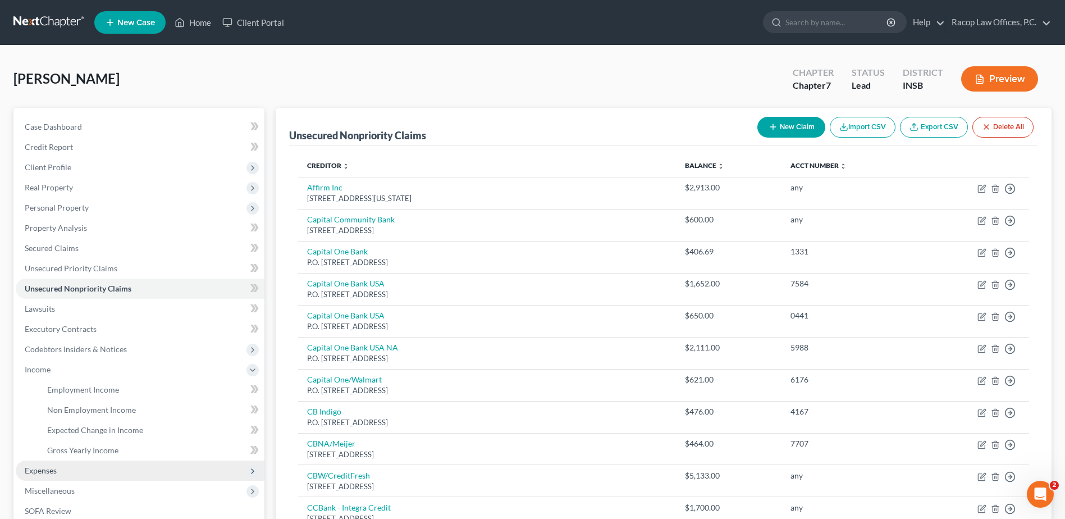
click at [43, 474] on span "Expenses" at bounding box center [41, 471] width 32 height 10
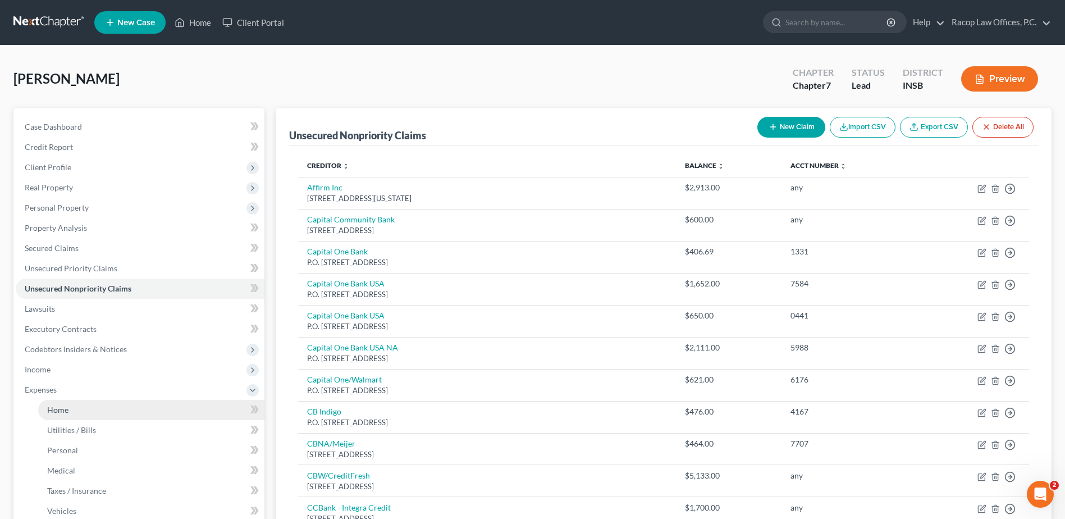
click at [60, 409] on span "Home" at bounding box center [57, 410] width 21 height 10
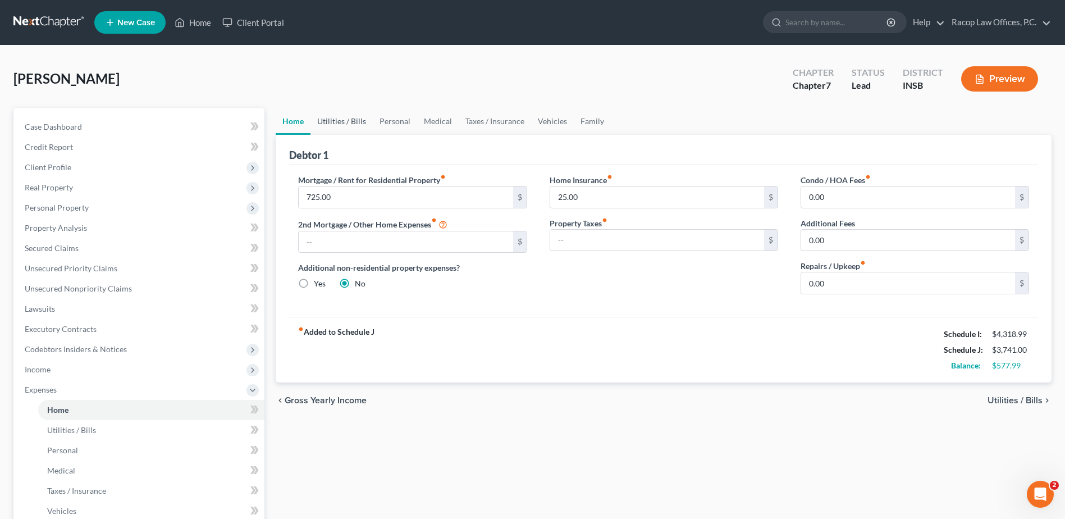
click at [329, 124] on link "Utilities / Bills" at bounding box center [342, 121] width 62 height 27
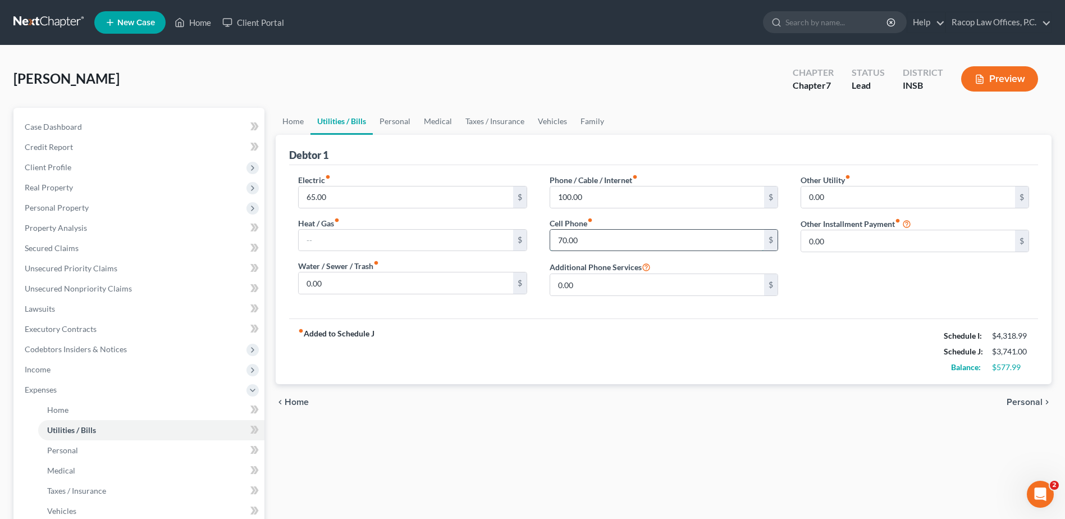
click at [596, 243] on input "70.00" at bounding box center [657, 240] width 214 height 21
click at [295, 122] on link "Home" at bounding box center [293, 121] width 35 height 27
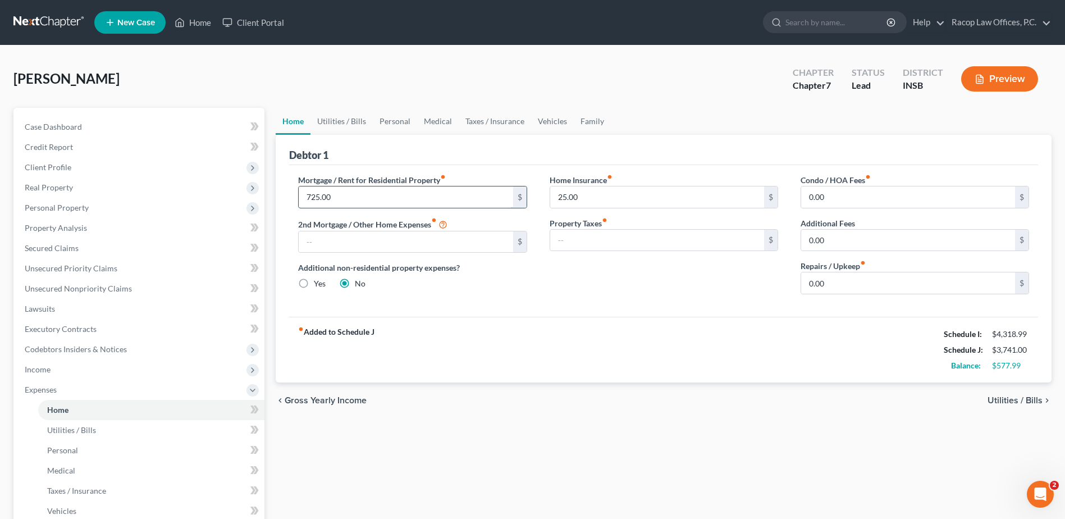
click at [350, 195] on input "725.00" at bounding box center [406, 196] width 214 height 21
click at [647, 366] on div "fiber_manual_record Added to Schedule J Schedule I: $4,318.99 Schedule J: $4,46…" at bounding box center [663, 350] width 749 height 66
click at [348, 122] on link "Utilities / Bills" at bounding box center [342, 121] width 62 height 27
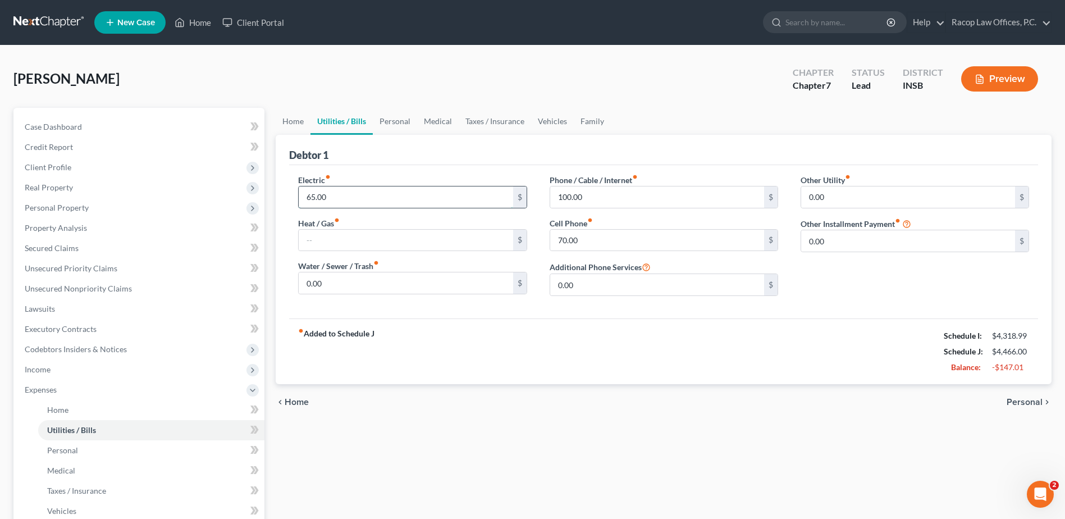
click at [364, 194] on input "65.00" at bounding box center [406, 196] width 214 height 21
click at [451, 325] on div "fiber_manual_record Added to Schedule J Schedule I: $4,318.99 Schedule J: $4,45…" at bounding box center [663, 351] width 749 height 66
click at [600, 240] on input "70.00" at bounding box center [657, 240] width 214 height 21
click at [830, 295] on div "Other Utility fiber_manual_record 0.00 $ Other Installment Payment fiber_manual…" at bounding box center [915, 239] width 251 height 131
click at [581, 447] on div "Home Utilities / Bills Personal Medical Taxes / Insurance Vehicles Family Debto…" at bounding box center [663, 402] width 787 height 588
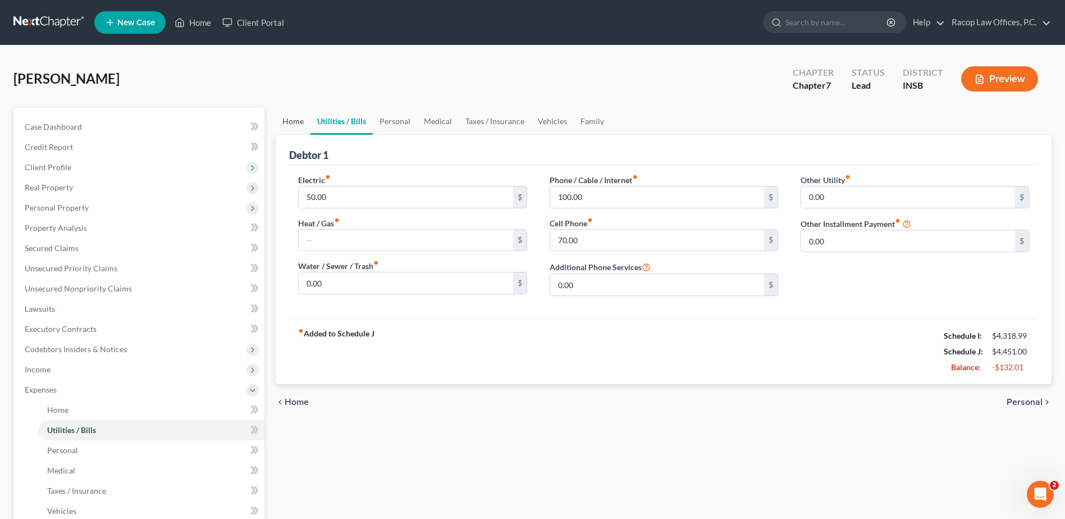
click at [290, 122] on link "Home" at bounding box center [293, 121] width 35 height 27
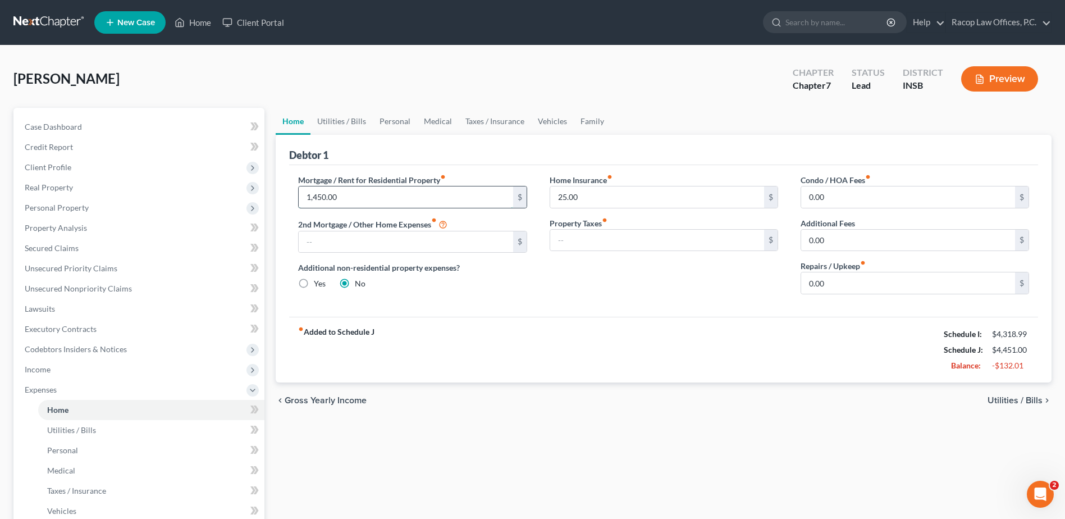
click at [376, 191] on input "1,450.00" at bounding box center [406, 196] width 214 height 21
click at [54, 209] on span "Personal Property" at bounding box center [57, 208] width 64 height 10
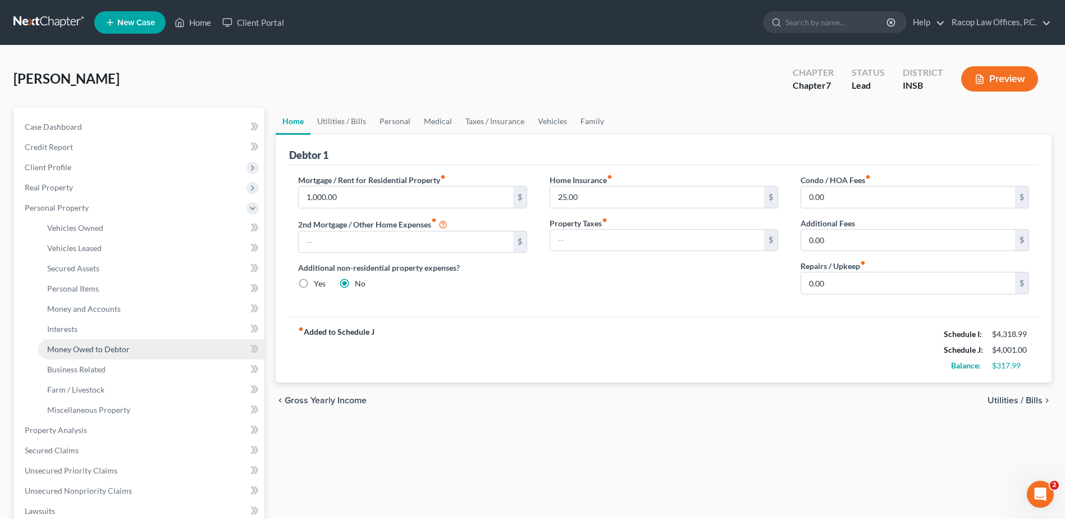
click at [111, 347] on span "Money Owed to Debtor" at bounding box center [88, 349] width 83 height 10
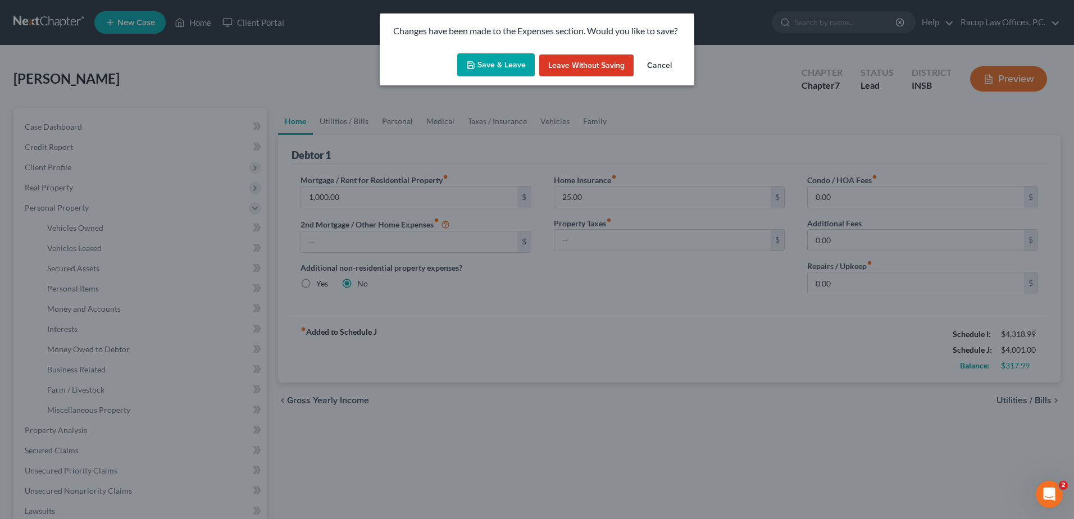
click at [491, 66] on button "Save & Leave" at bounding box center [495, 65] width 77 height 24
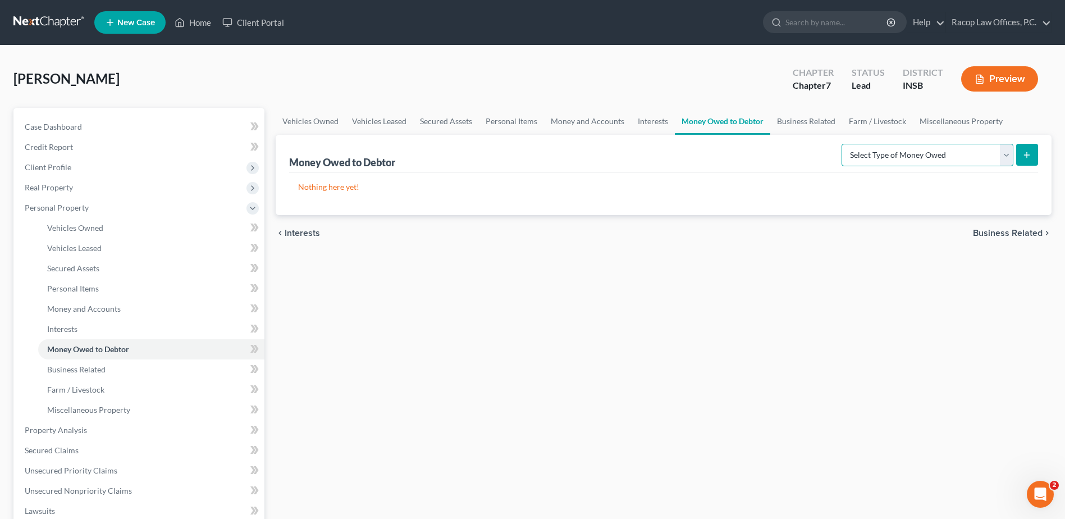
click at [925, 160] on select "Select Type of Money Owed Accounts Receivable Alimony Child Support Claims Agai…" at bounding box center [928, 155] width 172 height 22
click at [586, 125] on link "Money and Accounts" at bounding box center [587, 121] width 87 height 27
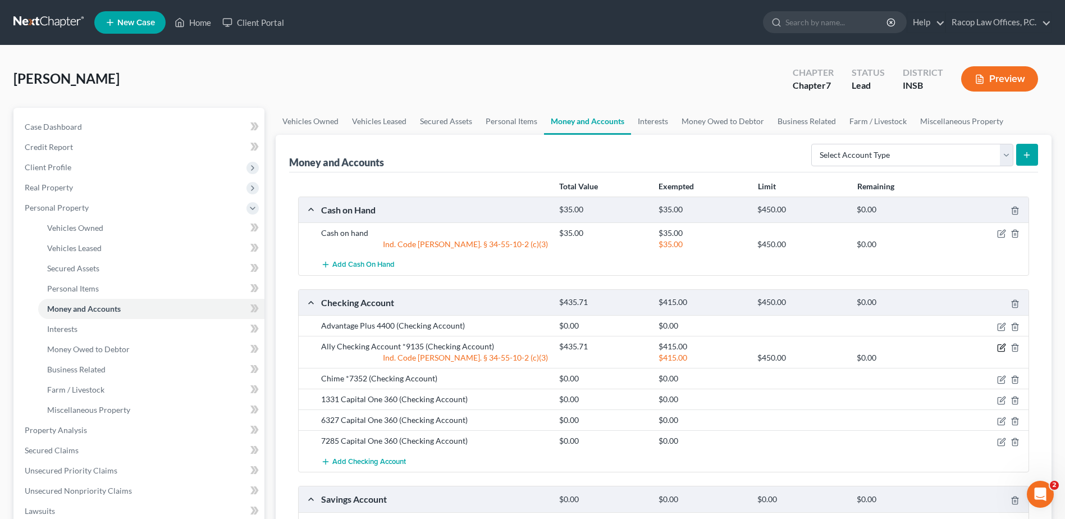
click at [1002, 349] on icon "button" at bounding box center [1001, 347] width 9 height 9
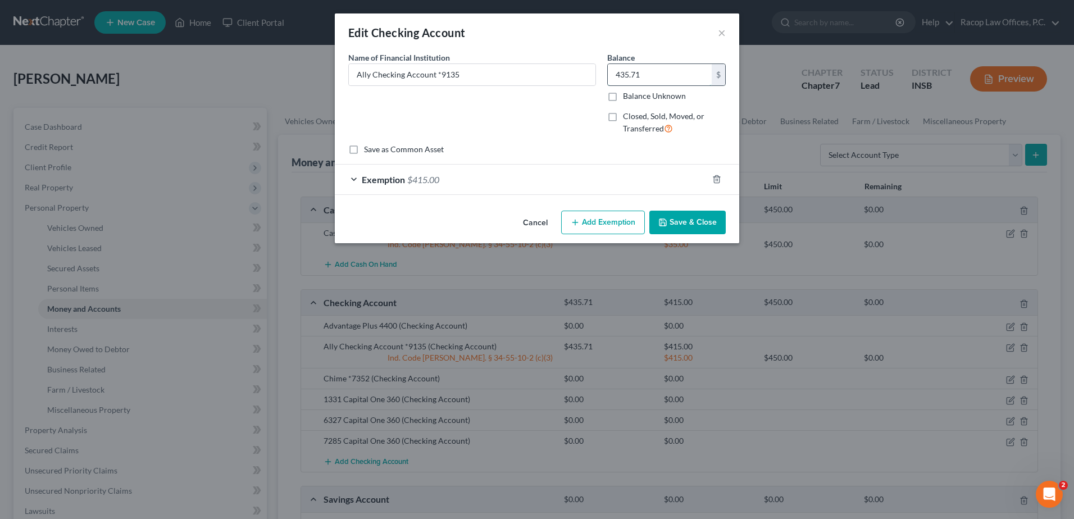
click at [664, 76] on input "435.71" at bounding box center [660, 74] width 104 height 21
click at [382, 178] on span "Exemption" at bounding box center [383, 179] width 43 height 11
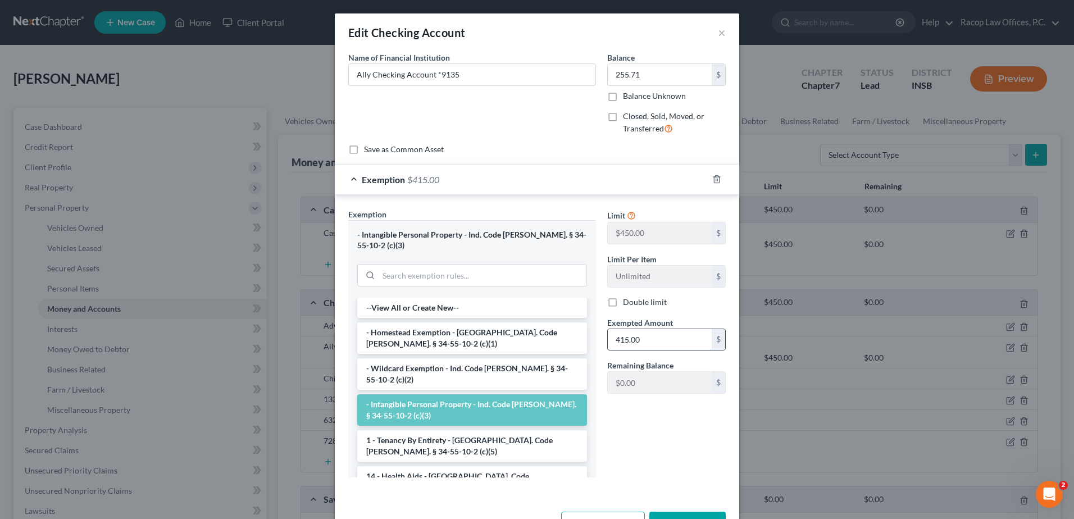
click at [640, 339] on input "415.00" at bounding box center [660, 339] width 104 height 21
click at [678, 443] on div "Limit $450.00 $ Limit Per Item Unlimited $ Double limit Exempted Amount * 255.7…" at bounding box center [666, 347] width 130 height 278
click at [677, 512] on button "Save & Close" at bounding box center [687, 524] width 76 height 24
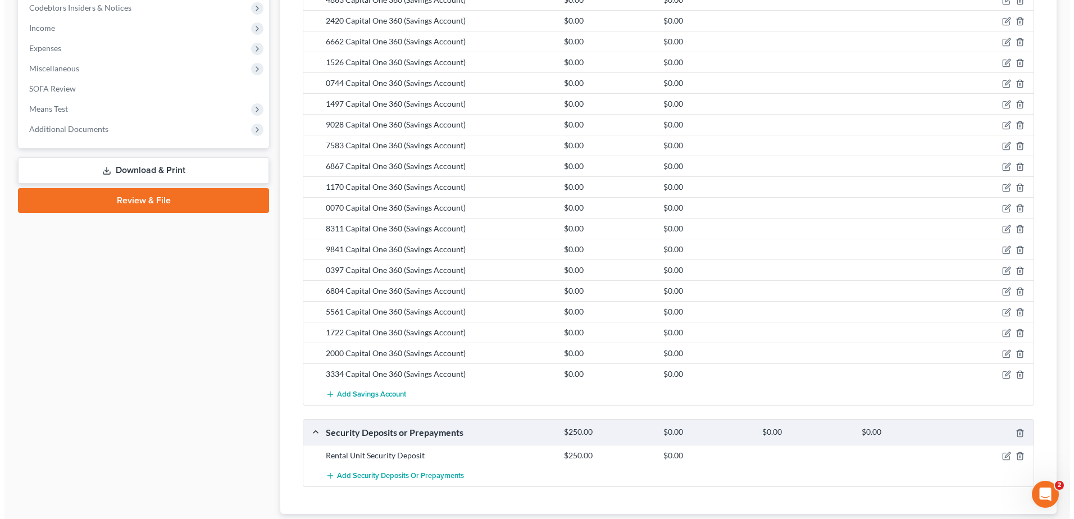
scroll to position [561, 0]
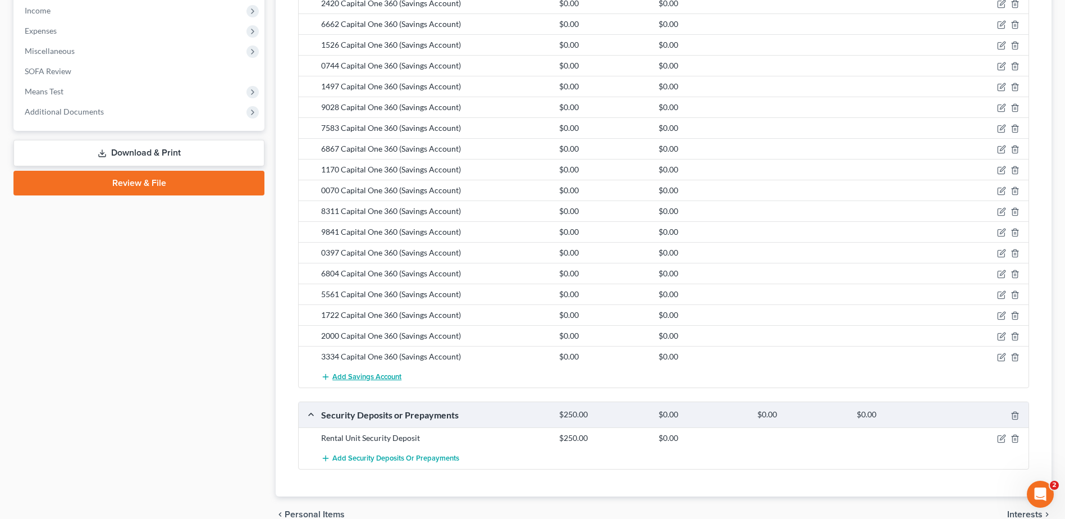
click at [385, 381] on span "Add Savings Account" at bounding box center [366, 376] width 69 height 9
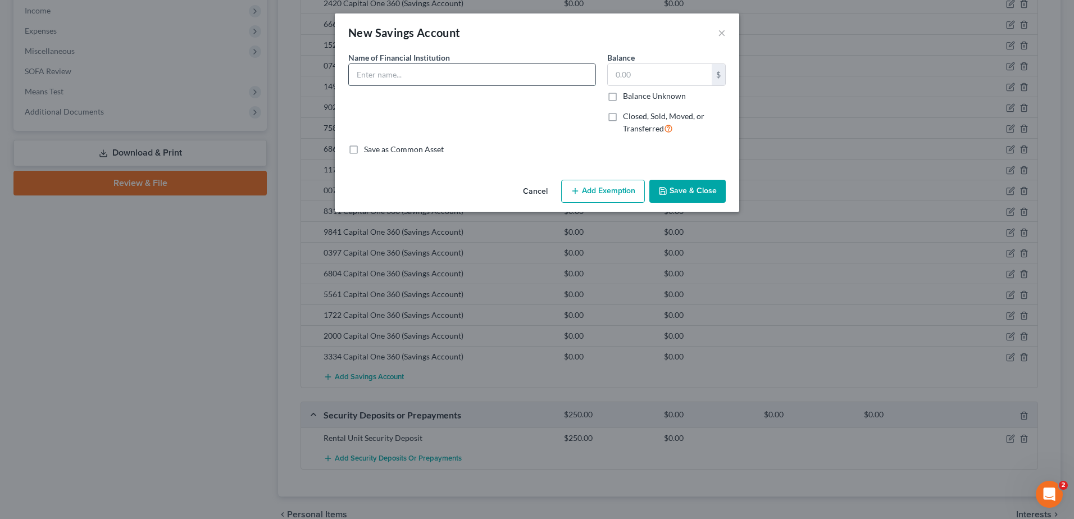
click at [439, 78] on input "text" at bounding box center [472, 74] width 247 height 21
click at [658, 77] on input "text" at bounding box center [660, 74] width 104 height 21
click at [612, 194] on button "Add Exemption" at bounding box center [603, 192] width 84 height 24
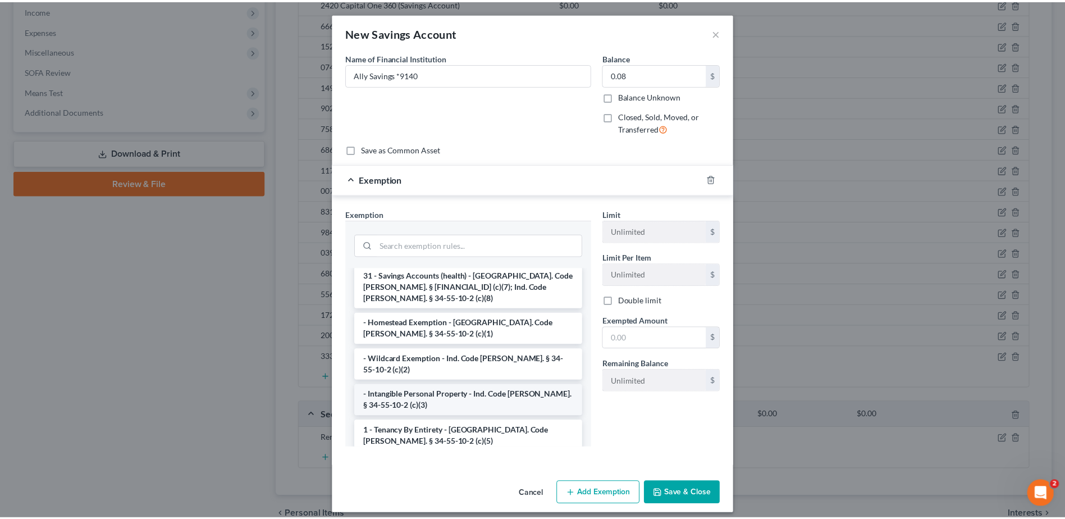
scroll to position [0, 0]
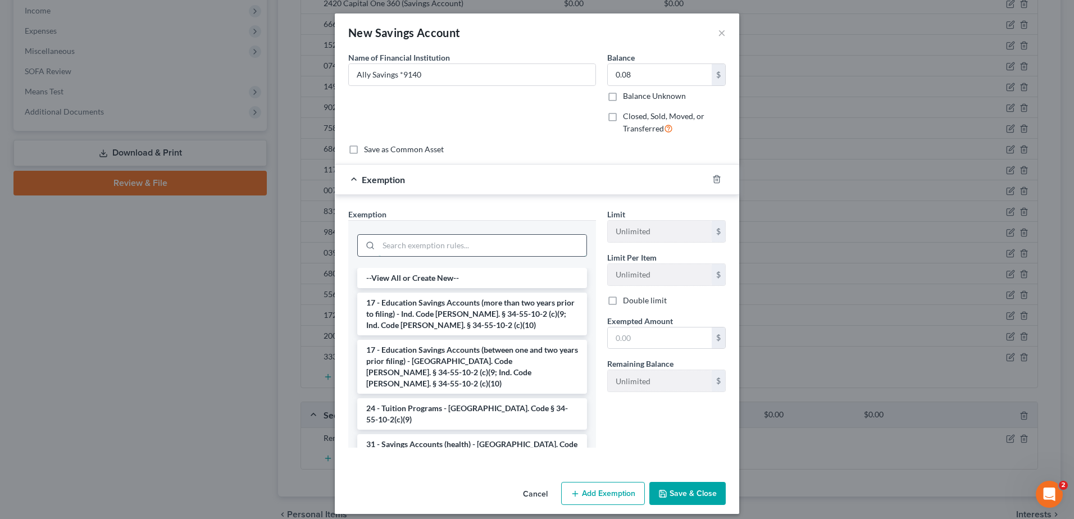
click at [402, 247] on input "search" at bounding box center [482, 245] width 208 height 21
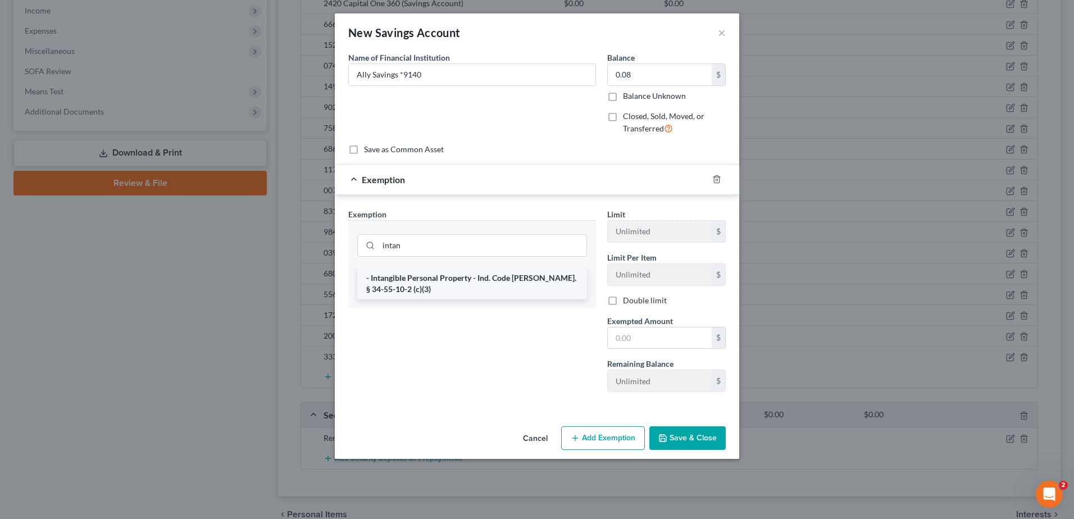
click at [418, 279] on li "- Intangible Personal Property - Ind. Code [PERSON_NAME]. § 34-55-10-2 (c)(3)" at bounding box center [472, 283] width 230 height 31
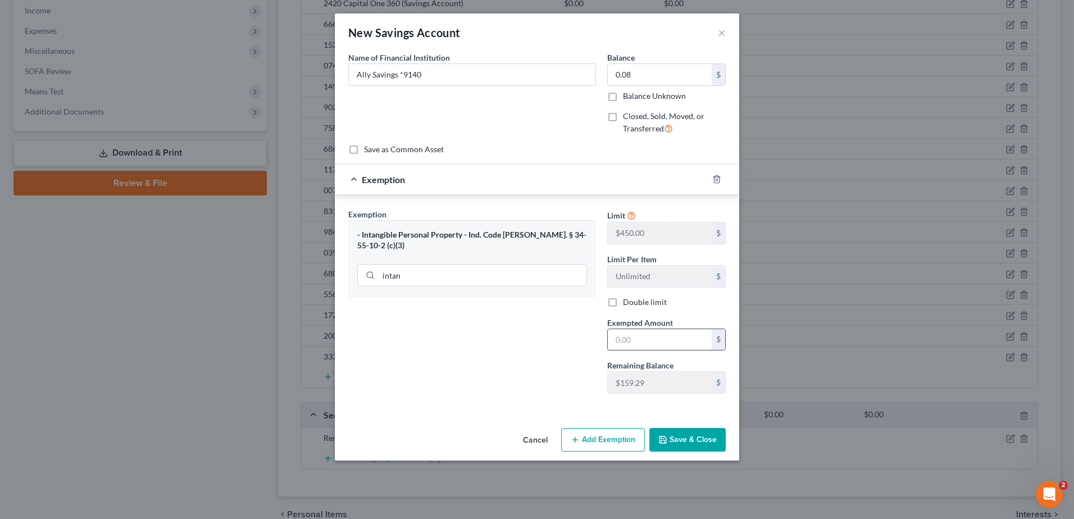
click at [647, 337] on input "text" at bounding box center [660, 339] width 104 height 21
click at [690, 441] on button "Save & Close" at bounding box center [687, 440] width 76 height 24
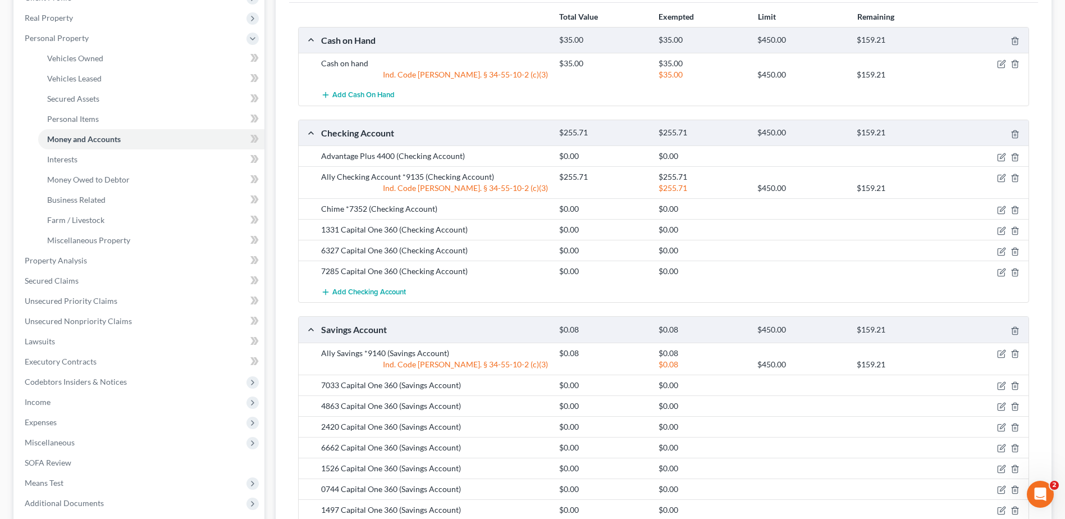
scroll to position [168, 0]
click at [1001, 179] on icon "button" at bounding box center [1002, 178] width 5 height 5
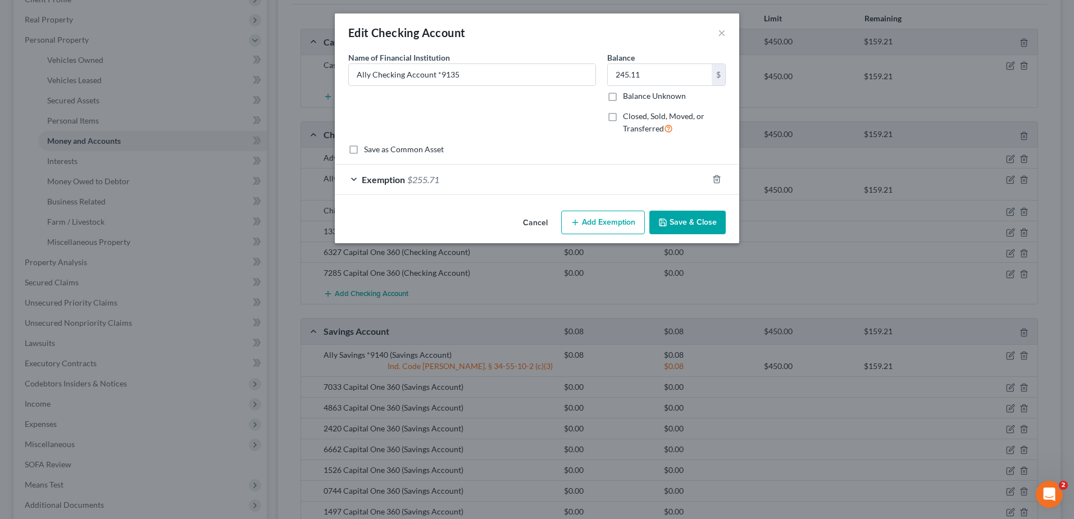
click at [381, 179] on span "Exemption" at bounding box center [383, 179] width 43 height 11
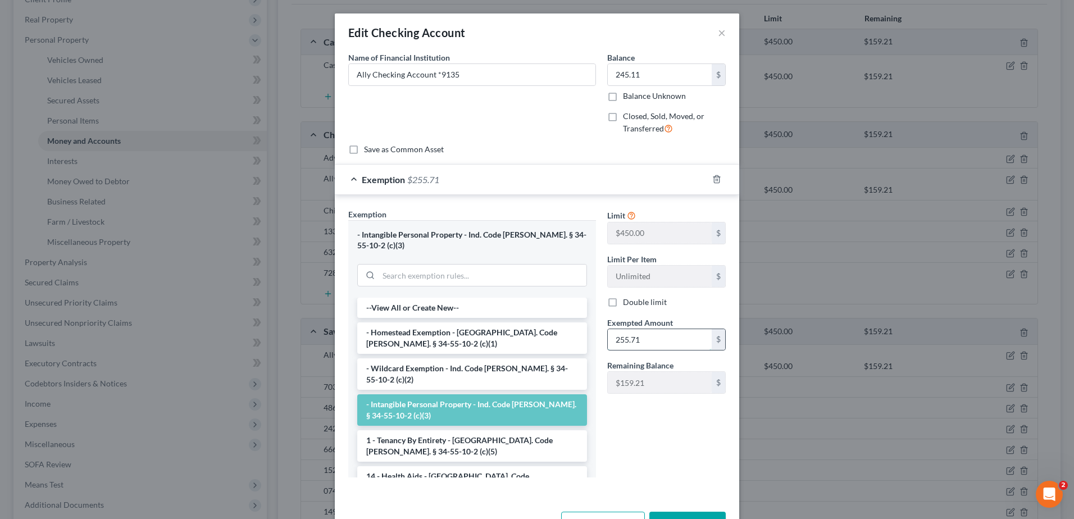
click at [663, 343] on input "255.71" at bounding box center [660, 339] width 104 height 21
click at [675, 512] on button "Save & Close" at bounding box center [687, 524] width 76 height 24
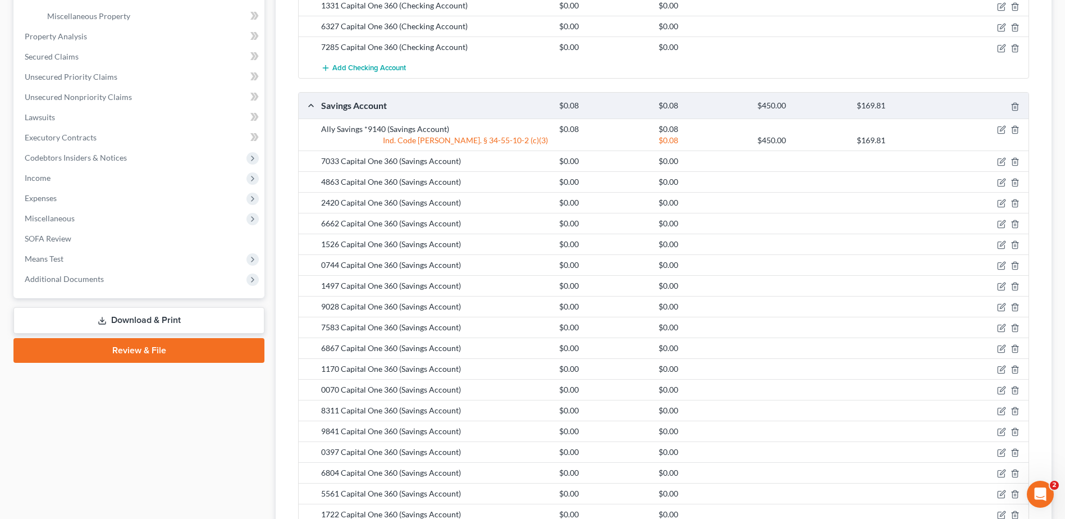
scroll to position [256, 0]
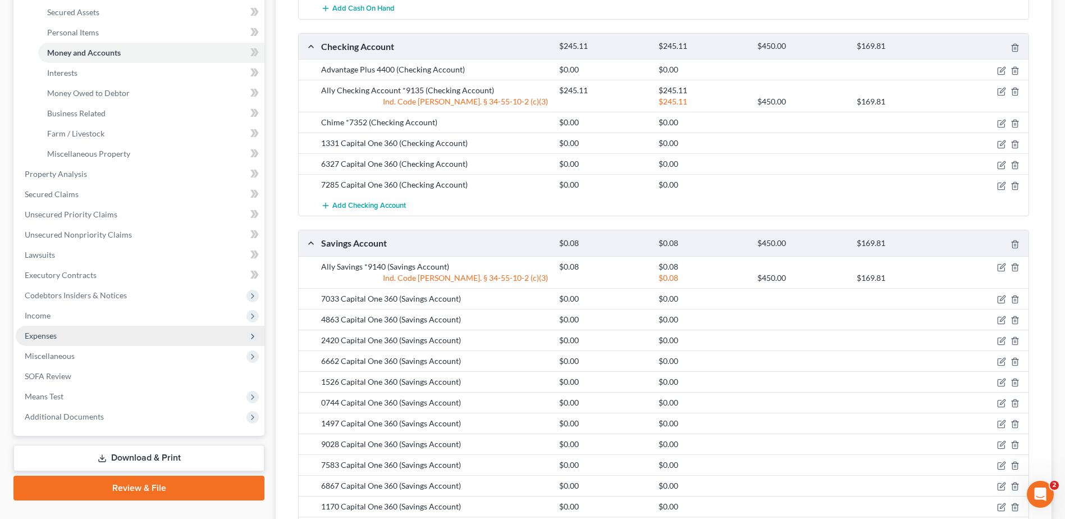
click at [58, 337] on span "Expenses" at bounding box center [140, 336] width 249 height 20
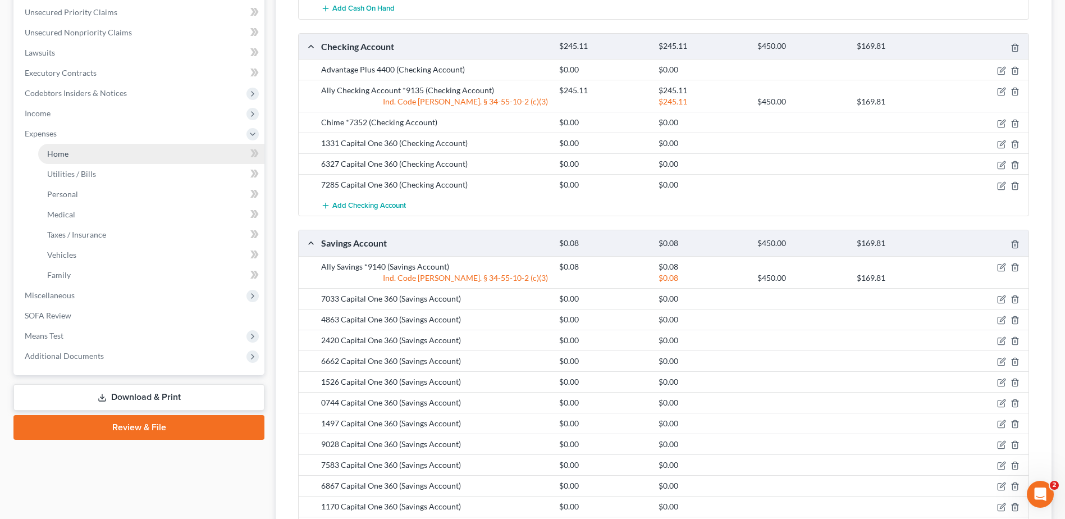
click at [85, 151] on link "Home" at bounding box center [151, 154] width 226 height 20
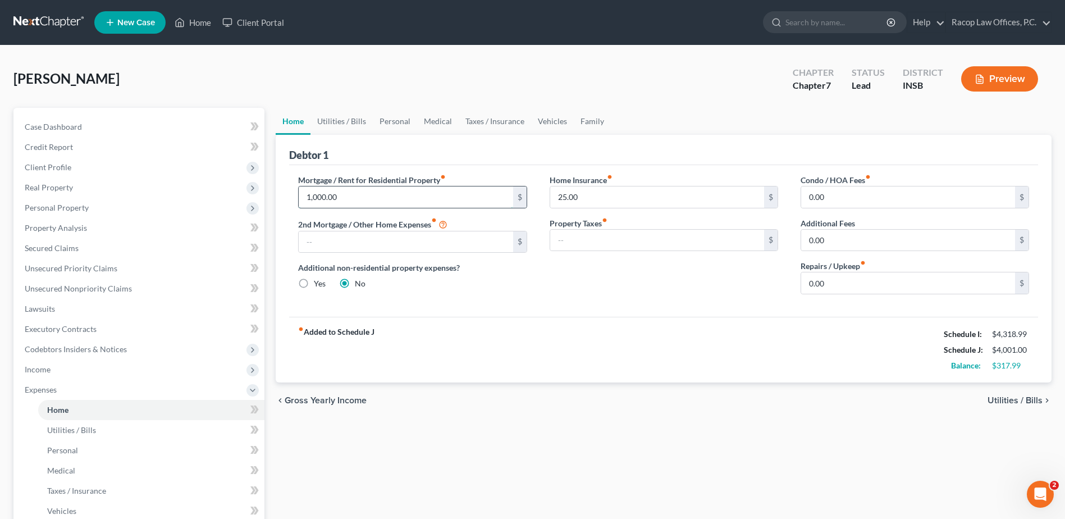
click at [362, 199] on input "1,000.00" at bounding box center [406, 196] width 214 height 21
click at [610, 295] on div "Home Insurance fiber_manual_record 25.00 $ Property Taxes fiber_manual_record $" at bounding box center [664, 238] width 251 height 129
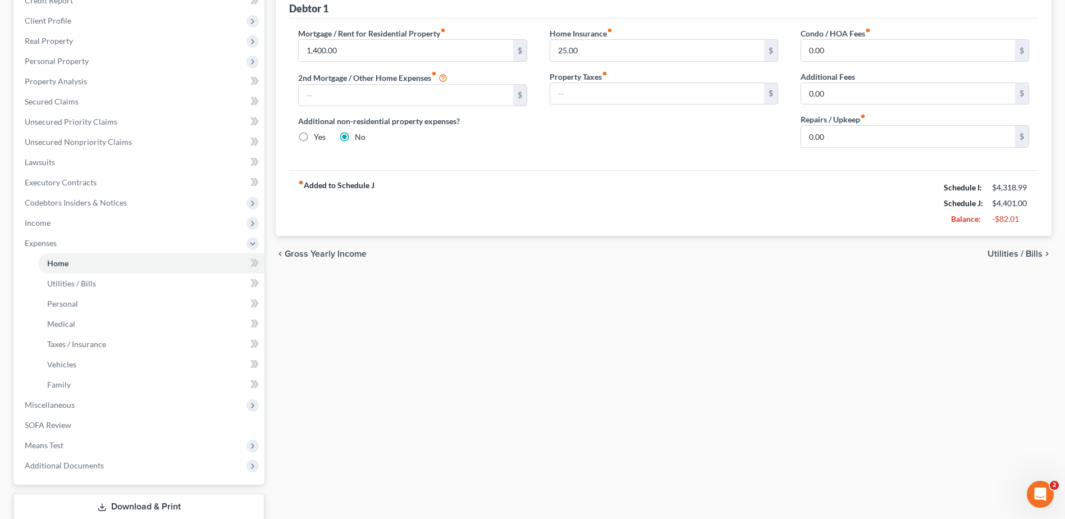
scroll to position [51, 0]
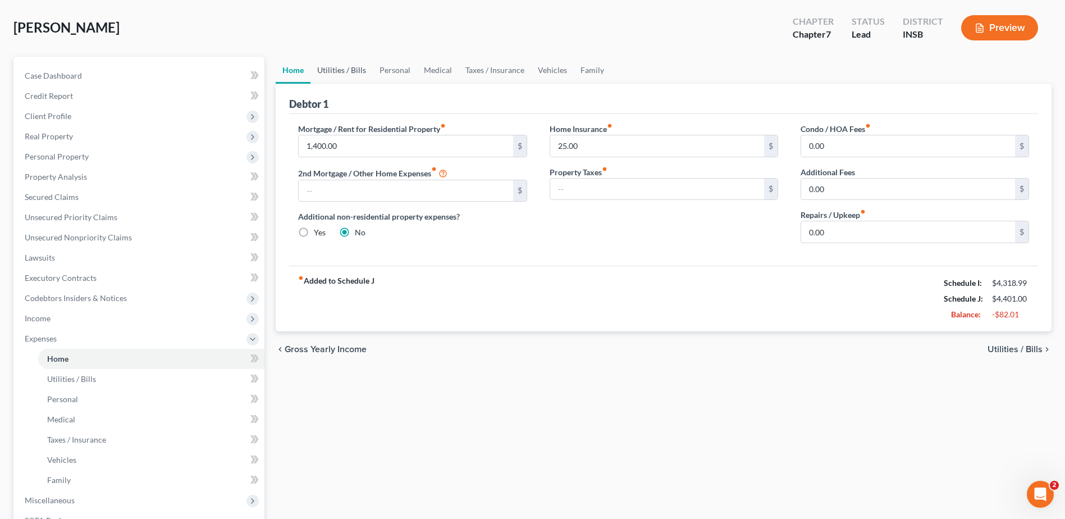
click at [341, 74] on link "Utilities / Bills" at bounding box center [342, 70] width 62 height 27
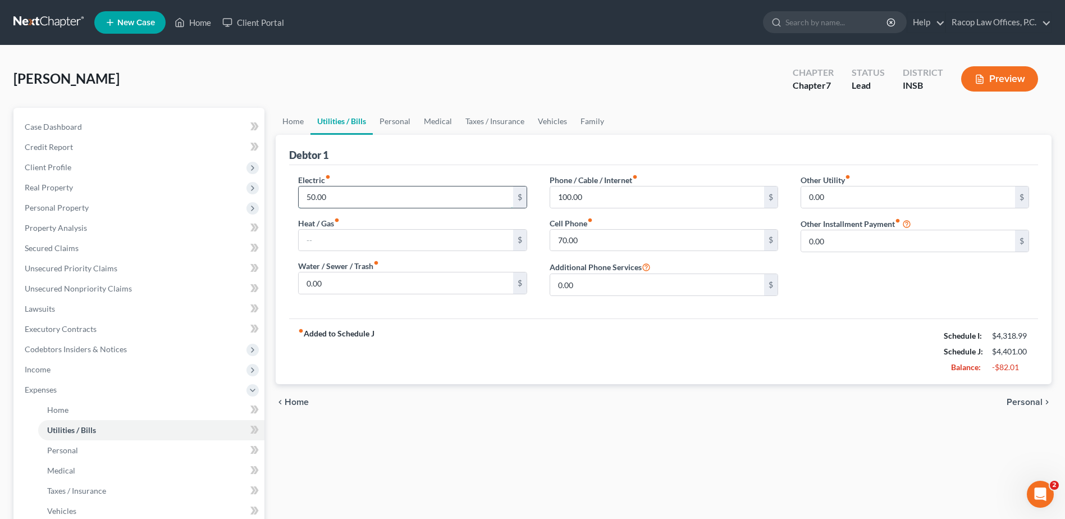
click at [366, 193] on input "50.00" at bounding box center [406, 196] width 214 height 21
click at [381, 163] on div "Debtor 1" at bounding box center [663, 150] width 749 height 30
click at [592, 194] on input "100.00" at bounding box center [657, 196] width 214 height 21
click at [589, 238] on input "70.00" at bounding box center [657, 240] width 214 height 21
click at [603, 364] on div "fiber_manual_record Added to Schedule J Schedule I: $4,318.99 Schedule J: $4,21…" at bounding box center [663, 351] width 749 height 66
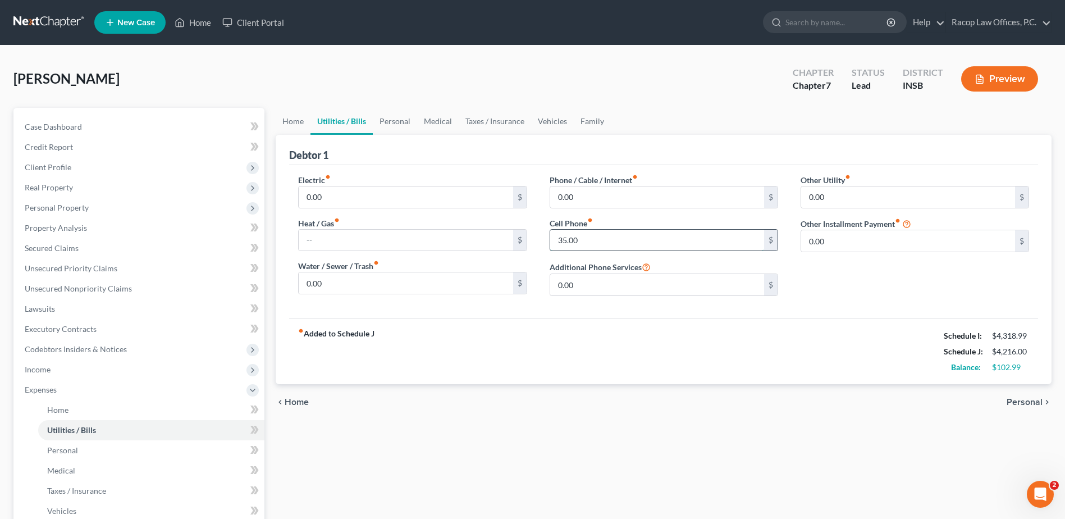
click at [584, 241] on input "35.00" at bounding box center [657, 240] width 214 height 21
drag, startPoint x: 575, startPoint y: 332, endPoint x: 524, endPoint y: 300, distance: 60.3
click at [574, 332] on div "fiber_manual_record Added to Schedule J Schedule I: $4,318.99 Schedule J: $4,25…" at bounding box center [663, 351] width 749 height 66
click at [295, 125] on link "Home" at bounding box center [293, 121] width 35 height 27
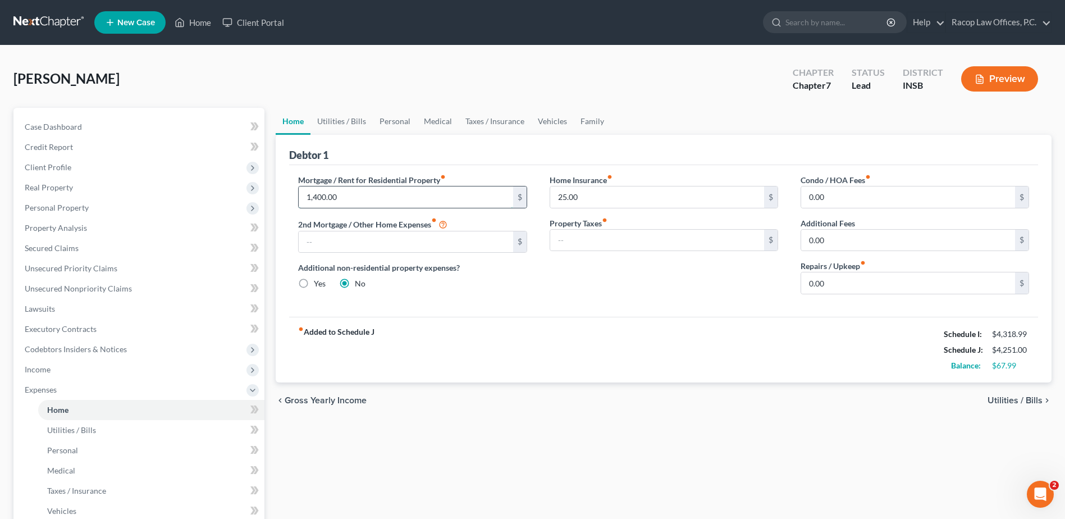
click at [340, 198] on input "1,400.00" at bounding box center [406, 196] width 214 height 21
click at [364, 167] on div "Mortgage / Rent for Residential Property fiber_manual_record 1,450.00 $ 2nd Mor…" at bounding box center [663, 241] width 749 height 152
click at [592, 197] on input "25.00" at bounding box center [657, 196] width 214 height 21
click at [346, 126] on link "Utilities / Bills" at bounding box center [342, 121] width 62 height 27
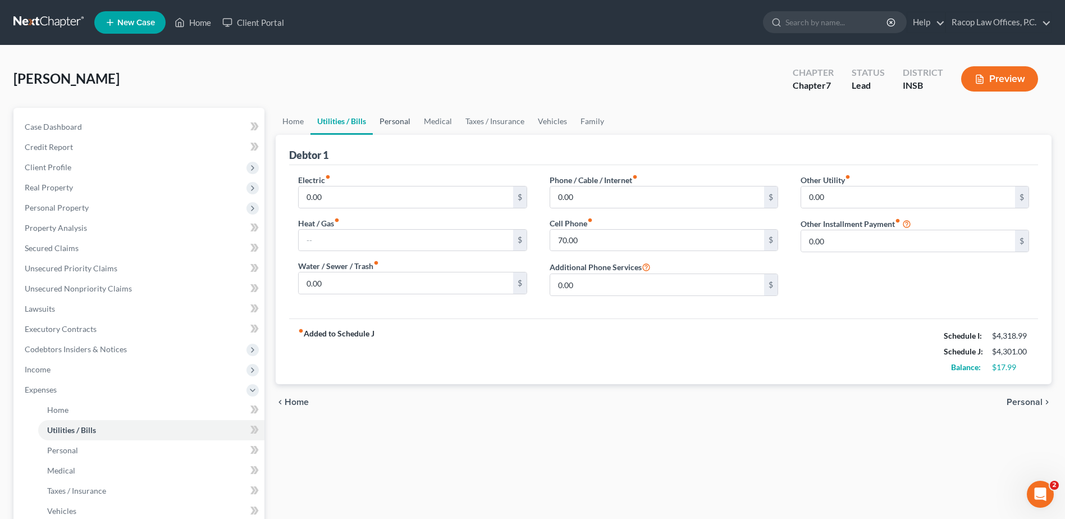
click at [395, 121] on link "Personal" at bounding box center [395, 121] width 44 height 27
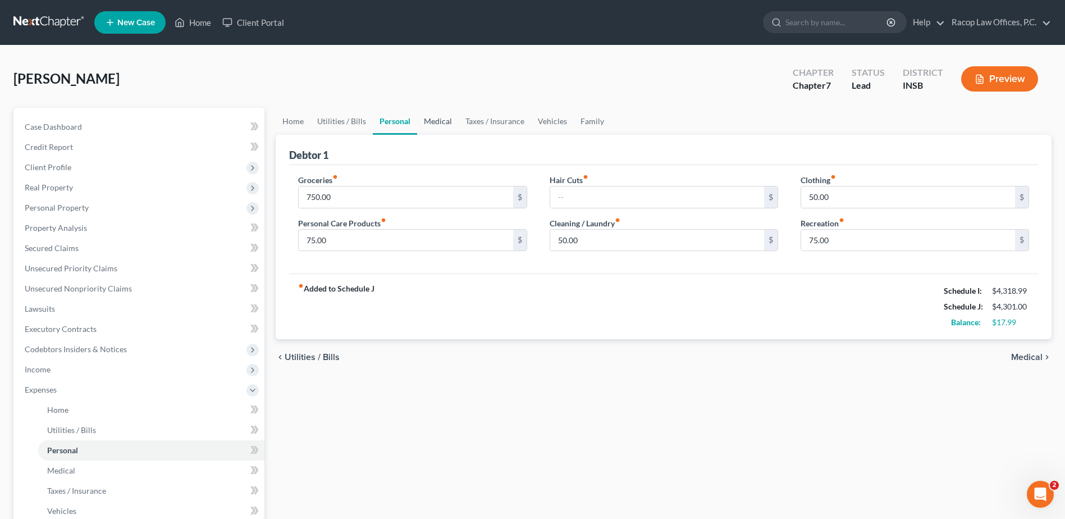
click at [434, 123] on link "Medical" at bounding box center [438, 121] width 42 height 27
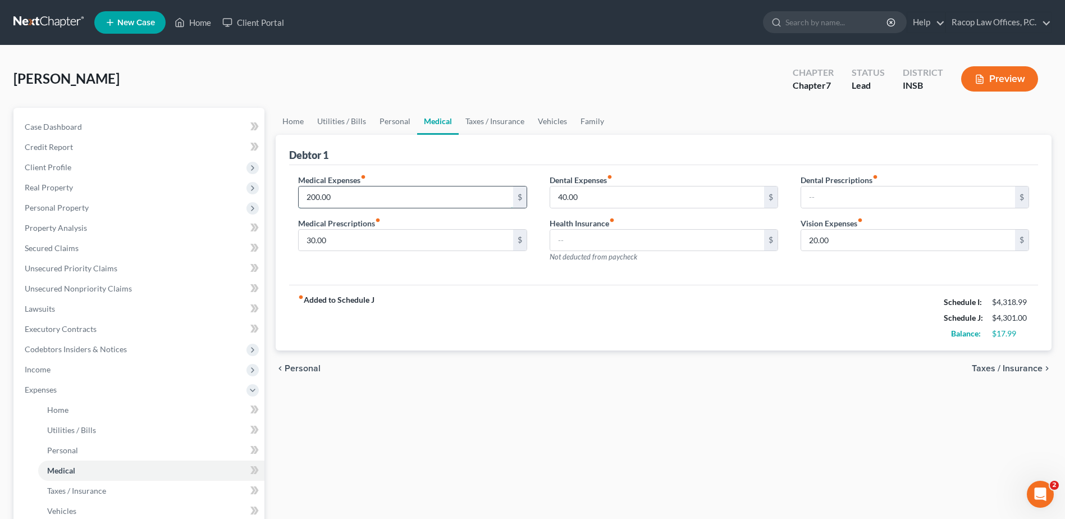
click at [360, 203] on input "200.00" at bounding box center [406, 196] width 214 height 21
click at [485, 120] on link "Taxes / Insurance" at bounding box center [495, 121] width 72 height 27
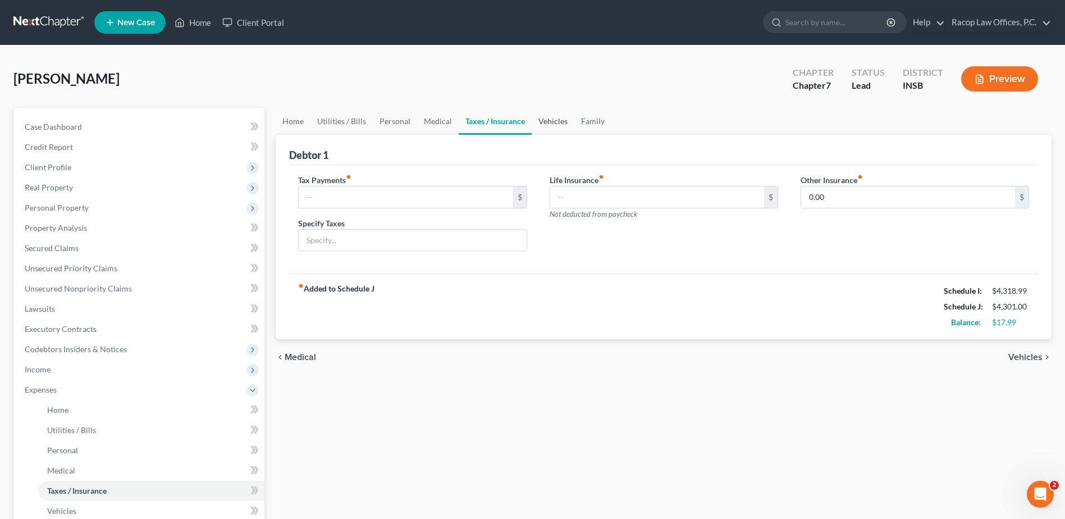
click at [546, 125] on link "Vehicles" at bounding box center [553, 121] width 43 height 27
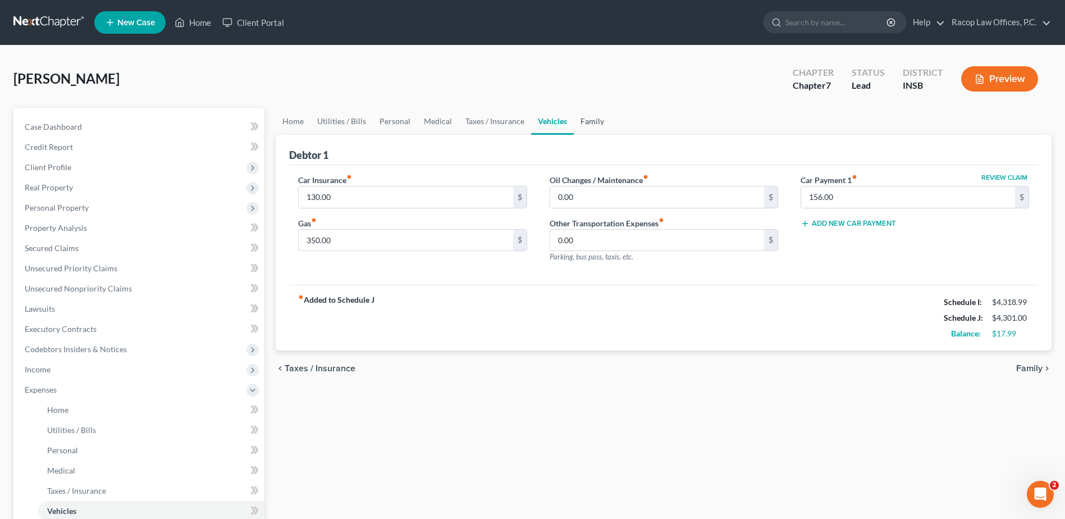
click at [591, 122] on link "Family" at bounding box center [592, 121] width 37 height 27
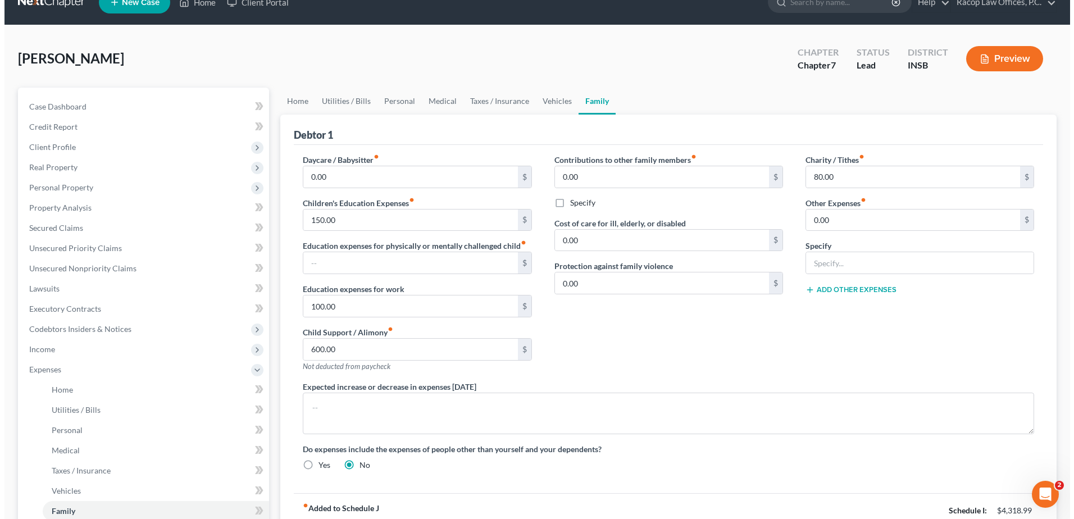
scroll to position [56, 0]
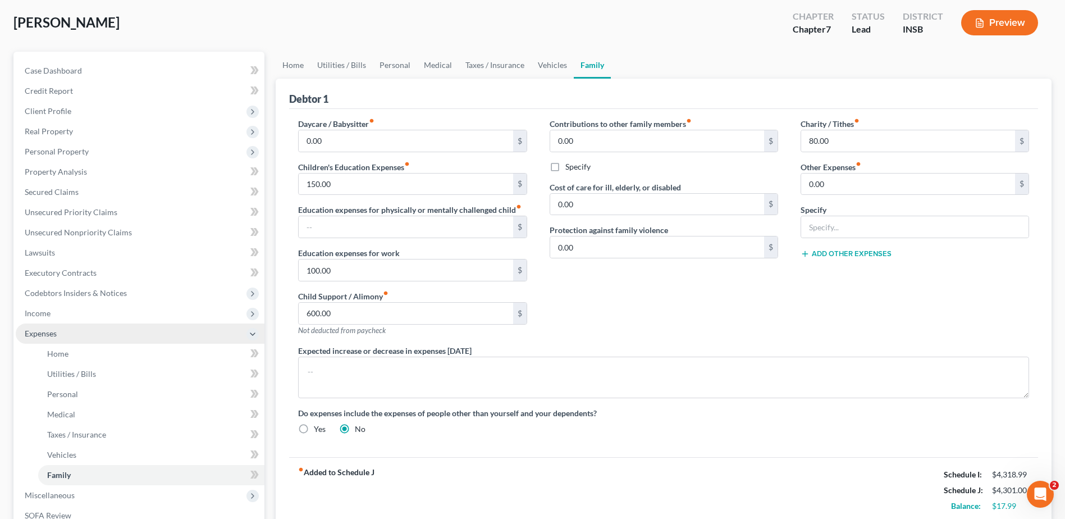
click at [34, 333] on span "Expenses" at bounding box center [41, 334] width 32 height 10
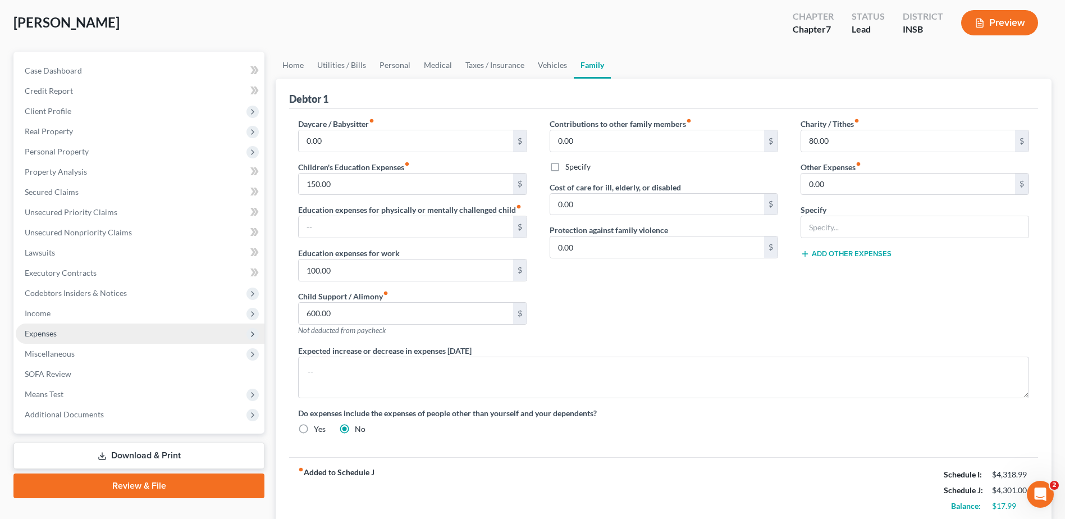
click at [34, 333] on span "Expenses" at bounding box center [41, 334] width 32 height 10
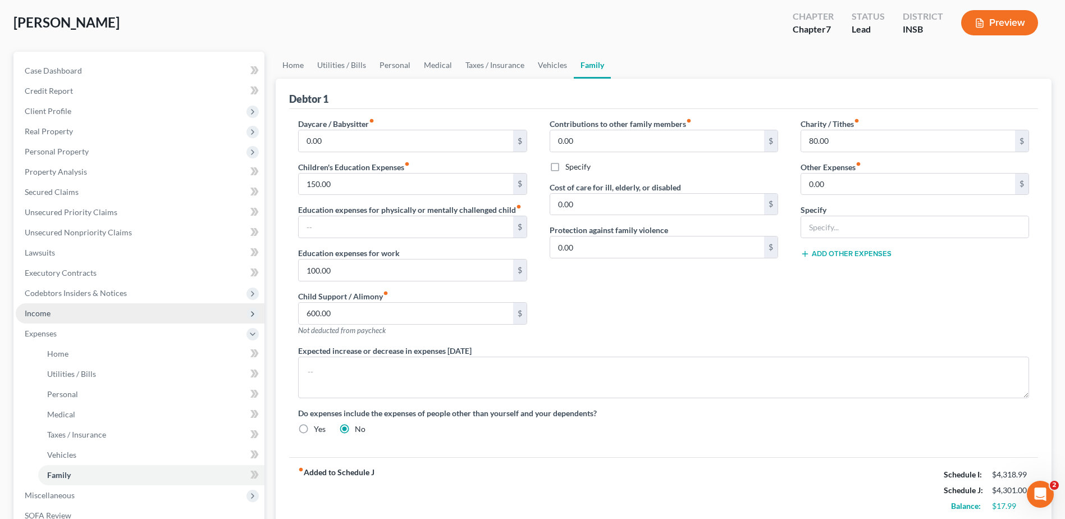
click at [39, 317] on span "Income" at bounding box center [38, 313] width 26 height 10
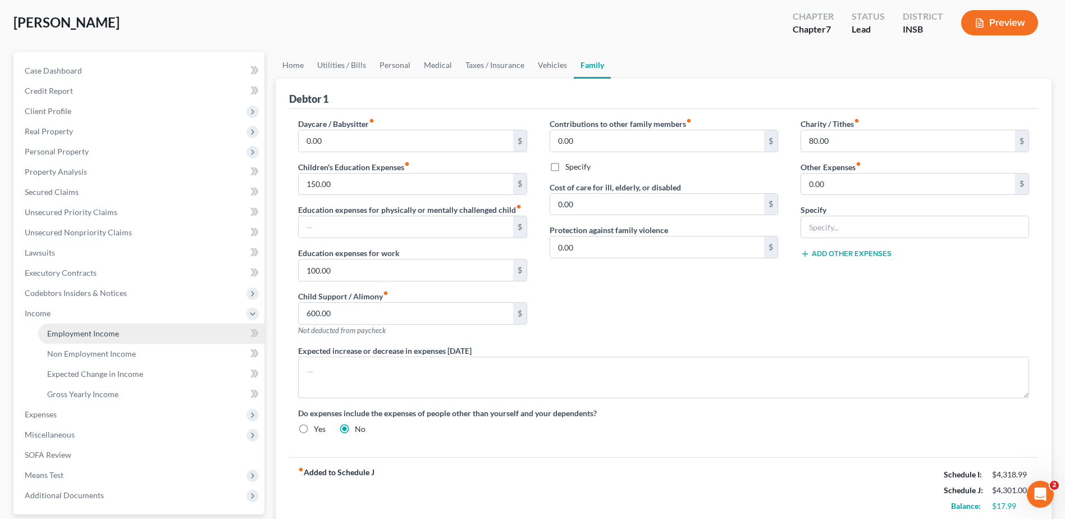
click at [68, 337] on span "Employment Income" at bounding box center [83, 334] width 72 height 10
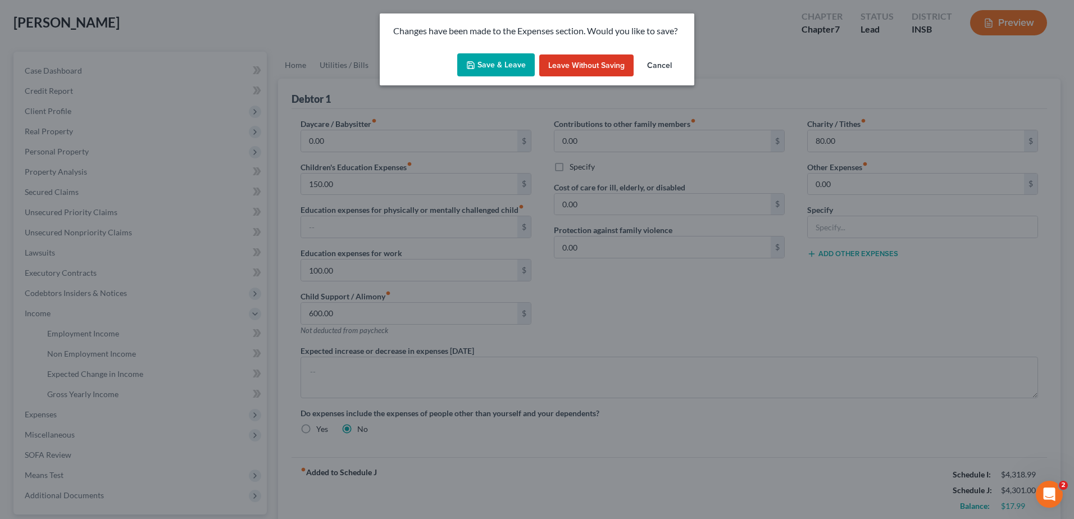
click at [501, 70] on button "Save & Leave" at bounding box center [495, 65] width 77 height 24
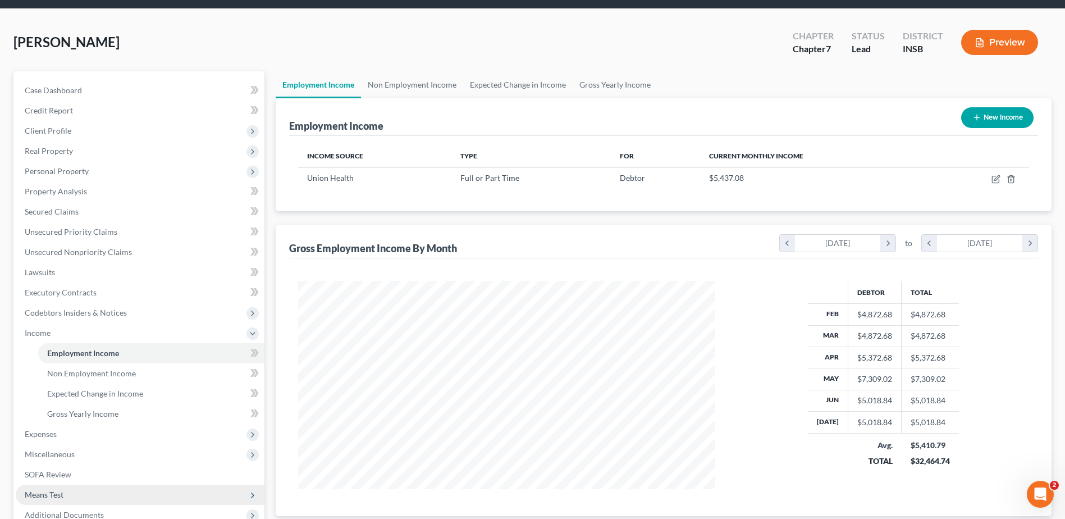
scroll to position [56, 0]
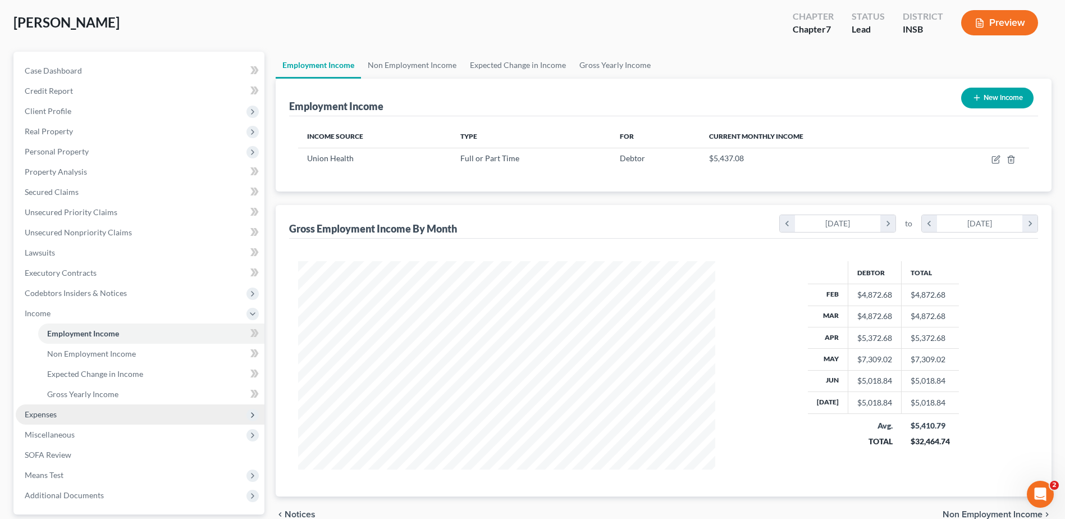
click at [48, 417] on span "Expenses" at bounding box center [41, 414] width 32 height 10
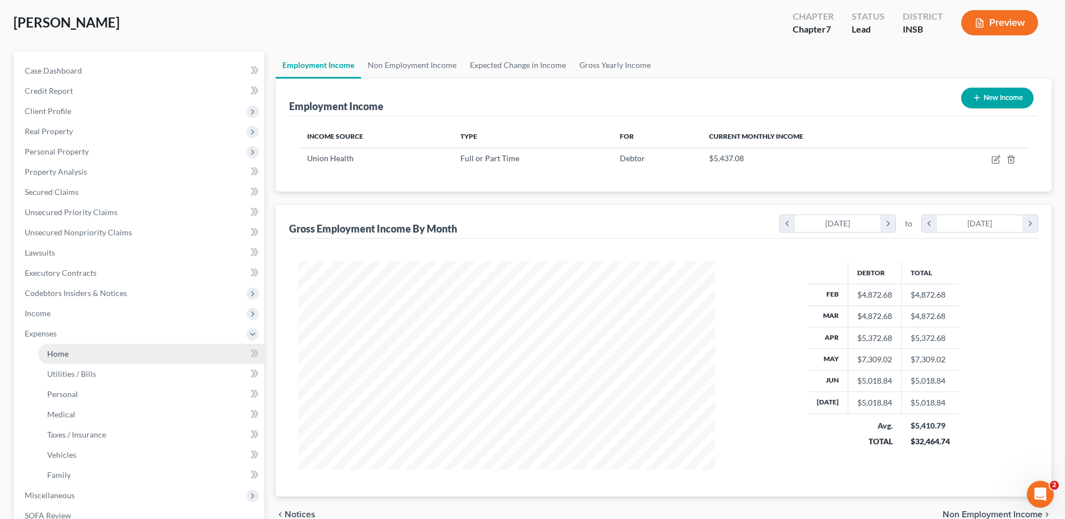
click at [62, 355] on span "Home" at bounding box center [57, 354] width 21 height 10
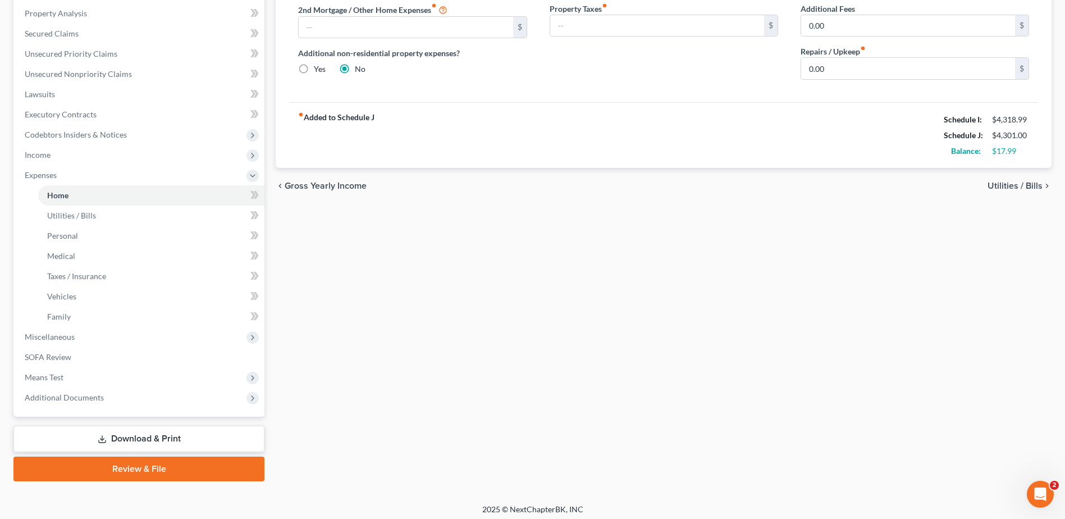
scroll to position [220, 0]
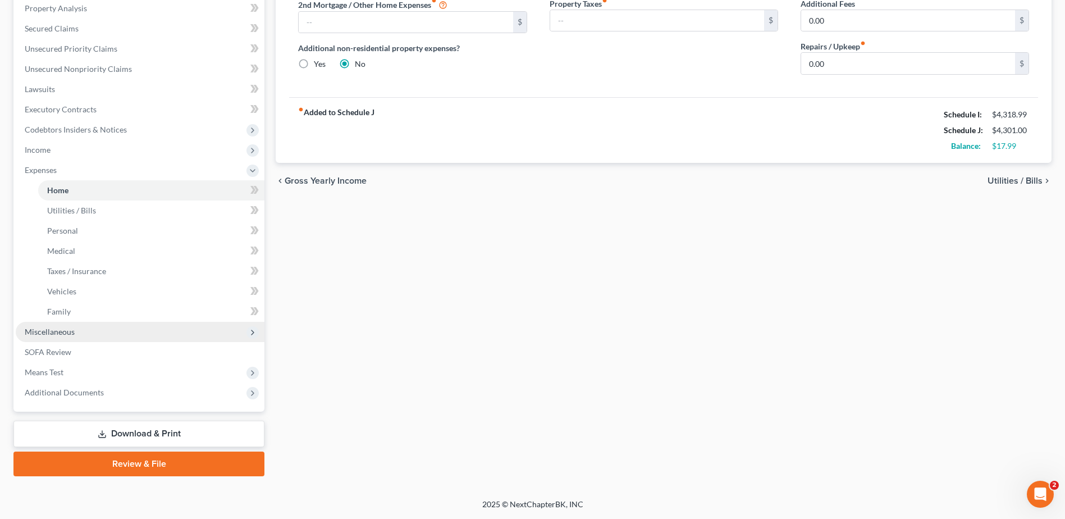
click at [56, 332] on span "Miscellaneous" at bounding box center [50, 332] width 50 height 10
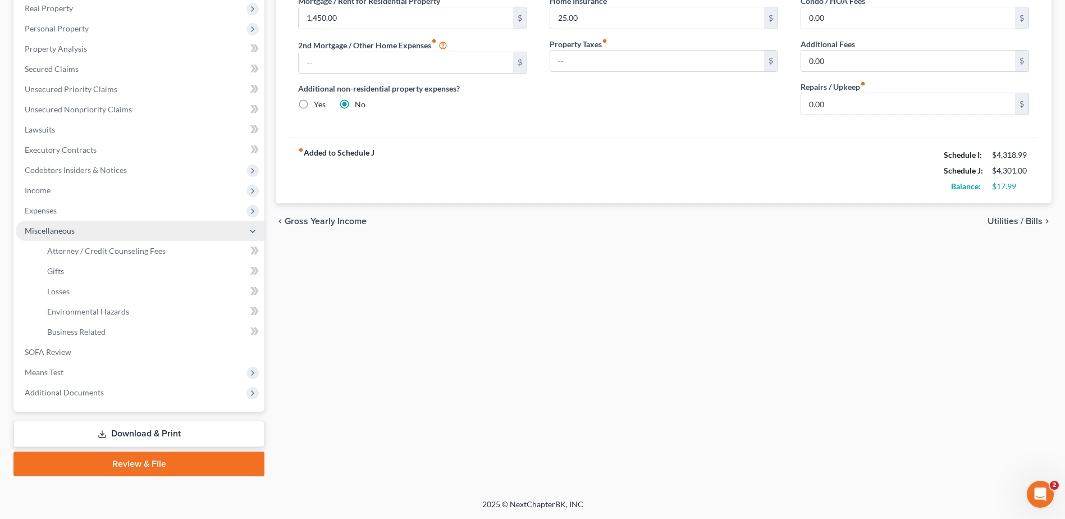
scroll to position [179, 0]
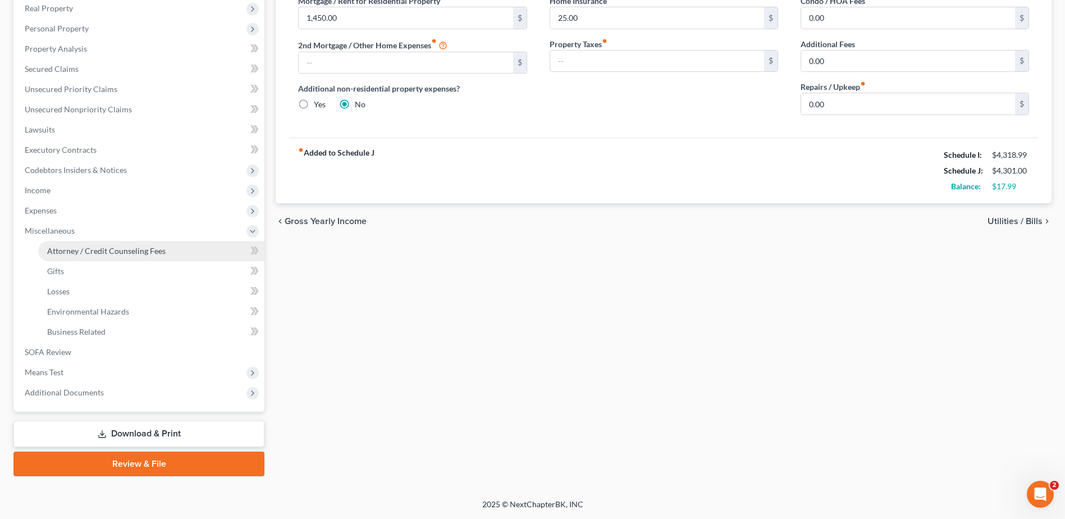
click at [80, 256] on link "Attorney / Credit Counseling Fees" at bounding box center [151, 251] width 226 height 20
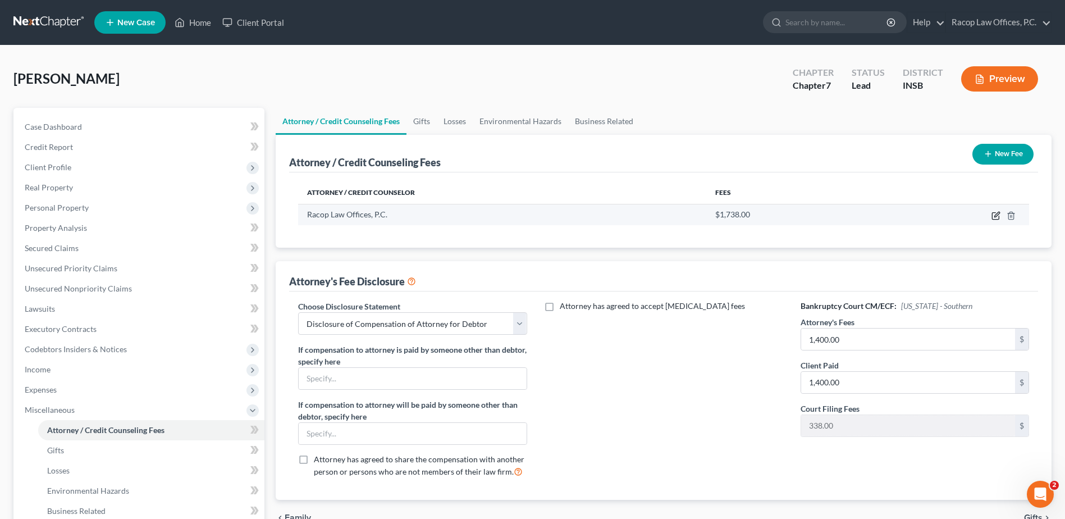
click at [993, 215] on icon "button" at bounding box center [996, 215] width 9 height 9
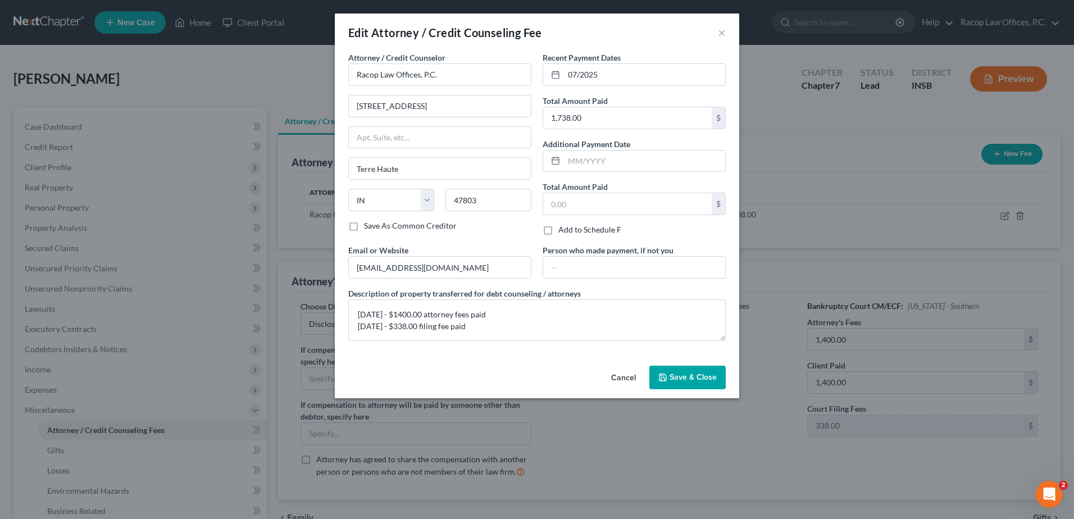
click at [683, 378] on span "Save & Close" at bounding box center [692, 377] width 47 height 10
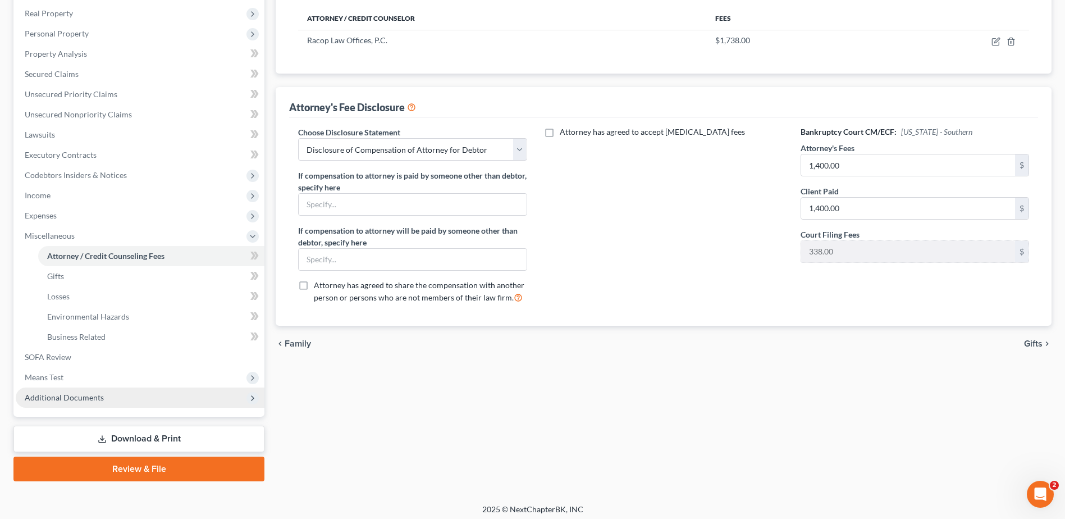
scroll to position [179, 0]
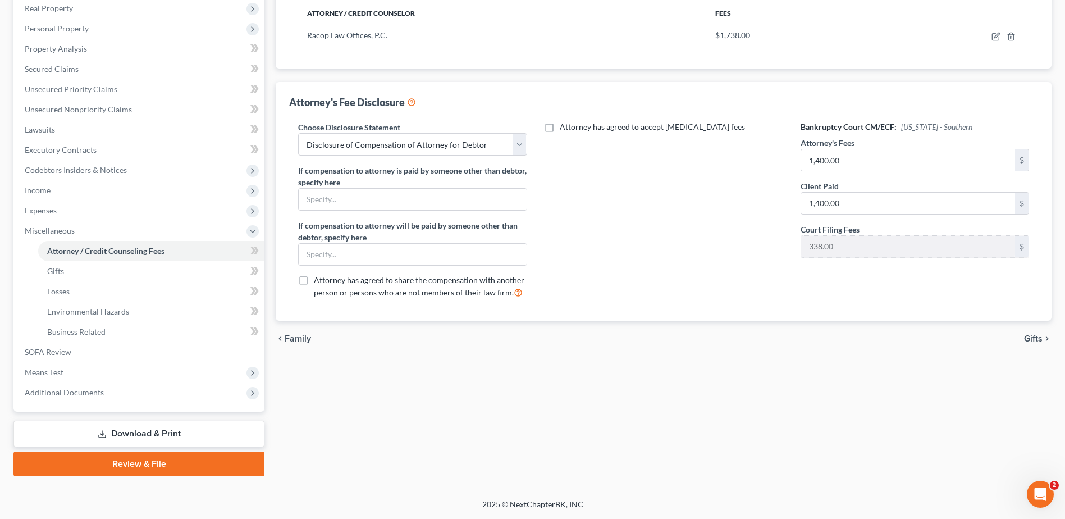
click at [139, 462] on link "Review & File" at bounding box center [138, 463] width 251 height 25
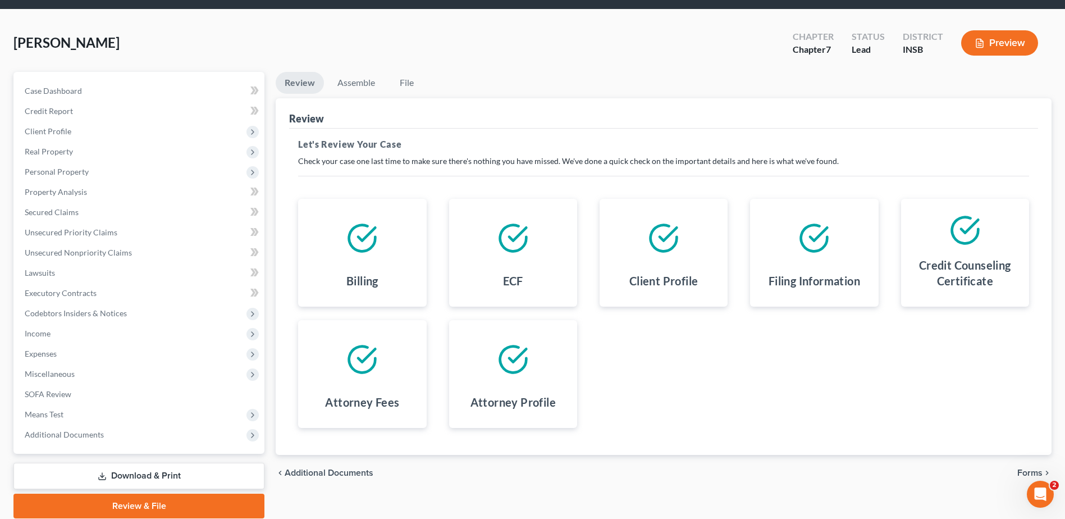
scroll to position [78, 0]
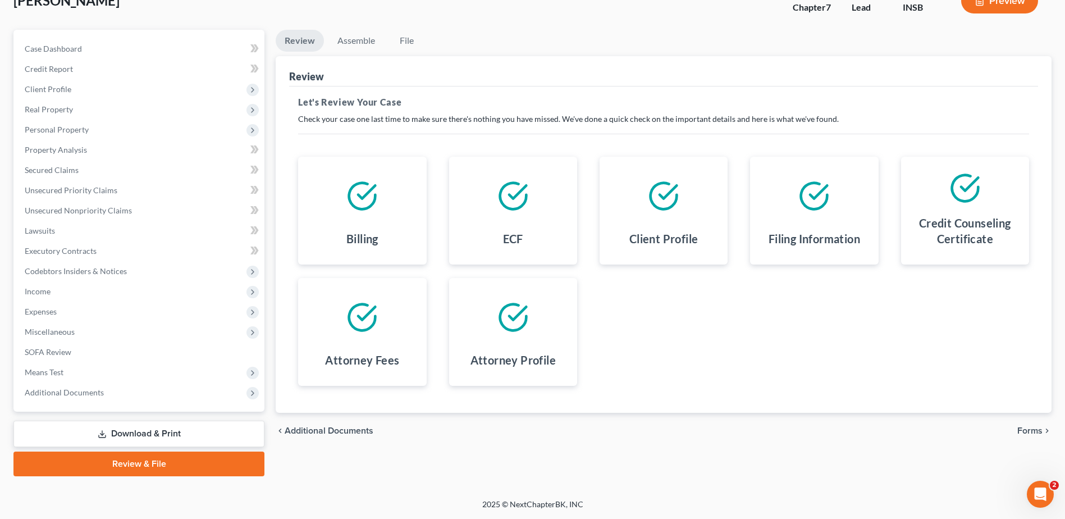
click at [1048, 436] on div "chevron_left Additional Documents Forms chevron_right" at bounding box center [664, 431] width 776 height 36
click at [1036, 434] on span "Forms" at bounding box center [1030, 430] width 25 height 9
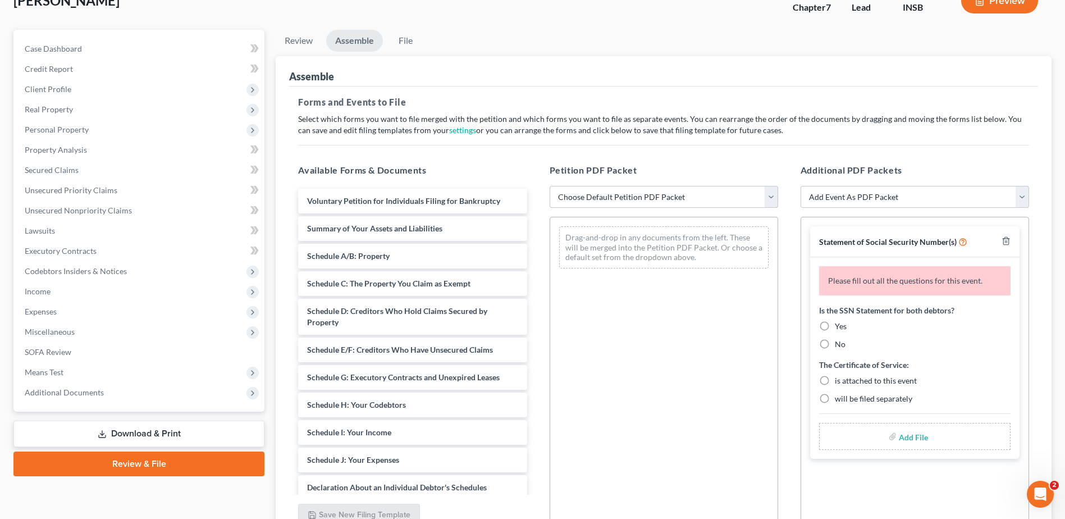
click at [690, 200] on select "Choose Default Petition PDF Packet Emergency Filing (Voluntary Petition and Cre…" at bounding box center [664, 197] width 229 height 22
click at [550, 186] on select "Choose Default Petition PDF Packet Emergency Filing (Voluntary Petition and Cre…" at bounding box center [664, 197] width 229 height 22
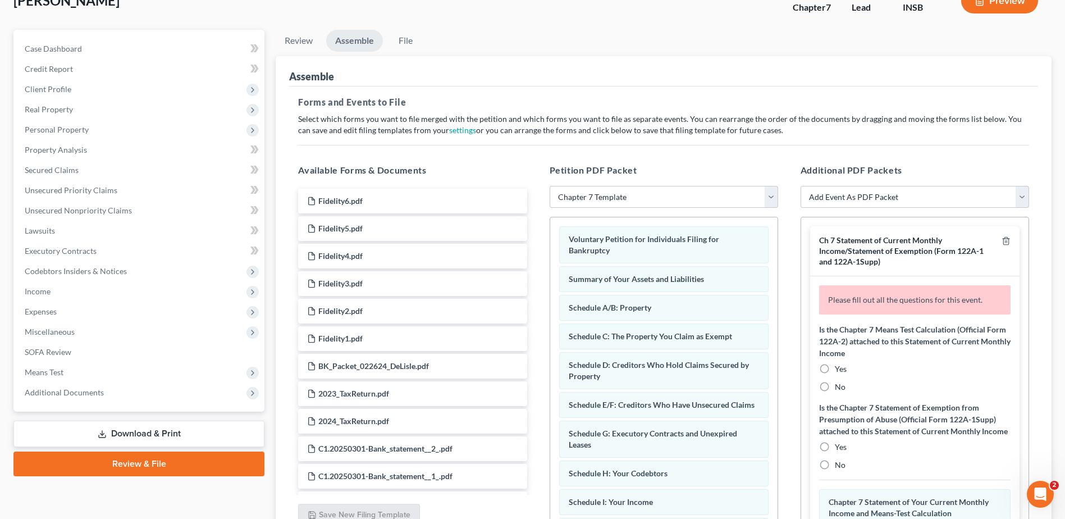
click at [835, 386] on label "No" at bounding box center [840, 386] width 11 height 11
click at [840, 386] on input "No" at bounding box center [843, 384] width 7 height 7
click at [835, 471] on label "No" at bounding box center [840, 464] width 11 height 11
click at [840, 467] on input "No" at bounding box center [843, 462] width 7 height 7
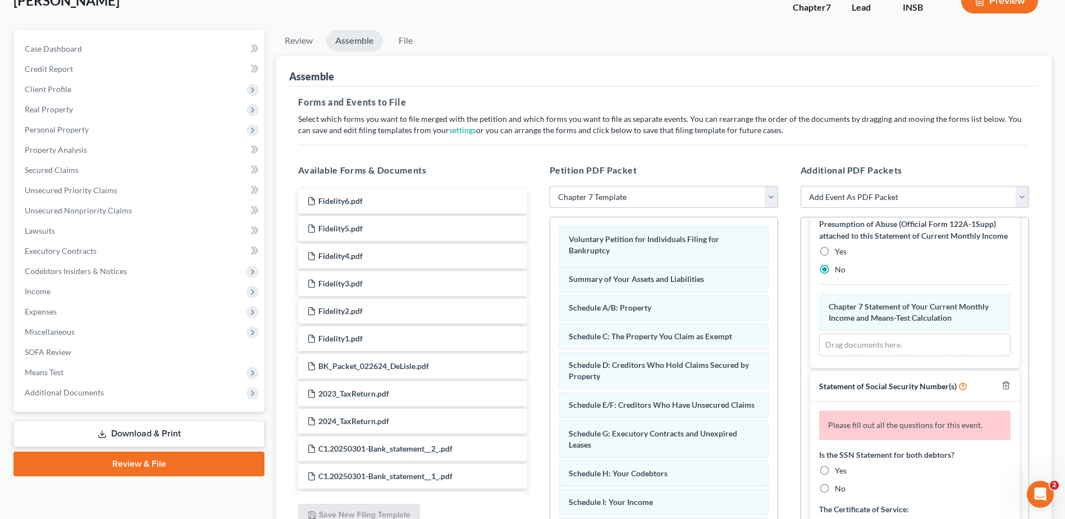
scroll to position [225, 0]
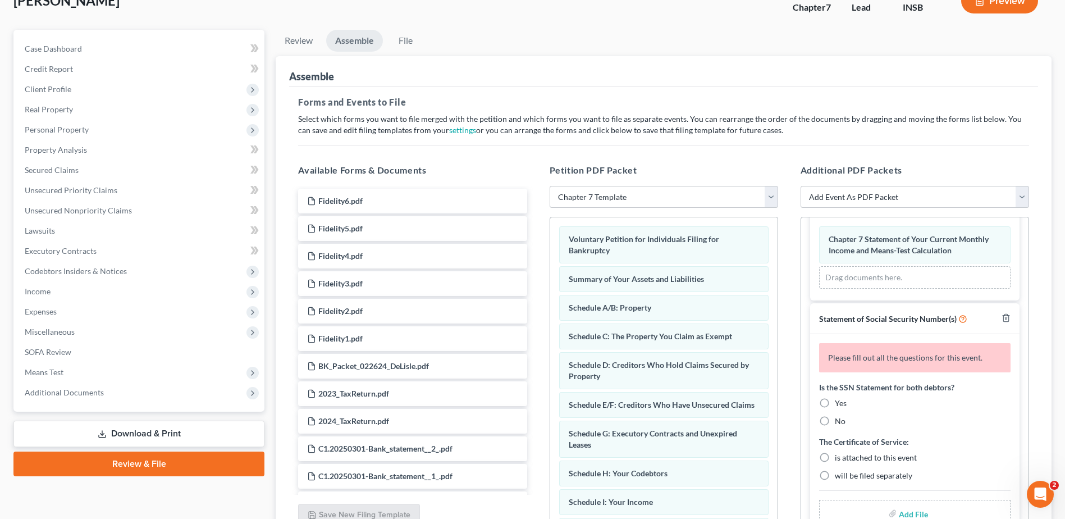
click at [835, 409] on label "Yes" at bounding box center [841, 403] width 12 height 11
click at [840, 405] on input "Yes" at bounding box center [843, 401] width 7 height 7
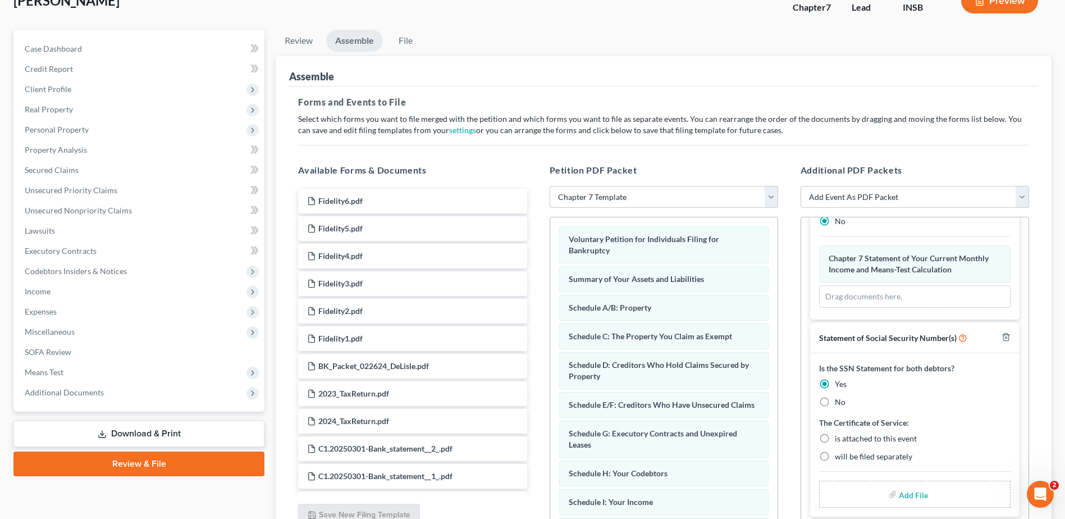
scroll to position [217, 0]
click at [835, 458] on label "will be filed separately" at bounding box center [873, 456] width 77 height 11
click at [840, 458] on input "will be filed separately" at bounding box center [843, 454] width 7 height 7
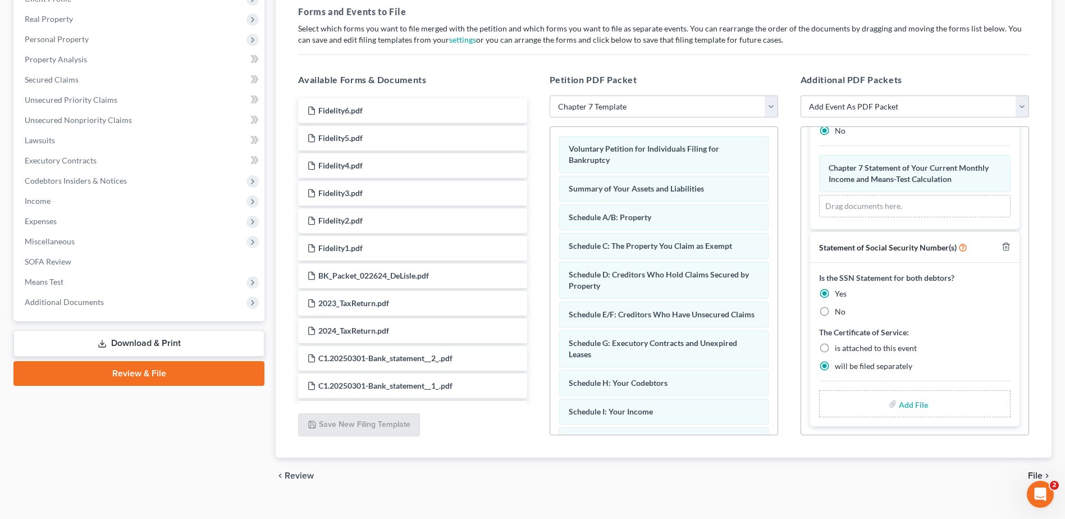
scroll to position [186, 0]
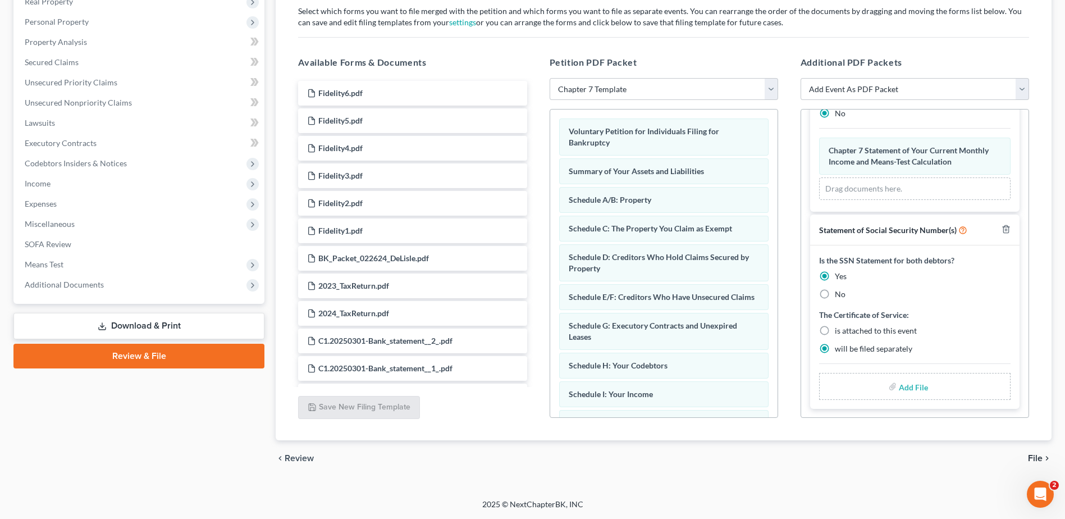
click at [1038, 458] on span "File" at bounding box center [1035, 458] width 15 height 9
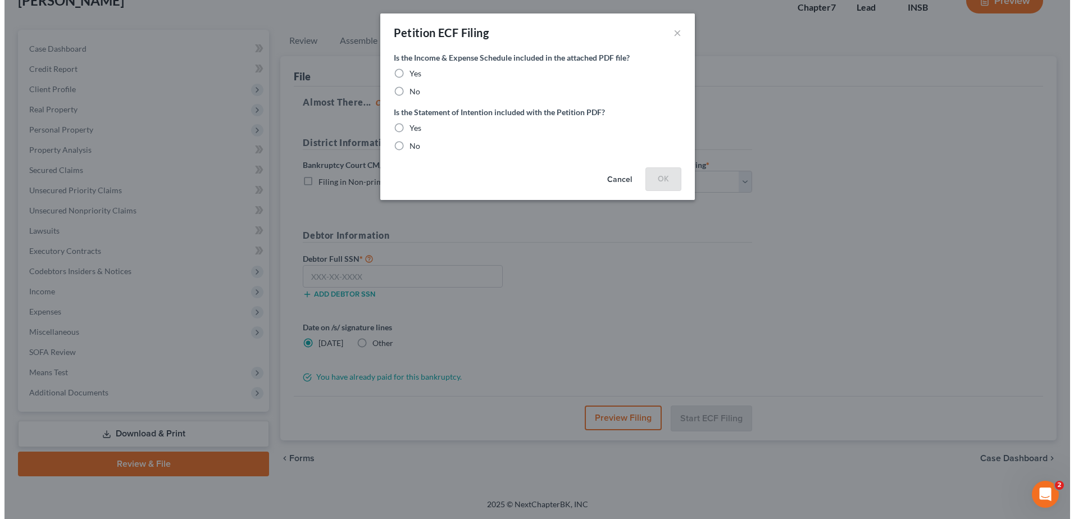
scroll to position [78, 0]
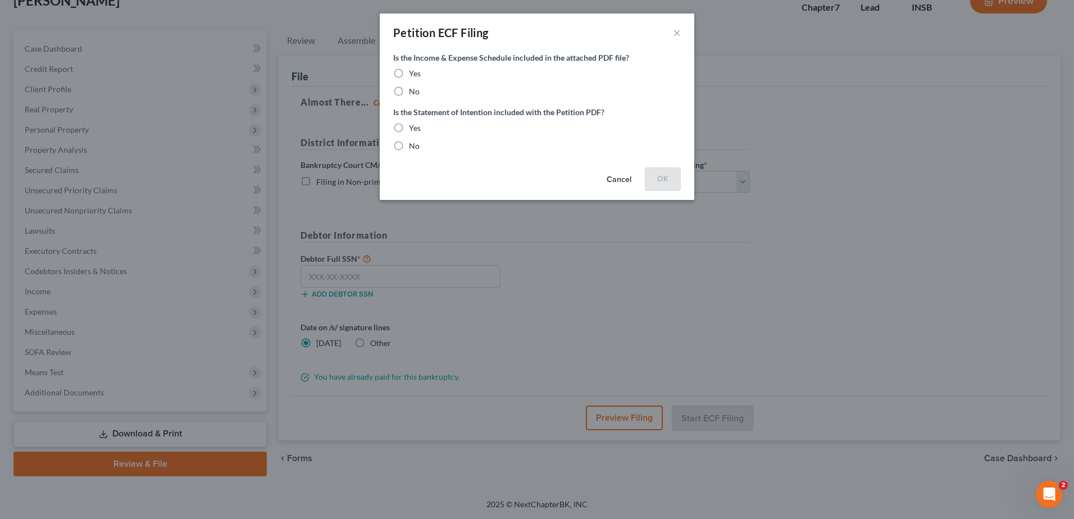
click at [409, 74] on label "Yes" at bounding box center [415, 73] width 12 height 11
click at [413, 74] on input "Yes" at bounding box center [416, 71] width 7 height 7
click at [409, 129] on label "Yes" at bounding box center [415, 127] width 12 height 11
click at [413, 129] on input "Yes" at bounding box center [416, 125] width 7 height 7
click at [663, 177] on button "OK" at bounding box center [663, 178] width 36 height 22
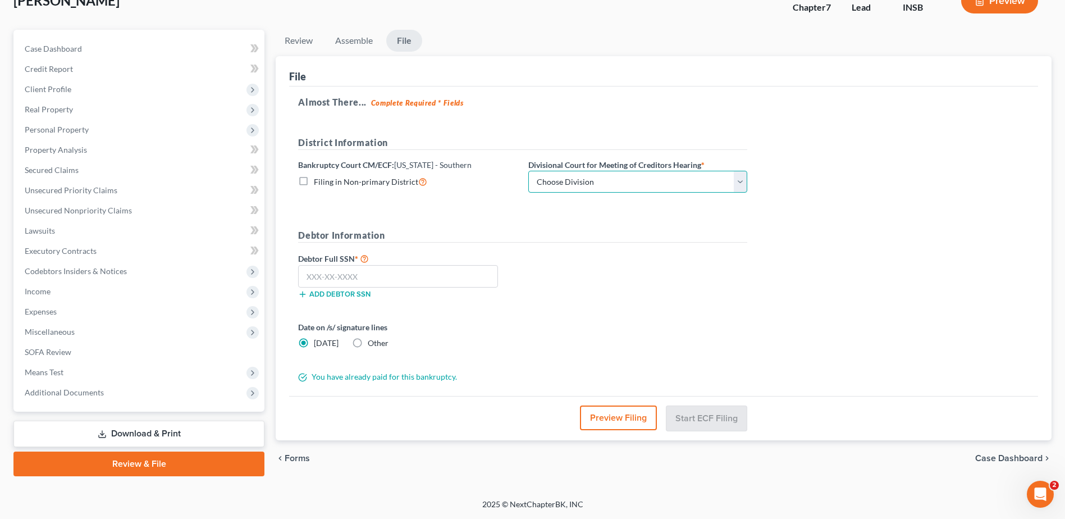
click at [666, 183] on select "Choose Division [GEOGRAPHIC_DATA] [GEOGRAPHIC_DATA] [GEOGRAPHIC_DATA] [GEOGRAPH…" at bounding box center [637, 182] width 219 height 22
click at [528, 171] on select "Choose Division [GEOGRAPHIC_DATA] [GEOGRAPHIC_DATA] [GEOGRAPHIC_DATA] [GEOGRAPH…" at bounding box center [637, 182] width 219 height 22
click at [310, 269] on input "text" at bounding box center [398, 276] width 200 height 22
click at [705, 421] on button "Start ECF Filing" at bounding box center [707, 417] width 80 height 25
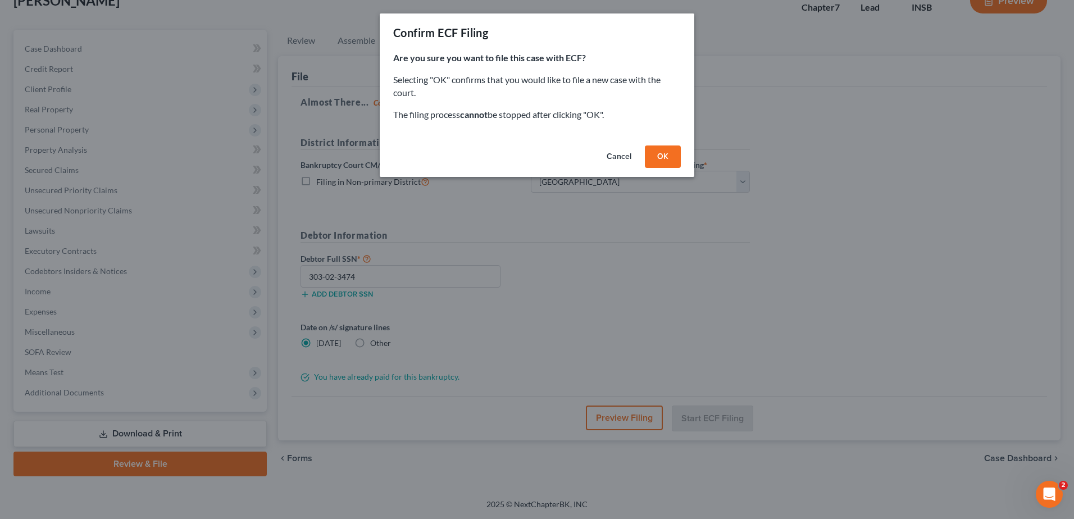
click at [663, 154] on button "OK" at bounding box center [663, 156] width 36 height 22
